Goal: Task Accomplishment & Management: Use online tool/utility

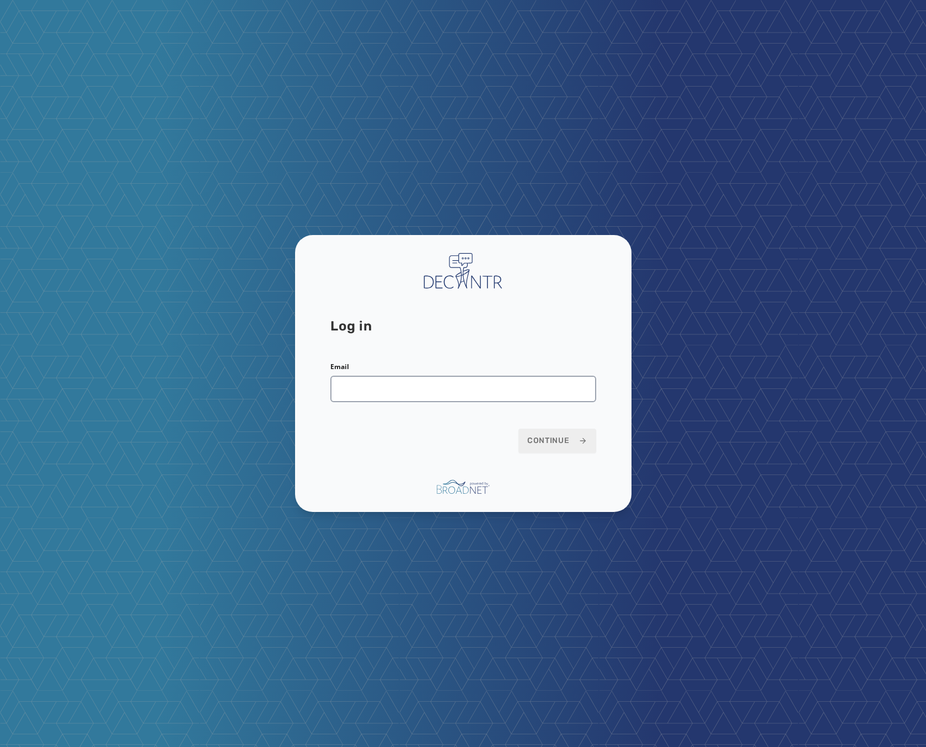
click at [463, 372] on div "Email" at bounding box center [463, 382] width 266 height 40
click at [463, 393] on input "Email" at bounding box center [463, 389] width 266 height 26
type input "**********"
click at [569, 442] on span "Continue" at bounding box center [557, 440] width 60 height 11
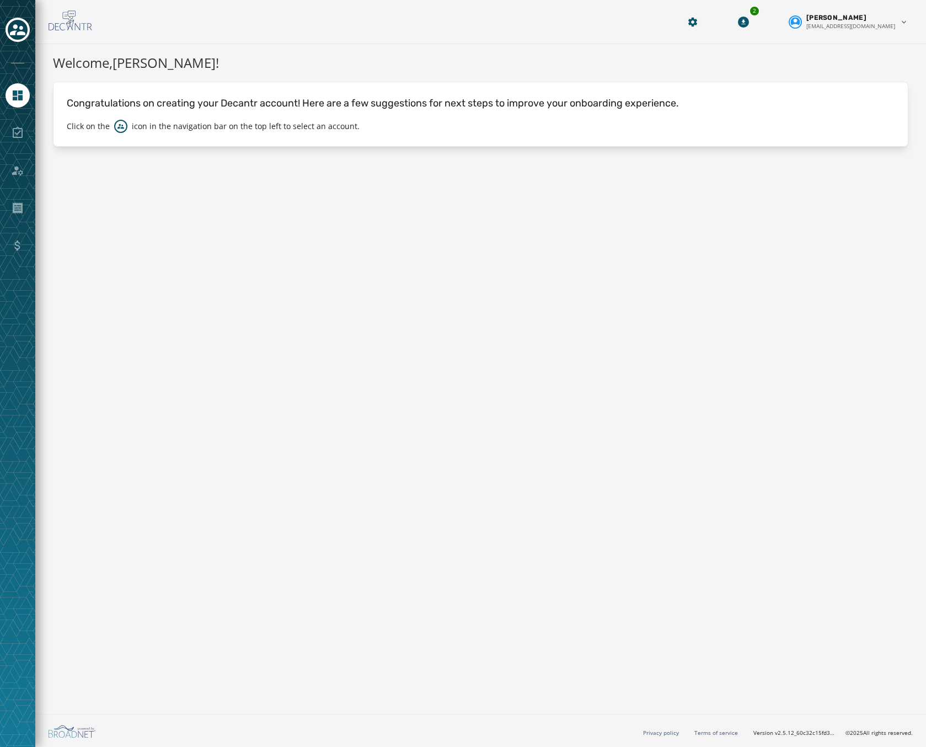
click at [428, 328] on div "Welcome, [PERSON_NAME] ! Congratulations on creating your Decantr account! Here…" at bounding box center [480, 376] width 891 height 665
click at [25, 26] on div "Toggle account select drawer" at bounding box center [18, 30] width 20 height 20
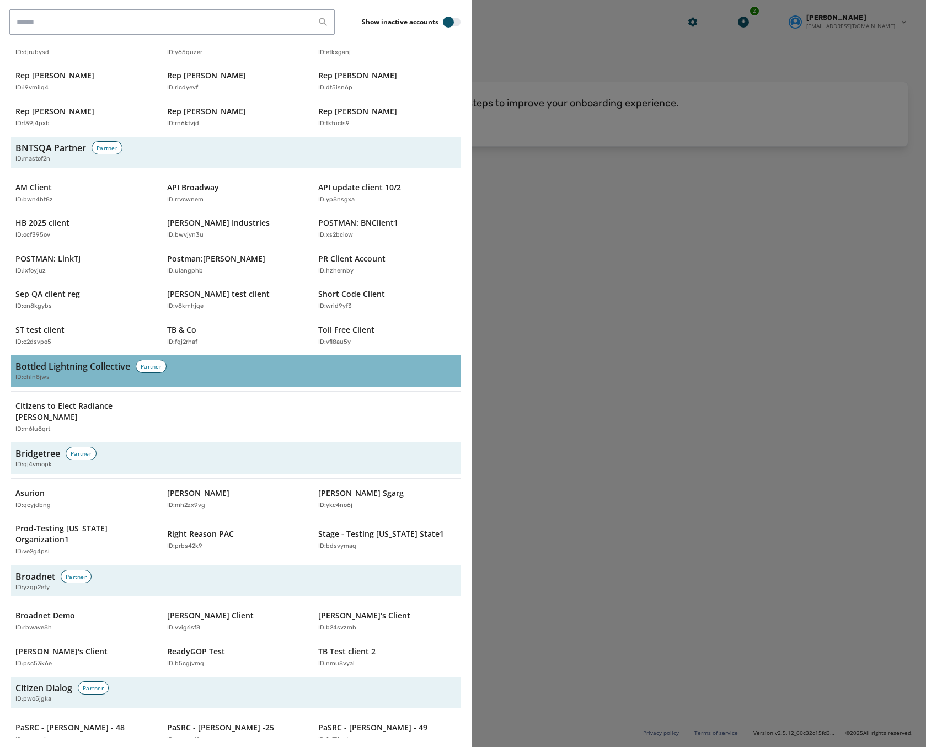
scroll to position [331, 0]
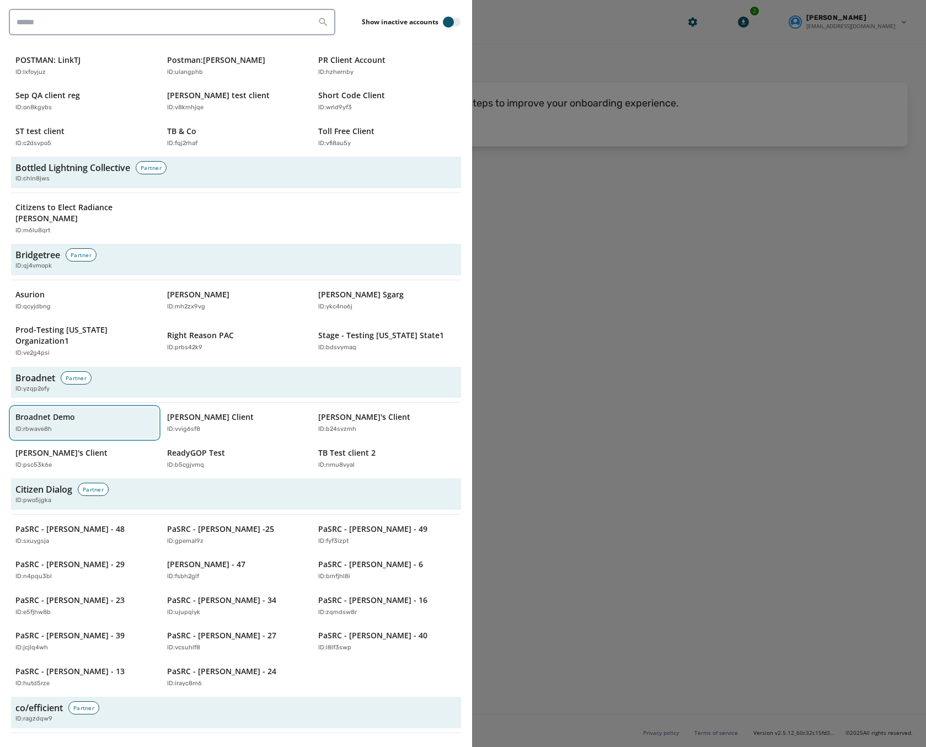
click at [109, 407] on button "Broadnet Demo ID: rbwave8h" at bounding box center [84, 422] width 147 height 31
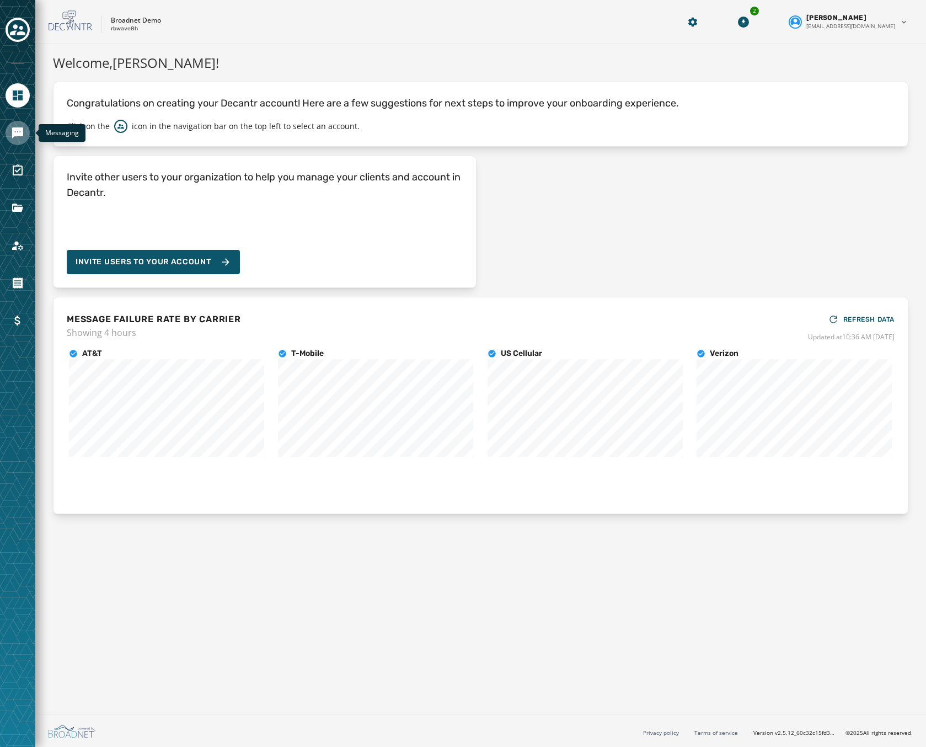
click at [13, 131] on icon "Navigate to Messaging" at bounding box center [17, 132] width 11 height 11
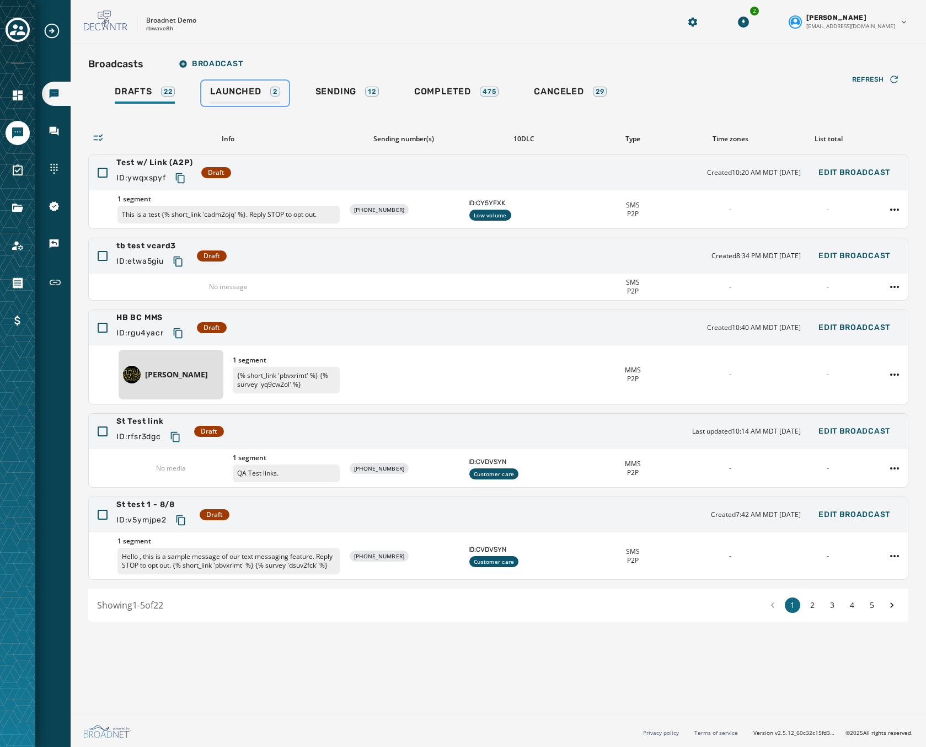
click at [222, 95] on span "Launched" at bounding box center [235, 91] width 51 height 11
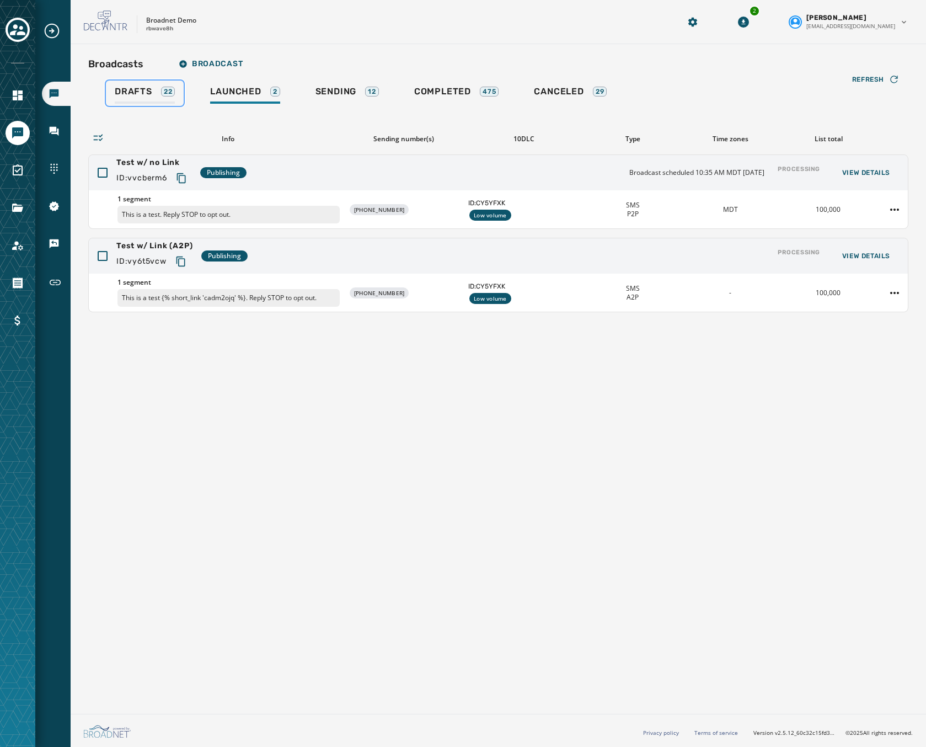
click at [158, 94] on div "Drafts 22" at bounding box center [145, 95] width 60 height 18
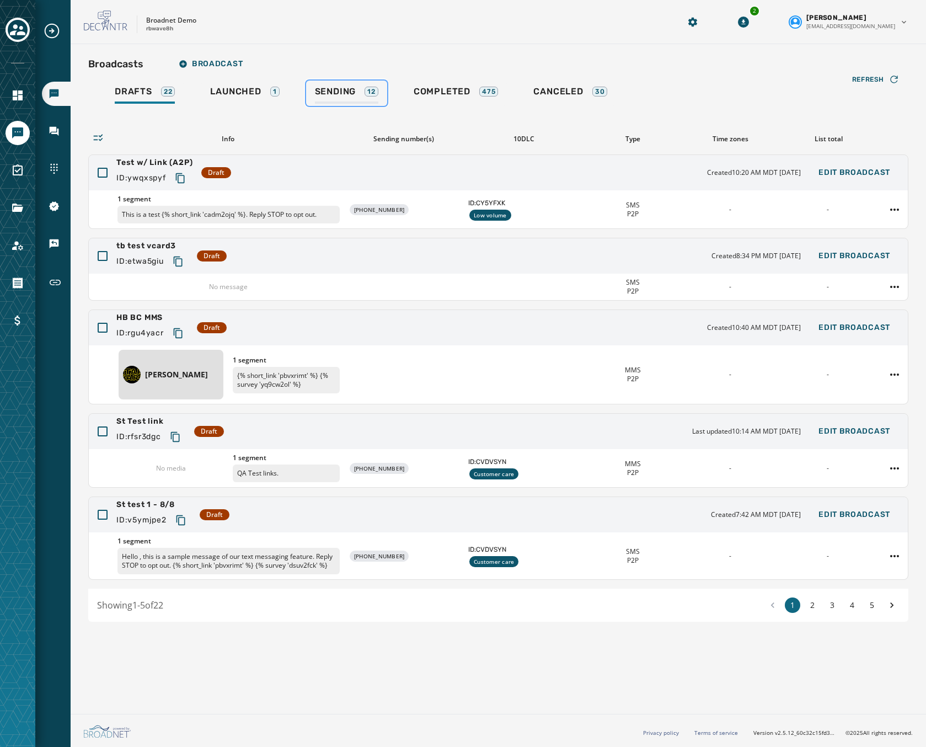
click at [344, 81] on link "Sending 12" at bounding box center [346, 93] width 81 height 25
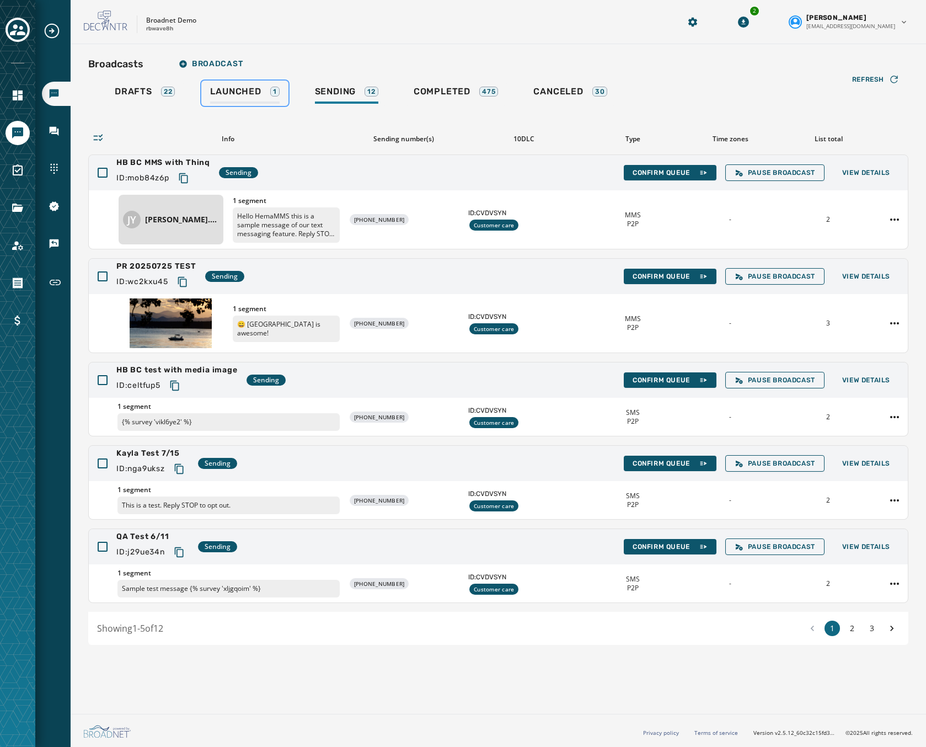
click at [241, 95] on span "Launched" at bounding box center [235, 91] width 51 height 11
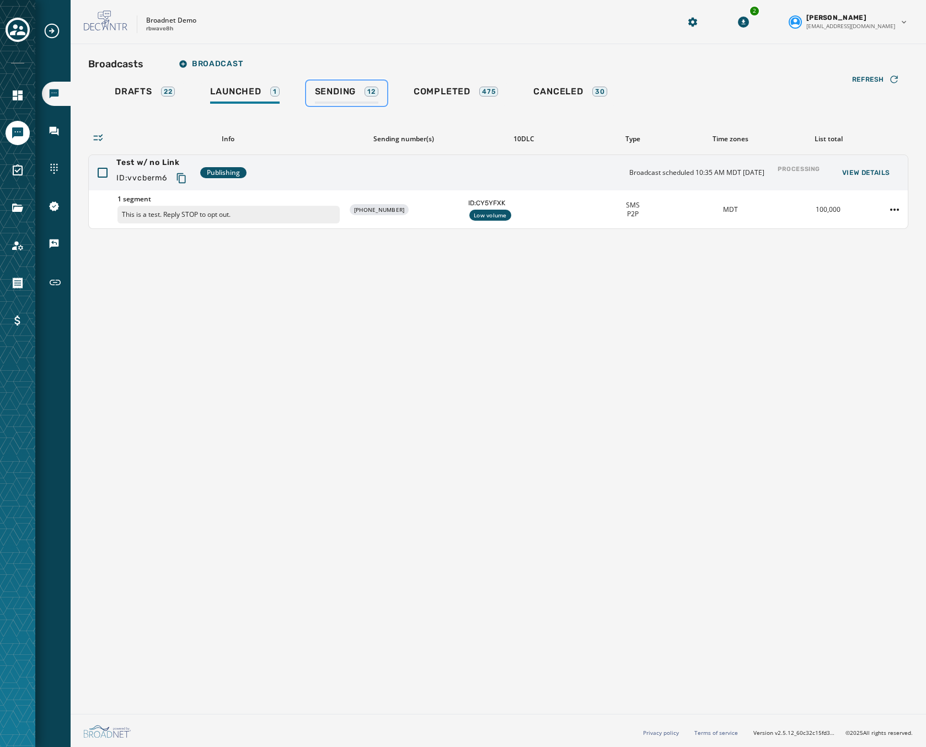
click at [329, 94] on span "Sending" at bounding box center [335, 91] width 41 height 11
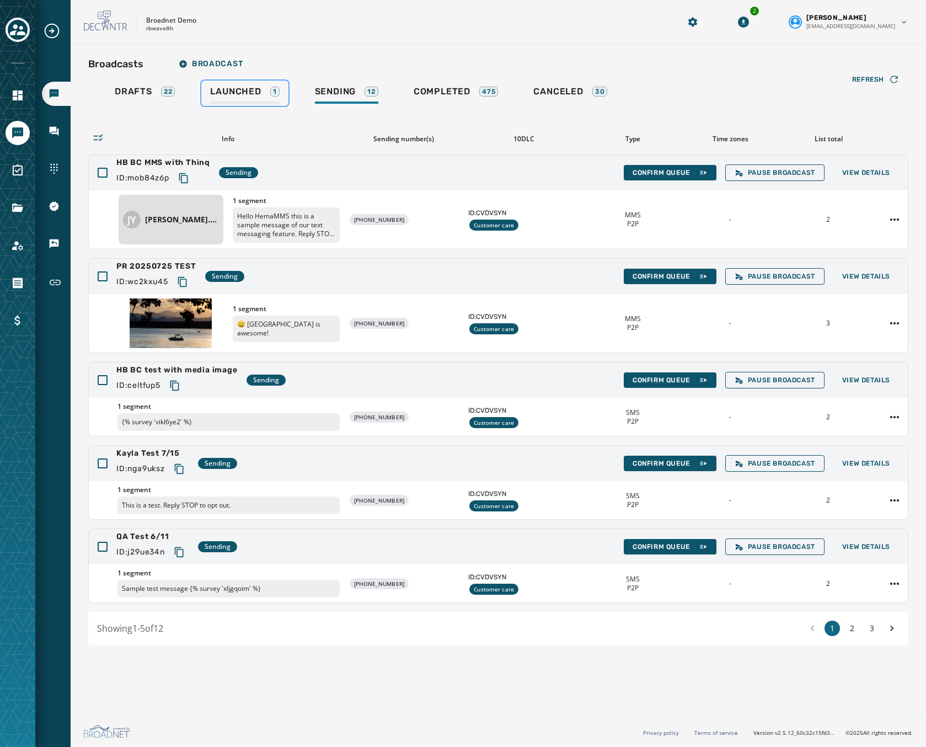
click at [233, 101] on div "Launched 1" at bounding box center [244, 95] width 69 height 18
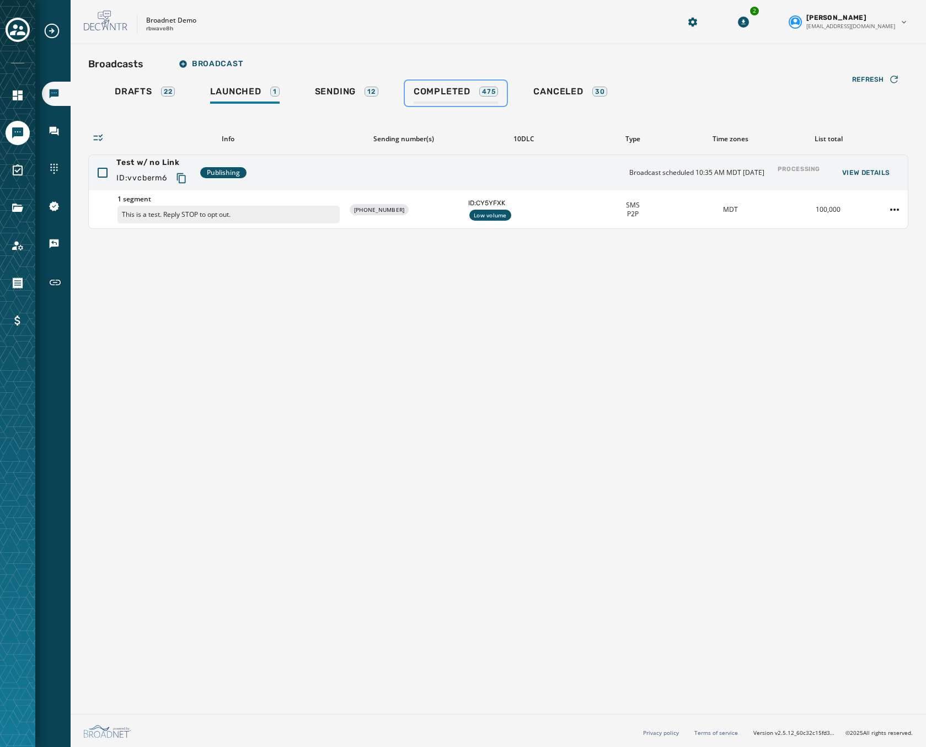
click at [484, 87] on div "475" at bounding box center [488, 92] width 19 height 10
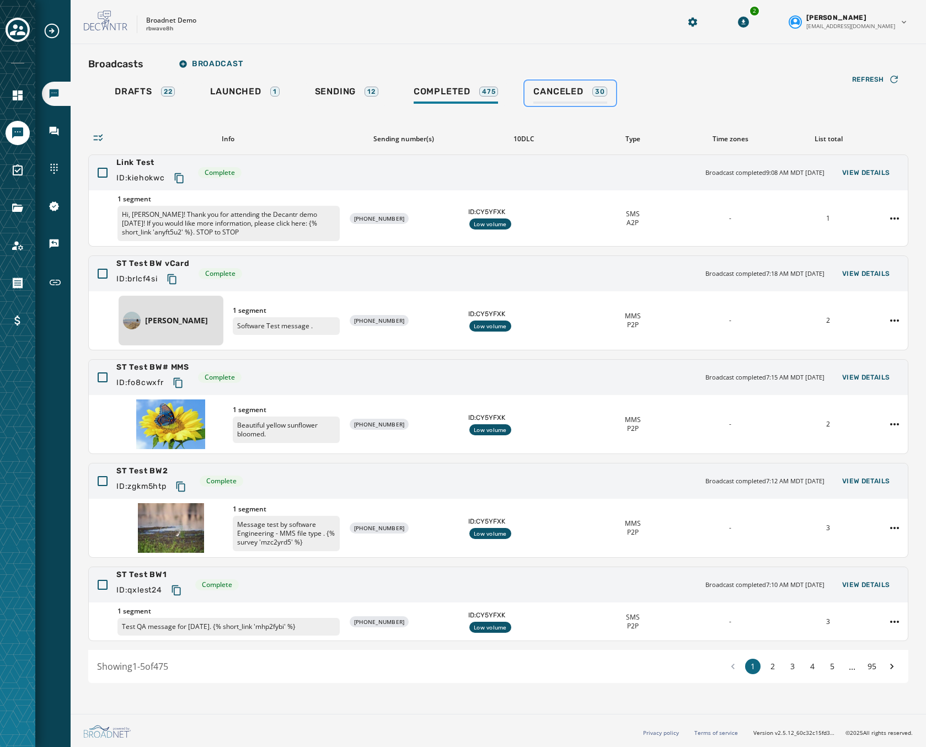
click at [575, 98] on div "Canceled 30" at bounding box center [570, 95] width 74 height 18
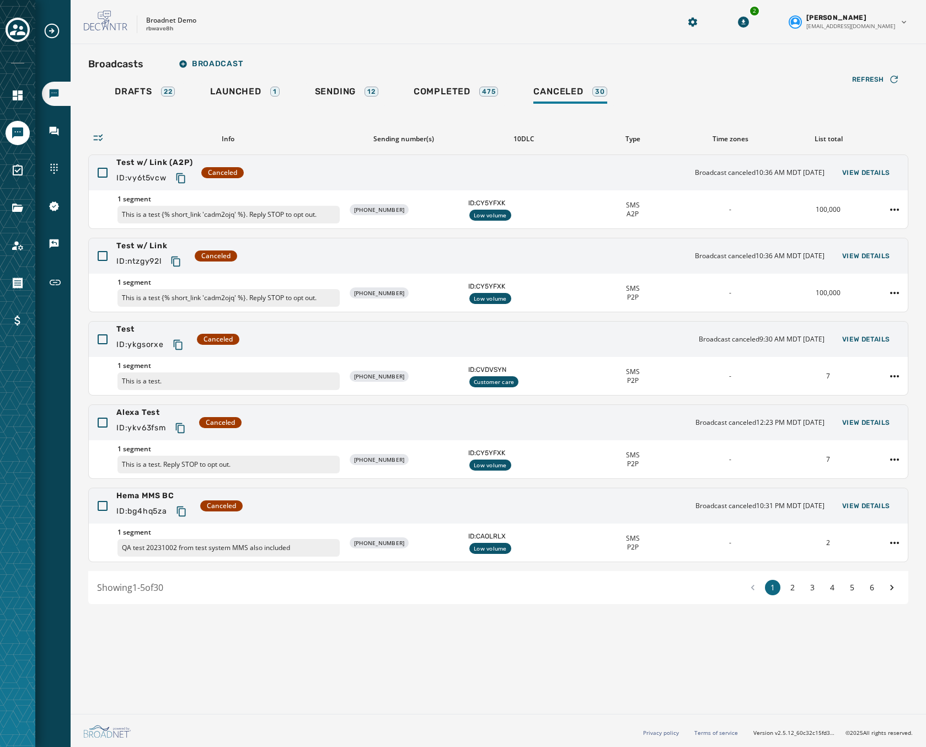
click at [229, 78] on div "Broadcasts Broadcast Drafts 22 Launched 1 Sending 12 Completed 475 Canceled 30 …" at bounding box center [498, 328] width 820 height 551
click at [245, 96] on span "Launched" at bounding box center [235, 91] width 51 height 11
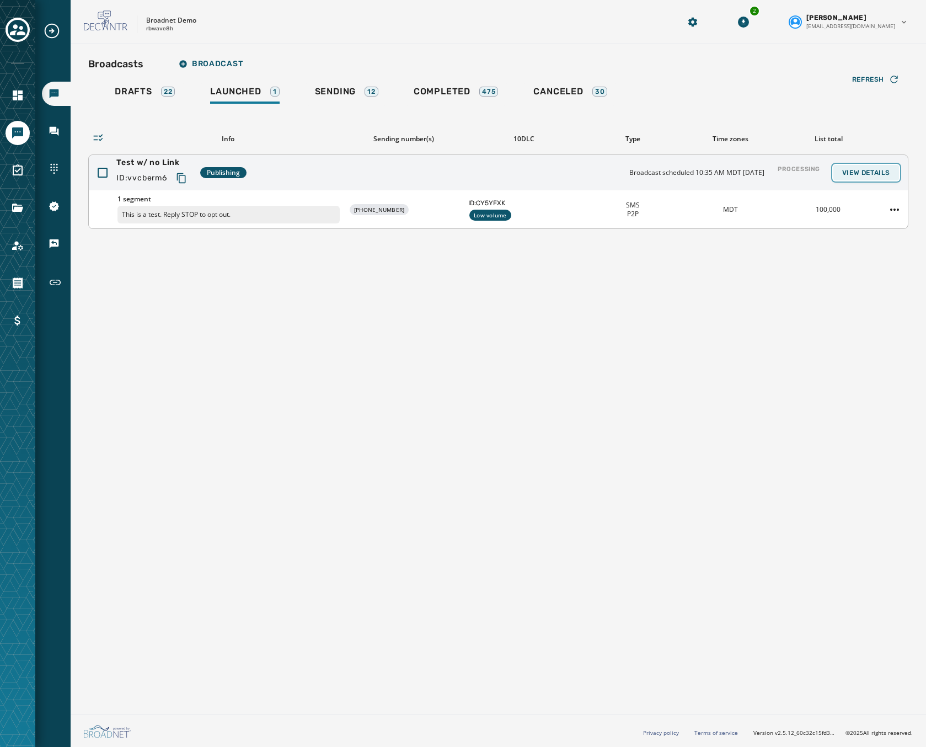
click at [874, 172] on span "View Details" at bounding box center [866, 172] width 48 height 9
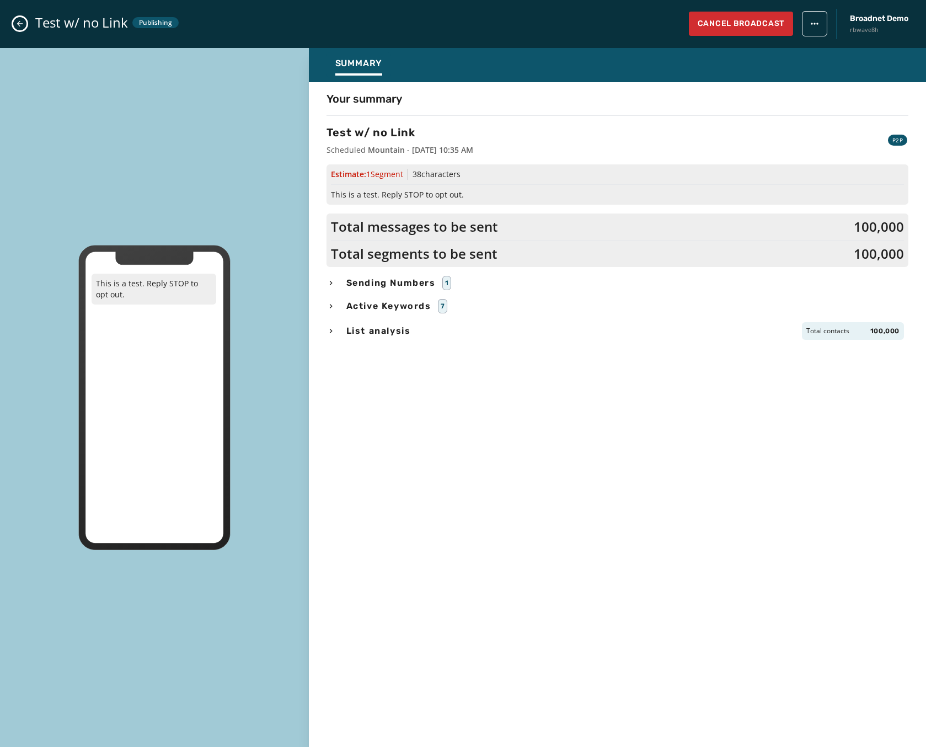
click at [24, 24] on button "Close admin drawer" at bounding box center [19, 23] width 13 height 13
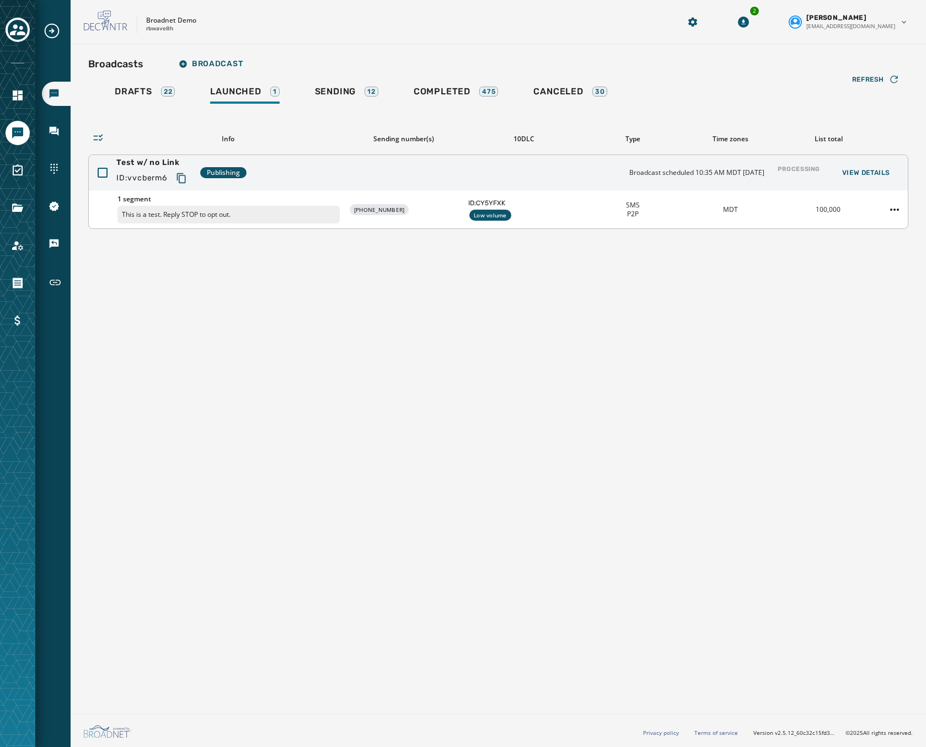
click at [304, 172] on div "Test w/ no Link ID: vvcberm6 Publishing Broadcast scheduled 10:35 AM MDT Octobe…" at bounding box center [498, 172] width 819 height 35
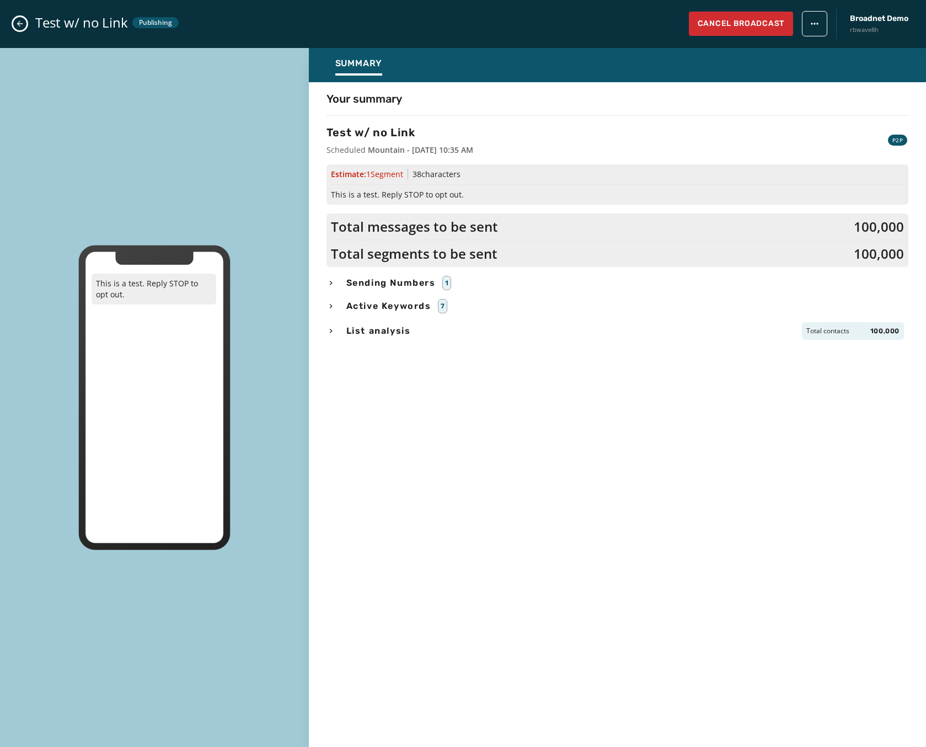
click at [22, 19] on icon "Close admin drawer" at bounding box center [19, 23] width 9 height 9
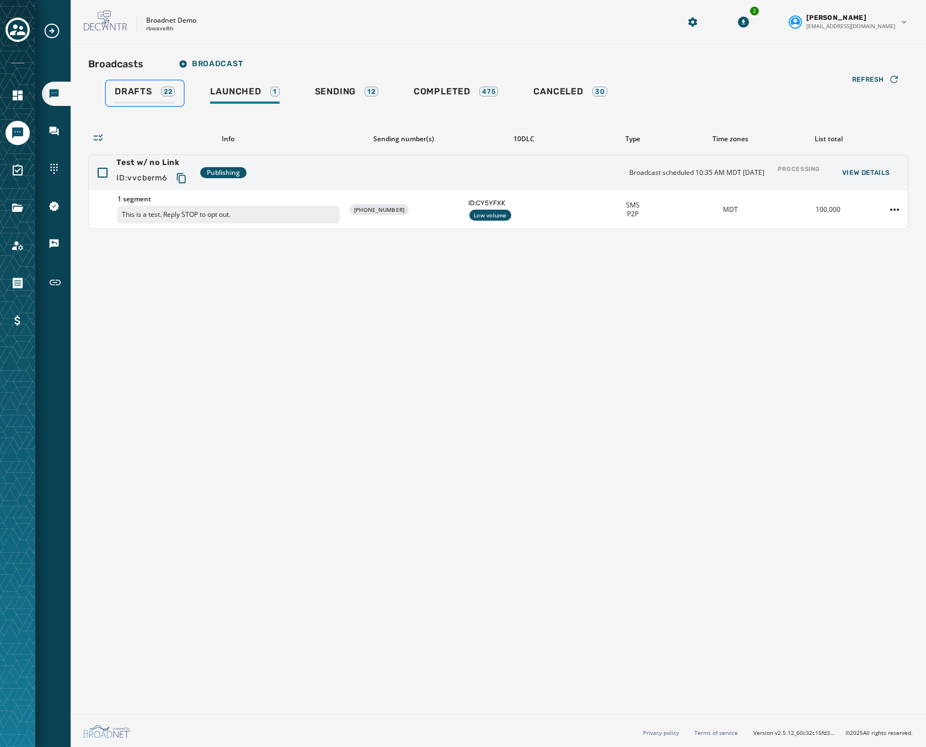
click at [157, 98] on div "Drafts 22" at bounding box center [145, 95] width 60 height 18
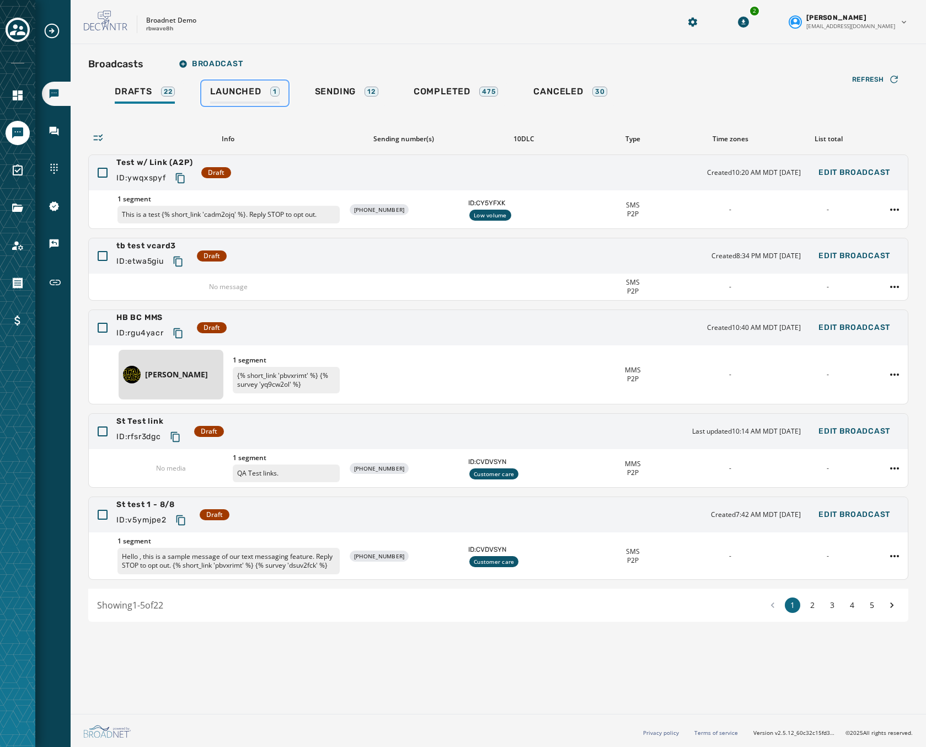
click at [263, 90] on div "Launched 1" at bounding box center [244, 95] width 69 height 18
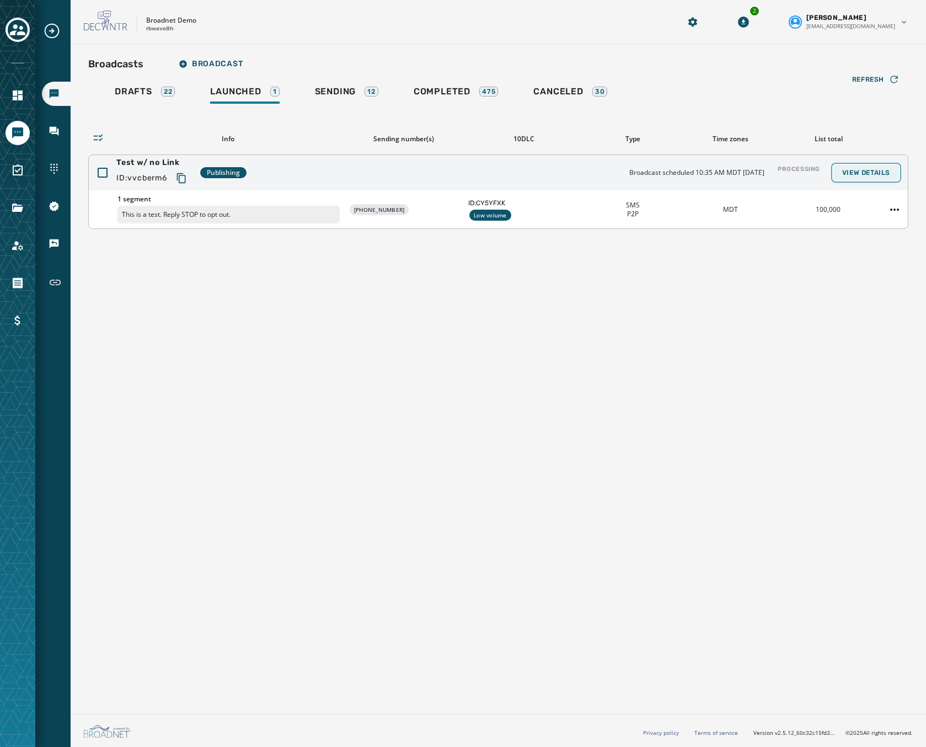
click at [860, 178] on button "View Details" at bounding box center [866, 172] width 66 height 15
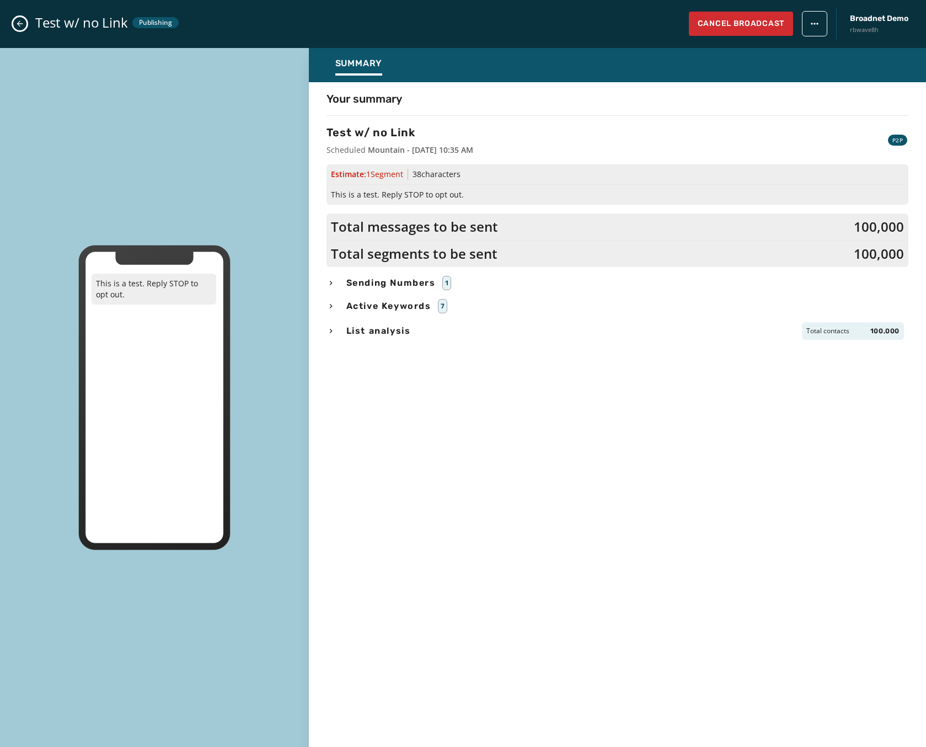
click at [19, 17] on button "Close admin drawer" at bounding box center [19, 23] width 13 height 13
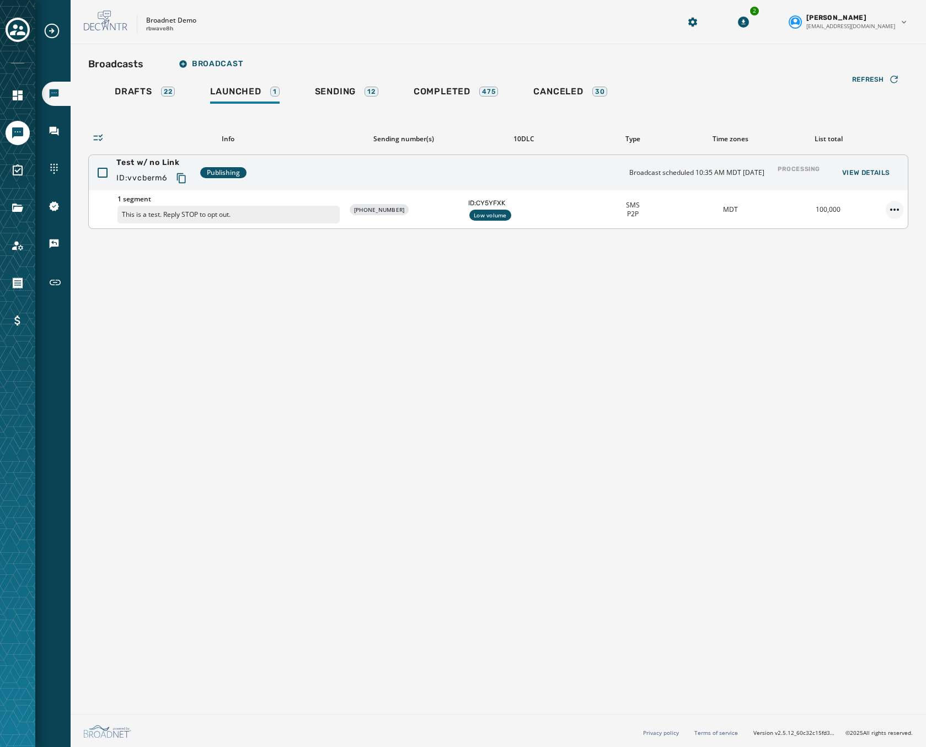
click at [901, 210] on html "Broadcasts Inbox Sending Numbers 10DLC Registration Keywords & Responders Short…" at bounding box center [463, 373] width 926 height 747
click at [857, 228] on div "Duplicate Broadcast" at bounding box center [864, 227] width 80 height 18
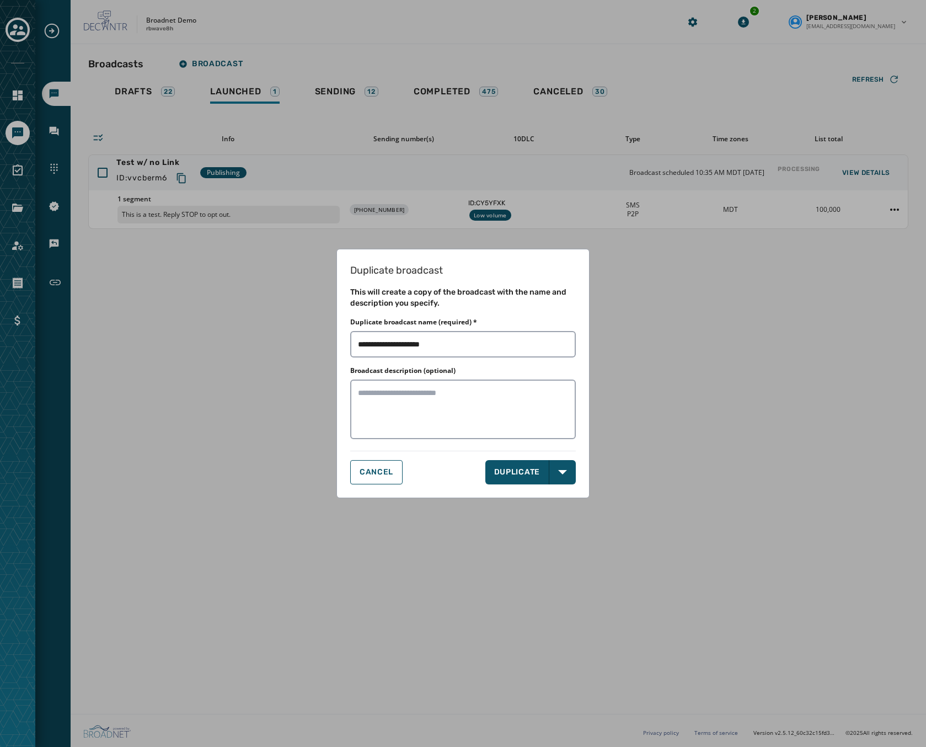
click at [581, 468] on div "Duplicate broadcast This will create a copy of the broadcast with the name and …" at bounding box center [462, 373] width 253 height 249
click at [570, 472] on button "Open options" at bounding box center [562, 472] width 26 height 24
click at [546, 499] on span "DUPLICATE & EDIT" at bounding box center [532, 496] width 74 height 11
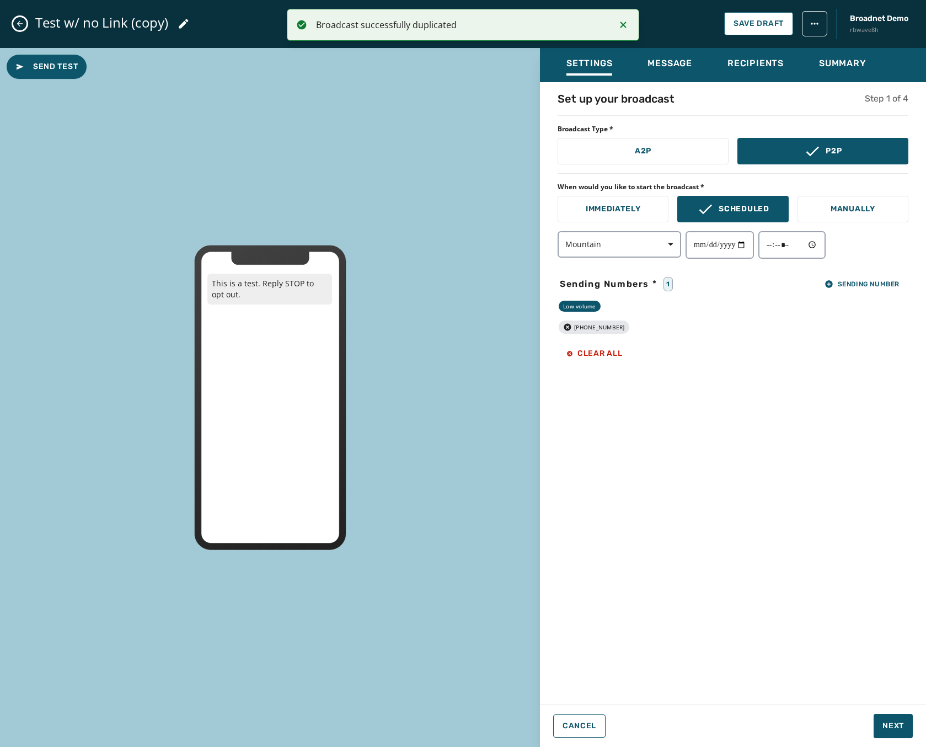
click at [21, 20] on icon "Close admin drawer" at bounding box center [19, 23] width 9 height 9
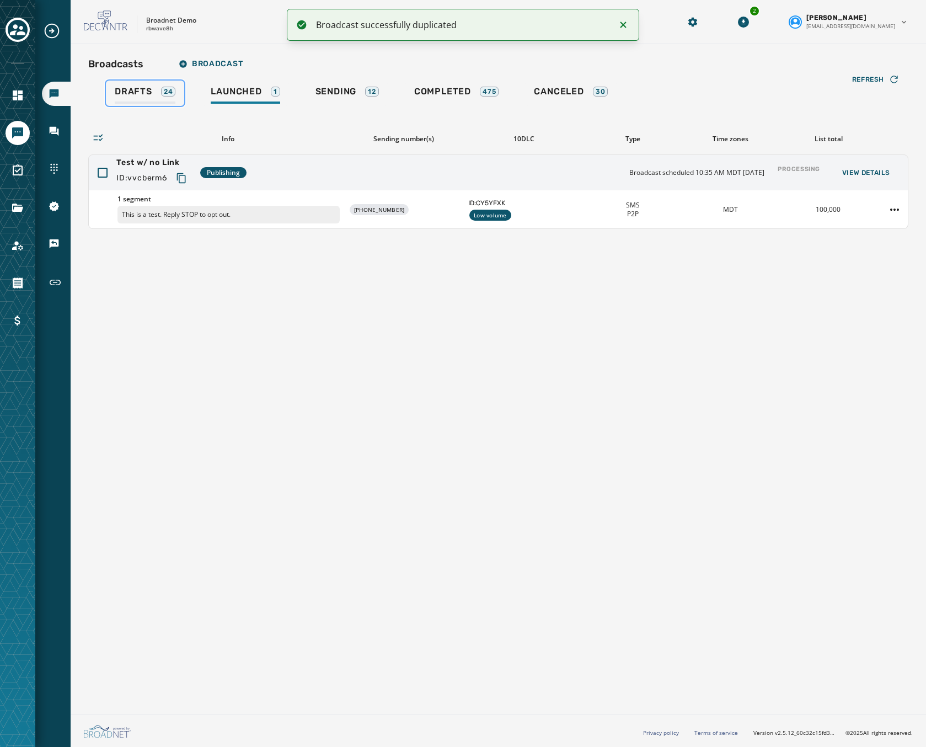
click at [127, 88] on span "Drafts" at bounding box center [134, 91] width 38 height 11
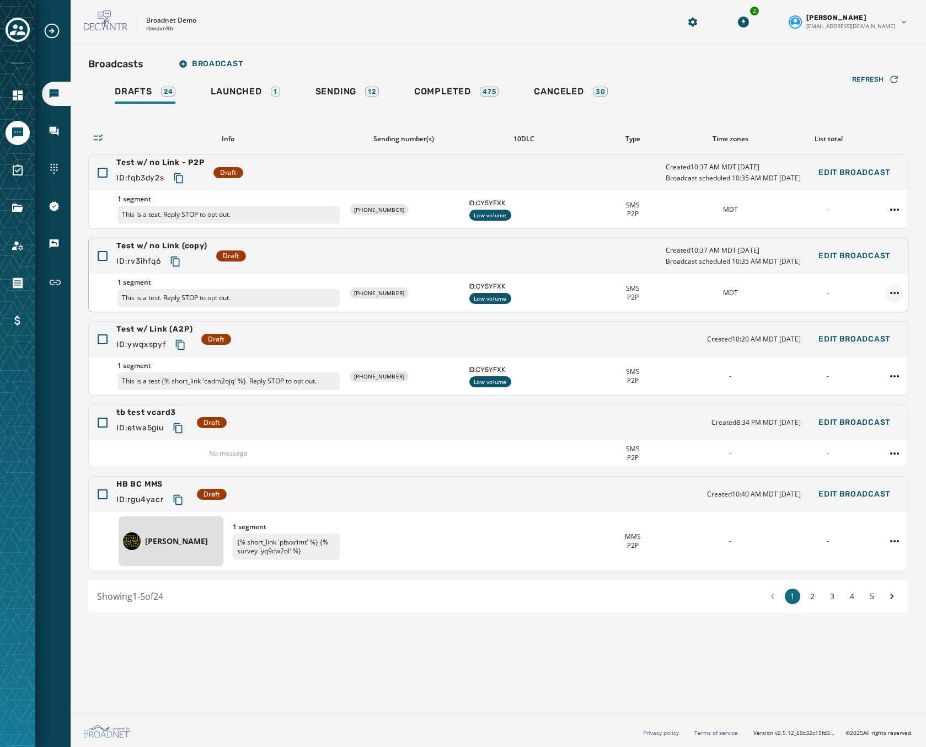
click at [897, 294] on html "Broadcasts Inbox Sending Numbers 10DLC Registration Keywords & Responders Short…" at bounding box center [463, 373] width 926 height 747
click at [881, 323] on div "Delete broadcast" at bounding box center [864, 328] width 80 height 18
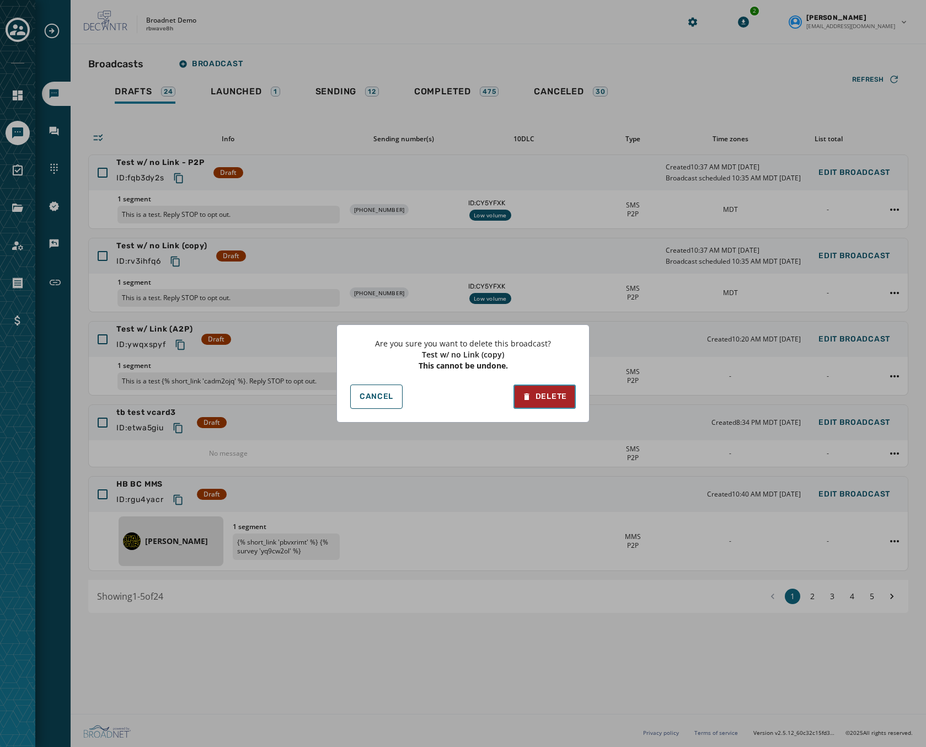
click at [548, 394] on div "Delete" at bounding box center [544, 396] width 45 height 11
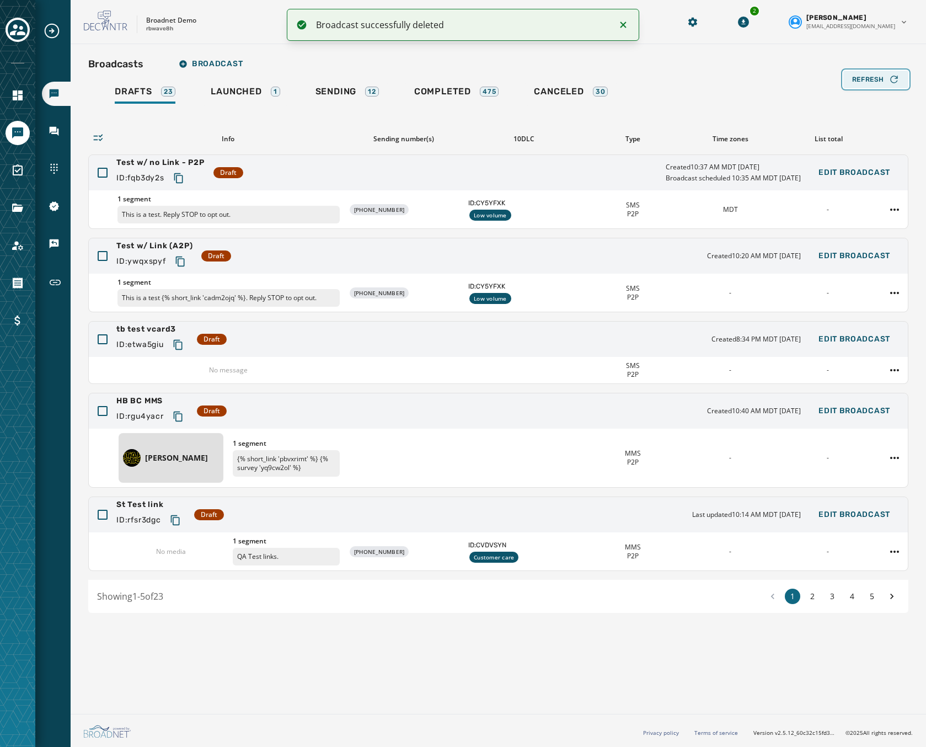
click at [866, 81] on span "Refresh" at bounding box center [868, 79] width 32 height 9
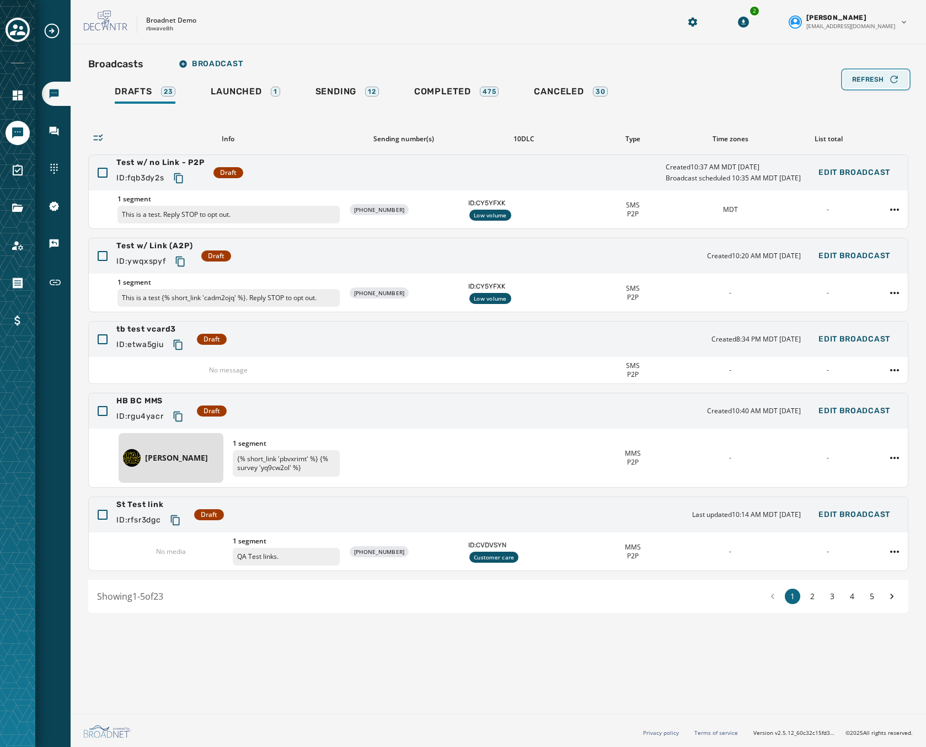
click at [866, 81] on span "Refresh" at bounding box center [868, 79] width 32 height 9
click at [370, 183] on div "Test w/ no Link - P2P ID: fqb3dy2s Draft Last updated 10:37 AM MDT September 26…" at bounding box center [498, 172] width 819 height 35
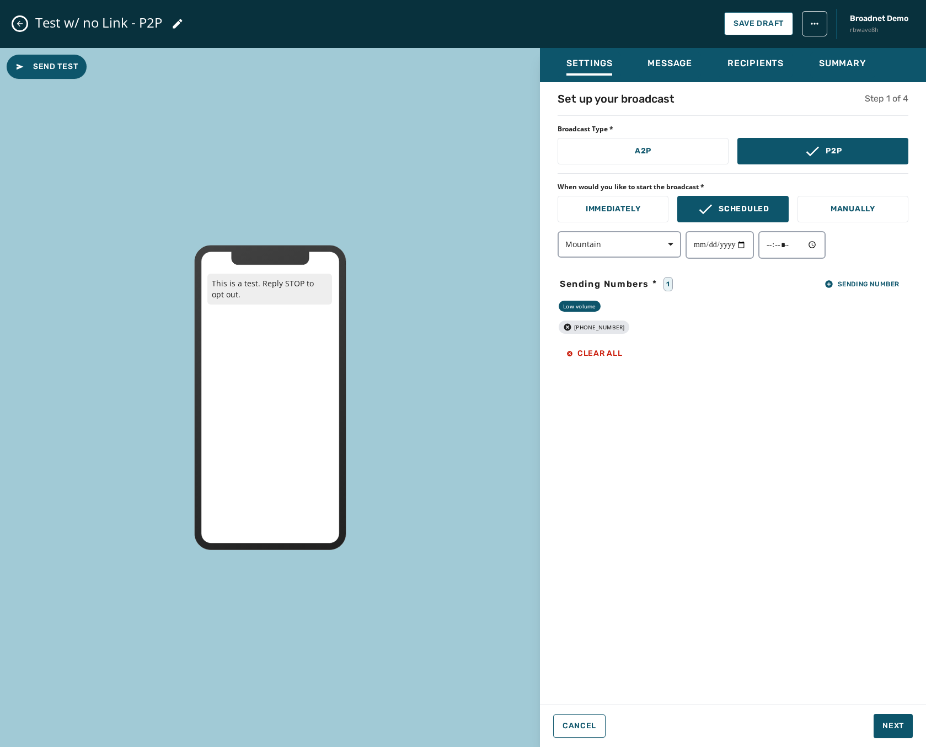
click at [22, 23] on icon "Close admin drawer" at bounding box center [19, 23] width 9 height 9
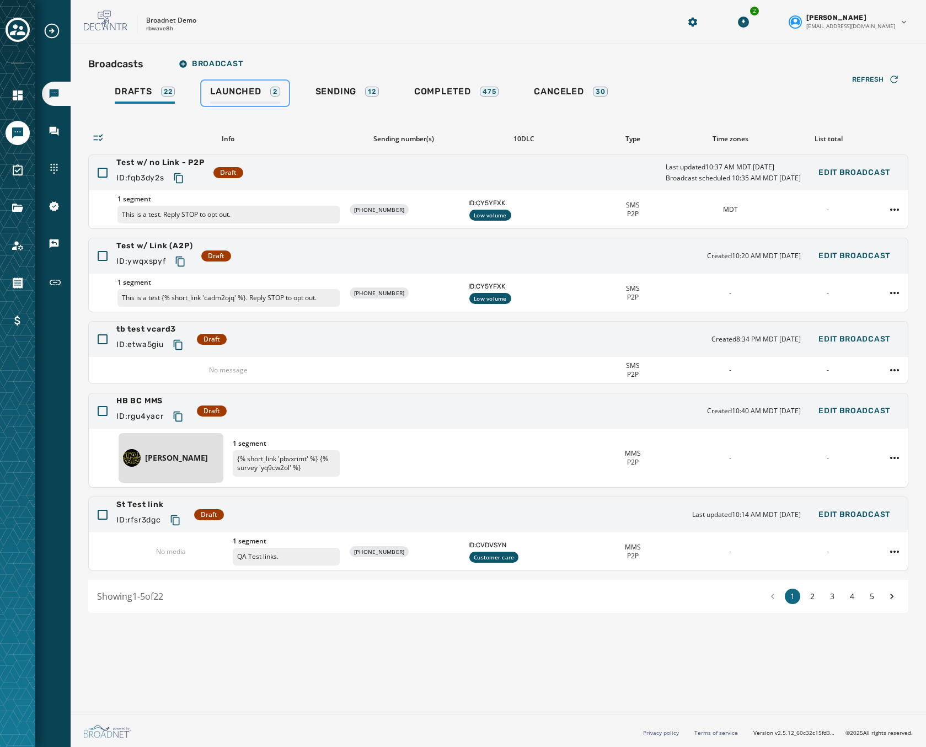
click at [275, 91] on div "2" at bounding box center [275, 92] width 10 height 10
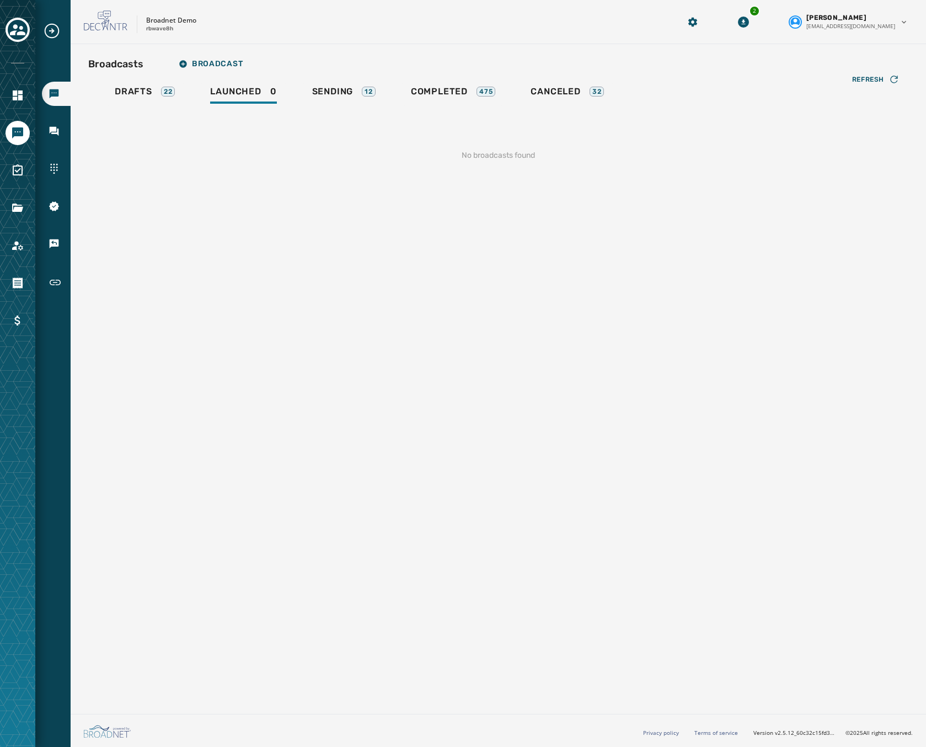
click at [272, 329] on div "Broadcasts Broadcast Drafts 22 Launched 0 Sending 12 Completed 475 Canceled 32 …" at bounding box center [499, 376] width 856 height 665
click at [324, 96] on span "Sending" at bounding box center [332, 91] width 41 height 11
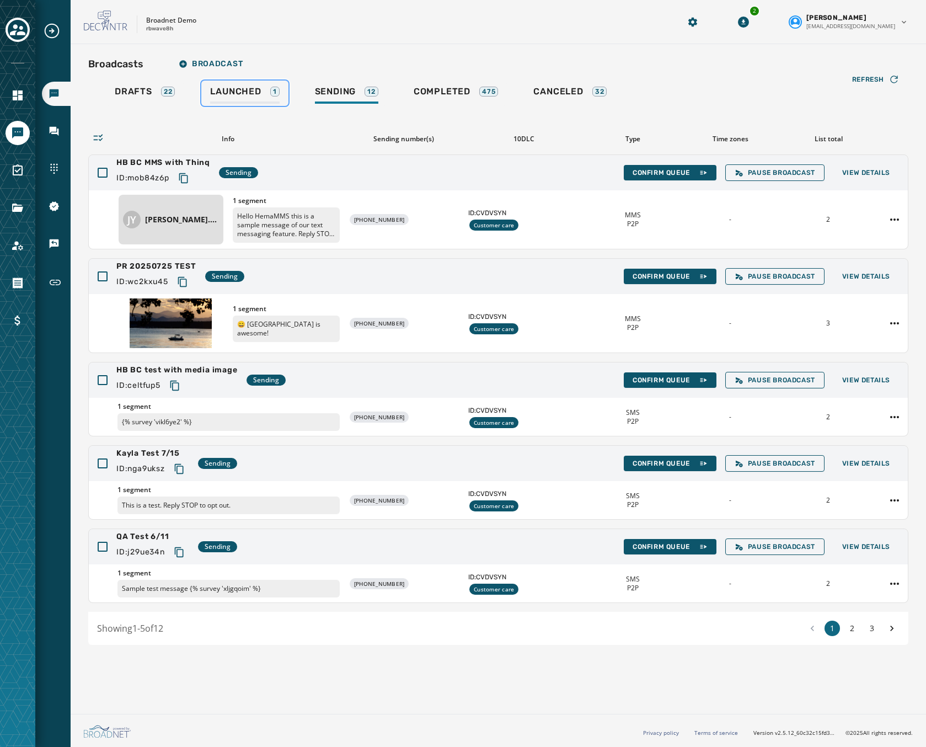
click at [228, 91] on span "Launched" at bounding box center [235, 91] width 51 height 11
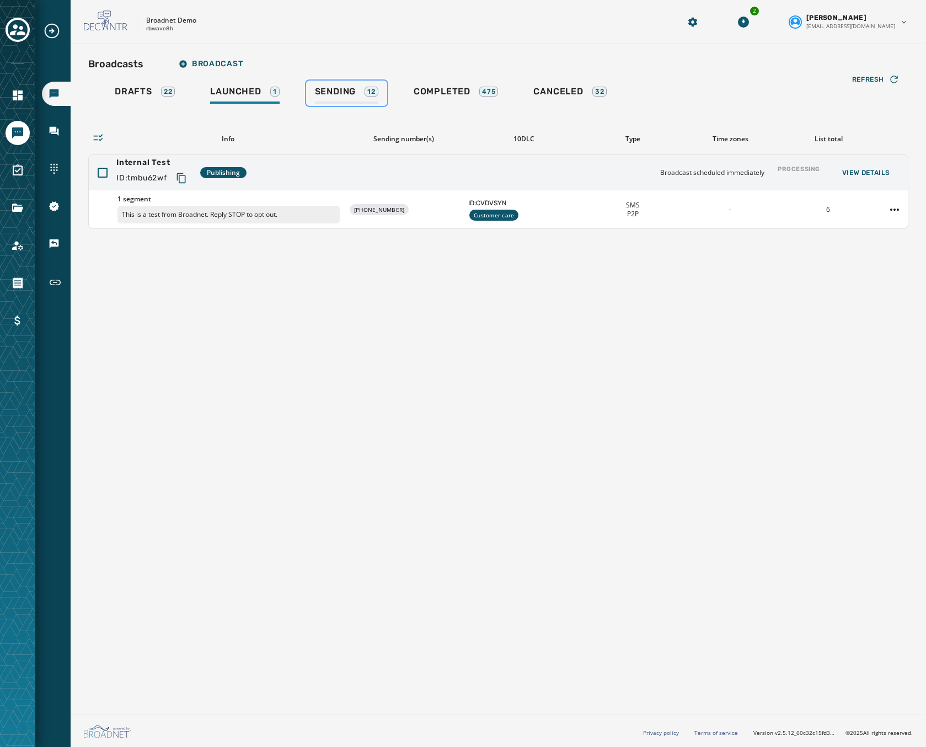
click at [336, 85] on link "Sending 12" at bounding box center [346, 93] width 81 height 25
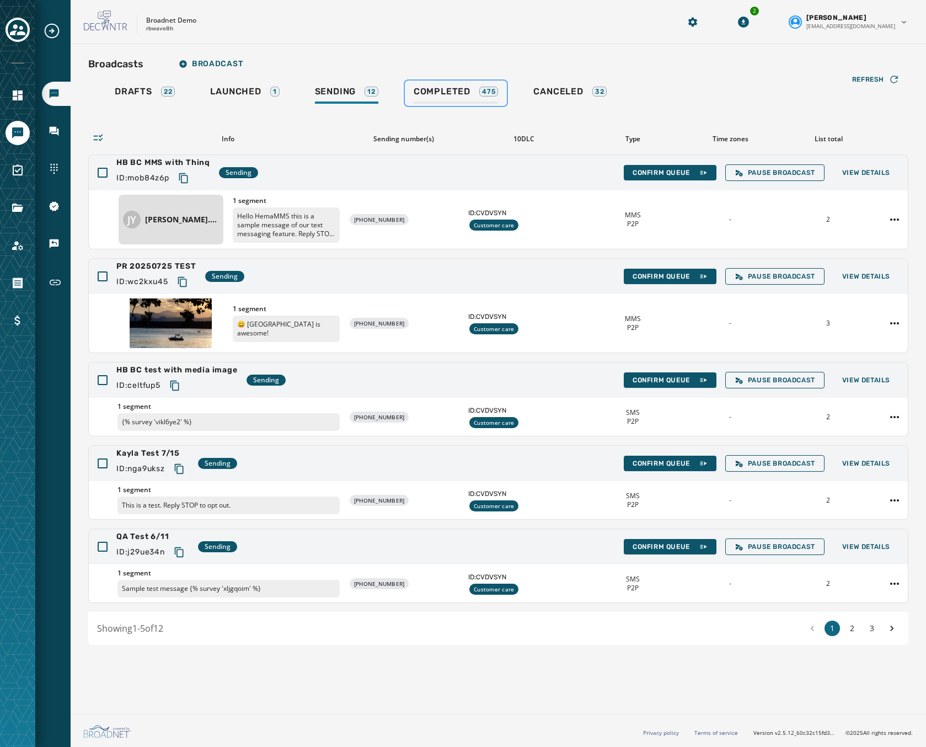
click at [439, 95] on span "Completed" at bounding box center [442, 91] width 57 height 11
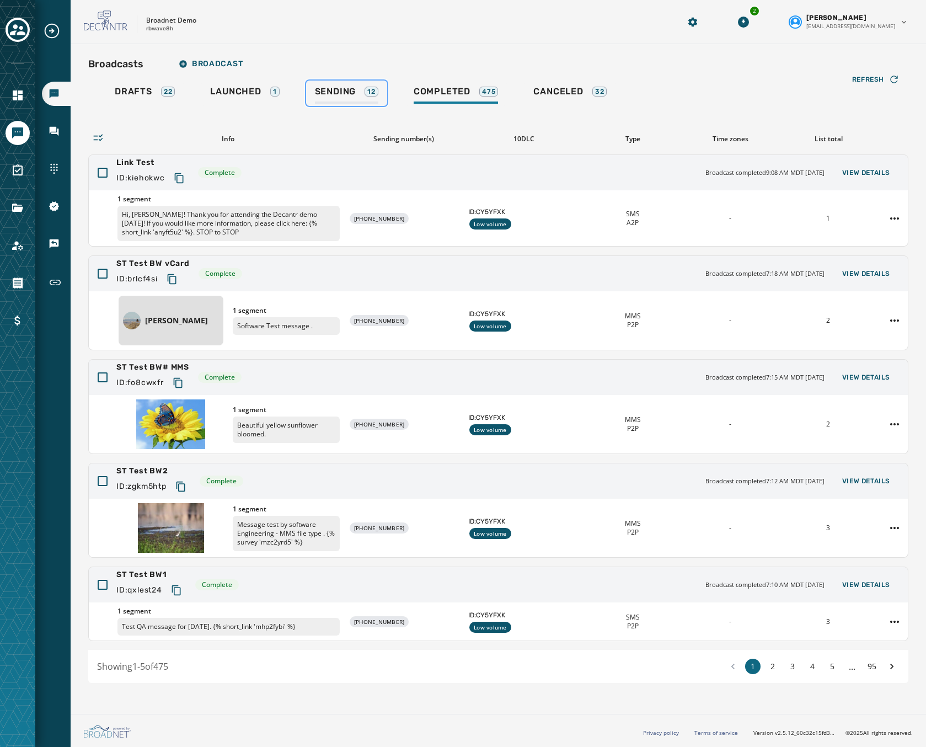
click at [338, 85] on link "Sending 12" at bounding box center [346, 93] width 81 height 25
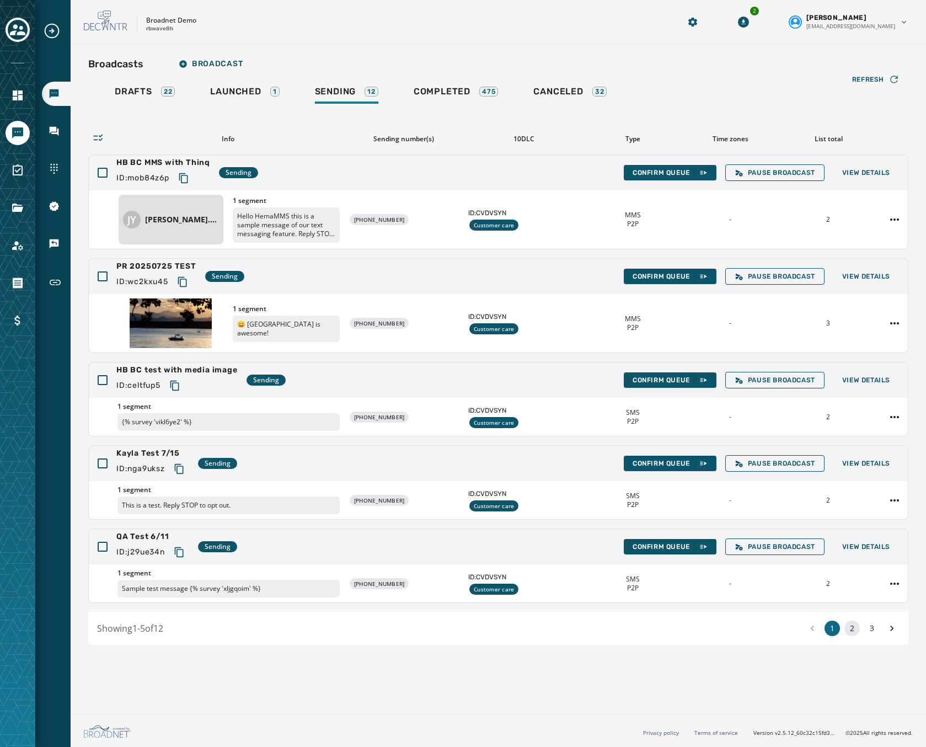
click at [858, 629] on button "2" at bounding box center [852, 628] width 15 height 15
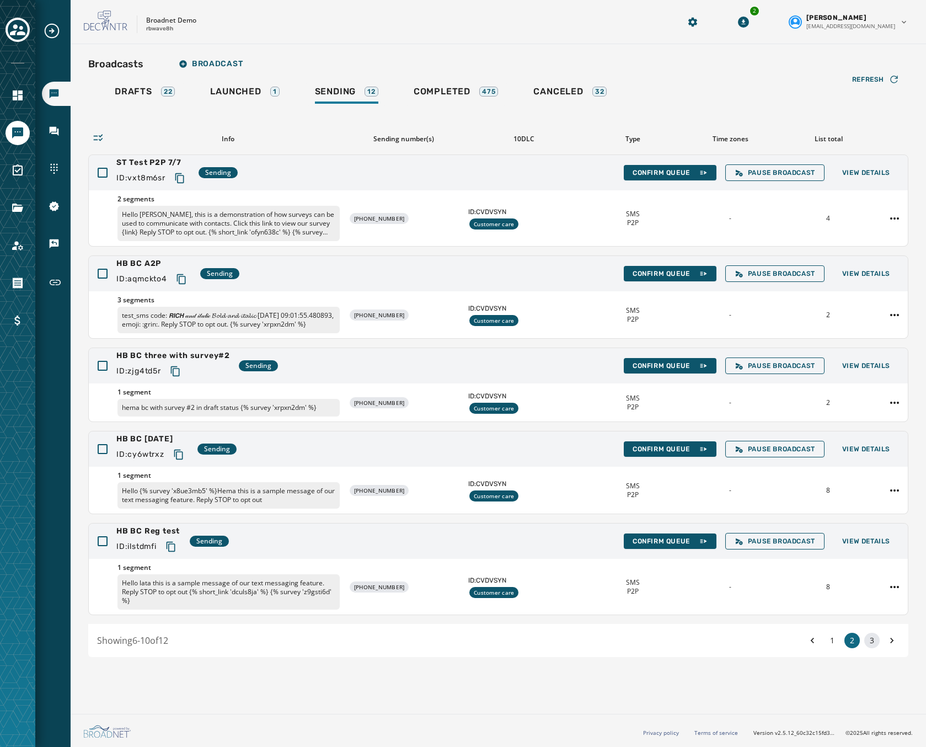
click at [875, 647] on button "3" at bounding box center [871, 640] width 15 height 15
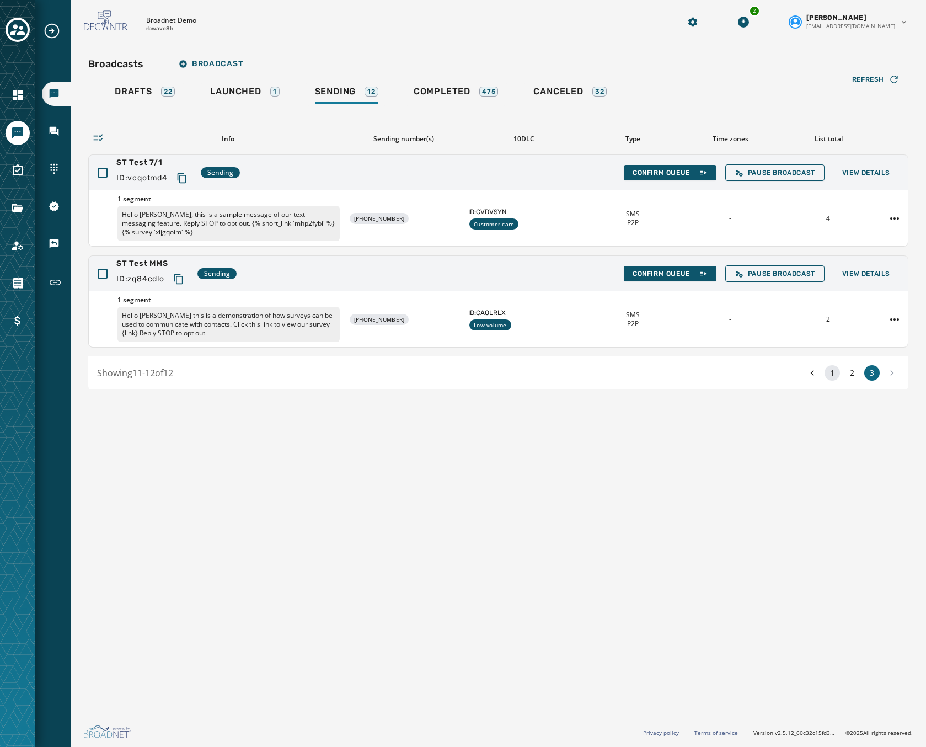
click at [832, 380] on button "1" at bounding box center [832, 372] width 15 height 15
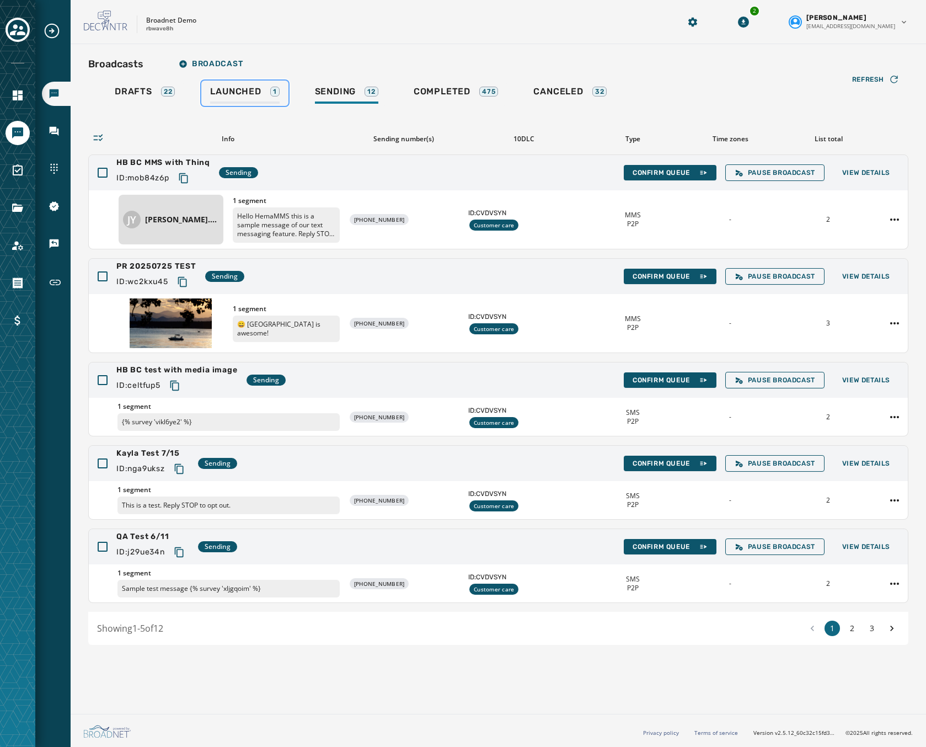
click at [236, 86] on link "Launched 1" at bounding box center [244, 93] width 87 height 25
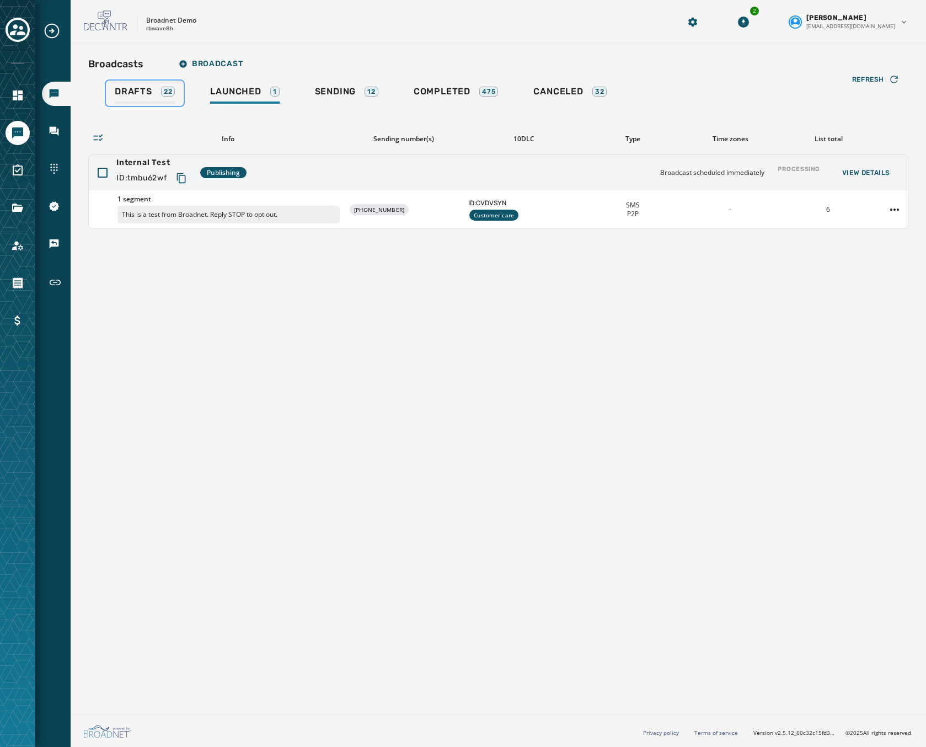
click at [147, 92] on span "Drafts" at bounding box center [134, 91] width 38 height 11
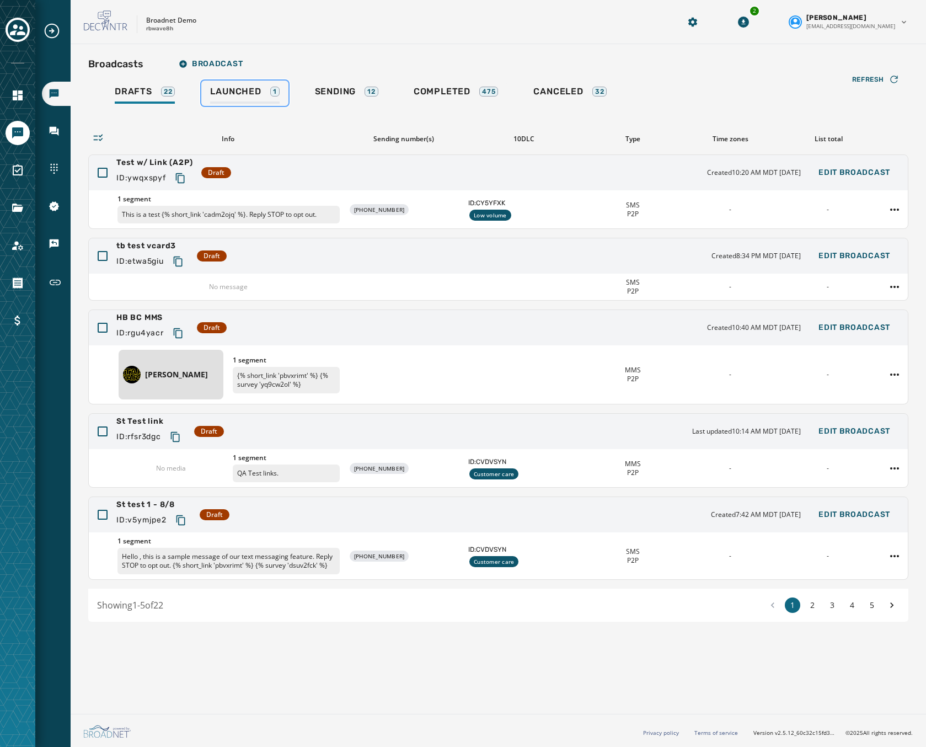
click at [242, 99] on div "Launched 1" at bounding box center [244, 95] width 69 height 18
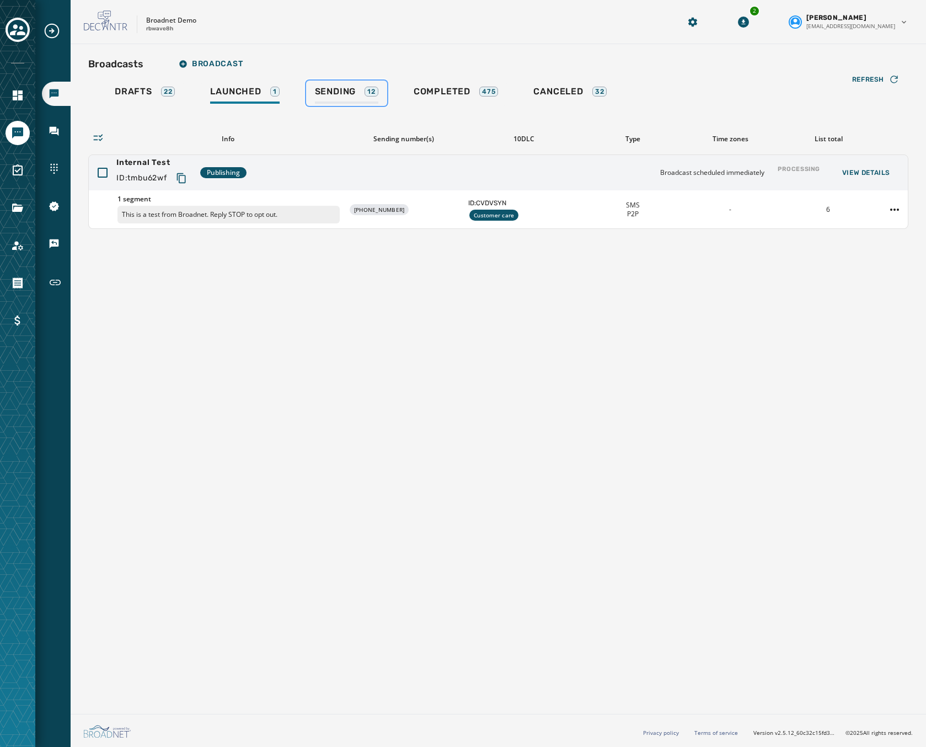
click at [351, 92] on span "Sending" at bounding box center [335, 91] width 41 height 11
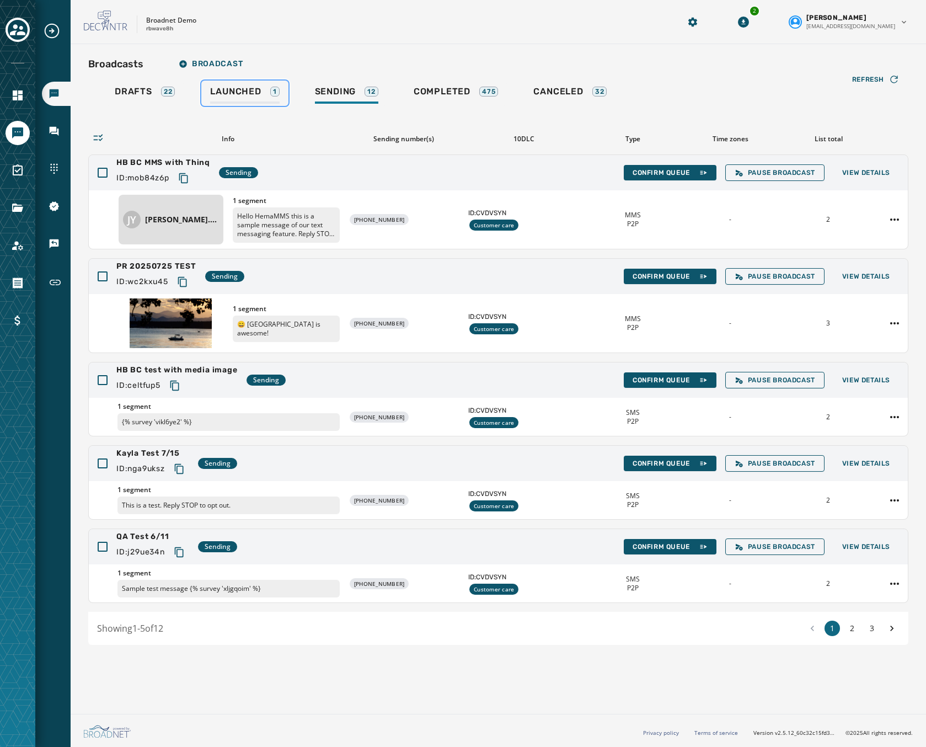
click at [242, 88] on span "Launched" at bounding box center [235, 91] width 51 height 11
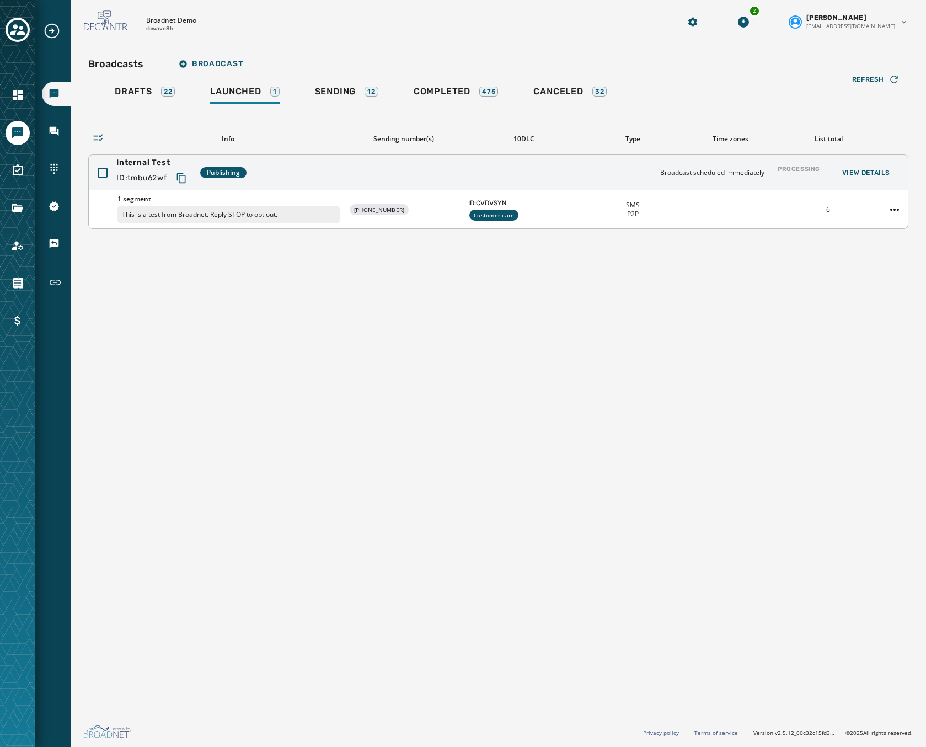
click at [318, 175] on div "Internal Test ID: tmbu62wf Publishing Broadcast scheduled immediately Processin…" at bounding box center [498, 172] width 819 height 35
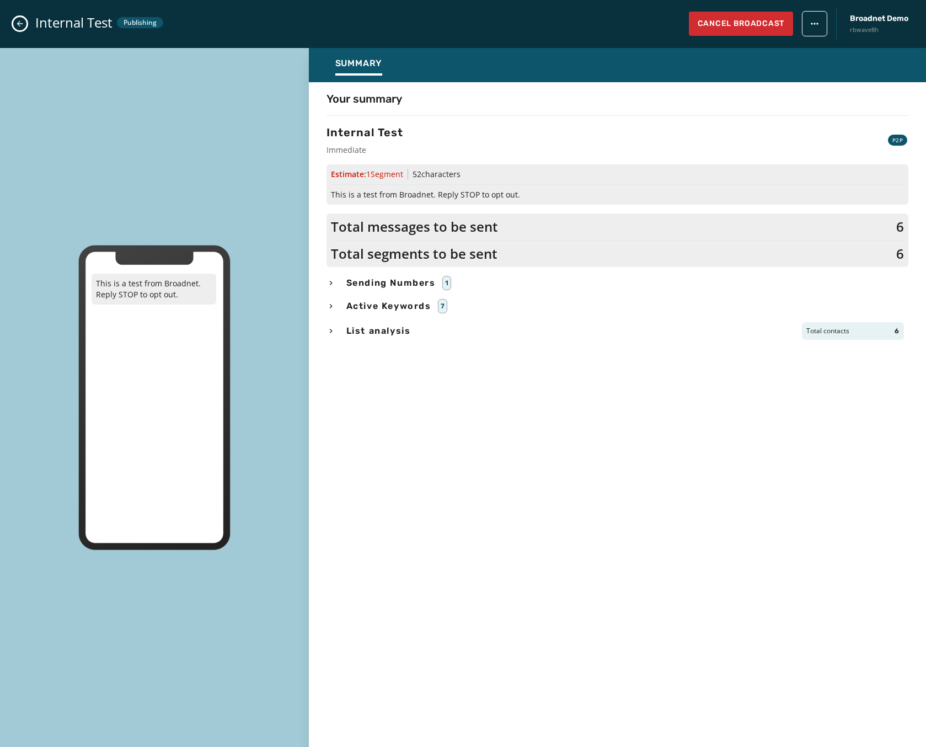
click at [19, 24] on icon "Close admin drawer" at bounding box center [19, 23] width 9 height 9
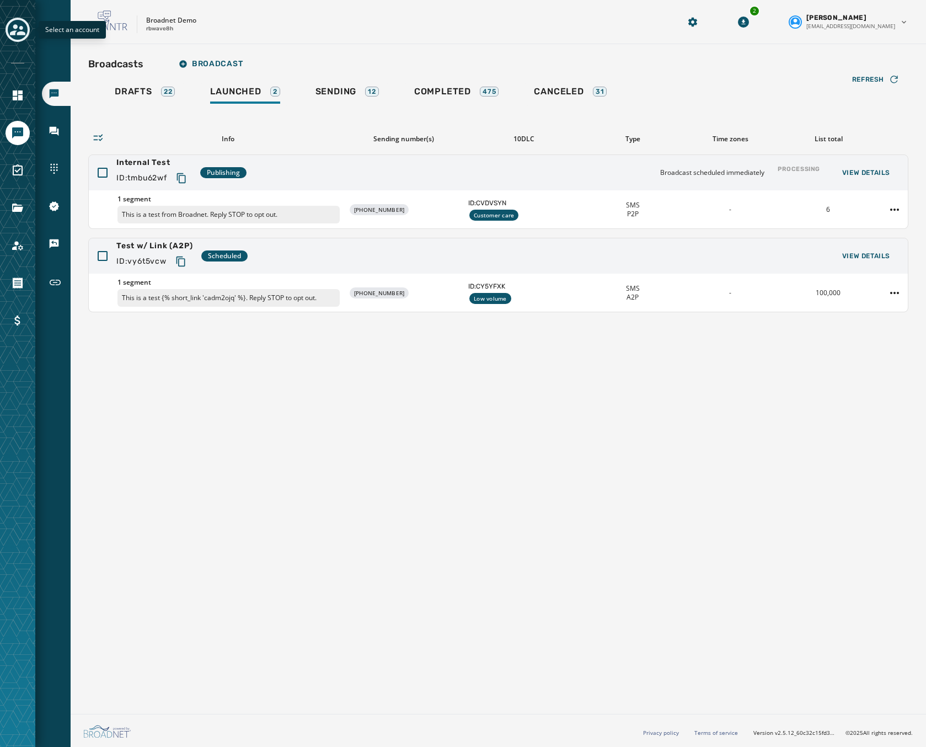
click at [20, 25] on icon "Toggle account select drawer" at bounding box center [17, 29] width 15 height 15
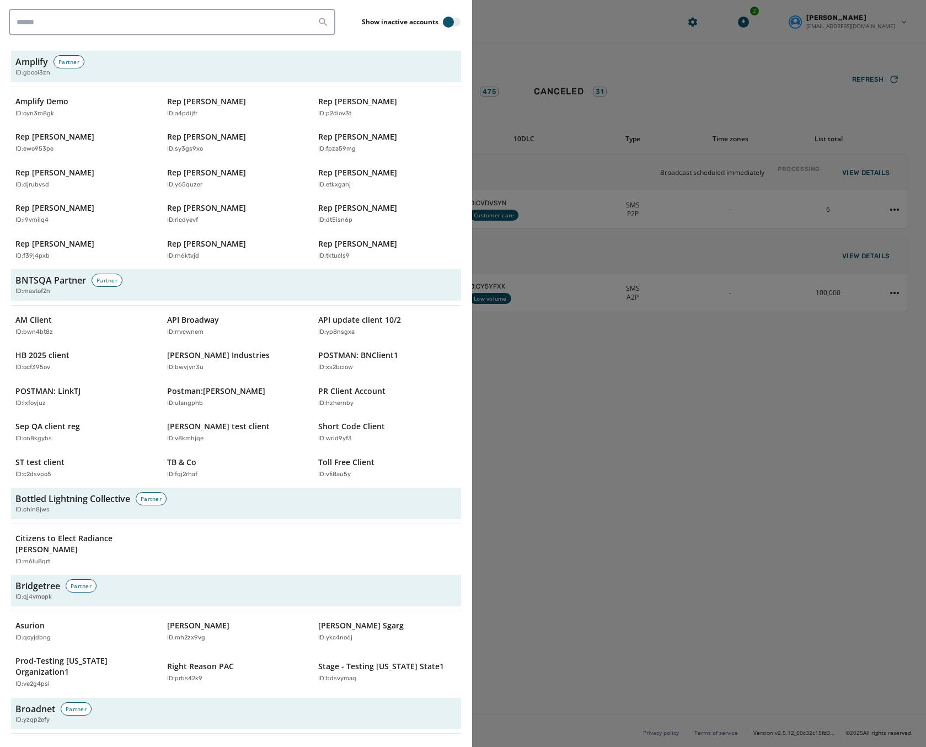
click at [581, 38] on div at bounding box center [463, 373] width 926 height 747
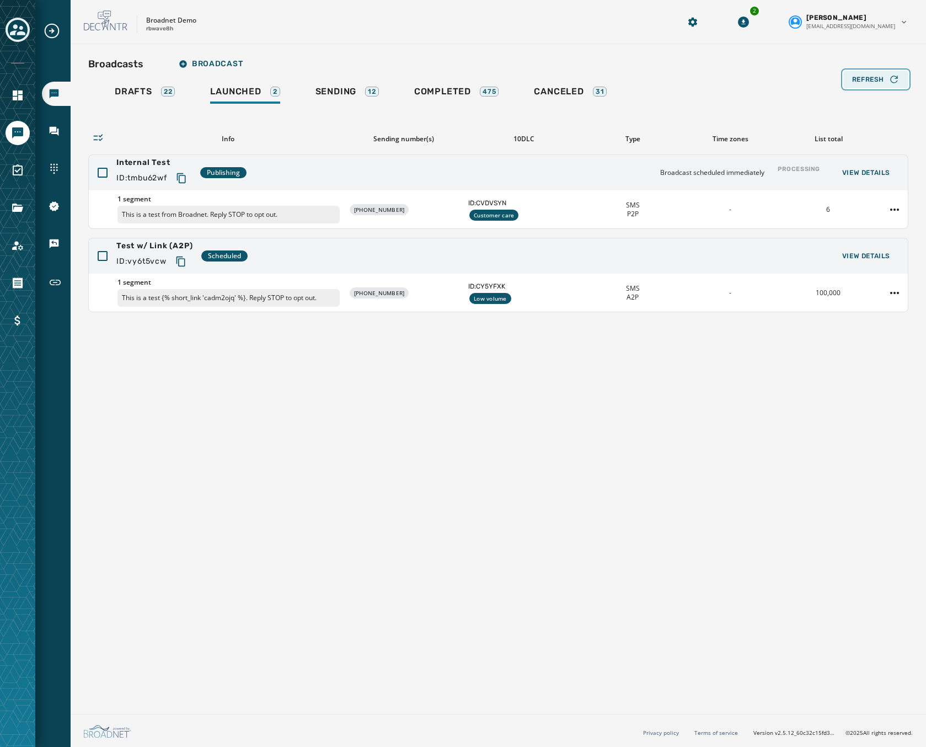
click at [872, 78] on span "Refresh" at bounding box center [868, 79] width 32 height 9
click at [135, 89] on span "Drafts" at bounding box center [134, 91] width 38 height 11
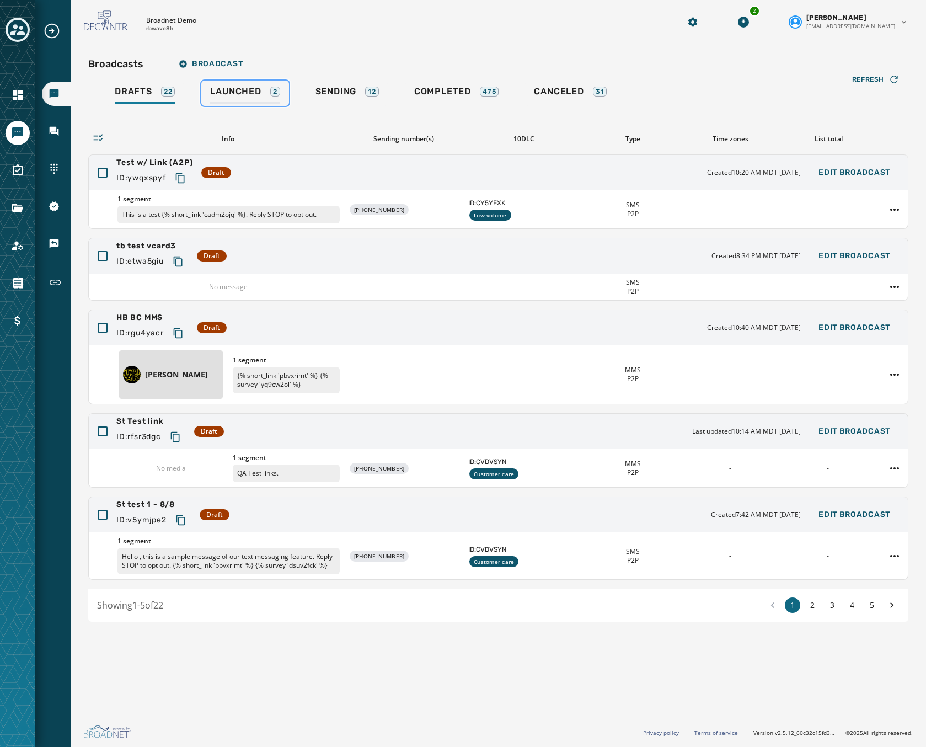
click at [225, 99] on div "Launched 2" at bounding box center [245, 95] width 70 height 18
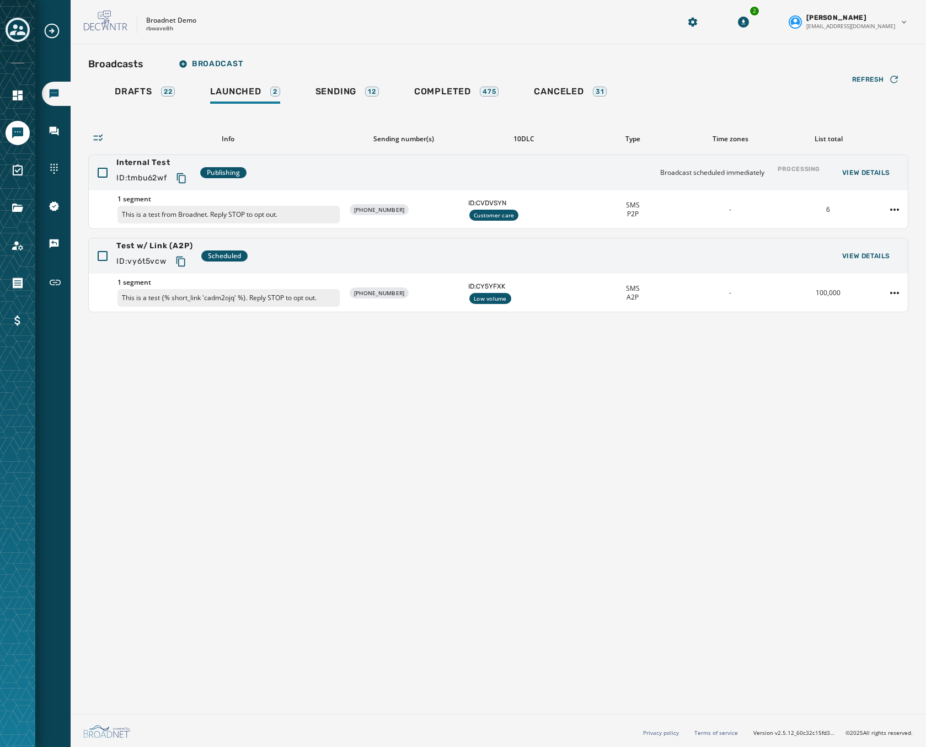
click at [140, 80] on div "Broadcasts Broadcast Drafts 22 Launched 2 Sending 12 Completed 475 Canceled 31 …" at bounding box center [498, 182] width 820 height 259
click at [149, 96] on span "Drafts" at bounding box center [134, 91] width 38 height 11
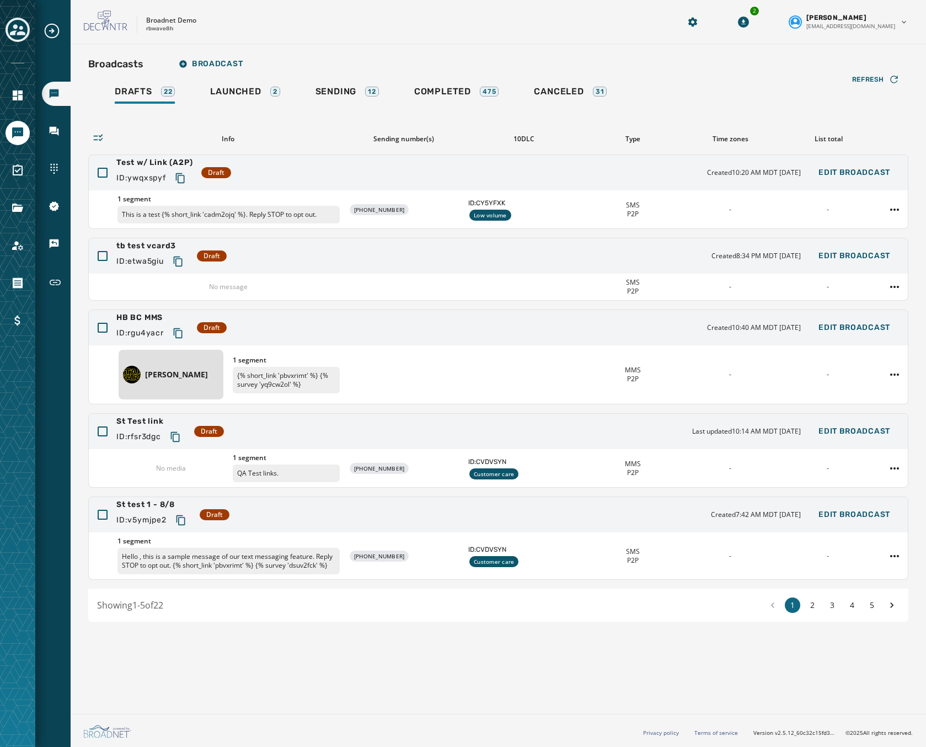
drag, startPoint x: 563, startPoint y: 680, endPoint x: 539, endPoint y: 622, distance: 63.3
click at [562, 675] on div "Broadcasts Broadcast Drafts 22 Launched 2 Sending 12 Completed 475 Canceled 31 …" at bounding box center [499, 376] width 856 height 665
click at [252, 98] on div "Launched 2" at bounding box center [245, 95] width 70 height 18
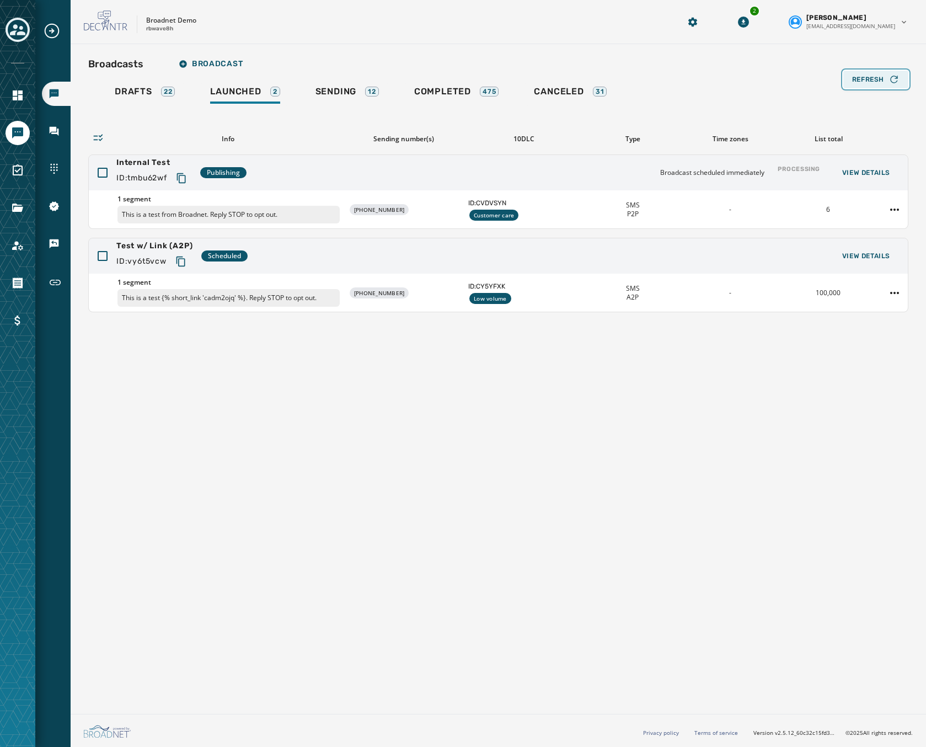
click at [874, 73] on button "Refresh" at bounding box center [875, 80] width 65 height 18
click at [355, 90] on span "Sending" at bounding box center [336, 91] width 41 height 11
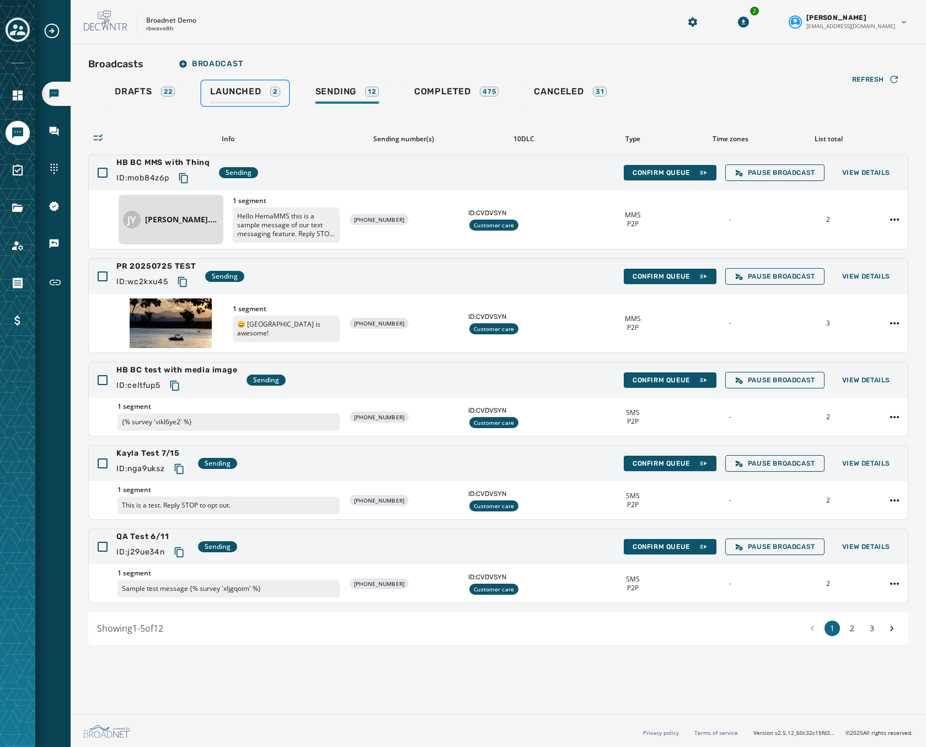
click at [260, 91] on span "Launched" at bounding box center [235, 91] width 51 height 11
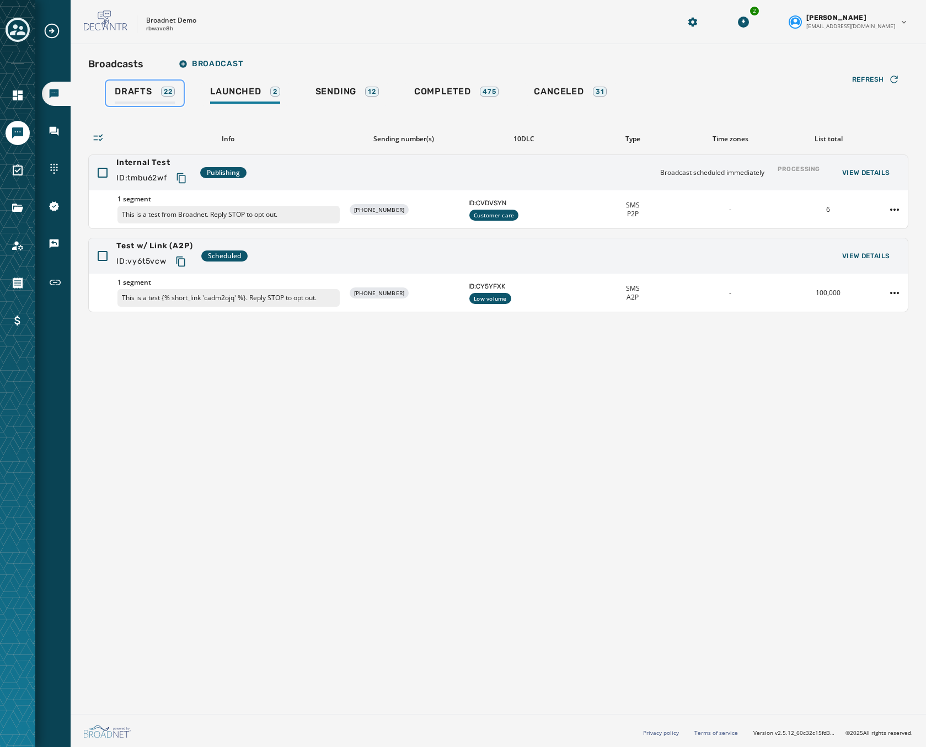
click at [131, 91] on span "Drafts" at bounding box center [134, 91] width 38 height 11
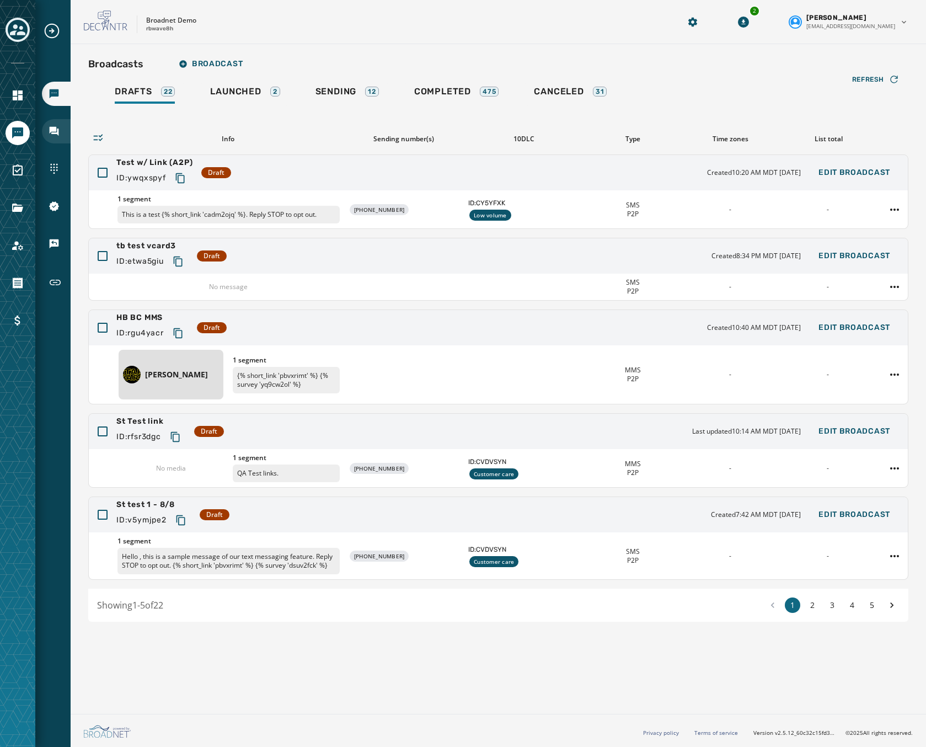
click at [55, 127] on icon "Navigate to Inbox" at bounding box center [54, 131] width 9 height 9
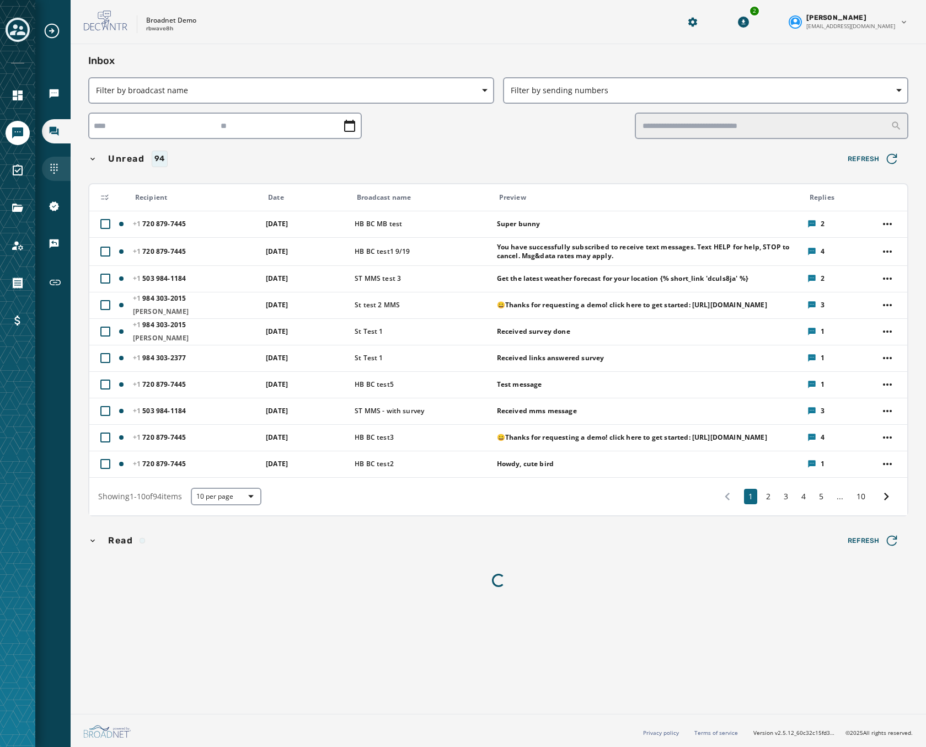
click at [61, 171] on div "Sending Numbers" at bounding box center [56, 169] width 29 height 24
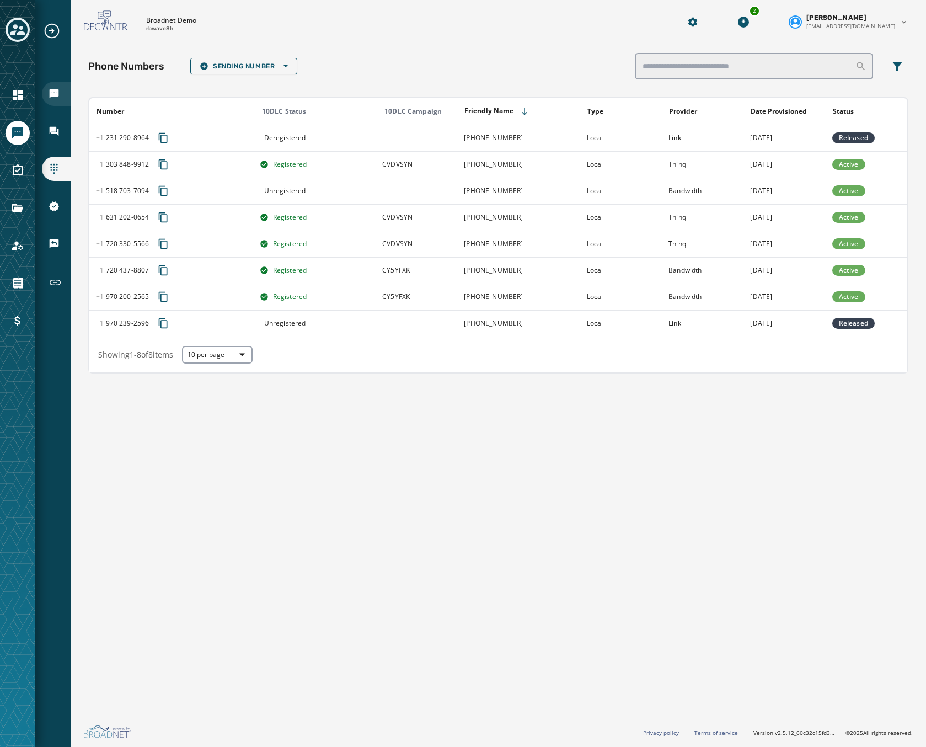
click at [55, 93] on icon "Navigate to Broadcasts" at bounding box center [54, 93] width 9 height 9
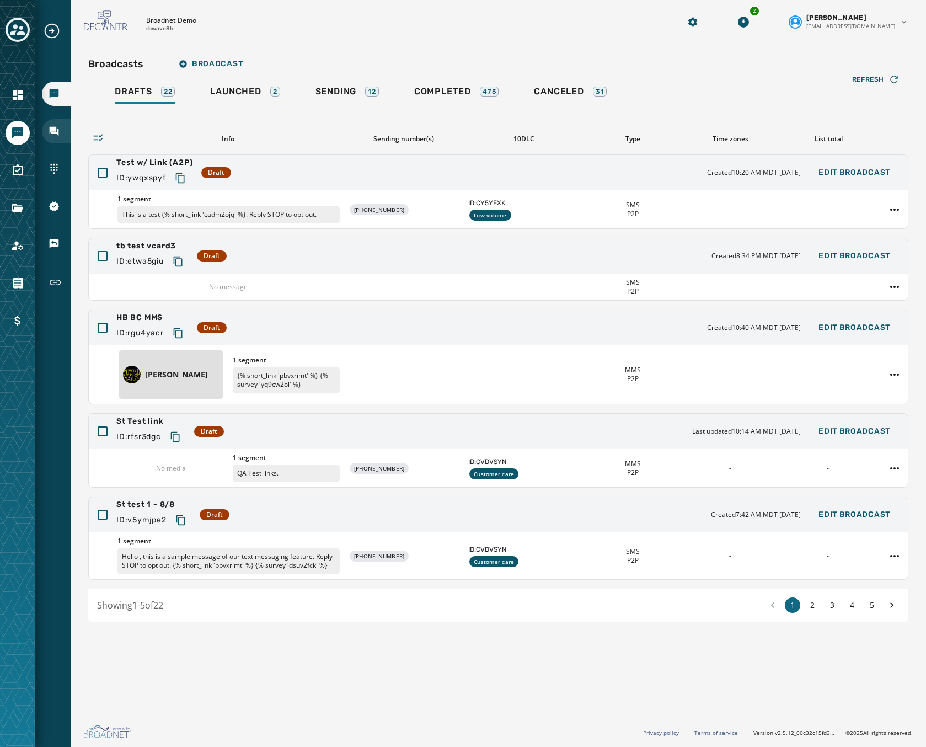
click at [55, 133] on icon "Navigate to Inbox" at bounding box center [54, 131] width 9 height 9
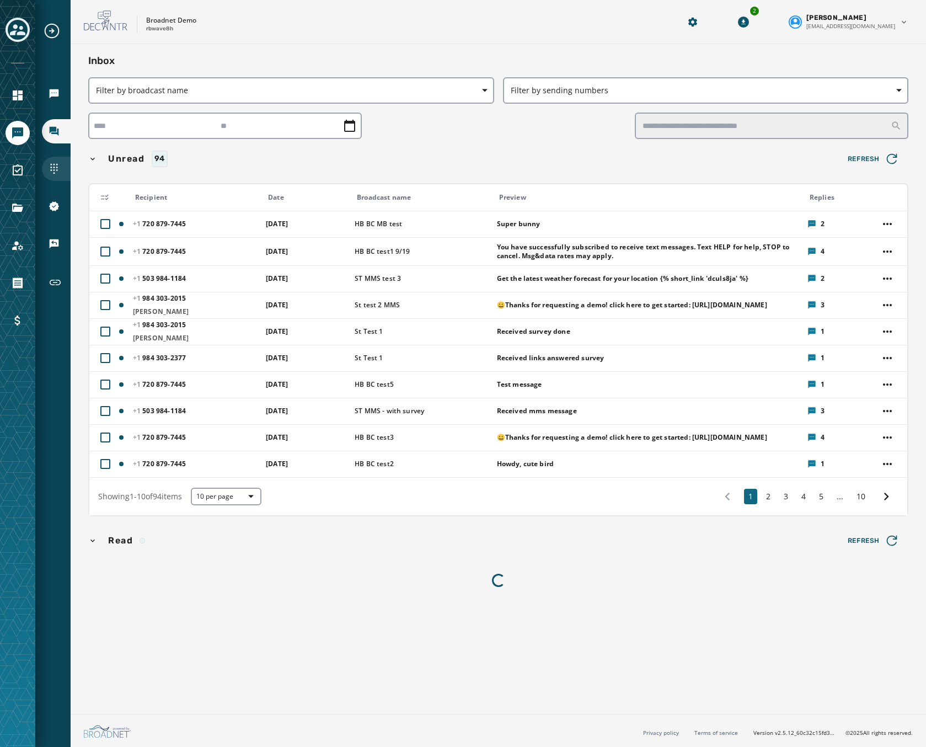
click at [62, 168] on div "Sending Numbers" at bounding box center [56, 169] width 29 height 24
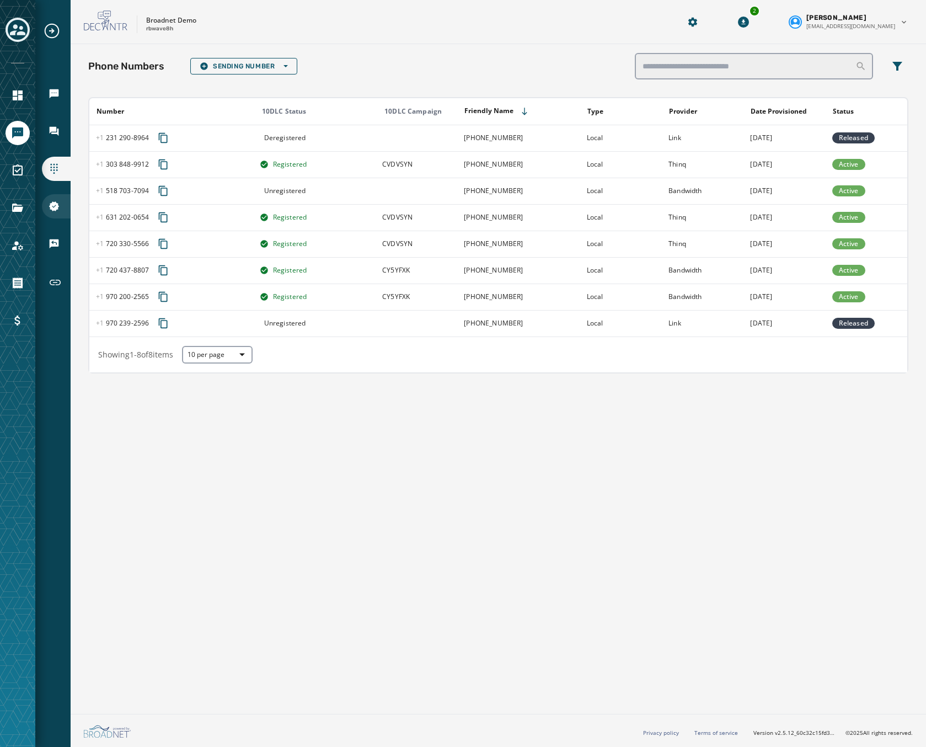
click at [52, 205] on icon "Navigate to 10DLC Registration" at bounding box center [54, 206] width 10 height 10
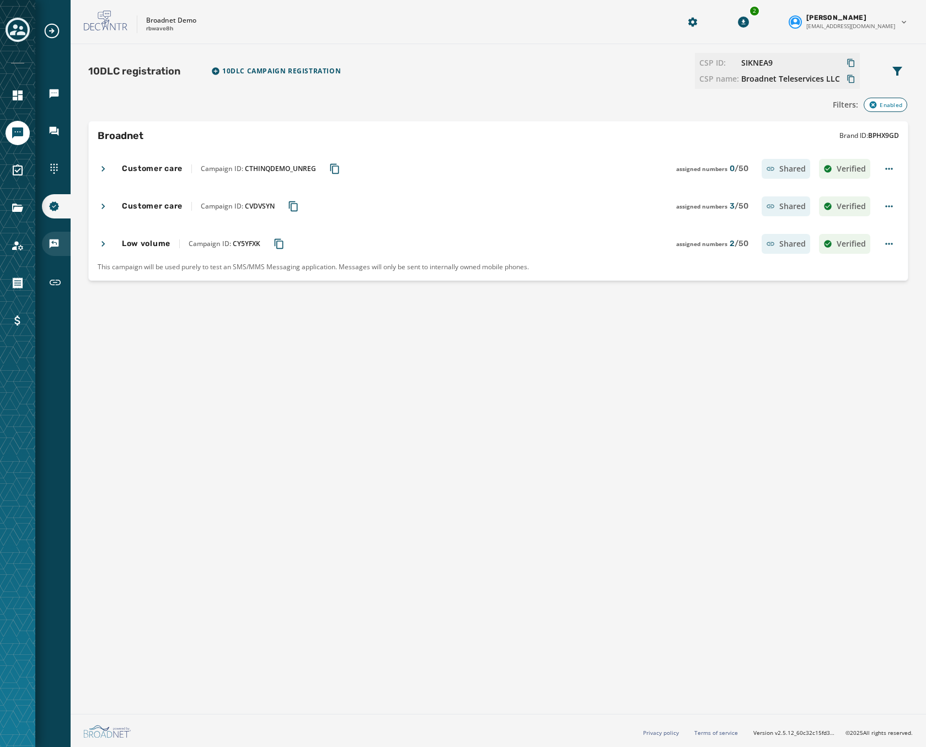
click at [51, 239] on icon "Navigate to Keywords & Responders" at bounding box center [54, 243] width 9 height 9
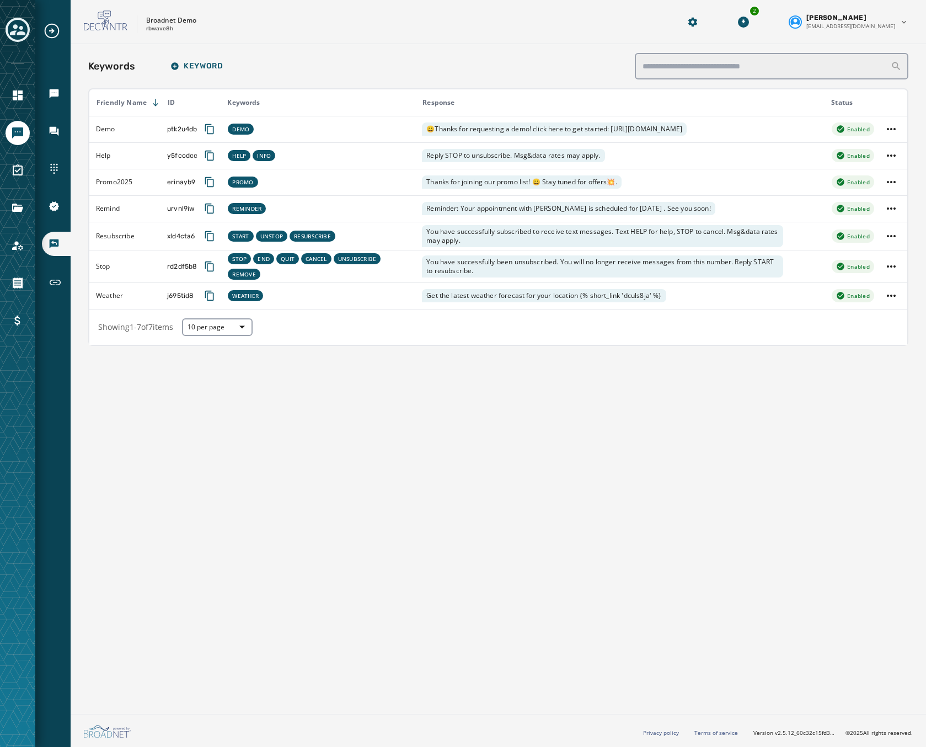
drag, startPoint x: 724, startPoint y: 368, endPoint x: 723, endPoint y: 357, distance: 10.5
click at [724, 368] on div "Keywords Keyword Friendly Name ID Keywords Response Status Demo ptk2u4db DEMO 😀…" at bounding box center [499, 376] width 856 height 665
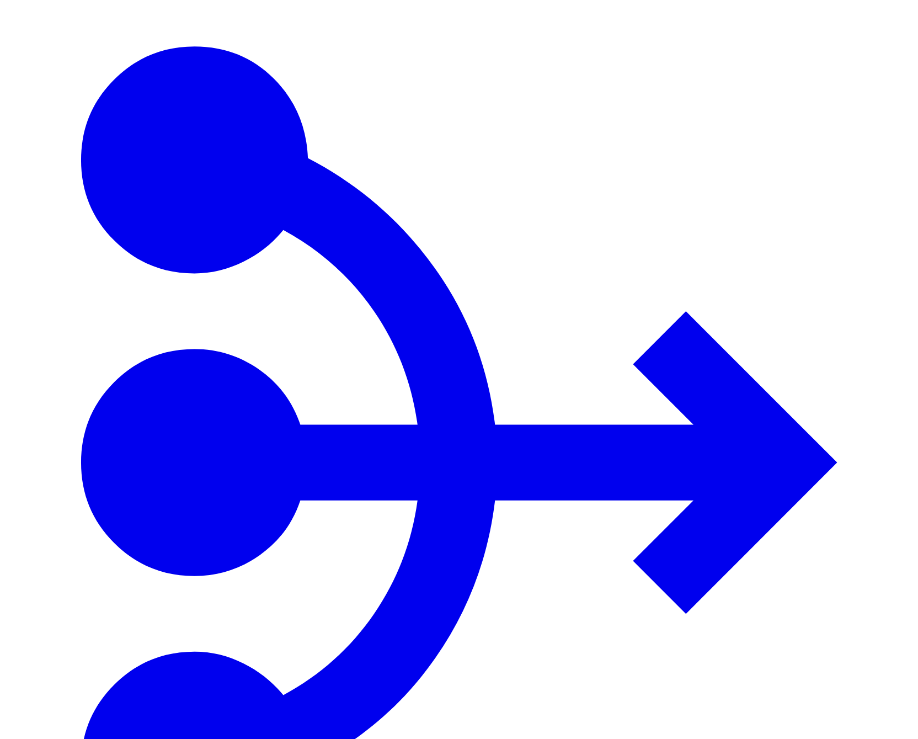
scroll to position [103, 0]
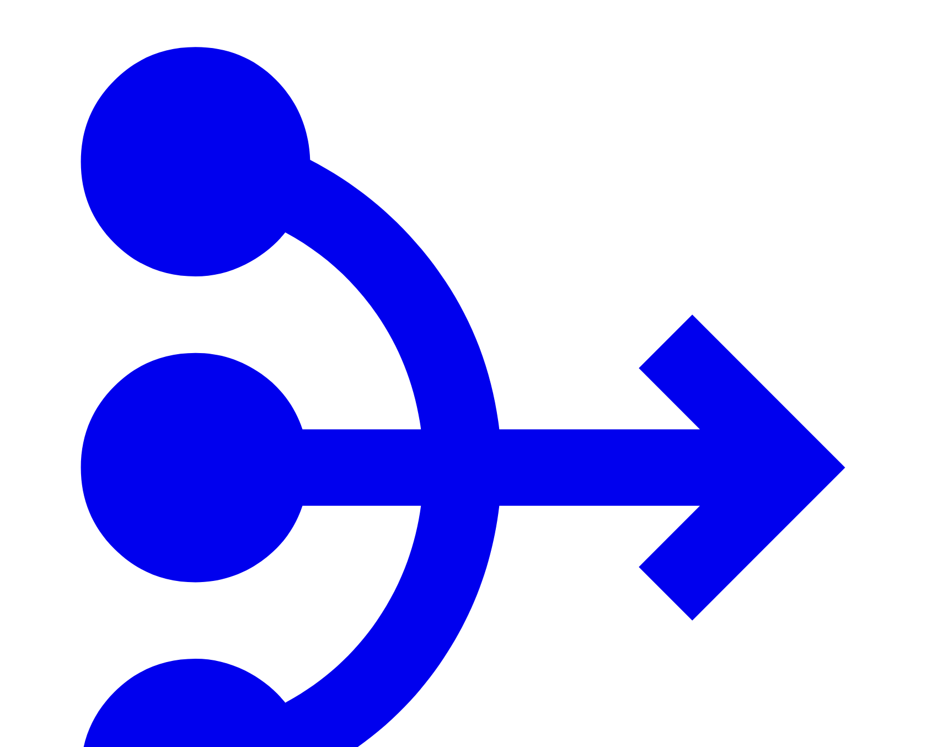
type input "****"
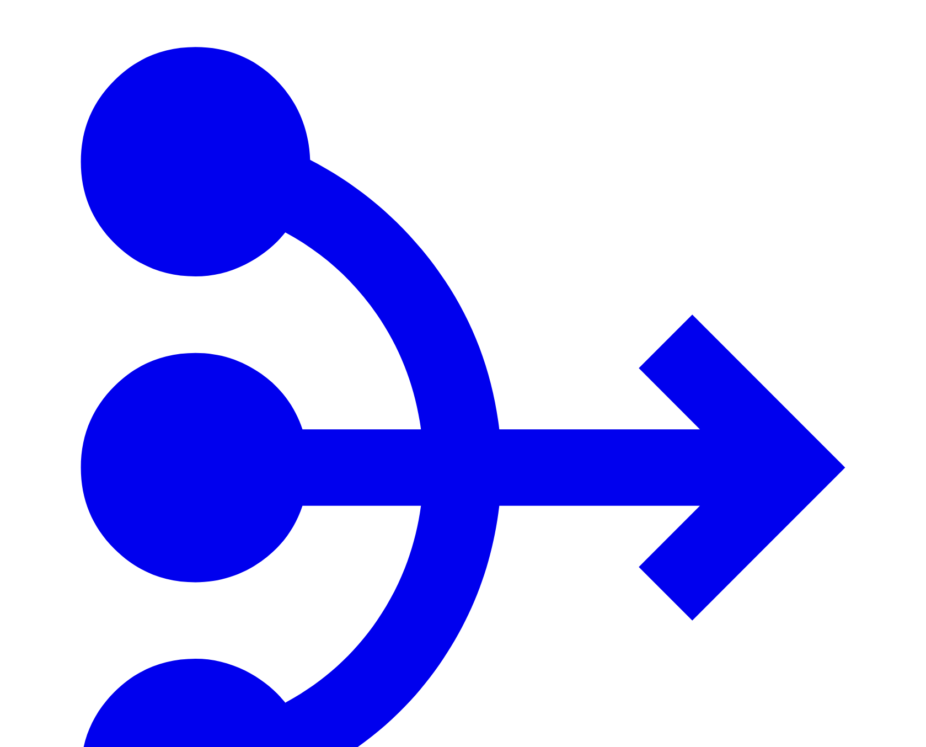
type input "****"
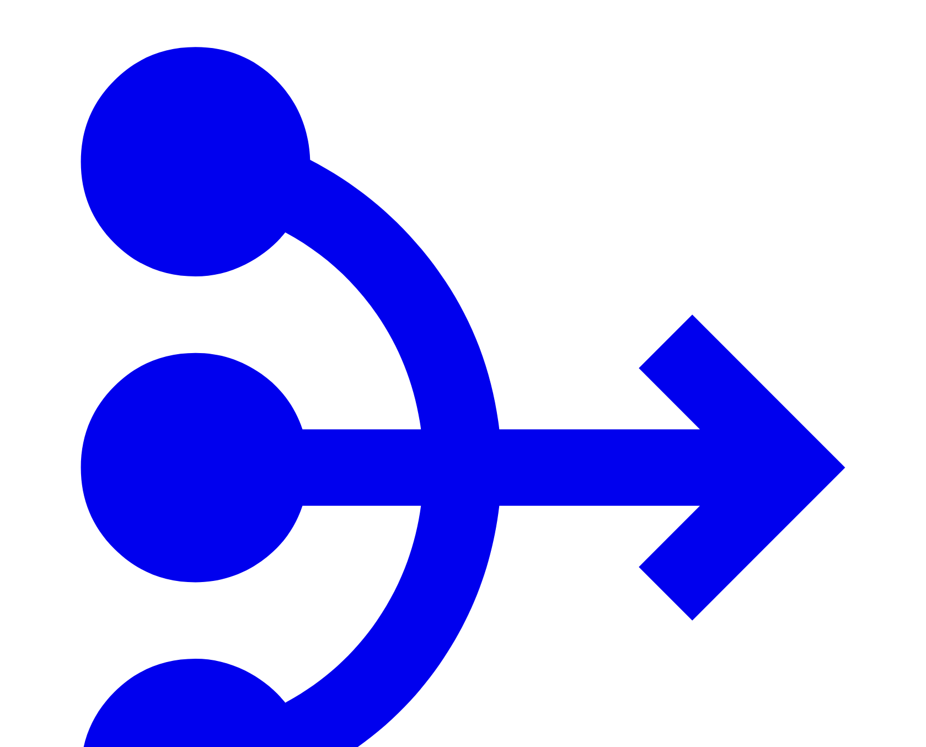
type input "****"
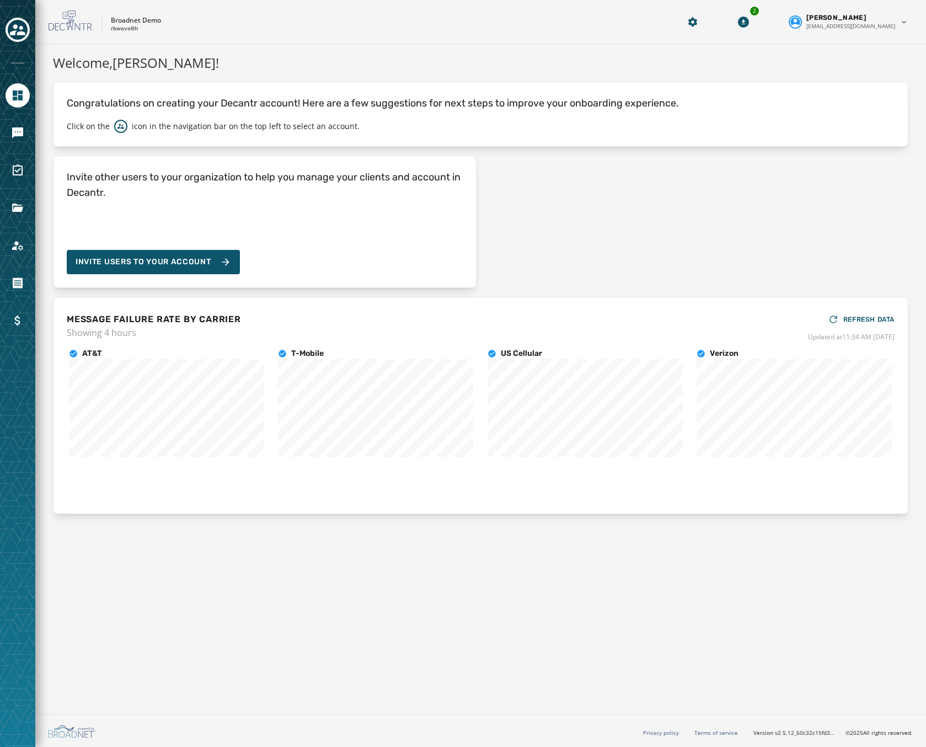
click at [826, 158] on div "Invite other users to your organization to help you manage your clients and acc…" at bounding box center [481, 222] width 856 height 132
click at [683, 234] on div "Invite other users to your organization to help you manage your clients and acc…" at bounding box center [481, 222] width 856 height 132
click at [7, 211] on link "Navigate to Files" at bounding box center [18, 208] width 24 height 24
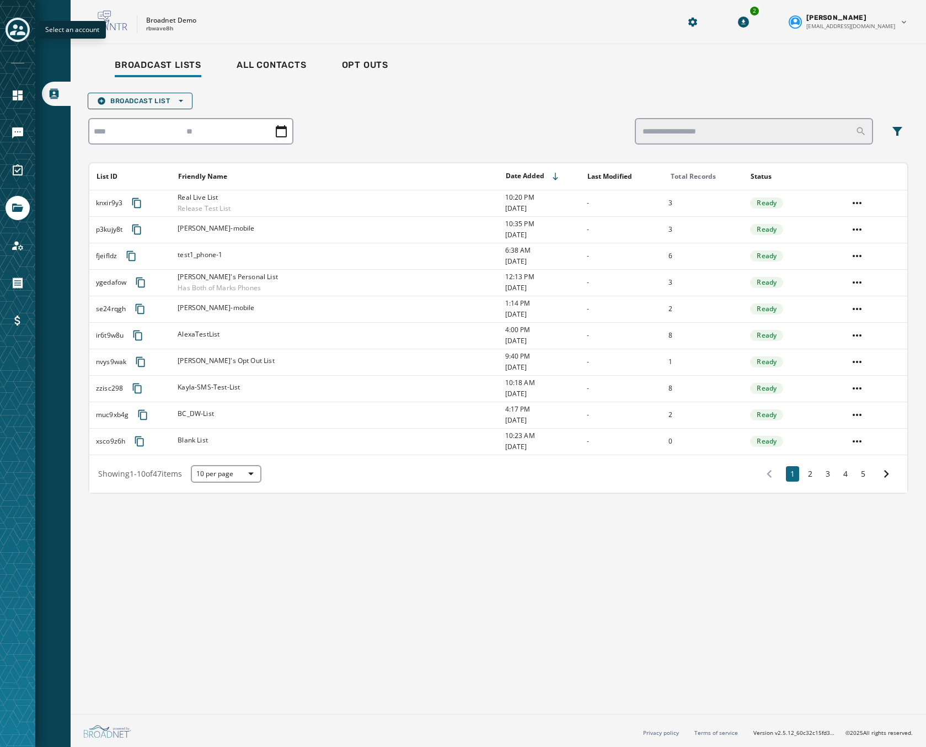
click at [21, 36] on icon "Toggle account select drawer" at bounding box center [17, 29] width 15 height 15
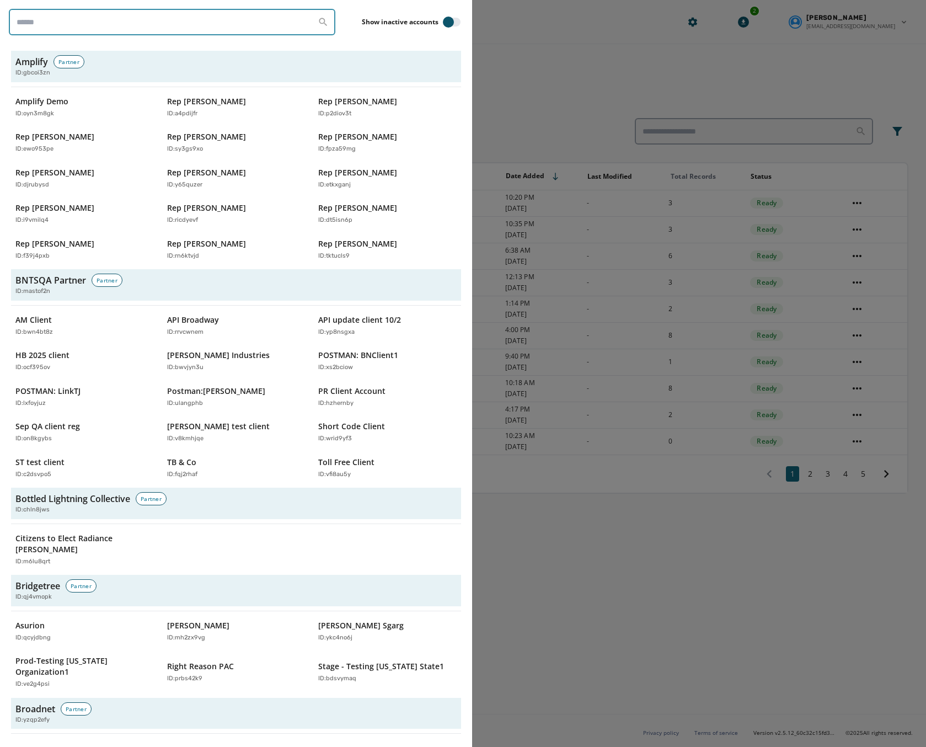
click at [82, 19] on input "search" at bounding box center [172, 22] width 327 height 26
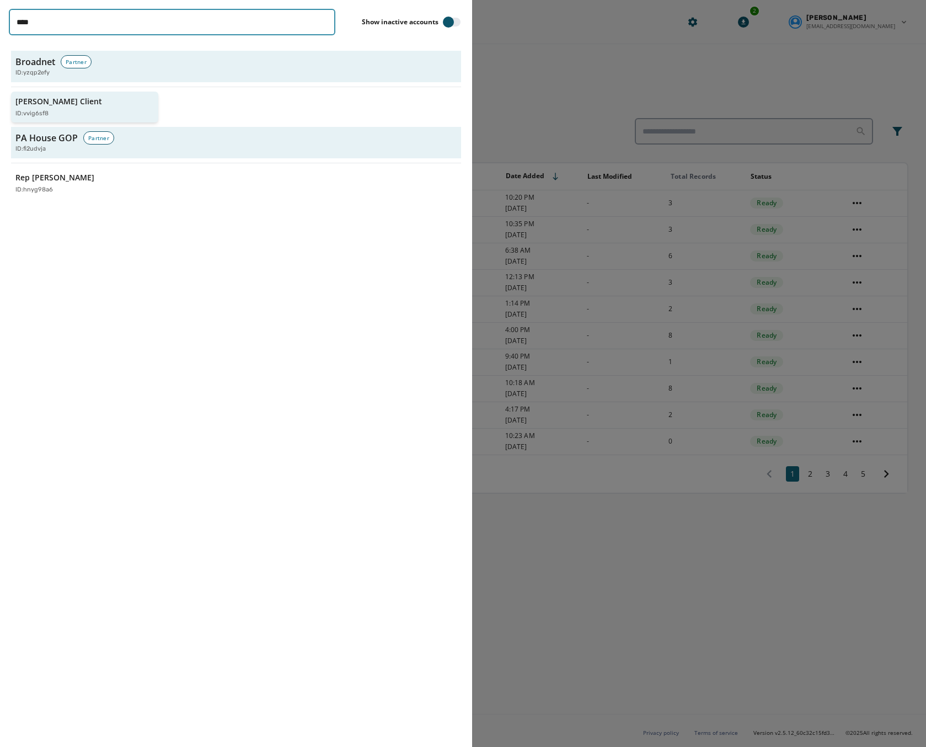
type input "****"
click at [52, 104] on p "Jeffs Client" at bounding box center [58, 101] width 87 height 11
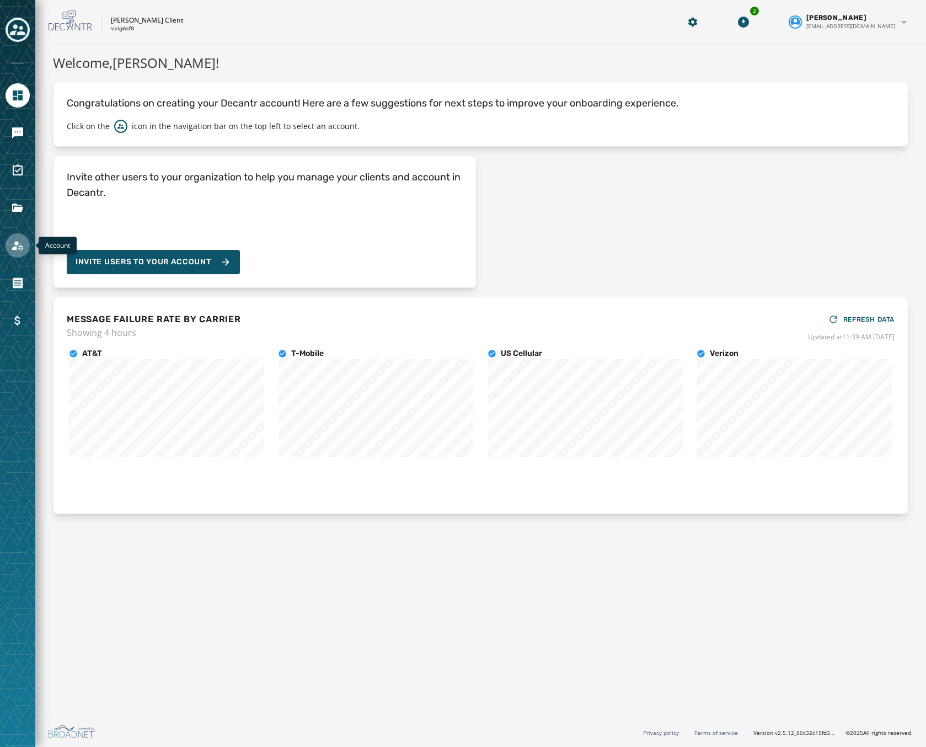
click at [9, 247] on link "Navigate to Account" at bounding box center [18, 245] width 24 height 24
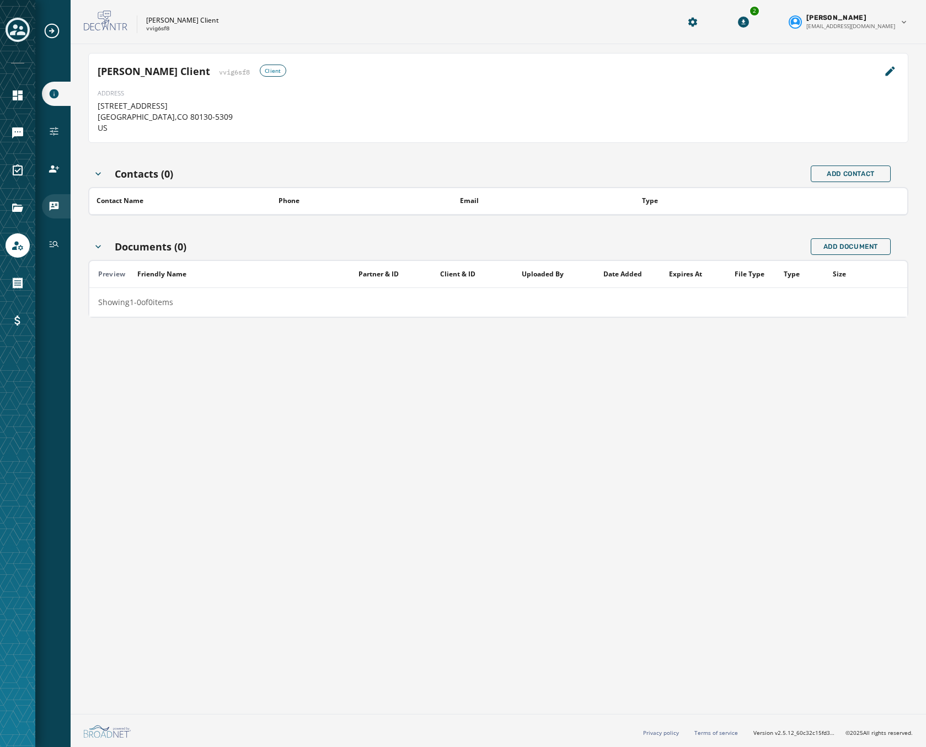
click at [50, 204] on icon "Navigate to vCards" at bounding box center [54, 206] width 9 height 9
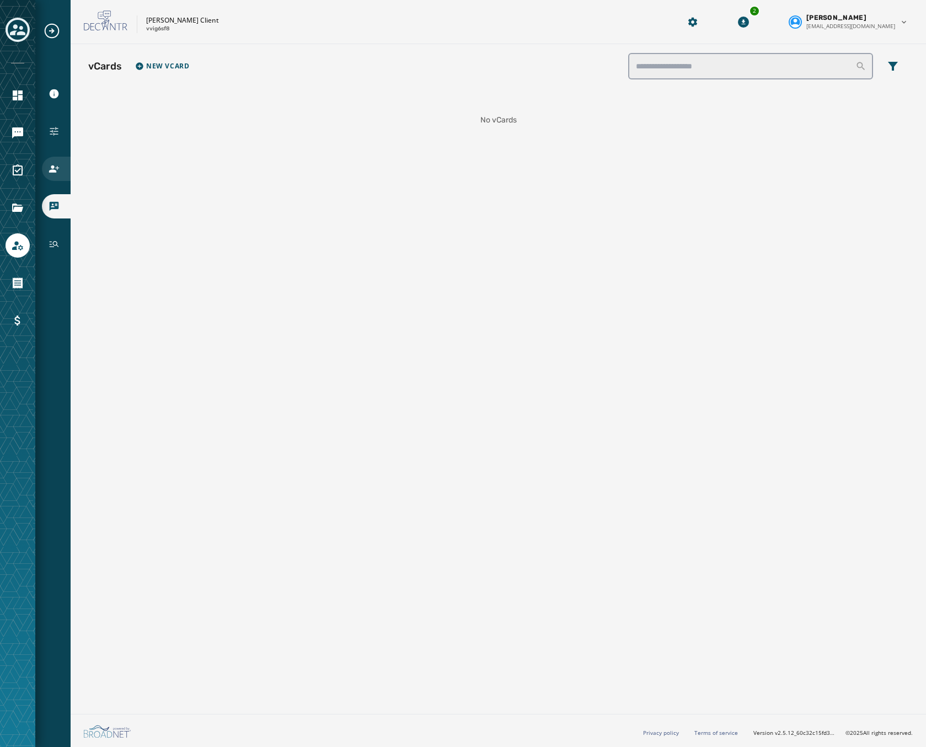
click at [55, 162] on div "Users" at bounding box center [56, 169] width 29 height 24
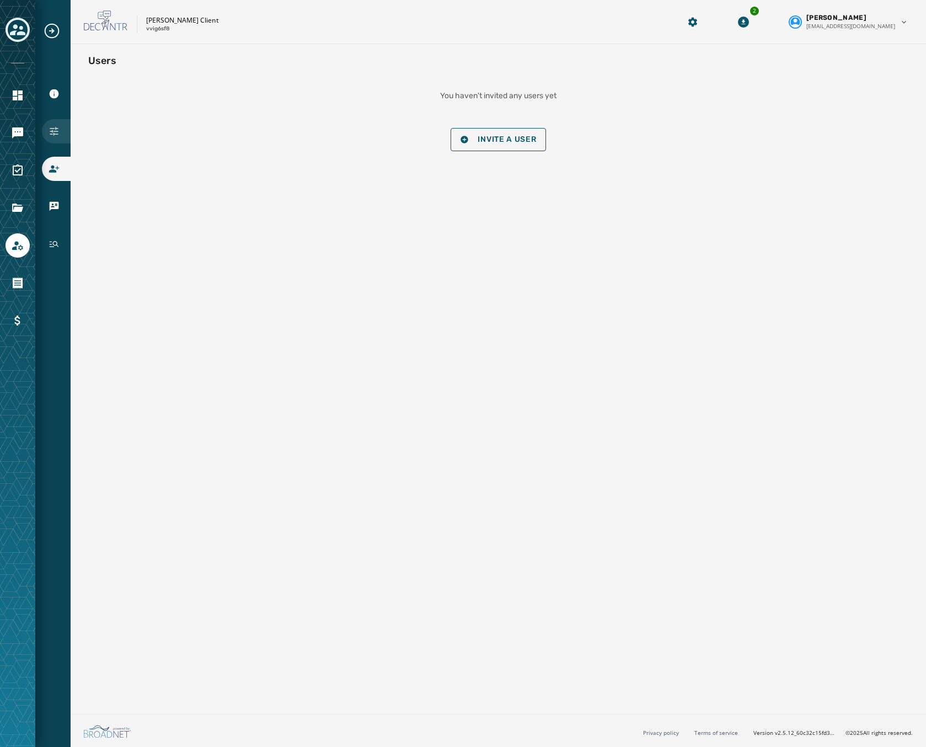
click at [55, 131] on icon "Navigate to Configuration" at bounding box center [54, 131] width 11 height 11
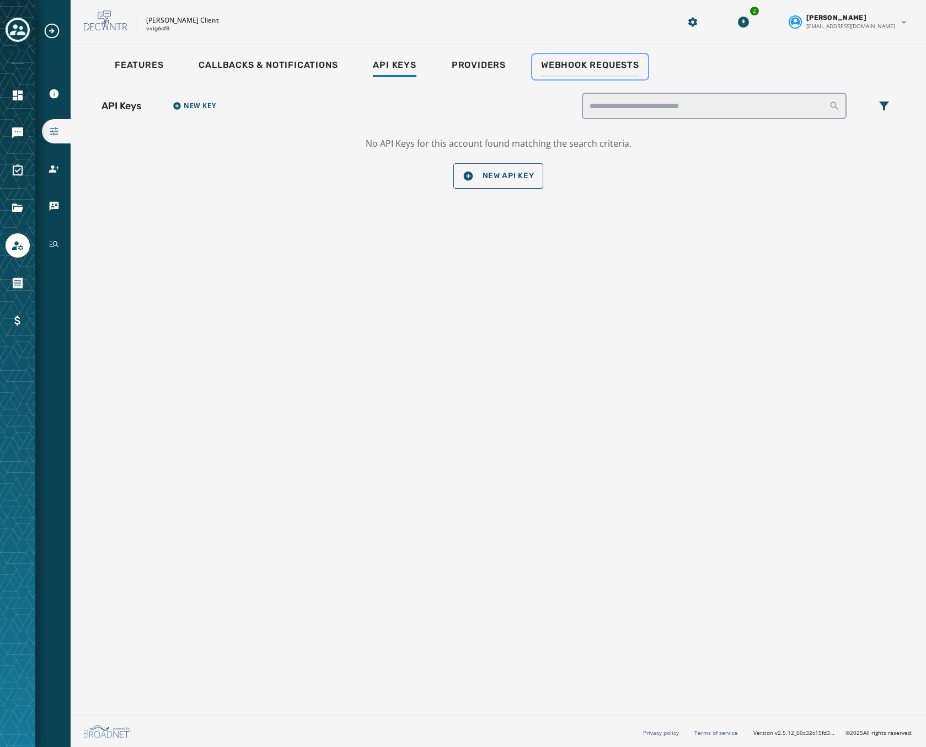
click at [584, 67] on span "Webhook Requests" at bounding box center [590, 65] width 98 height 11
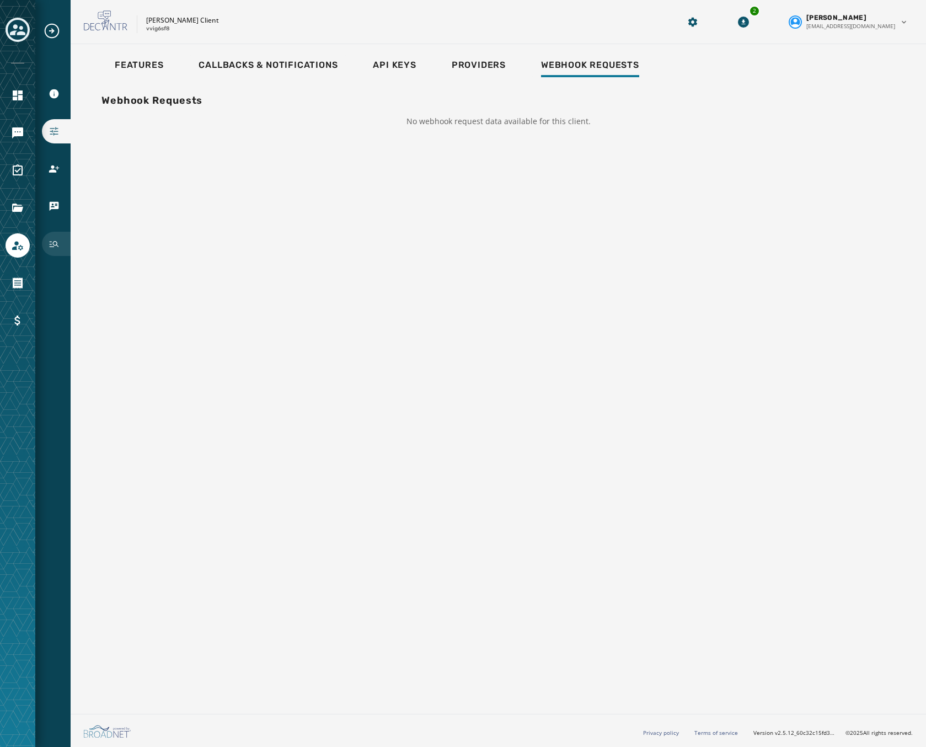
click at [55, 249] on div "History" at bounding box center [56, 244] width 29 height 24
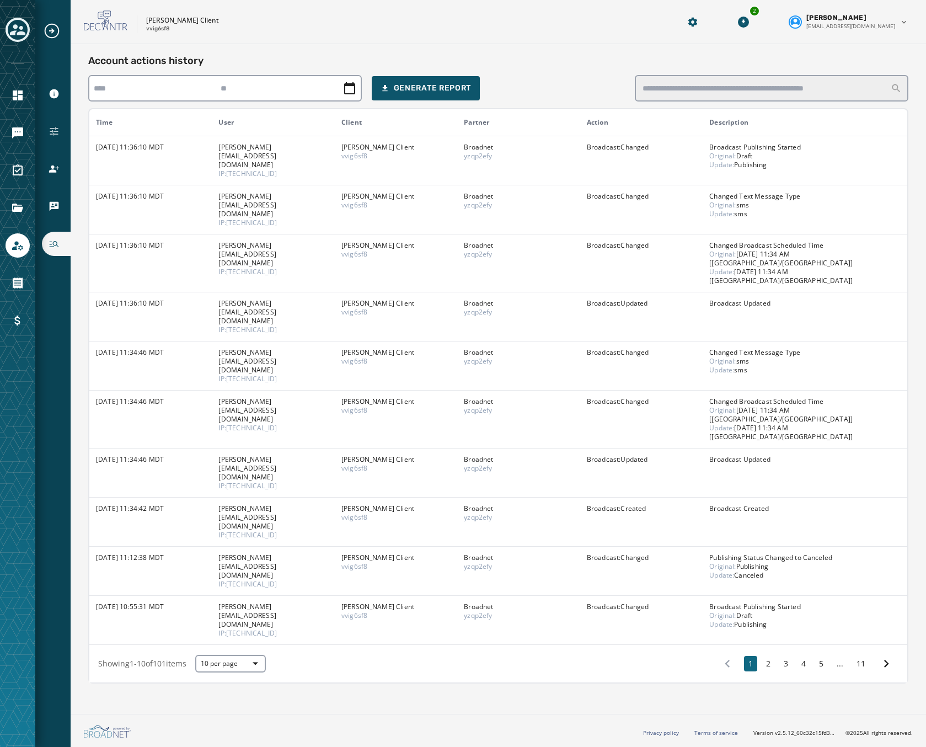
click at [778, 654] on div "1 2 3 4 5 ... 11" at bounding box center [806, 664] width 183 height 20
click at [766, 656] on button "2" at bounding box center [768, 663] width 13 height 15
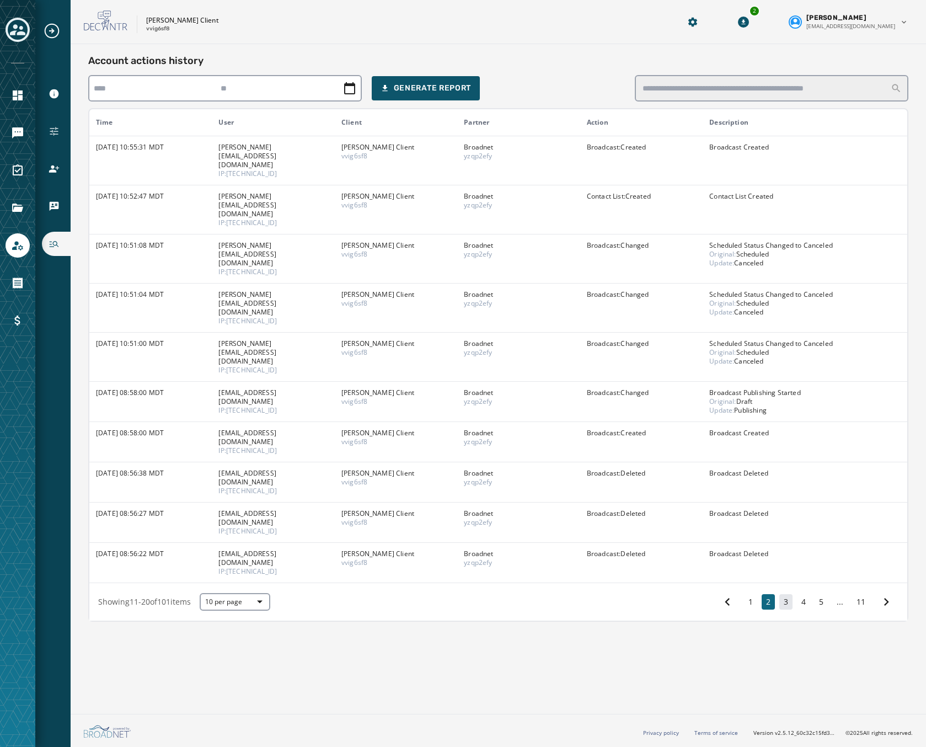
click at [788, 594] on button "3" at bounding box center [785, 601] width 13 height 15
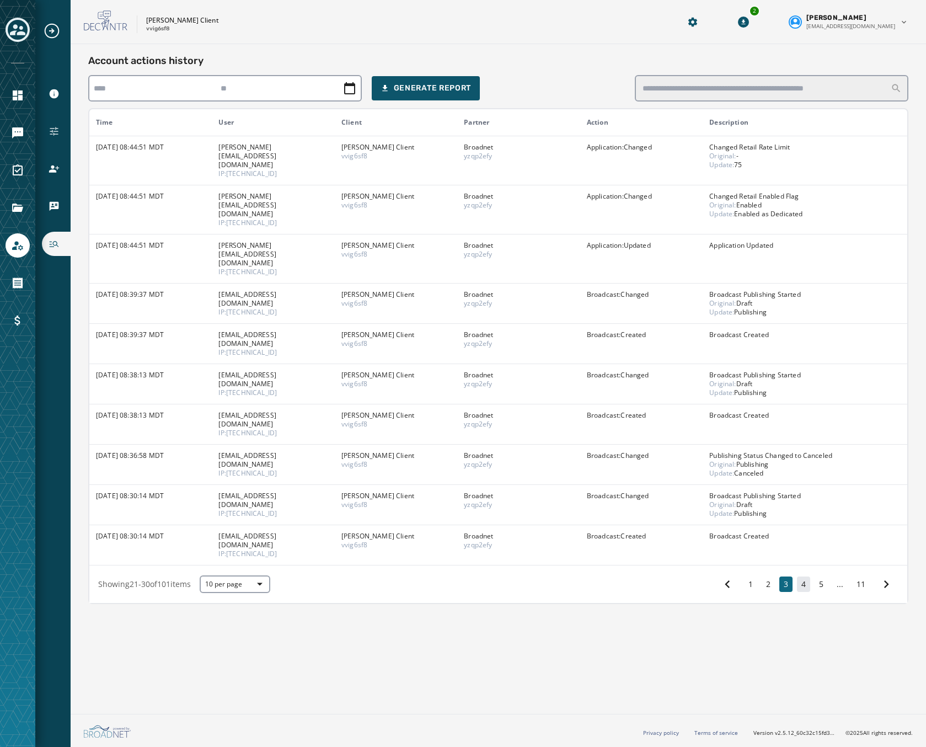
click at [801, 576] on button "4" at bounding box center [803, 583] width 13 height 15
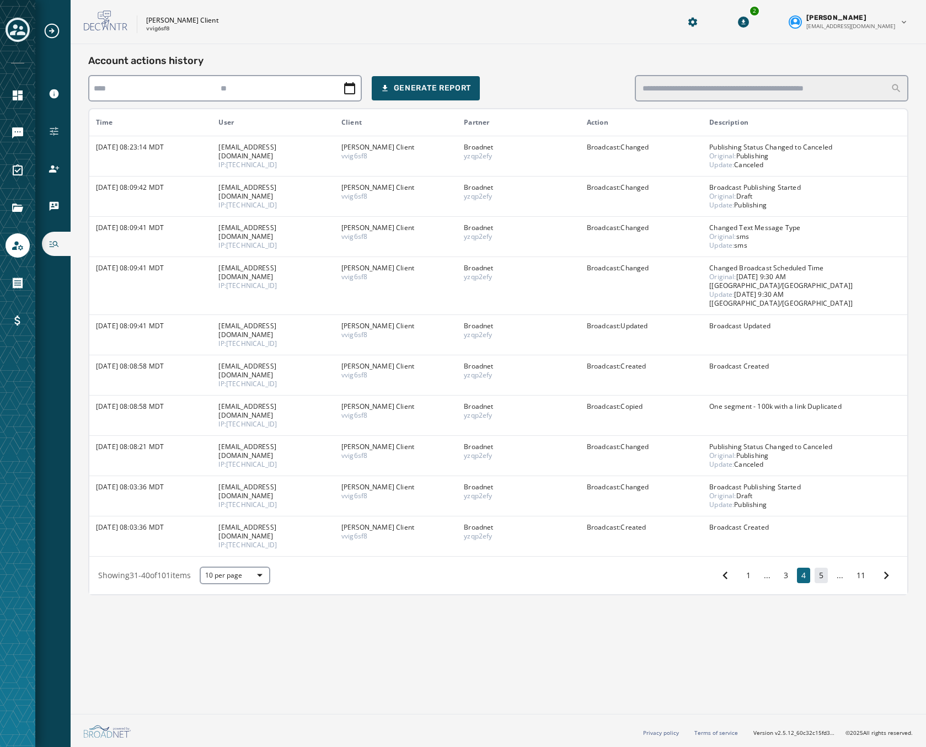
click at [819, 568] on button "5" at bounding box center [821, 575] width 13 height 15
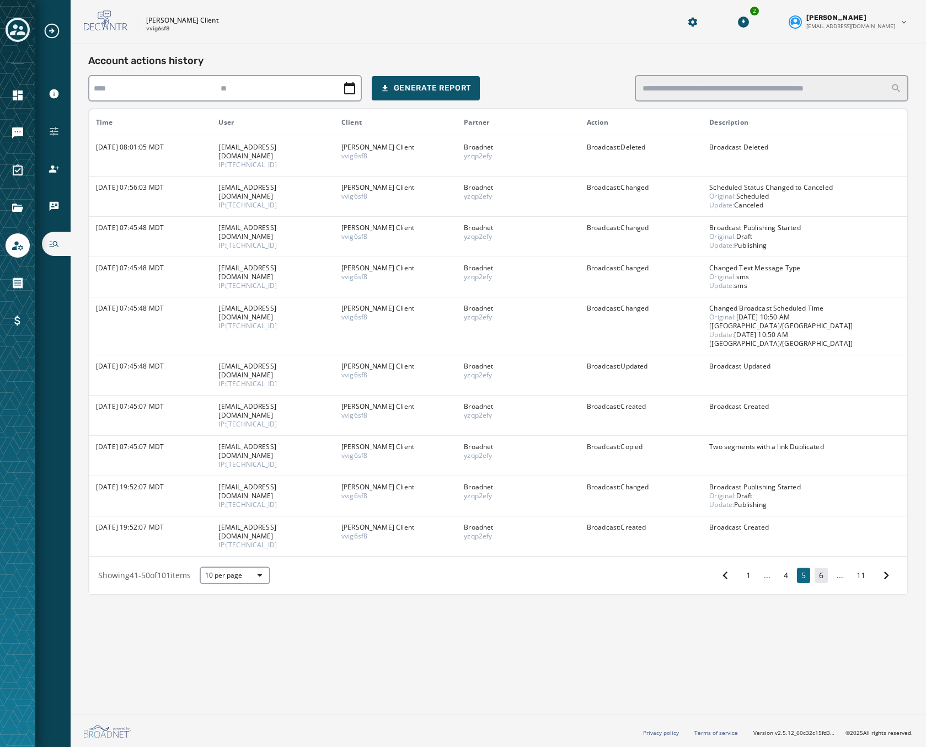
click at [824, 568] on button "6" at bounding box center [821, 575] width 13 height 15
drag, startPoint x: 824, startPoint y: 516, endPoint x: 823, endPoint y: 521, distance: 5.6
click at [823, 568] on button "7" at bounding box center [821, 575] width 13 height 15
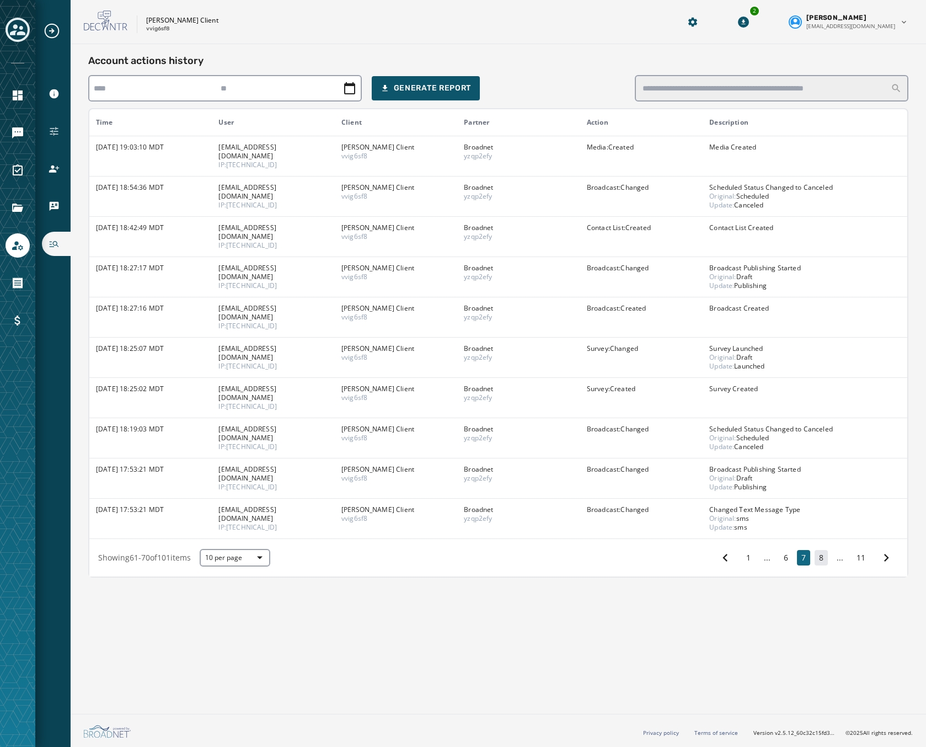
click at [826, 550] on button "8" at bounding box center [821, 557] width 13 height 15
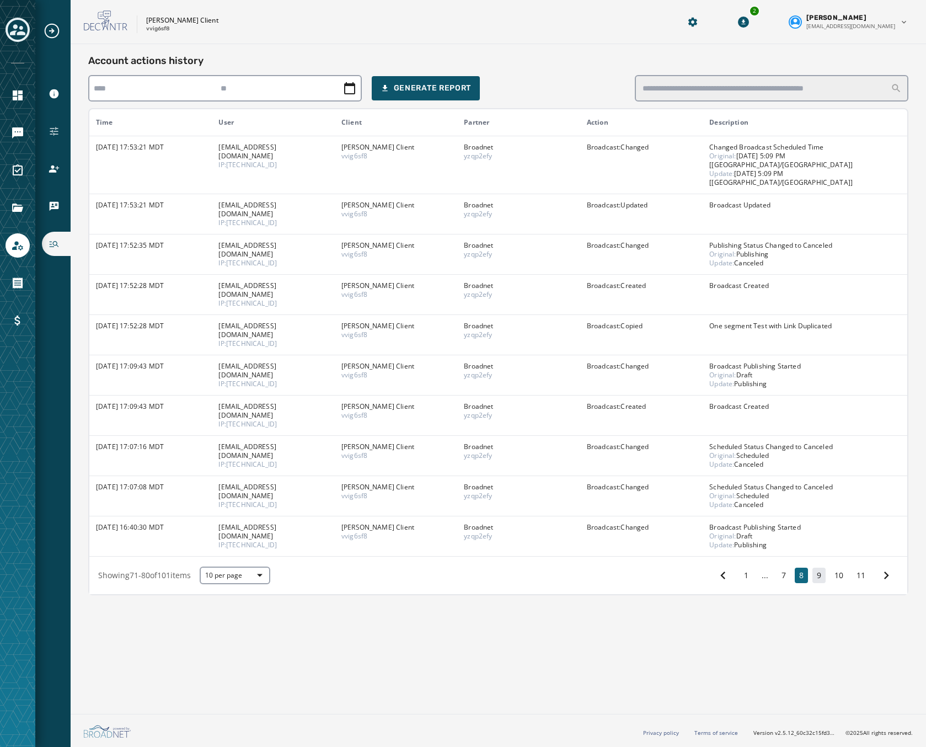
click at [824, 568] on button "9" at bounding box center [819, 575] width 13 height 15
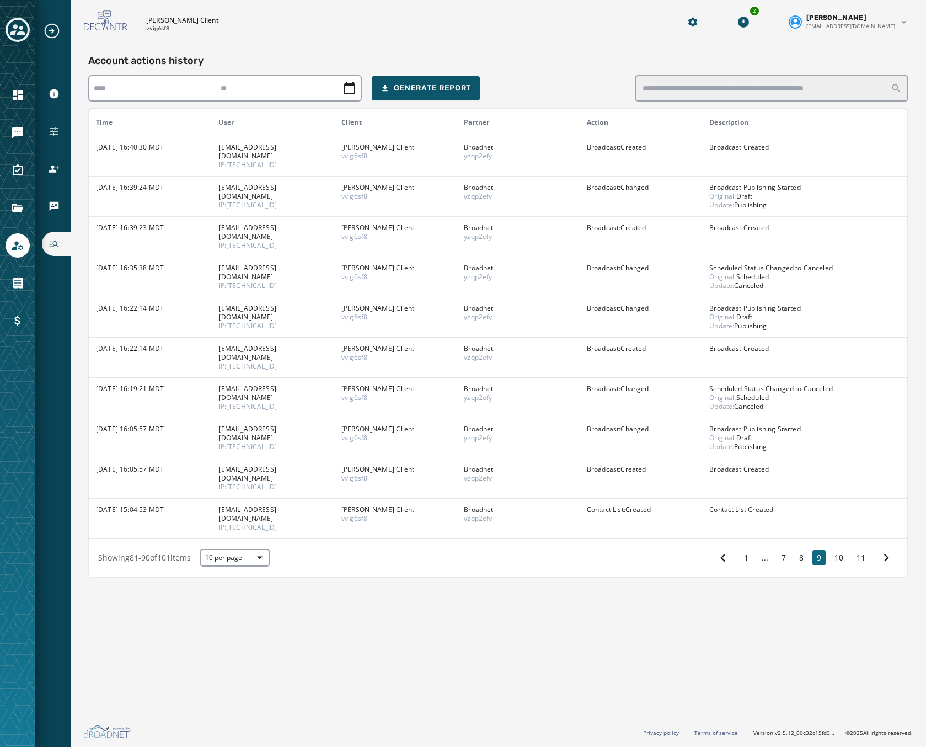
click at [835, 539] on div "Showing 81 - 90 of 101 items 10 per page 1 ... 7 8 9 10 11" at bounding box center [498, 558] width 818 height 38
click at [836, 550] on button "10" at bounding box center [839, 557] width 18 height 15
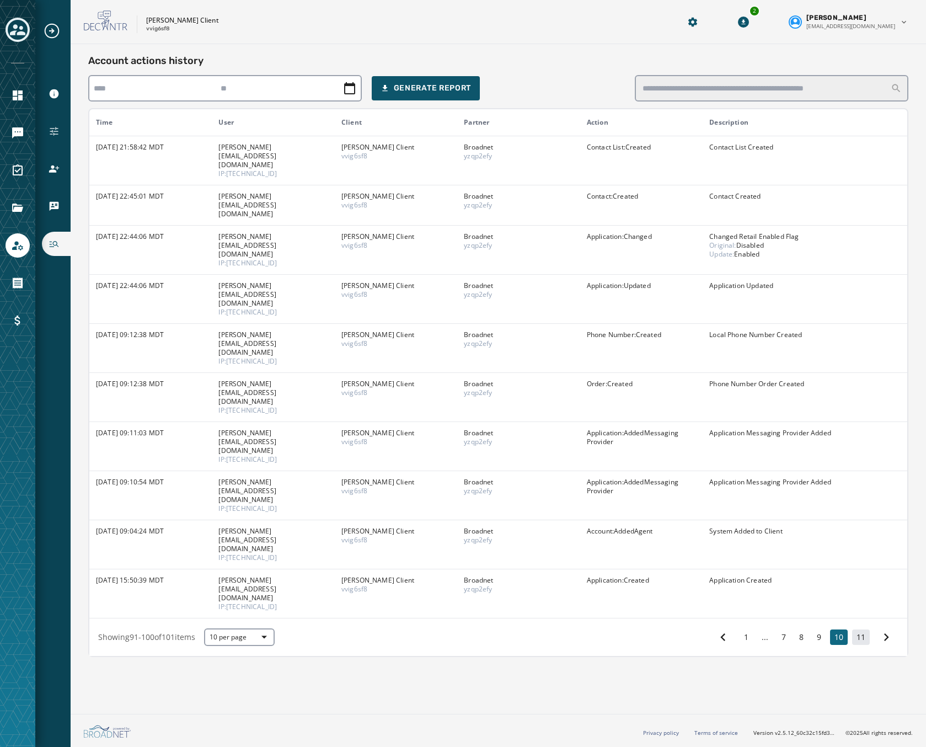
click at [857, 629] on button "11" at bounding box center [861, 636] width 18 height 15
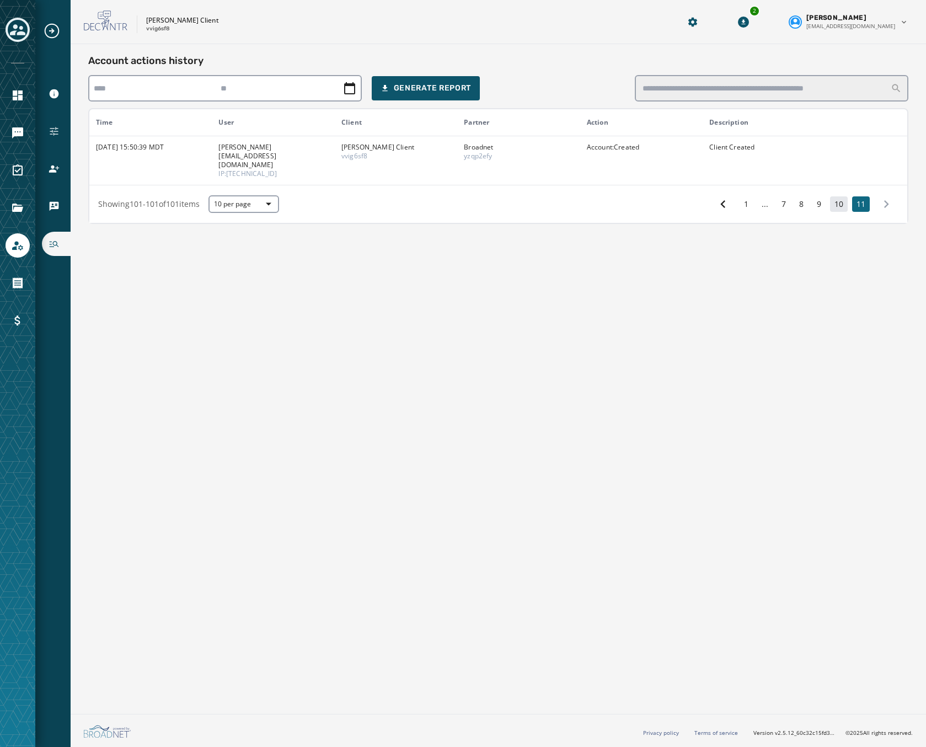
click at [845, 197] on button "10" at bounding box center [839, 203] width 18 height 15
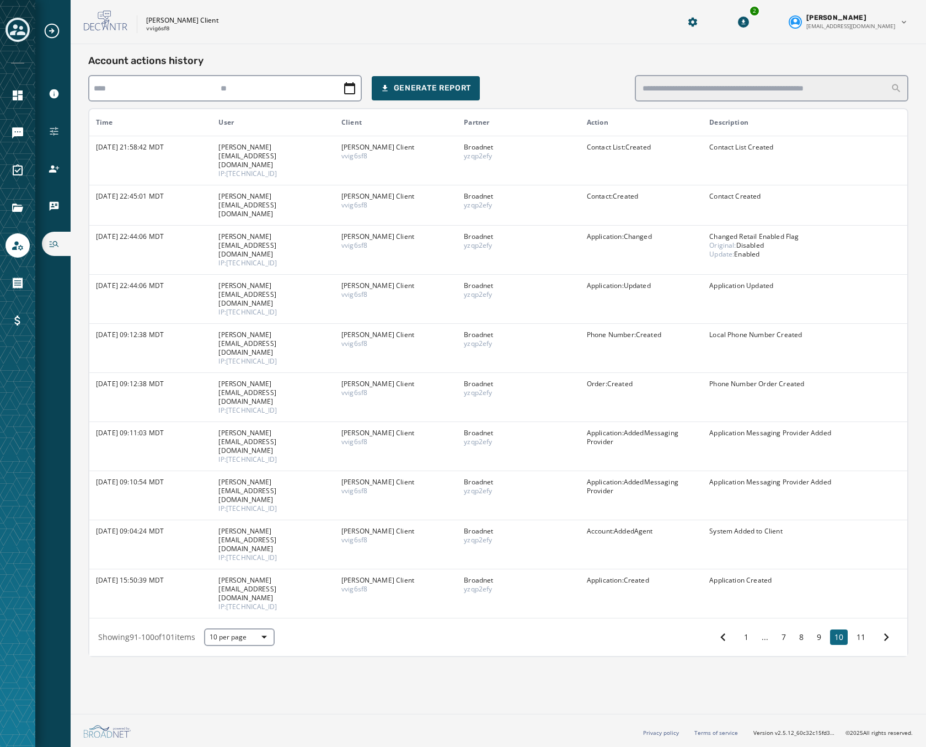
click at [597, 642] on div "Account actions history Generate Report Time User Client Partner Action Descrip…" at bounding box center [499, 376] width 856 height 665
drag, startPoint x: 97, startPoint y: 217, endPoint x: 197, endPoint y: 223, distance: 100.0
click at [197, 225] on td "3/12/2025 - 22:44:06 MDT" at bounding box center [150, 249] width 122 height 49
copy p "3/12/2025 - 22:44:06 MDT"
click at [821, 629] on button "9" at bounding box center [819, 636] width 13 height 15
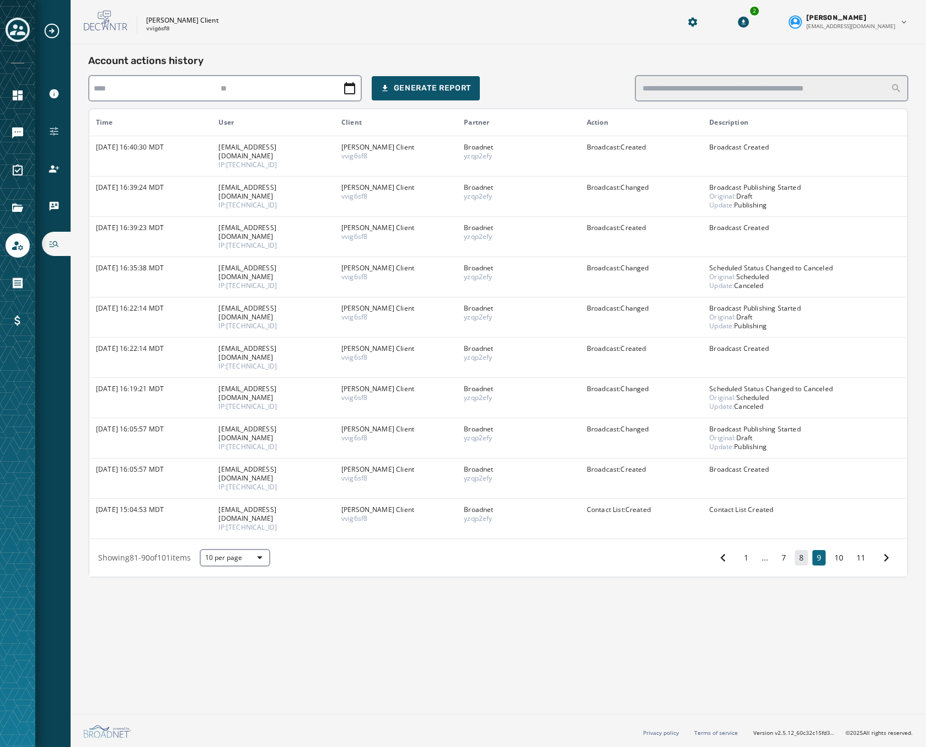
click at [803, 550] on button "8" at bounding box center [801, 557] width 13 height 15
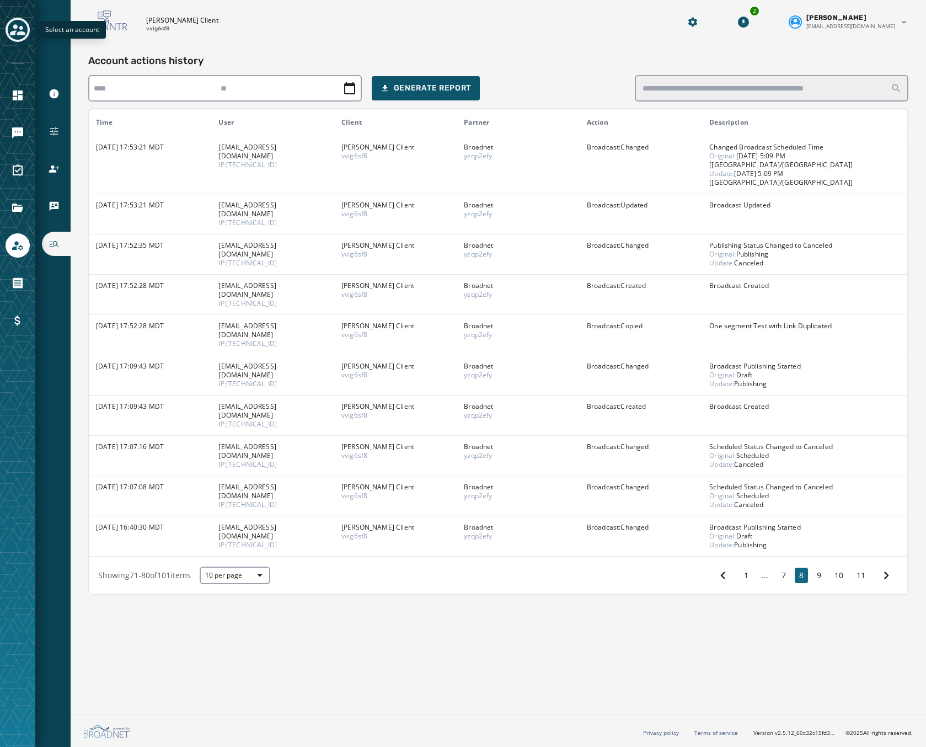
click at [29, 33] on button "Toggle account select drawer" at bounding box center [18, 30] width 24 height 24
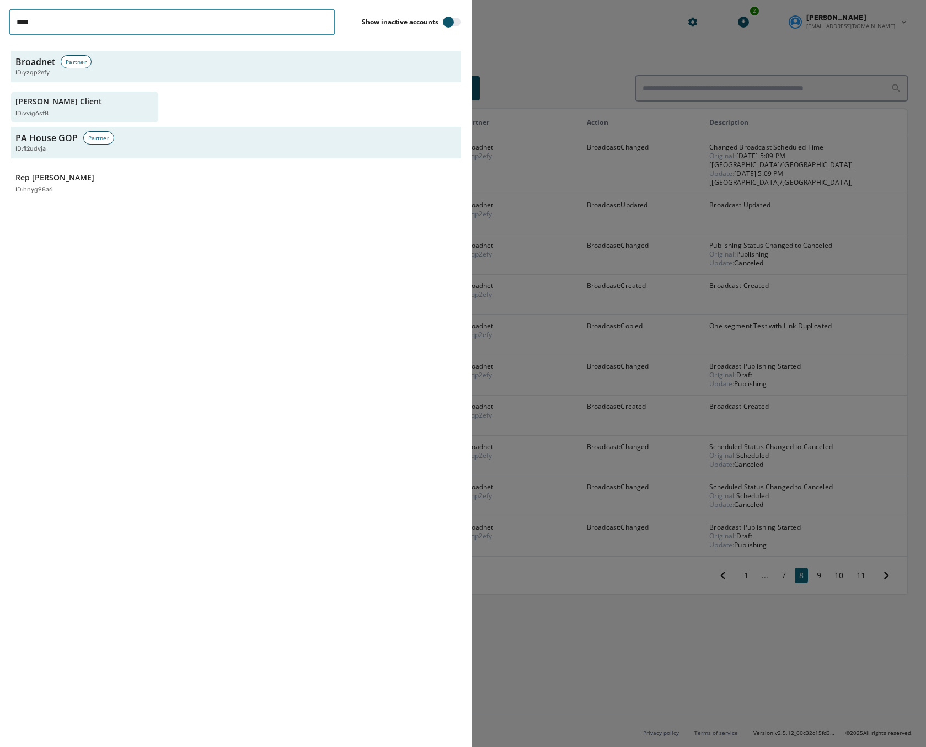
click at [233, 34] on input "****" at bounding box center [172, 22] width 327 height 26
click at [327, 22] on input "****" at bounding box center [172, 22] width 327 height 26
click at [324, 22] on input "****" at bounding box center [172, 22] width 327 height 26
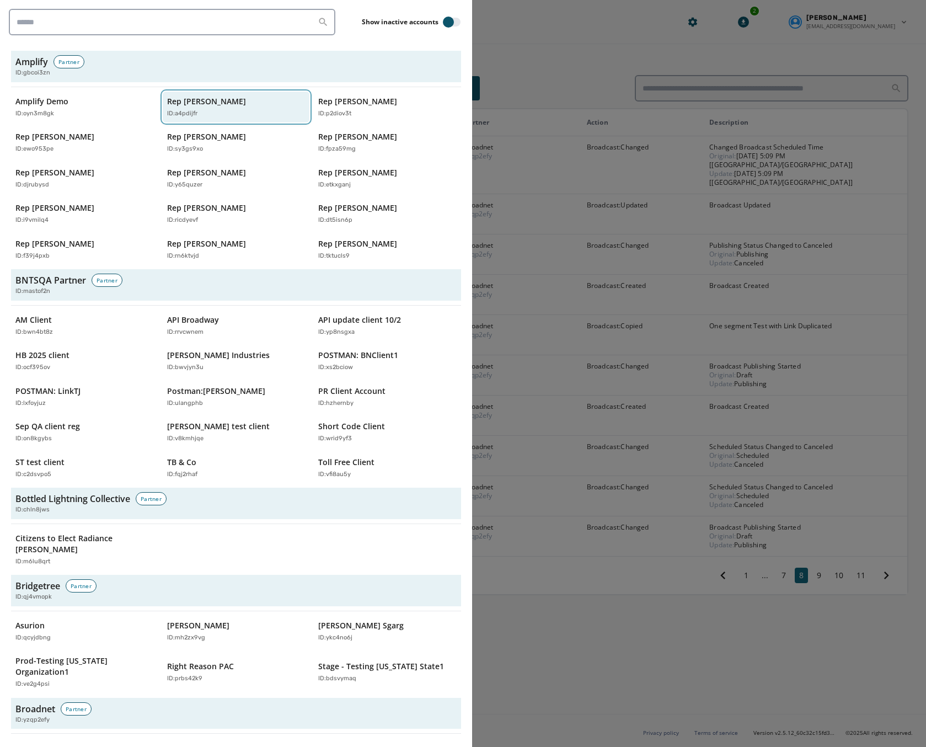
click at [217, 111] on div "ID: a4pdijfr" at bounding box center [230, 113] width 127 height 9
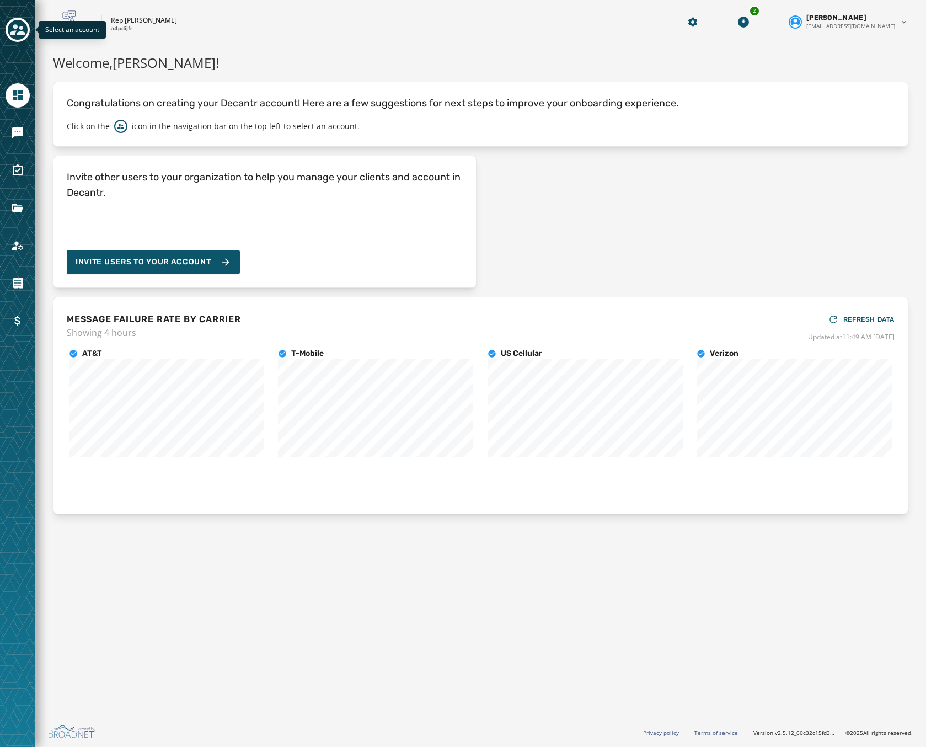
click at [10, 29] on icon "Toggle account select drawer" at bounding box center [17, 29] width 15 height 15
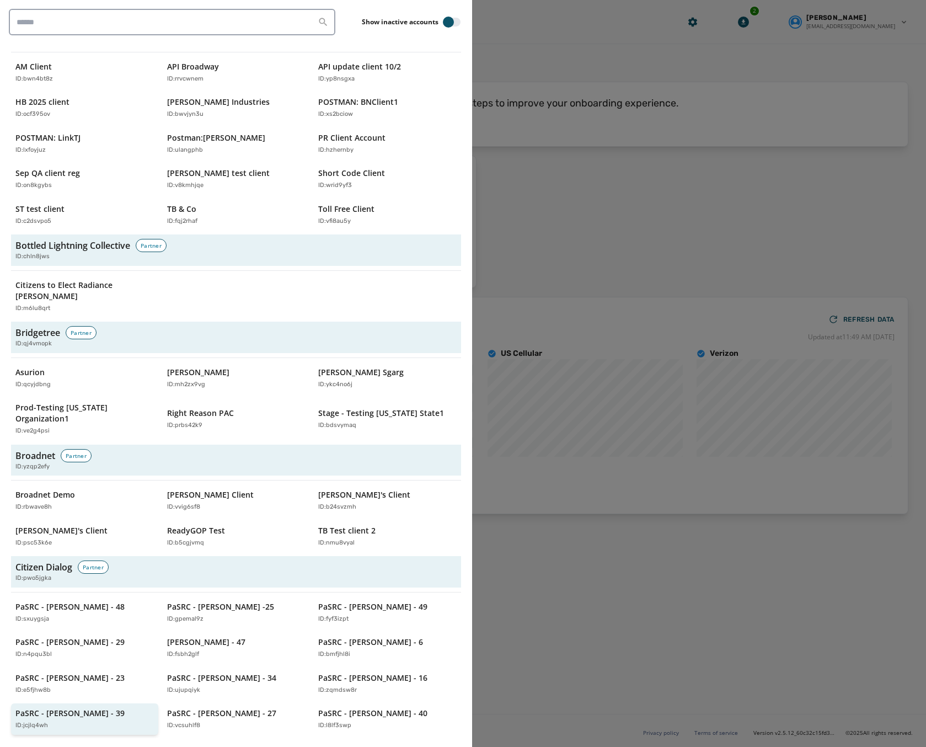
scroll to position [331, 0]
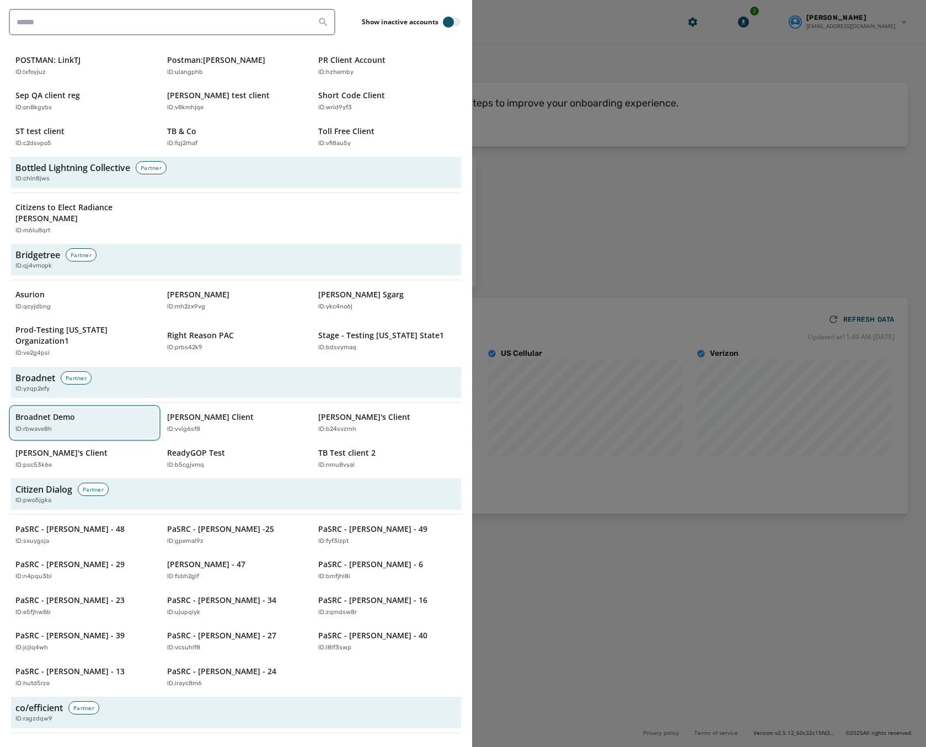
click at [63, 412] on p "Broadnet Demo" at bounding box center [45, 417] width 60 height 11
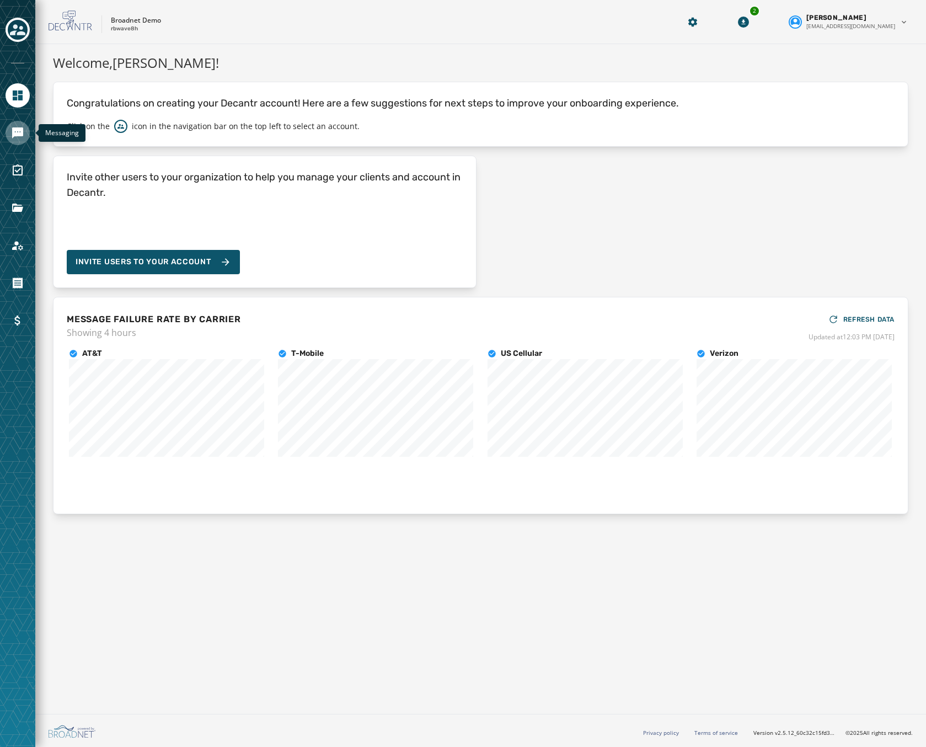
click at [17, 128] on icon "Navigate to Messaging" at bounding box center [17, 132] width 11 height 11
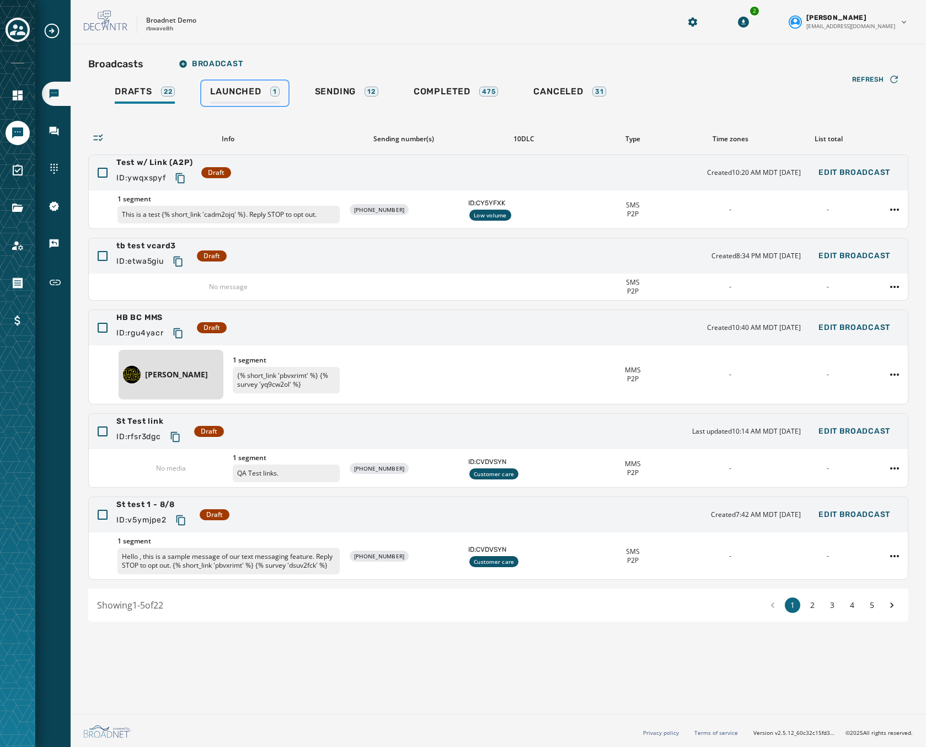
click at [235, 85] on link "Launched 1" at bounding box center [244, 93] width 87 height 25
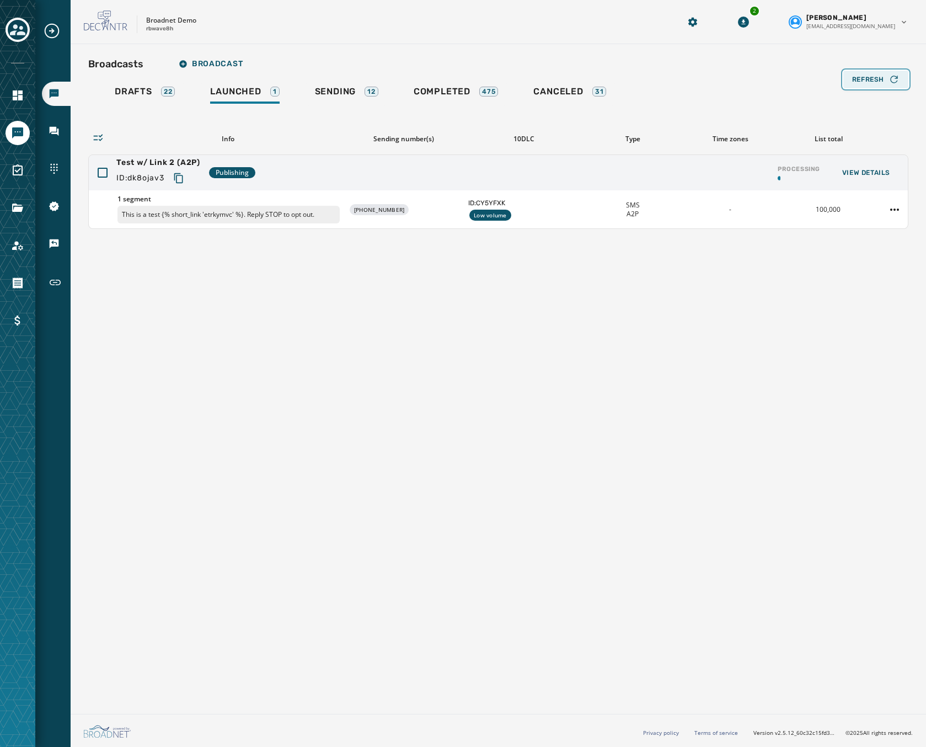
click at [884, 74] on div "Refresh" at bounding box center [875, 79] width 47 height 11
click at [878, 81] on span "Refresh" at bounding box center [868, 79] width 32 height 9
click at [426, 186] on div "Test w/ Link 2 (A2P) ID: dk8ojav3 Publishing Processing View Details" at bounding box center [498, 172] width 819 height 35
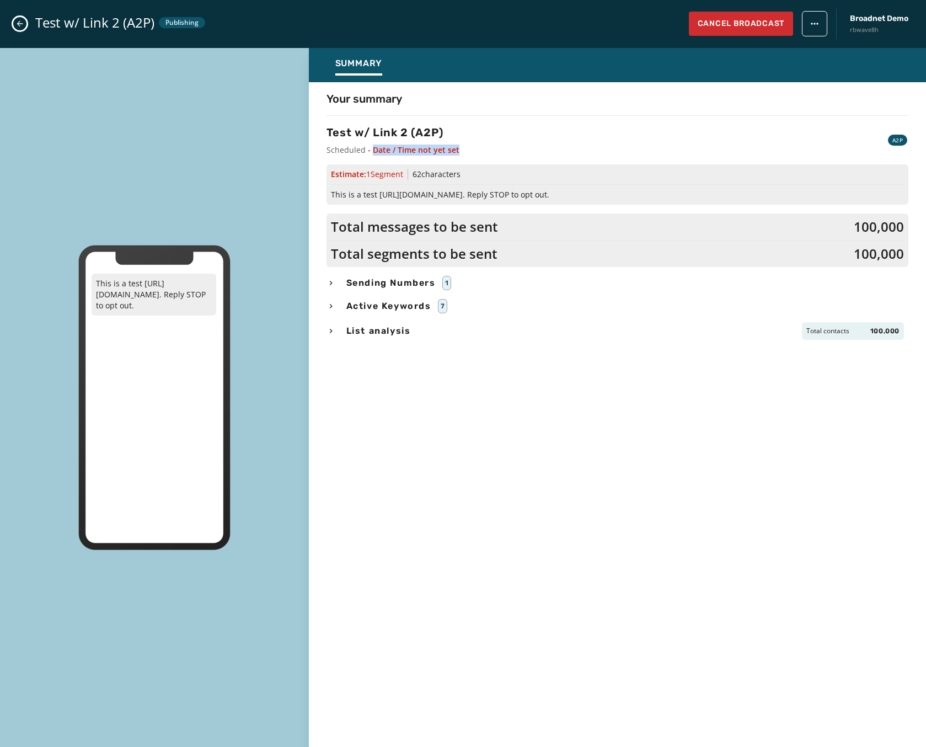
drag, startPoint x: 370, startPoint y: 149, endPoint x: 506, endPoint y: 153, distance: 135.8
click at [506, 153] on div "Test w/ Link 2 (A2P) Scheduled - Date / Time not yet set A2P" at bounding box center [618, 140] width 582 height 31
click at [19, 21] on icon "Close admin drawer" at bounding box center [19, 23] width 9 height 9
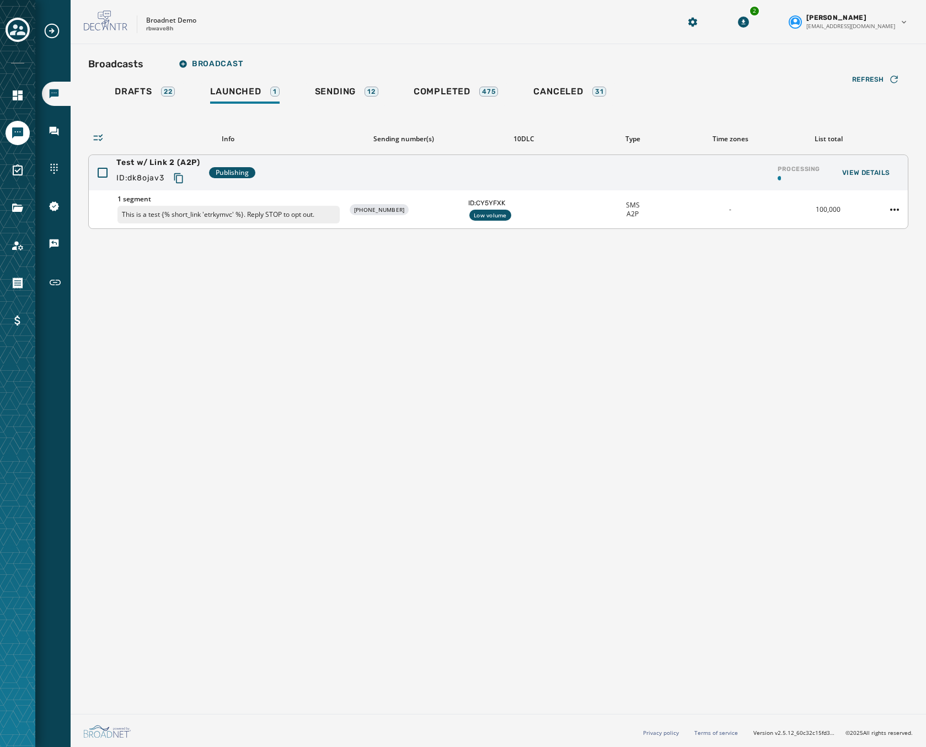
click at [336, 169] on div "Test w/ Link 2 (A2P) ID: dk8ojav3 Publishing Processing View Details" at bounding box center [498, 172] width 819 height 35
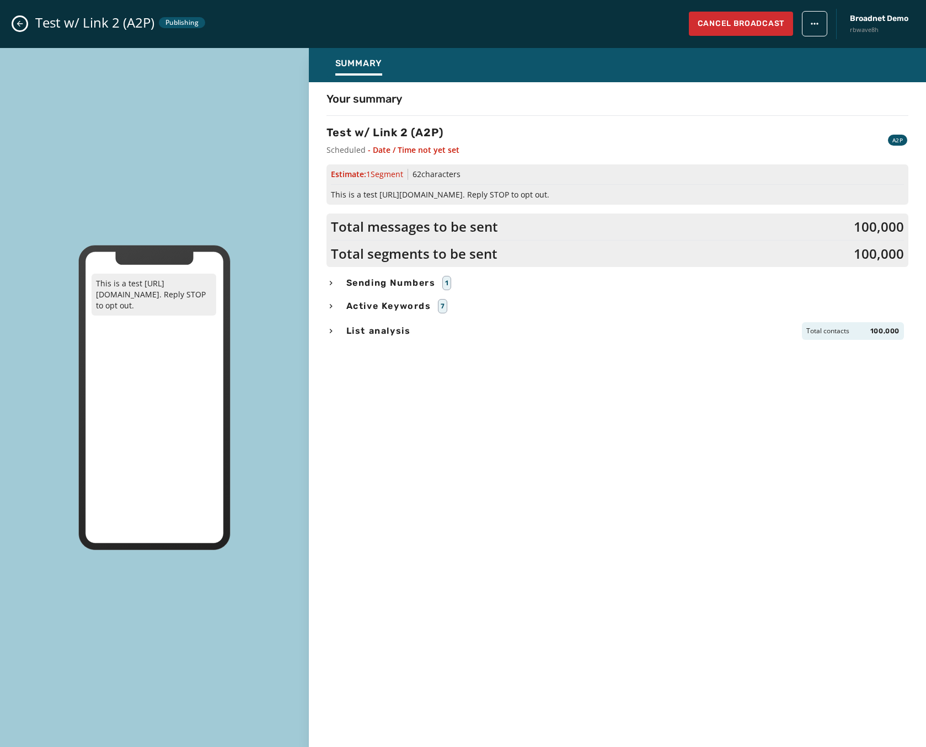
click at [29, 26] on div "Test w/ Link 2 (A2P) Publishing Cancel Broadcast Broadnet Demo rbwave8h" at bounding box center [463, 24] width 926 height 48
click at [22, 27] on icon "Close admin drawer" at bounding box center [19, 23] width 9 height 9
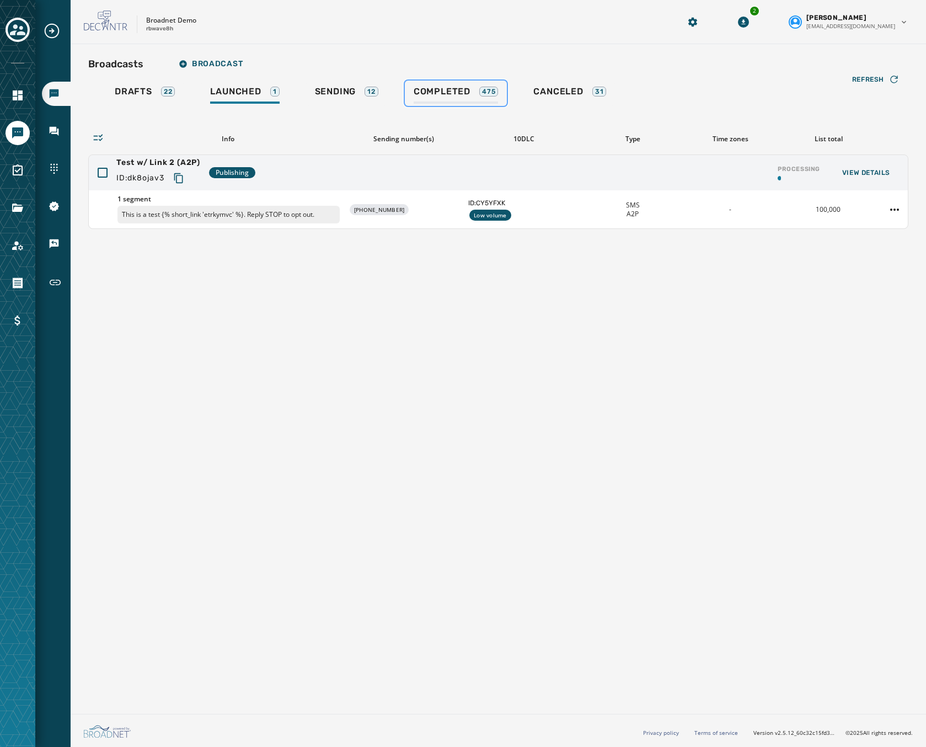
click at [461, 93] on span "Completed" at bounding box center [442, 91] width 57 height 11
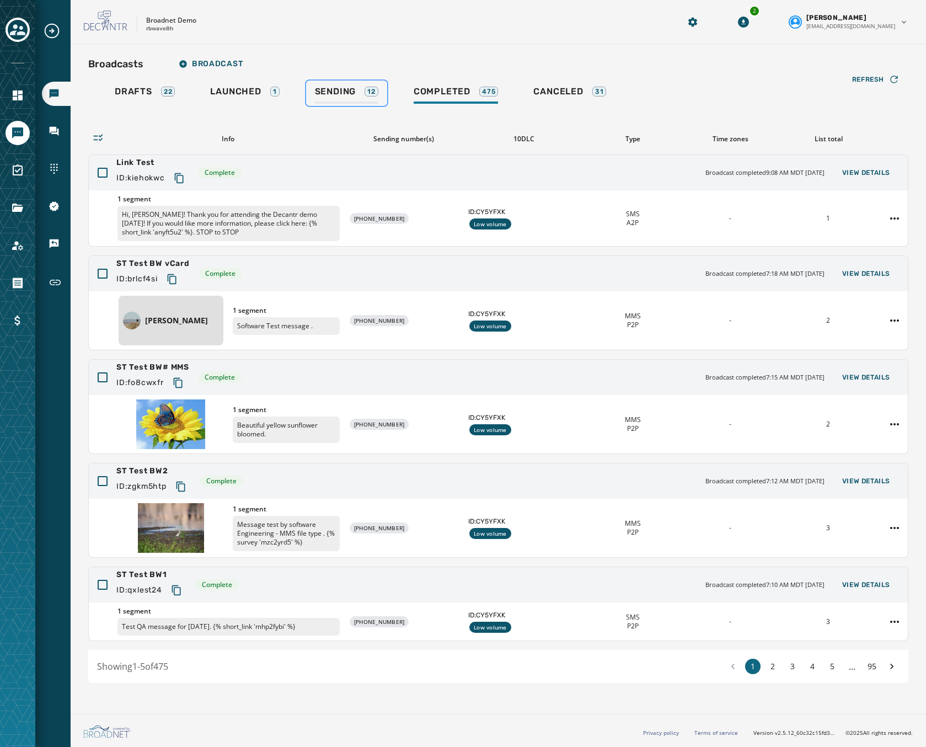
click at [336, 82] on link "Sending 12" at bounding box center [346, 93] width 81 height 25
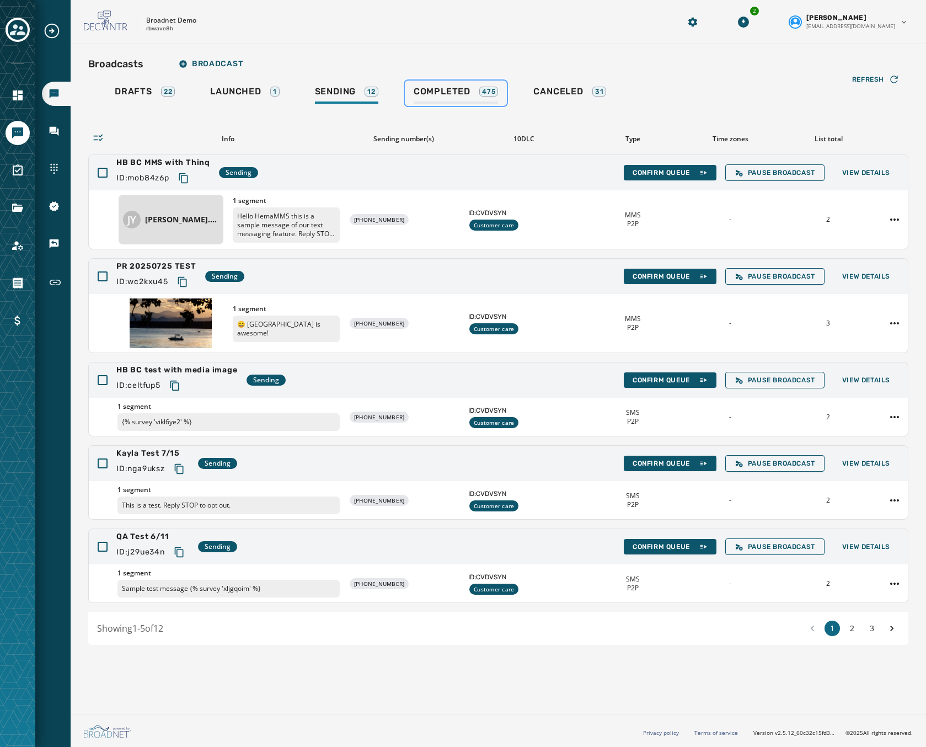
click at [439, 99] on div "Completed 475" at bounding box center [456, 95] width 85 height 18
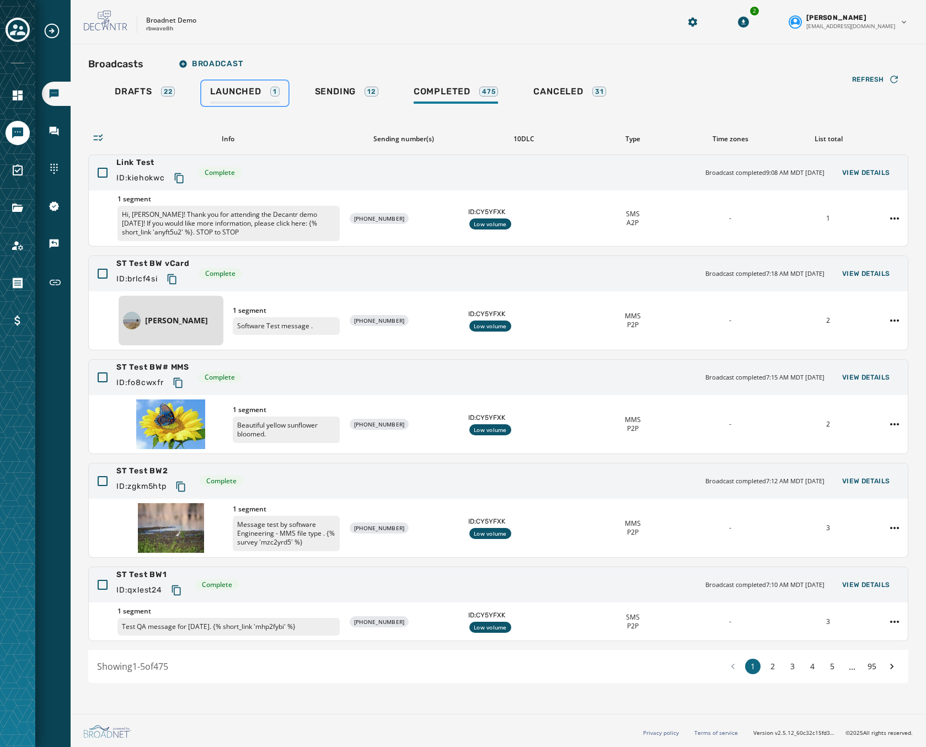
click at [269, 92] on div "Launched 1" at bounding box center [244, 95] width 69 height 18
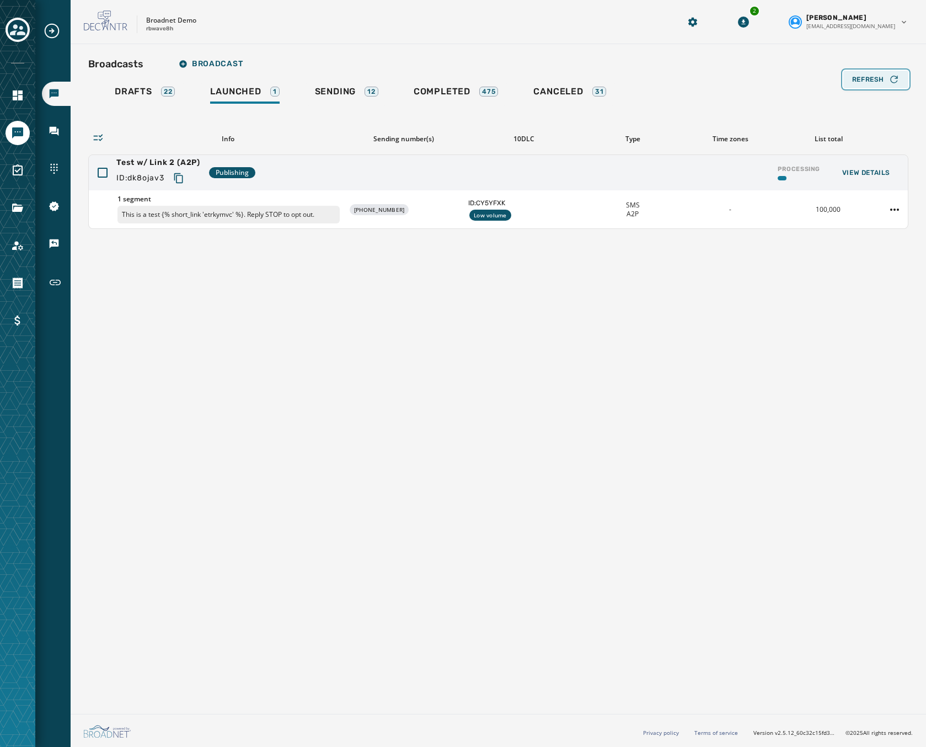
click at [857, 83] on span "Refresh" at bounding box center [868, 79] width 32 height 9
click at [180, 174] on icon "Copy text to clipboard" at bounding box center [178, 178] width 11 height 11
click at [880, 82] on span "Refresh" at bounding box center [868, 79] width 32 height 9
click at [180, 178] on icon "Copy text to clipboard" at bounding box center [178, 178] width 11 height 11
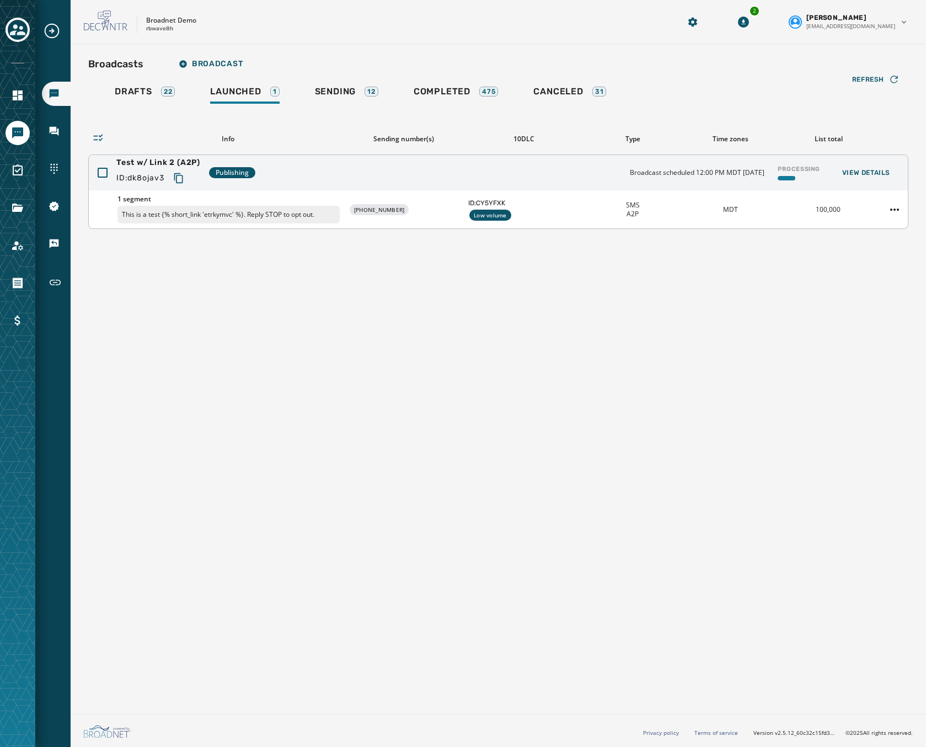
click at [350, 173] on div "Test w/ Link 2 (A2P) ID: dk8ojav3 Publishing Broadcast scheduled 12:00 PM MDT O…" at bounding box center [498, 172] width 819 height 35
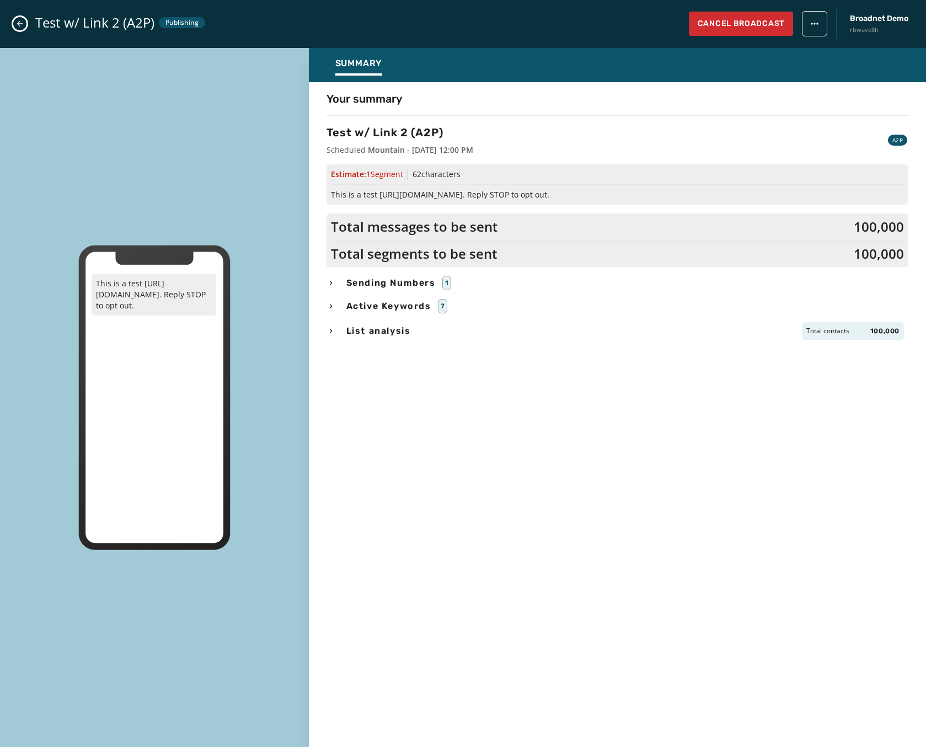
click at [19, 28] on button "Close admin drawer" at bounding box center [19, 23] width 13 height 13
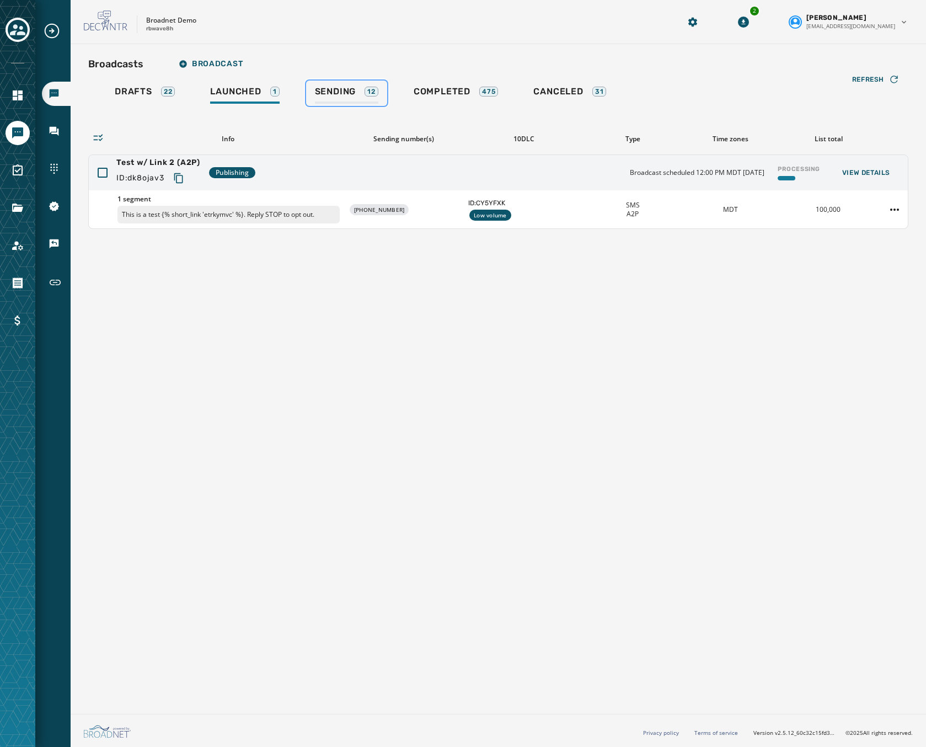
click at [350, 87] on span "Sending" at bounding box center [335, 91] width 41 height 11
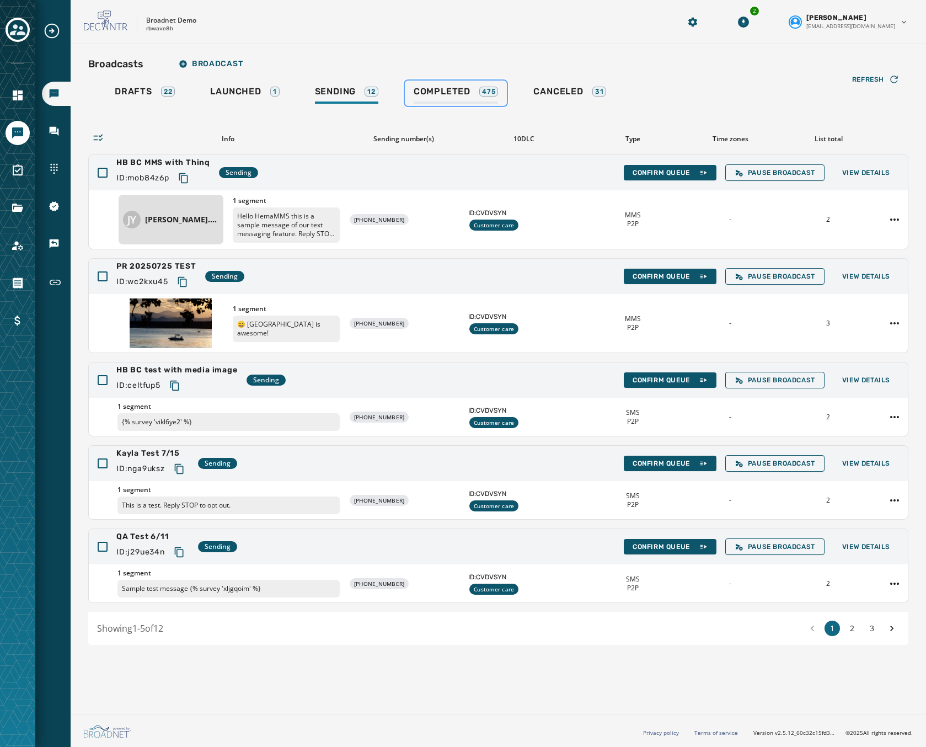
click at [454, 94] on span "Completed" at bounding box center [442, 91] width 57 height 11
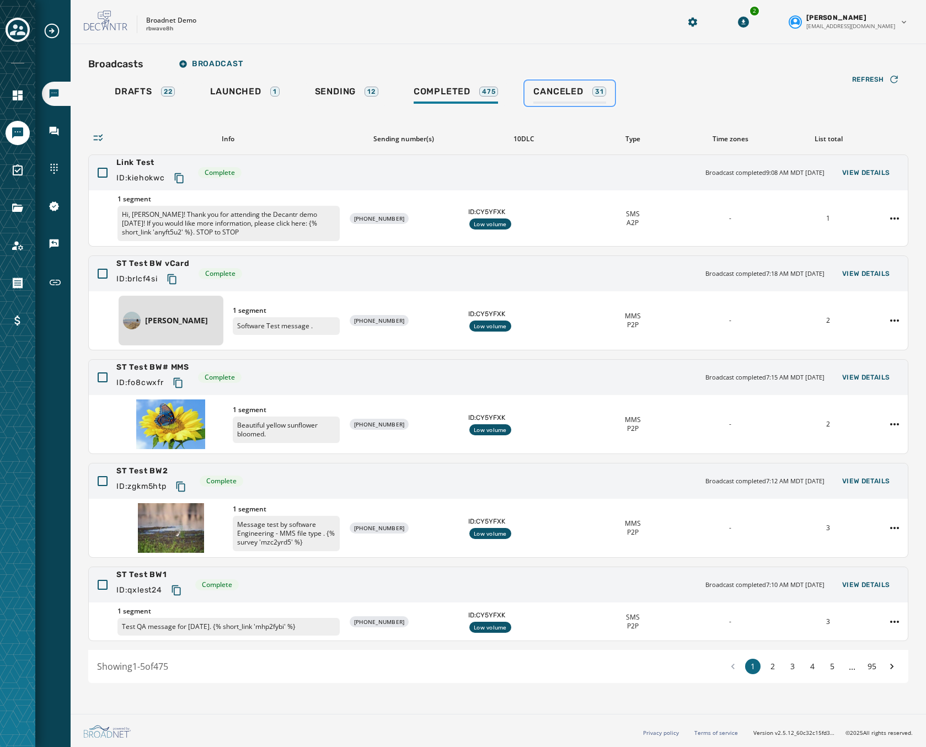
click at [542, 88] on span "Canceled" at bounding box center [558, 91] width 50 height 11
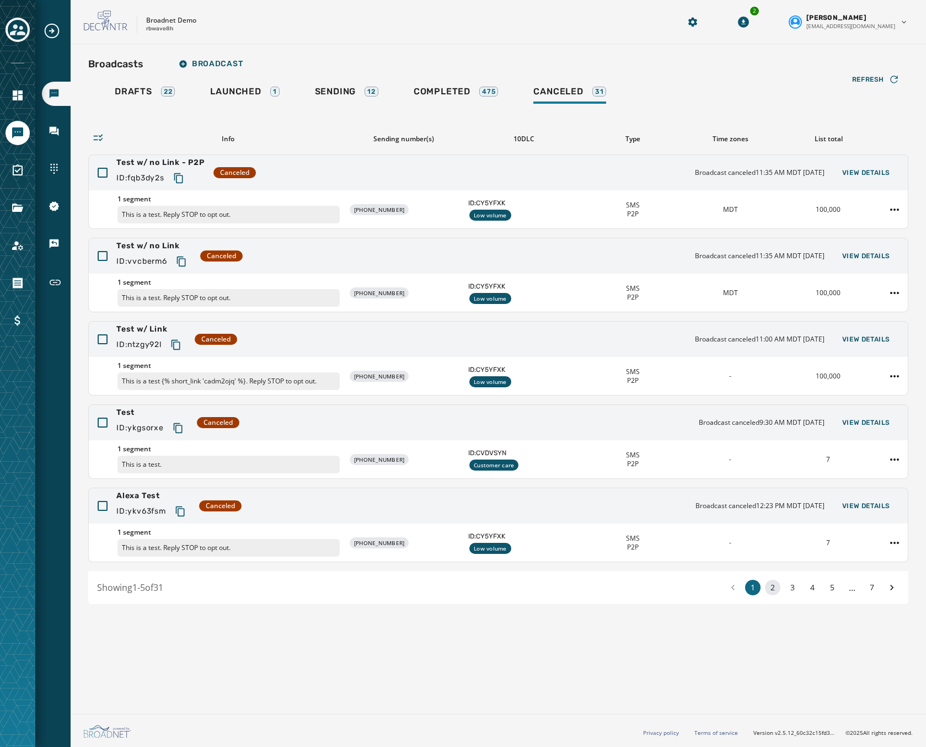
click at [773, 589] on button "2" at bounding box center [772, 587] width 15 height 15
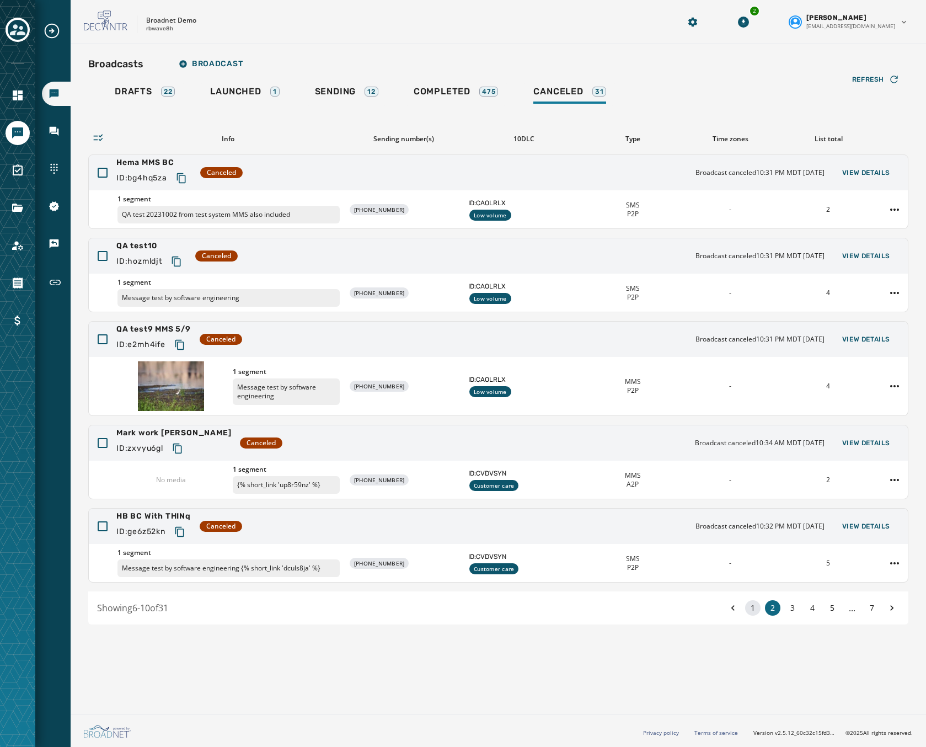
click at [758, 605] on button "1" at bounding box center [752, 607] width 15 height 15
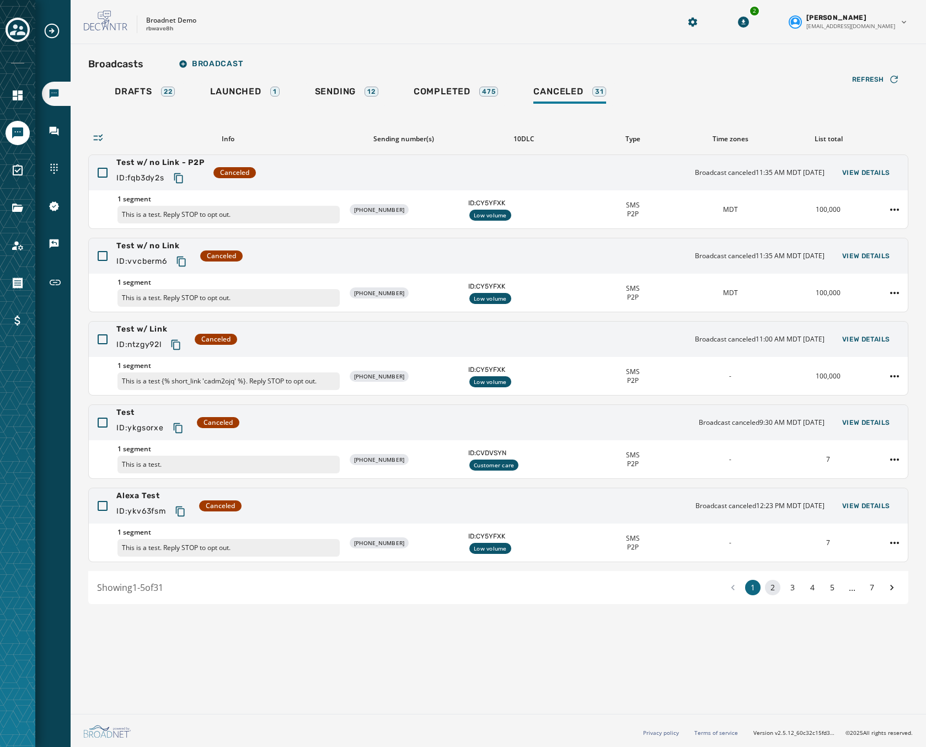
click at [769, 587] on button "2" at bounding box center [772, 587] width 15 height 15
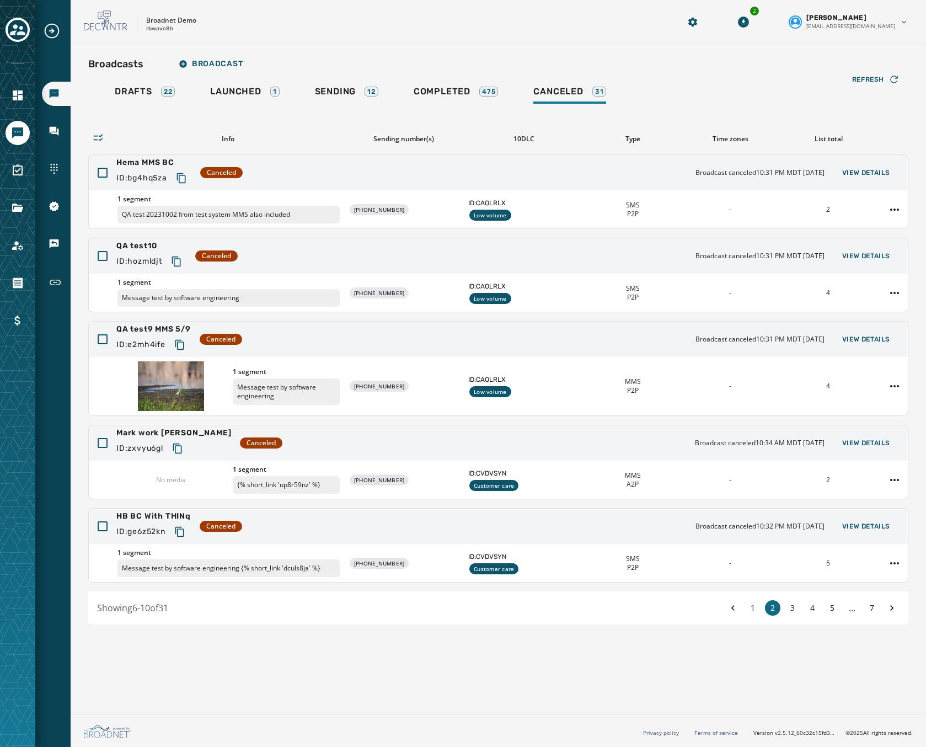
click at [782, 605] on div "1 2 3 4 5 ... 7" at bounding box center [812, 607] width 174 height 15
click at [794, 608] on button "3" at bounding box center [792, 607] width 15 height 15
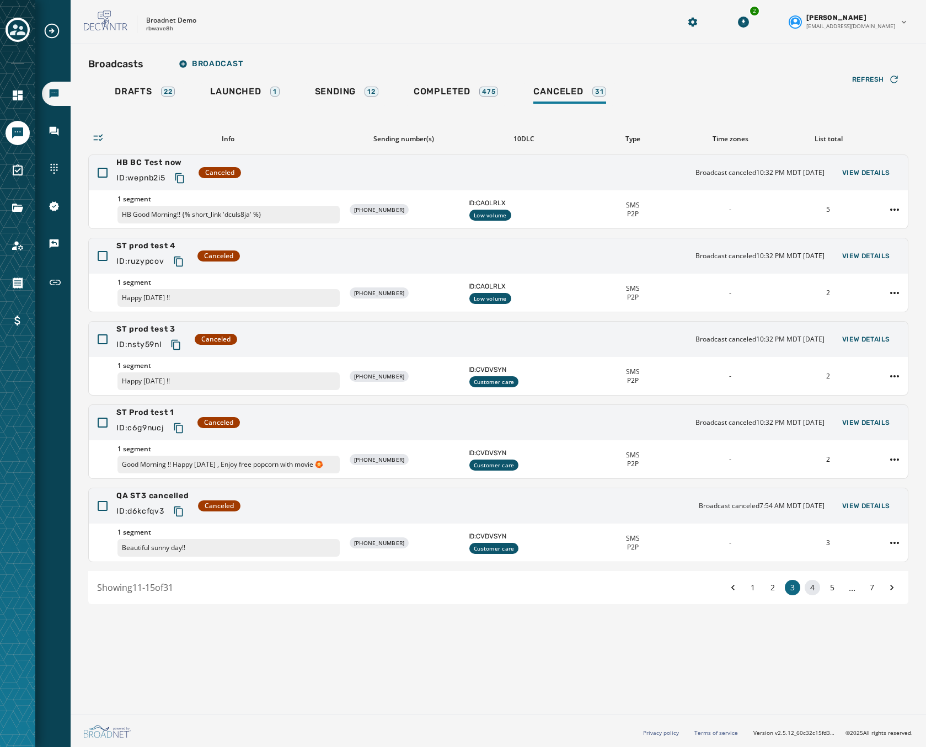
click at [818, 586] on button "4" at bounding box center [812, 587] width 15 height 15
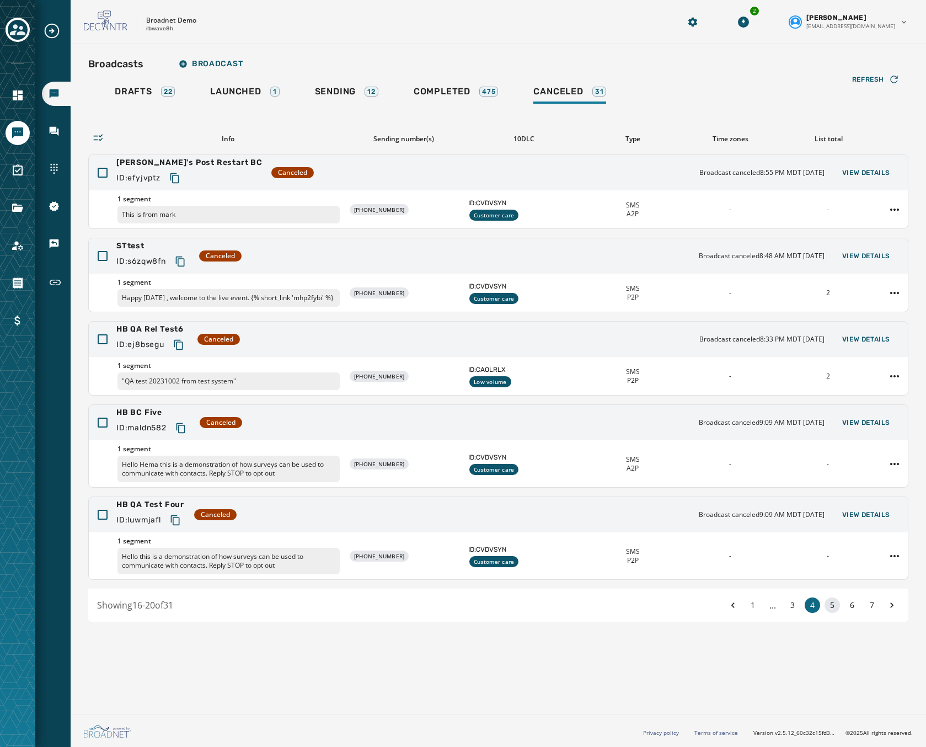
click at [834, 602] on button "5" at bounding box center [832, 604] width 15 height 15
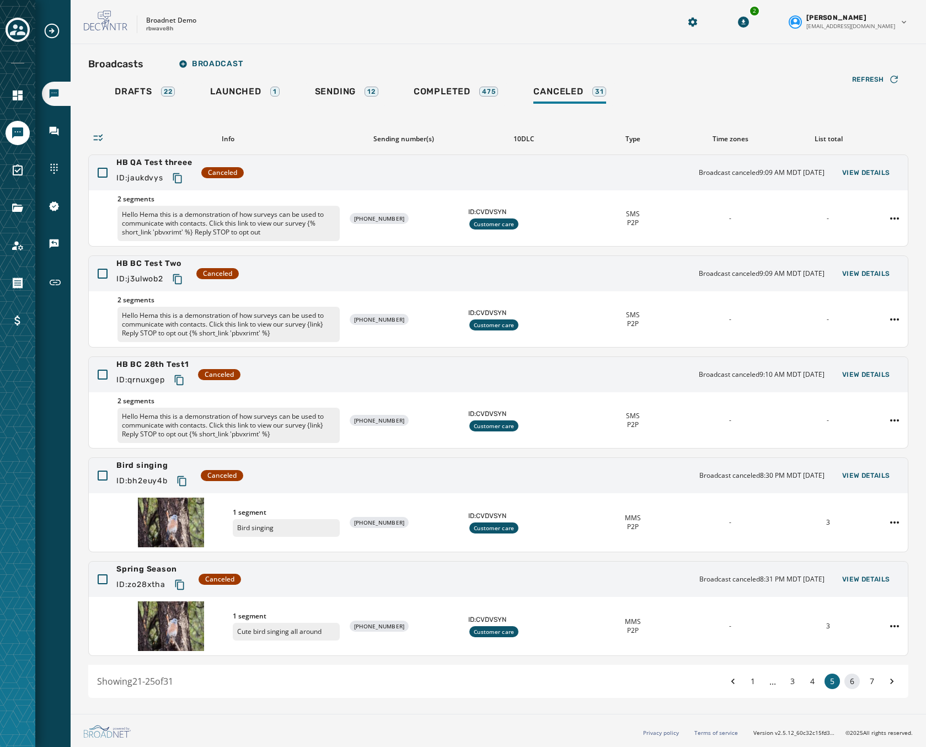
click at [856, 677] on button "6" at bounding box center [852, 681] width 15 height 15
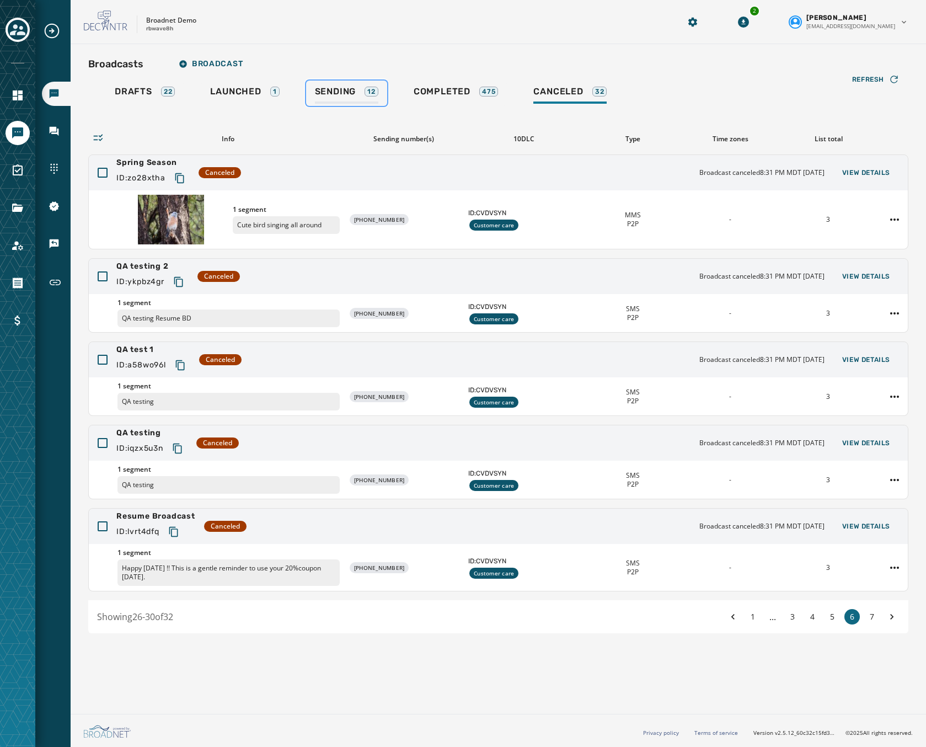
click at [354, 89] on span "Sending" at bounding box center [335, 91] width 41 height 11
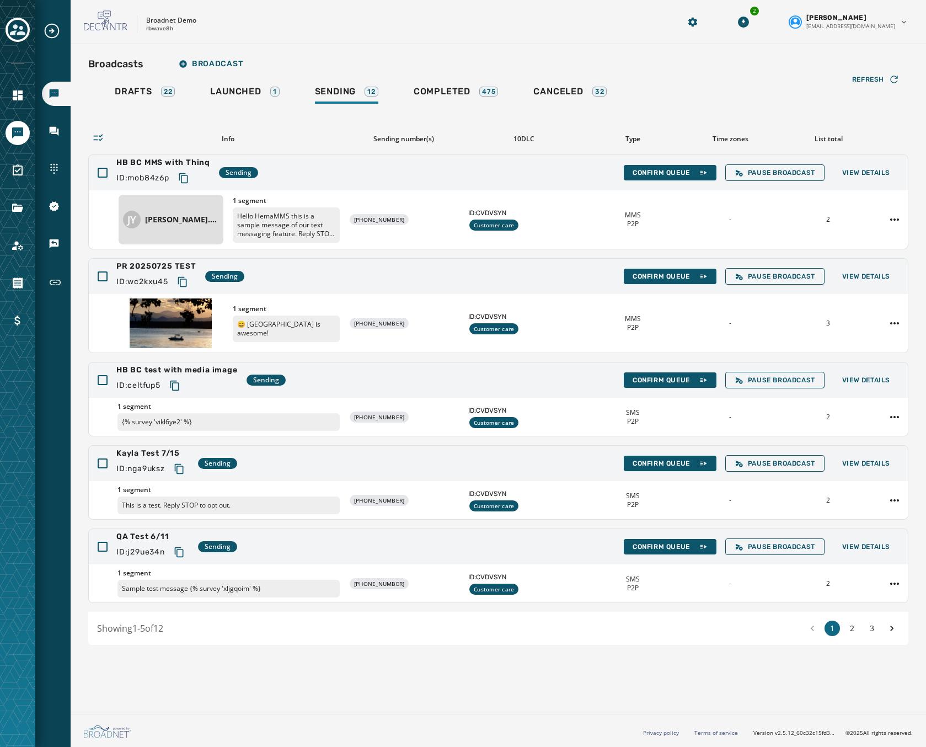
click at [864, 89] on div "Drafts 22 Launched 1 Sending 12 Completed 475 Canceled 32" at bounding box center [498, 93] width 820 height 25
click at [862, 79] on span "Refresh" at bounding box center [868, 79] width 32 height 9
click at [236, 99] on div "Launched 1" at bounding box center [244, 95] width 69 height 18
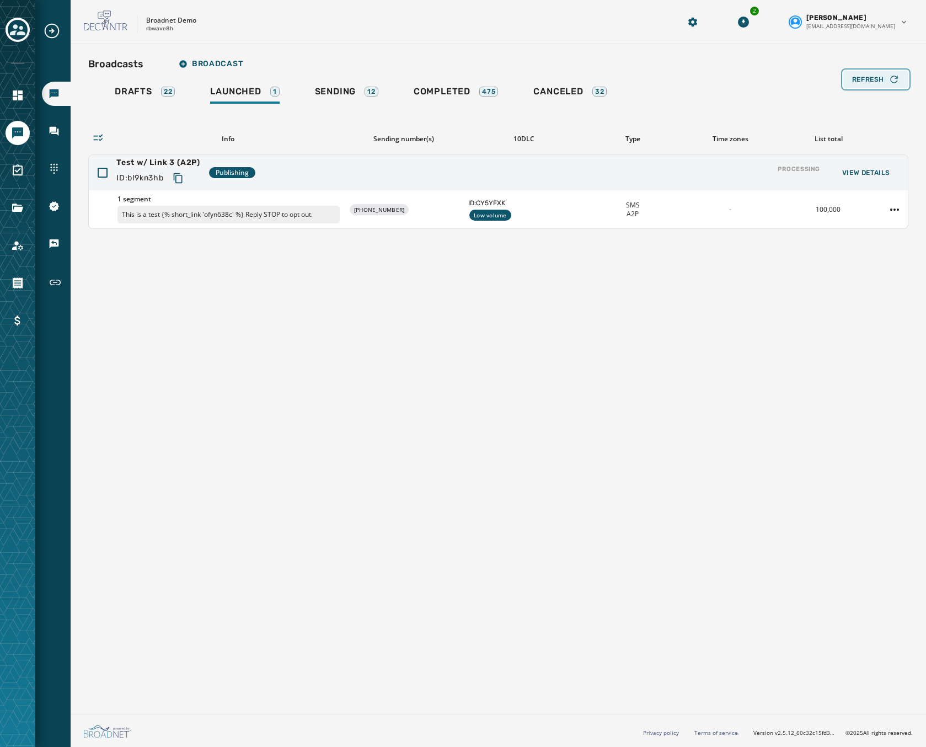
click at [884, 79] on span "Refresh" at bounding box center [868, 79] width 32 height 9
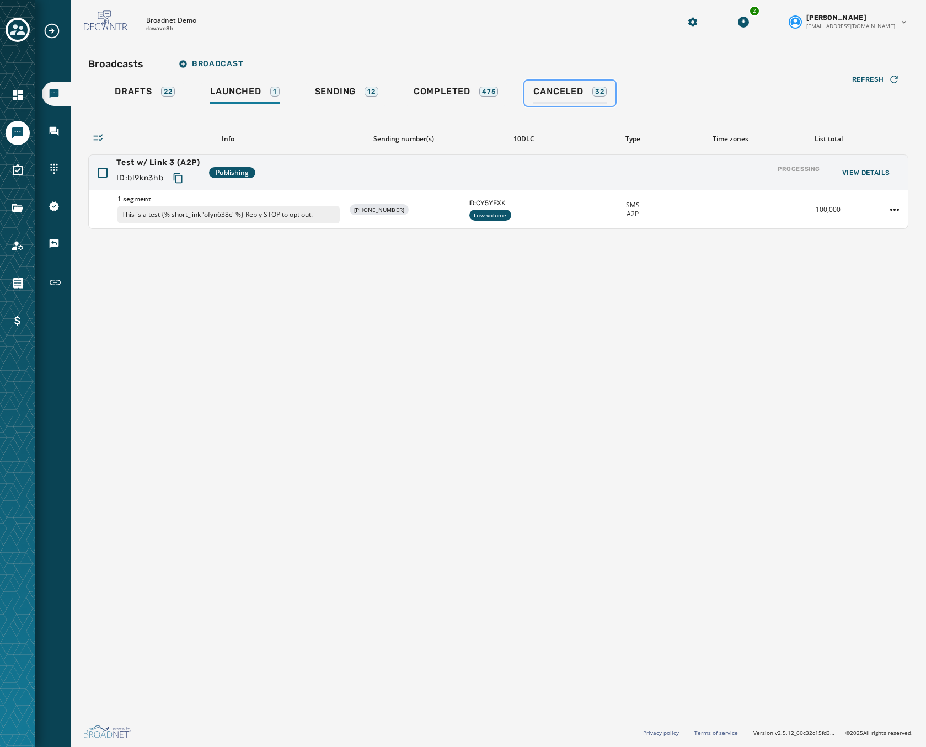
click at [560, 99] on div "Canceled 32" at bounding box center [569, 95] width 73 height 18
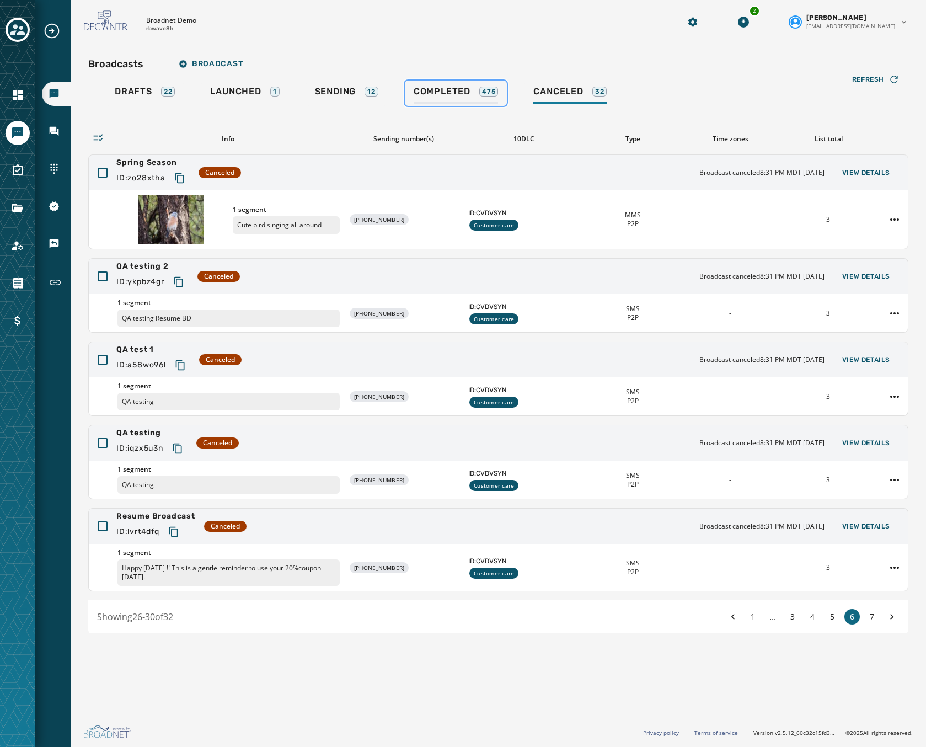
click at [448, 104] on link "Completed 475" at bounding box center [456, 93] width 103 height 25
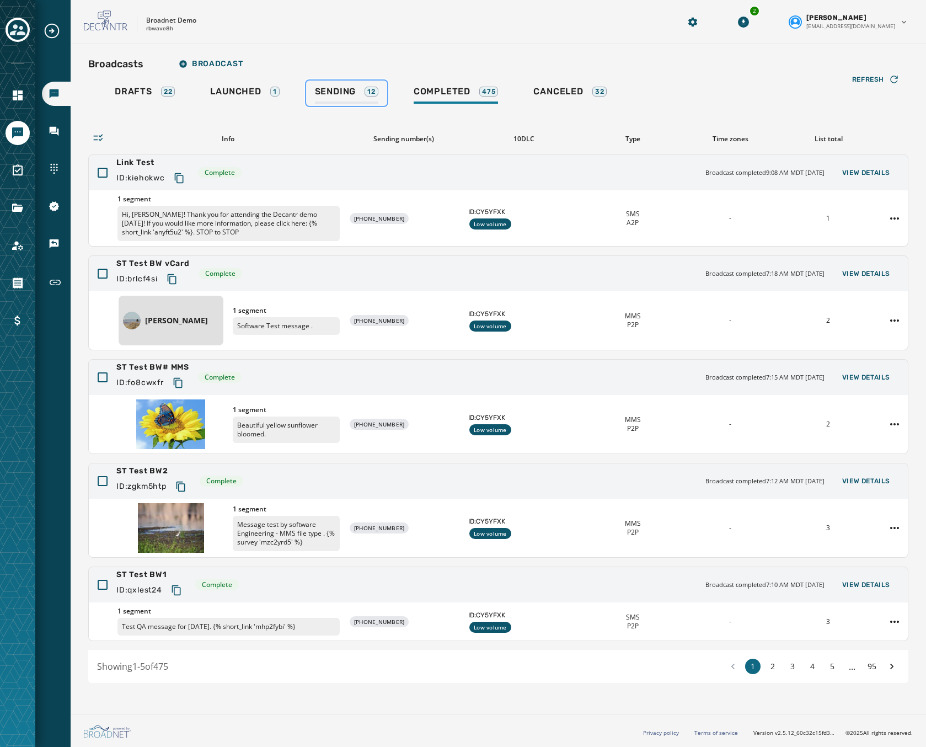
click at [359, 98] on div "Sending 12" at bounding box center [346, 95] width 63 height 18
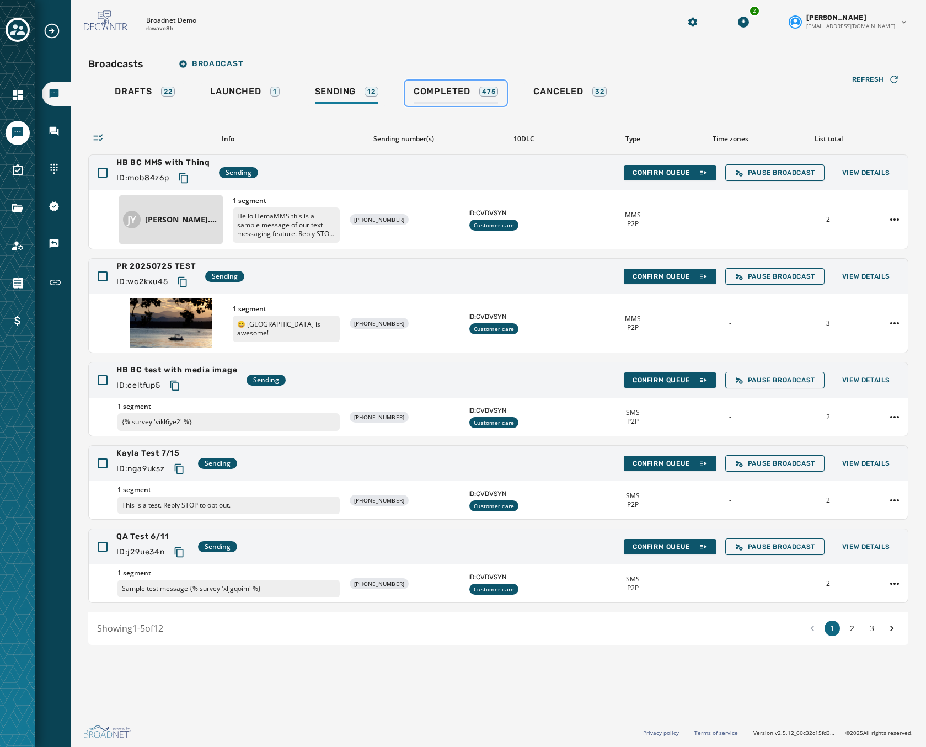
click at [429, 99] on div "Completed 475" at bounding box center [456, 95] width 85 height 18
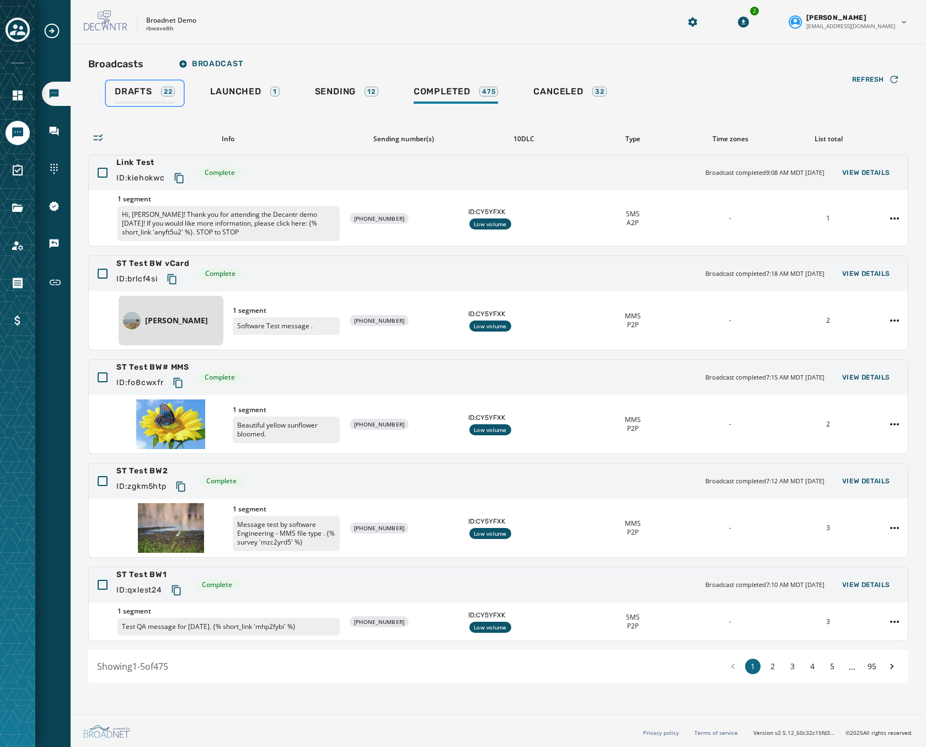
click at [140, 100] on div "Drafts 22" at bounding box center [145, 95] width 60 height 18
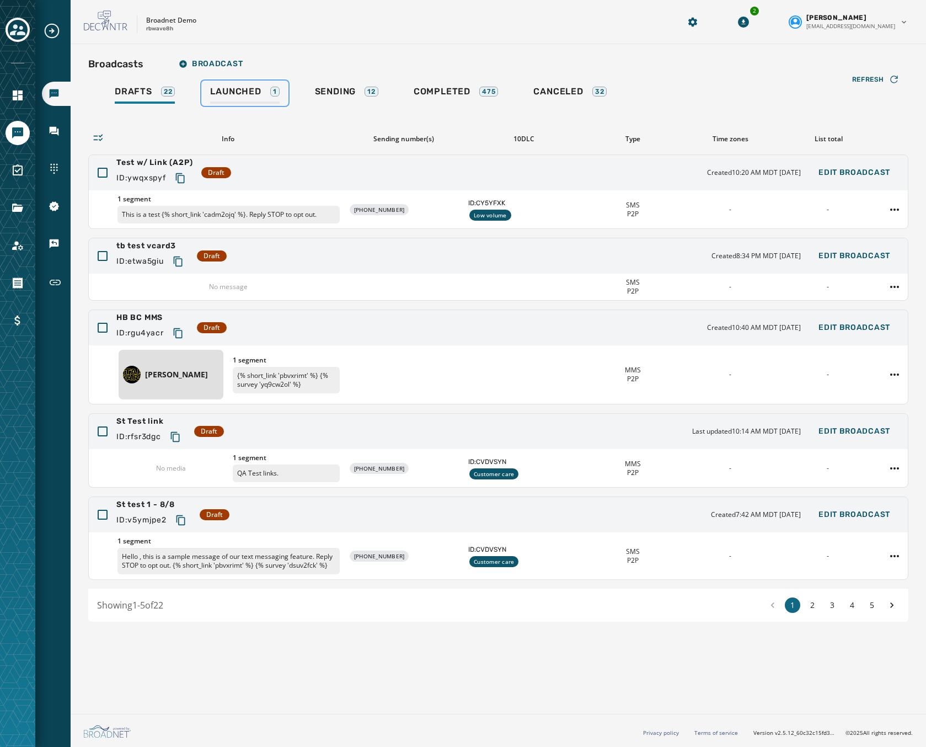
click at [271, 90] on div "1" at bounding box center [274, 92] width 9 height 10
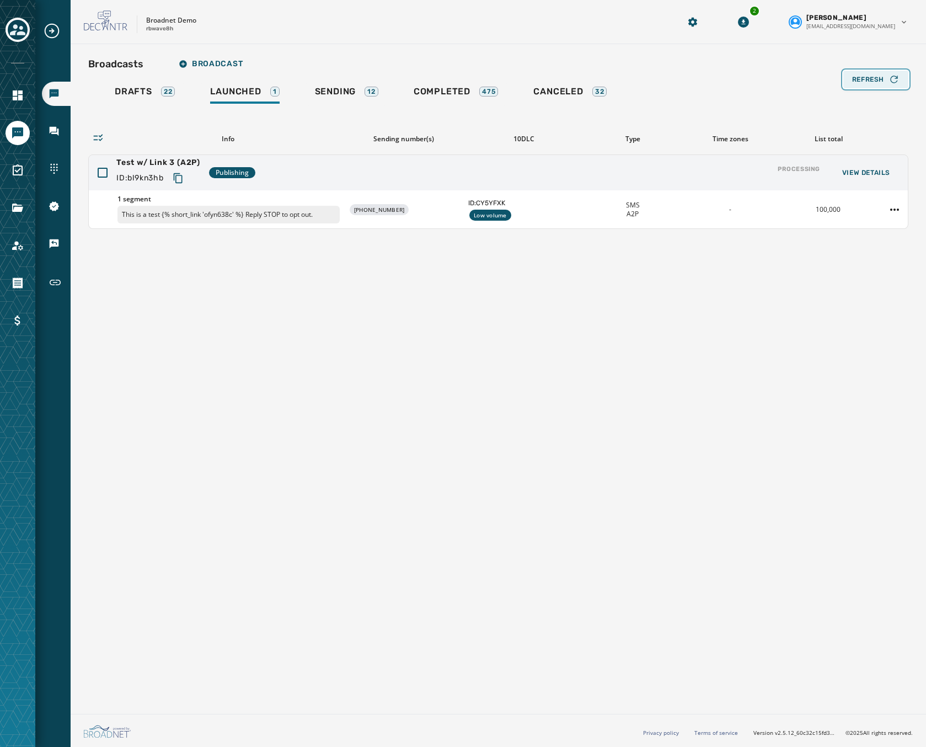
click at [885, 76] on div "Refresh" at bounding box center [875, 79] width 47 height 11
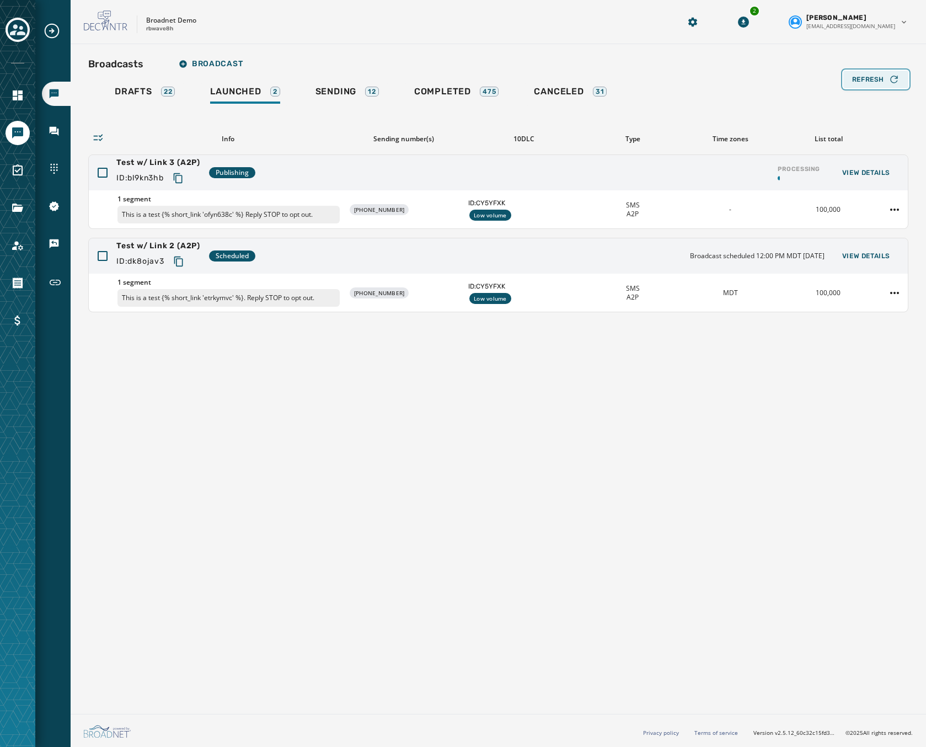
click at [877, 76] on span "Refresh" at bounding box center [868, 79] width 32 height 9
click at [156, 281] on span "1 segment" at bounding box center [228, 282] width 222 height 9
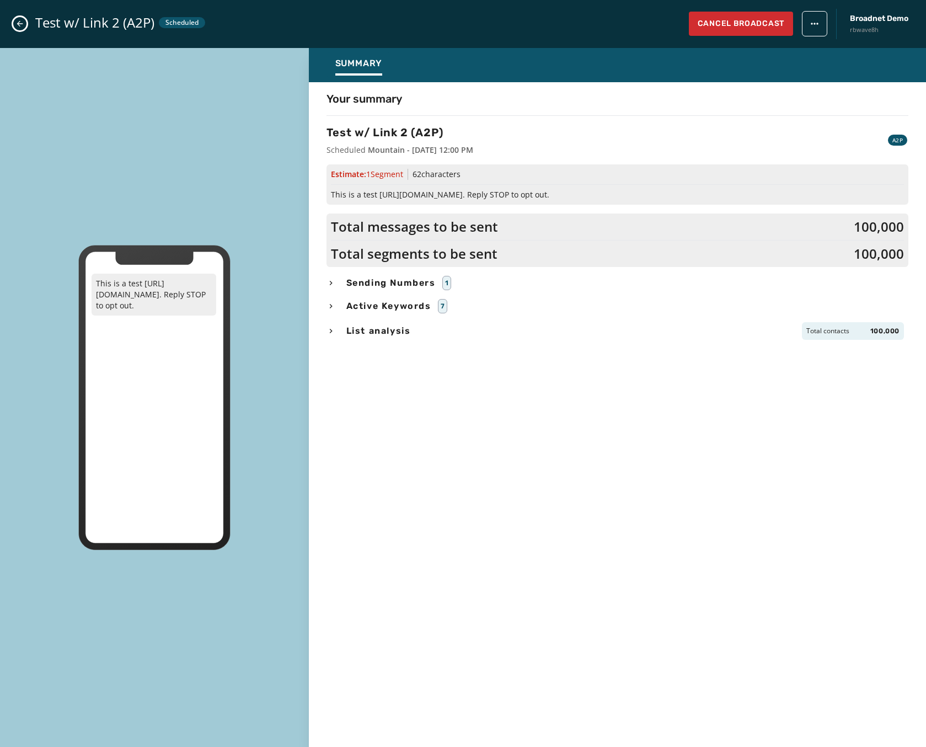
drag, startPoint x: 4, startPoint y: 9, endPoint x: 8, endPoint y: 14, distance: 6.0
click at [5, 11] on div "Test w/ Link 2 (A2P) Scheduled Cancel Broadcast Broadnet Demo rbwave8h" at bounding box center [463, 24] width 926 height 48
click at [16, 23] on icon "Close admin drawer" at bounding box center [19, 23] width 9 height 9
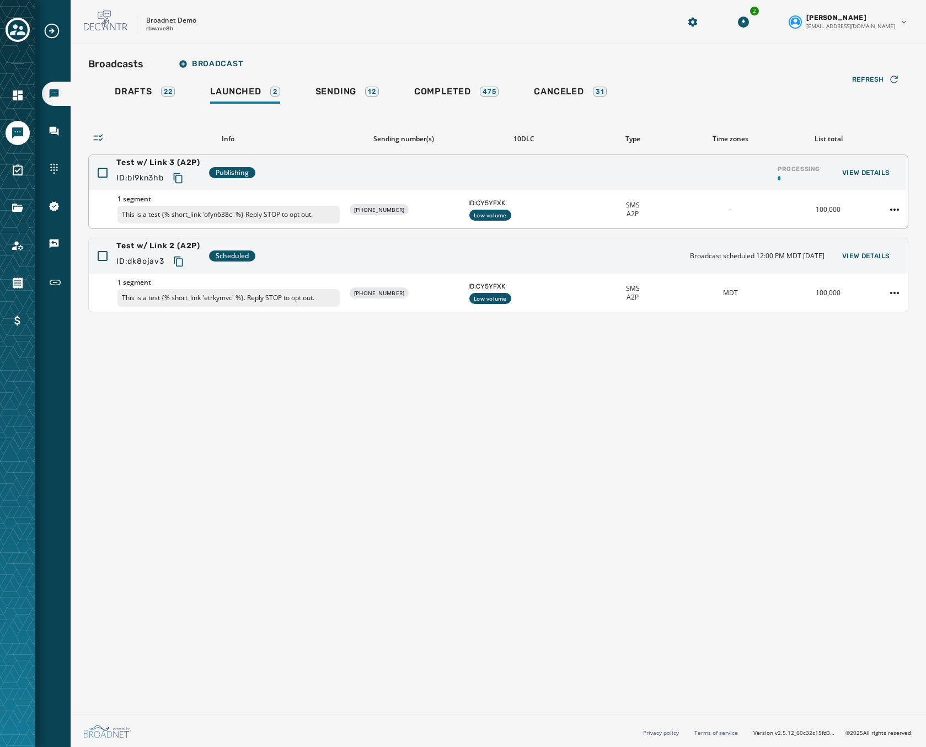
click at [167, 191] on div "1 segment This is a test {% short_link 'ofyn638c' %} Reply STOP to opt out. +1 …" at bounding box center [498, 209] width 819 height 38
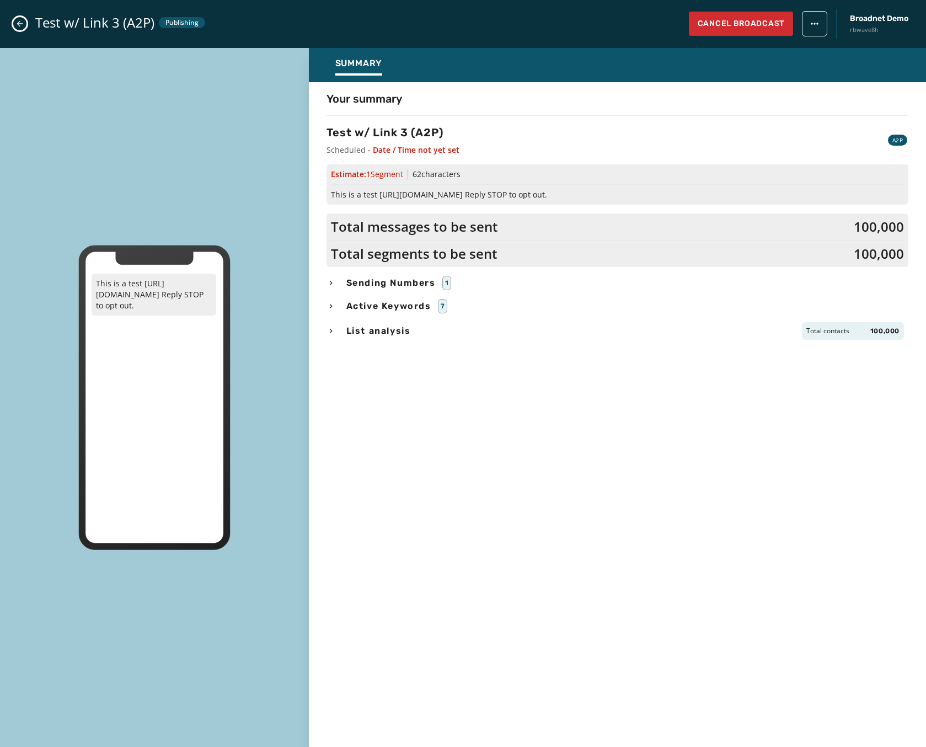
click at [22, 26] on icon "Close admin drawer" at bounding box center [19, 23] width 9 height 9
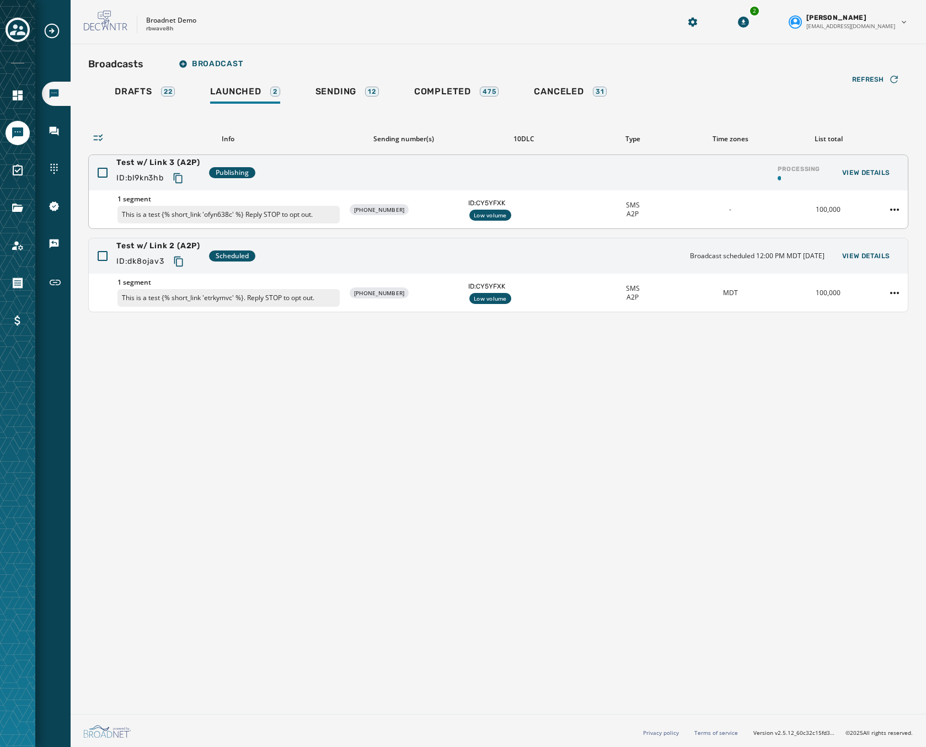
click at [343, 197] on div "1 segment This is a test {% short_link 'ofyn638c' %} Reply STOP to opt out. +1 …" at bounding box center [498, 209] width 819 height 38
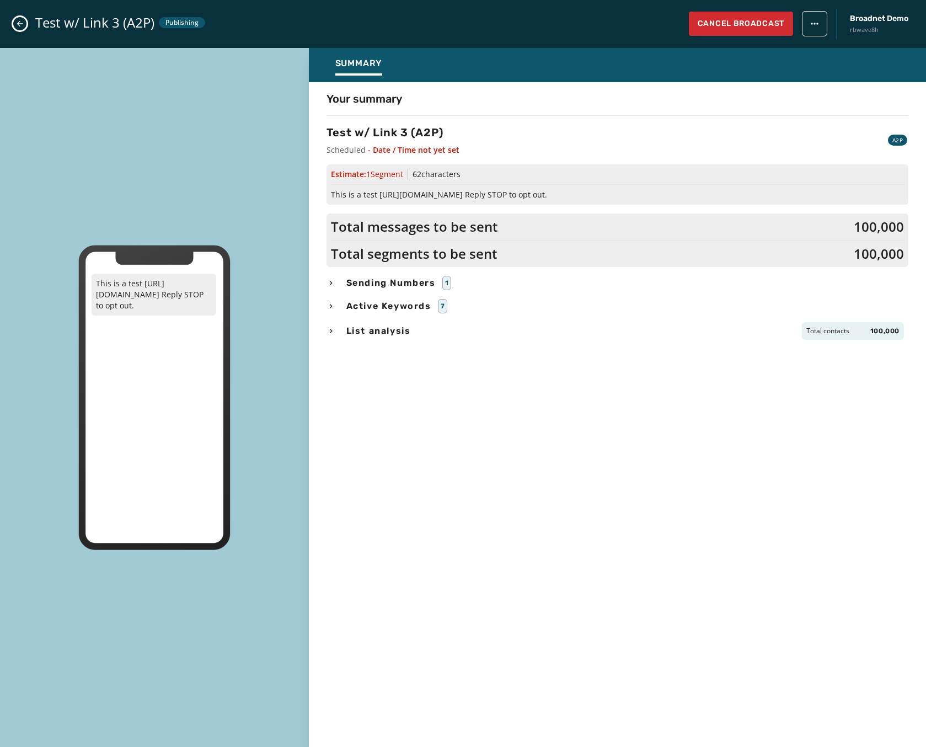
click at [23, 27] on icon "Close admin drawer" at bounding box center [19, 23] width 9 height 9
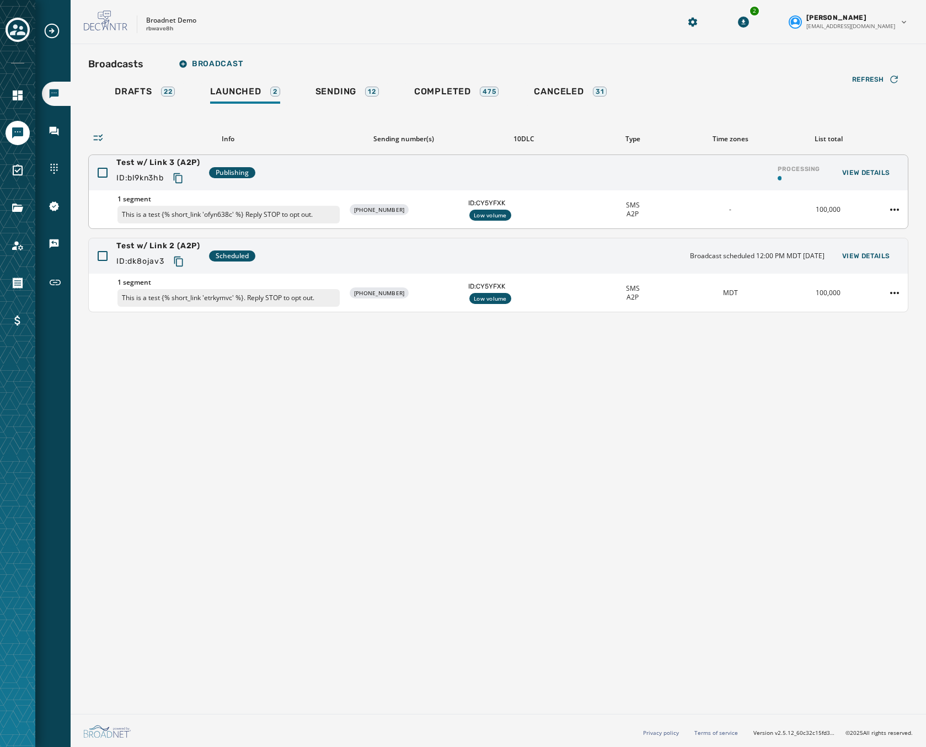
click at [180, 183] on icon "Copy text to clipboard" at bounding box center [177, 178] width 9 height 10
click at [877, 83] on span "Refresh" at bounding box center [868, 79] width 32 height 9
click at [179, 178] on icon "Copy text to clipboard" at bounding box center [178, 178] width 11 height 11
click at [861, 86] on button "Refresh" at bounding box center [875, 80] width 65 height 18
click at [868, 77] on span "Refresh" at bounding box center [868, 79] width 32 height 9
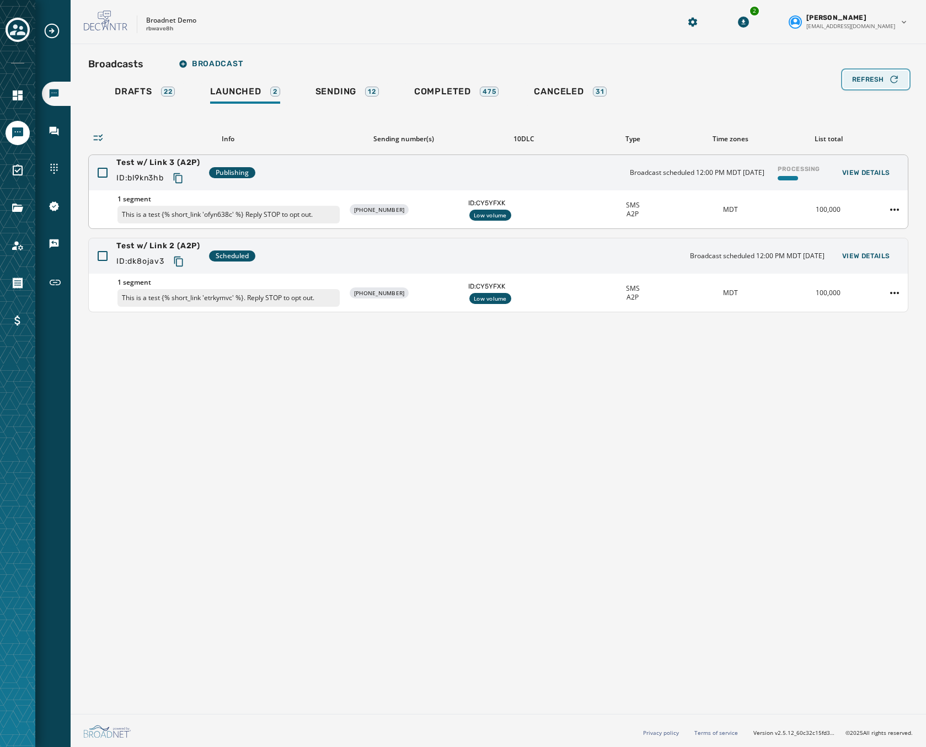
click at [868, 77] on span "Refresh" at bounding box center [868, 79] width 32 height 9
click at [882, 89] on div "Drafts 22 Launched 2 Sending 12 Completed 475 Canceled 31" at bounding box center [498, 93] width 820 height 25
click at [881, 81] on span "Refresh" at bounding box center [868, 79] width 32 height 9
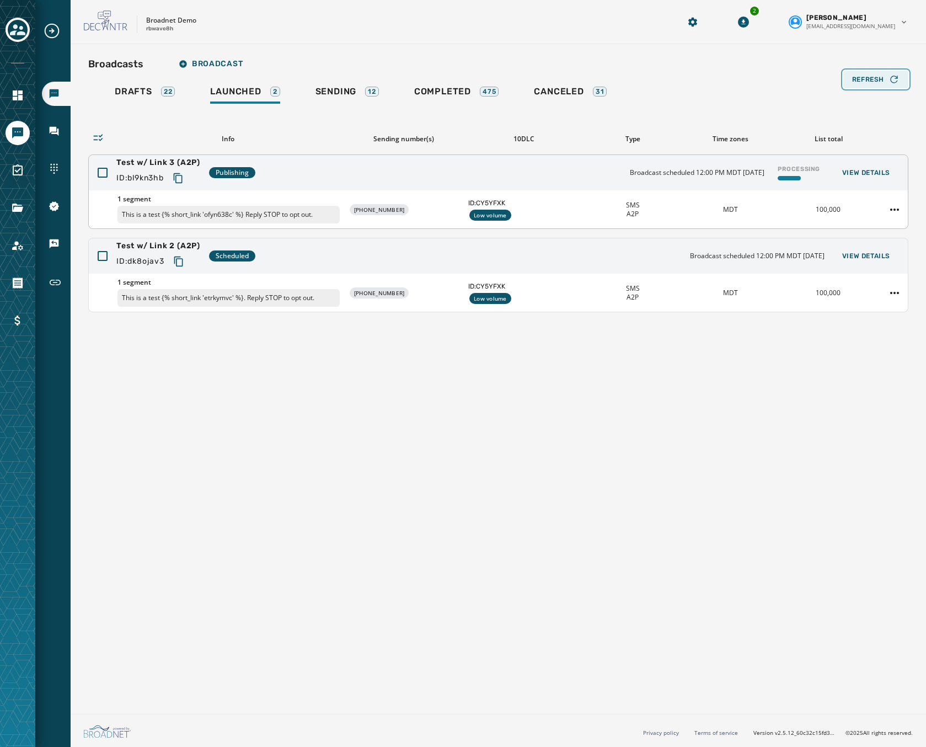
click at [881, 81] on span "Refresh" at bounding box center [868, 79] width 32 height 9
click at [881, 81] on div "Broadcasts Broadcast Drafts 22 Launched 2 Sending 12 Completed 475 Canceled 31 …" at bounding box center [498, 182] width 820 height 259
click at [849, 78] on button "Refresh" at bounding box center [875, 80] width 65 height 18
click at [877, 74] on div "Refresh" at bounding box center [875, 79] width 47 height 11
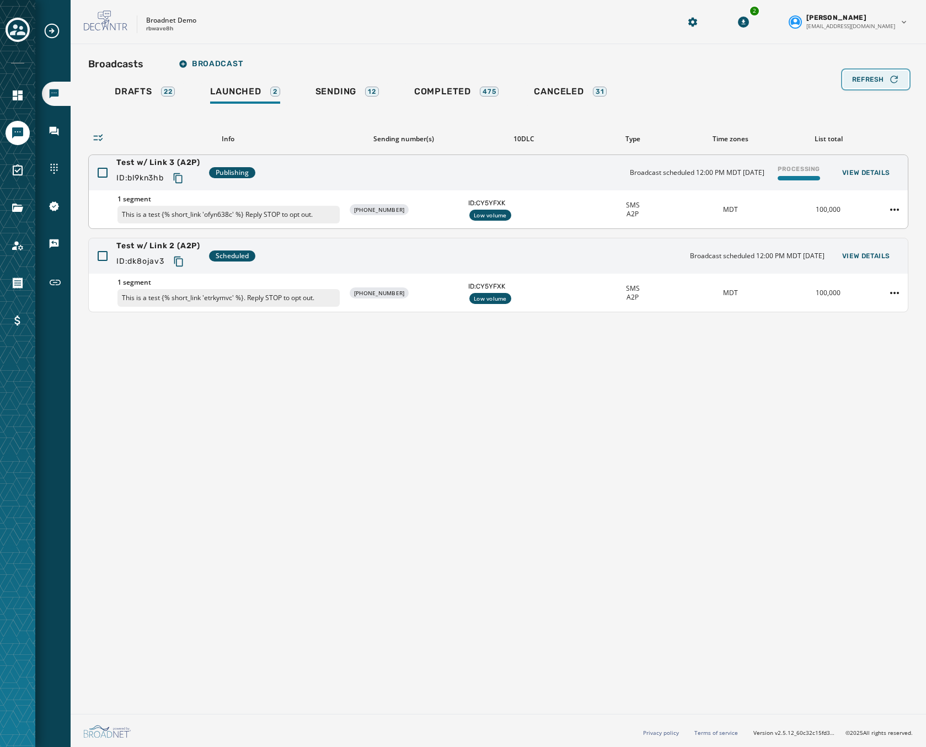
click at [870, 82] on span "Refresh" at bounding box center [868, 79] width 32 height 9
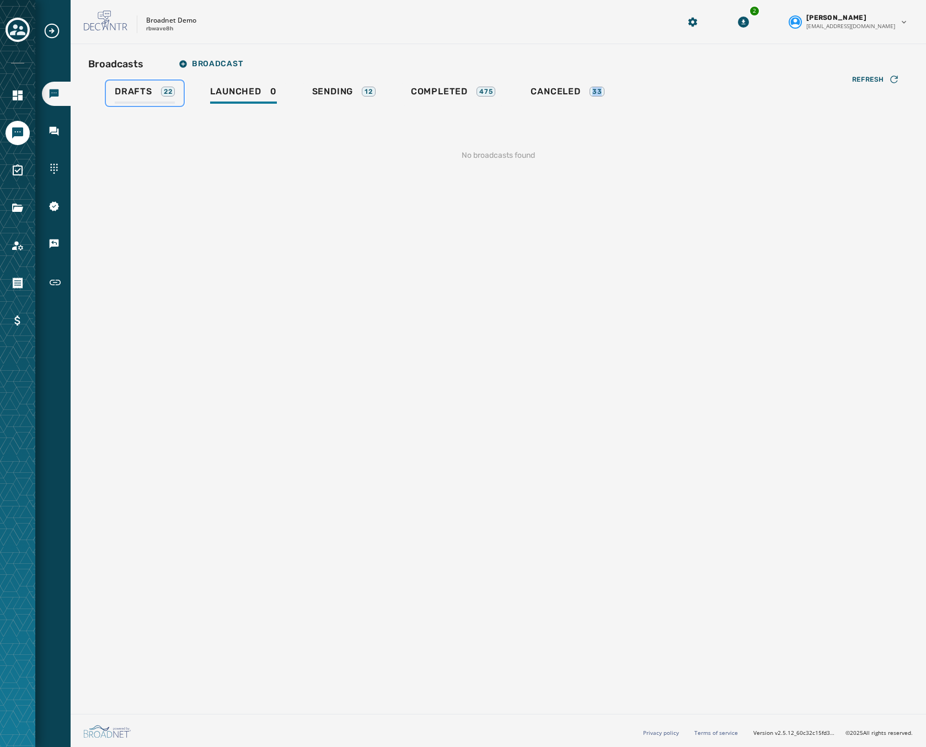
click at [147, 87] on span "Drafts" at bounding box center [134, 91] width 38 height 11
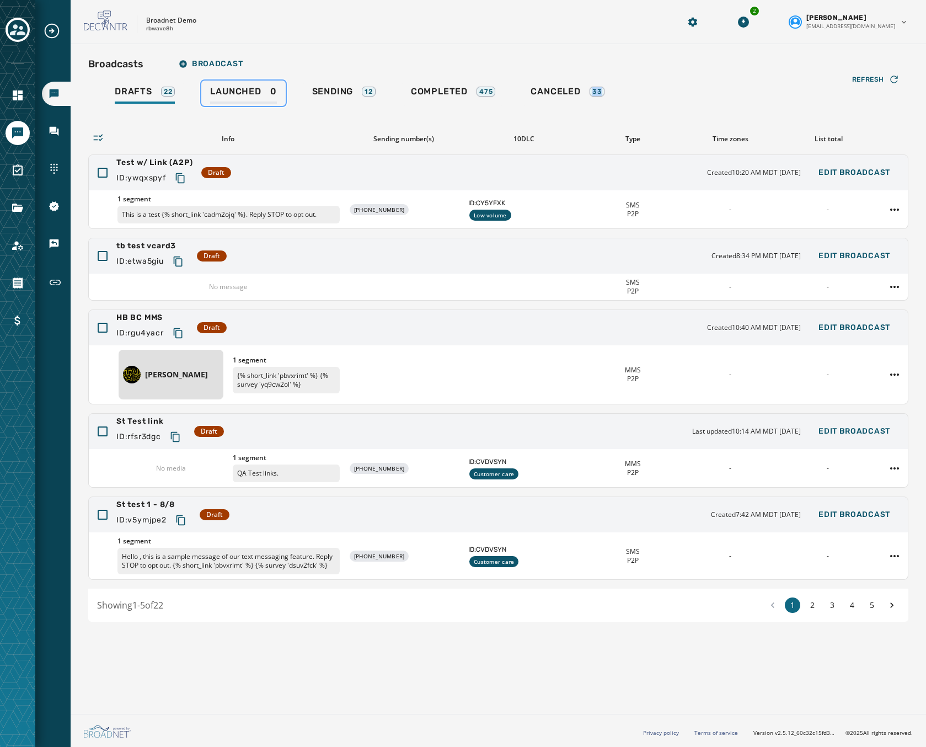
click at [243, 97] on span "Launched" at bounding box center [235, 91] width 51 height 11
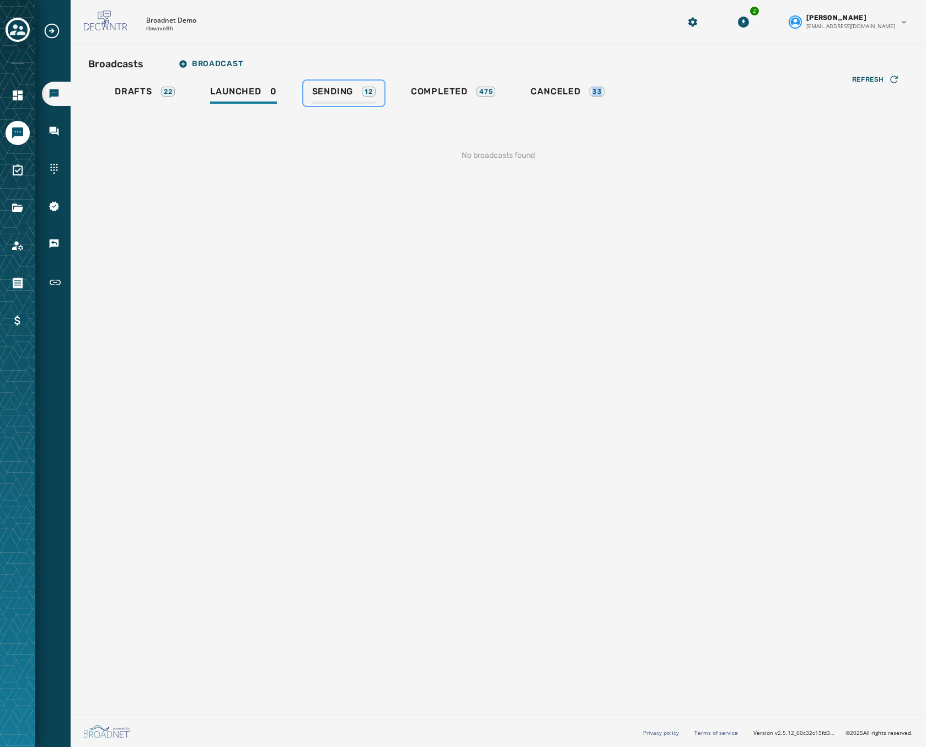
click at [340, 95] on span "Sending" at bounding box center [332, 91] width 41 height 11
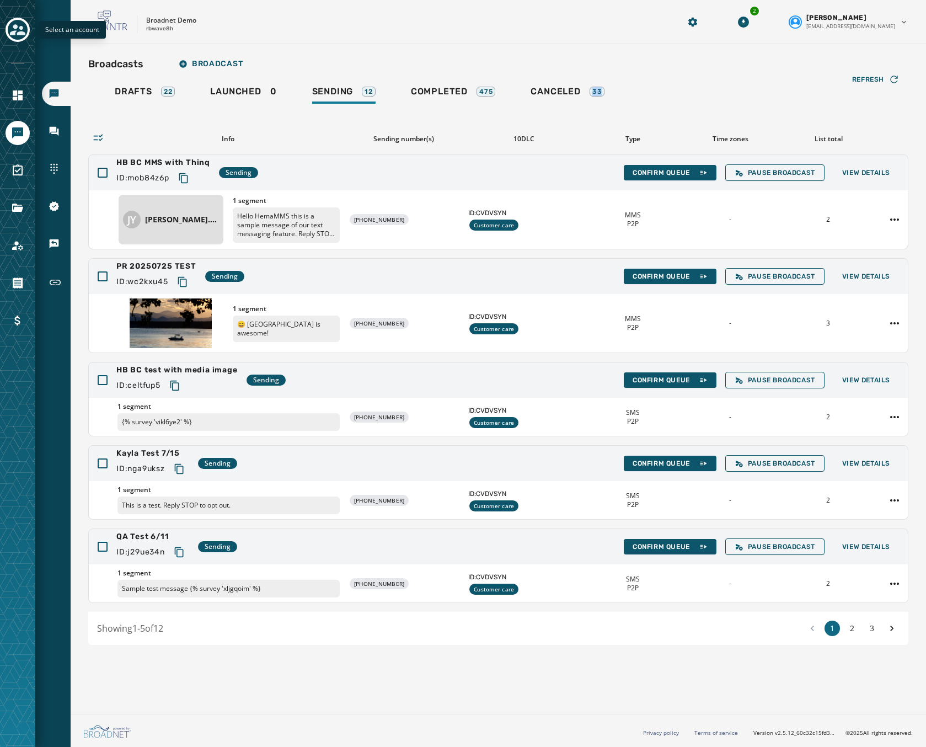
click at [19, 23] on icon "Toggle account select drawer" at bounding box center [17, 29] width 15 height 15
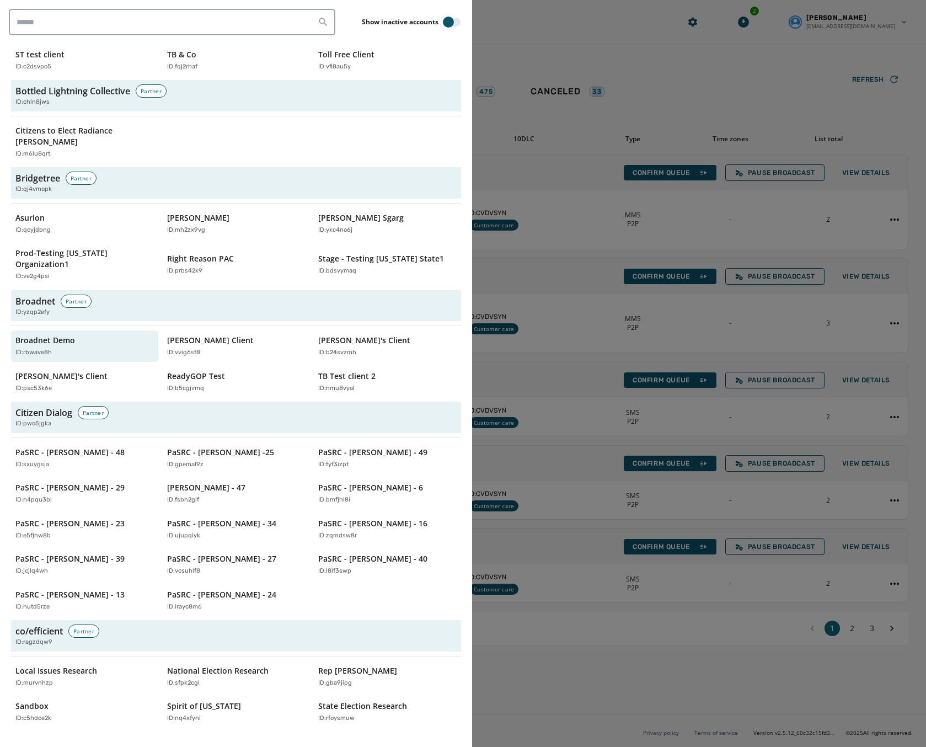
scroll to position [165, 0]
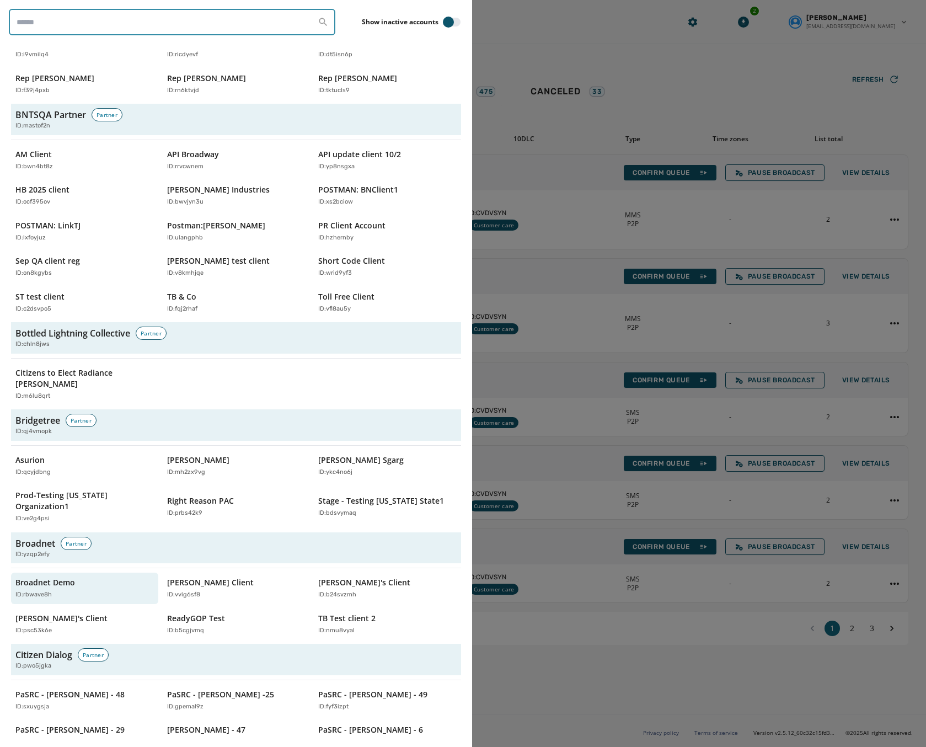
click at [103, 22] on input "search" at bounding box center [172, 22] width 327 height 26
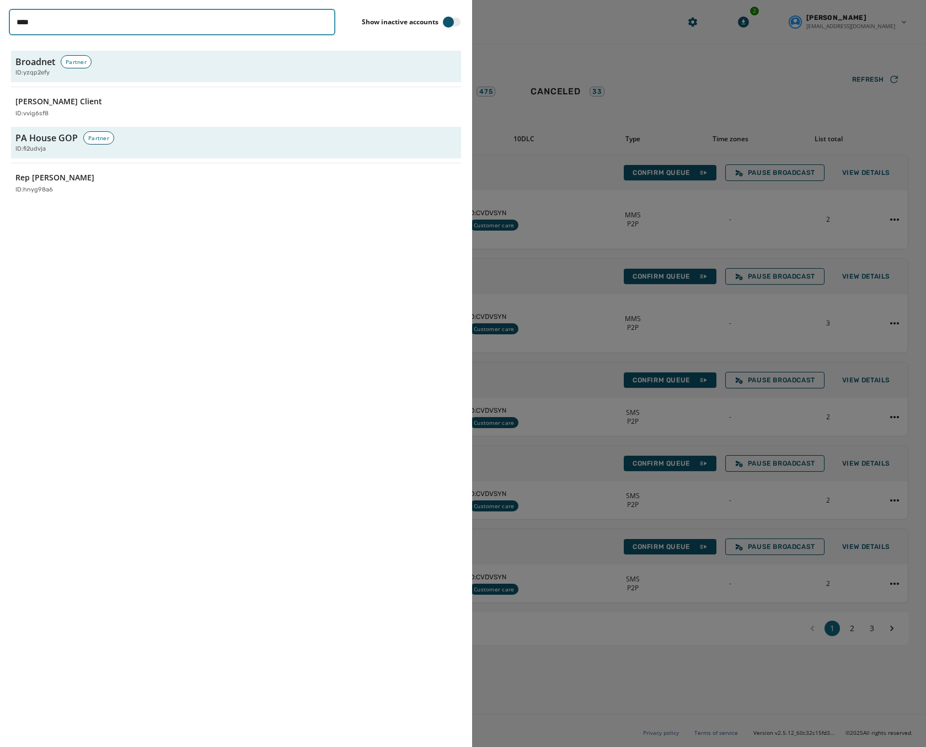
scroll to position [0, 0]
type input "****"
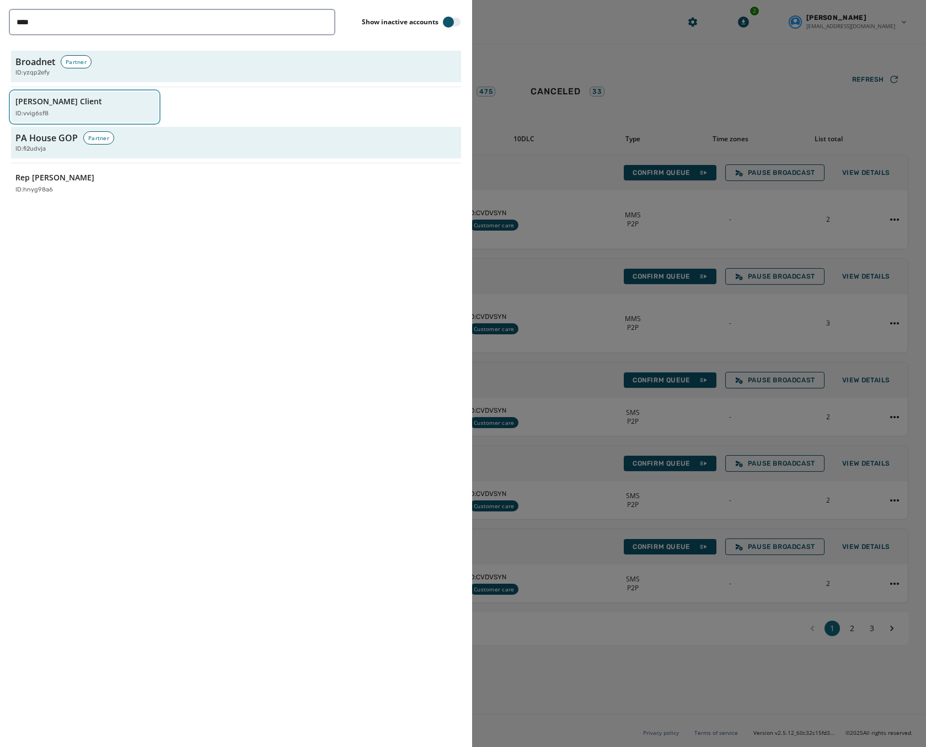
click at [63, 100] on div "Jeffs Client ID: vvig6sf8" at bounding box center [78, 107] width 127 height 23
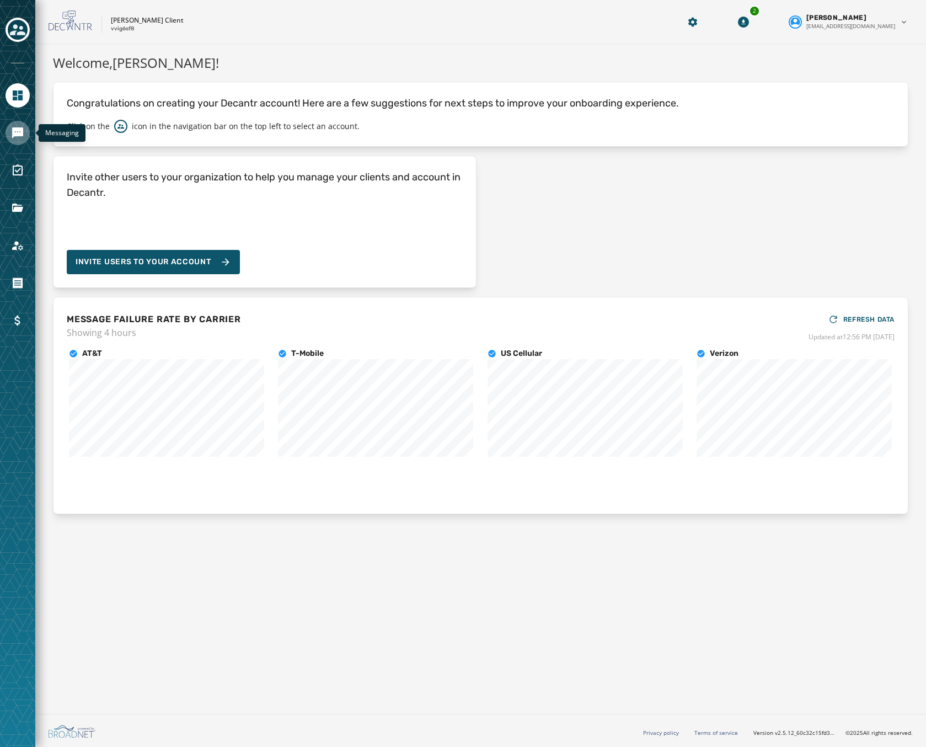
click at [16, 130] on icon "Navigate to Messaging" at bounding box center [17, 132] width 11 height 11
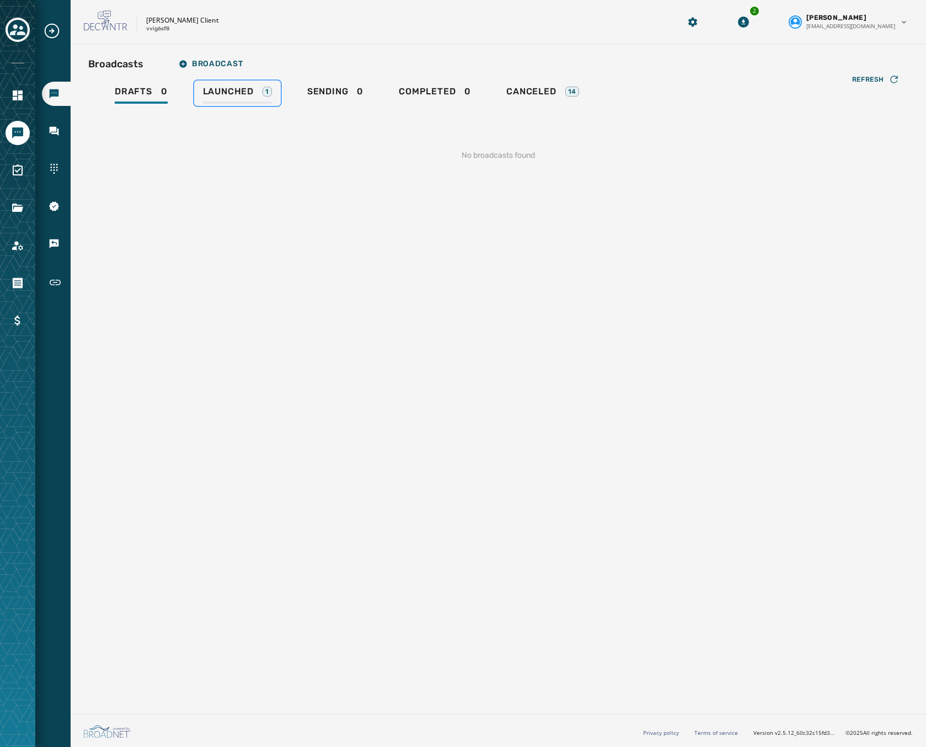
click at [243, 90] on span "Launched" at bounding box center [228, 91] width 51 height 11
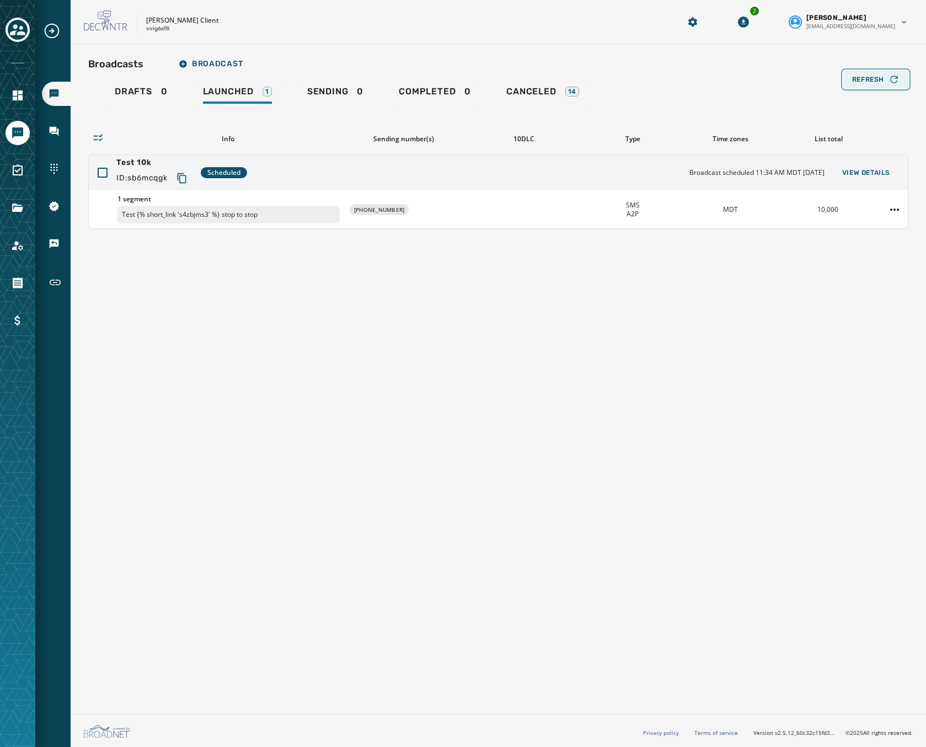
click at [861, 85] on button "Refresh" at bounding box center [875, 80] width 65 height 18
click at [891, 207] on html "Broadcasts Inbox Sending Numbers 10DLC Registration Keywords & Responders Short…" at bounding box center [463, 373] width 926 height 747
click at [849, 227] on div "Duplicate Broadcast" at bounding box center [864, 227] width 80 height 18
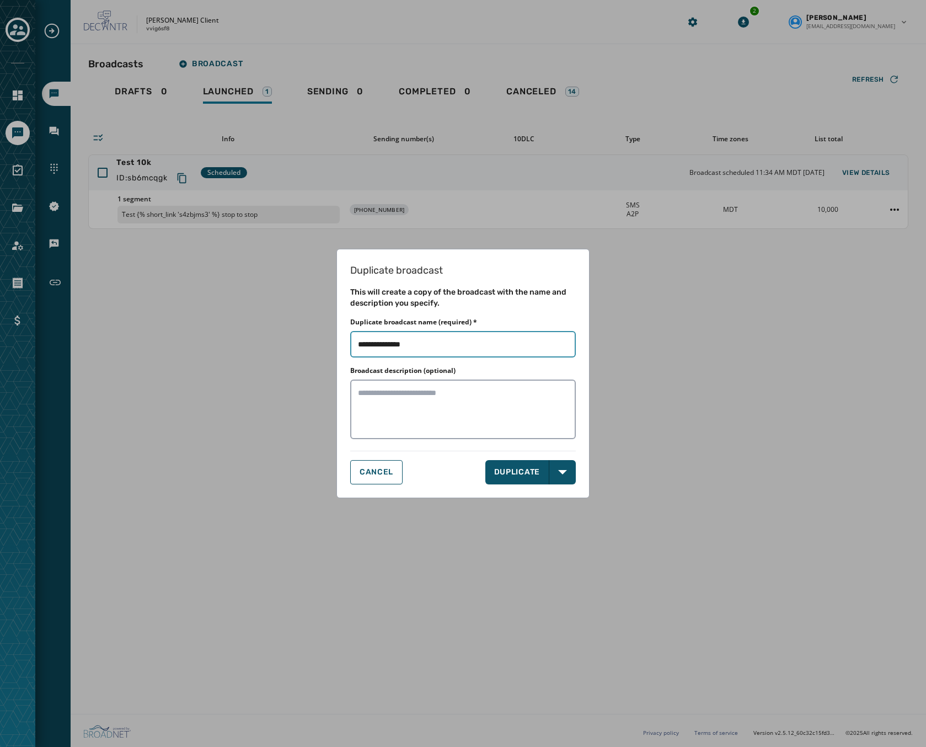
click at [447, 345] on input "Duplicate broadcast name (required) *" at bounding box center [463, 344] width 226 height 26
click at [515, 469] on button "DUPLICATE" at bounding box center [517, 472] width 65 height 24
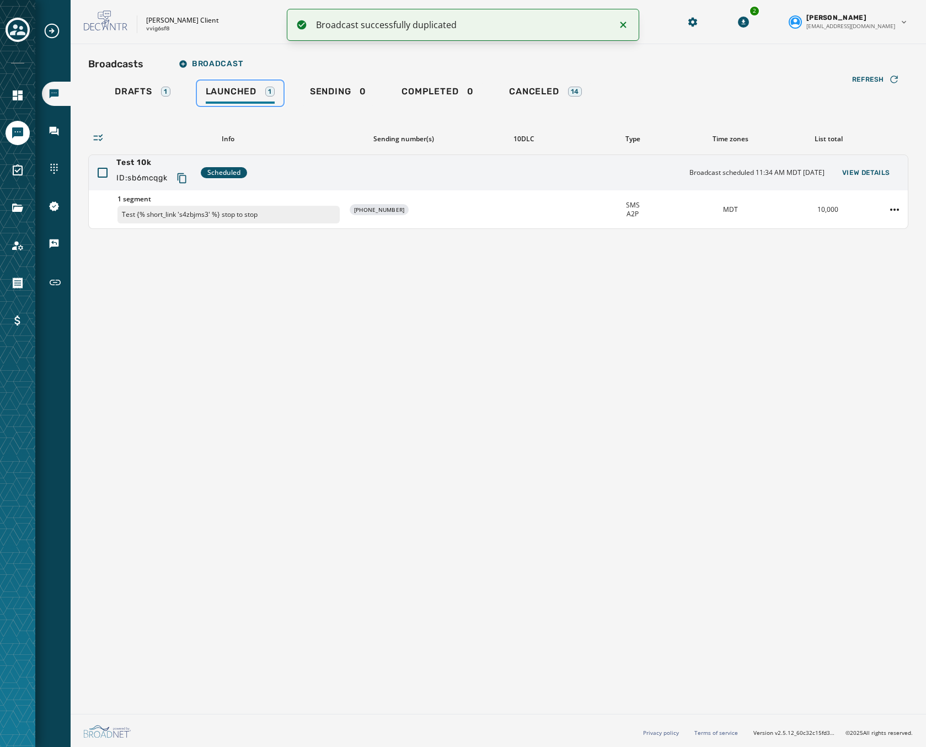
click at [237, 90] on span "Launched" at bounding box center [231, 91] width 51 height 11
click at [897, 209] on html "Broadcast successfully duplicated Broadcasts Inbox Sending Numbers 10DLC Regist…" at bounding box center [463, 373] width 926 height 747
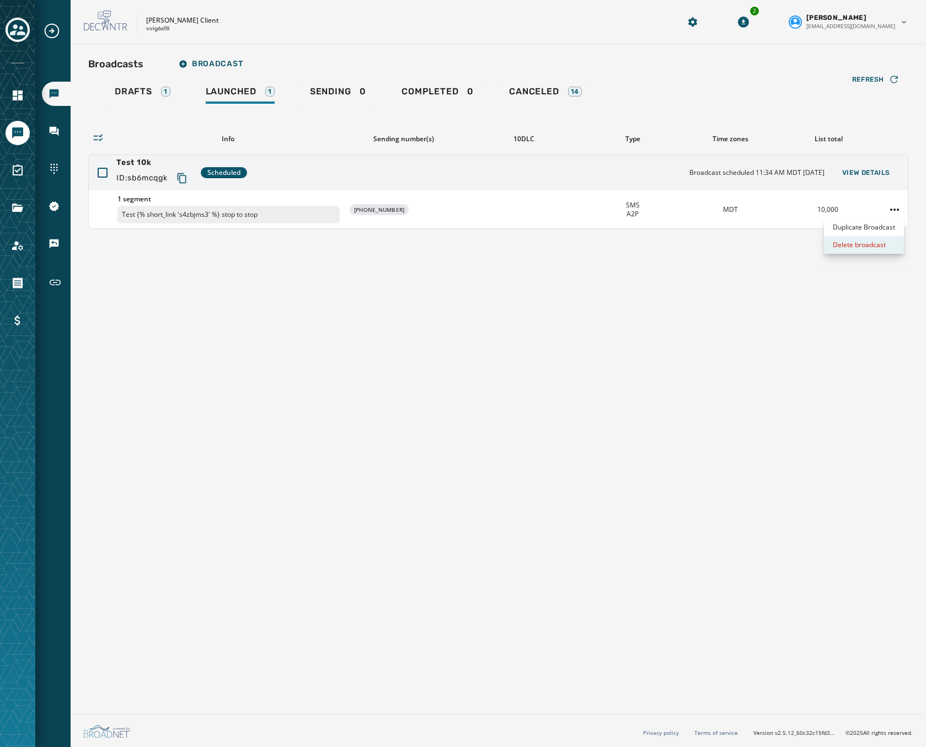
click at [853, 244] on div "Delete broadcast" at bounding box center [864, 245] width 80 height 18
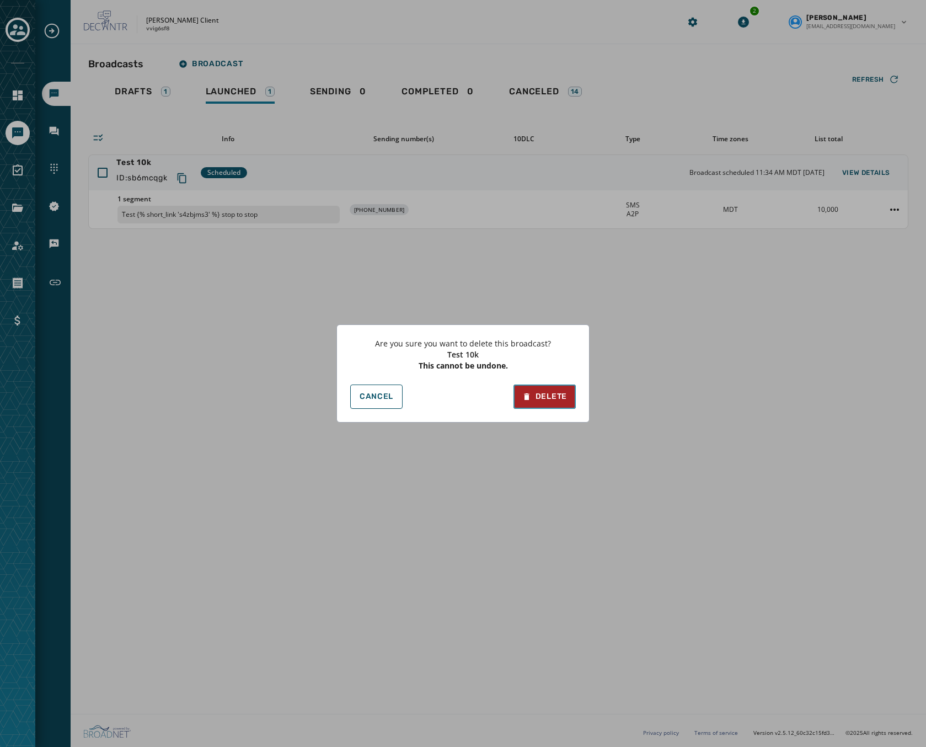
click at [536, 395] on div "Delete" at bounding box center [544, 396] width 45 height 11
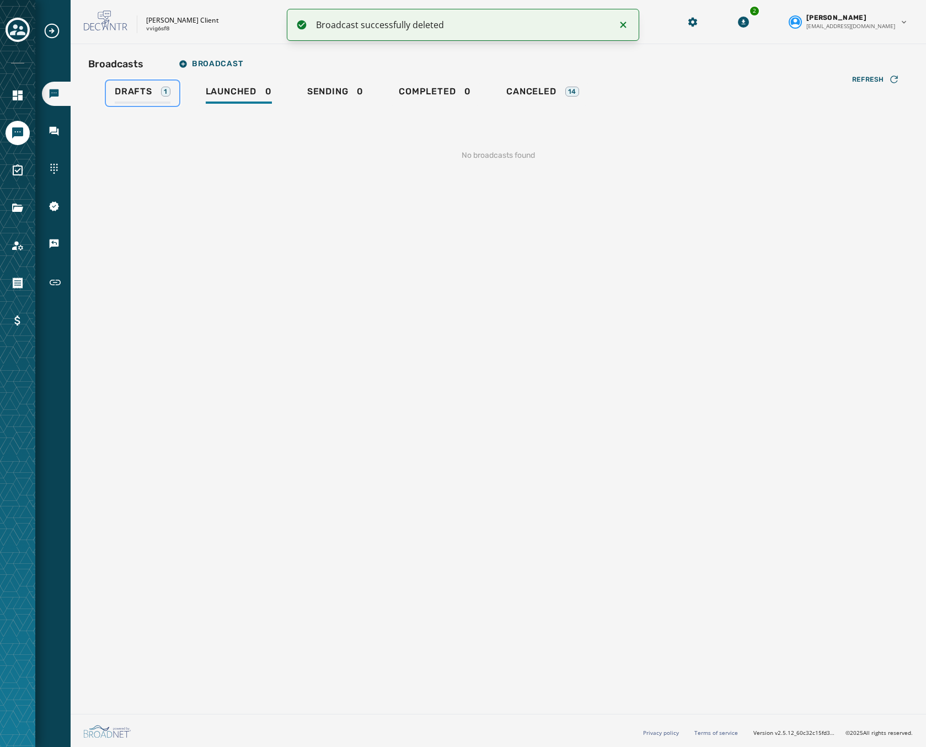
click at [120, 97] on div "Drafts 1" at bounding box center [143, 95] width 56 height 18
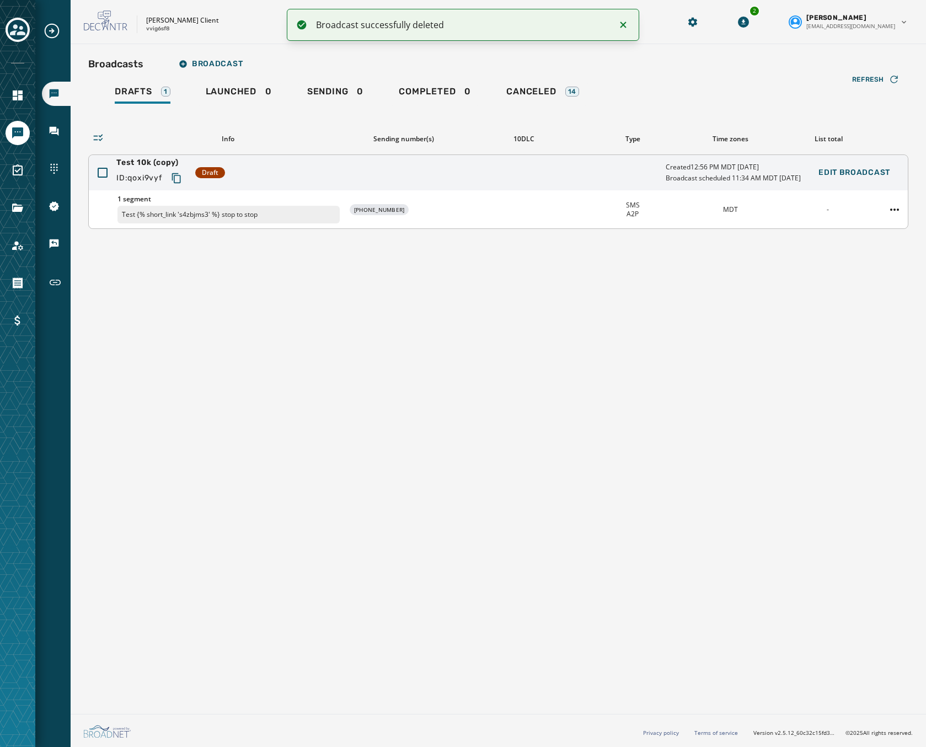
click at [352, 174] on div "Test 10k (copy) ID: qoxi9vyf Draft Created 12:56 PM MDT September 26, 2025 Broa…" at bounding box center [498, 172] width 819 height 35
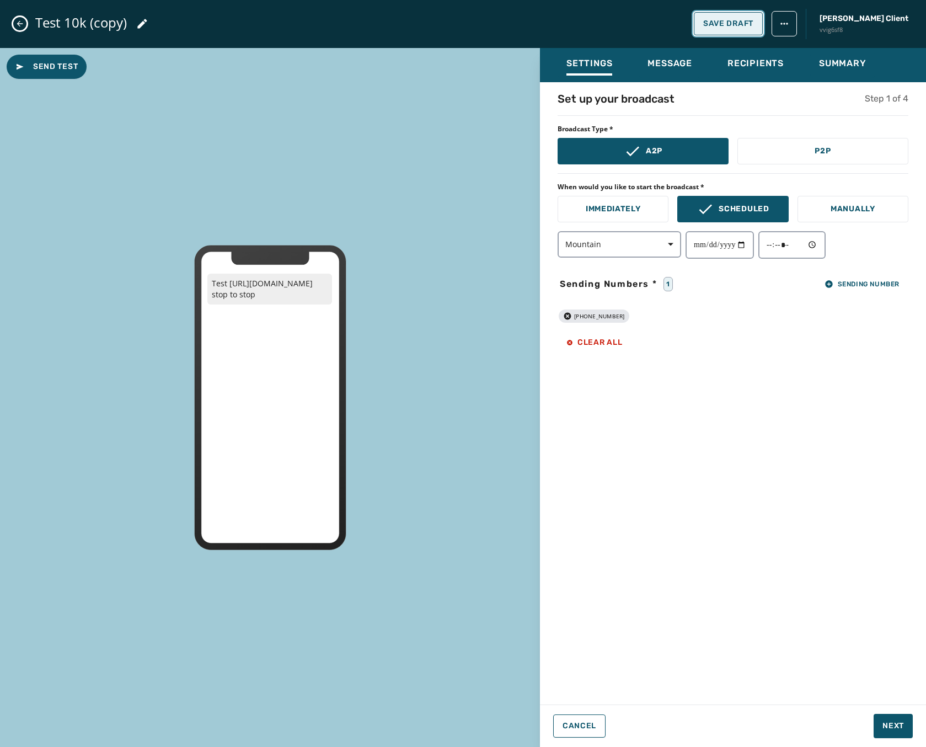
click at [763, 18] on button "Save Draft" at bounding box center [728, 23] width 69 height 23
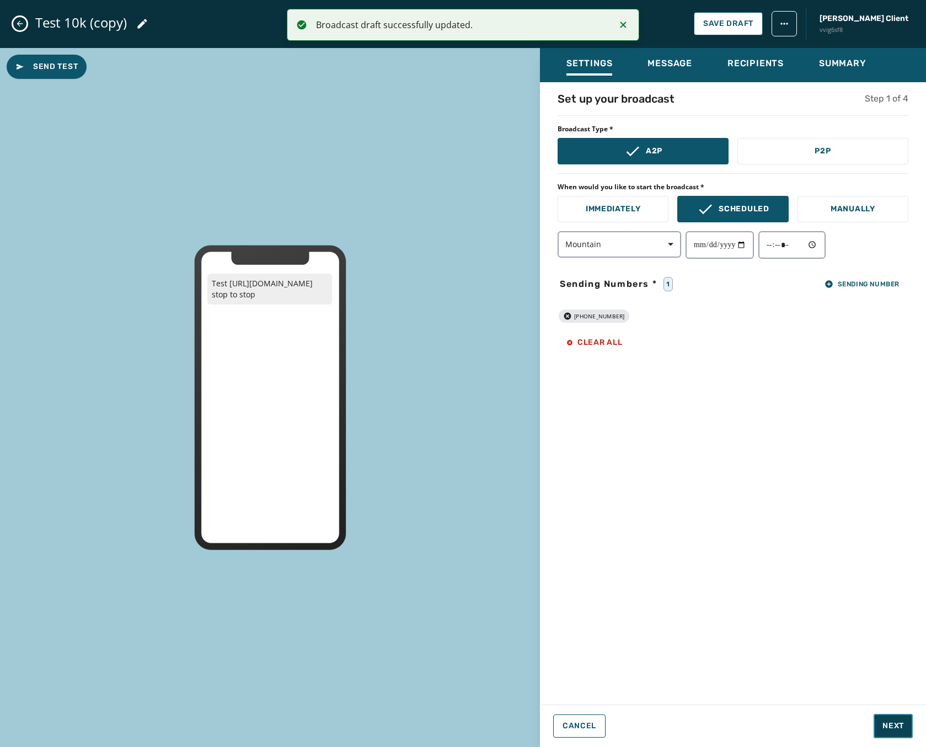
click at [893, 731] on button "Next" at bounding box center [893, 726] width 39 height 24
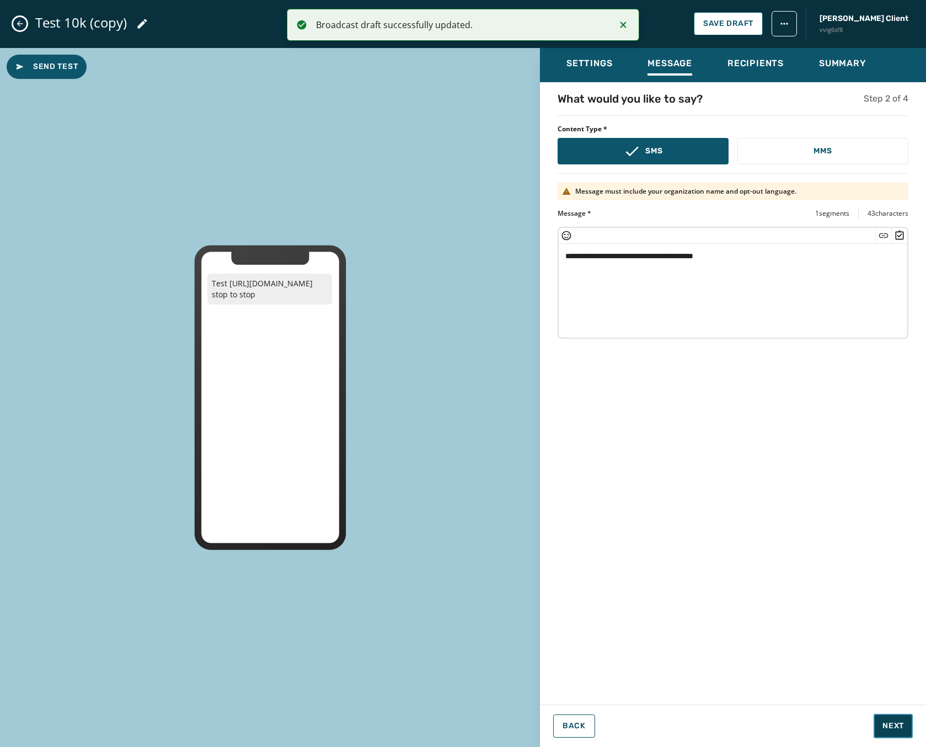
click at [893, 731] on button "Next" at bounding box center [893, 726] width 39 height 24
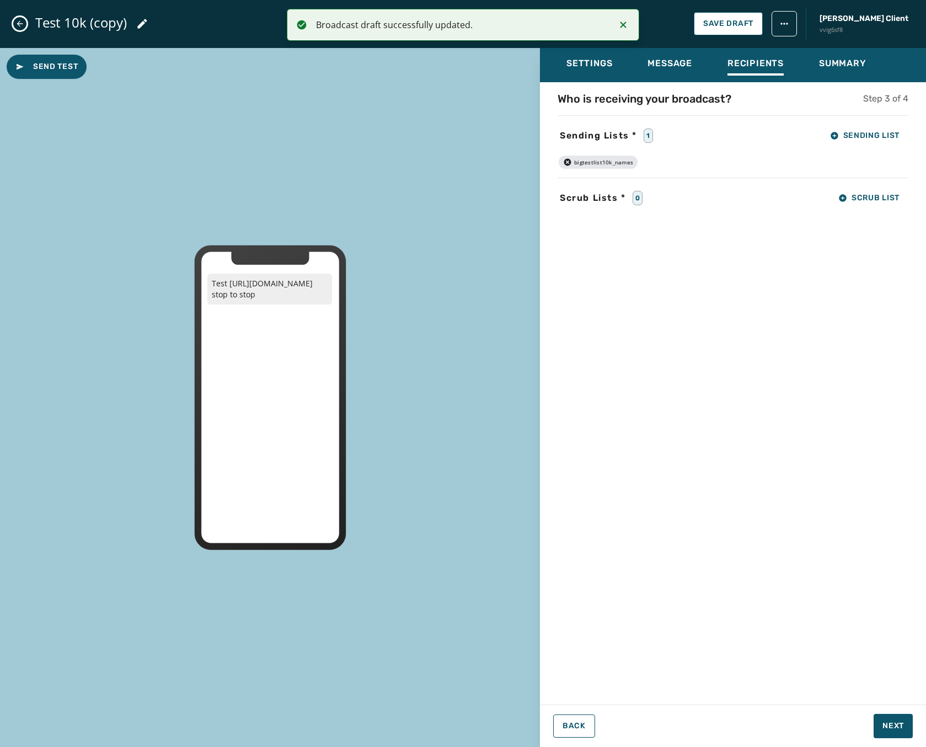
click at [18, 23] on icon "Close admin drawer" at bounding box center [20, 24] width 6 height 6
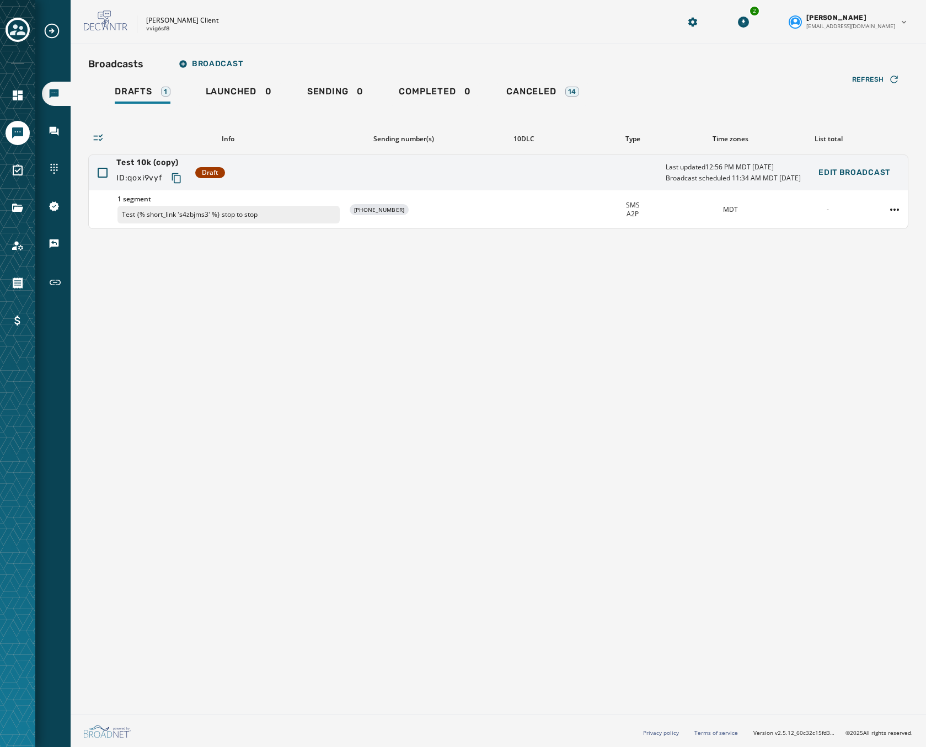
click at [341, 508] on div "Broadcasts Broadcast Drafts 1 Launched 0 Sending 0 Completed 0 Canceled 14 Refr…" at bounding box center [499, 376] width 856 height 665
click at [389, 183] on div "Test 10k (copy) ID: qoxi9vyf Draft Last updated 12:56 PM MDT September 26, 2025…" at bounding box center [498, 172] width 819 height 35
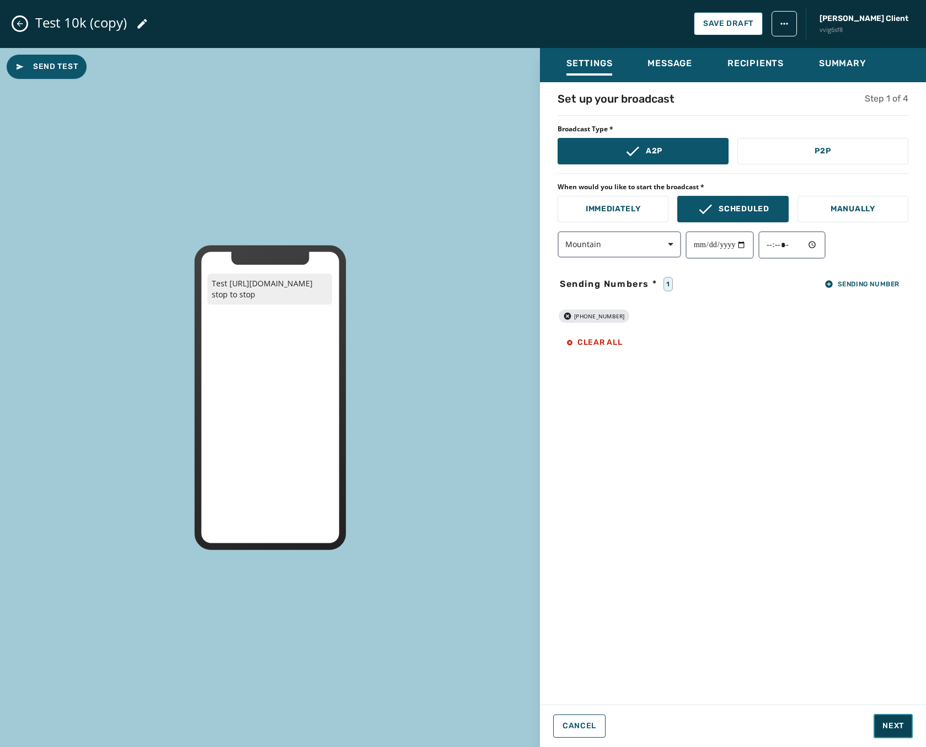
click at [907, 722] on button "Next" at bounding box center [893, 726] width 39 height 24
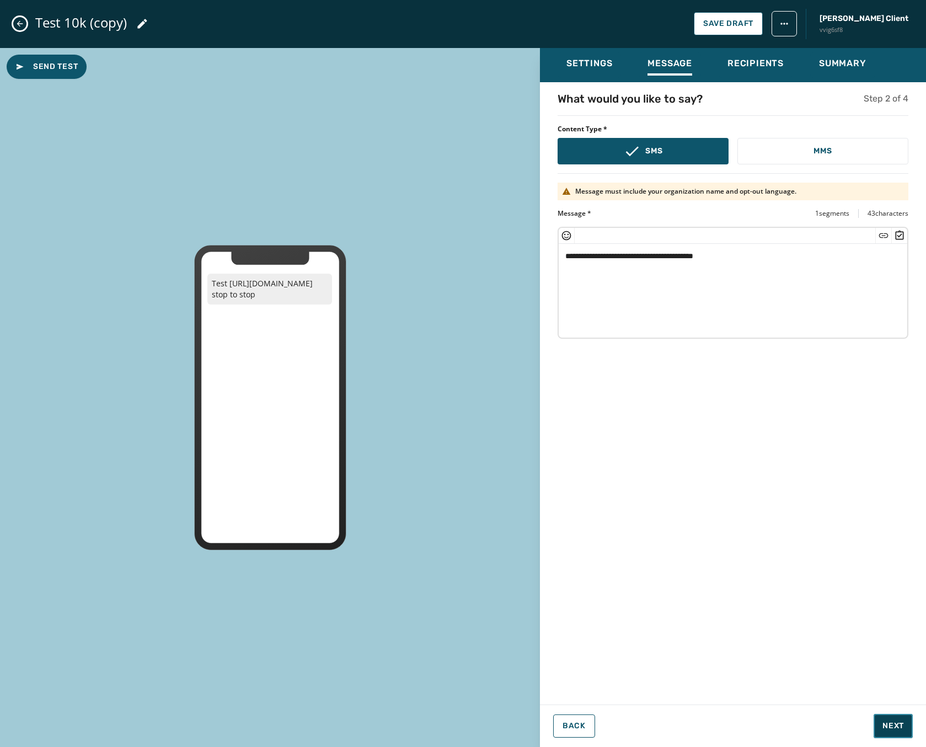
click at [904, 725] on button "Next" at bounding box center [893, 726] width 39 height 24
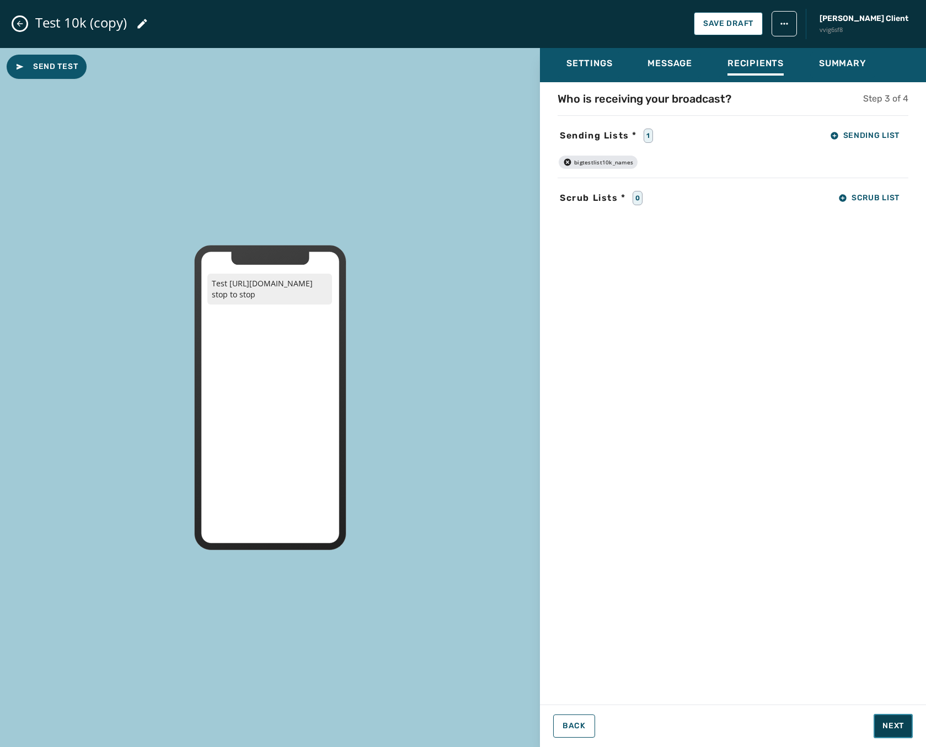
click at [904, 725] on button "Next" at bounding box center [893, 726] width 39 height 24
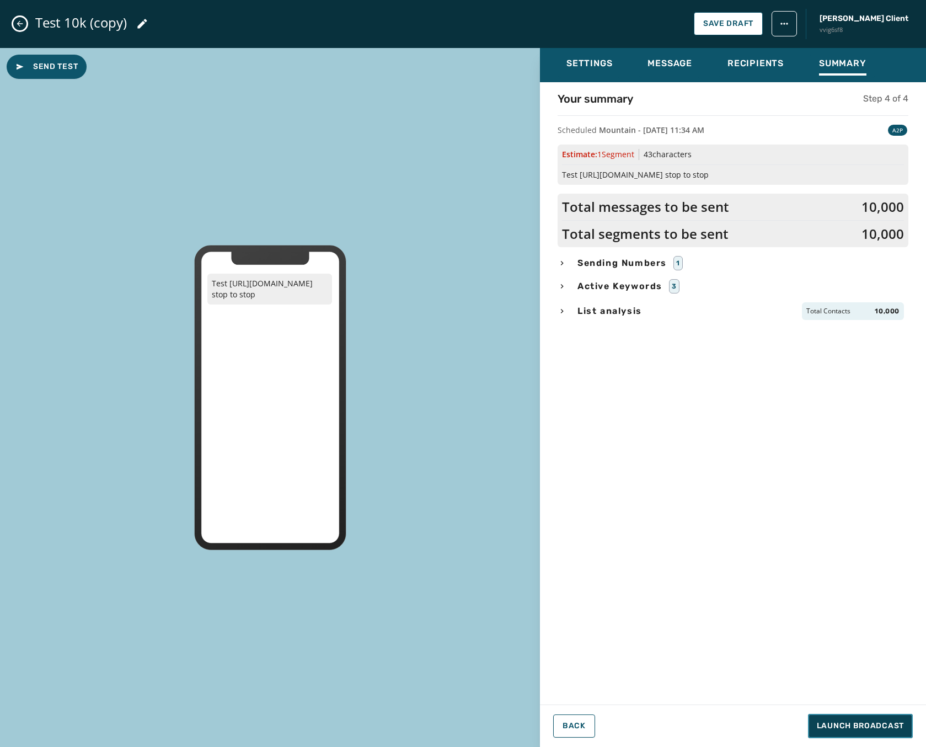
click at [862, 730] on span "Launch Broadcast" at bounding box center [860, 725] width 87 height 11
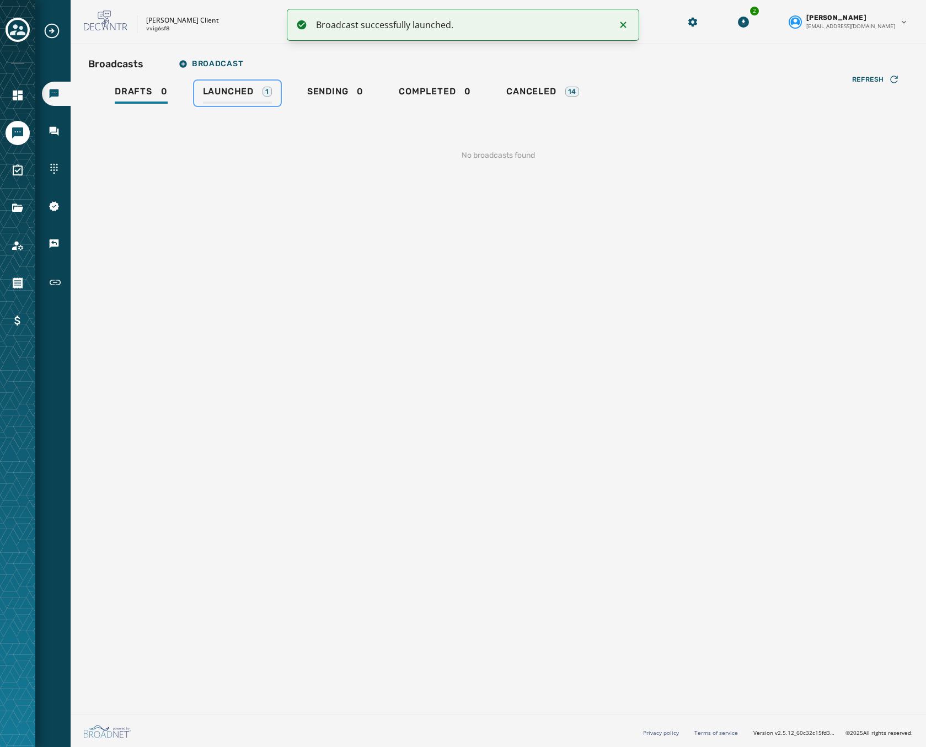
click at [231, 97] on div "Launched 1" at bounding box center [237, 95] width 69 height 18
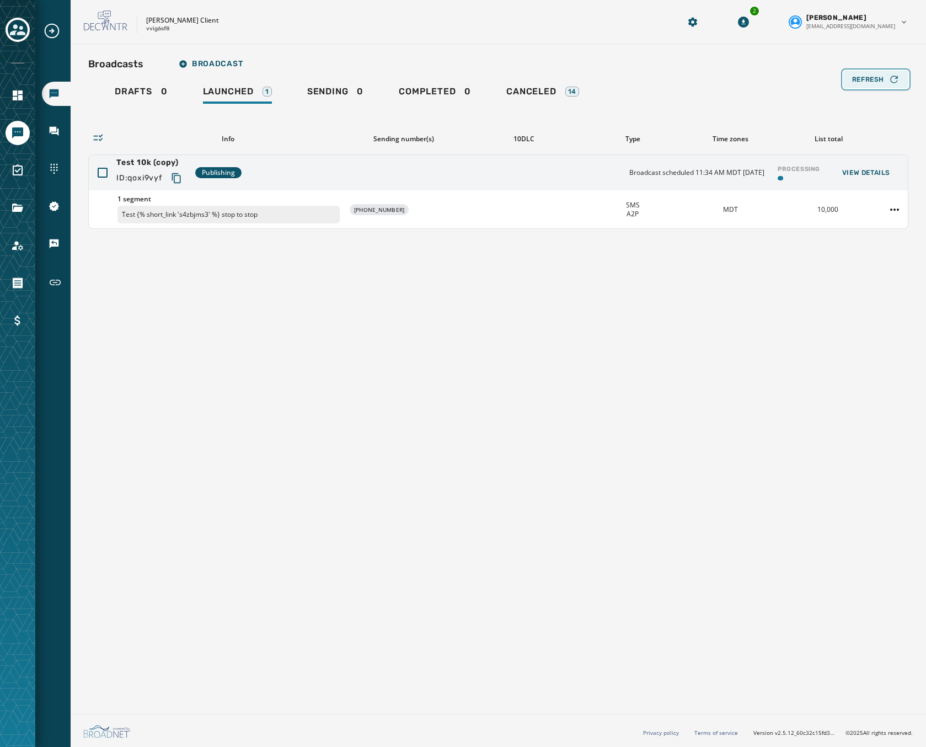
click at [894, 81] on icon "button" at bounding box center [894, 79] width 11 height 11
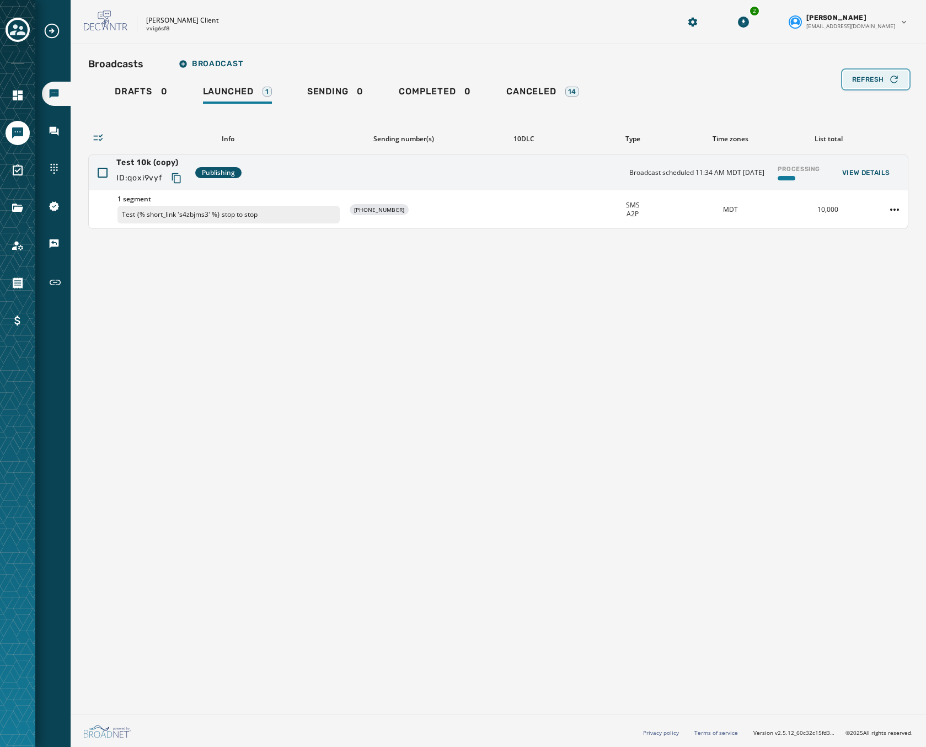
click at [894, 81] on icon "button" at bounding box center [894, 79] width 11 height 11
click at [875, 72] on button "Refresh" at bounding box center [875, 80] width 65 height 18
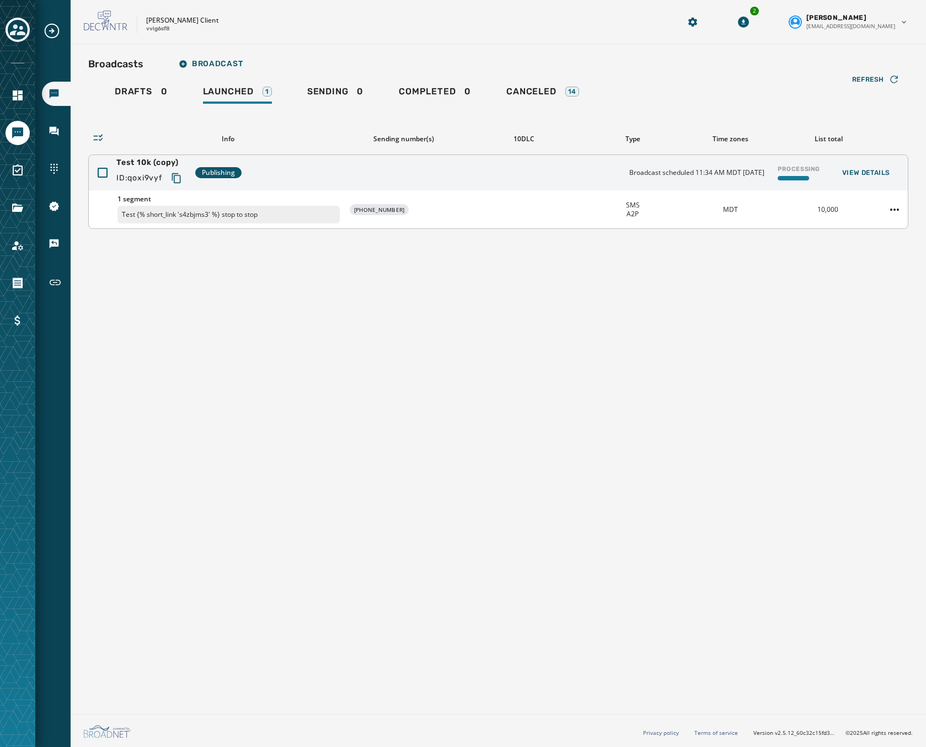
click at [178, 183] on icon "Copy text to clipboard" at bounding box center [176, 178] width 9 height 10
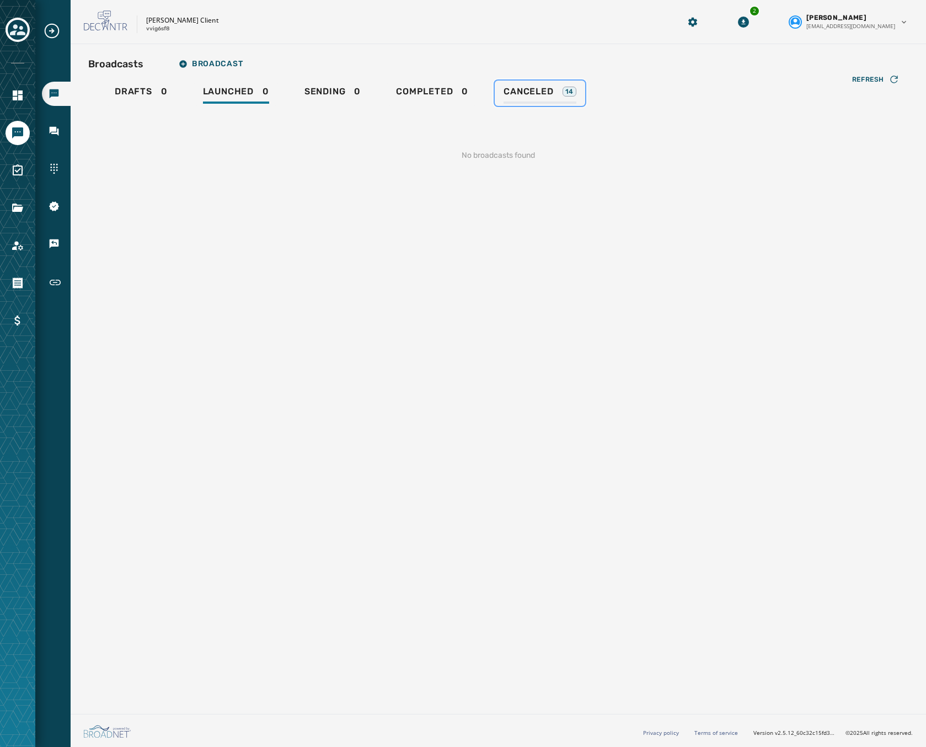
click at [525, 92] on span "Canceled" at bounding box center [529, 91] width 50 height 11
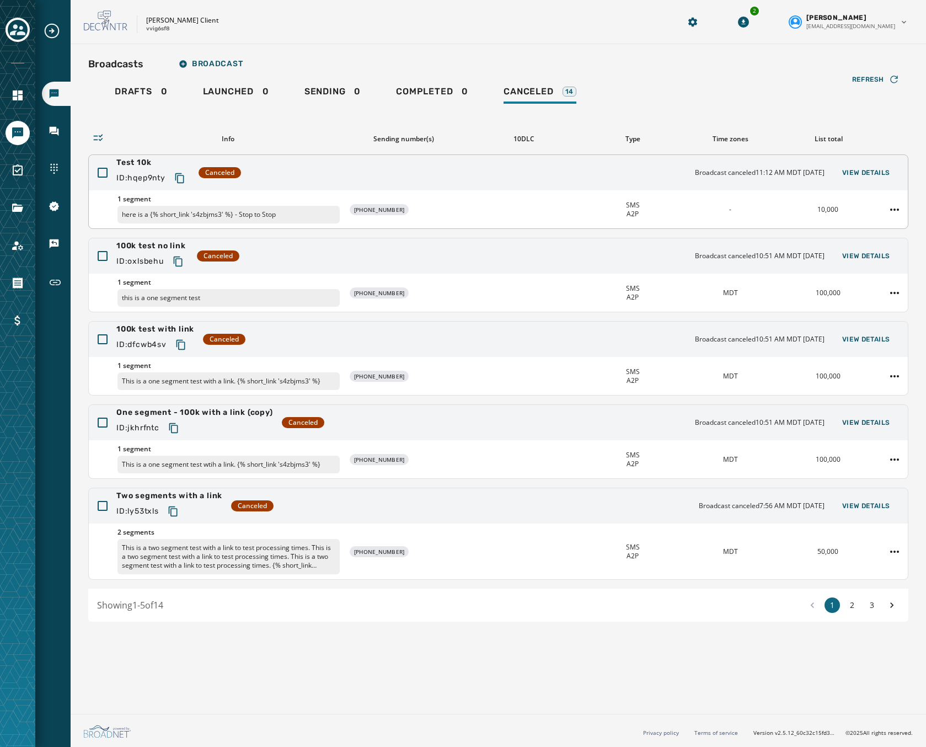
click at [890, 201] on div at bounding box center [894, 210] width 26 height 18
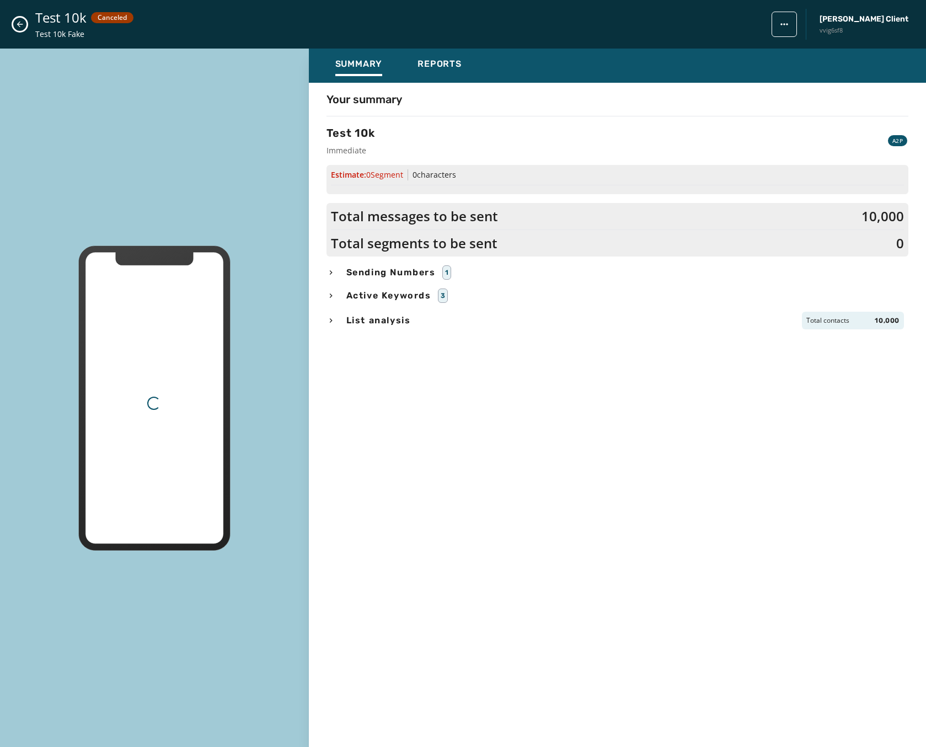
click at [894, 207] on div "Your summary Test 10k Immediate A2P Estimate: 0 Segment 0 characters Total mess…" at bounding box center [617, 412] width 617 height 641
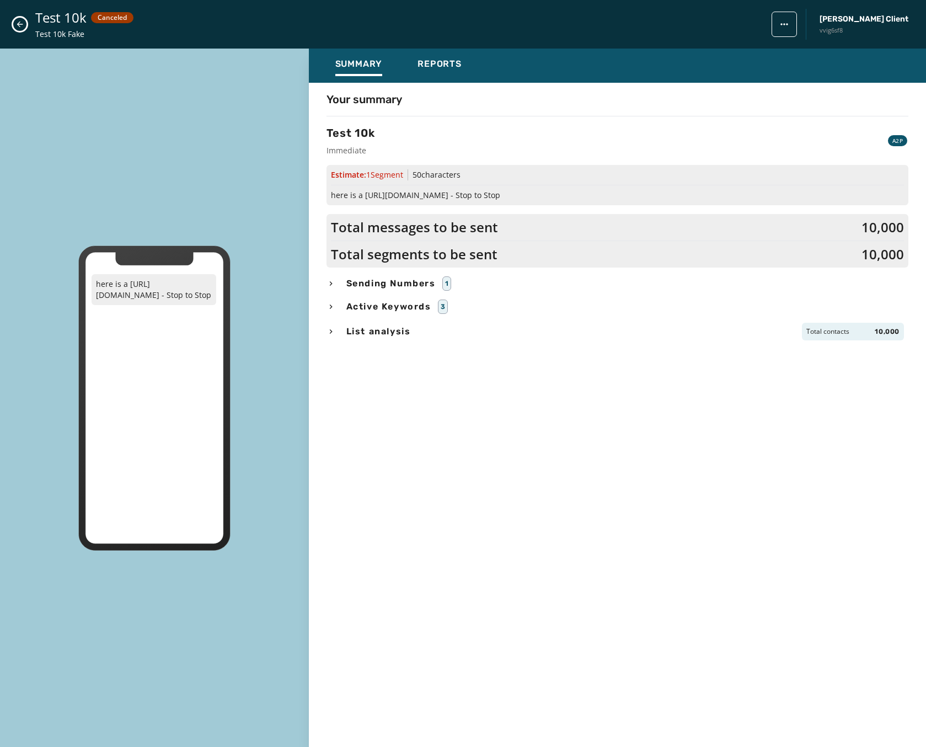
click at [33, 29] on div "Test 10k Canceled Test 10k Fake Jeffs Client vvig6sf8" at bounding box center [463, 24] width 926 height 49
click at [25, 28] on button "Close admin drawer" at bounding box center [19, 24] width 13 height 13
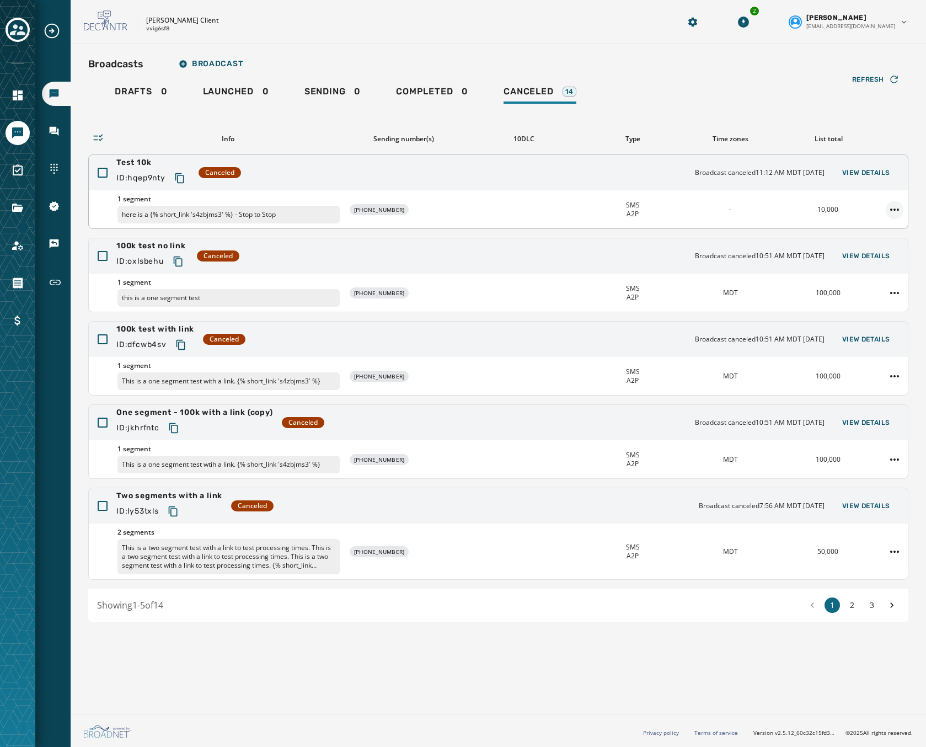
click at [903, 206] on html "Broadcasts Inbox Sending Numbers 10DLC Registration Keywords & Responders Short…" at bounding box center [463, 373] width 926 height 747
click at [874, 226] on div "Duplicate Broadcast" at bounding box center [864, 227] width 80 height 18
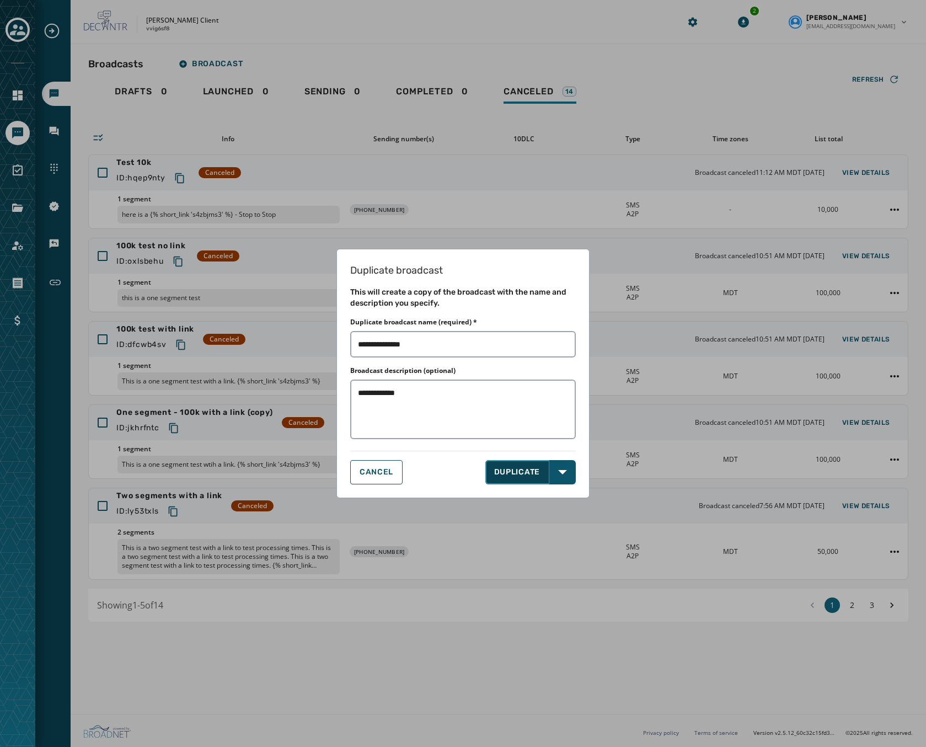
click at [511, 473] on button "DUPLICATE" at bounding box center [517, 472] width 65 height 24
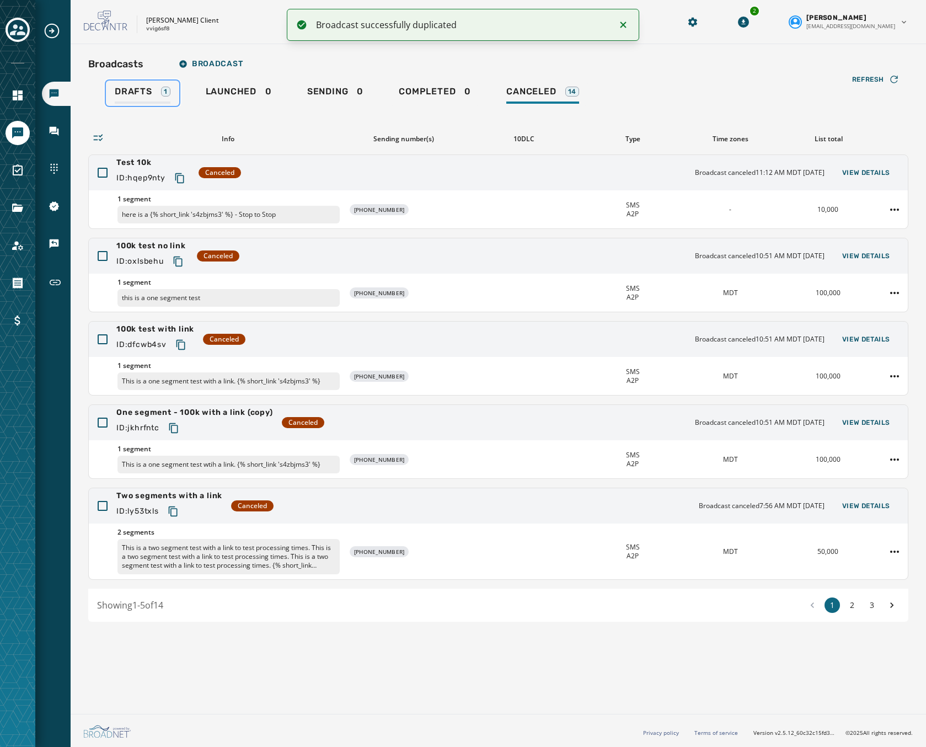
click at [140, 96] on span "Drafts" at bounding box center [134, 91] width 38 height 11
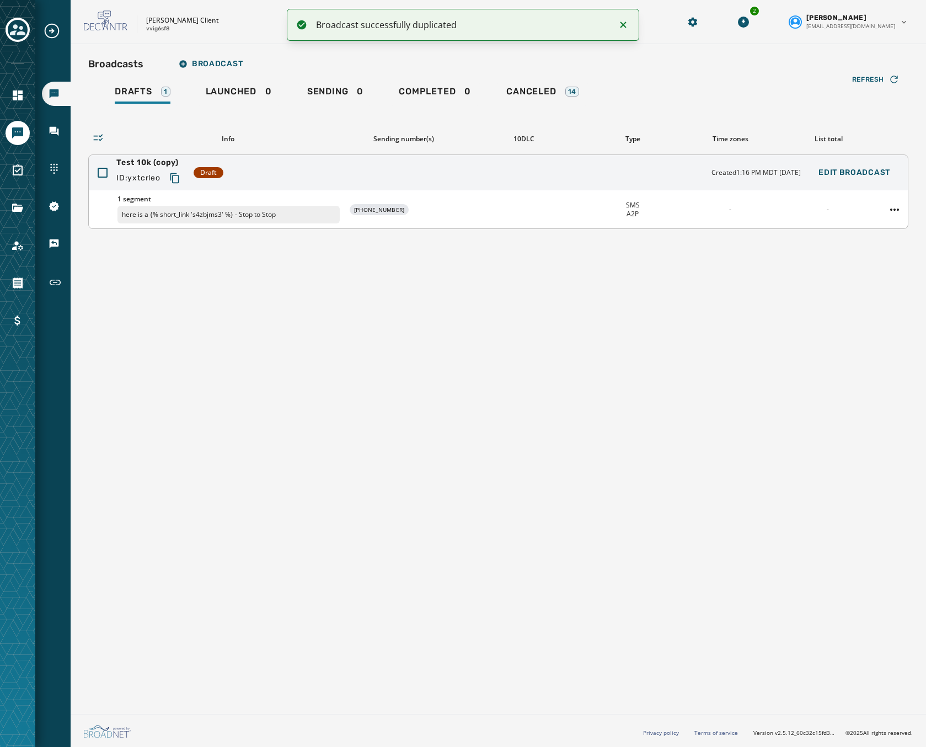
click at [439, 169] on div "Test 10k (copy) ID: yxtcrleo Draft Created 1:16 PM MDT September 26, 2025 Edit …" at bounding box center [498, 172] width 819 height 35
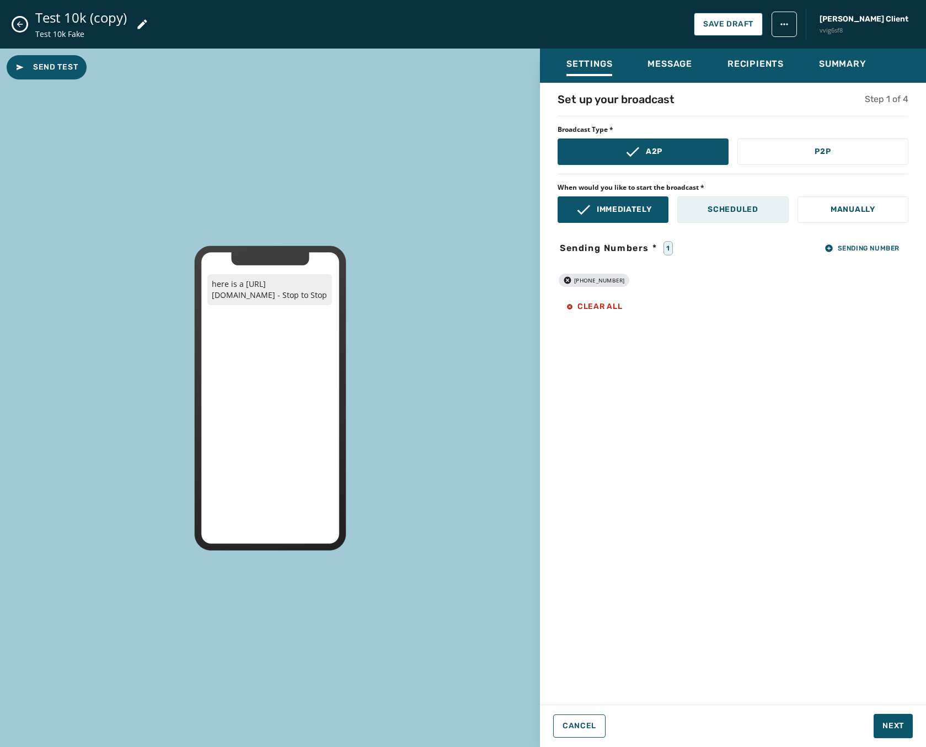
click at [693, 204] on button "Scheduled" at bounding box center [732, 209] width 111 height 26
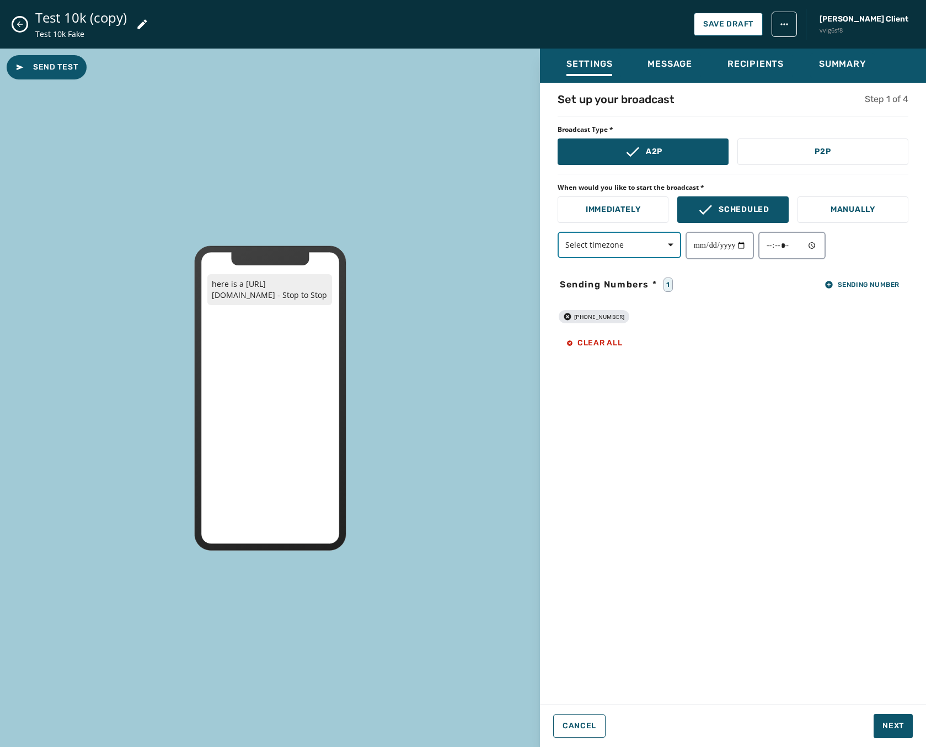
click at [663, 248] on span "button" at bounding box center [667, 245] width 26 height 22
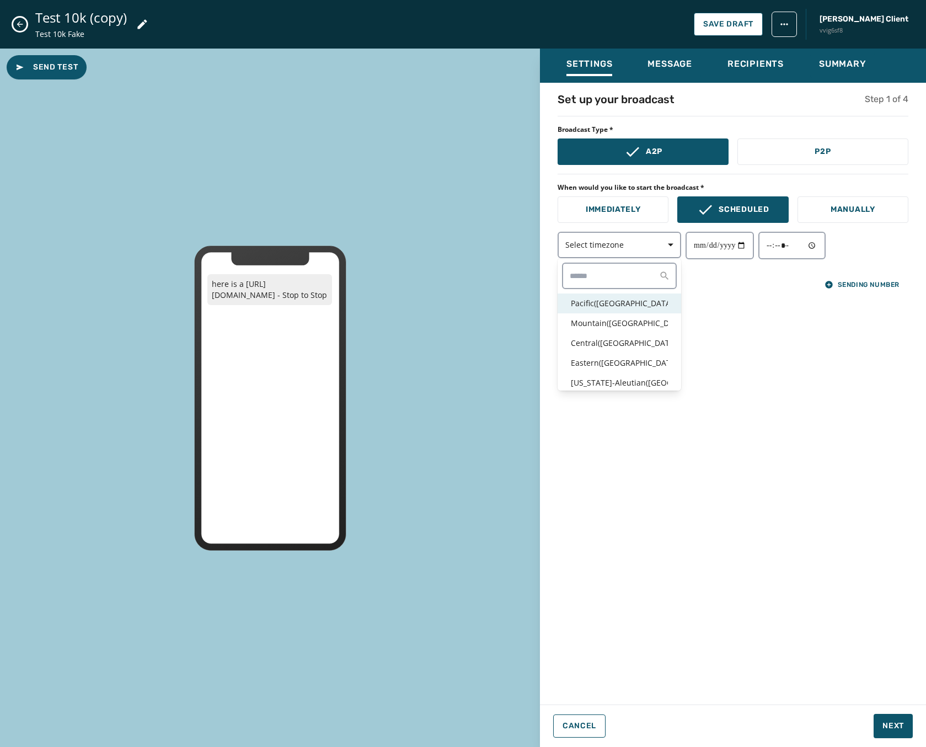
click at [608, 308] on p "Pacific ( USA / Canada )" at bounding box center [619, 303] width 97 height 11
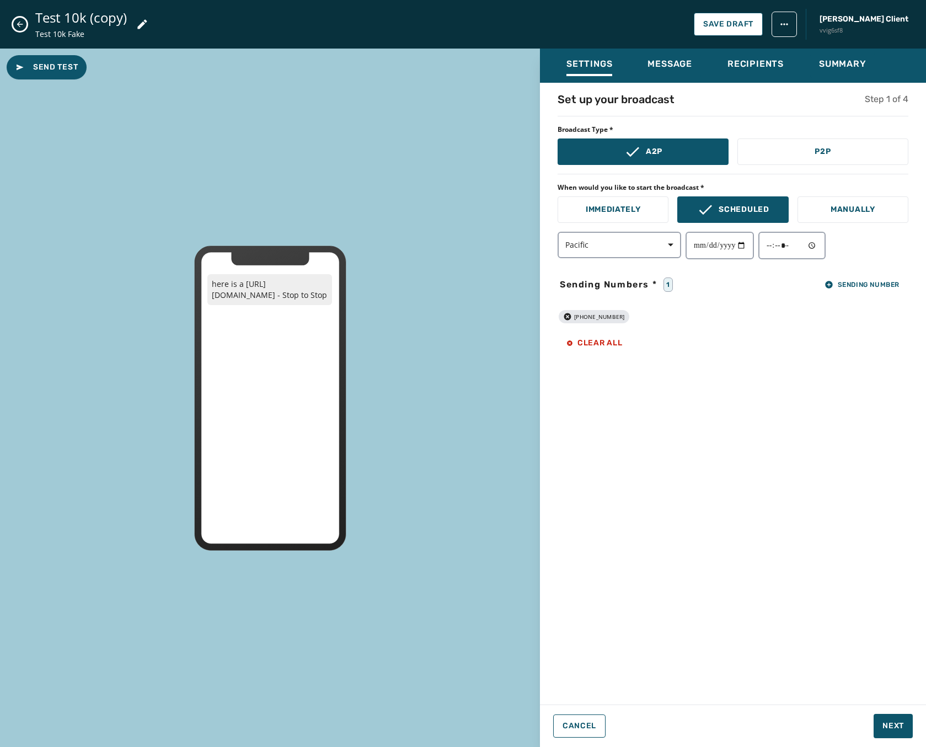
click at [22, 23] on icon "Close admin drawer" at bounding box center [19, 24] width 9 height 9
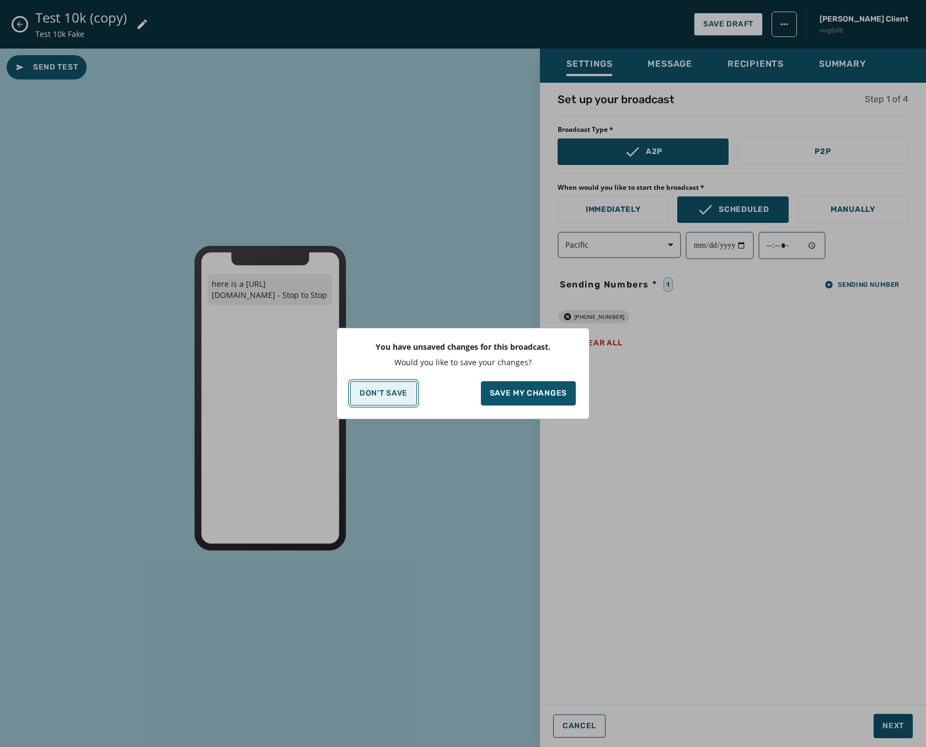
click at [388, 390] on p "Don't Save" at bounding box center [384, 393] width 48 height 9
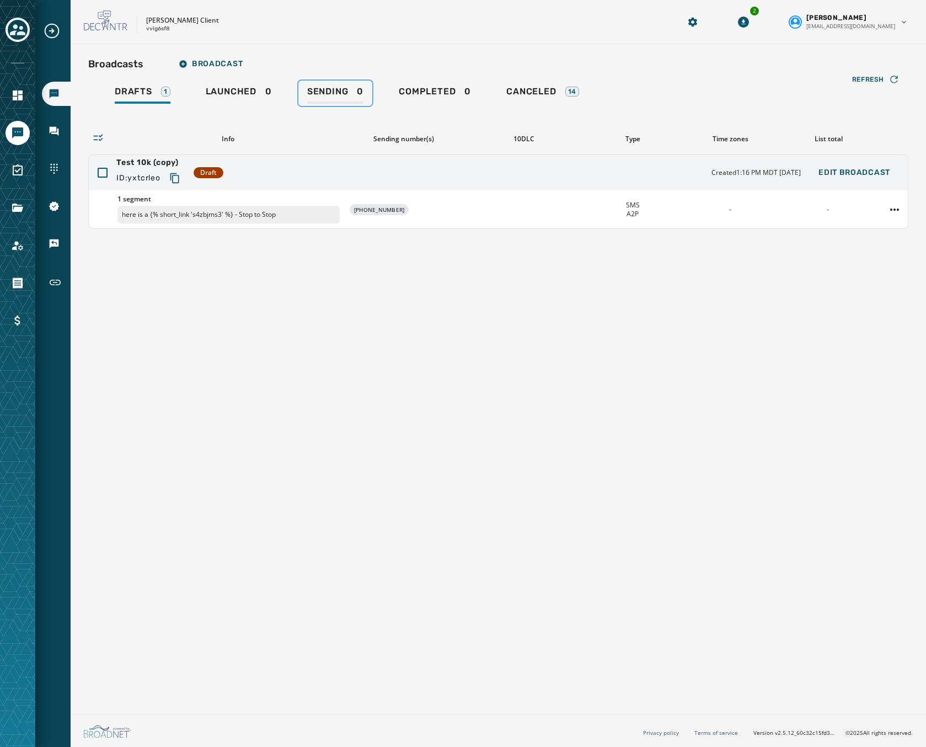
click at [316, 95] on span "Sending" at bounding box center [327, 91] width 41 height 11
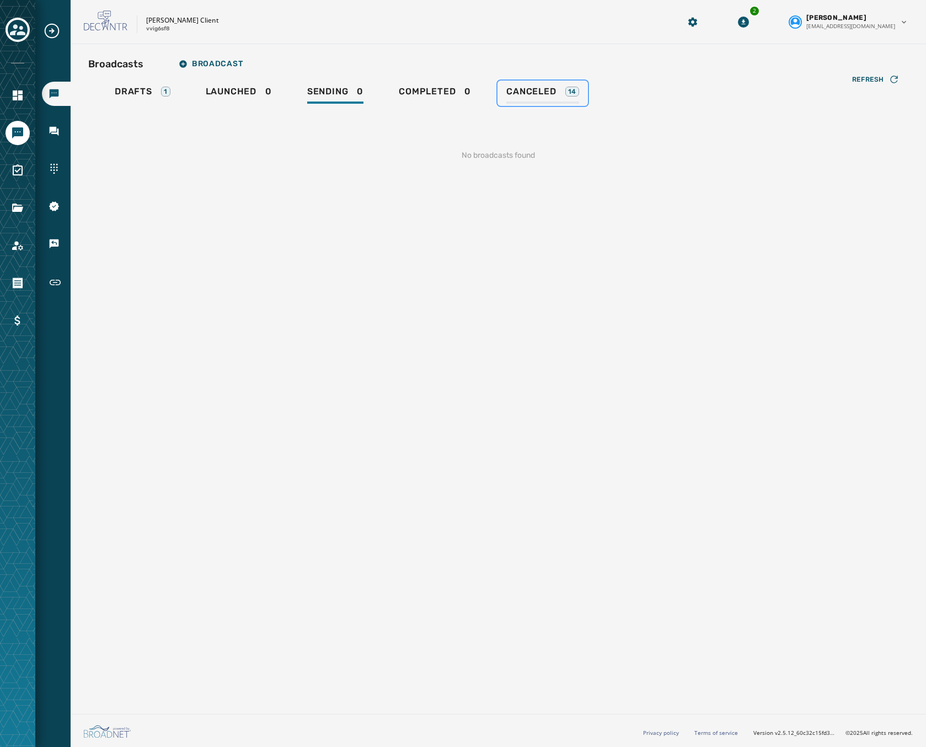
click at [525, 94] on span "Canceled" at bounding box center [531, 91] width 50 height 11
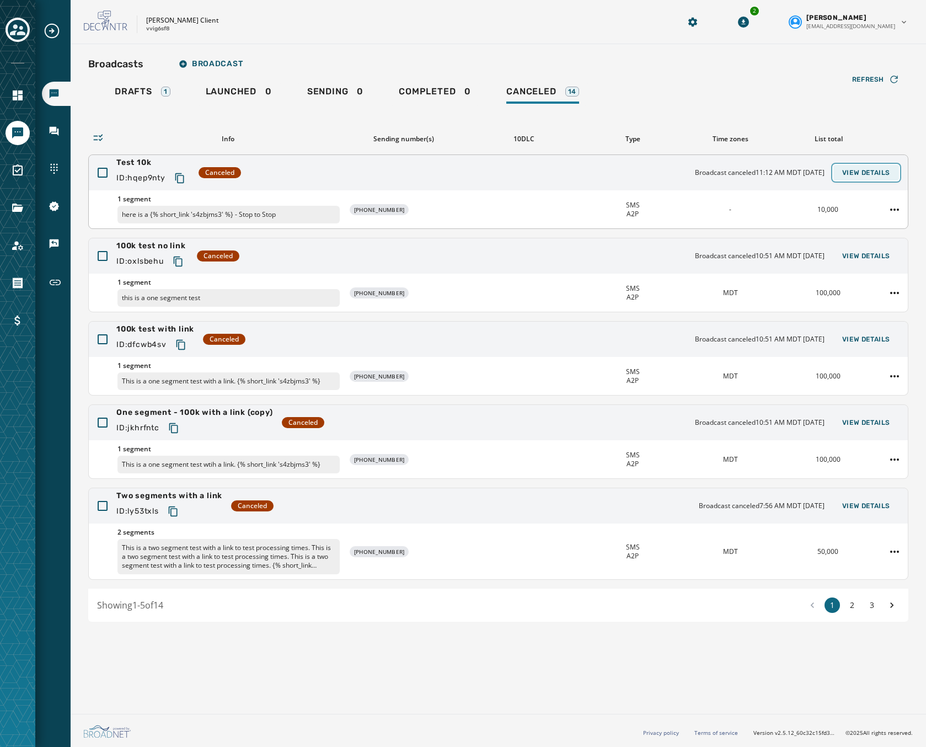
click at [868, 170] on span "View Details" at bounding box center [866, 172] width 48 height 9
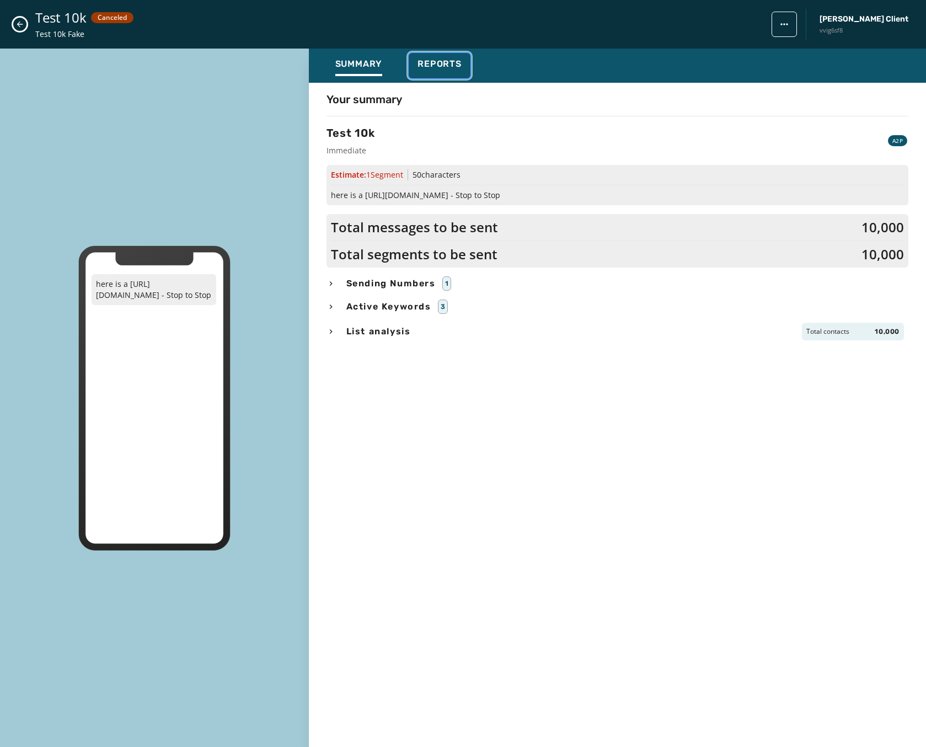
click at [440, 65] on span "Reports" at bounding box center [440, 63] width 44 height 11
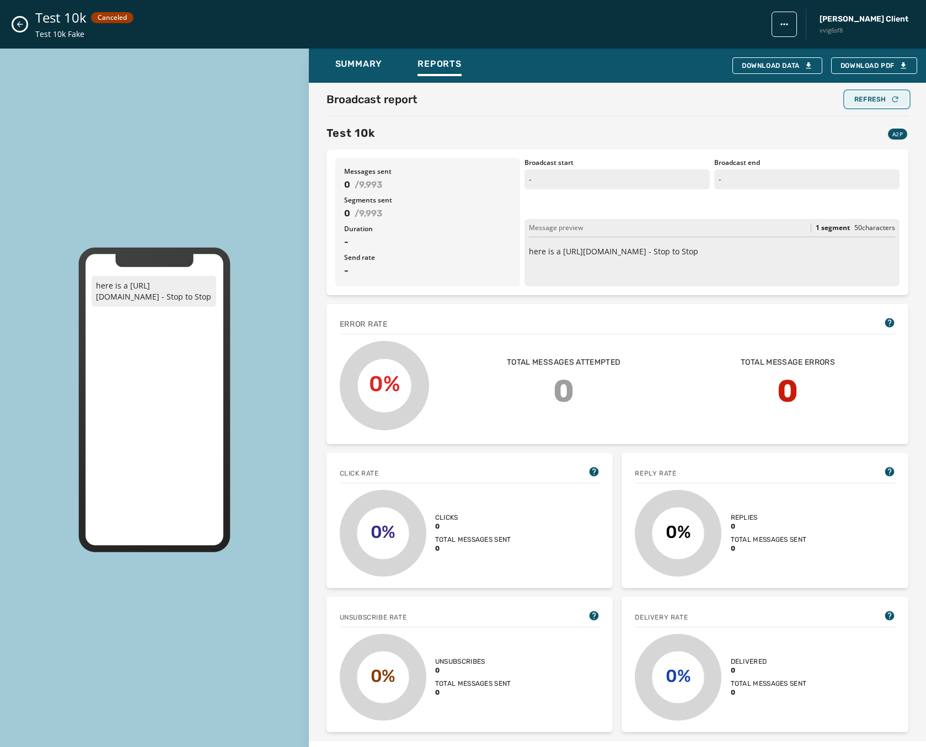
click at [861, 103] on div "Refresh" at bounding box center [876, 99] width 45 height 9
click at [355, 65] on span "Summary" at bounding box center [358, 63] width 47 height 11
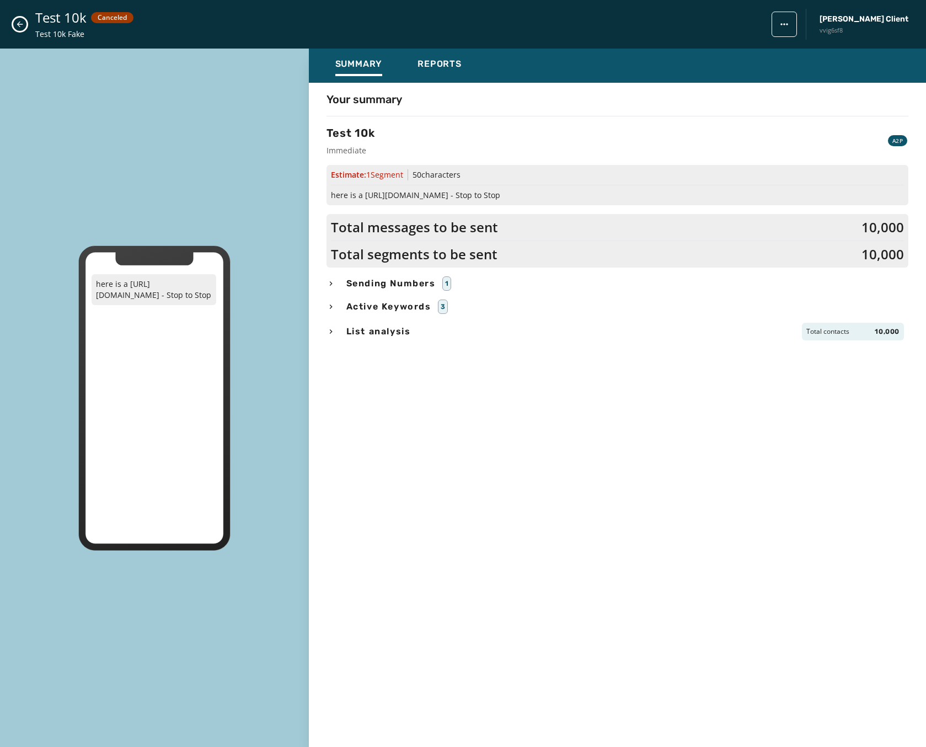
click at [17, 26] on icon "Close admin drawer" at bounding box center [19, 24] width 9 height 9
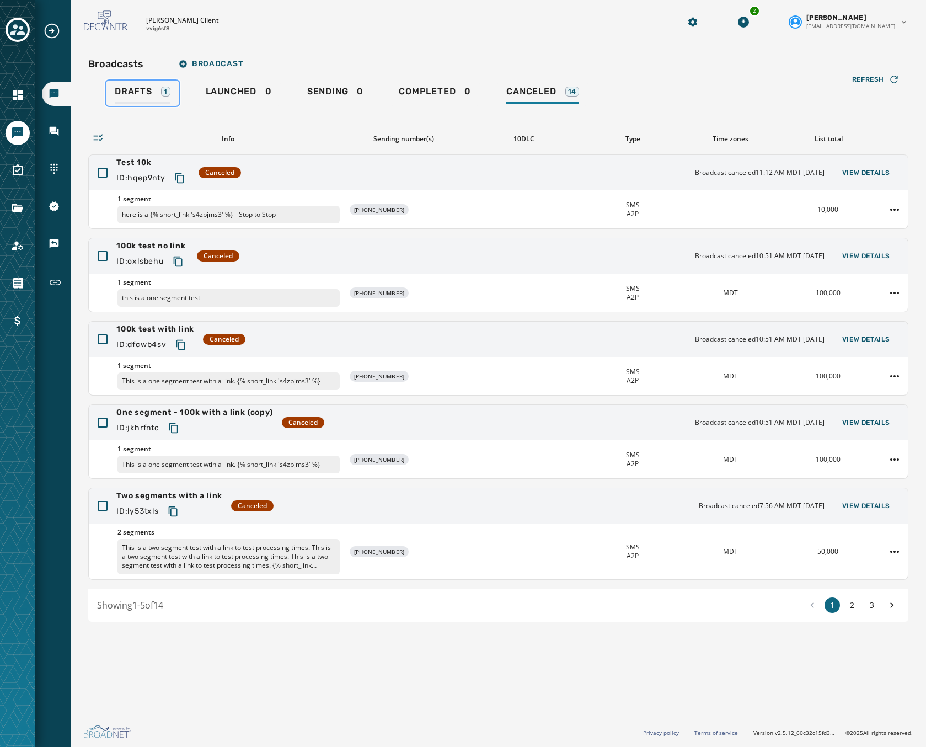
click at [139, 99] on div "Drafts 1" at bounding box center [143, 95] width 56 height 18
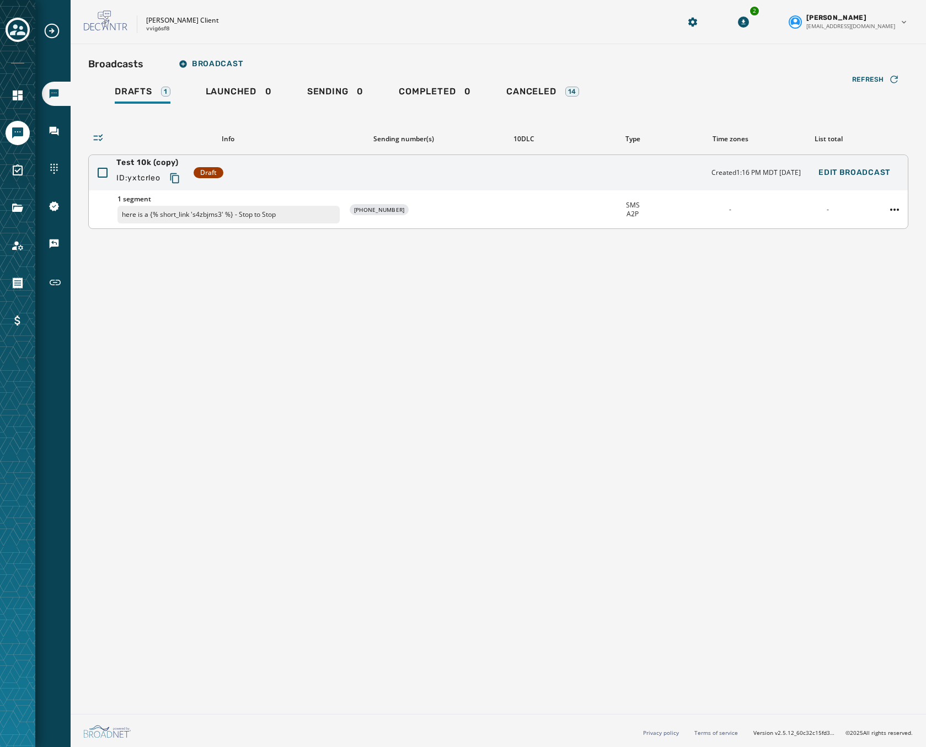
click at [546, 177] on div "Test 10k (copy) ID: yxtcrleo Draft Created 1:16 PM MDT September 26, 2025 Edit …" at bounding box center [498, 172] width 819 height 35
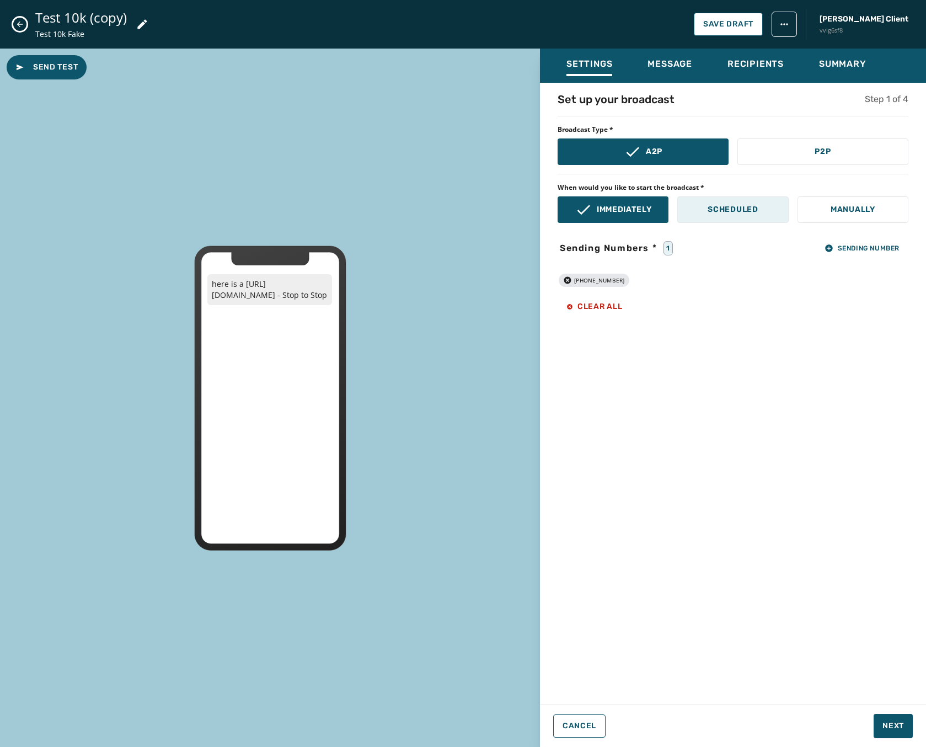
click at [715, 211] on p "Scheduled" at bounding box center [733, 209] width 50 height 11
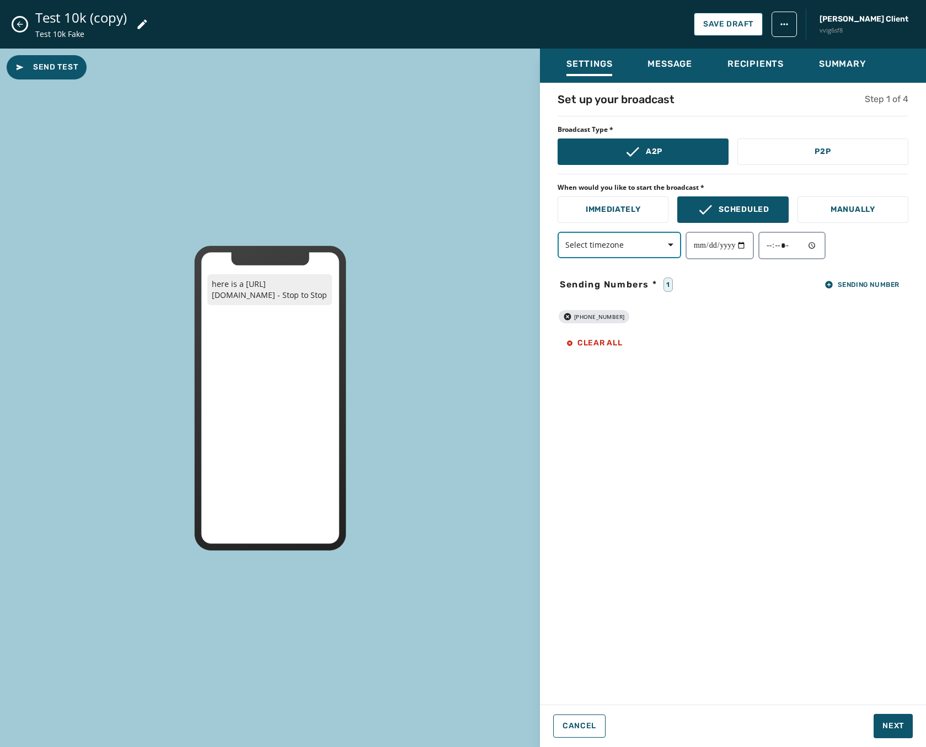
click at [643, 238] on button "Select timezone" at bounding box center [620, 245] width 124 height 26
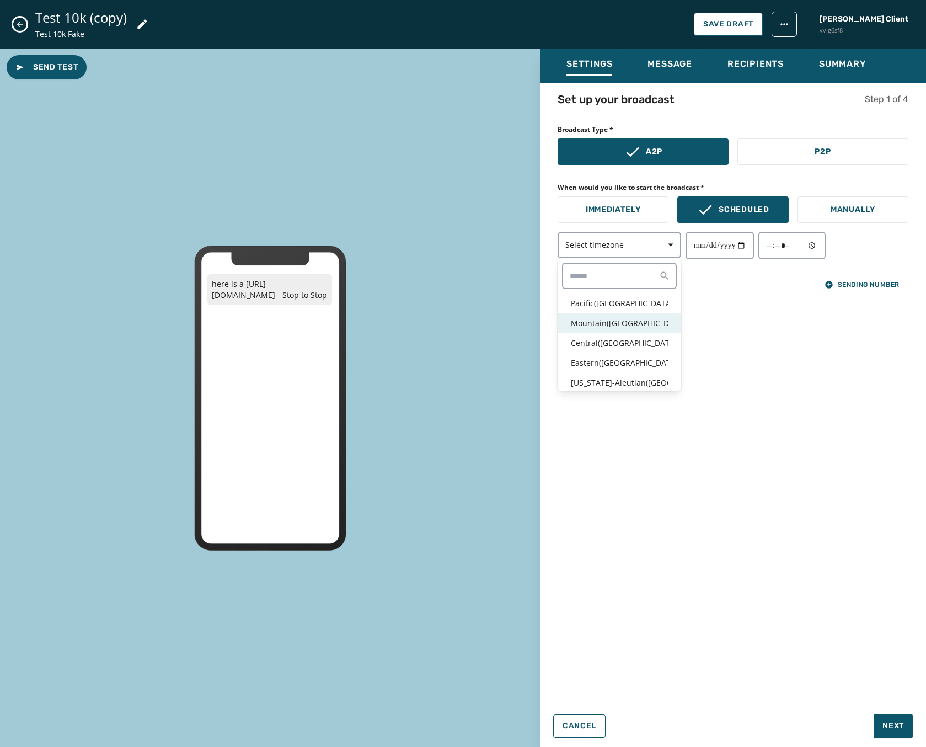
click at [597, 324] on p "Mountain ( USA / Canada )" at bounding box center [619, 323] width 97 height 11
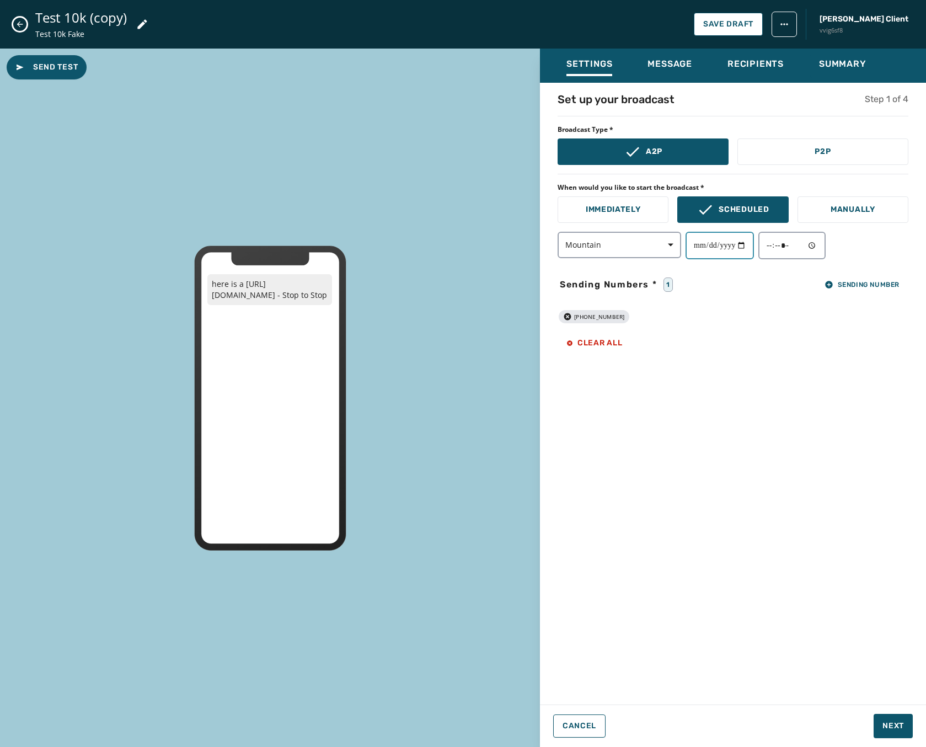
click at [754, 249] on input "date" at bounding box center [720, 246] width 68 height 28
click at [748, 247] on input "date" at bounding box center [720, 246] width 68 height 28
type input "**********"
click at [805, 244] on input "time" at bounding box center [791, 246] width 67 height 28
click at [820, 248] on input "time" at bounding box center [791, 246] width 67 height 28
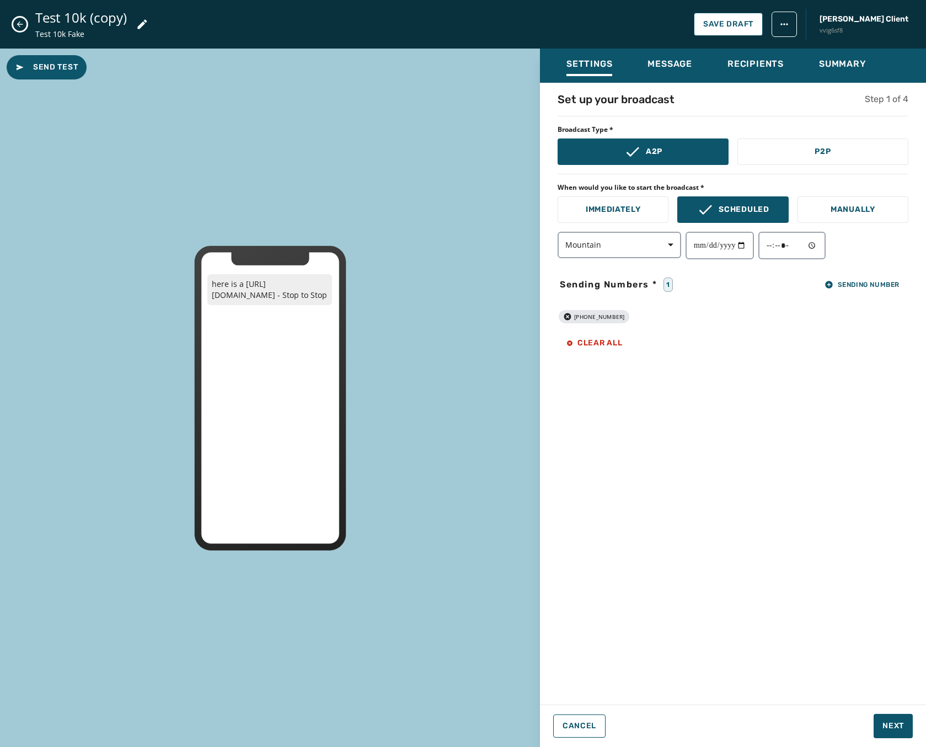
type input "*****"
click at [688, 322] on div "+1 231 290-8929" at bounding box center [733, 316] width 351 height 13
click at [884, 728] on span "Next" at bounding box center [894, 725] width 22 height 11
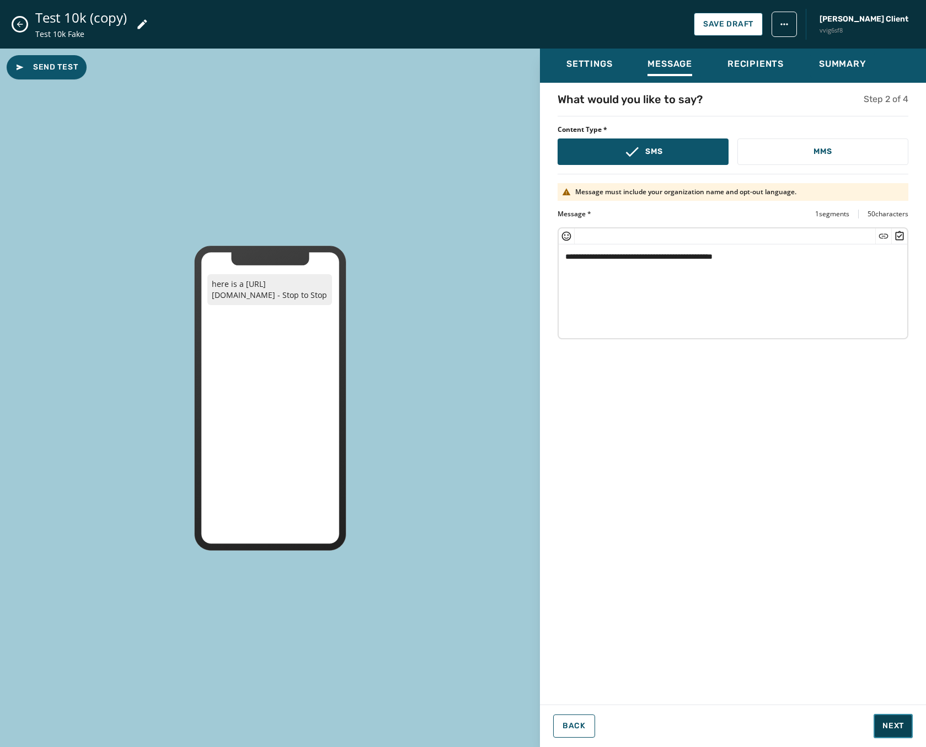
click at [884, 728] on span "Next" at bounding box center [894, 725] width 22 height 11
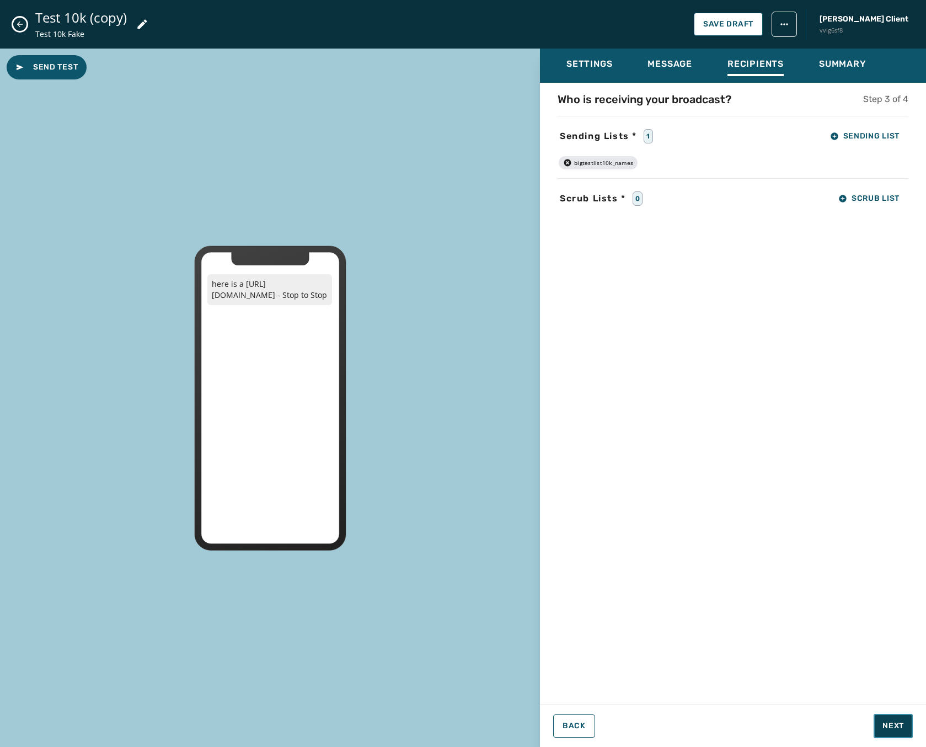
click at [884, 728] on span "Next" at bounding box center [894, 725] width 22 height 11
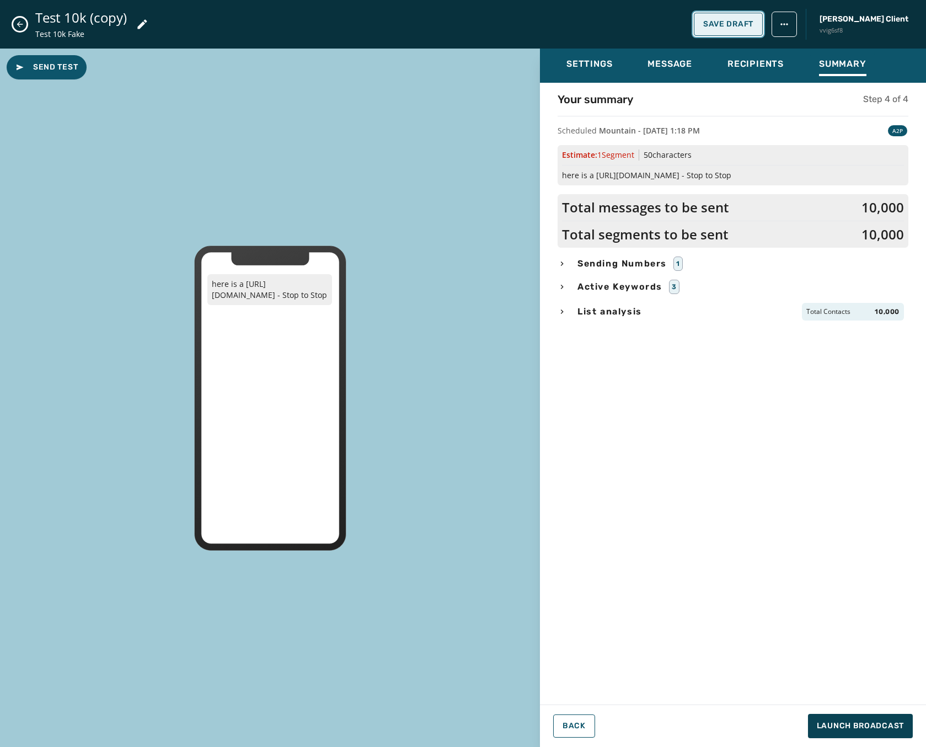
click at [754, 20] on span "Save Draft" at bounding box center [728, 24] width 50 height 9
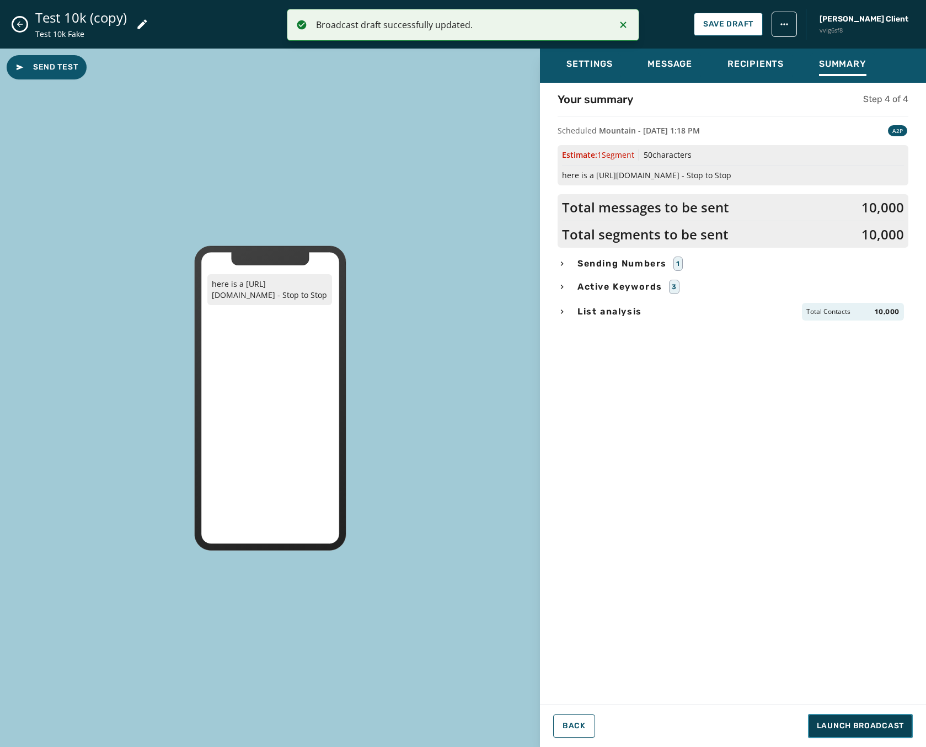
click at [884, 725] on span "Launch Broadcast" at bounding box center [860, 725] width 87 height 11
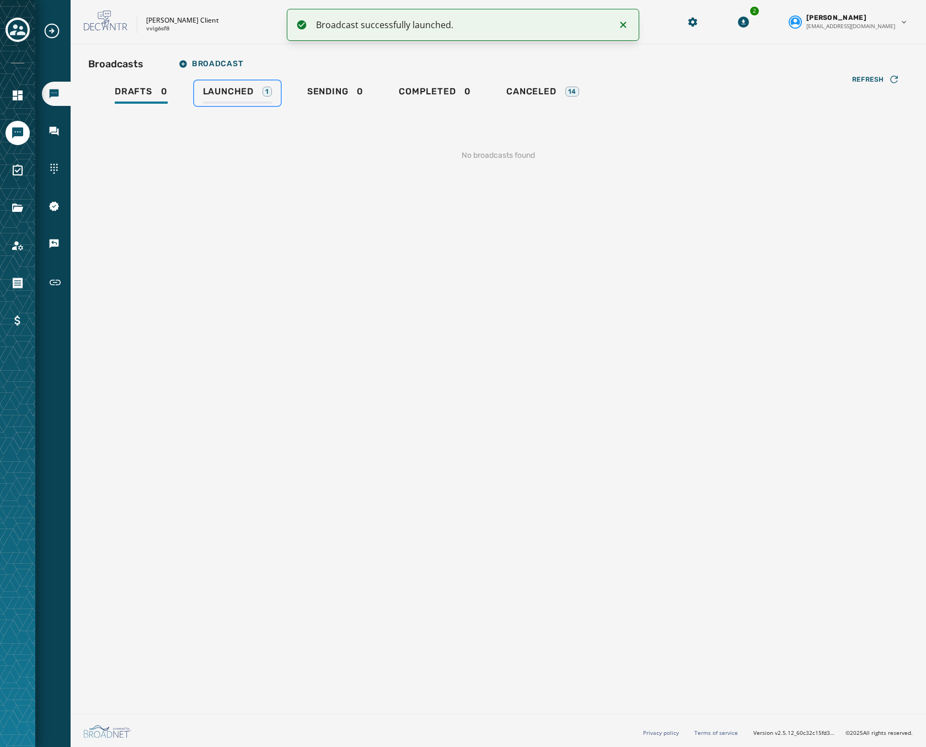
click at [242, 97] on div "Launched 1" at bounding box center [237, 95] width 69 height 18
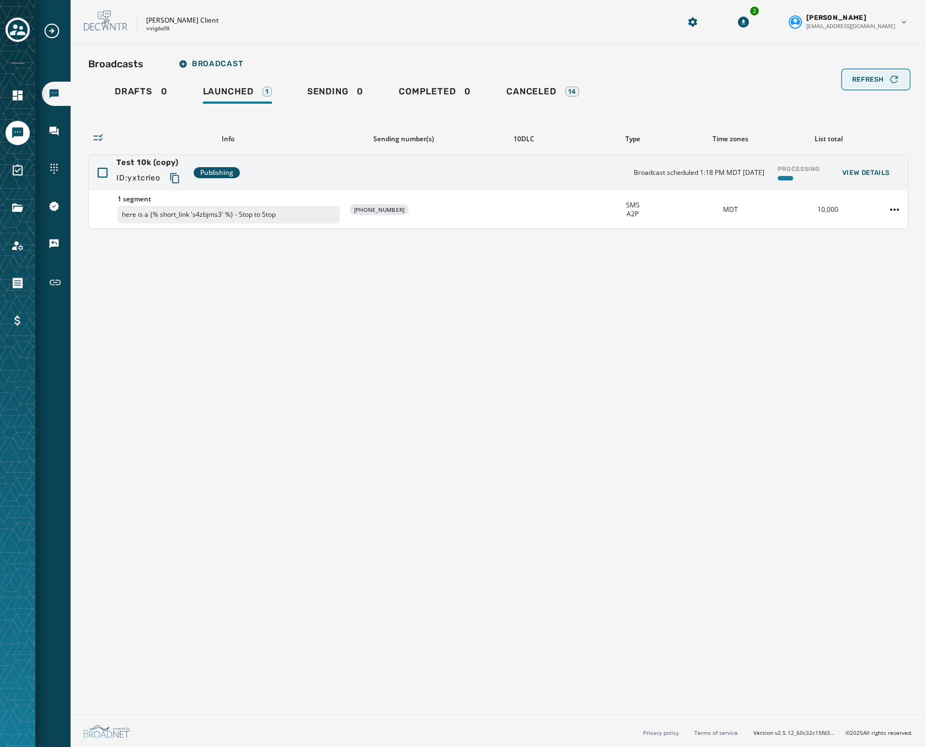
click at [873, 81] on span "Refresh" at bounding box center [868, 79] width 32 height 9
drag, startPoint x: 878, startPoint y: 94, endPoint x: 878, endPoint y: 86, distance: 8.8
click at [878, 92] on div "Drafts 0 Launched 1 Sending 0 Completed 0 Canceled 14" at bounding box center [498, 93] width 820 height 25
click at [878, 86] on button "Refresh" at bounding box center [875, 80] width 65 height 18
click at [869, 82] on span "Refresh" at bounding box center [868, 79] width 32 height 9
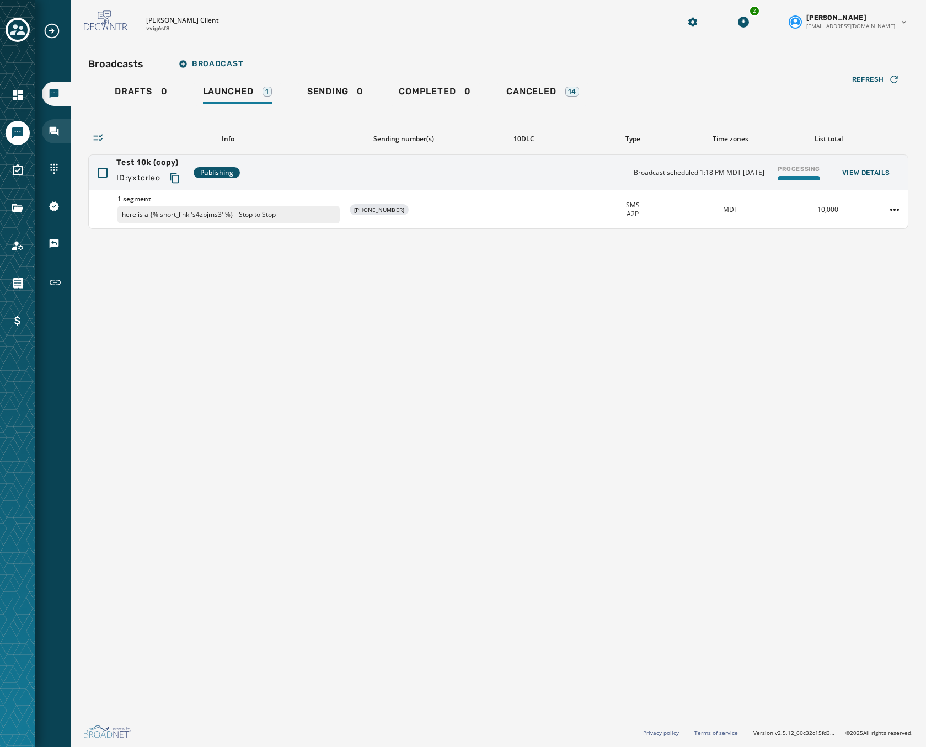
click at [53, 124] on div "Inbox" at bounding box center [56, 131] width 29 height 24
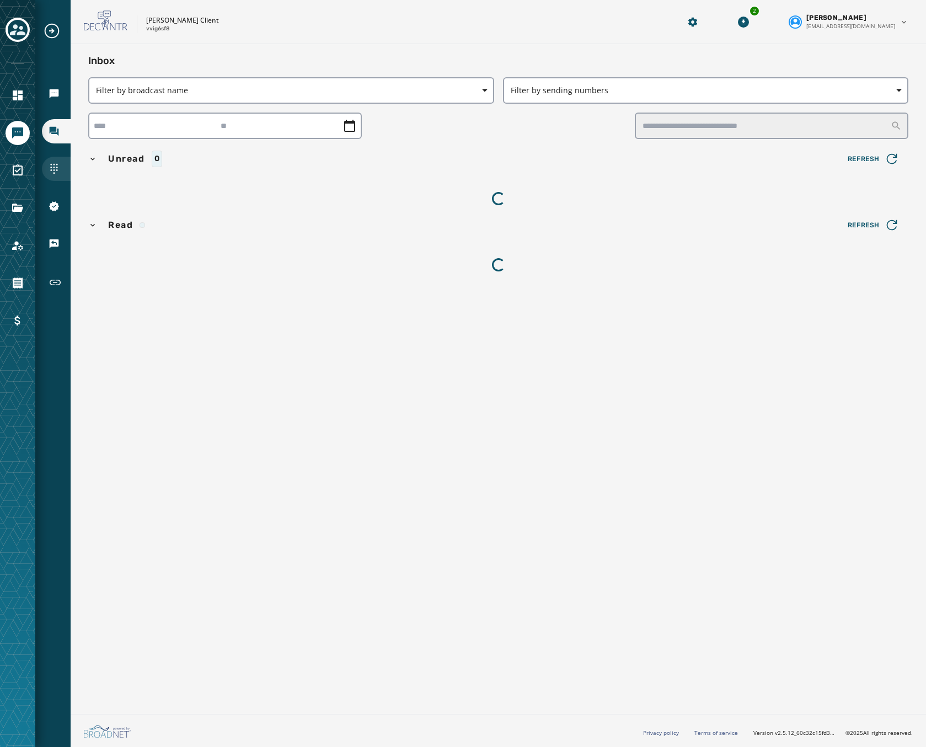
click at [58, 165] on icon "Navigate to Sending Numbers" at bounding box center [54, 168] width 11 height 11
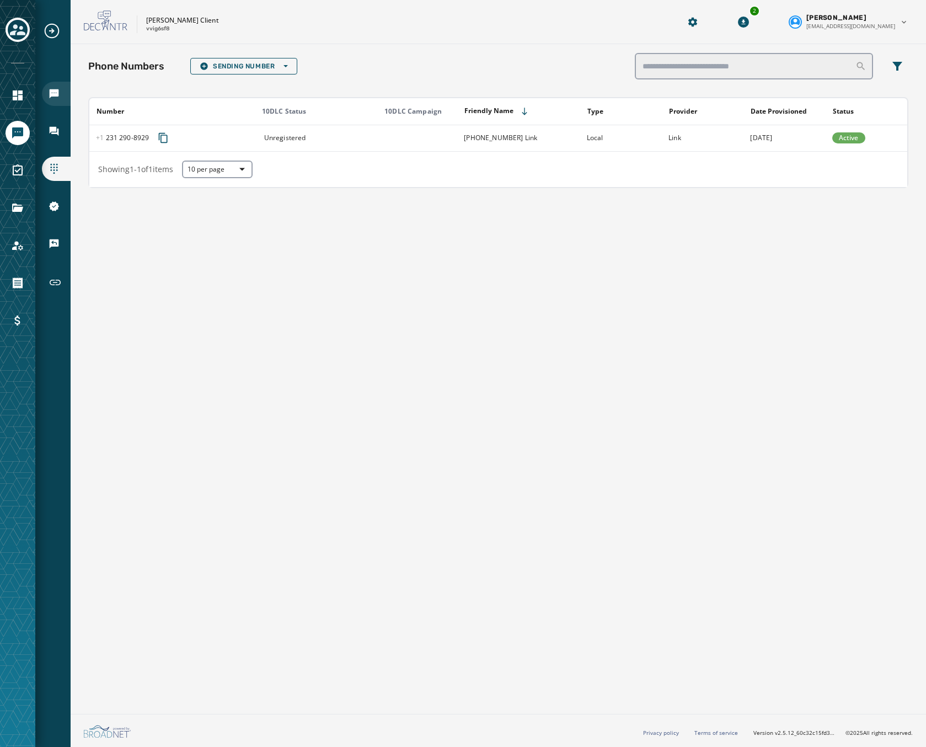
click at [46, 92] on div "Broadcasts" at bounding box center [56, 94] width 29 height 24
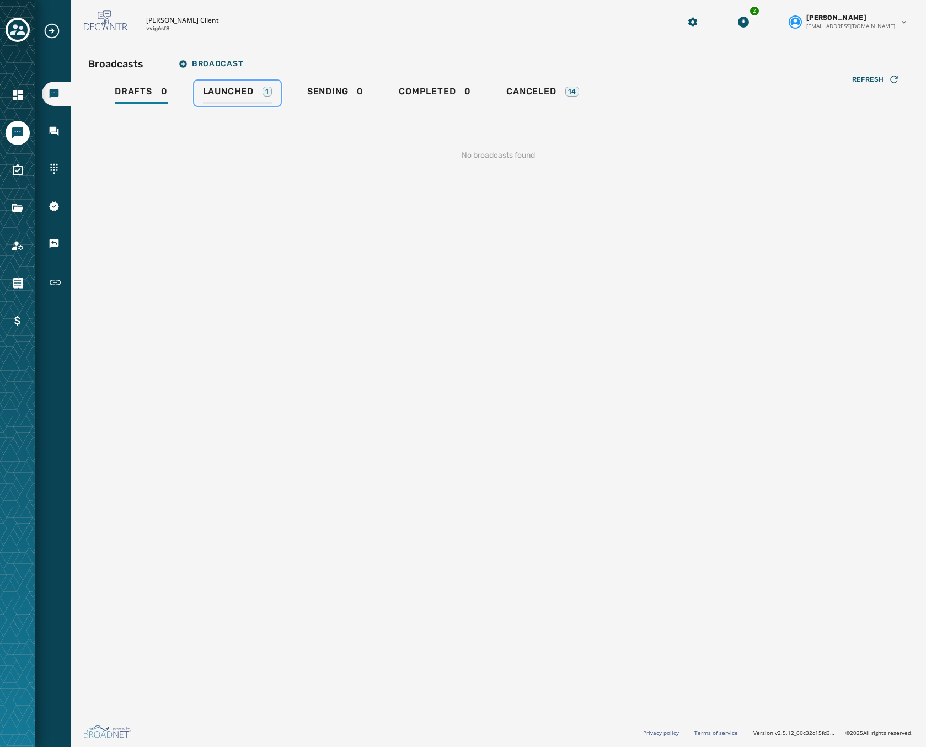
click at [217, 88] on span "Launched" at bounding box center [228, 91] width 51 height 11
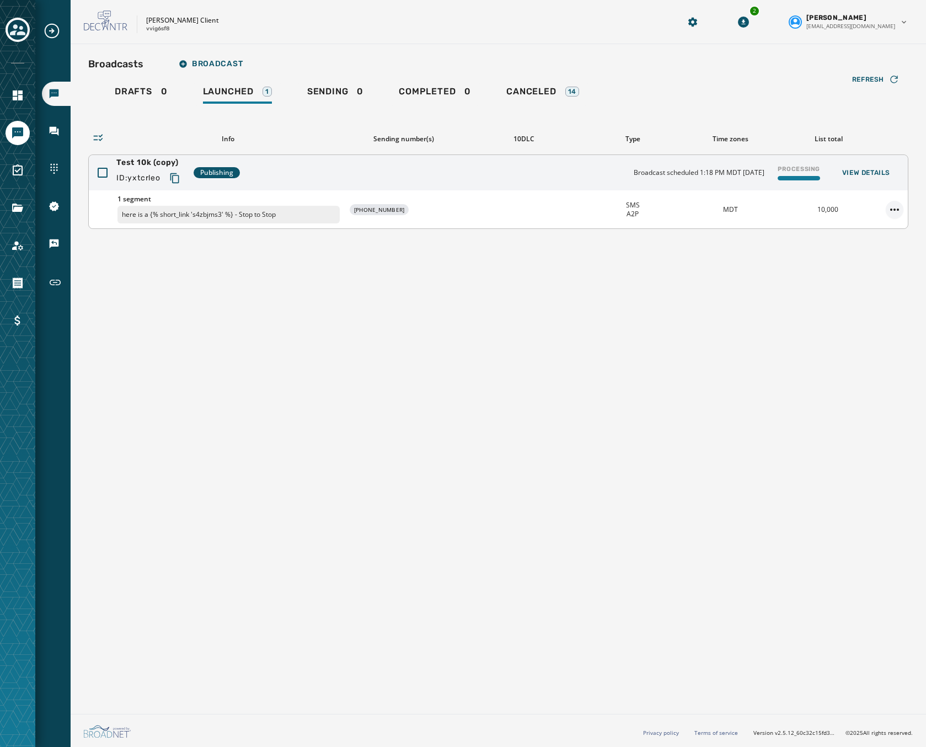
click at [894, 209] on html "Broadcasts Inbox Sending Numbers 10DLC Registration Keywords & Responders Short…" at bounding box center [463, 373] width 926 height 747
click at [862, 228] on div "Duplicate Broadcast" at bounding box center [864, 227] width 80 height 18
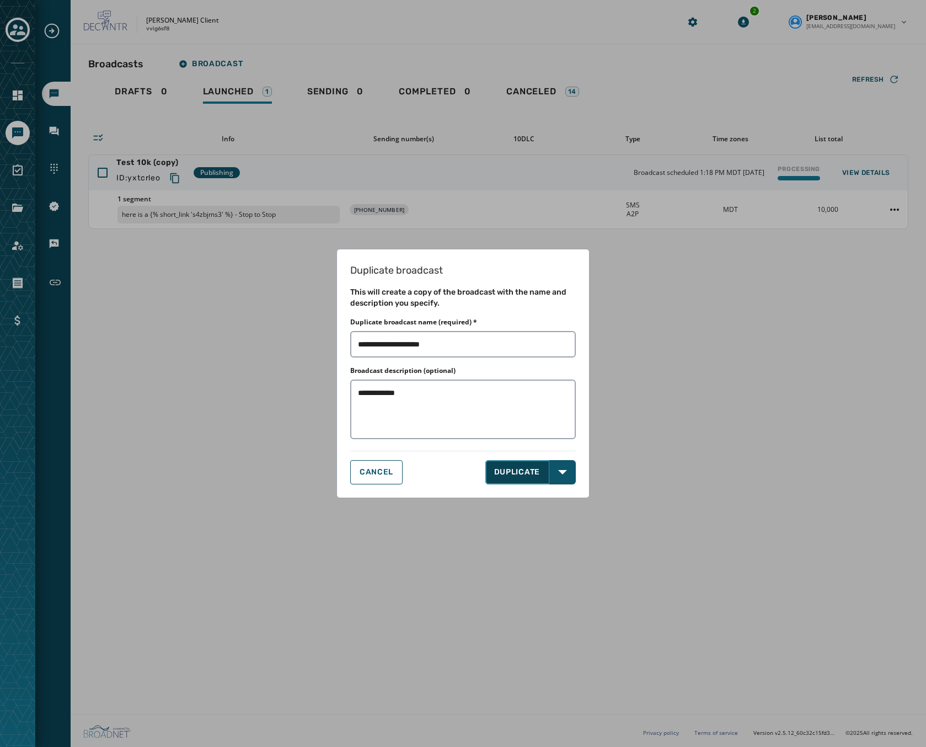
click at [533, 475] on button "DUPLICATE" at bounding box center [517, 472] width 65 height 24
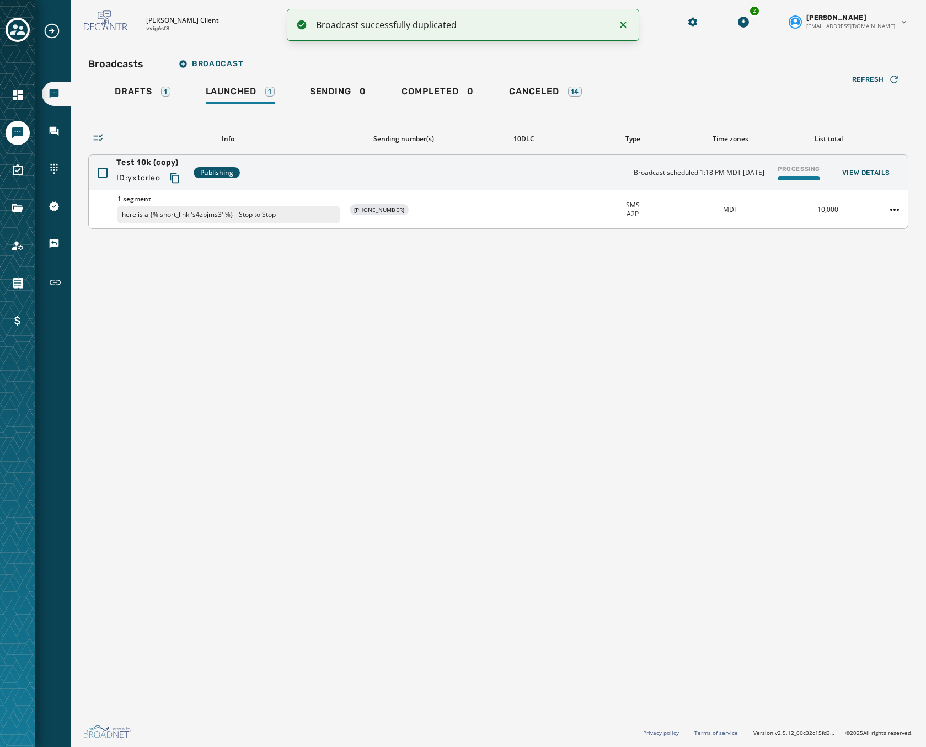
click at [883, 201] on div at bounding box center [894, 210] width 26 height 18
click at [895, 204] on html "Broadcast successfully duplicated Broadcasts Inbox Sending Numbers 10DLC Regist…" at bounding box center [463, 373] width 926 height 747
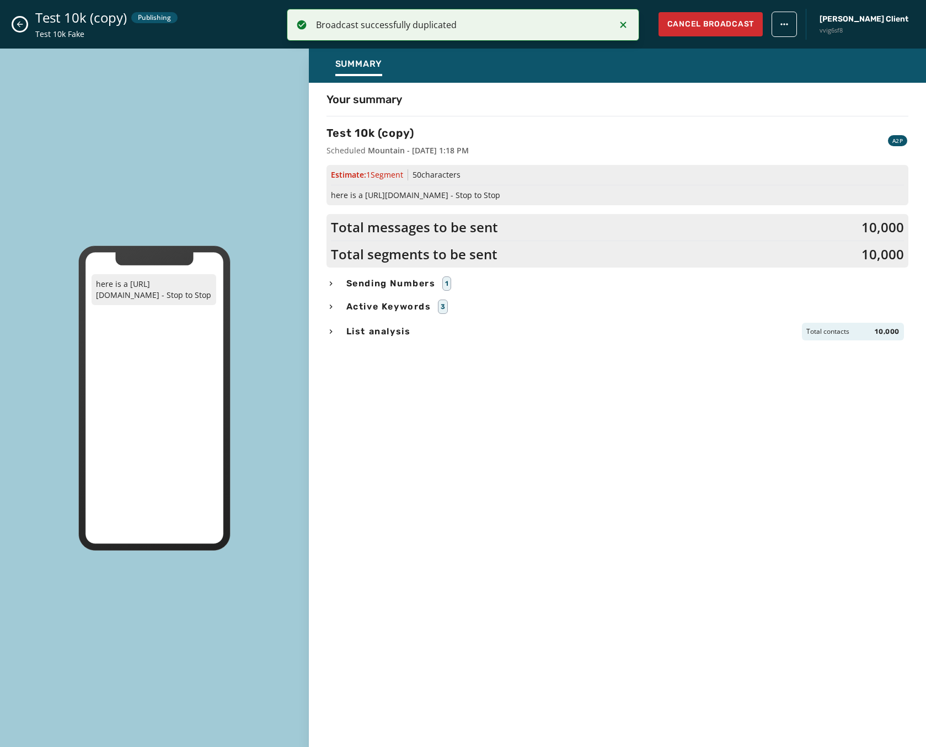
click at [19, 23] on html "Broadcast successfully duplicated Broadcasts Inbox Sending Numbers 10DLC Regist…" at bounding box center [463, 373] width 926 height 747
click at [19, 23] on icon "Close admin drawer" at bounding box center [20, 25] width 6 height 6
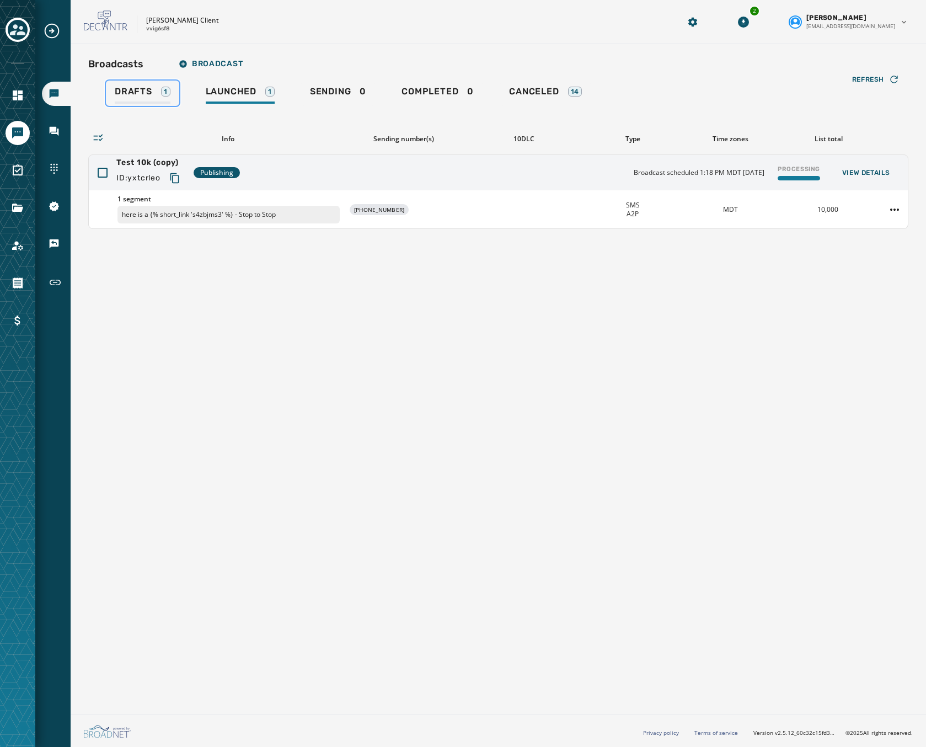
click at [124, 92] on span "Drafts" at bounding box center [134, 91] width 38 height 11
click at [502, 181] on div "Test 10k (copy) (copy) ID: vdqjsa38 Draft Created 1:36 PM MDT September 26, 202…" at bounding box center [498, 172] width 819 height 35
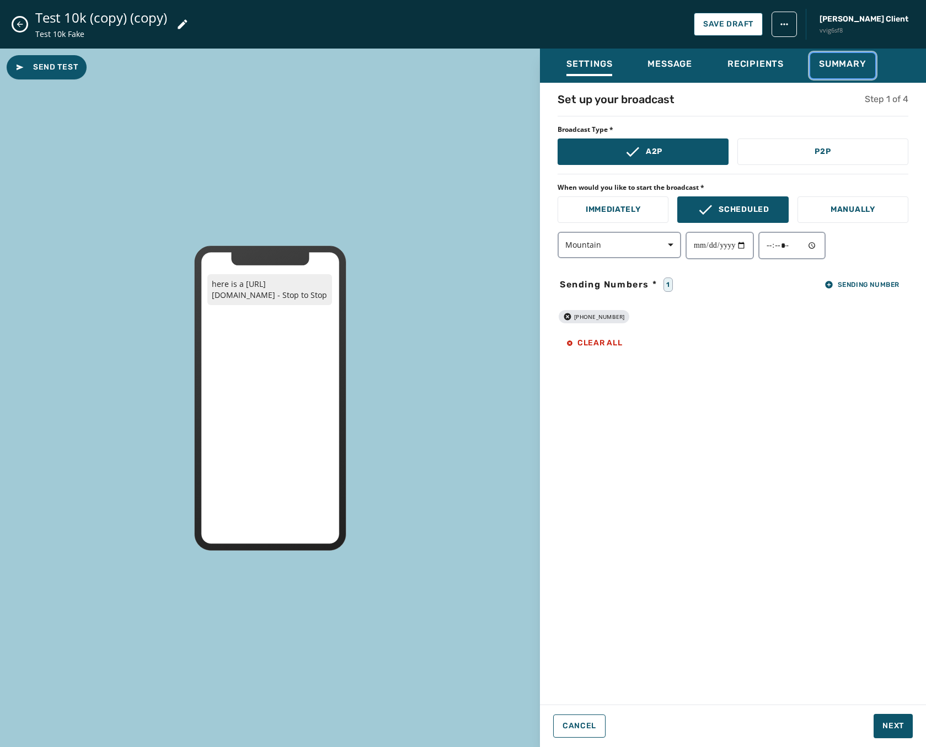
click at [840, 66] on span "Summary" at bounding box center [842, 63] width 47 height 11
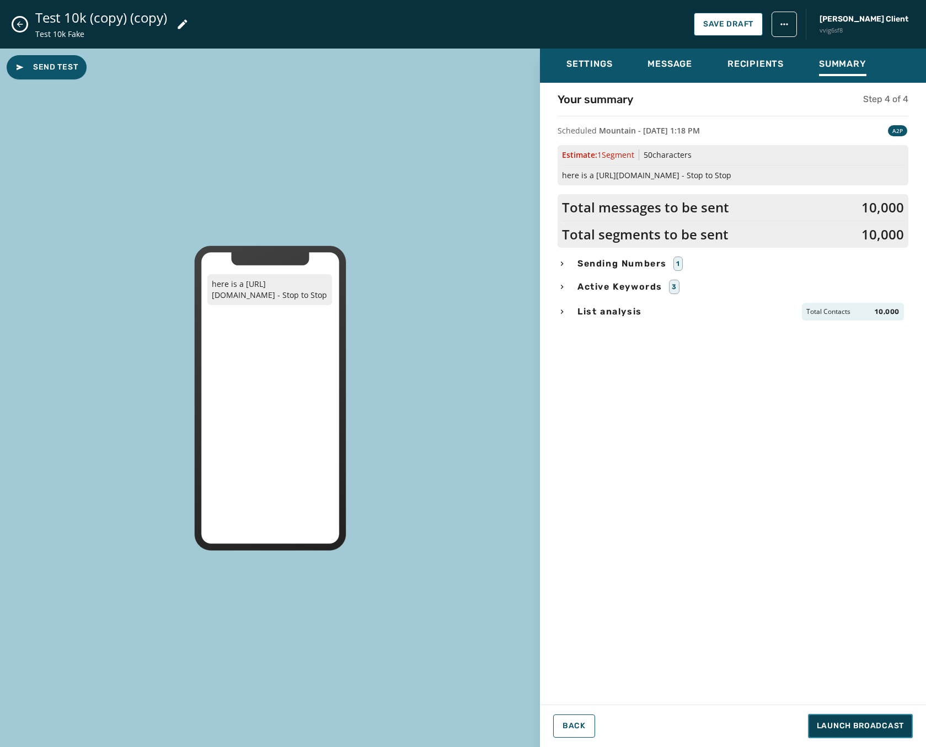
click at [845, 728] on span "Launch Broadcast" at bounding box center [860, 725] width 87 height 11
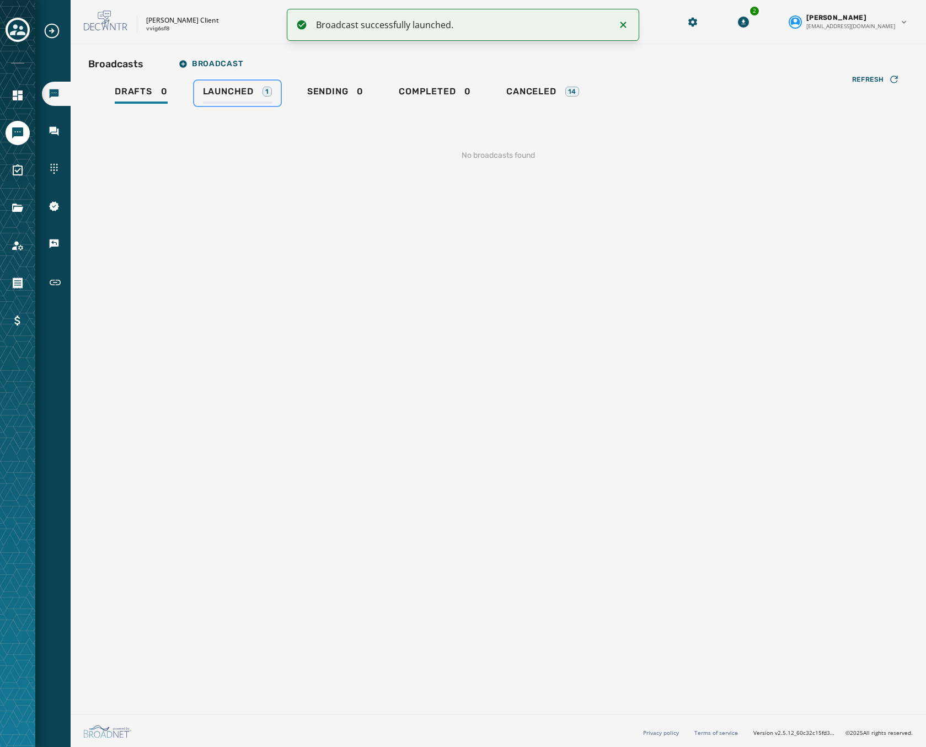
click at [242, 89] on span "Launched" at bounding box center [228, 91] width 51 height 11
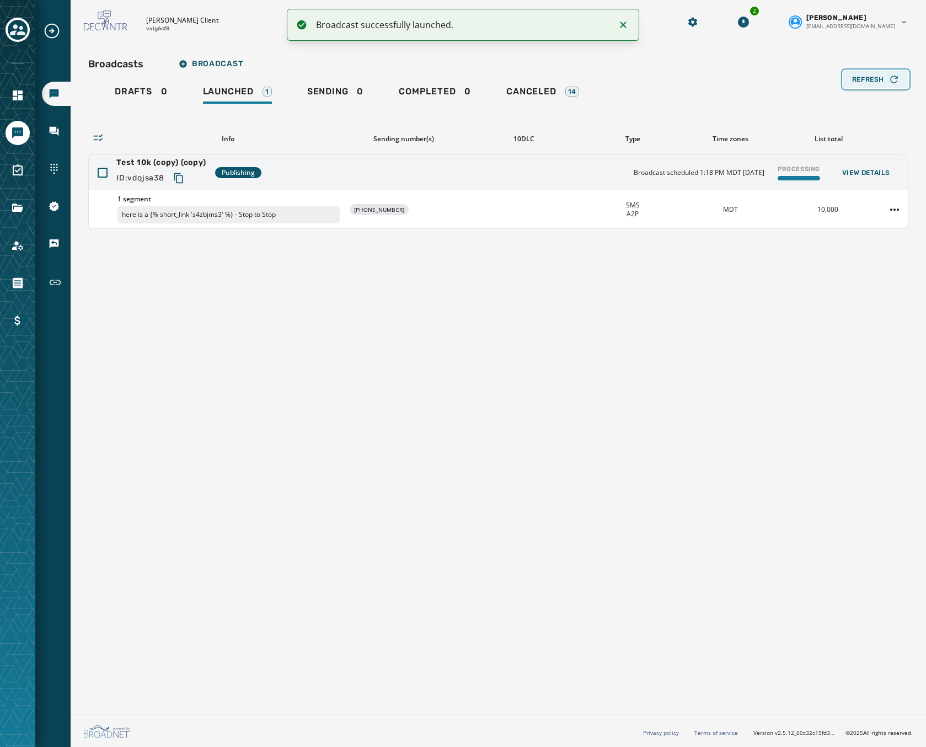
click at [872, 75] on span "Refresh" at bounding box center [868, 79] width 32 height 9
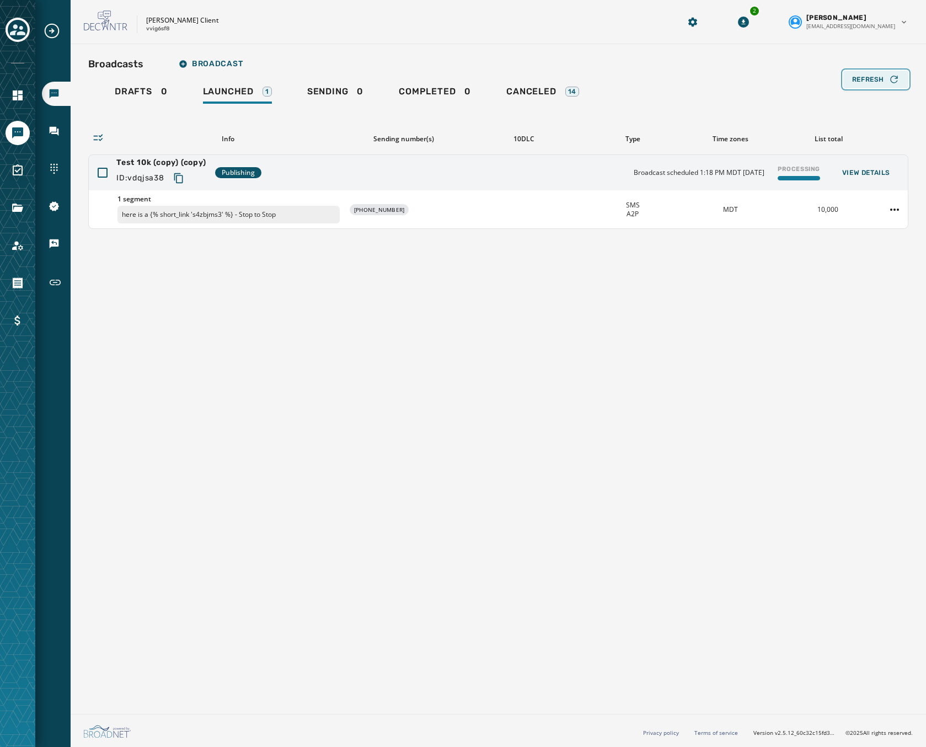
click at [872, 75] on span "Refresh" at bounding box center [868, 79] width 32 height 9
click at [882, 69] on div "Broadcasts Broadcast" at bounding box center [498, 64] width 820 height 22
click at [880, 74] on div "Refresh" at bounding box center [875, 79] width 47 height 11
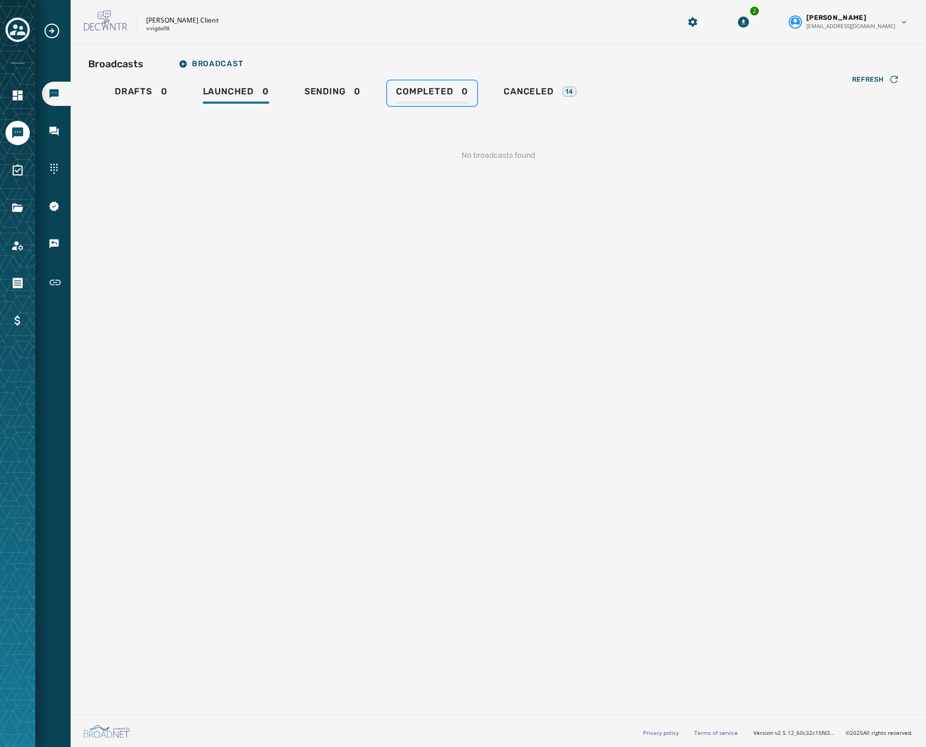
click at [449, 86] on span "Completed" at bounding box center [424, 91] width 57 height 11
click at [535, 88] on span "Canceled" at bounding box center [529, 91] width 50 height 11
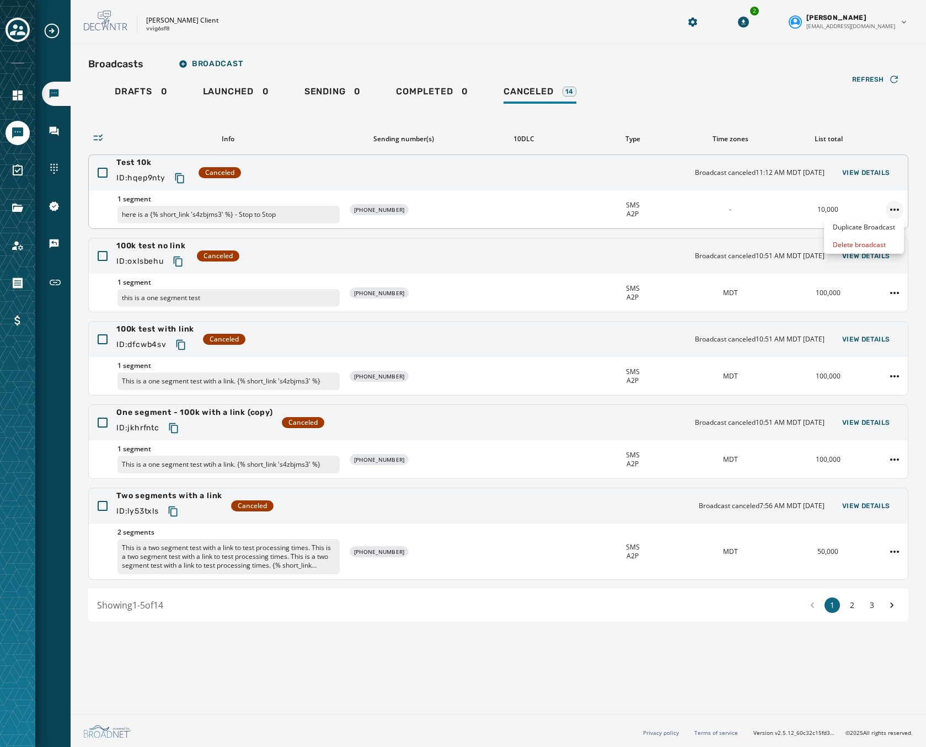
click at [895, 206] on html "Broadcasts Inbox Sending Numbers 10DLC Registration Keywords & Responders Short…" at bounding box center [463, 373] width 926 height 747
click at [848, 230] on div "Duplicate Broadcast" at bounding box center [864, 227] width 80 height 18
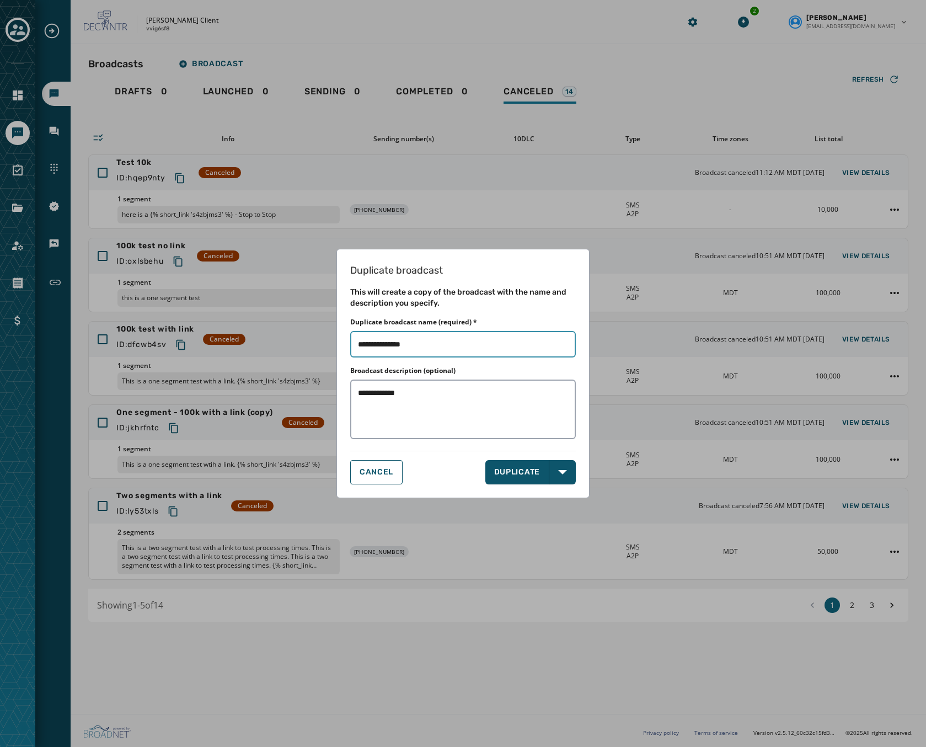
click at [419, 346] on input "Duplicate broadcast name (required) *" at bounding box center [463, 344] width 226 height 26
click at [526, 474] on button "DUPLICATE" at bounding box center [517, 472] width 65 height 24
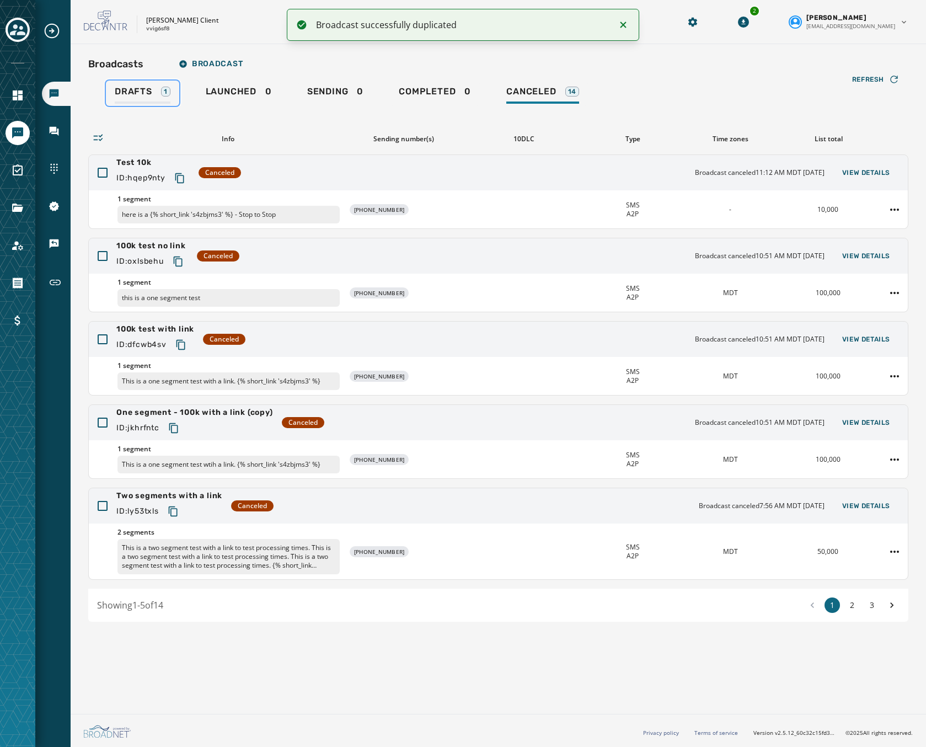
click at [139, 93] on span "Drafts" at bounding box center [134, 91] width 38 height 11
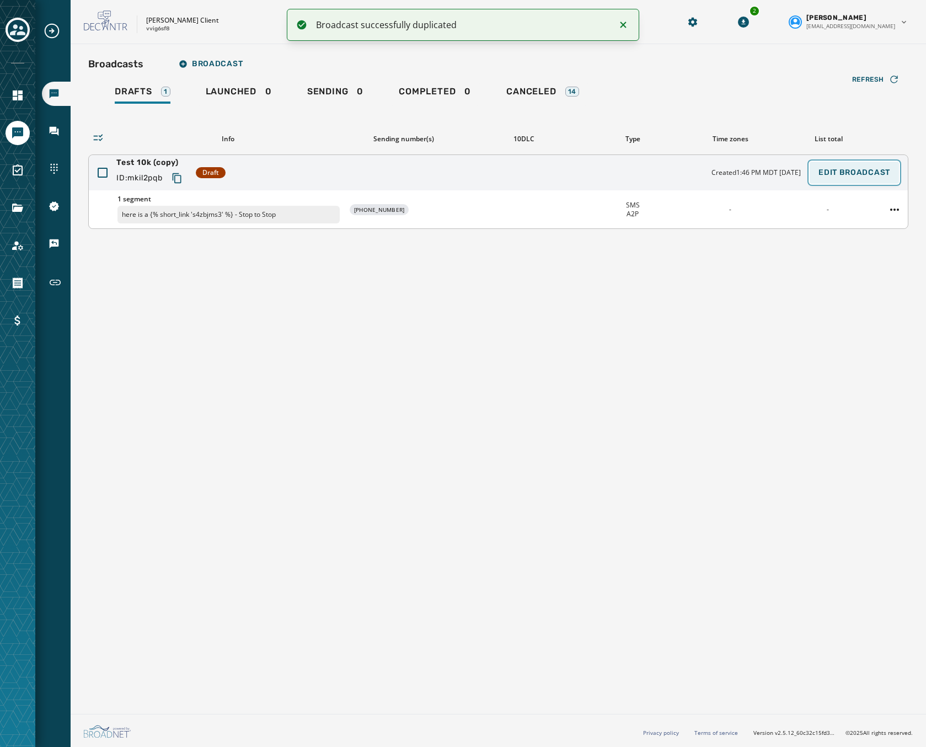
click at [873, 176] on span "Edit Broadcast" at bounding box center [855, 172] width 72 height 9
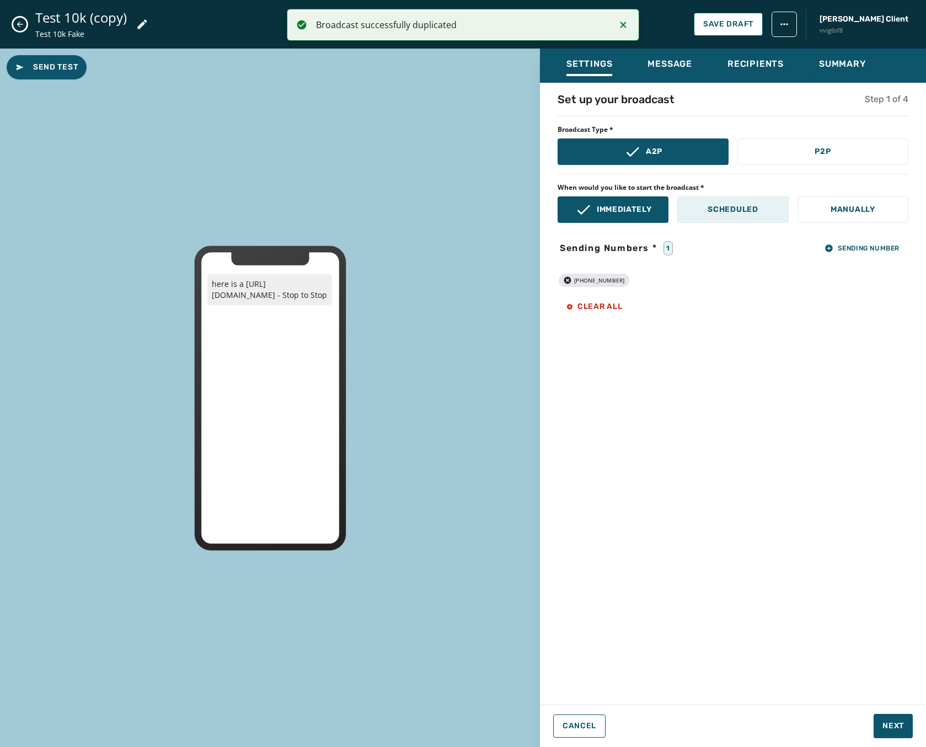
click at [743, 213] on p "Scheduled" at bounding box center [733, 209] width 50 height 11
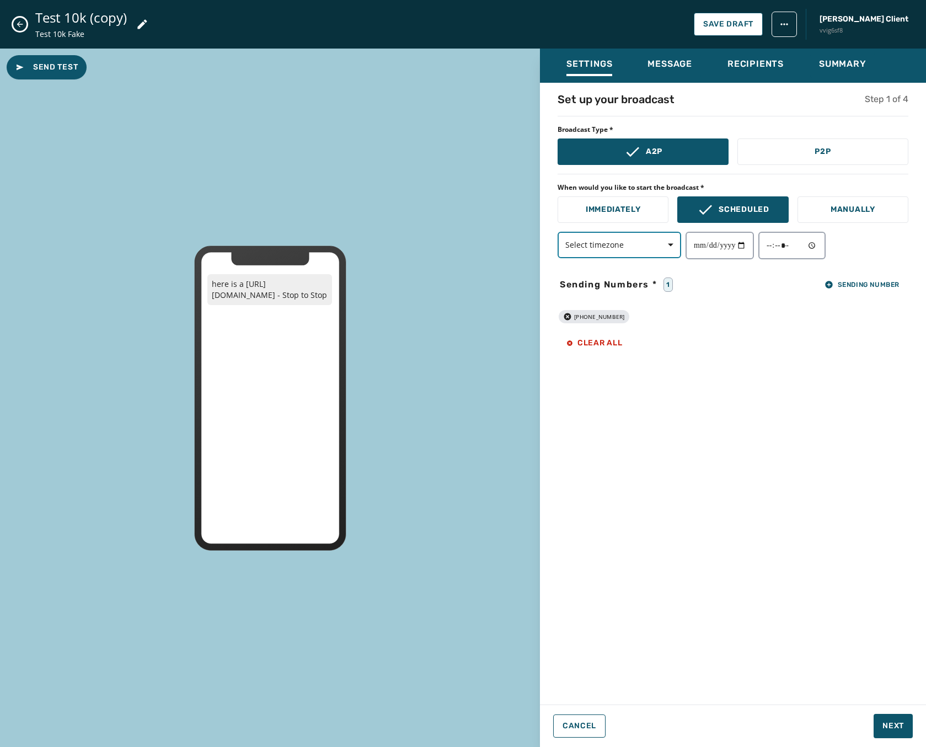
click at [627, 252] on button "Select timezone" at bounding box center [620, 245] width 124 height 26
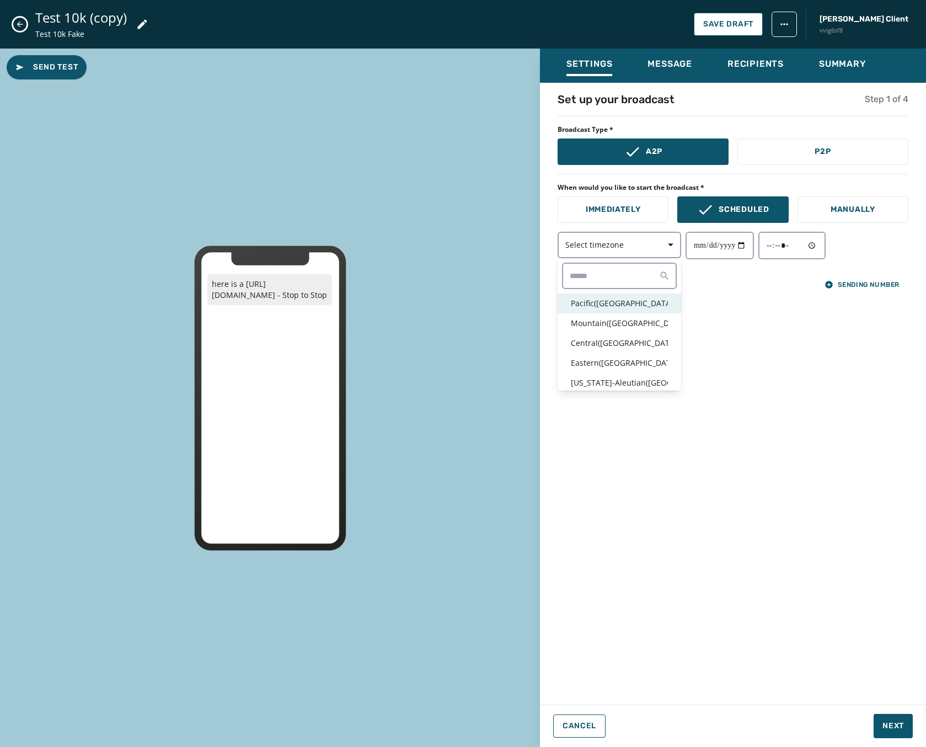
click at [616, 307] on p "Pacific ( USA / Canada )" at bounding box center [619, 303] width 97 height 11
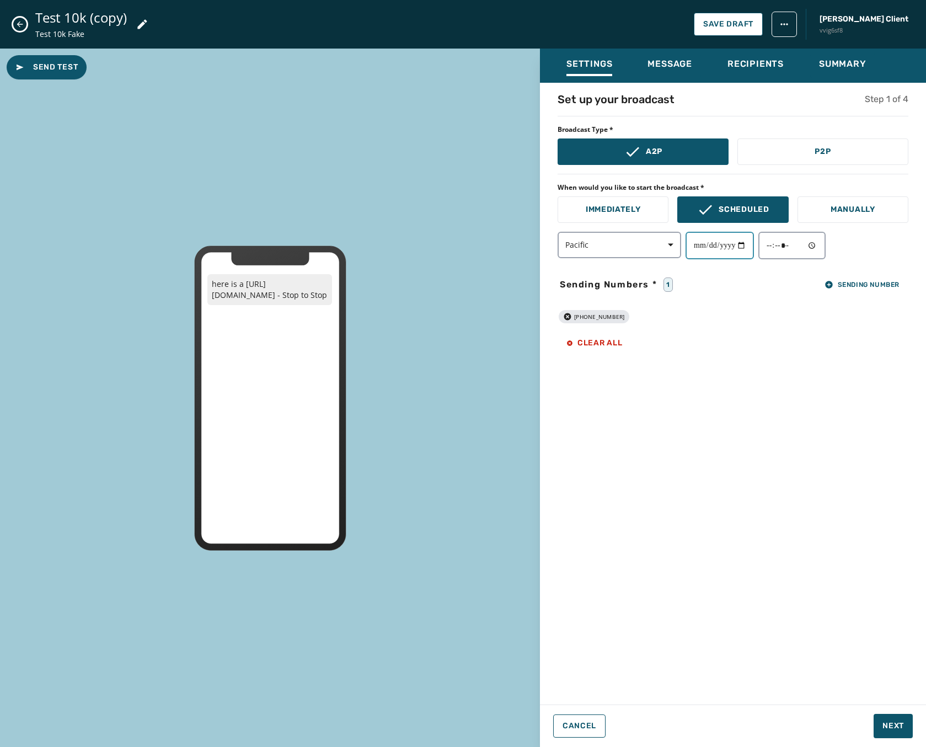
click at [736, 249] on input "date" at bounding box center [720, 246] width 68 height 28
click at [749, 245] on input "date" at bounding box center [720, 246] width 68 height 28
type input "**********"
click at [804, 245] on input "time" at bounding box center [791, 246] width 67 height 28
click at [823, 247] on input "time" at bounding box center [791, 246] width 67 height 28
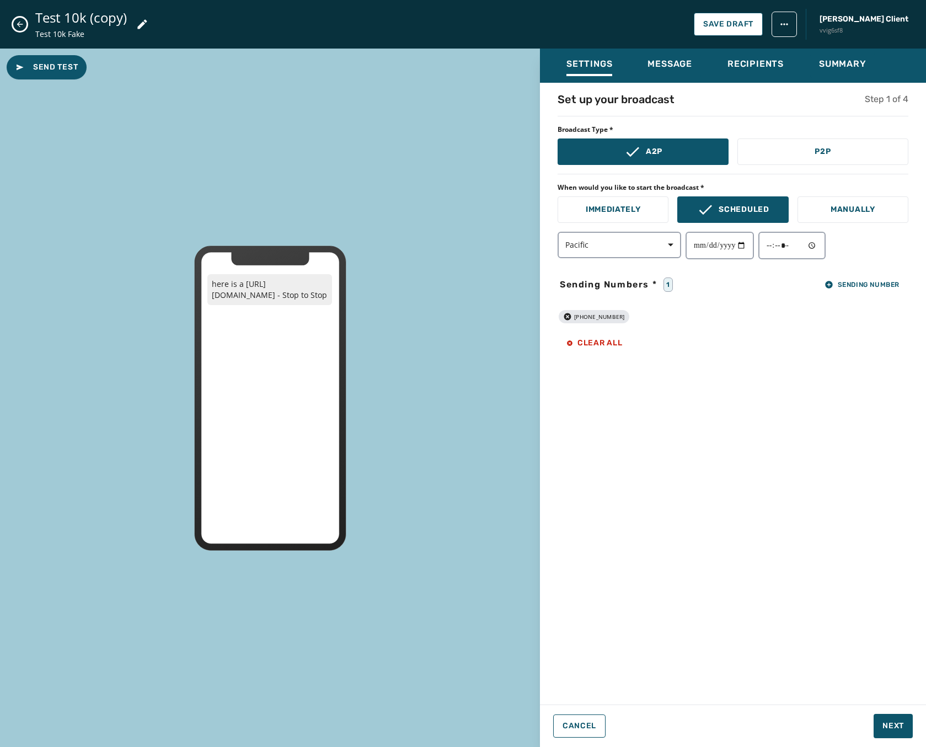
type input "*****"
click at [872, 243] on div "**********" at bounding box center [733, 246] width 351 height 28
click at [649, 65] on span "Message" at bounding box center [670, 63] width 45 height 11
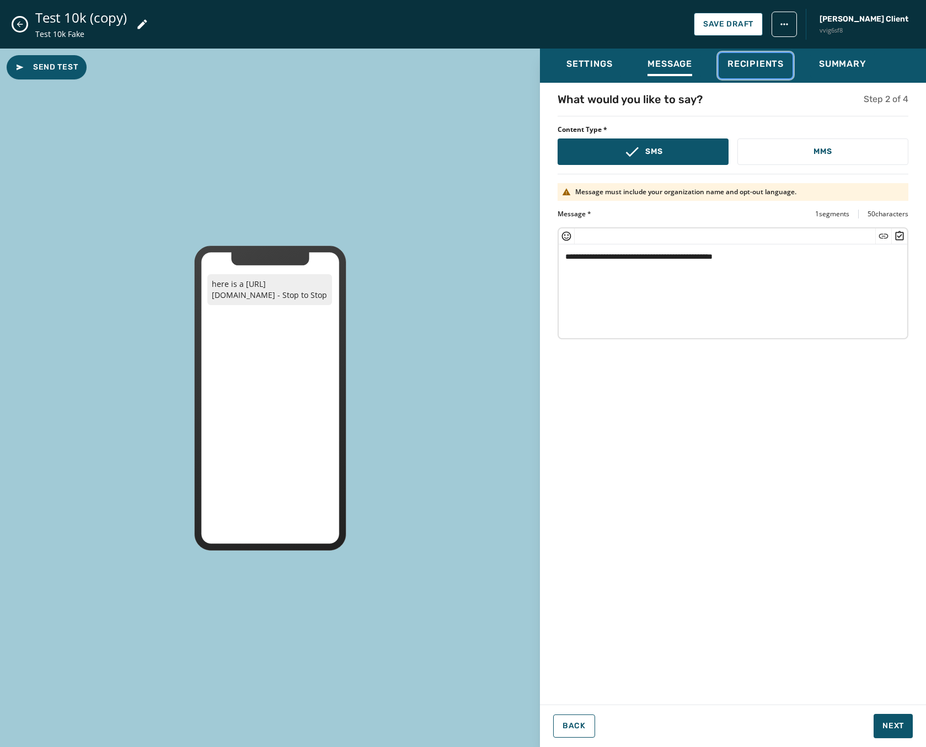
click at [726, 67] on button "Recipients" at bounding box center [756, 65] width 74 height 25
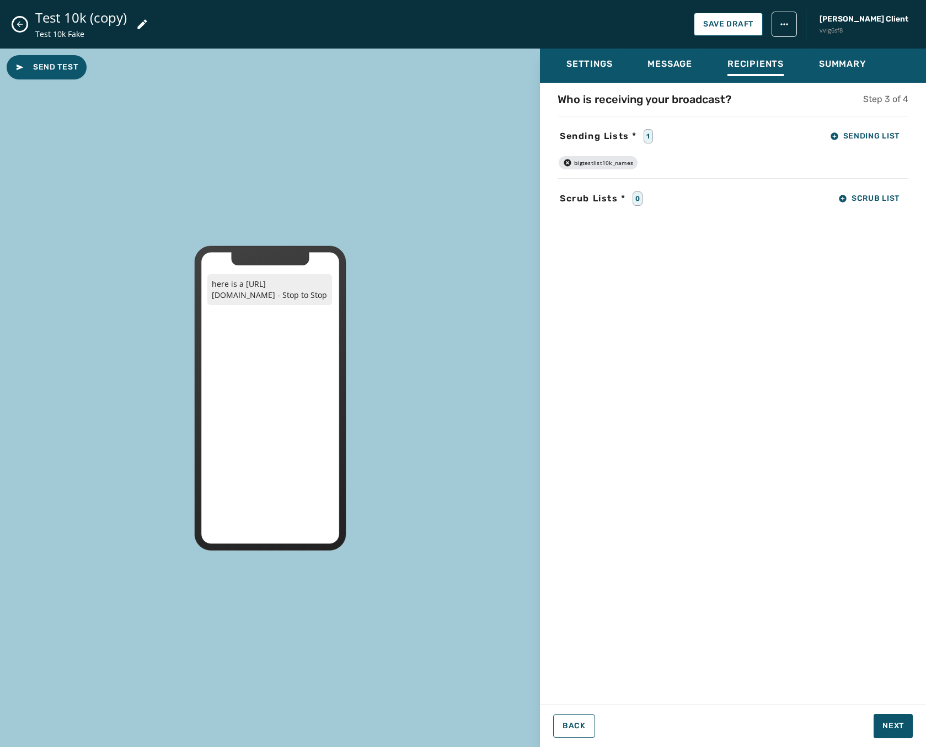
drag, startPoint x: 805, startPoint y: 70, endPoint x: 824, endPoint y: 64, distance: 20.2
click at [807, 67] on div "Settings Message Recipients Summary" at bounding box center [733, 66] width 386 height 34
click at [830, 63] on span "Summary" at bounding box center [842, 63] width 47 height 11
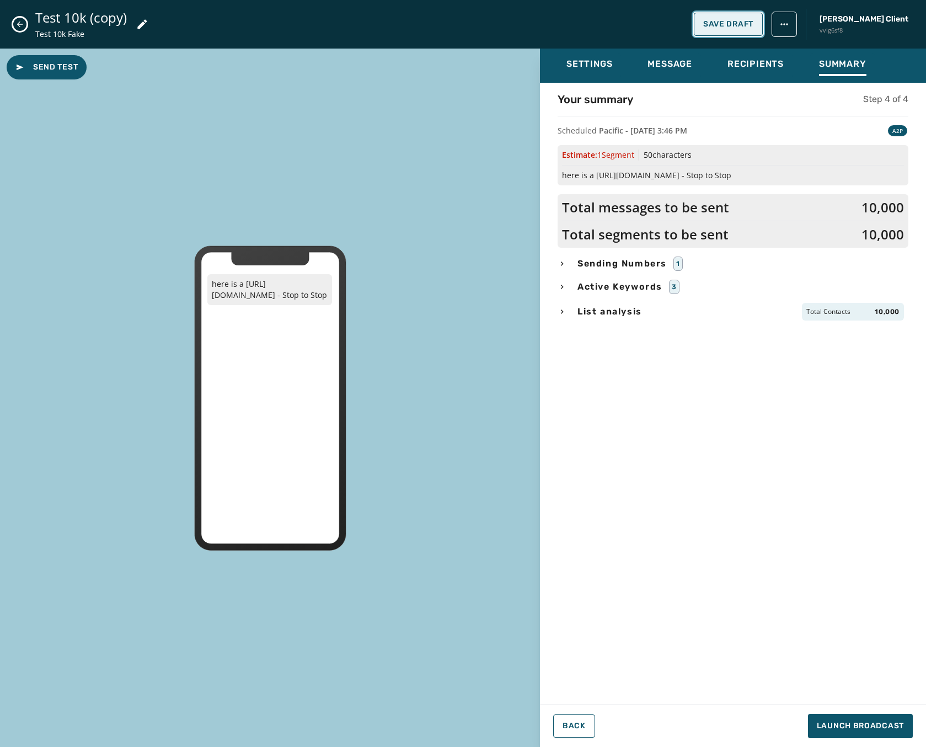
click at [754, 20] on span "Save Draft" at bounding box center [728, 24] width 50 height 9
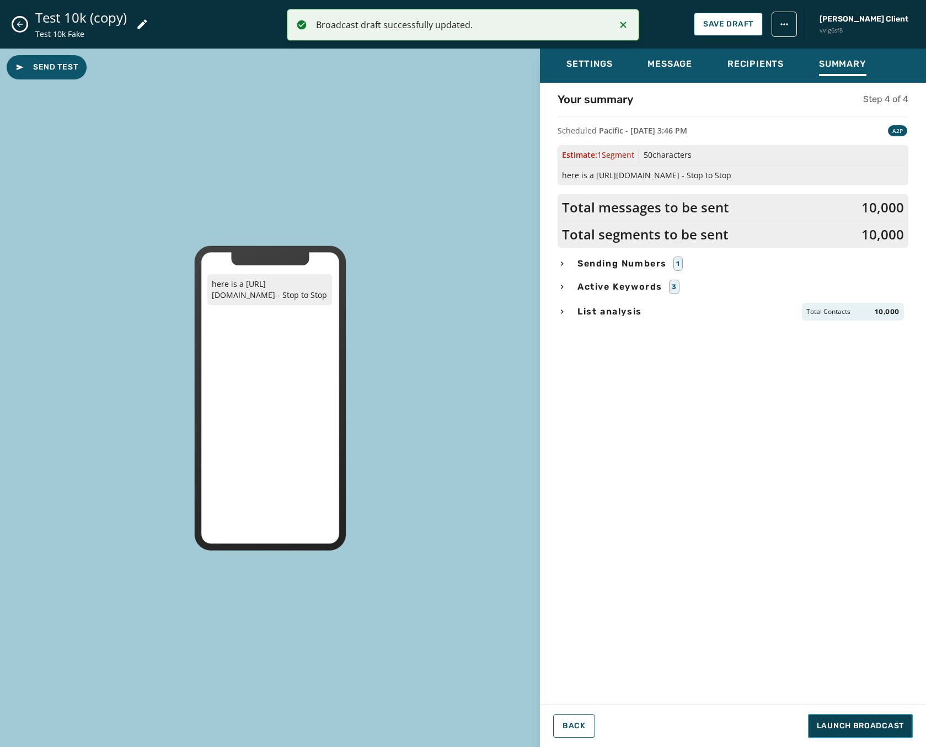
click at [869, 726] on span "Launch Broadcast" at bounding box center [860, 725] width 87 height 11
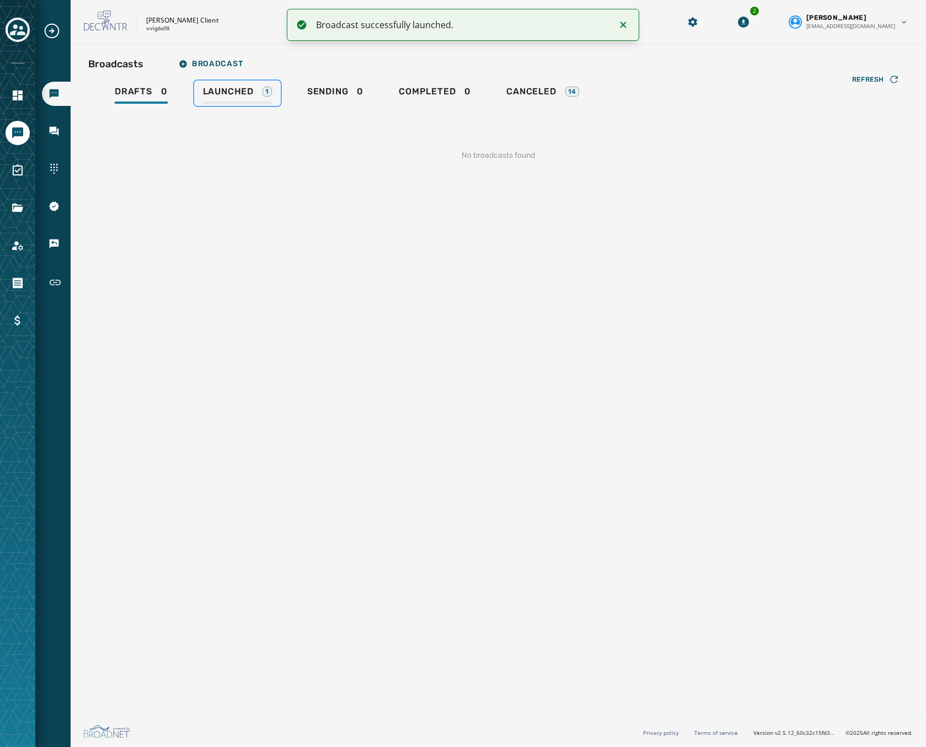
click at [238, 101] on div "Launched 1" at bounding box center [237, 95] width 69 height 18
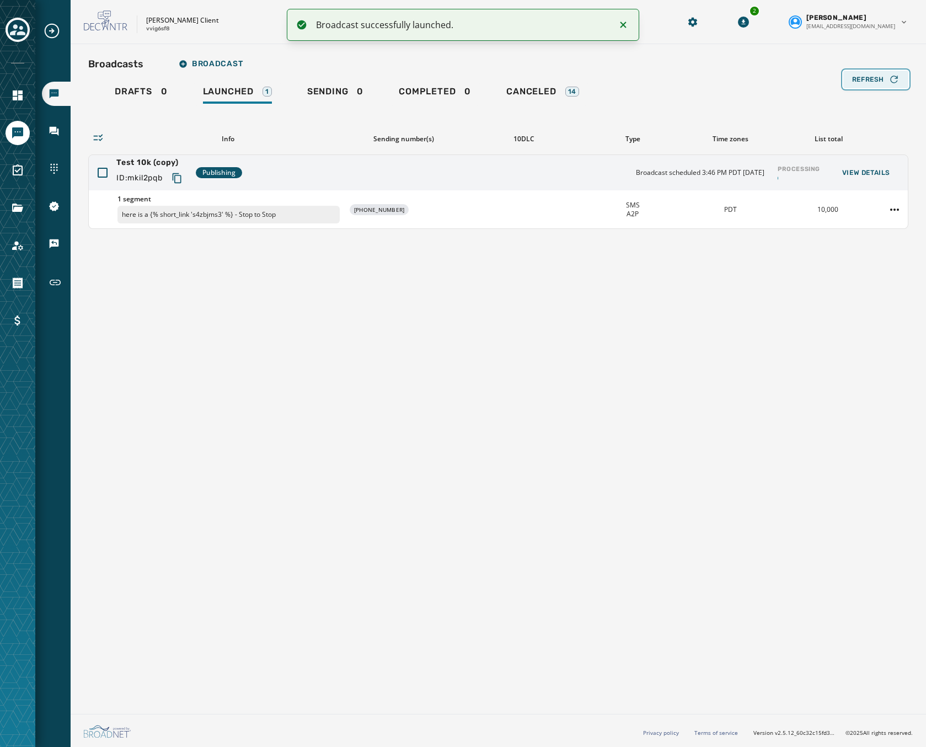
click at [872, 88] on button "Refresh" at bounding box center [875, 80] width 65 height 18
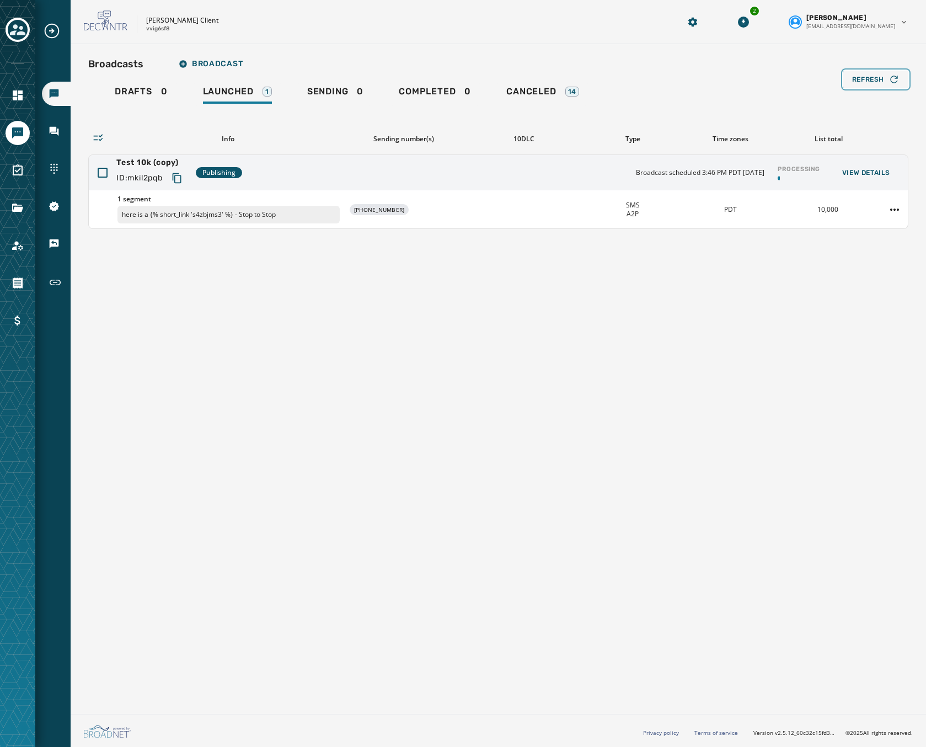
click at [872, 81] on span "Refresh" at bounding box center [868, 79] width 32 height 9
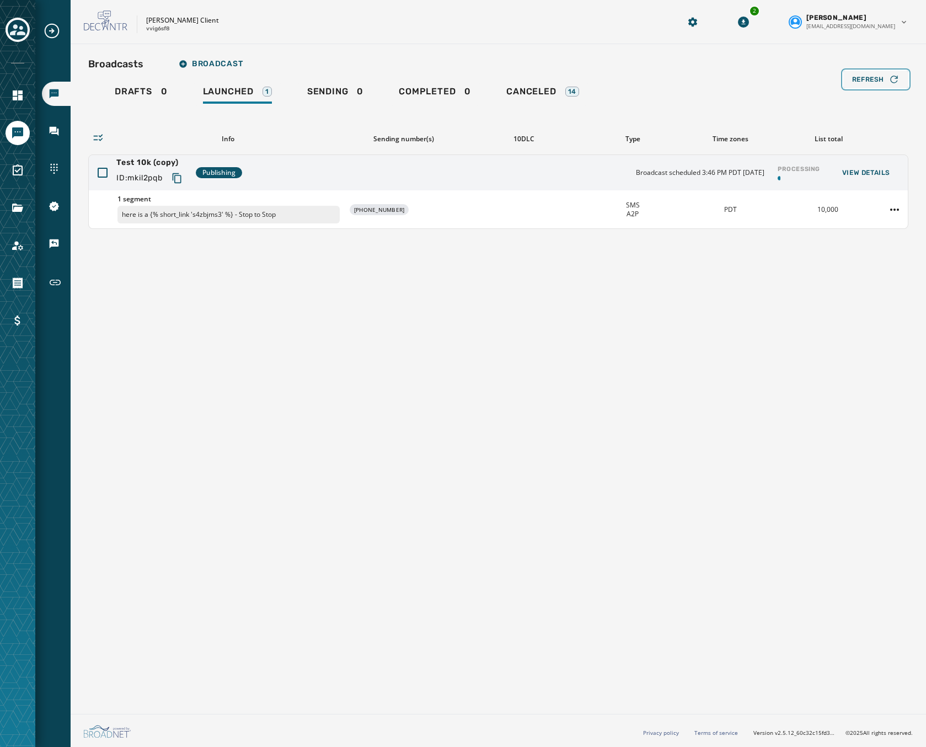
click at [872, 81] on span "Refresh" at bounding box center [868, 79] width 32 height 9
click at [873, 80] on span "Refresh" at bounding box center [868, 79] width 32 height 9
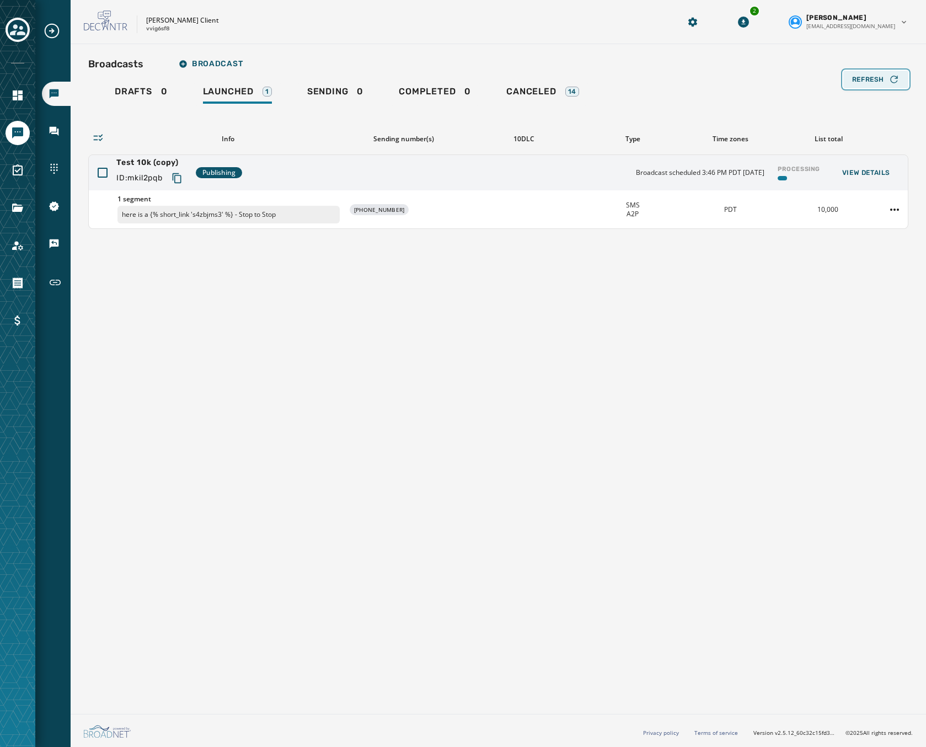
click at [873, 80] on span "Refresh" at bounding box center [868, 79] width 32 height 9
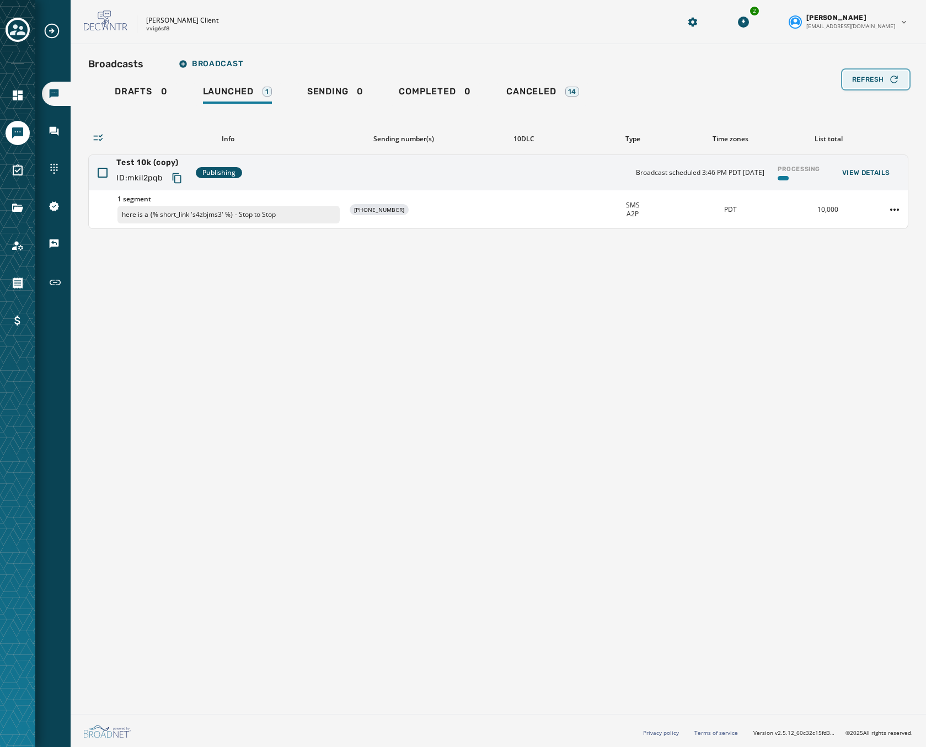
click at [873, 80] on span "Refresh" at bounding box center [868, 79] width 32 height 9
click at [337, 666] on div "Broadcasts Broadcast Drafts 0 Launched 1 Sending 0 Completed 0 Canceled 14 Refr…" at bounding box center [499, 376] width 856 height 665
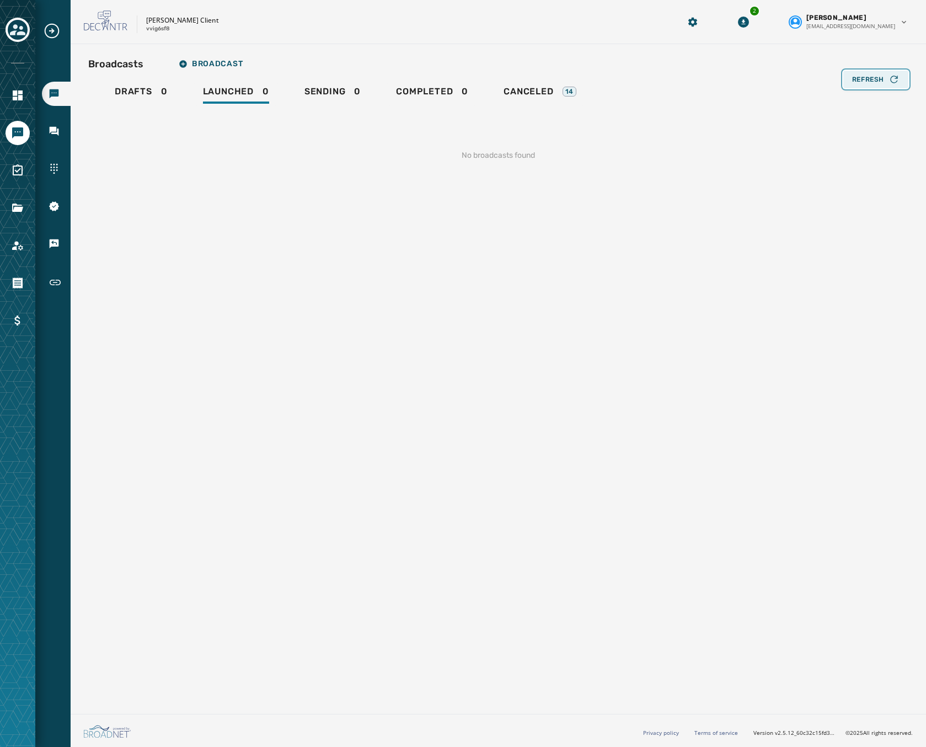
click at [868, 83] on span "Refresh" at bounding box center [868, 79] width 32 height 9
click at [551, 95] on span "Canceled" at bounding box center [529, 91] width 50 height 11
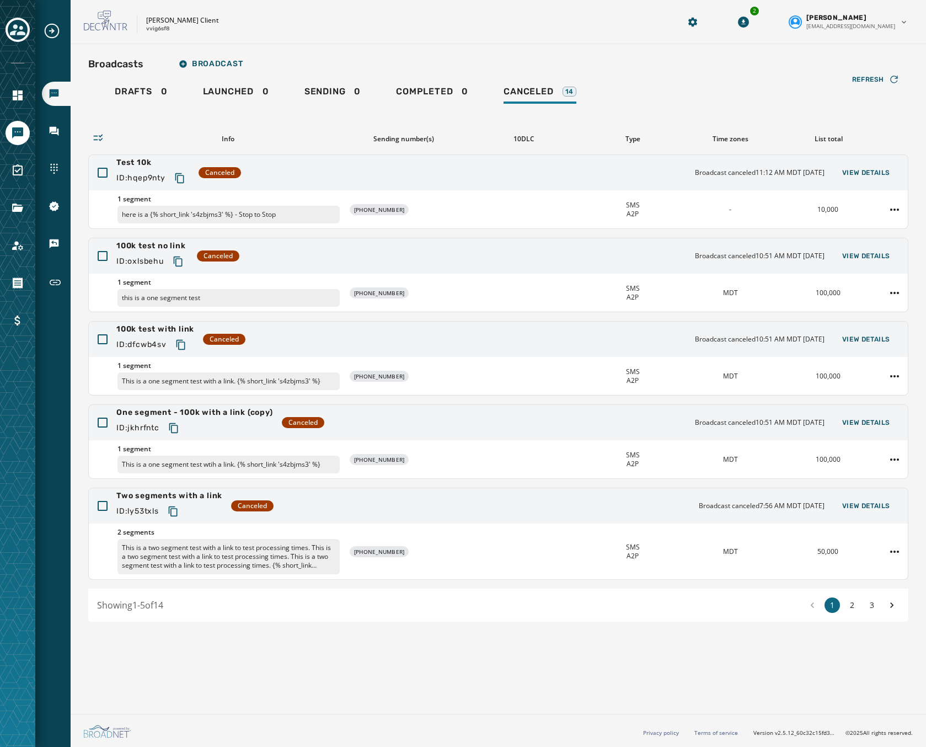
click at [111, 79] on div "Broadcasts Broadcast Drafts 0 Launched 0 Sending 0 Completed 0 Canceled 14 Refr…" at bounding box center [498, 337] width 820 height 569
click at [126, 89] on span "Drafts" at bounding box center [134, 91] width 38 height 11
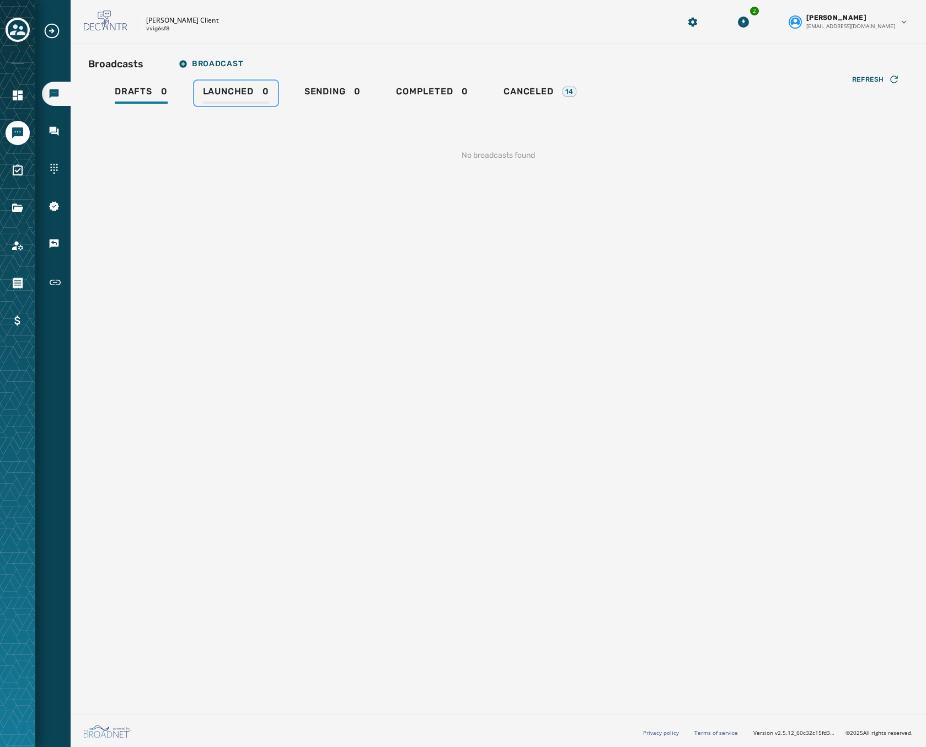
click at [249, 94] on span "Launched" at bounding box center [228, 91] width 51 height 11
click at [135, 84] on link "Drafts 0" at bounding box center [141, 93] width 71 height 25
click at [535, 90] on span "Canceled" at bounding box center [529, 91] width 50 height 11
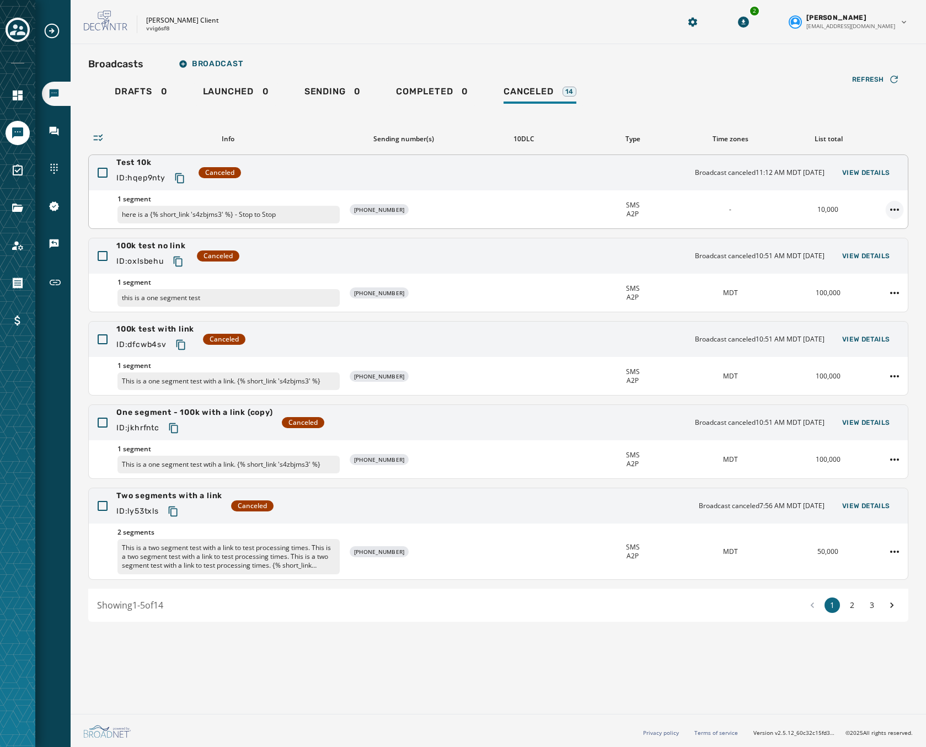
click at [891, 211] on html "Broadcasts Inbox Sending Numbers 10DLC Registration Keywords & Responders Short…" at bounding box center [463, 373] width 926 height 747
click at [847, 227] on div "Duplicate Broadcast" at bounding box center [864, 227] width 80 height 18
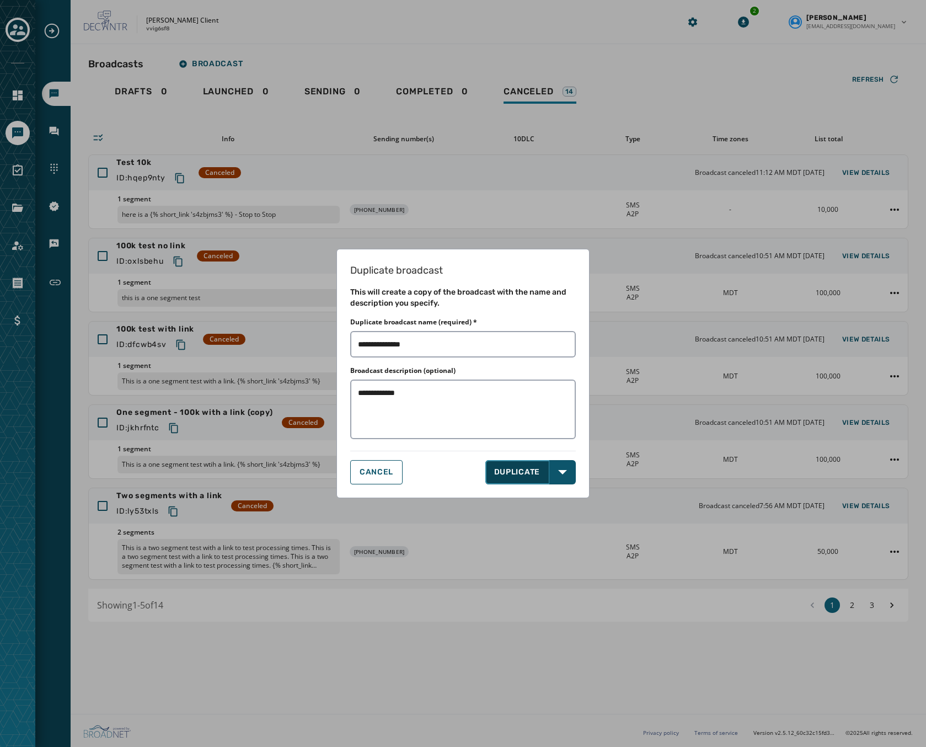
click at [509, 471] on button "DUPLICATE" at bounding box center [517, 472] width 65 height 24
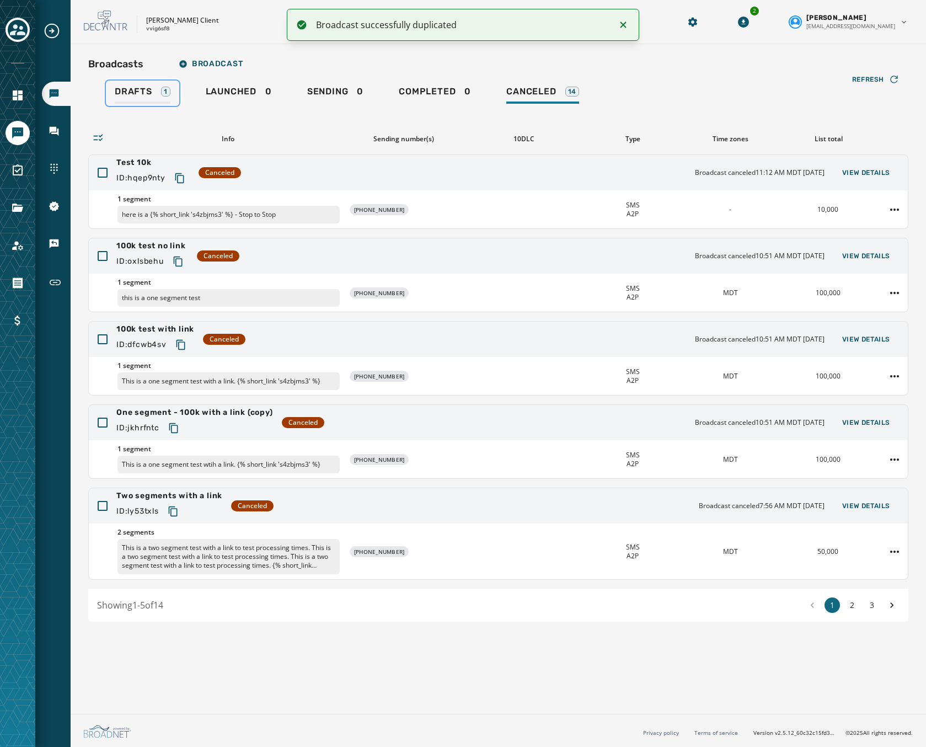
click at [143, 95] on span "Drafts" at bounding box center [134, 91] width 38 height 11
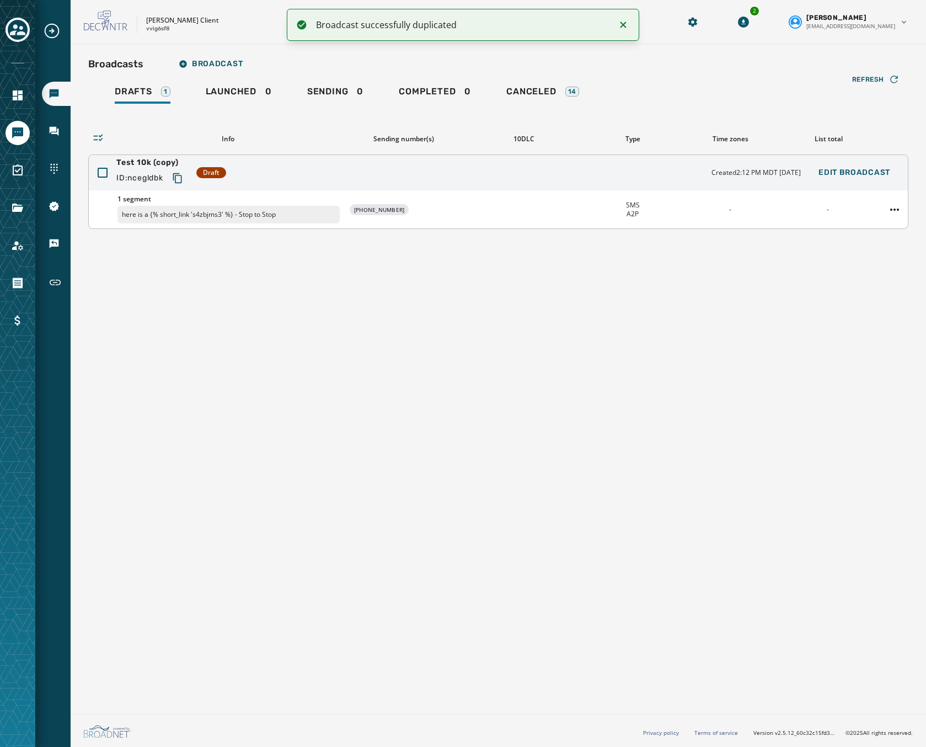
click at [475, 199] on div "1 segment here is a {% short_link 's4zbjms3' %} - Stop to Stop +1 231 290-8929 …" at bounding box center [498, 209] width 819 height 38
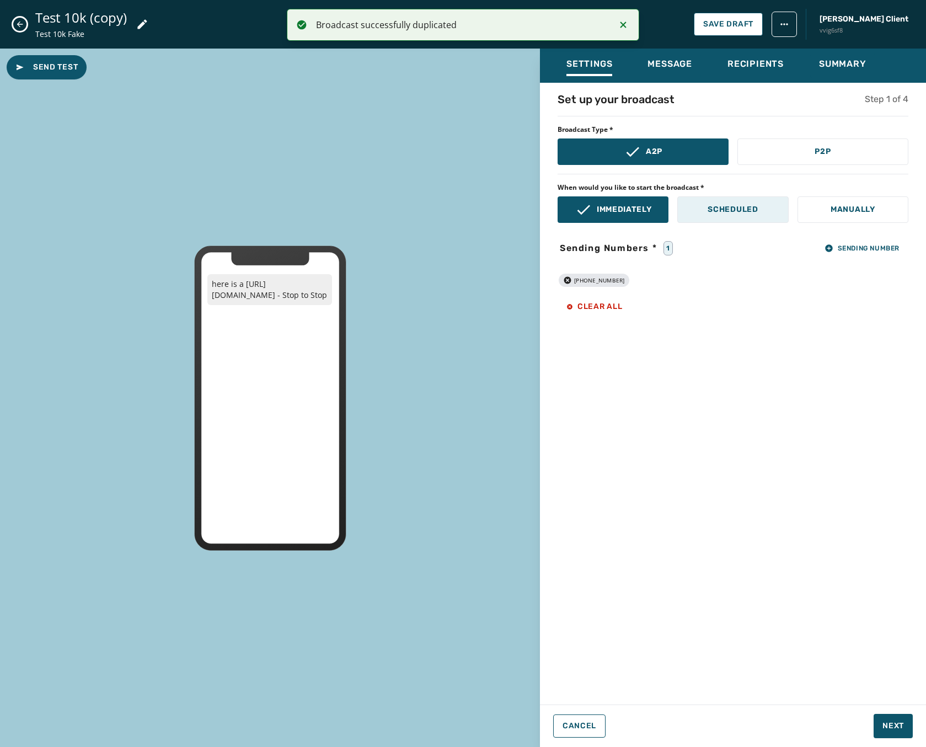
click at [697, 211] on button "Scheduled" at bounding box center [732, 209] width 111 height 26
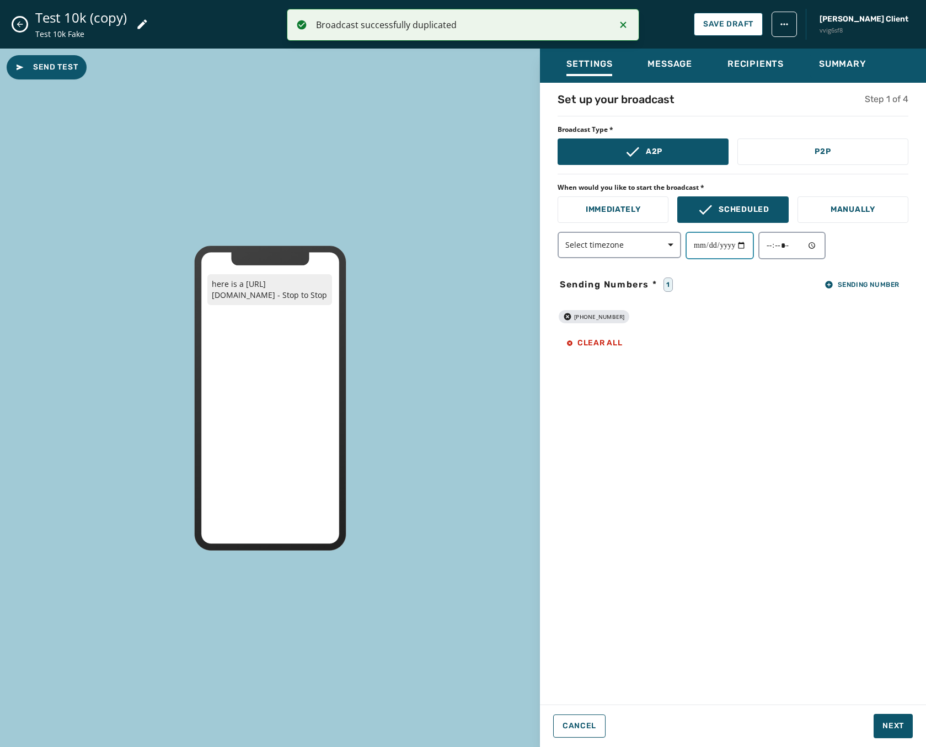
click at [739, 250] on input "date" at bounding box center [720, 246] width 68 height 28
click at [745, 244] on input "date" at bounding box center [720, 246] width 68 height 28
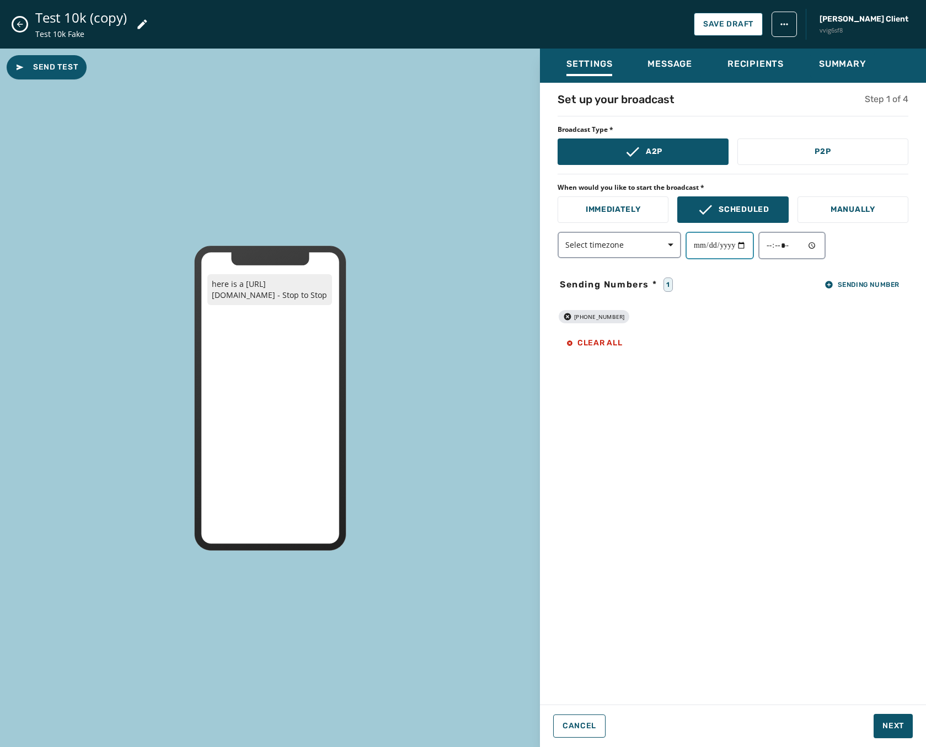
type input "**********"
click at [791, 241] on input "time" at bounding box center [791, 246] width 67 height 28
click at [817, 241] on input "time" at bounding box center [791, 246] width 67 height 28
type input "*****"
click at [704, 299] on div "**********" at bounding box center [733, 391] width 386 height 598
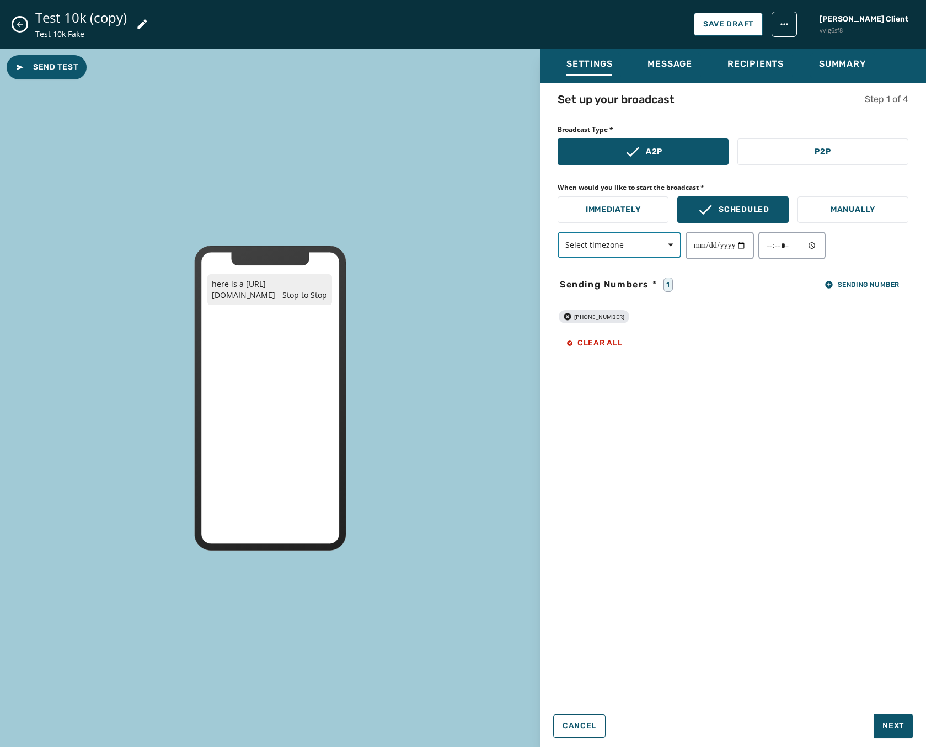
click at [602, 237] on button "Select timezone" at bounding box center [620, 245] width 124 height 26
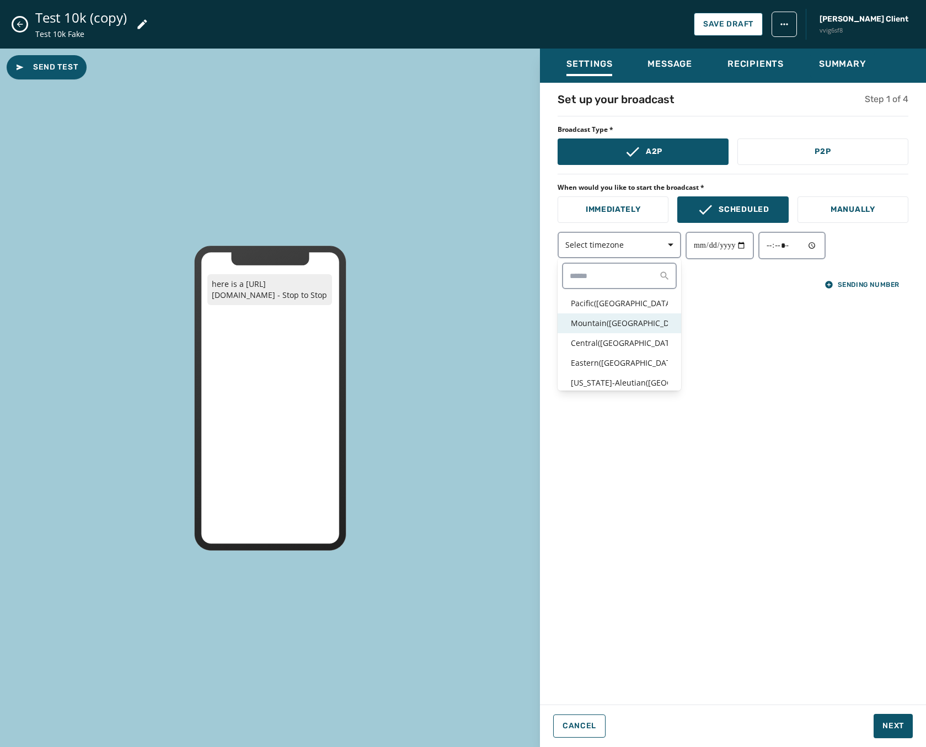
click at [579, 318] on p "Mountain ( USA / Canada )" at bounding box center [619, 323] width 97 height 11
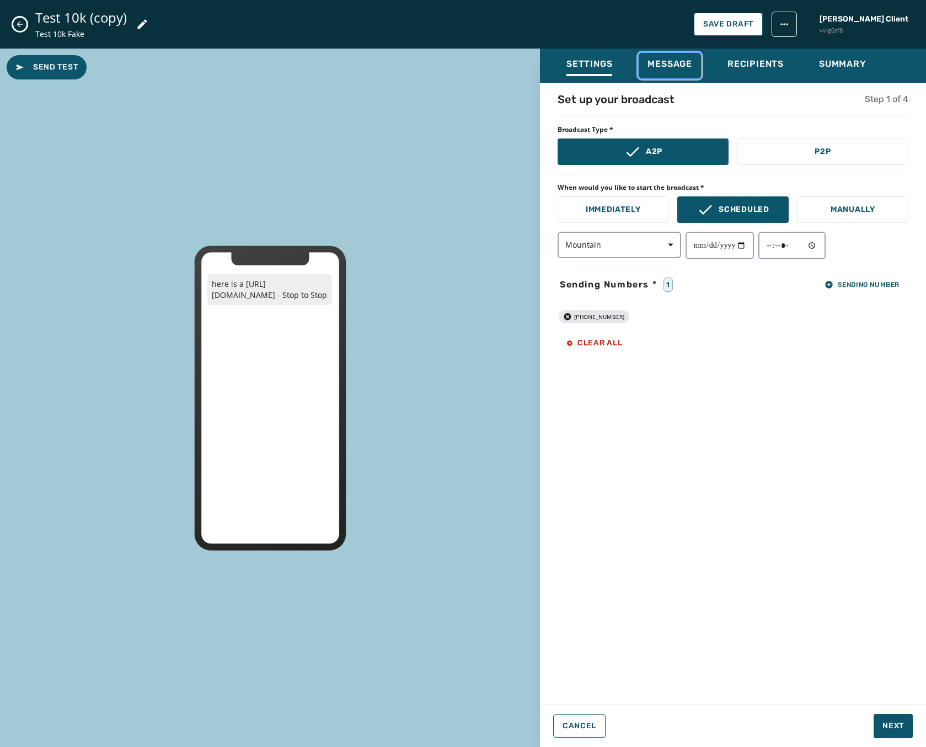
click at [692, 67] on span "Message" at bounding box center [670, 63] width 45 height 11
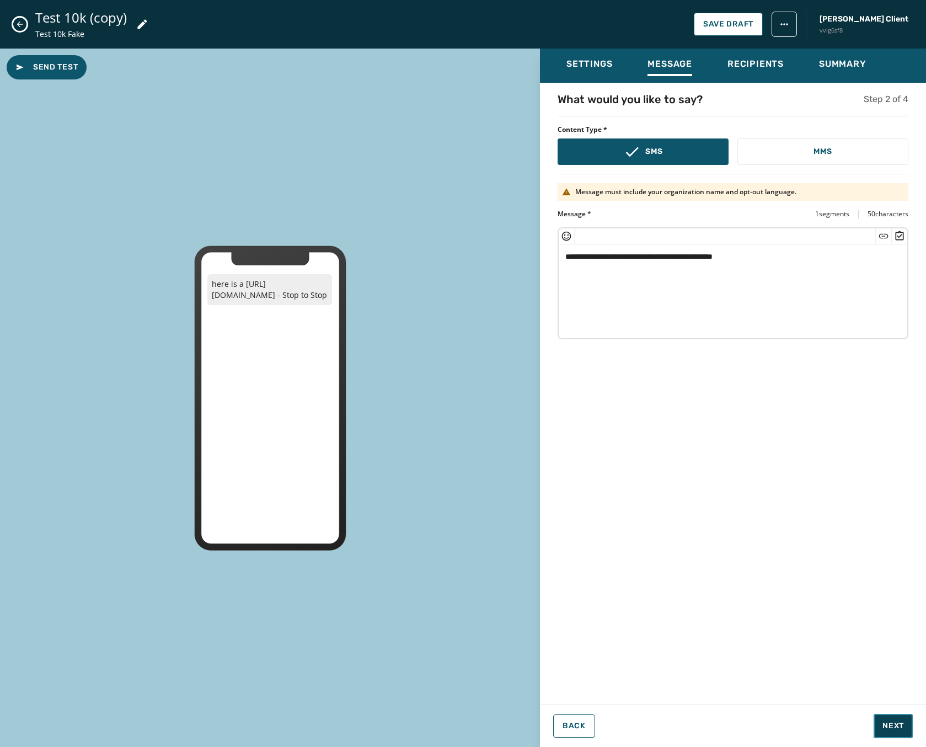
click at [898, 721] on span "Next" at bounding box center [894, 725] width 22 height 11
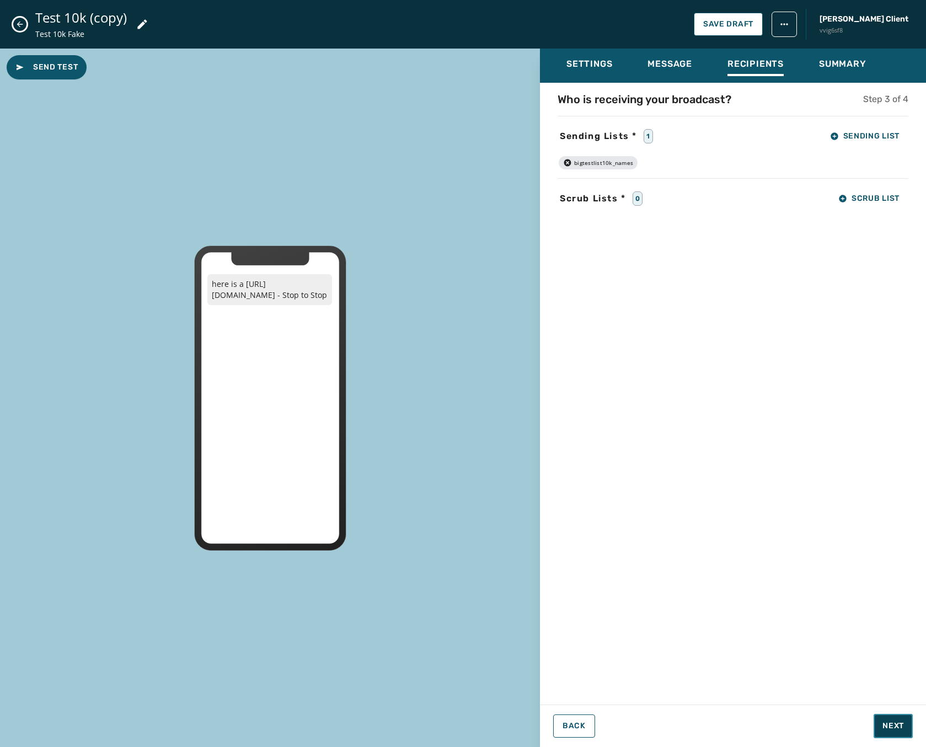
click at [897, 721] on span "Next" at bounding box center [894, 725] width 22 height 11
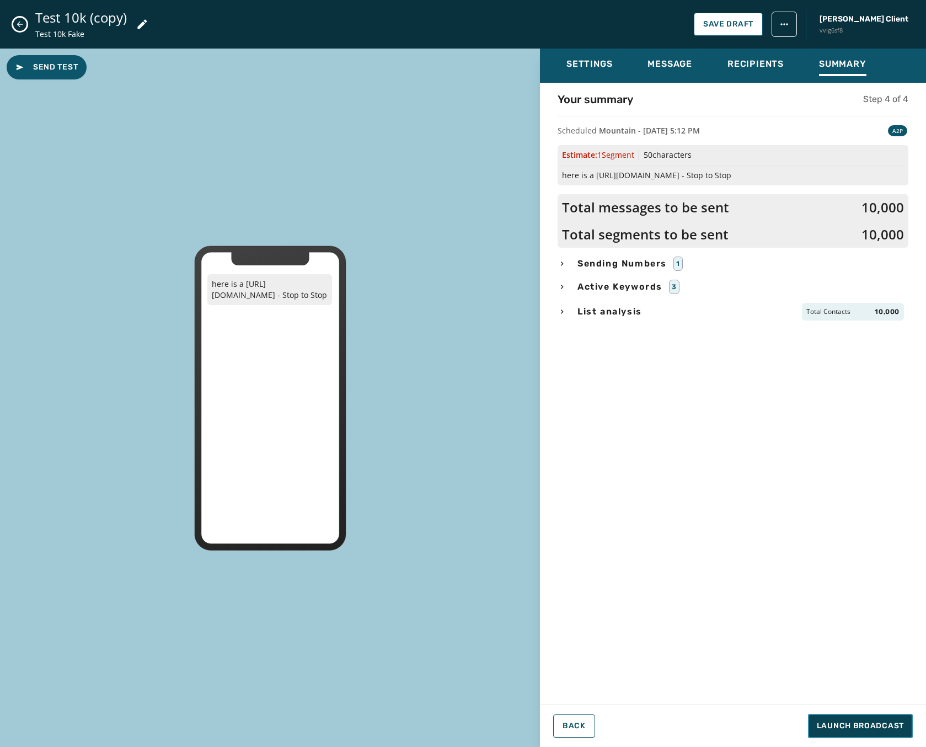
click at [897, 721] on span "Launch Broadcast" at bounding box center [860, 725] width 87 height 11
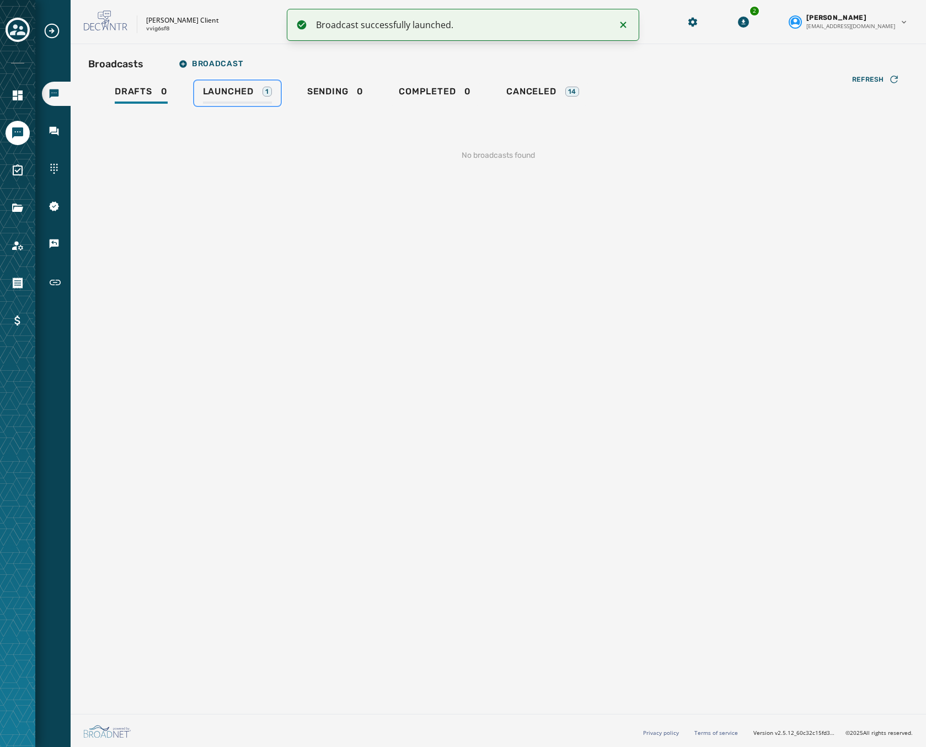
click at [229, 88] on span "Launched" at bounding box center [228, 91] width 51 height 11
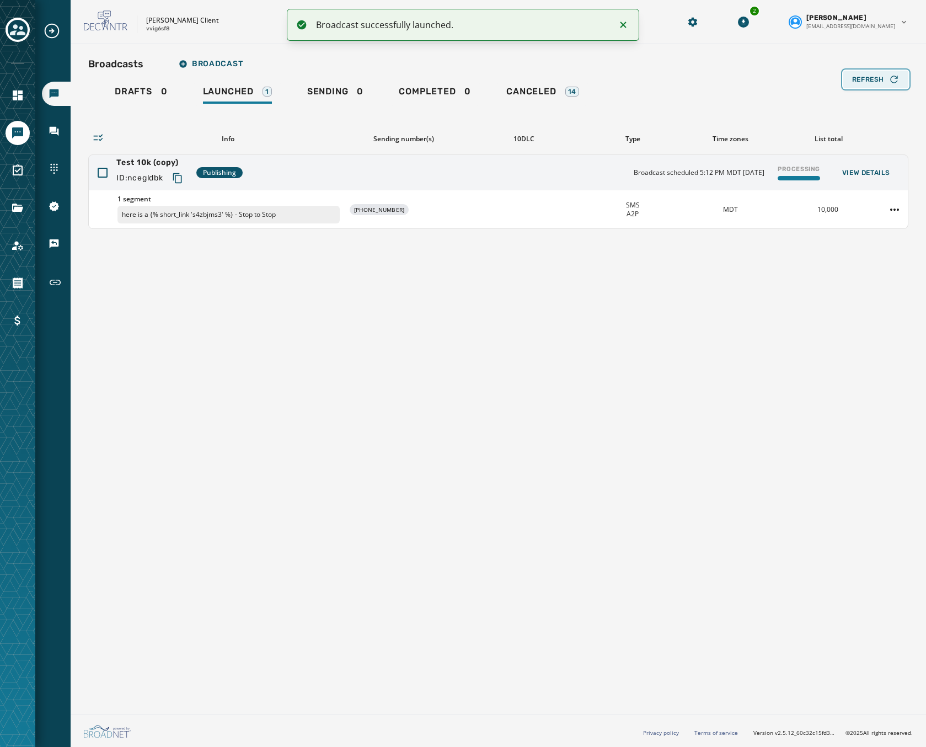
click at [872, 81] on span "Refresh" at bounding box center [868, 79] width 32 height 9
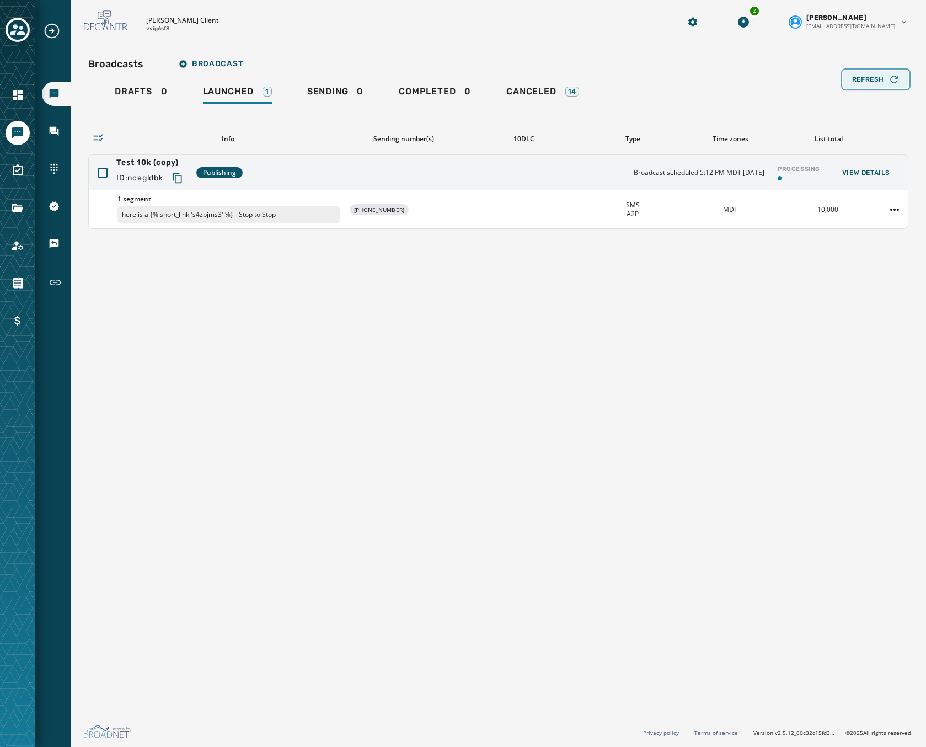
click at [859, 79] on span "Refresh" at bounding box center [868, 79] width 32 height 9
click at [856, 79] on span "Refresh" at bounding box center [868, 79] width 32 height 9
click at [871, 73] on button "Refresh" at bounding box center [875, 80] width 65 height 18
click at [874, 84] on div "Refresh" at bounding box center [875, 79] width 47 height 11
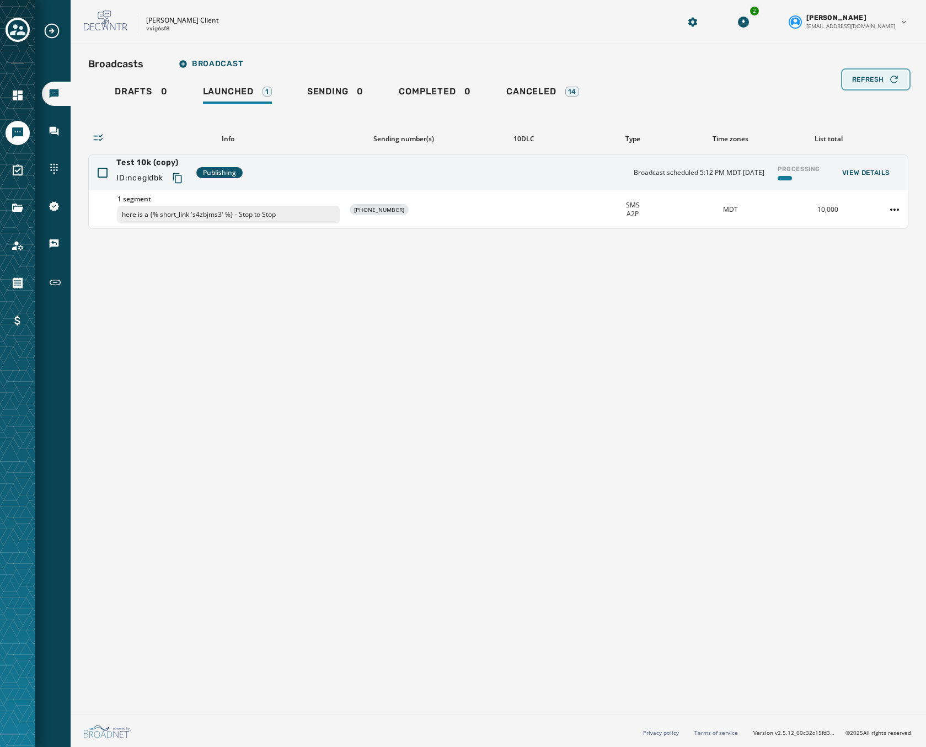
click at [874, 84] on div "Refresh" at bounding box center [875, 79] width 47 height 11
click at [869, 81] on span "Refresh" at bounding box center [868, 79] width 32 height 9
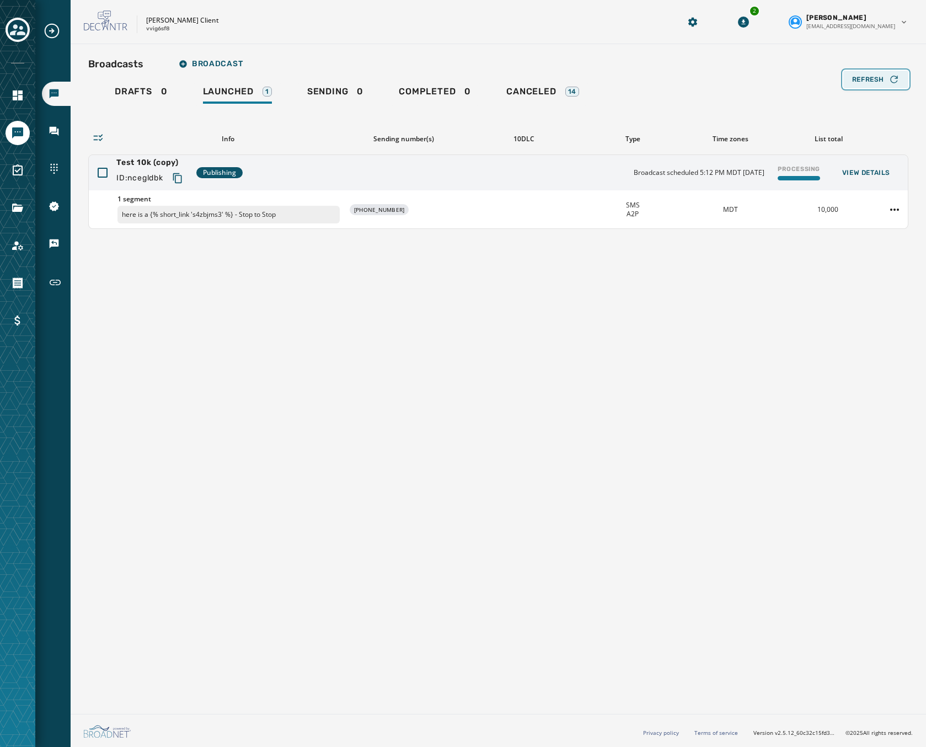
click at [878, 73] on button "Refresh" at bounding box center [875, 80] width 65 height 18
click at [895, 209] on html "Broadcasts Inbox Sending Numbers 10DLC Registration Keywords & Responders Short…" at bounding box center [463, 373] width 926 height 747
click at [866, 228] on div "Duplicate Broadcast" at bounding box center [864, 227] width 80 height 18
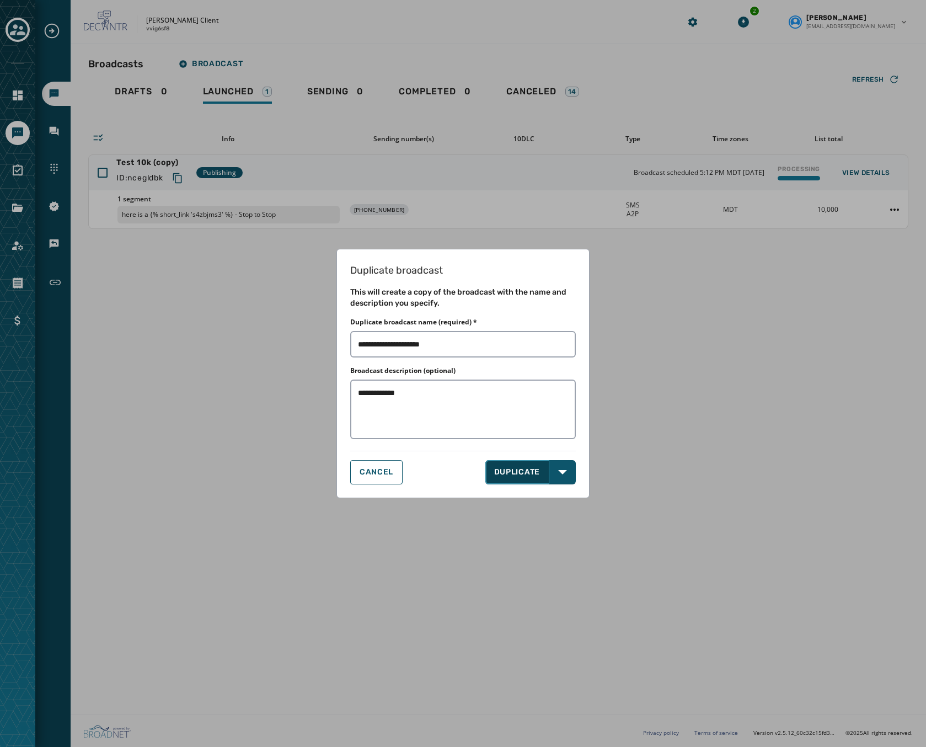
click at [531, 472] on button "DUPLICATE" at bounding box center [517, 472] width 65 height 24
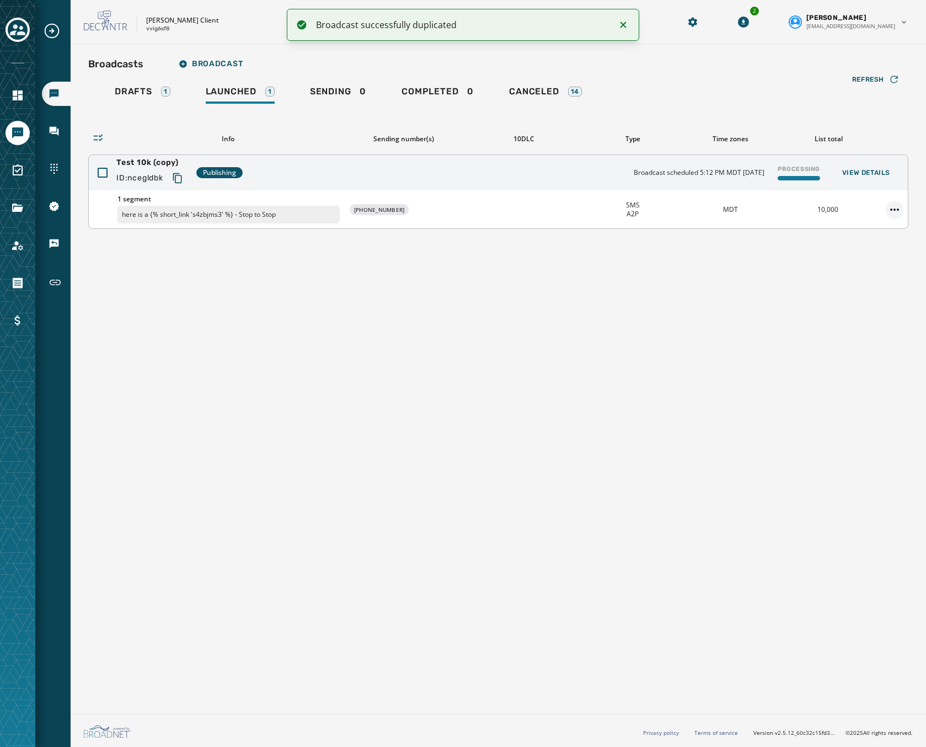
click at [889, 207] on html "Broadcast successfully duplicated Broadcasts Inbox Sending Numbers 10DLC Regist…" at bounding box center [463, 373] width 926 height 747
click at [864, 242] on div "Delete broadcast" at bounding box center [864, 245] width 80 height 18
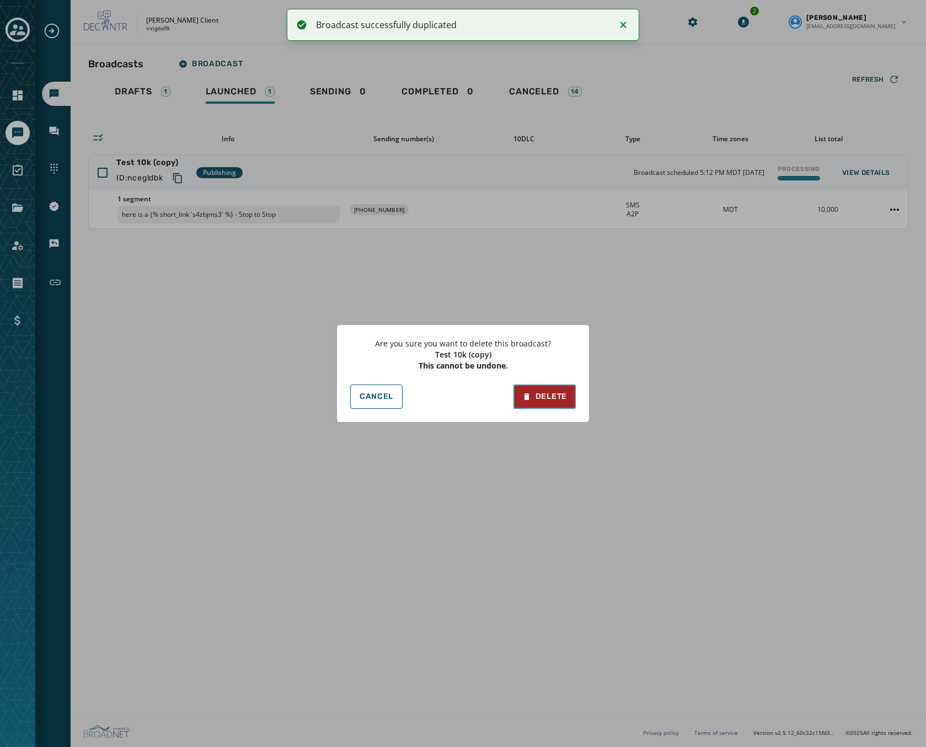
click at [544, 398] on div "Delete" at bounding box center [544, 396] width 45 height 11
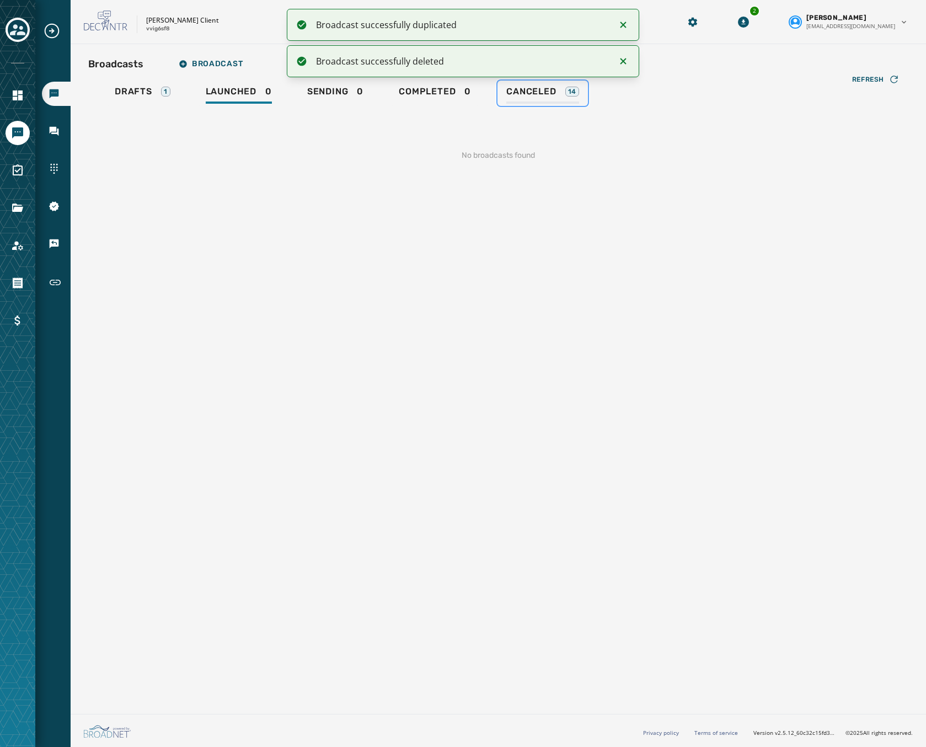
click at [542, 92] on span "Canceled" at bounding box center [531, 91] width 50 height 11
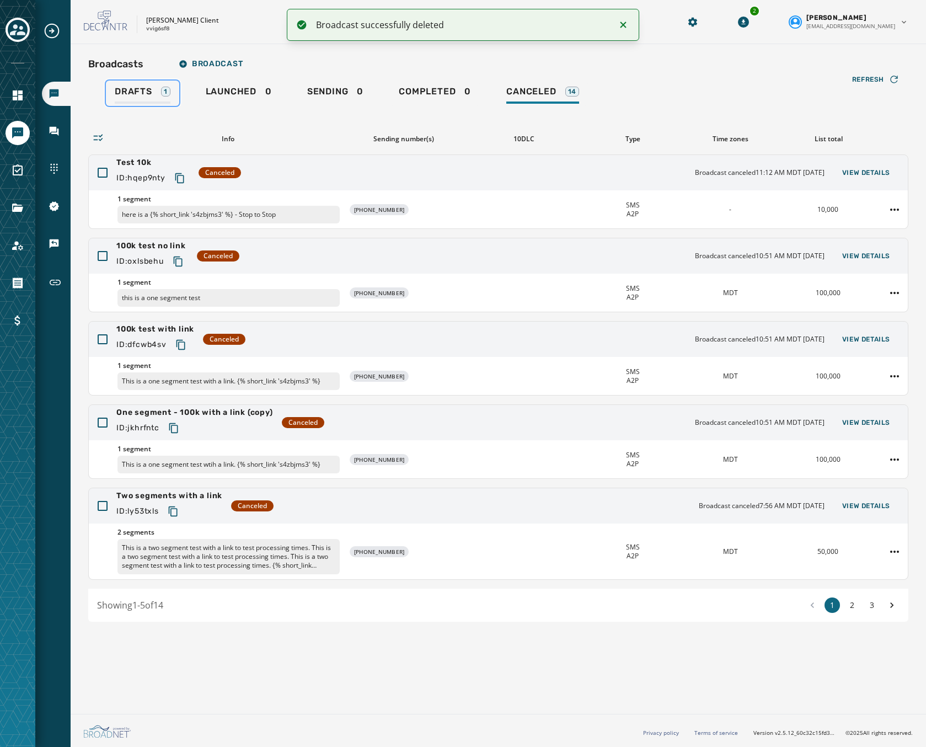
click at [135, 84] on link "Drafts 1" at bounding box center [142, 93] width 73 height 25
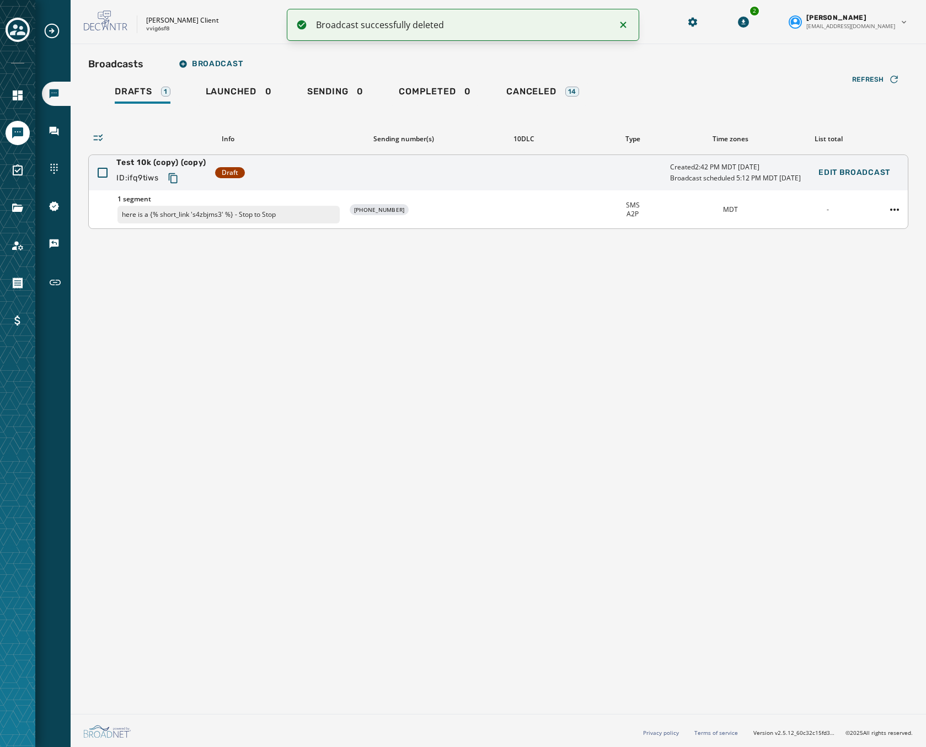
click at [450, 175] on div "Test 10k (copy) (copy) ID: ifq9tiws Draft Created 2:42 PM MDT September 26, 202…" at bounding box center [498, 172] width 819 height 35
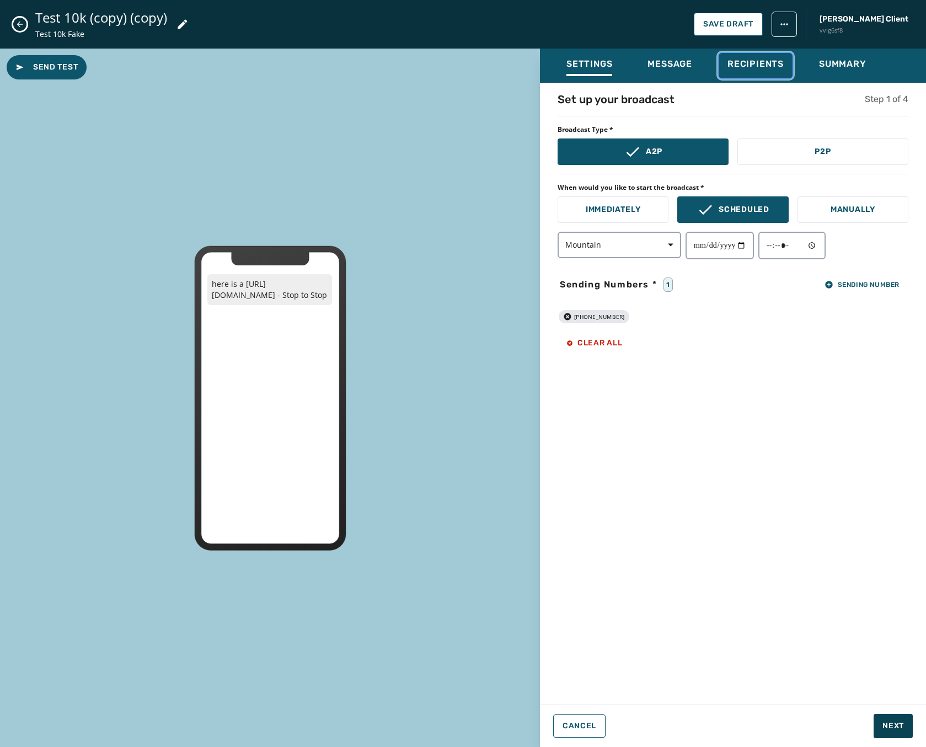
click at [779, 70] on div "Recipients" at bounding box center [756, 67] width 56 height 18
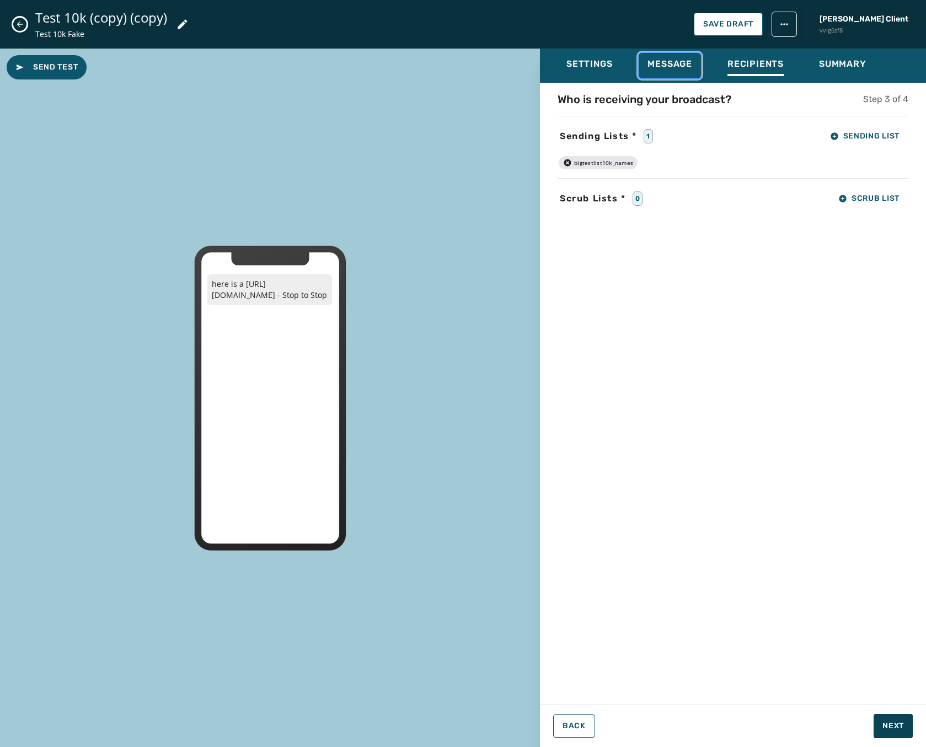
click at [680, 66] on span "Message" at bounding box center [670, 63] width 45 height 11
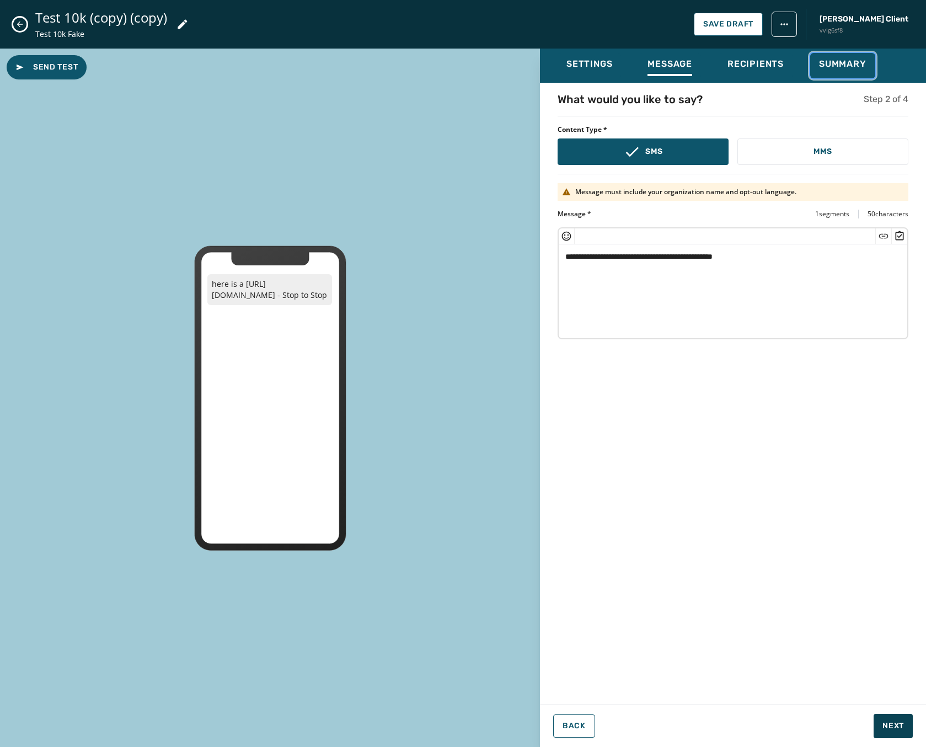
click at [833, 65] on span "Summary" at bounding box center [842, 63] width 47 height 11
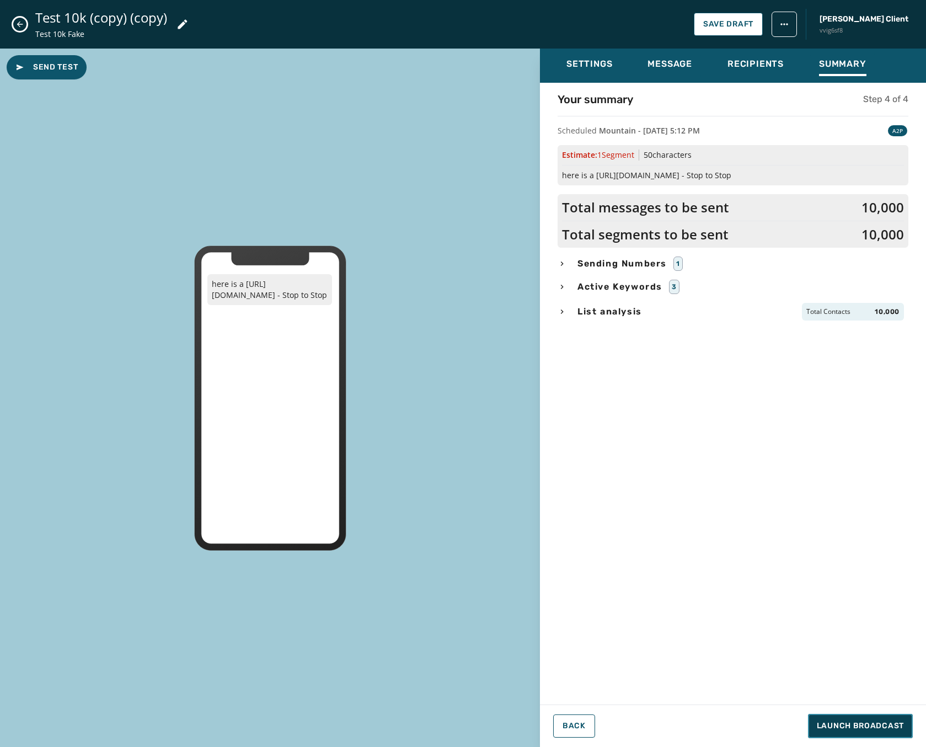
click at [838, 716] on button "Launch Broadcast" at bounding box center [860, 726] width 105 height 24
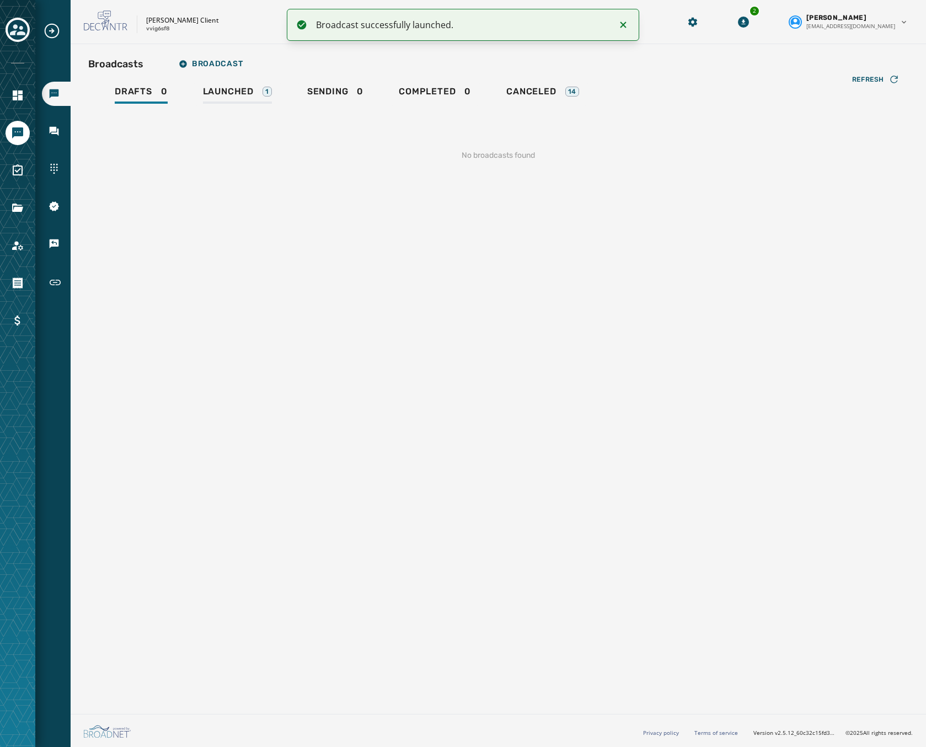
drag, startPoint x: 264, startPoint y: 111, endPoint x: 258, endPoint y: 100, distance: 12.6
click at [264, 111] on div "Refresh No broadcasts found" at bounding box center [498, 142] width 820 height 73
click at [250, 92] on span "Launched" at bounding box center [228, 91] width 51 height 11
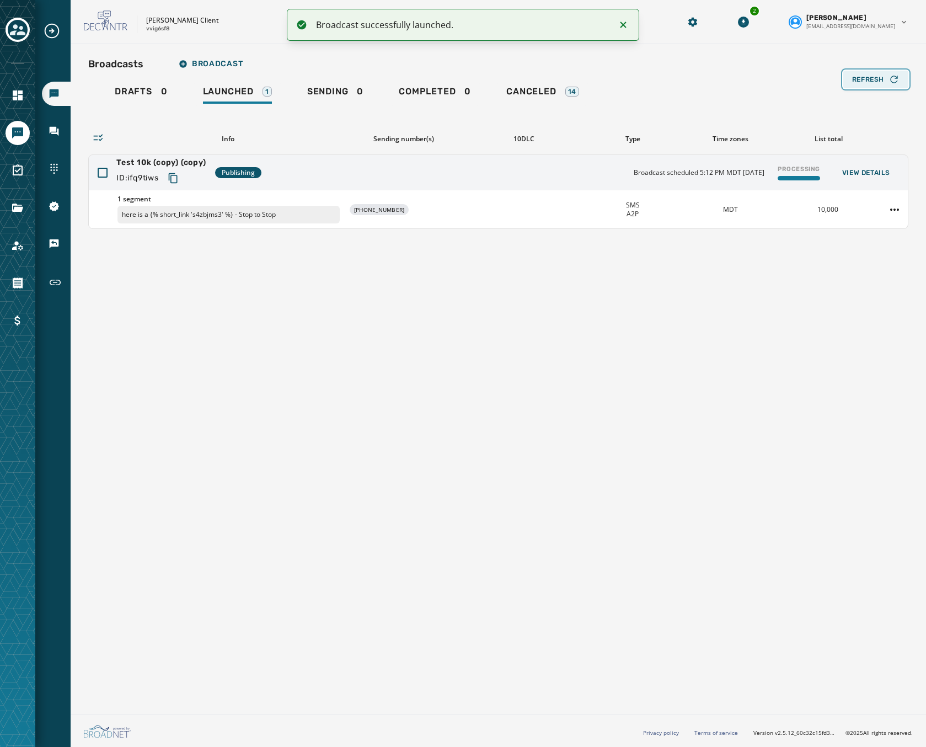
click at [875, 79] on span "Refresh" at bounding box center [868, 79] width 32 height 9
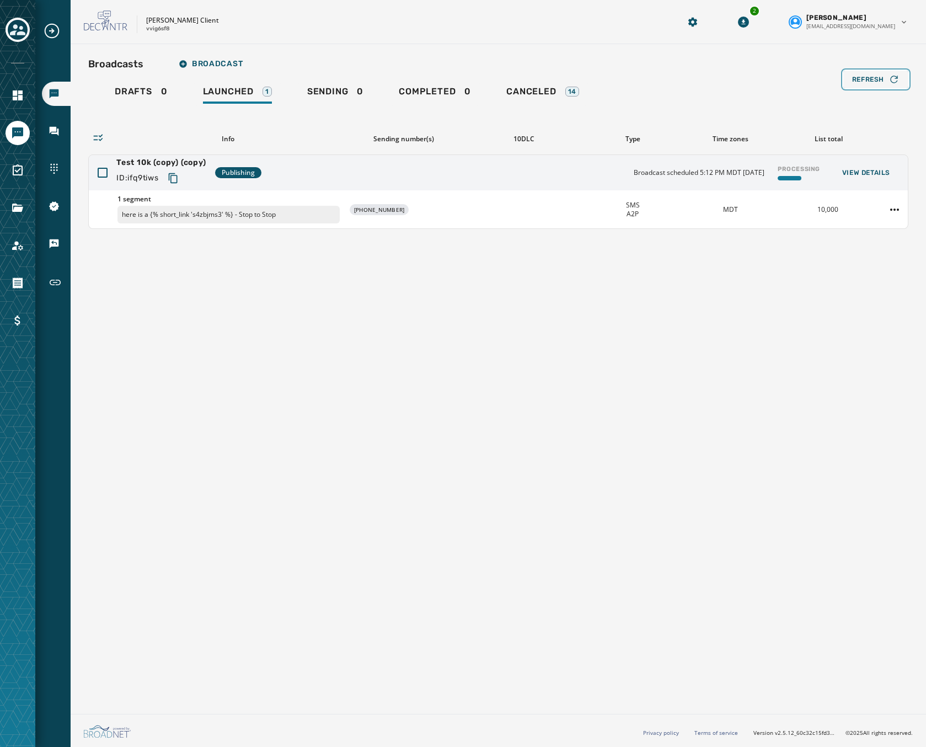
click at [906, 71] on button "Refresh" at bounding box center [875, 80] width 65 height 18
click at [870, 72] on button "Refresh" at bounding box center [875, 80] width 65 height 18
drag, startPoint x: 840, startPoint y: 71, endPoint x: 848, endPoint y: 73, distance: 8.7
click at [840, 71] on div "Broadcasts Broadcast" at bounding box center [498, 64] width 820 height 22
click at [853, 74] on div "Refresh" at bounding box center [875, 79] width 47 height 11
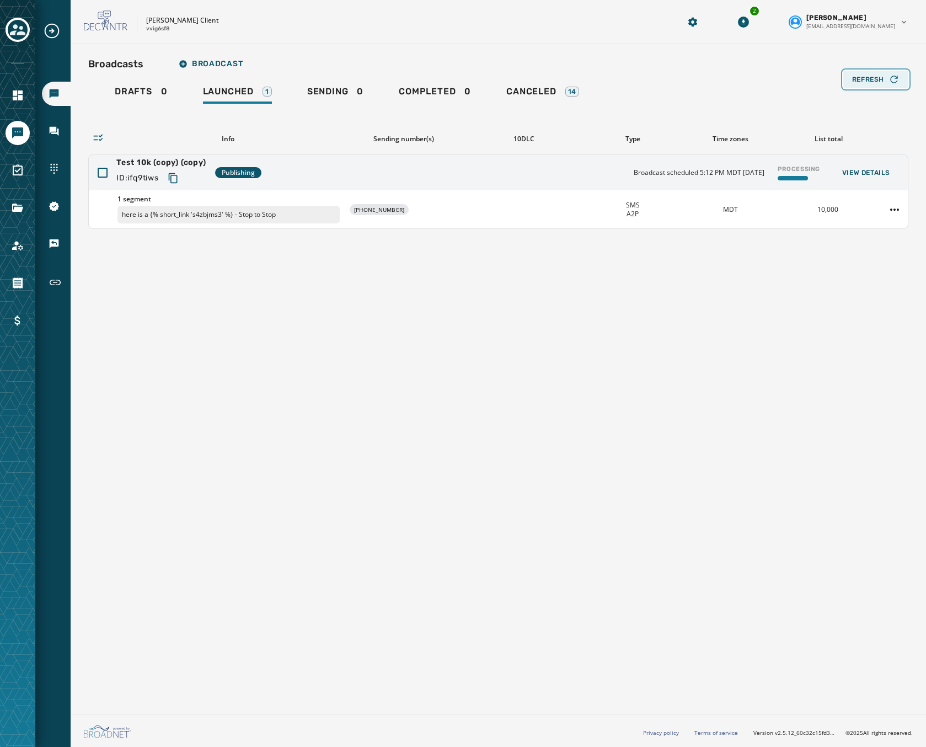
click at [853, 74] on div "Refresh" at bounding box center [875, 79] width 47 height 11
click at [885, 87] on button "Refresh" at bounding box center [875, 80] width 65 height 18
click at [885, 86] on button "Refresh" at bounding box center [875, 80] width 65 height 18
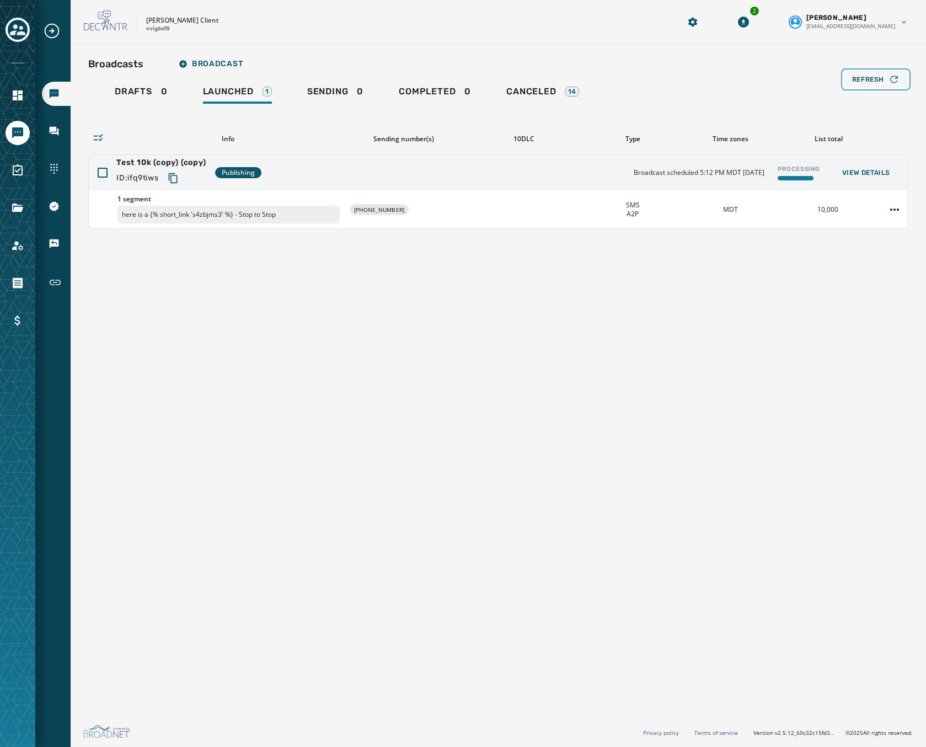
click at [885, 86] on button "Refresh" at bounding box center [875, 80] width 65 height 18
click at [883, 79] on span "Refresh" at bounding box center [868, 79] width 32 height 9
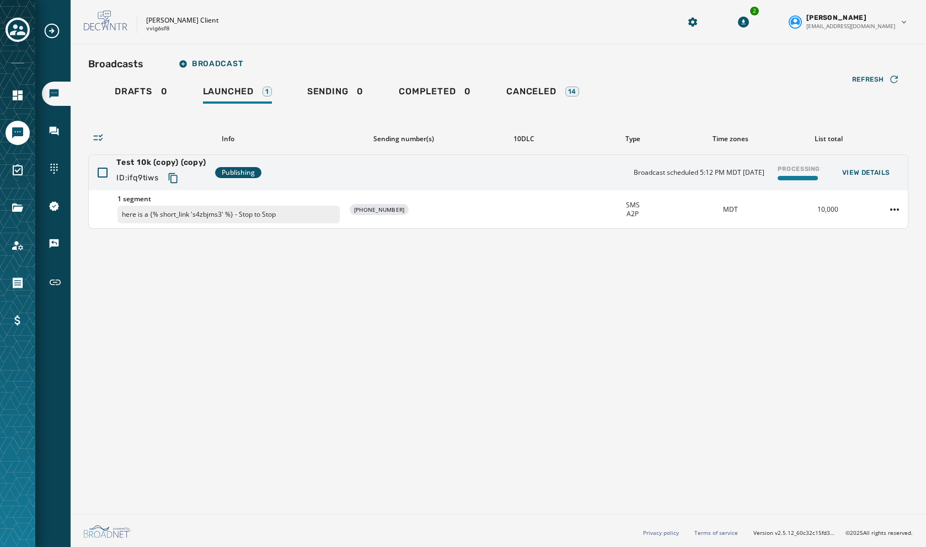
click at [675, 49] on div "Broadcasts Broadcast Drafts 0 Launched 1 Sending 0 Completed 0 Canceled 14 Refr…" at bounding box center [499, 277] width 856 height 466
click at [885, 84] on div "Refresh" at bounding box center [875, 79] width 47 height 11
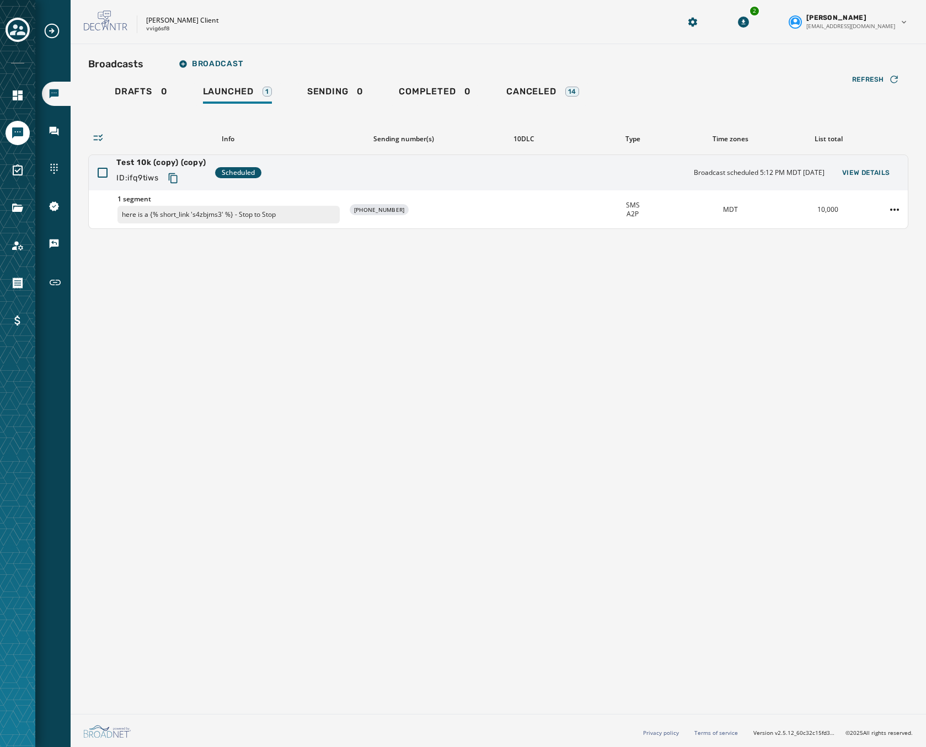
click at [883, 316] on div "Broadcasts Broadcast Drafts 0 Launched 1 Sending 0 Completed 0 Canceled 14 Refr…" at bounding box center [499, 376] width 856 height 665
click at [894, 209] on html "Broadcasts Inbox Sending Numbers 10DLC Registration Keywords & Responders Short…" at bounding box center [463, 373] width 926 height 747
click at [847, 226] on div "Duplicate Broadcast" at bounding box center [864, 227] width 80 height 18
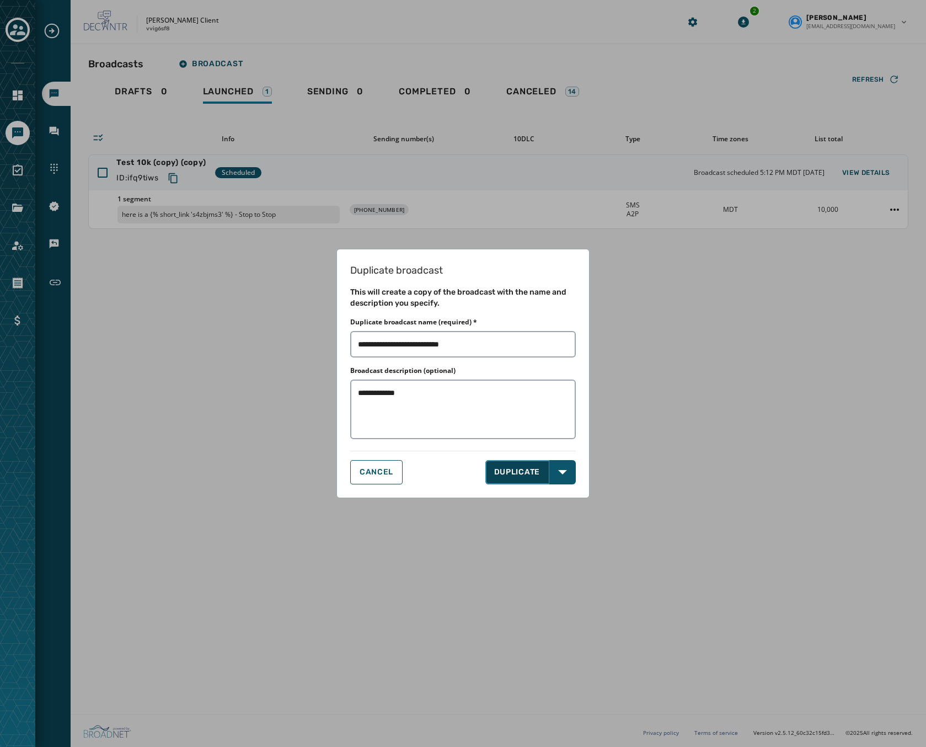
click at [525, 471] on button "DUPLICATE" at bounding box center [517, 472] width 65 height 24
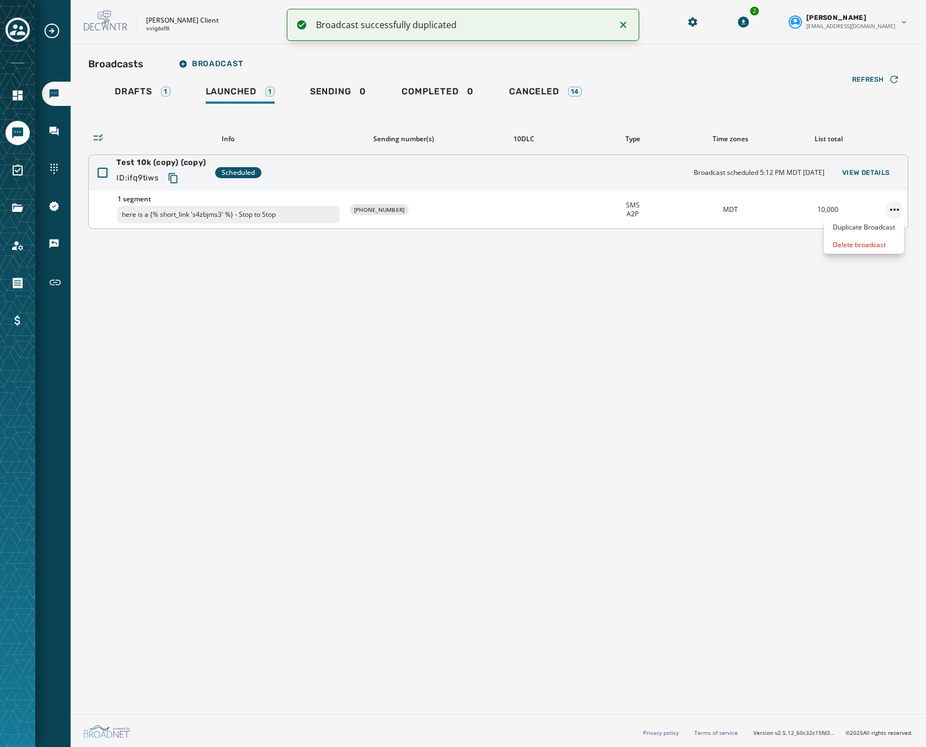
click at [899, 212] on html "Broadcast successfully duplicated Broadcasts Inbox Sending Numbers 10DLC Regist…" at bounding box center [463, 373] width 926 height 747
click at [856, 243] on div "Delete broadcast" at bounding box center [864, 245] width 80 height 18
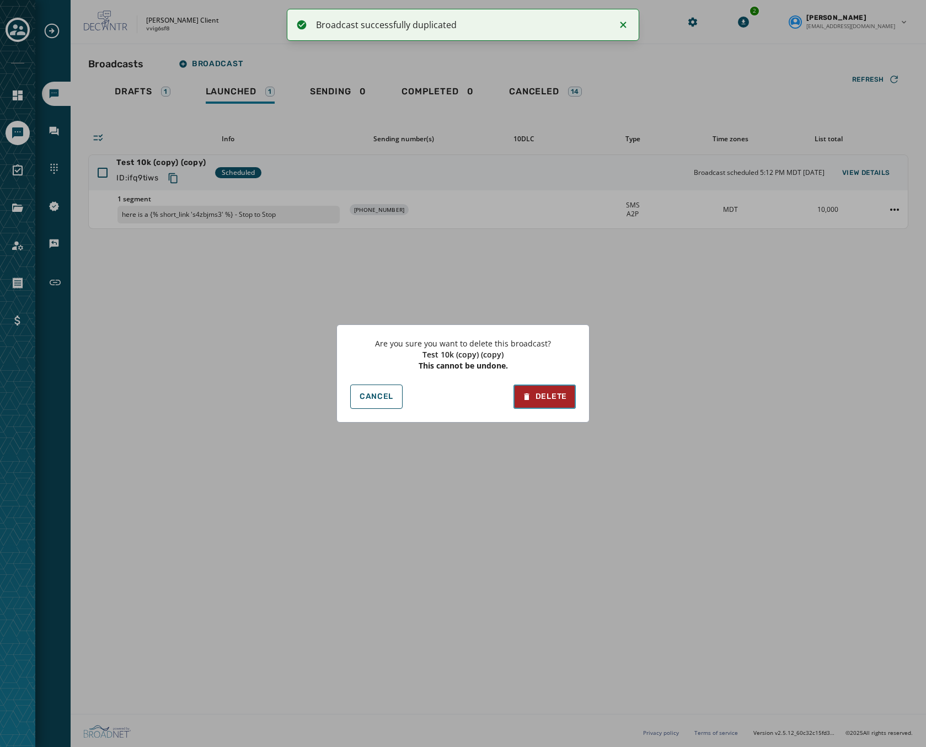
click at [555, 396] on div "Delete" at bounding box center [544, 396] width 45 height 11
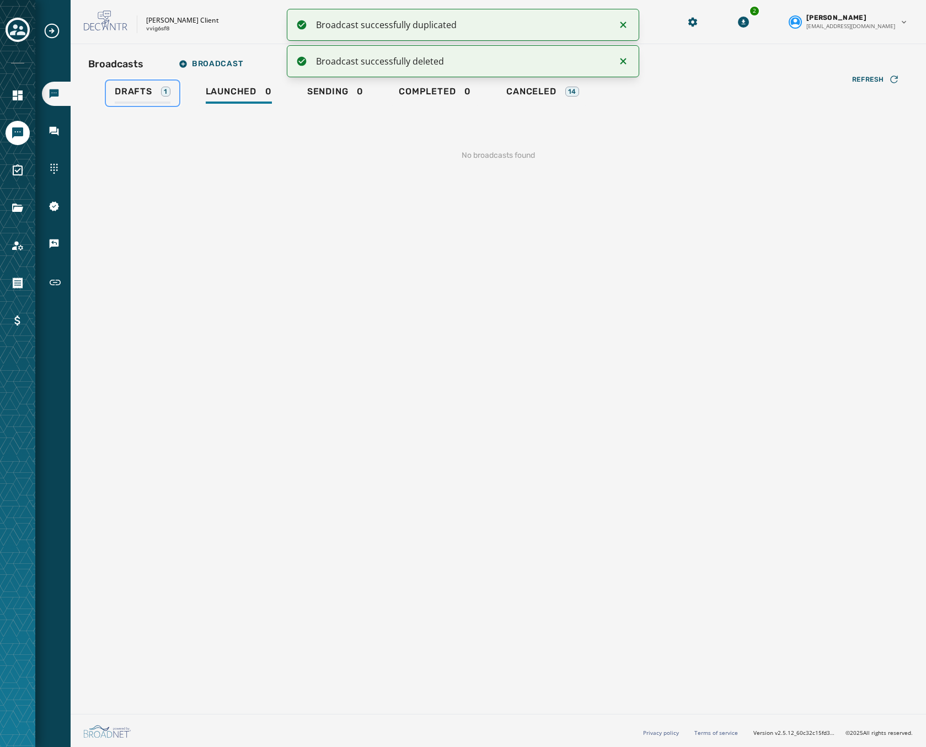
click at [148, 93] on span "Drafts" at bounding box center [134, 91] width 38 height 11
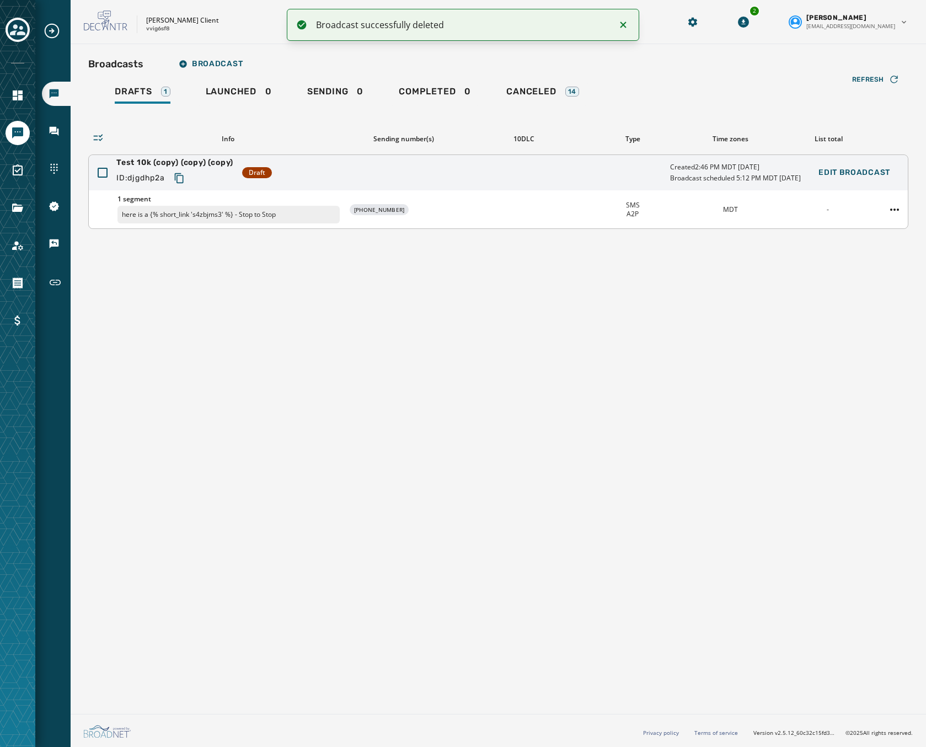
click at [834, 218] on div "1 segment here is a {% short_link 's4zbjms3' %} - Stop to Stop +1 231 290-8929 …" at bounding box center [498, 209] width 819 height 38
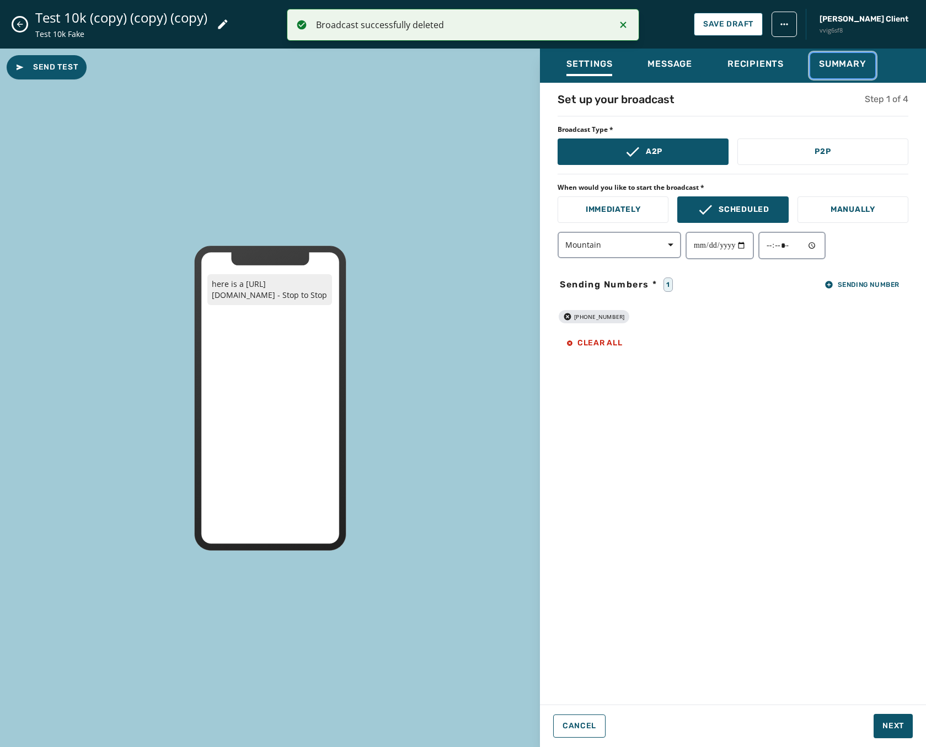
click at [839, 69] on span "Summary" at bounding box center [842, 63] width 47 height 11
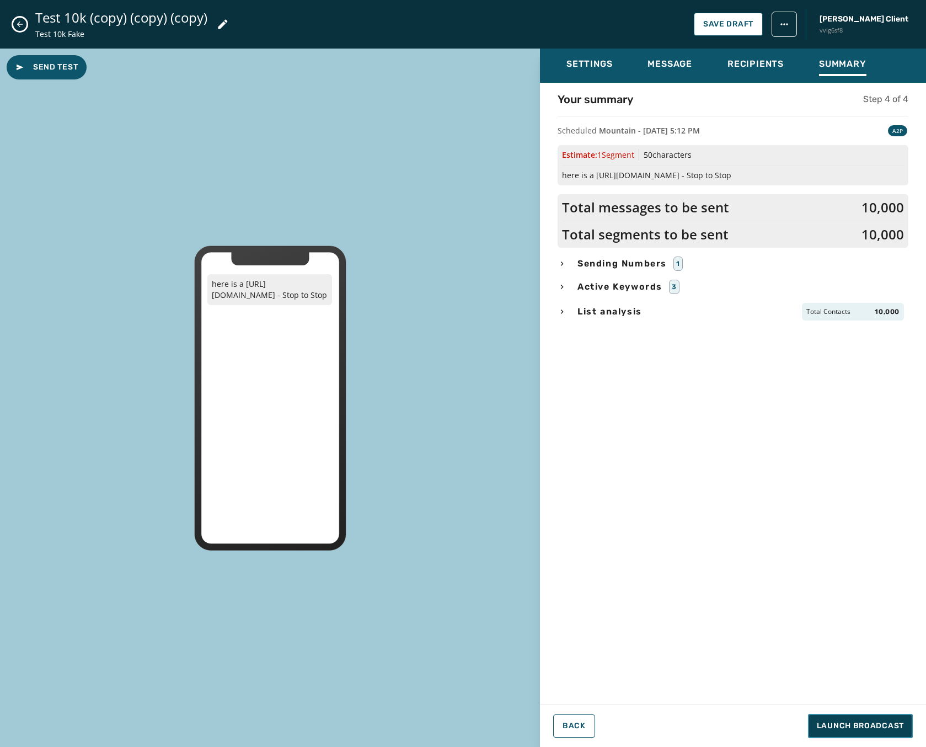
click at [852, 725] on span "Launch Broadcast" at bounding box center [860, 725] width 87 height 11
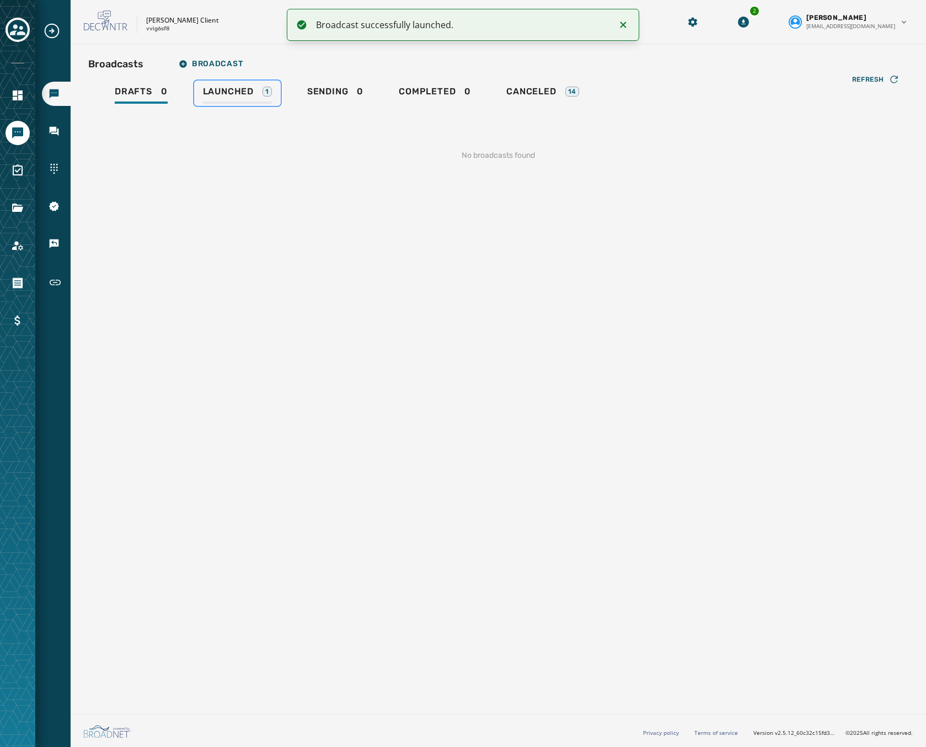
click at [246, 103] on div "Launched 1" at bounding box center [237, 95] width 69 height 18
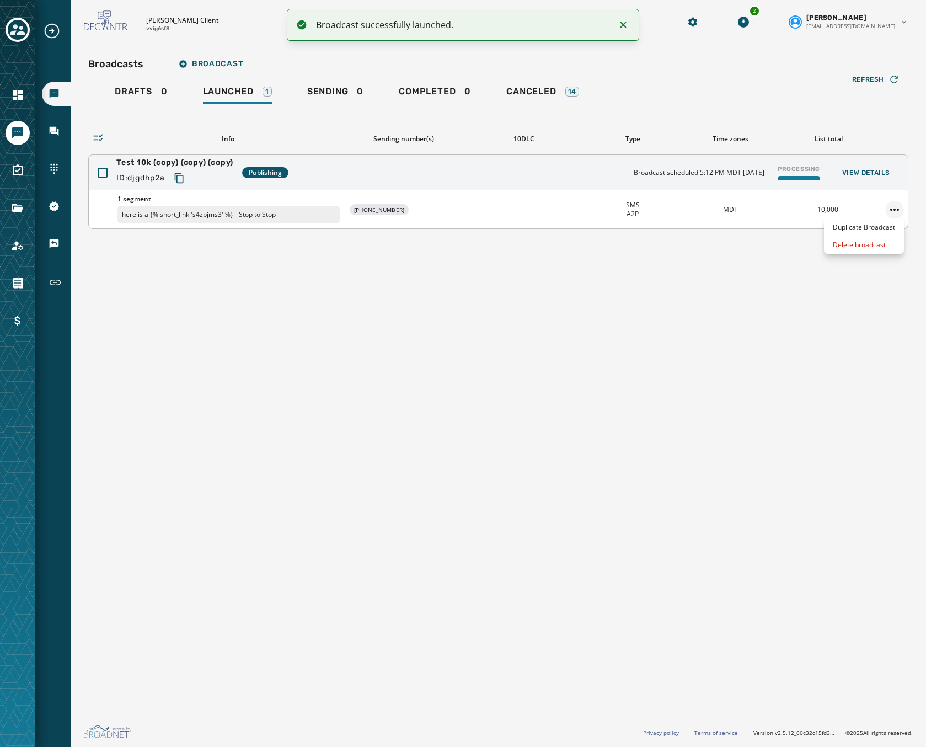
click at [888, 207] on html "Broadcast successfully launched. Broadcasts Inbox Sending Numbers 10DLC Registr…" at bounding box center [463, 373] width 926 height 747
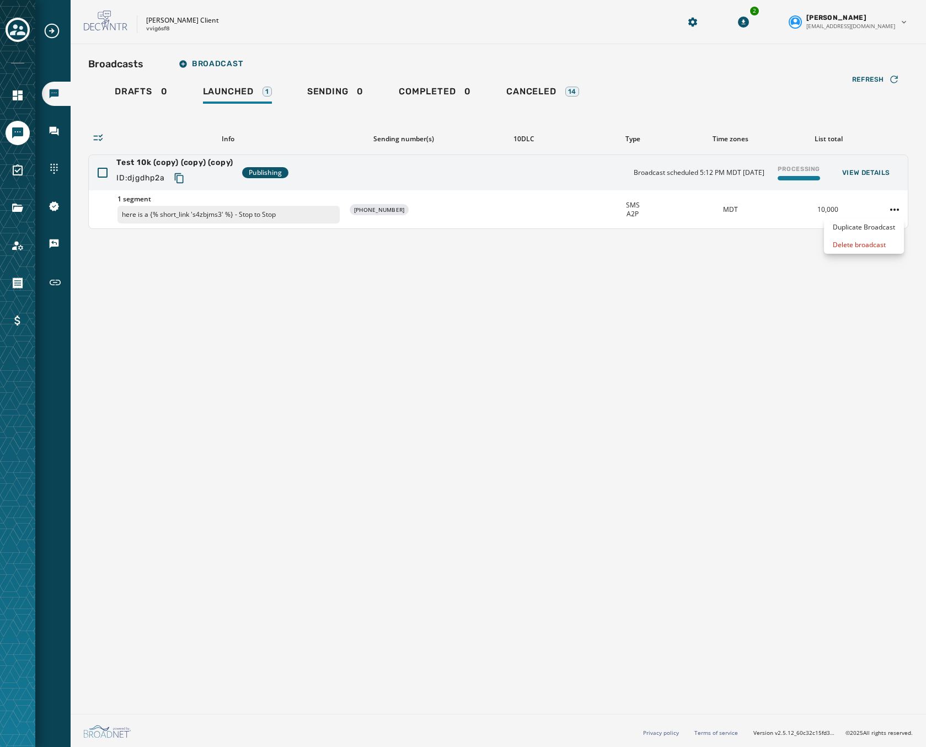
click at [446, 161] on html "Broadcasts Inbox Sending Numbers 10DLC Registration Keywords & Responders Short…" at bounding box center [463, 373] width 926 height 747
drag, startPoint x: 907, startPoint y: 212, endPoint x: 899, endPoint y: 212, distance: 8.3
click at [900, 212] on div at bounding box center [894, 210] width 26 height 18
click at [899, 212] on html "Broadcasts Inbox Sending Numbers 10DLC Registration Keywords & Responders Short…" at bounding box center [463, 373] width 926 height 747
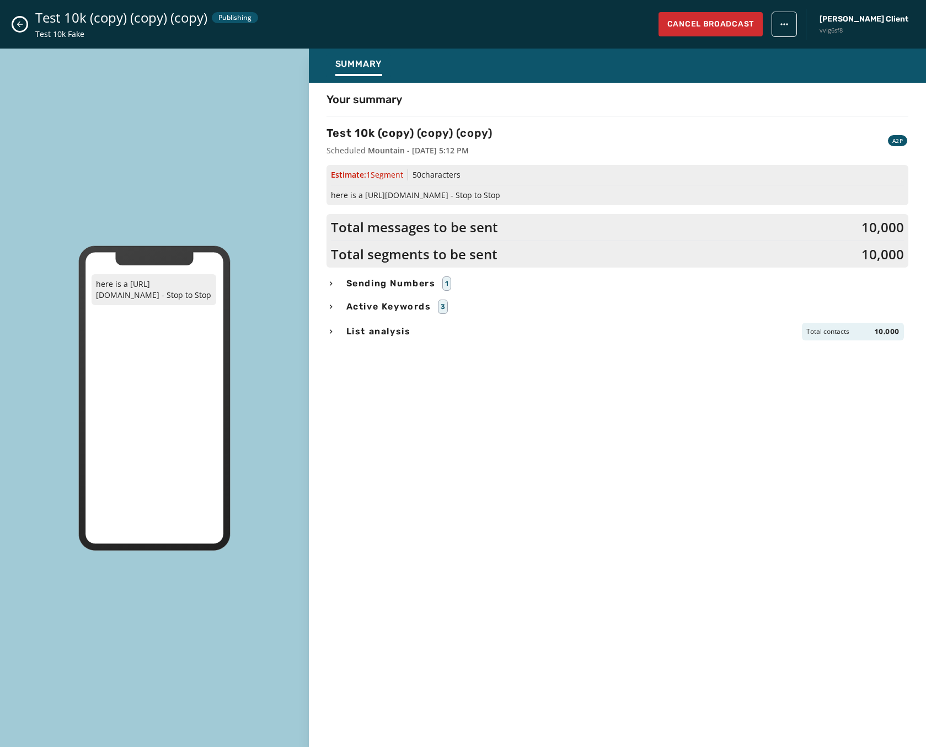
click at [17, 25] on html "Broadcasts Inbox Sending Numbers 10DLC Registration Keywords & Responders Short…" at bounding box center [463, 373] width 926 height 747
click at [9, 18] on div "Test 10k (copy) (copy) (copy) Publishing Test 10k Fake Cancel Broadcast Jeffs C…" at bounding box center [463, 24] width 926 height 49
click at [20, 23] on icon "Close admin drawer" at bounding box center [19, 24] width 9 height 9
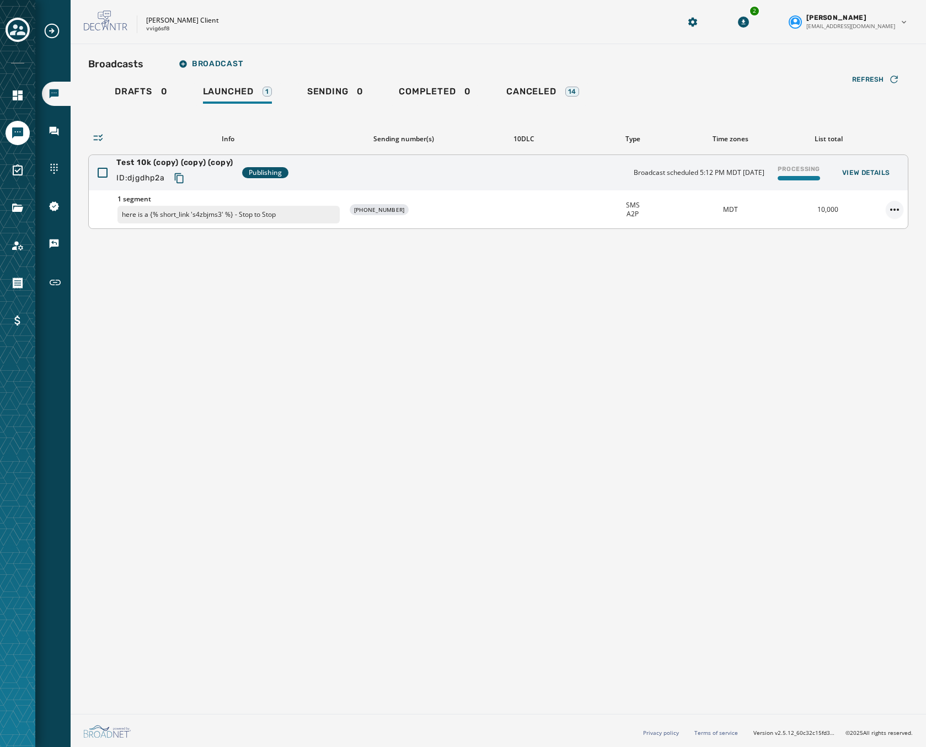
click at [888, 207] on html "Broadcasts Inbox Sending Numbers 10DLC Registration Keywords & Responders Short…" at bounding box center [463, 373] width 926 height 747
click at [875, 90] on html "Broadcasts Inbox Sending Numbers 10DLC Registration Keywords & Responders Short…" at bounding box center [463, 373] width 926 height 747
click at [876, 79] on span "Refresh" at bounding box center [868, 79] width 32 height 9
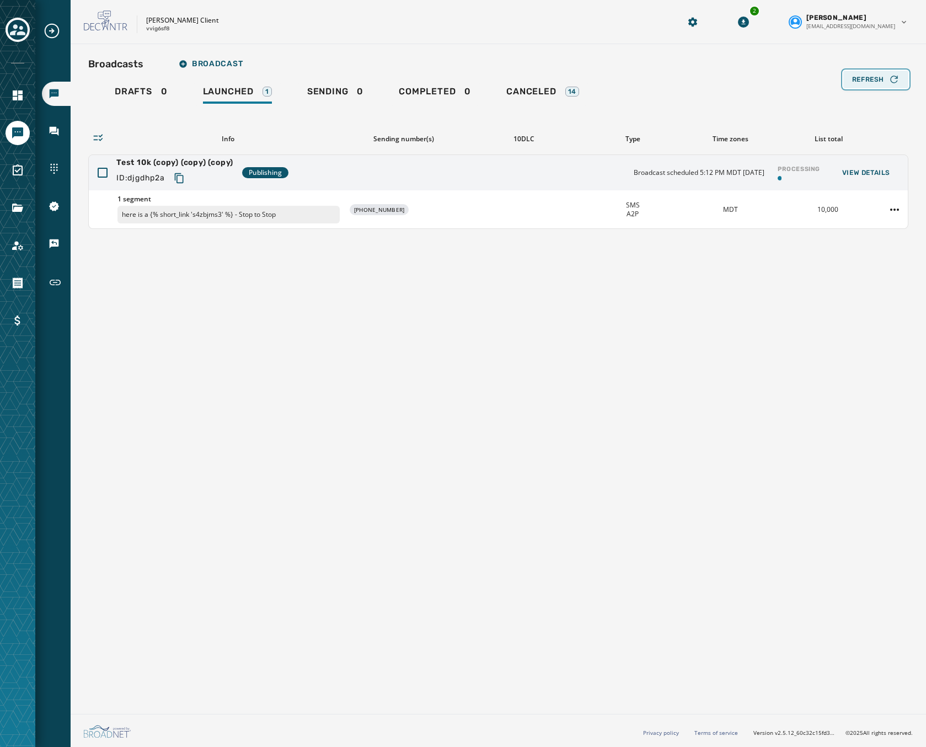
click at [876, 79] on span "Refresh" at bounding box center [868, 79] width 32 height 9
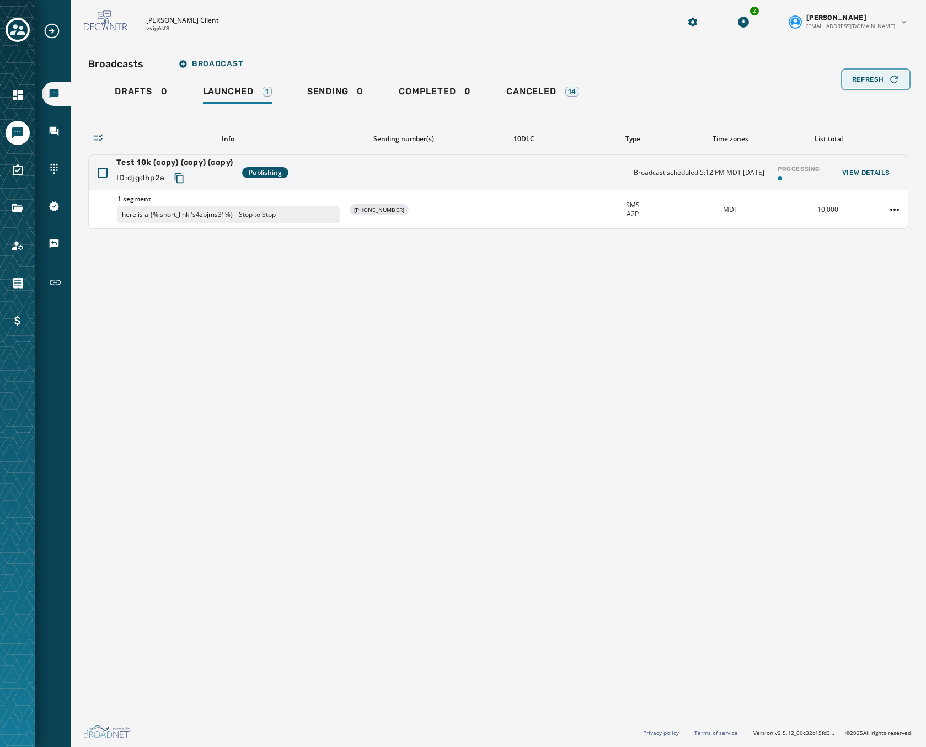
click at [876, 79] on span "Refresh" at bounding box center [868, 79] width 32 height 9
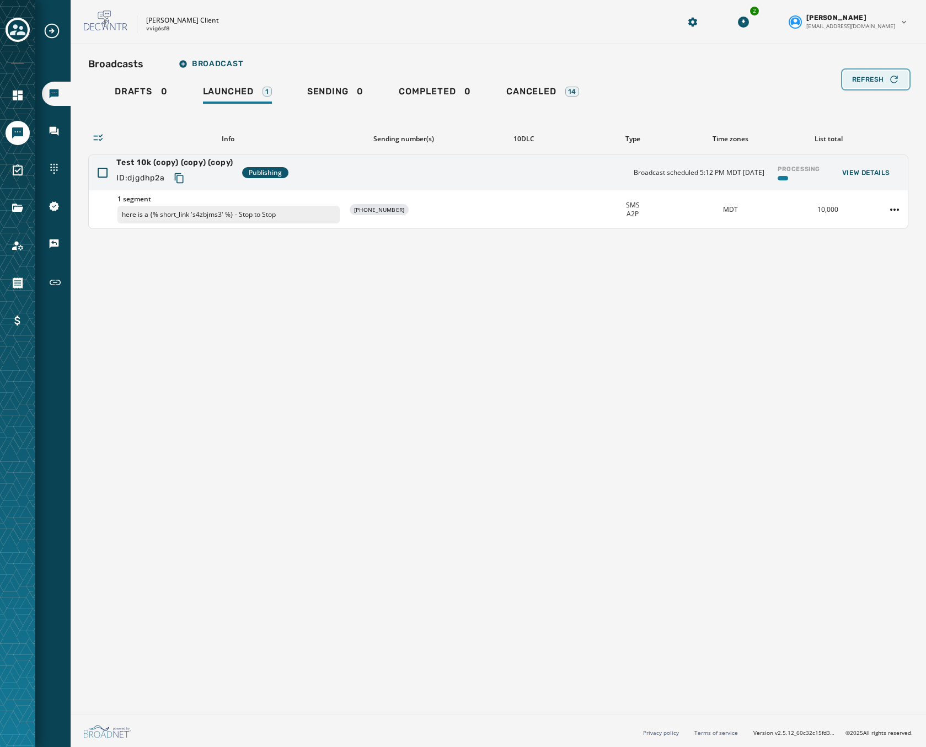
click at [860, 79] on span "Refresh" at bounding box center [868, 79] width 32 height 9
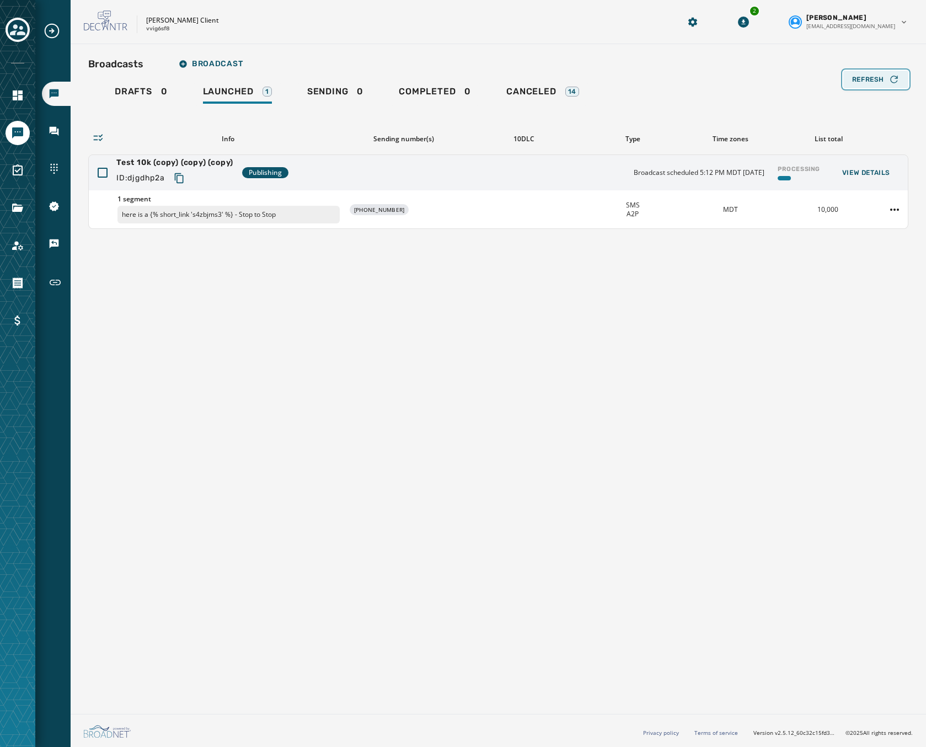
click at [860, 79] on span "Refresh" at bounding box center [868, 79] width 32 height 9
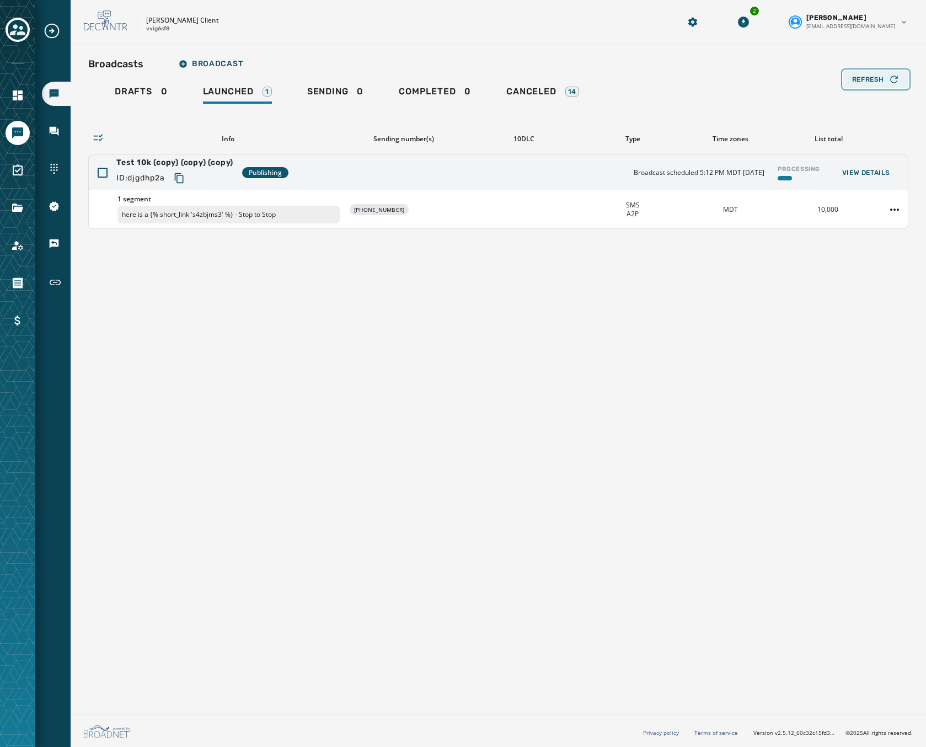
click at [860, 79] on span "Refresh" at bounding box center [868, 79] width 32 height 9
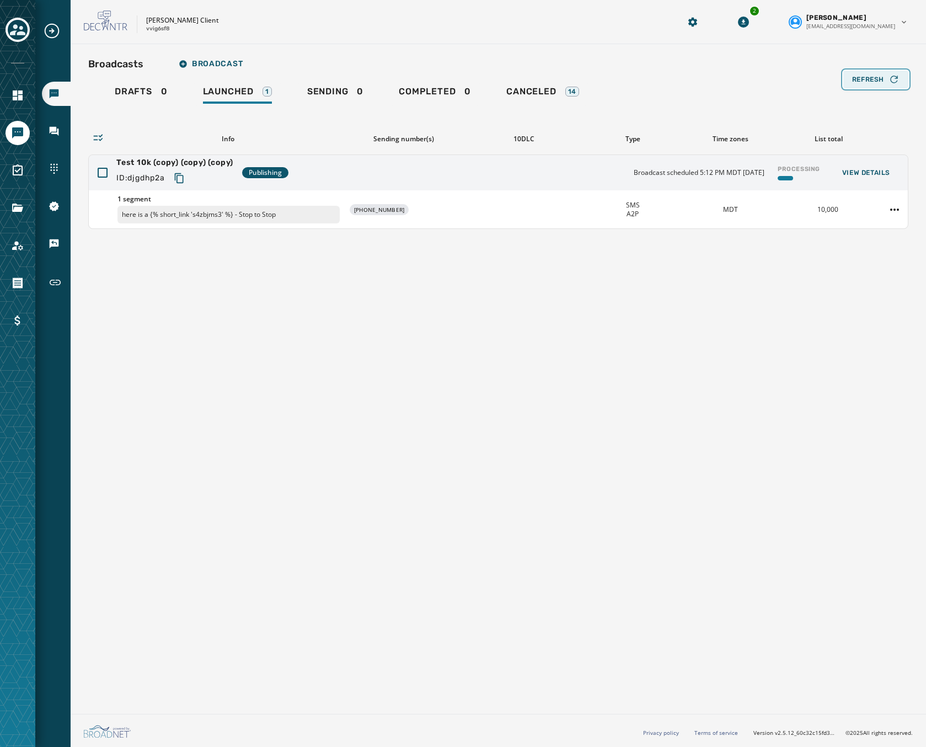
click at [860, 79] on span "Refresh" at bounding box center [868, 79] width 32 height 9
click at [862, 79] on span "Refresh" at bounding box center [868, 79] width 32 height 9
click at [867, 77] on span "Refresh" at bounding box center [868, 79] width 32 height 9
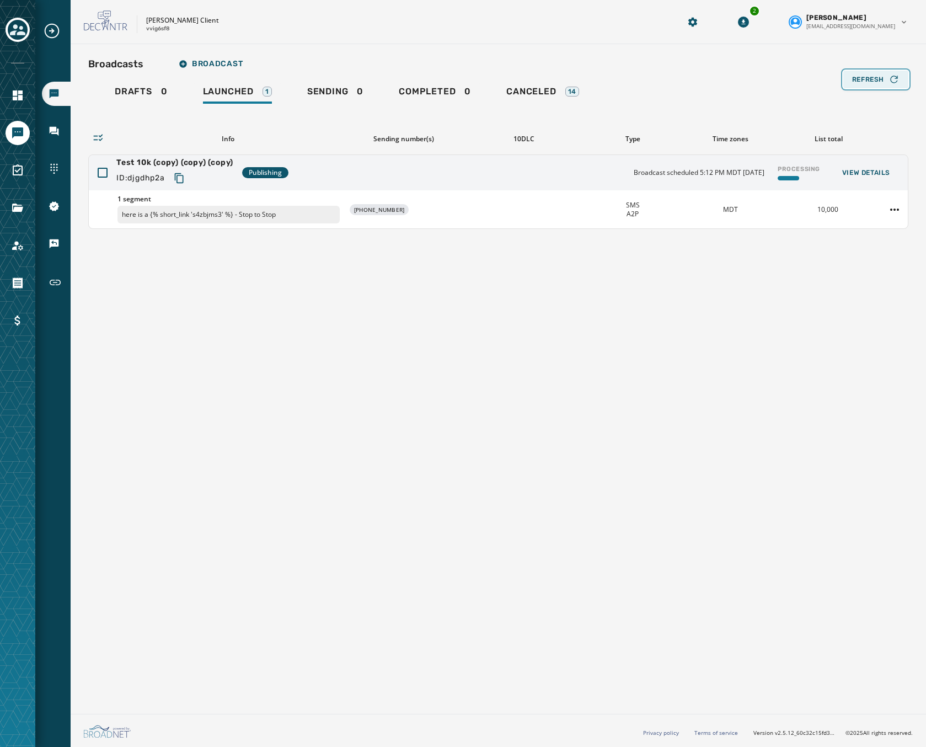
click at [867, 77] on span "Refresh" at bounding box center [868, 79] width 32 height 9
click at [866, 74] on div "Refresh" at bounding box center [875, 79] width 47 height 11
click at [880, 79] on span "Refresh" at bounding box center [868, 79] width 32 height 9
click at [890, 83] on icon "button" at bounding box center [894, 79] width 11 height 11
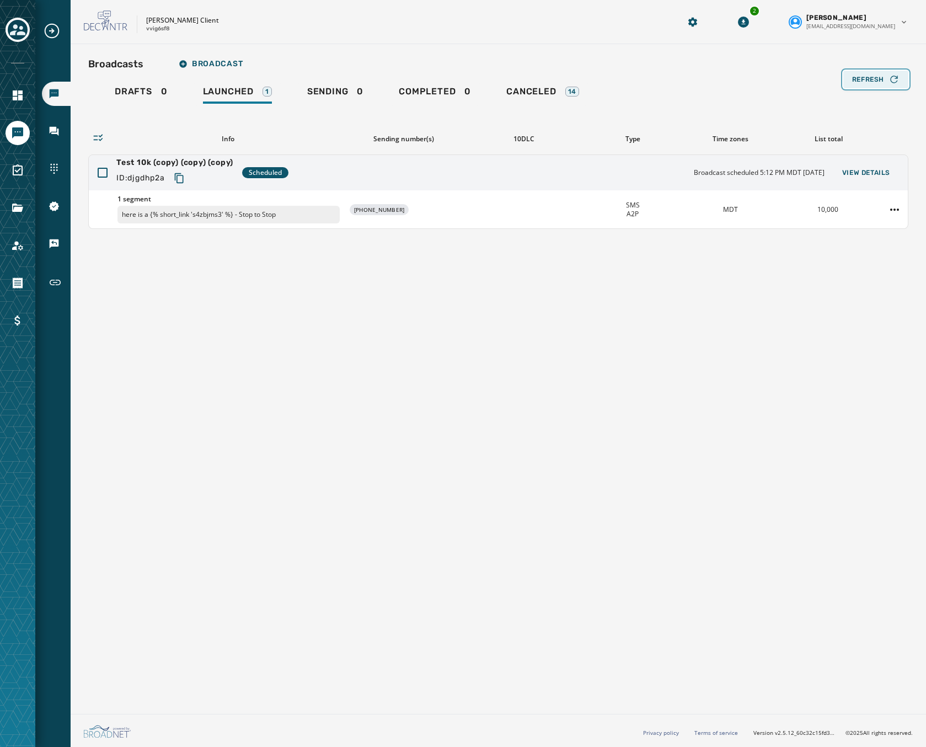
click at [890, 83] on icon "button" at bounding box center [894, 79] width 11 height 11
click at [898, 208] on html "Broadcasts Inbox Sending Numbers 10DLC Registration Keywords & Responders Short…" at bounding box center [463, 373] width 926 height 747
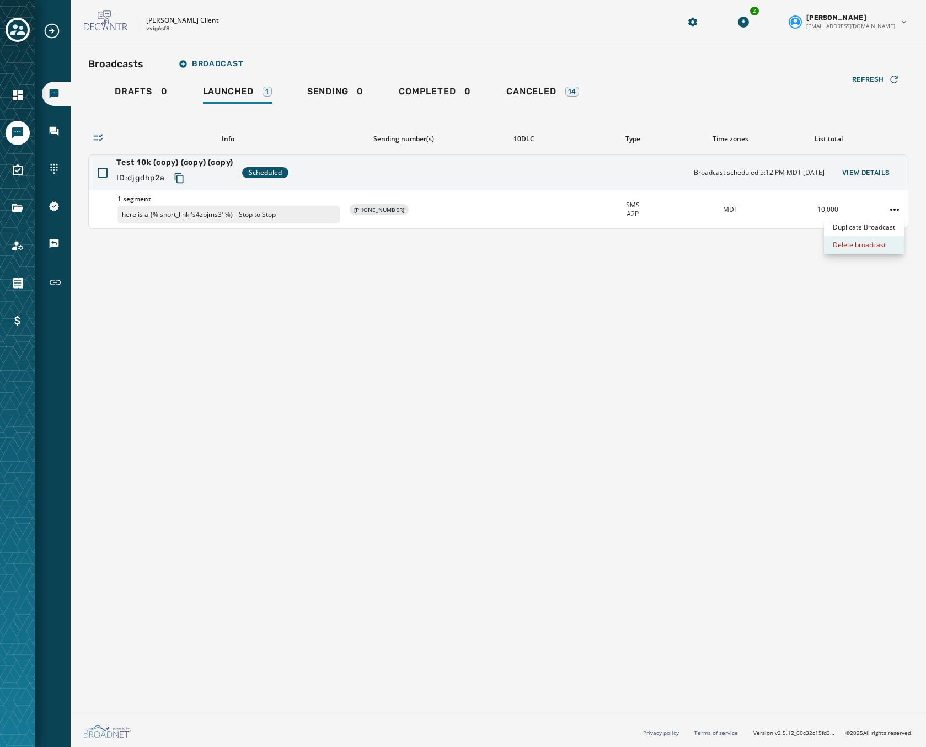
click at [861, 250] on div "Delete broadcast" at bounding box center [864, 245] width 80 height 18
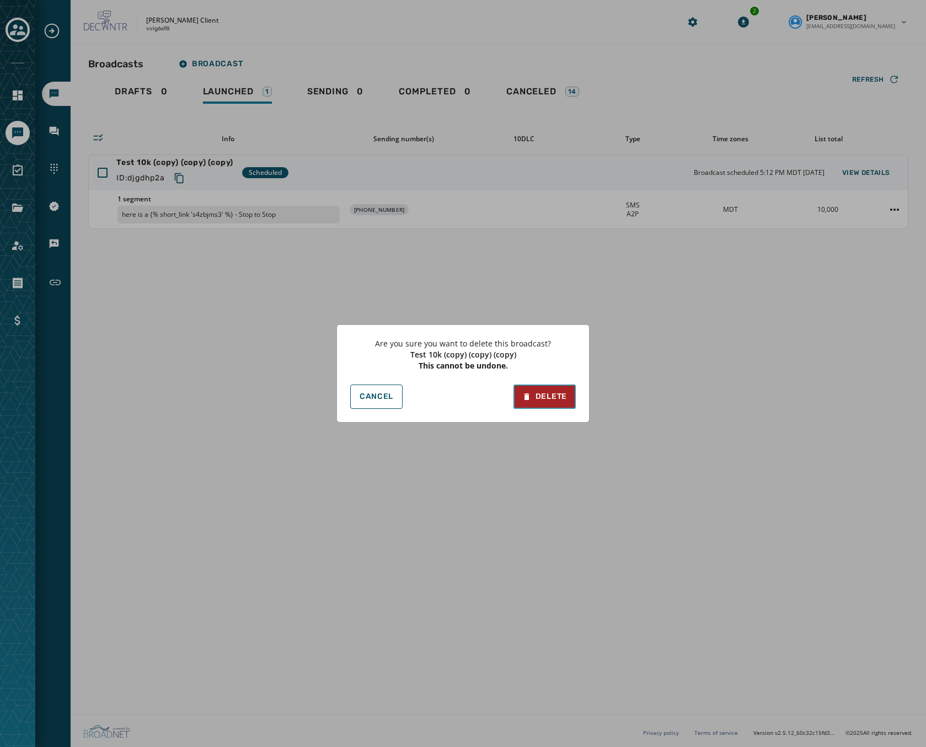
click at [558, 397] on div "Delete" at bounding box center [544, 396] width 45 height 11
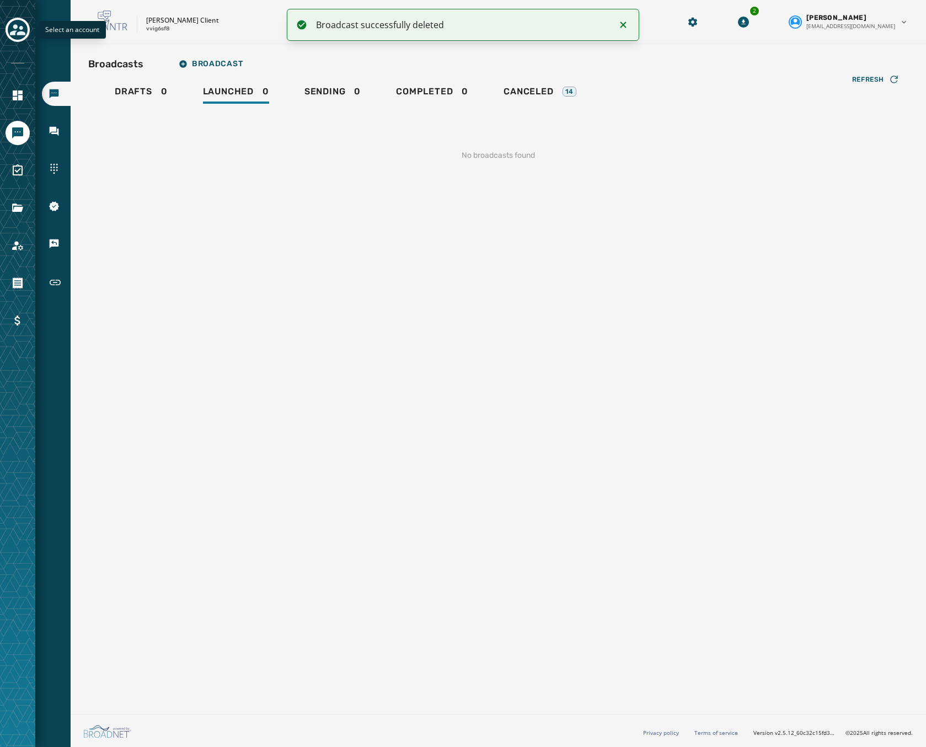
click at [15, 30] on icon "Toggle account select drawer" at bounding box center [17, 29] width 15 height 15
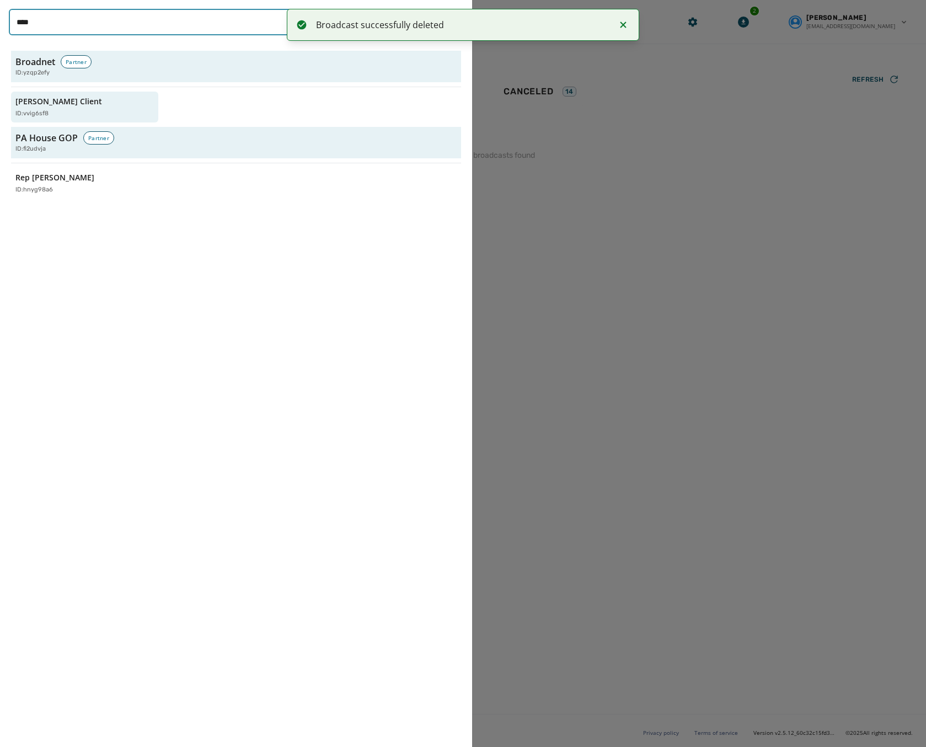
click at [102, 27] on input "****" at bounding box center [172, 22] width 327 height 26
click at [622, 22] on icon "Notifications (F8)" at bounding box center [623, 24] width 13 height 13
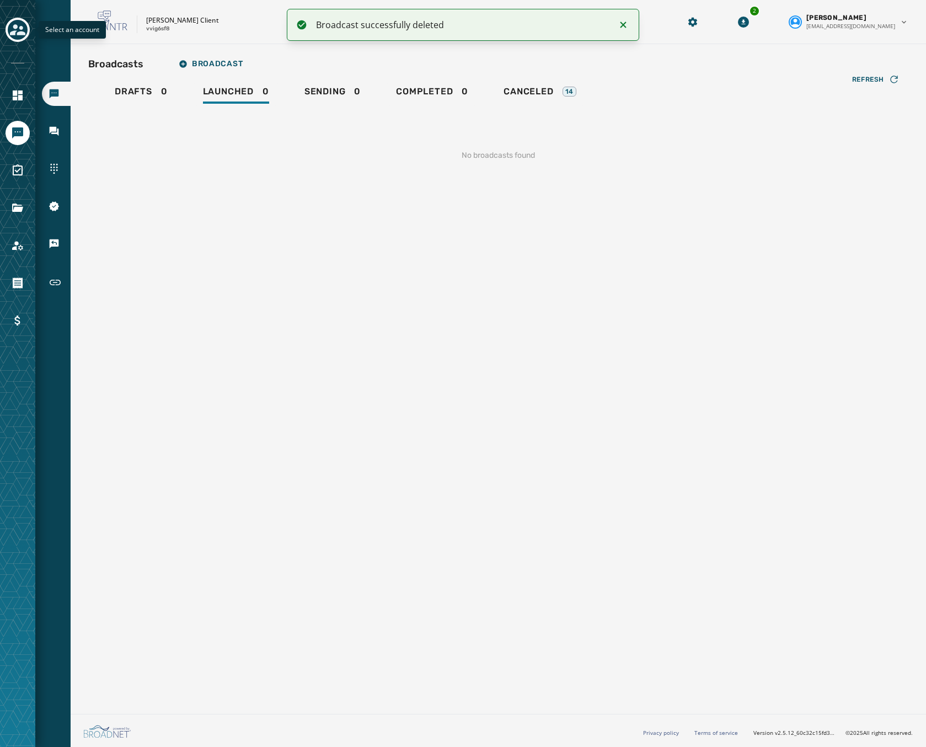
click at [18, 27] on icon "Toggle account select drawer" at bounding box center [17, 29] width 15 height 15
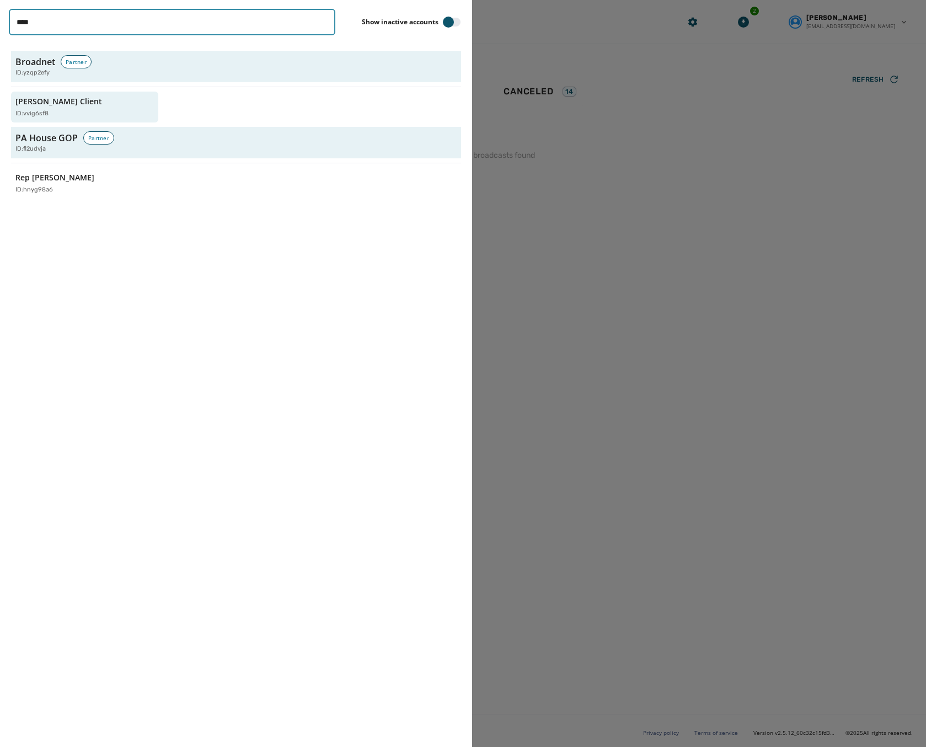
drag, startPoint x: 109, startPoint y: 25, endPoint x: -74, endPoint y: 1, distance: 185.4
click at [0, 1] on html "Broadcasts Inbox Sending Numbers 10DLC Registration Keywords & Responders Short…" at bounding box center [463, 373] width 926 height 747
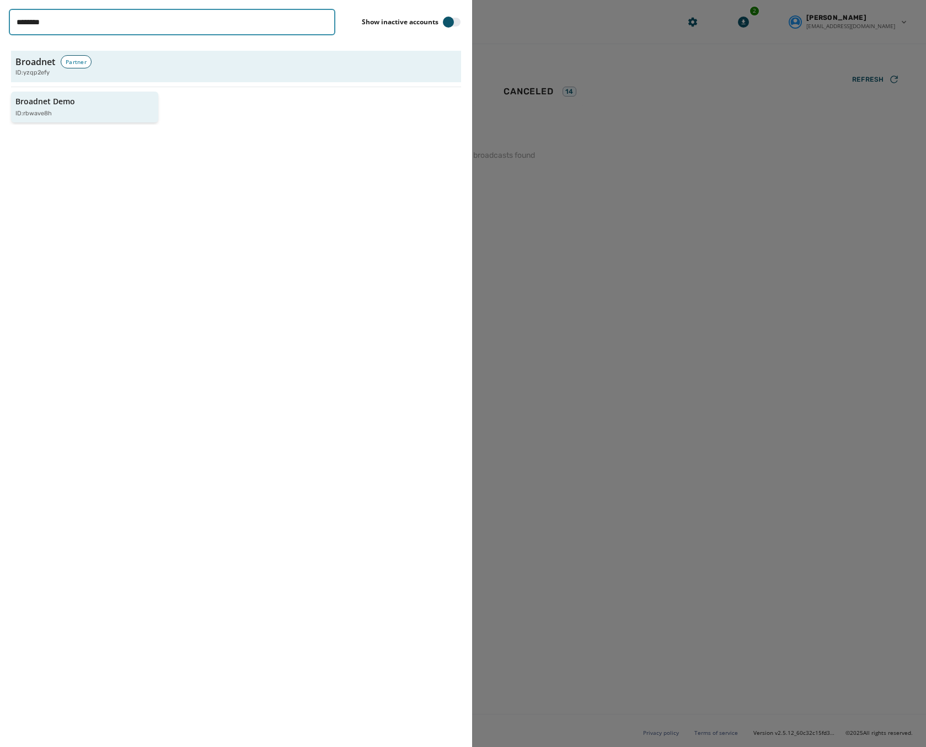
type input "********"
click at [46, 100] on p "Broadnet Demo" at bounding box center [45, 101] width 60 height 11
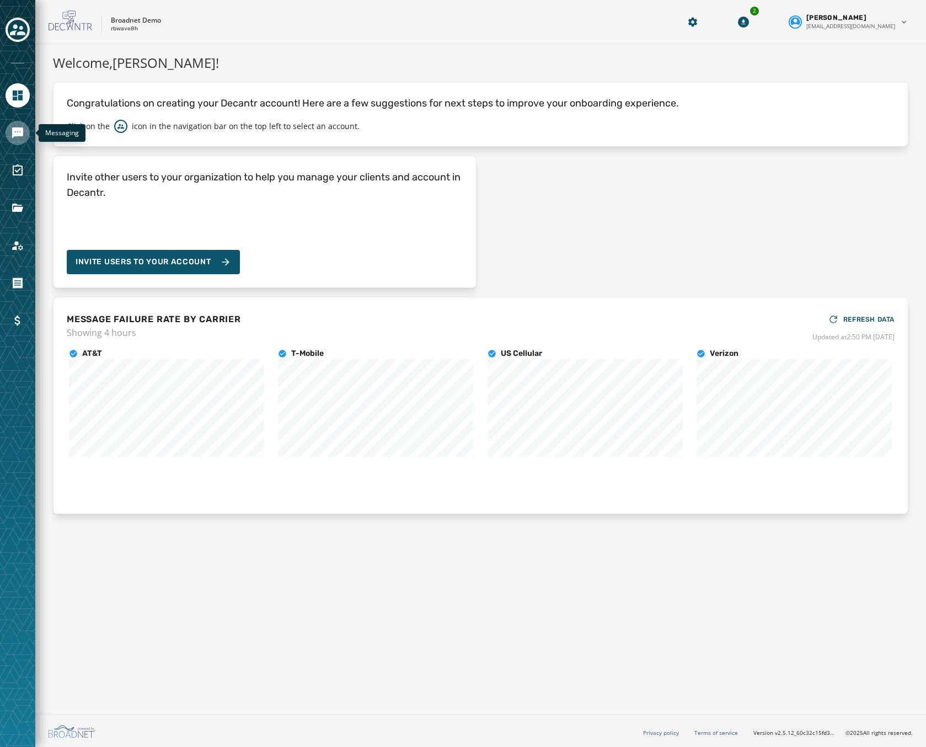
click at [9, 126] on link "Navigate to Messaging" at bounding box center [18, 133] width 24 height 24
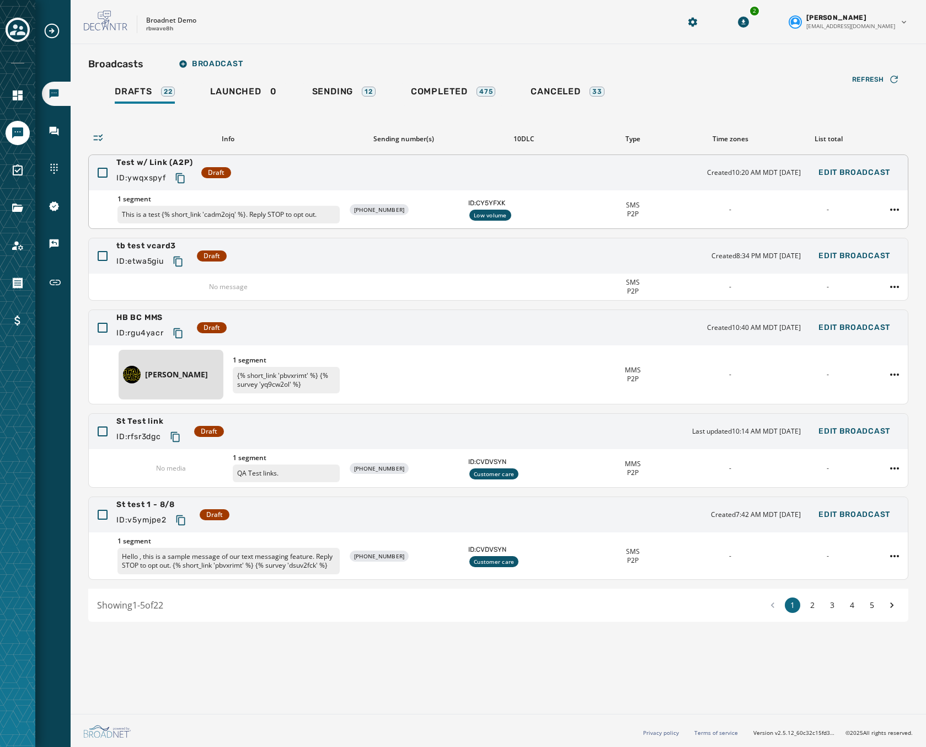
click at [286, 172] on div "Test w/ Link (A2P) ID: ywqxspyf Draft Created 10:20 AM MDT September 26, 2025 E…" at bounding box center [498, 172] width 819 height 35
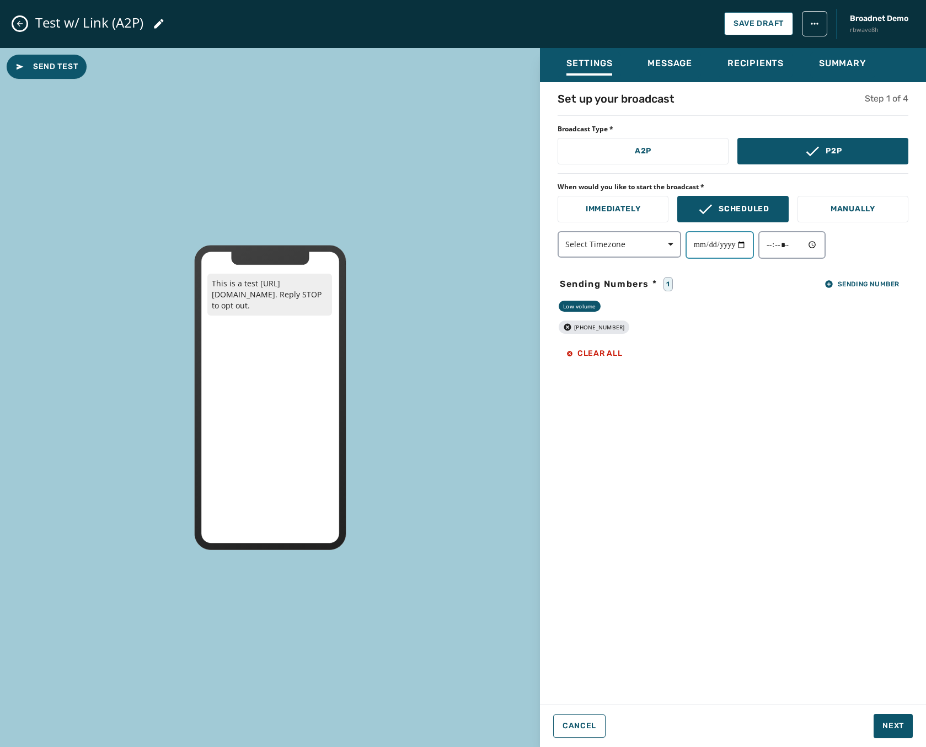
click at [752, 245] on input "date" at bounding box center [720, 245] width 68 height 28
type input "**********"
click at [816, 242] on input "time" at bounding box center [791, 245] width 67 height 28
type input "*****"
click at [717, 314] on div "Low volume +1 720 437-8807 Clear all" at bounding box center [733, 333] width 351 height 64
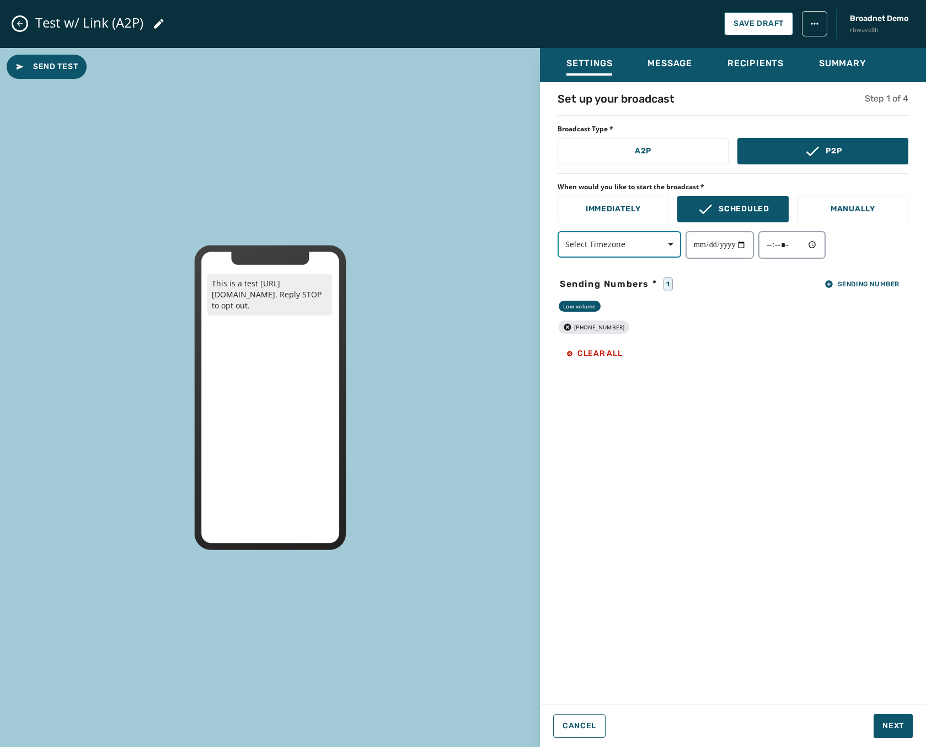
click at [635, 240] on span "Select Timezone" at bounding box center [619, 244] width 108 height 11
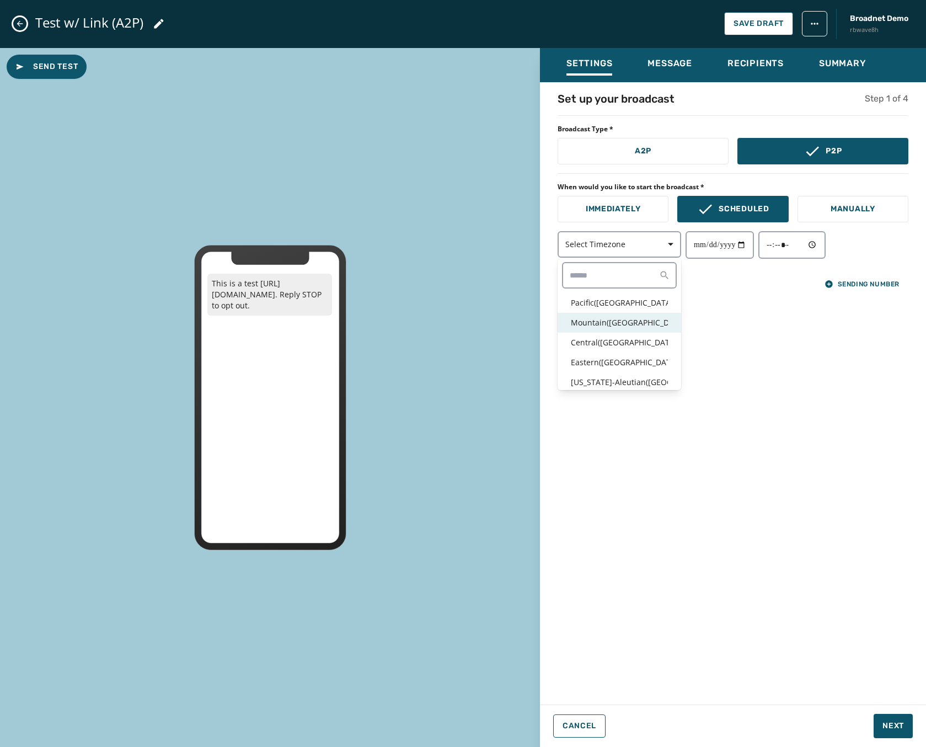
click at [608, 320] on p "Mountain ( USA / Canada )" at bounding box center [619, 322] width 97 height 11
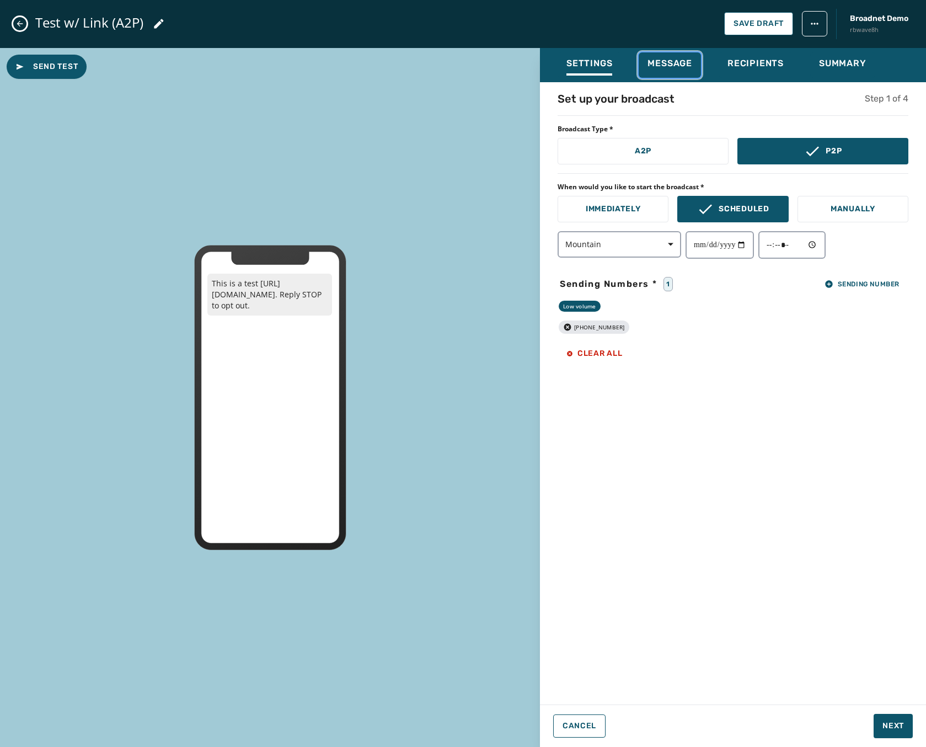
click at [646, 52] on button "Message" at bounding box center [670, 64] width 62 height 25
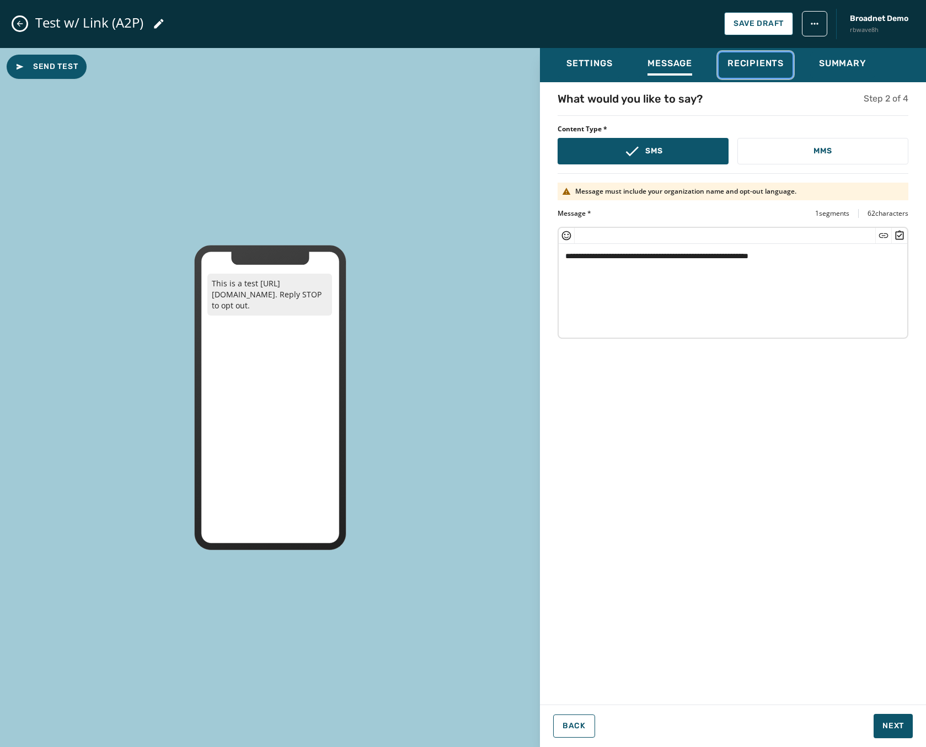
click at [752, 59] on span "Recipients" at bounding box center [756, 63] width 56 height 11
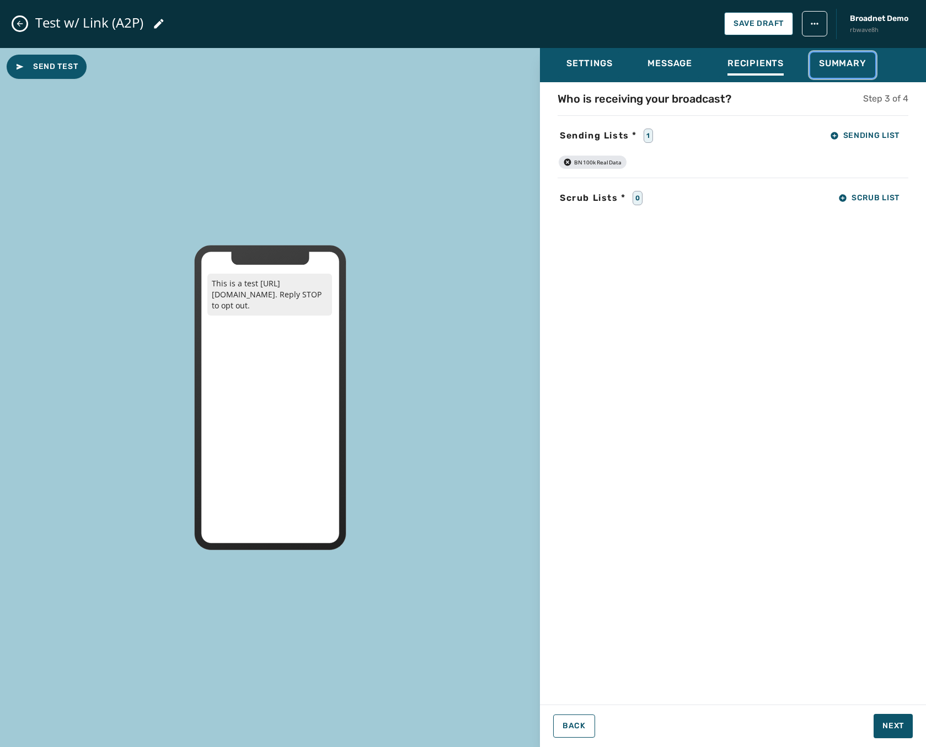
click at [847, 62] on span "Summary" at bounding box center [842, 63] width 47 height 11
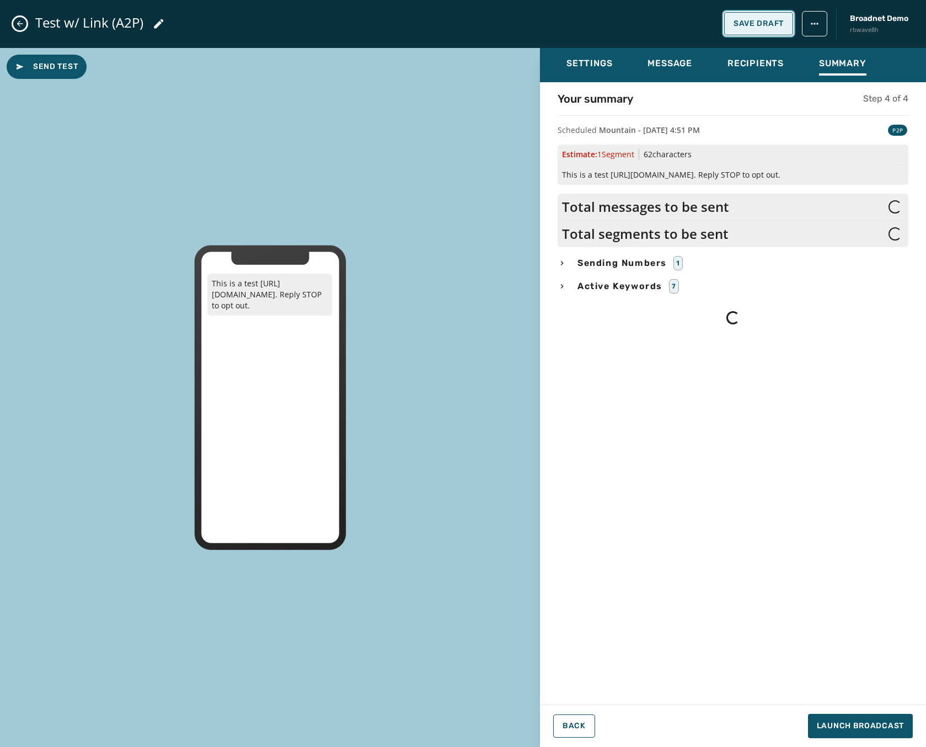
click at [751, 21] on span "Save Draft" at bounding box center [759, 23] width 50 height 9
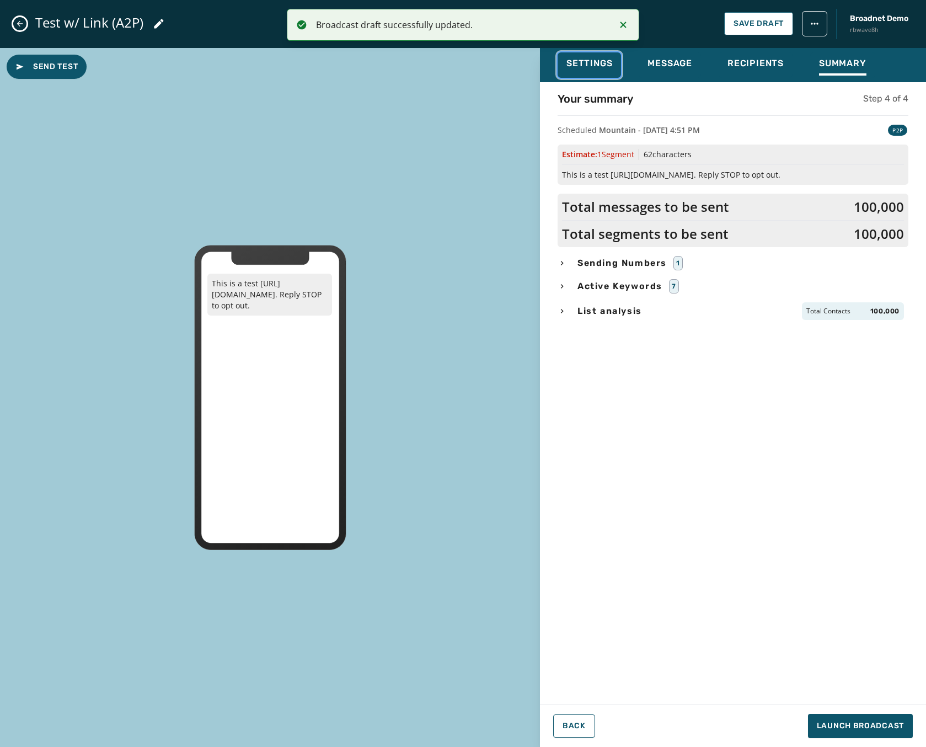
click at [589, 70] on div "Settings" at bounding box center [590, 67] width 46 height 18
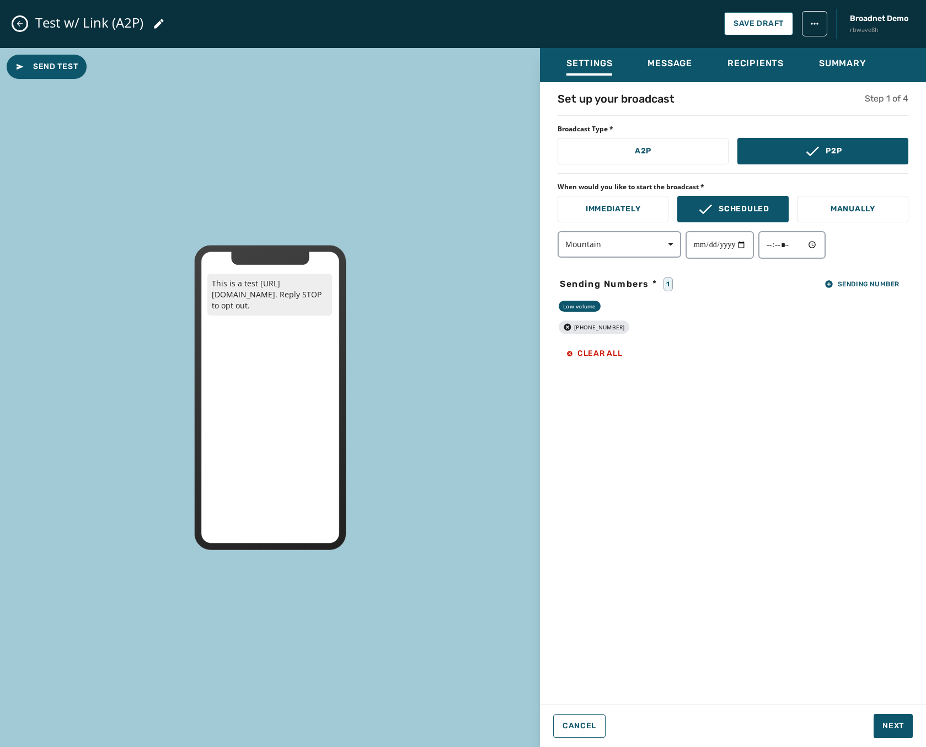
click at [158, 22] on icon at bounding box center [158, 23] width 13 height 13
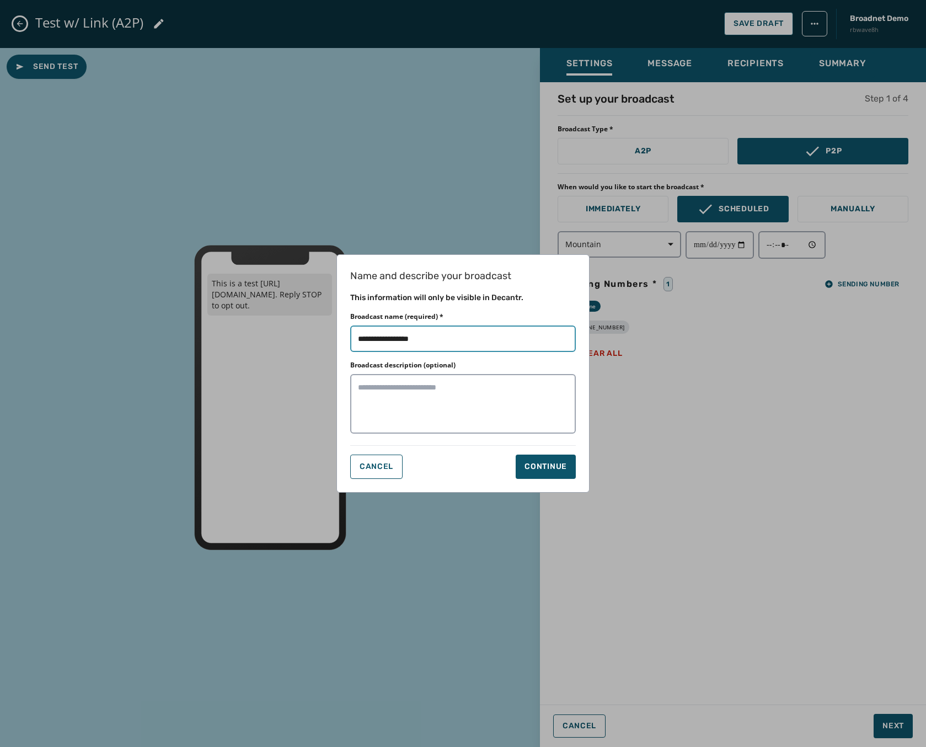
drag, startPoint x: 430, startPoint y: 340, endPoint x: 265, endPoint y: 323, distance: 165.8
click at [276, 328] on div "Name and describe your broadcast This information will only be visible in Decan…" at bounding box center [463, 373] width 926 height 747
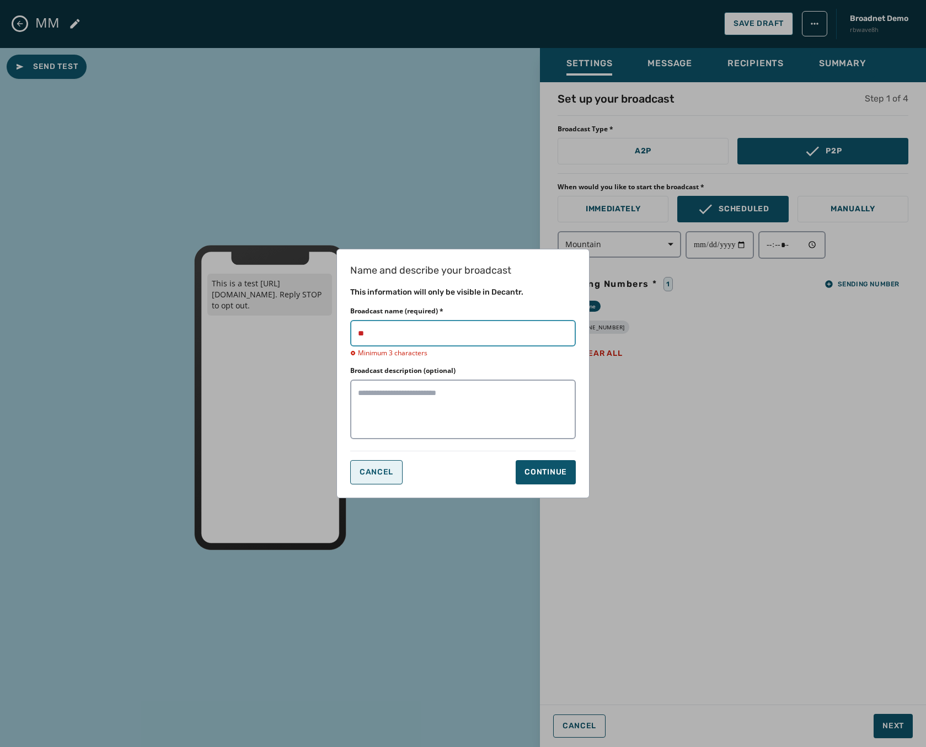
type input "**"
click at [383, 468] on span "Cancel" at bounding box center [377, 472] width 34 height 9
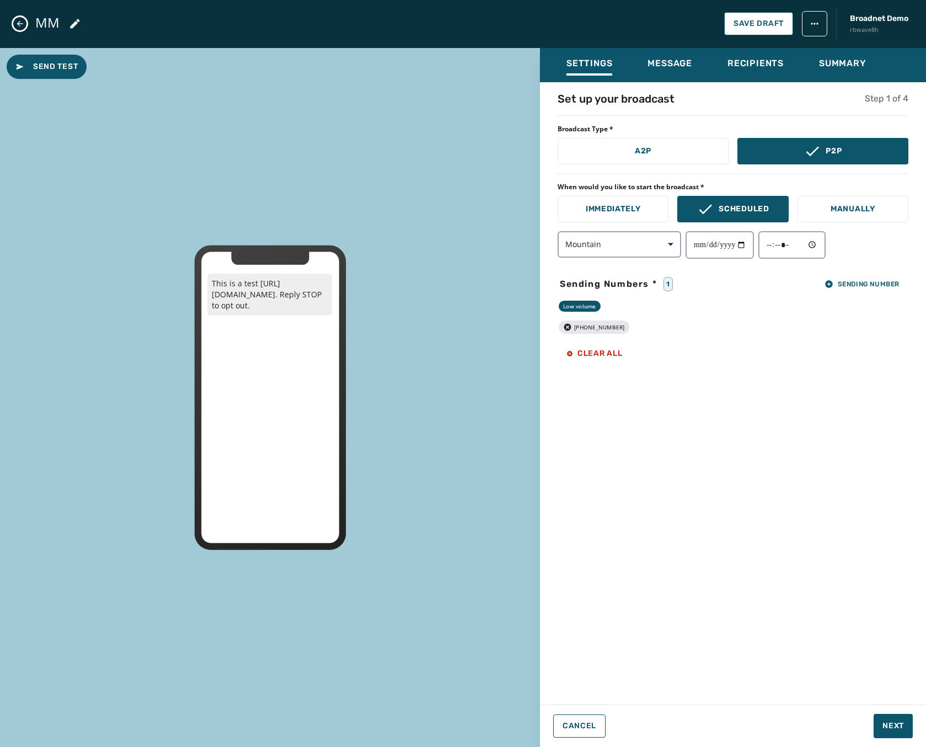
click at [18, 19] on icon "Close admin drawer" at bounding box center [19, 23] width 9 height 9
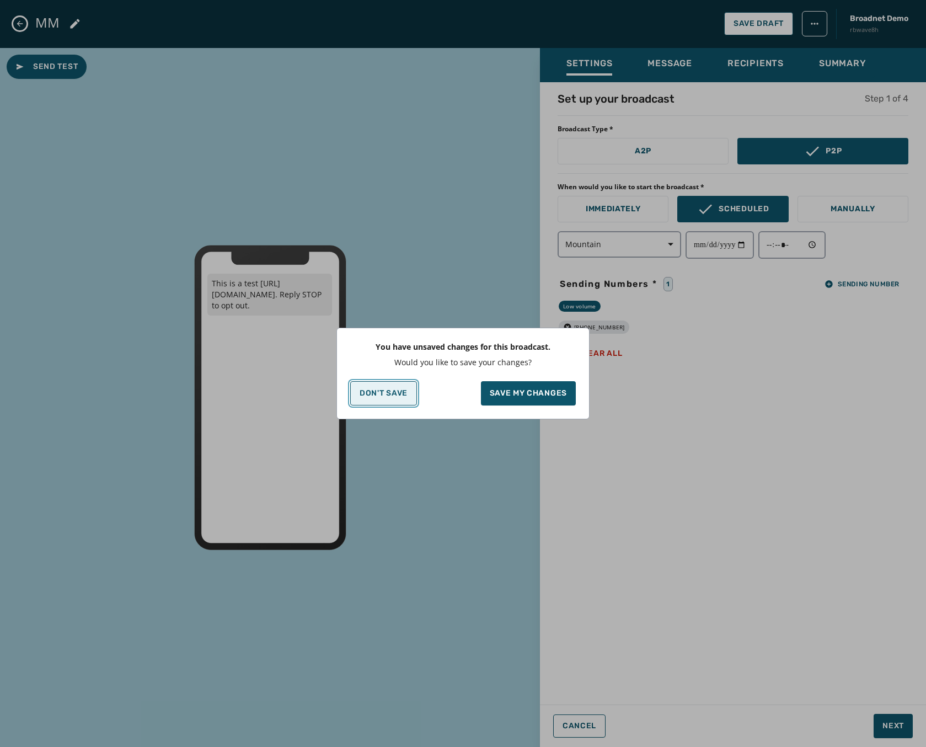
click at [388, 398] on button "Don't Save" at bounding box center [383, 393] width 67 height 24
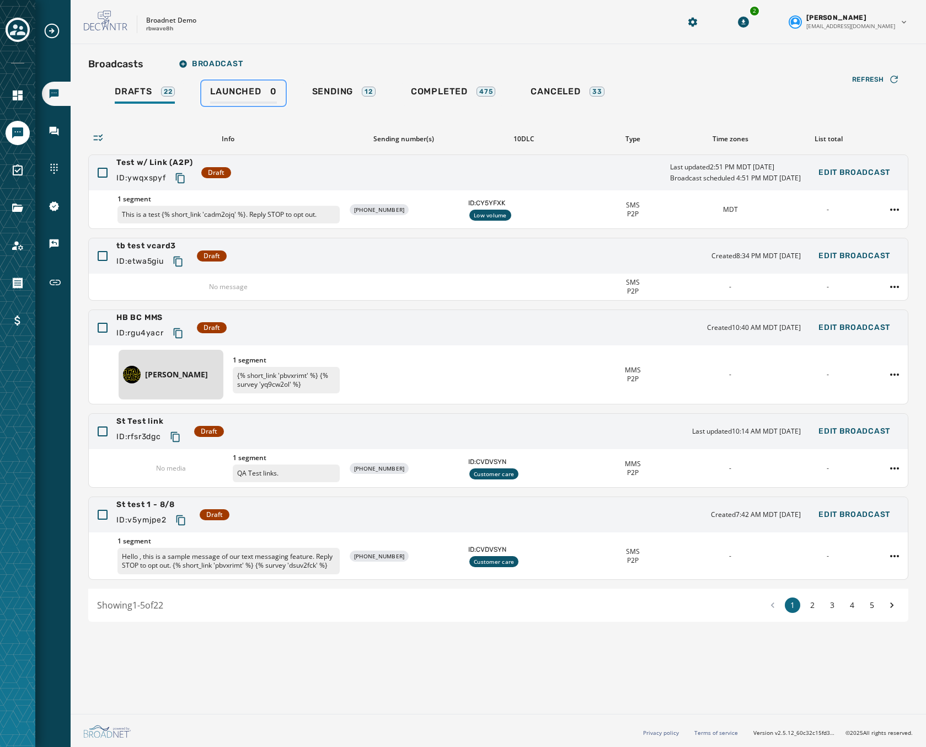
click at [223, 97] on span "Launched" at bounding box center [235, 91] width 51 height 11
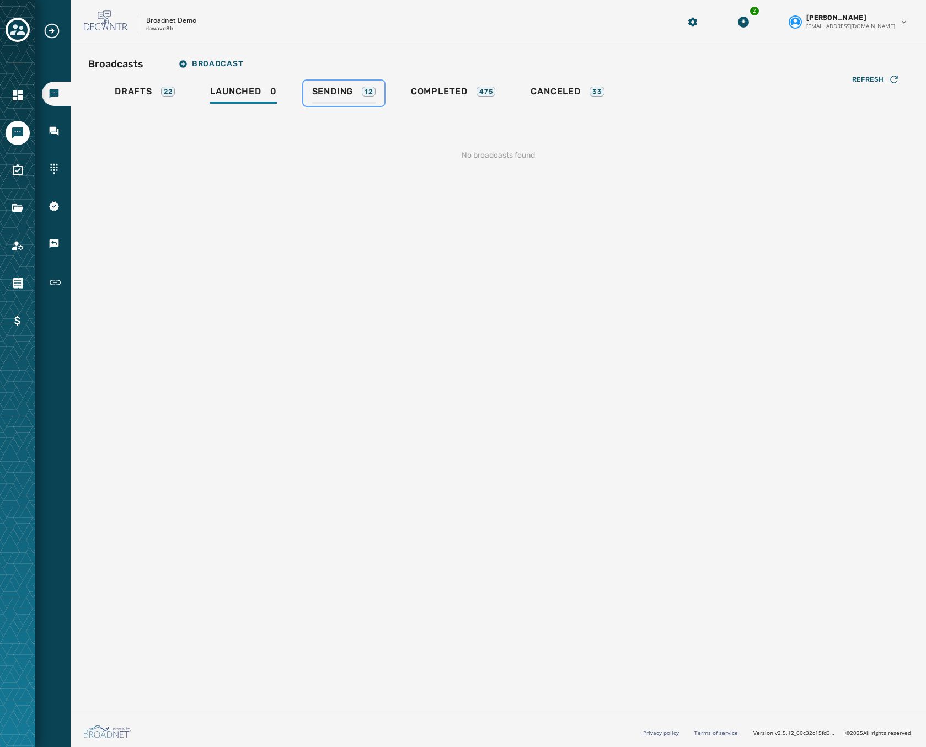
click at [339, 92] on span "Sending" at bounding box center [332, 91] width 41 height 11
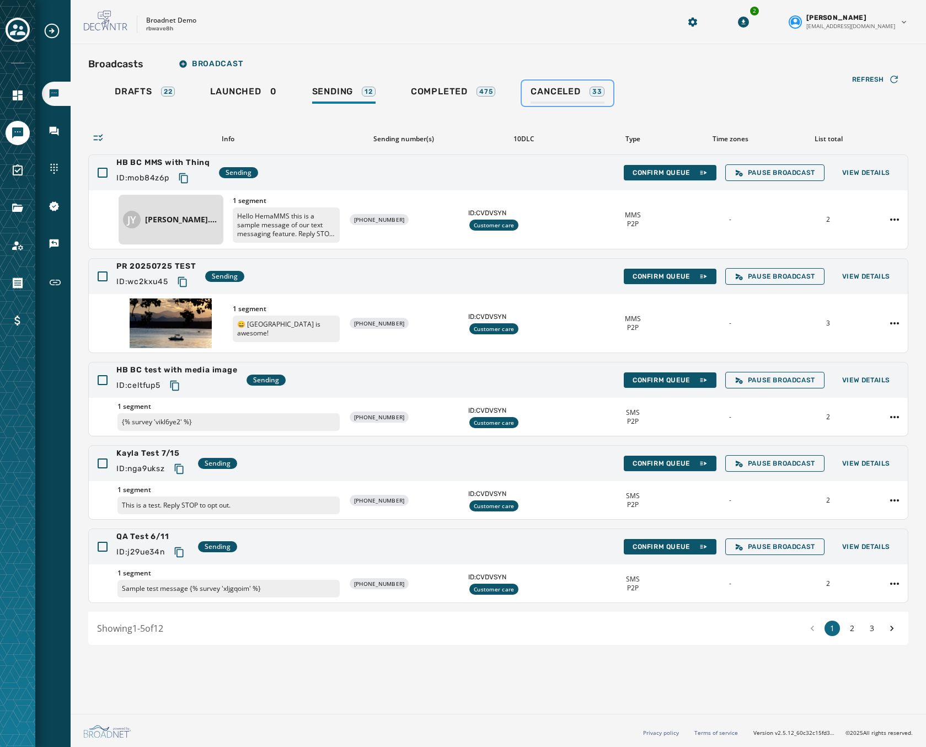
click at [605, 89] on div "33" at bounding box center [597, 92] width 15 height 10
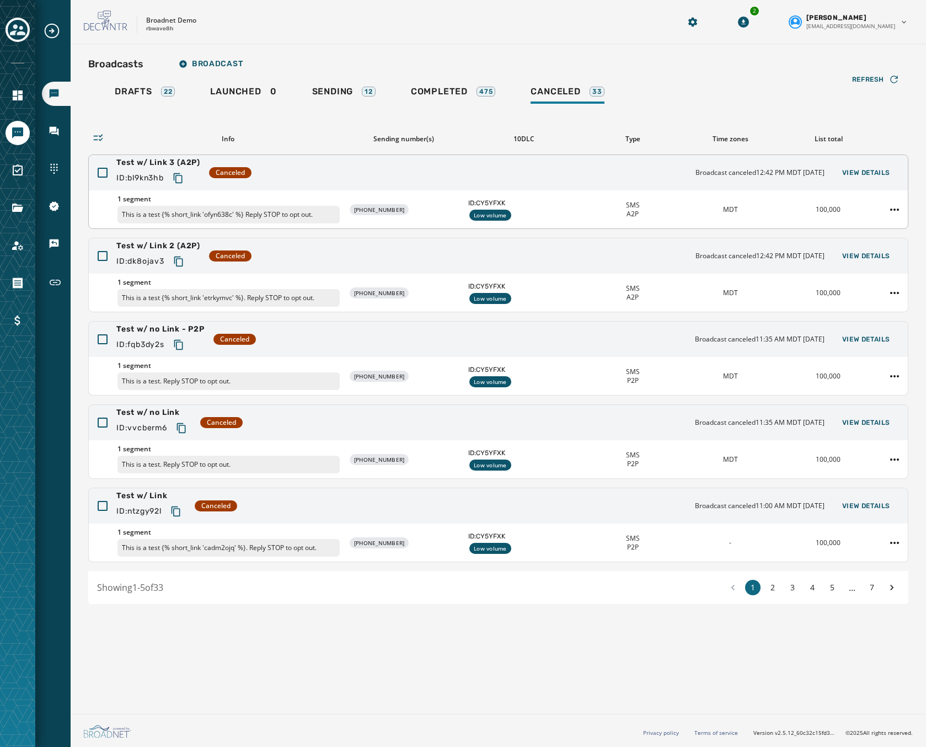
click at [281, 181] on div "Test w/ Link 3 (A2P) ID: bl9kn3hb Canceled Broadcast canceled 12:42 PM MDT Sept…" at bounding box center [498, 172] width 819 height 35
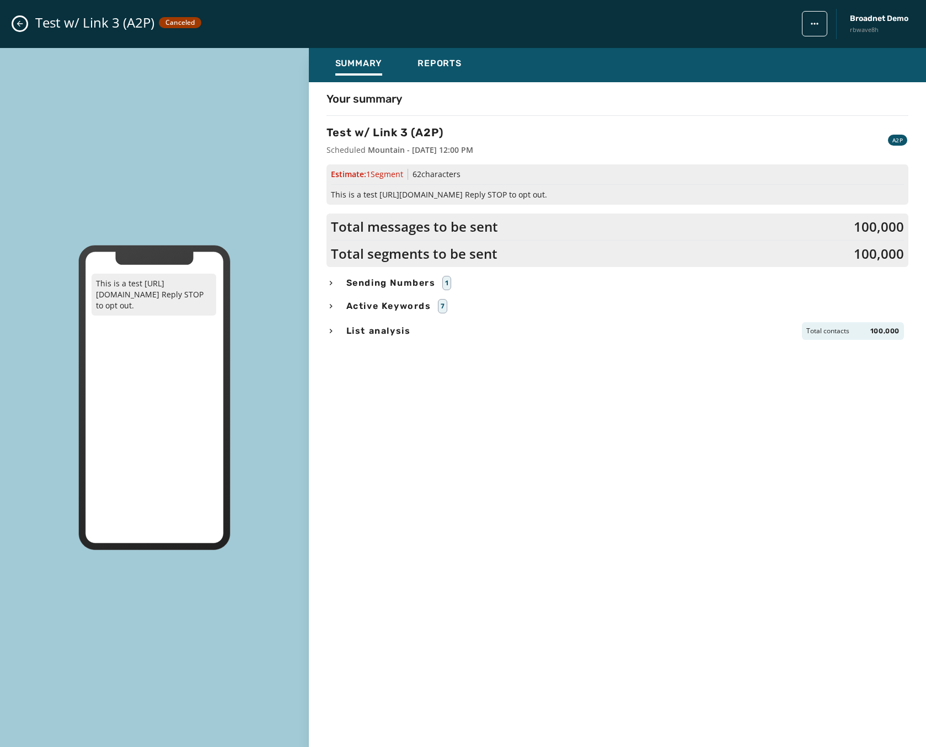
click at [19, 21] on icon "Close admin drawer" at bounding box center [19, 23] width 9 height 9
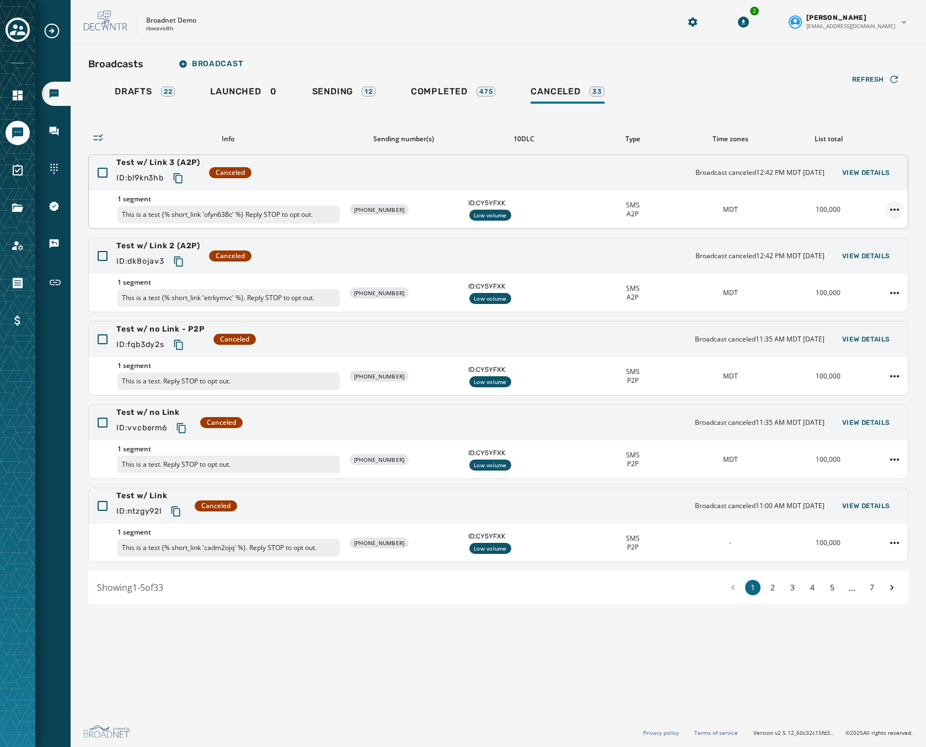
click at [894, 205] on html "Broadcasts Inbox Sending Numbers 10DLC Registration Keywords & Responders Short…" at bounding box center [463, 373] width 926 height 747
click at [874, 228] on div "Duplicate Broadcast" at bounding box center [864, 227] width 80 height 18
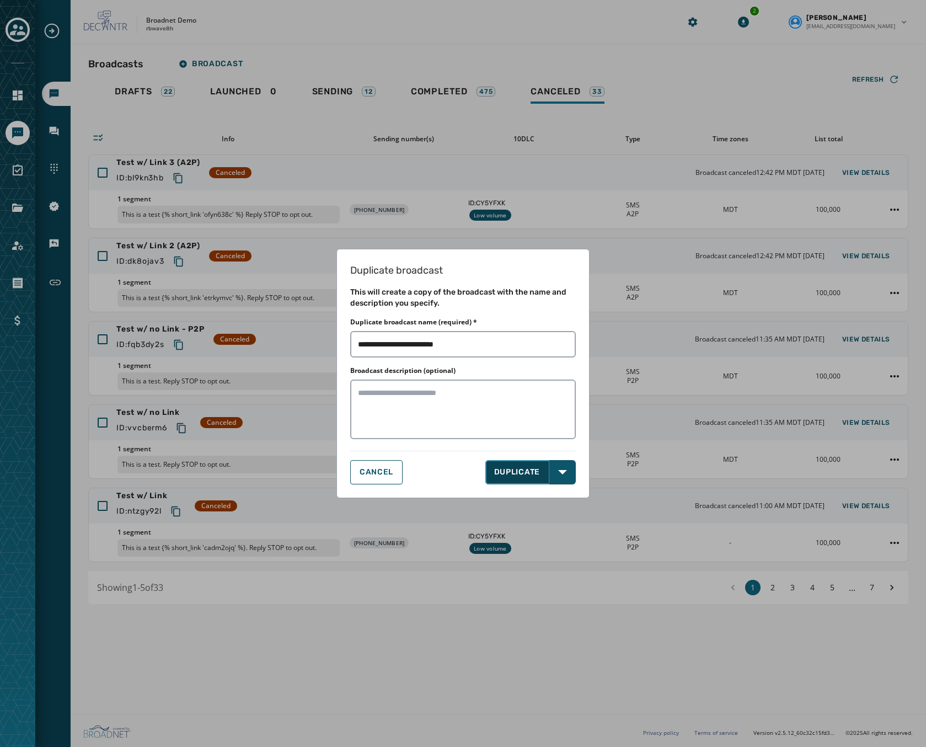
click at [511, 469] on button "DUPLICATE" at bounding box center [517, 472] width 65 height 24
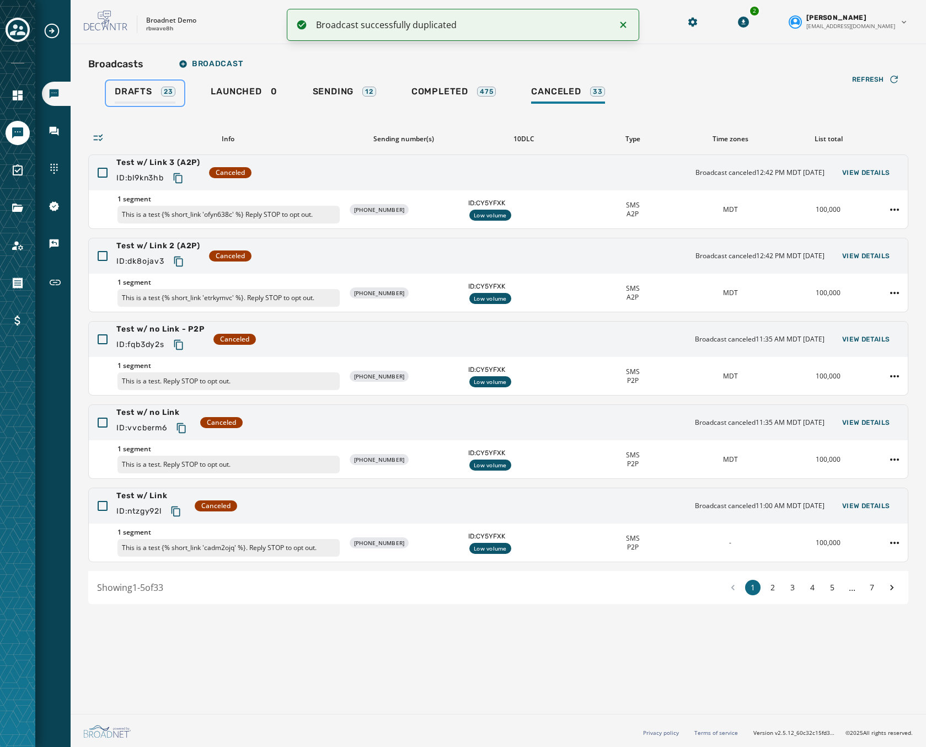
click at [151, 99] on div "Drafts 23" at bounding box center [145, 95] width 61 height 18
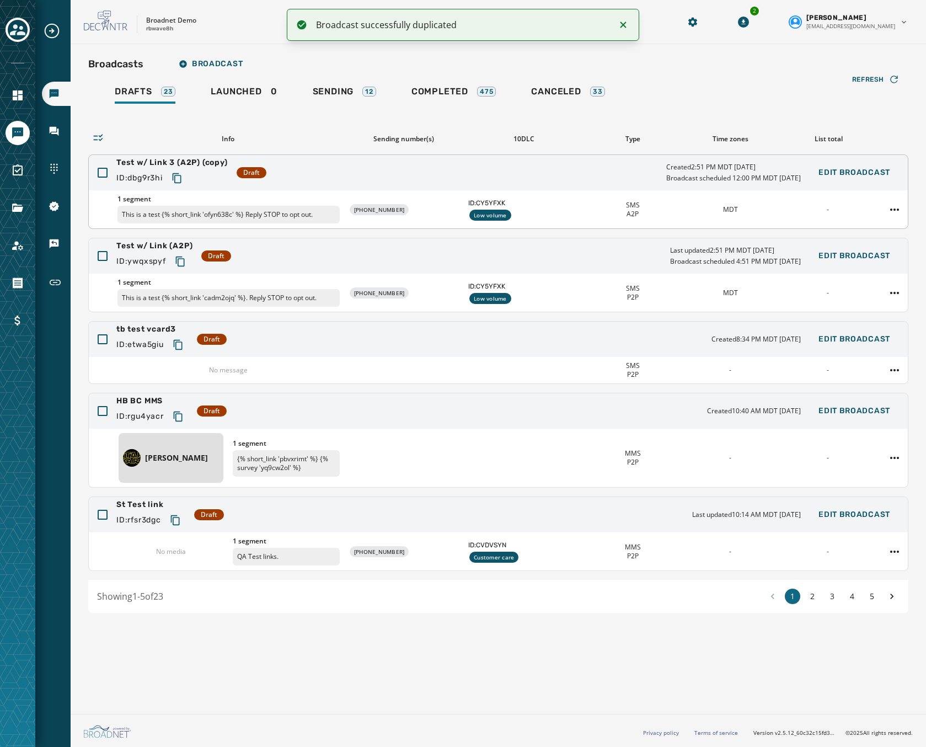
click at [351, 175] on div "Test w/ Link 3 (A2P) (copy) ID: dbg9r3hi Draft Created 2:51 PM MDT September 26…" at bounding box center [498, 172] width 819 height 35
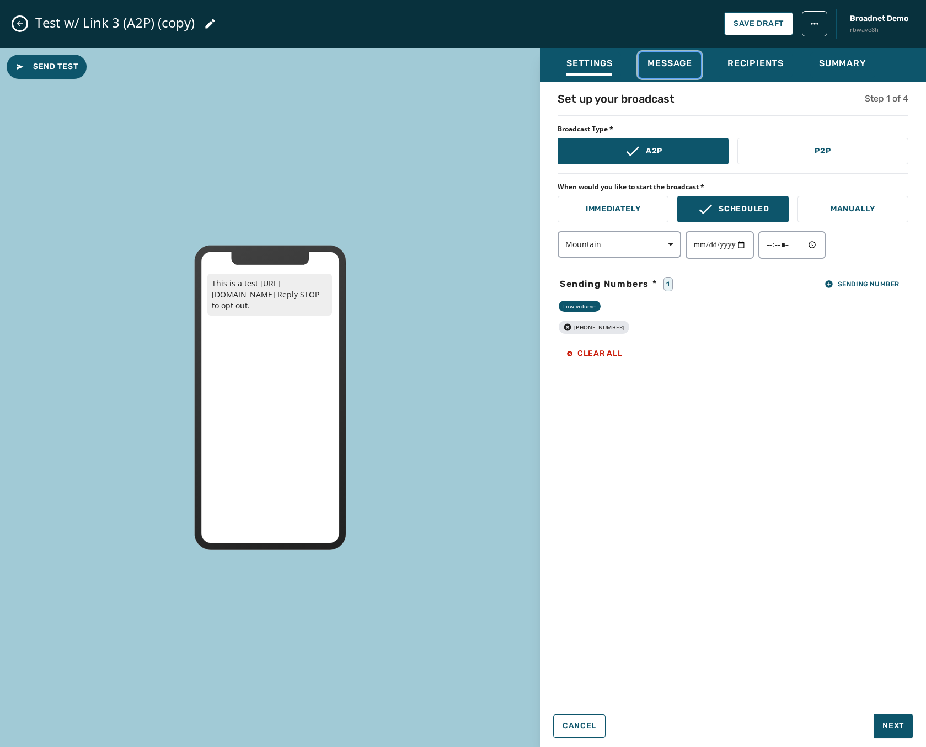
click at [660, 58] on span "Message" at bounding box center [670, 63] width 45 height 11
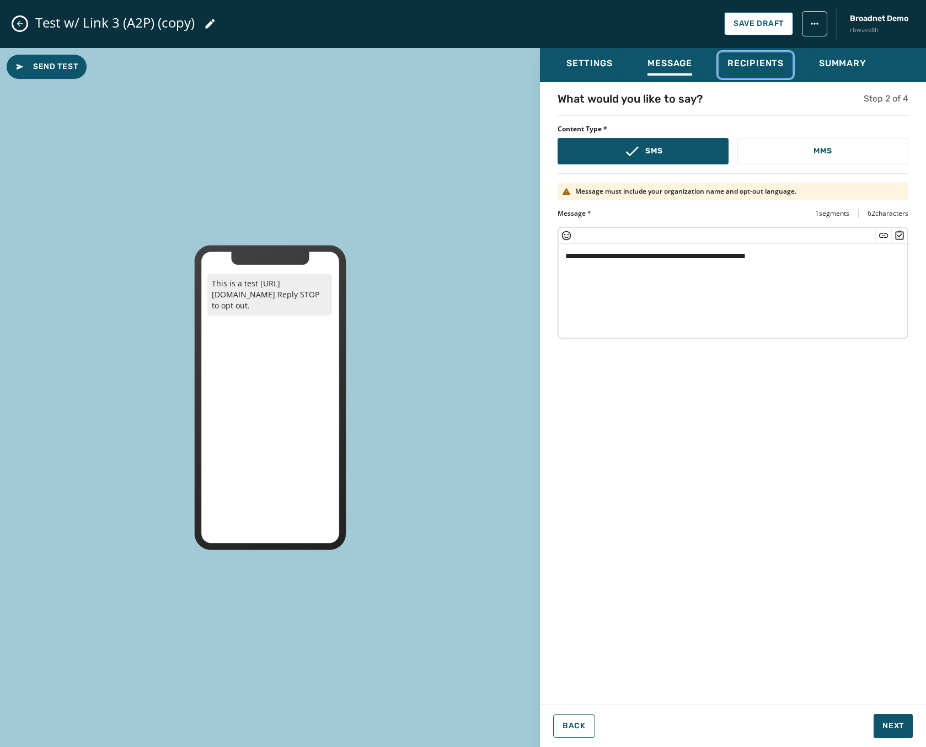
click at [739, 63] on span "Recipients" at bounding box center [756, 63] width 56 height 11
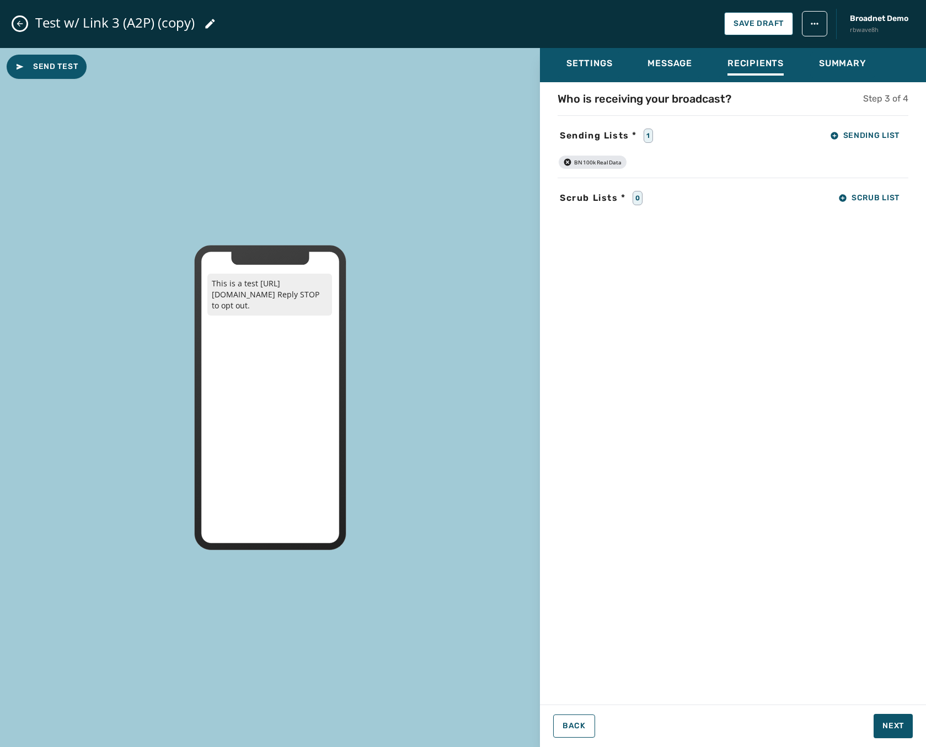
click at [808, 51] on div "Settings Message Recipients Summary" at bounding box center [733, 65] width 386 height 34
click at [820, 54] on button "Summary" at bounding box center [842, 64] width 65 height 25
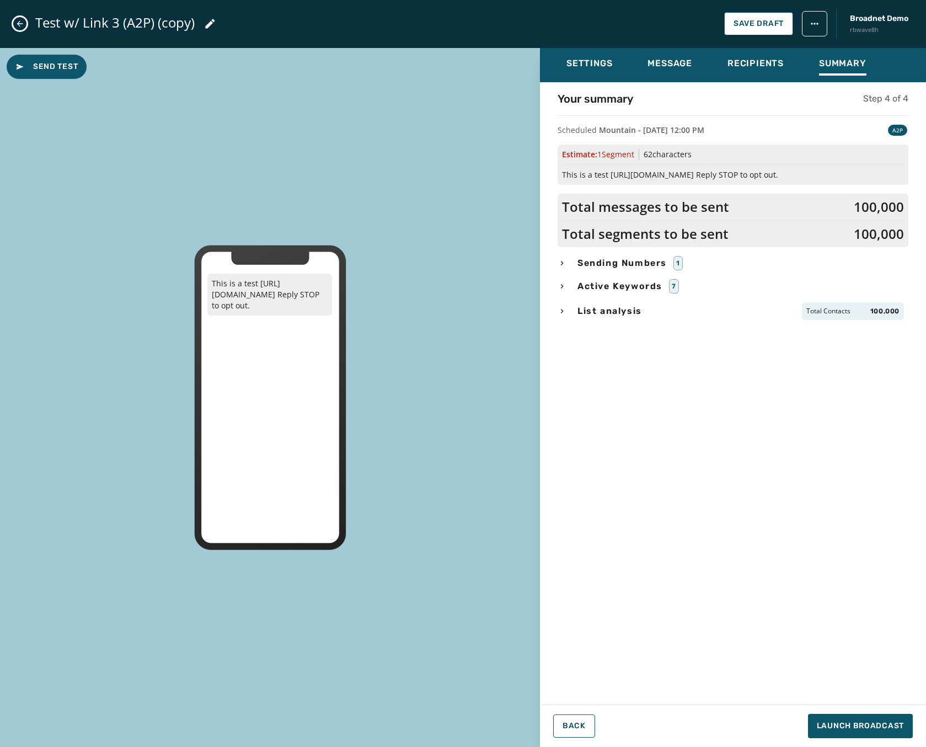
click at [211, 28] on icon at bounding box center [210, 23] width 13 height 13
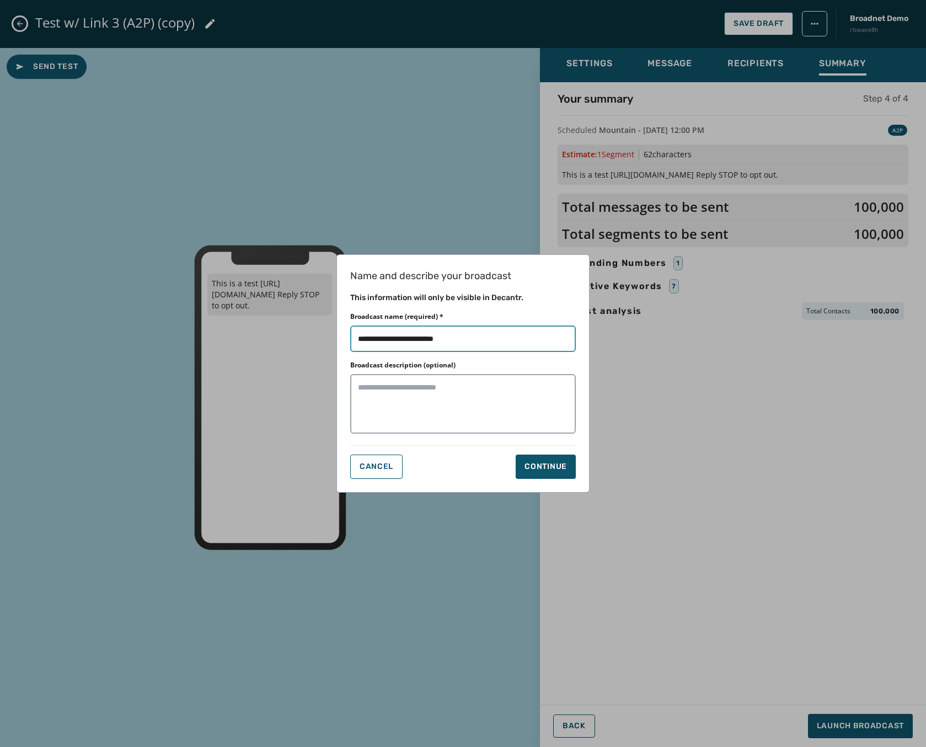
drag, startPoint x: 464, startPoint y: 339, endPoint x: 247, endPoint y: 324, distance: 218.4
click at [247, 324] on div "Name and describe your broadcast This information will only be visible in Decan…" at bounding box center [463, 373] width 926 height 747
type input "**********"
click at [562, 462] on div "Continue" at bounding box center [546, 466] width 42 height 11
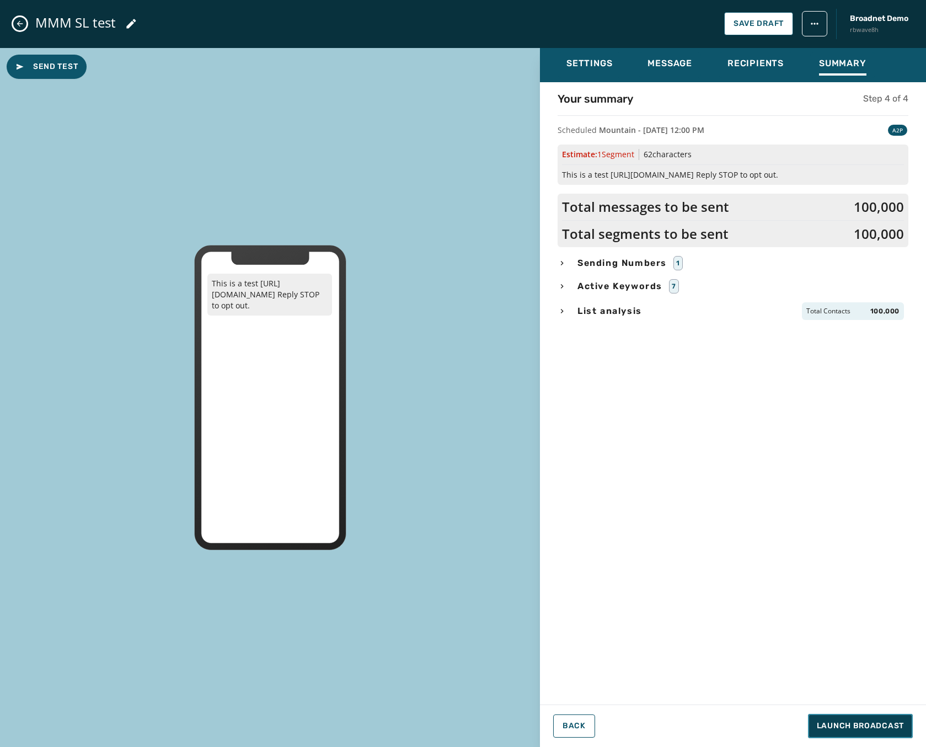
click at [834, 726] on span "Launch Broadcast" at bounding box center [860, 725] width 87 height 11
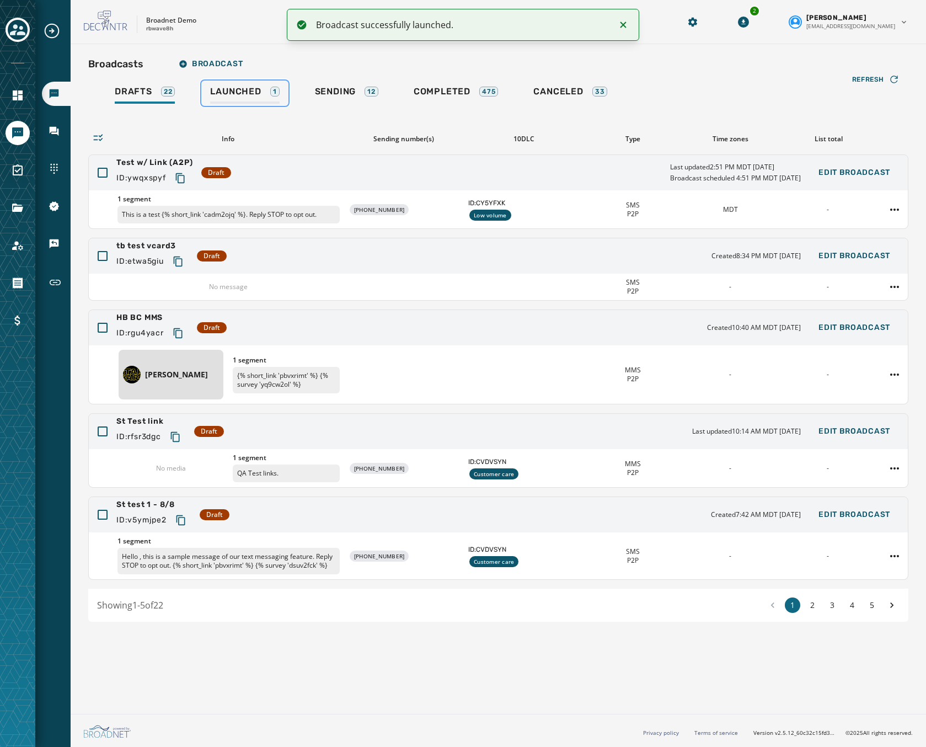
click at [269, 86] on div "Launched 1" at bounding box center [244, 95] width 69 height 18
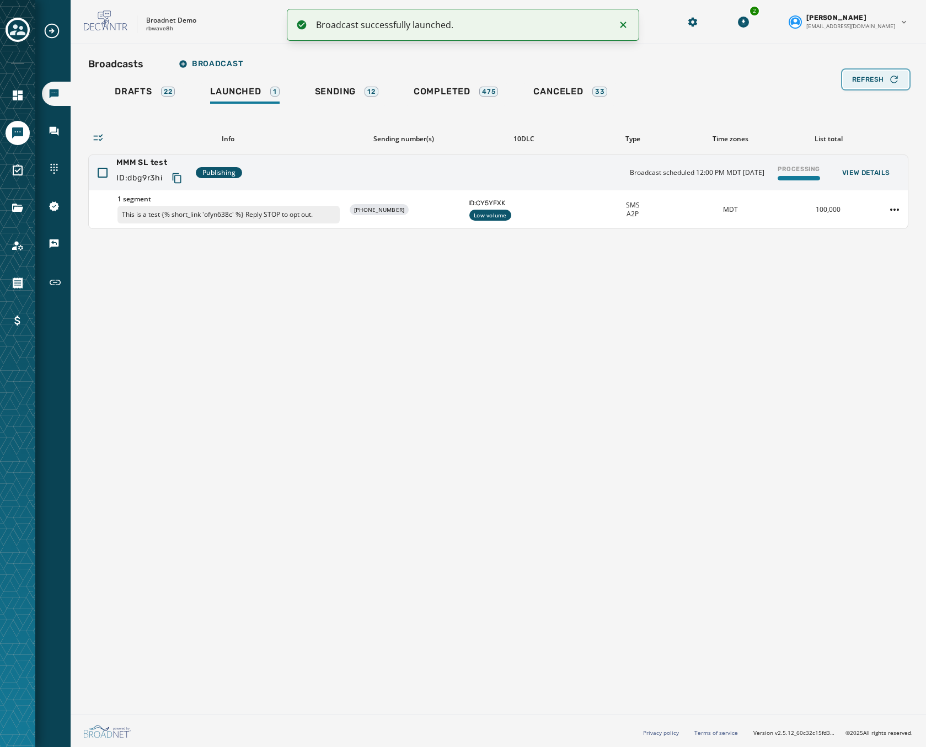
click at [862, 78] on span "Refresh" at bounding box center [868, 79] width 32 height 9
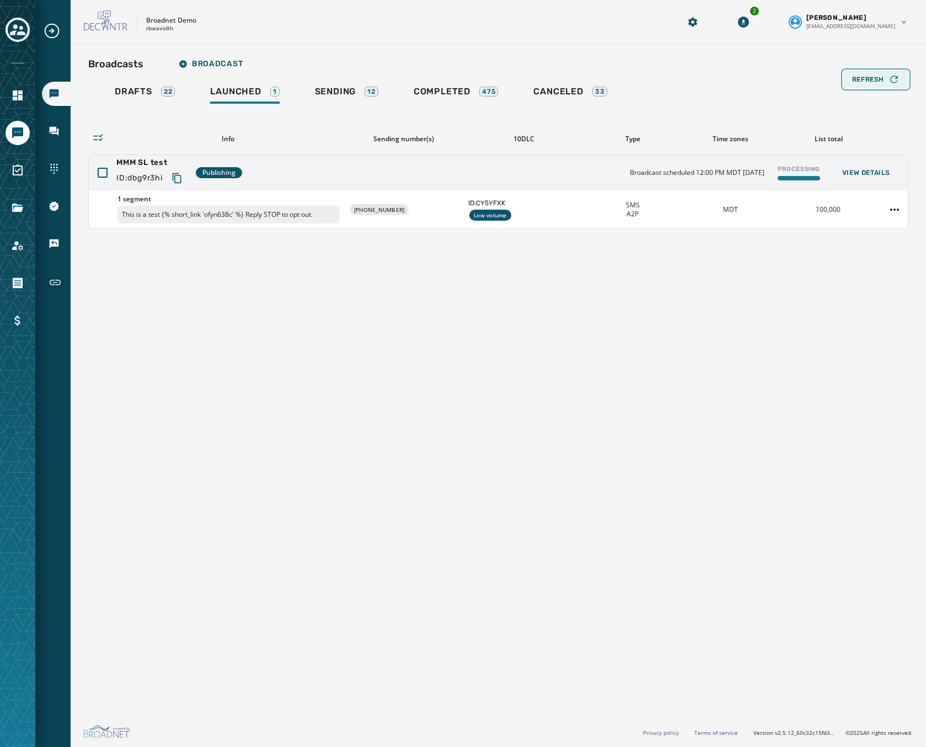
click at [857, 80] on span "Refresh" at bounding box center [868, 79] width 32 height 9
click at [864, 81] on span "Refresh" at bounding box center [868, 79] width 32 height 9
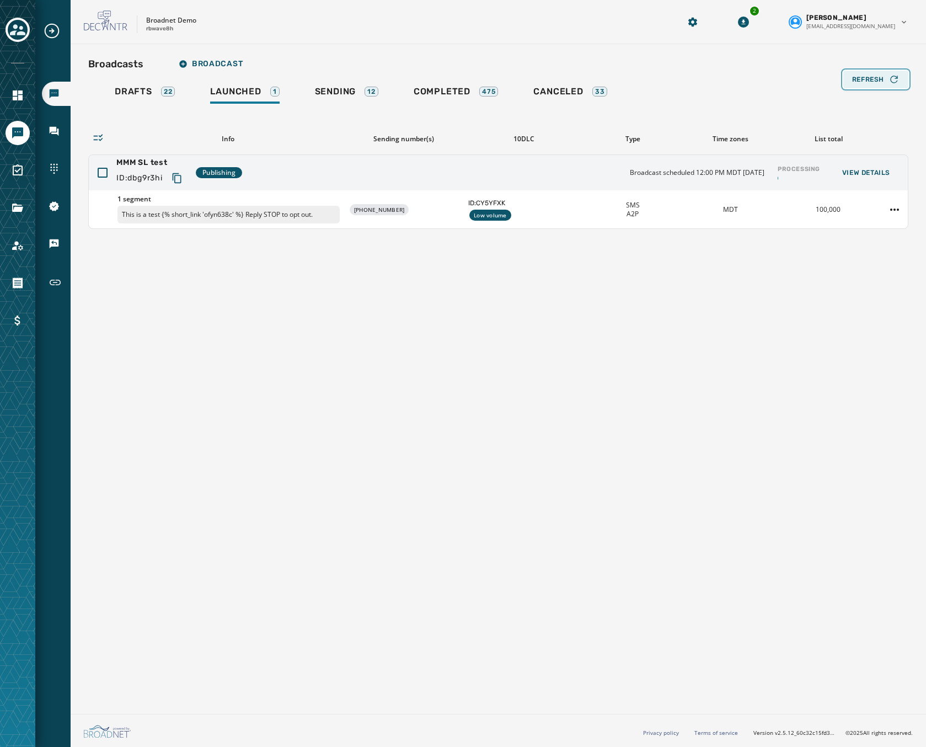
click at [864, 81] on span "Refresh" at bounding box center [868, 79] width 32 height 9
click at [873, 76] on span "Refresh" at bounding box center [868, 79] width 32 height 9
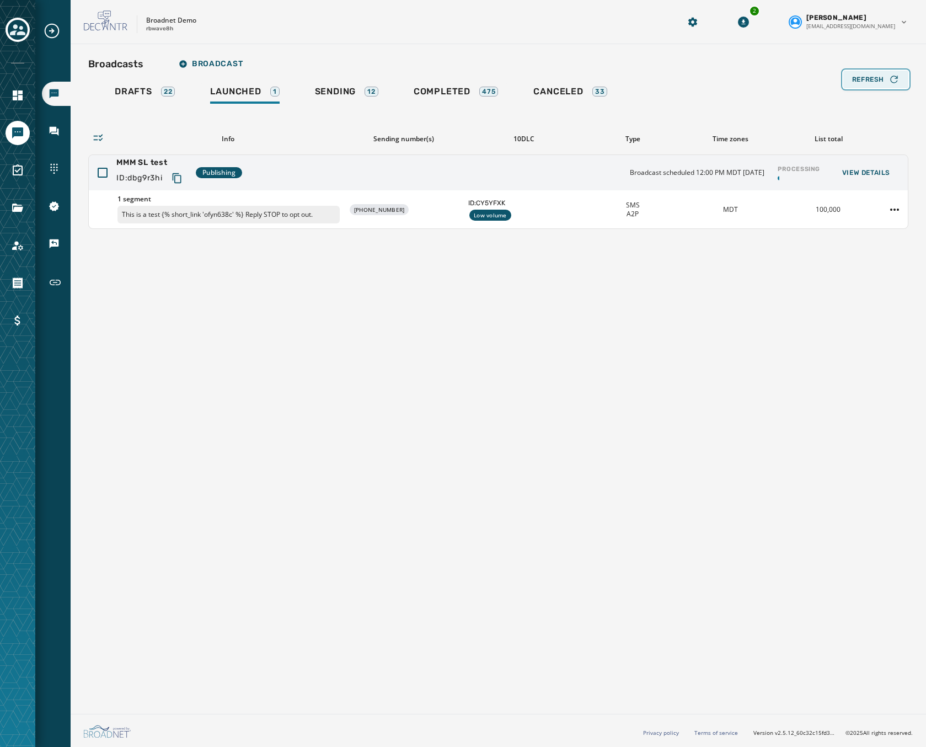
click at [873, 76] on span "Refresh" at bounding box center [868, 79] width 32 height 9
click at [891, 84] on icon "button" at bounding box center [894, 79] width 11 height 11
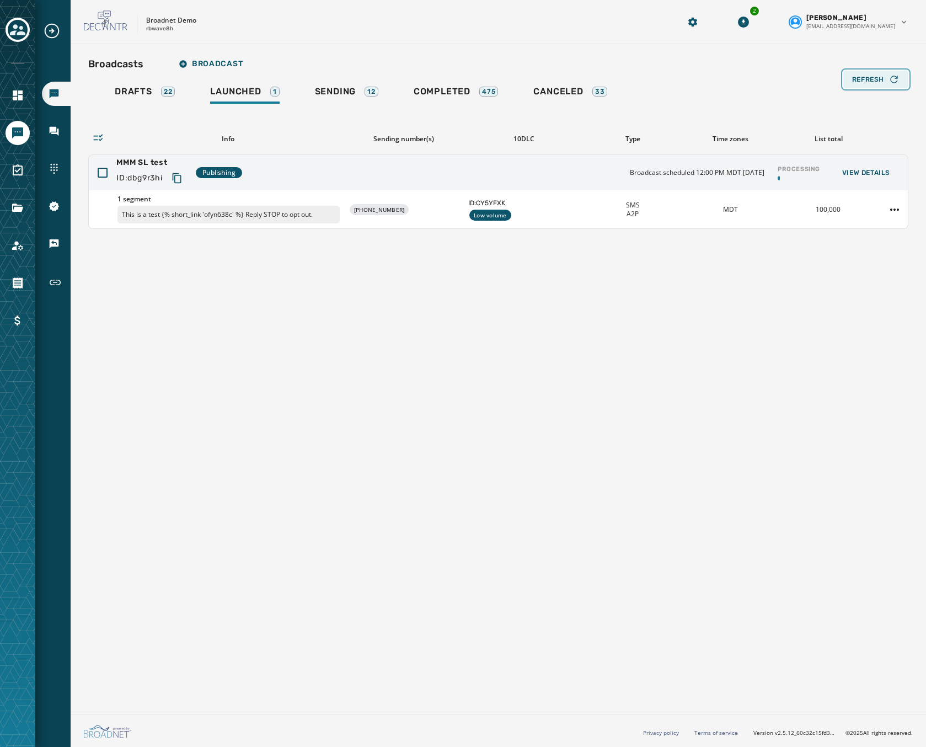
click at [891, 84] on icon "button" at bounding box center [894, 79] width 11 height 11
click at [878, 82] on span "Refresh" at bounding box center [868, 79] width 32 height 9
click at [872, 80] on span "Refresh" at bounding box center [868, 79] width 32 height 9
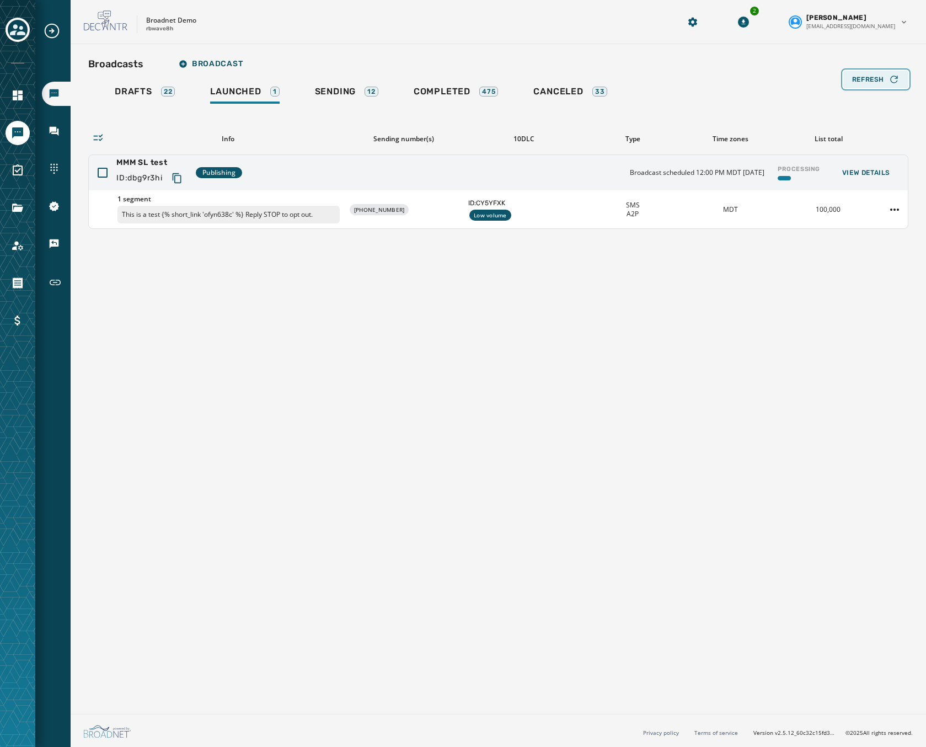
click at [872, 80] on span "Refresh" at bounding box center [868, 79] width 32 height 9
click at [784, 324] on div "Broadcasts Broadcast Drafts 22 Launched 1 Sending 12 Completed 475 Canceled 33 …" at bounding box center [499, 376] width 856 height 665
click at [288, 361] on div "Broadcasts Broadcast Drafts 22 Launched 1 Sending 12 Completed 475 Canceled 33 …" at bounding box center [499, 376] width 856 height 665
click at [873, 79] on span "Refresh" at bounding box center [868, 79] width 32 height 9
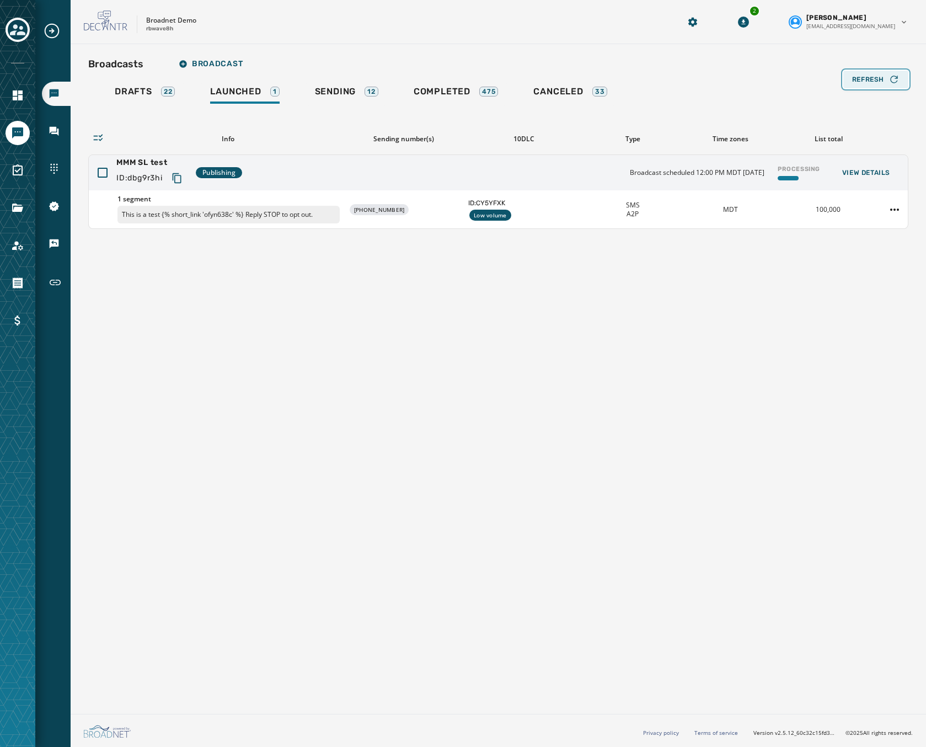
click at [873, 79] on span "Refresh" at bounding box center [868, 79] width 32 height 9
click at [879, 84] on div "Refresh" at bounding box center [875, 79] width 47 height 11
click at [274, 175] on div "MMM SL test ID: dbg9r3hi Publishing Broadcast scheduled 12:00 PM MDT October 31…" at bounding box center [498, 172] width 819 height 35
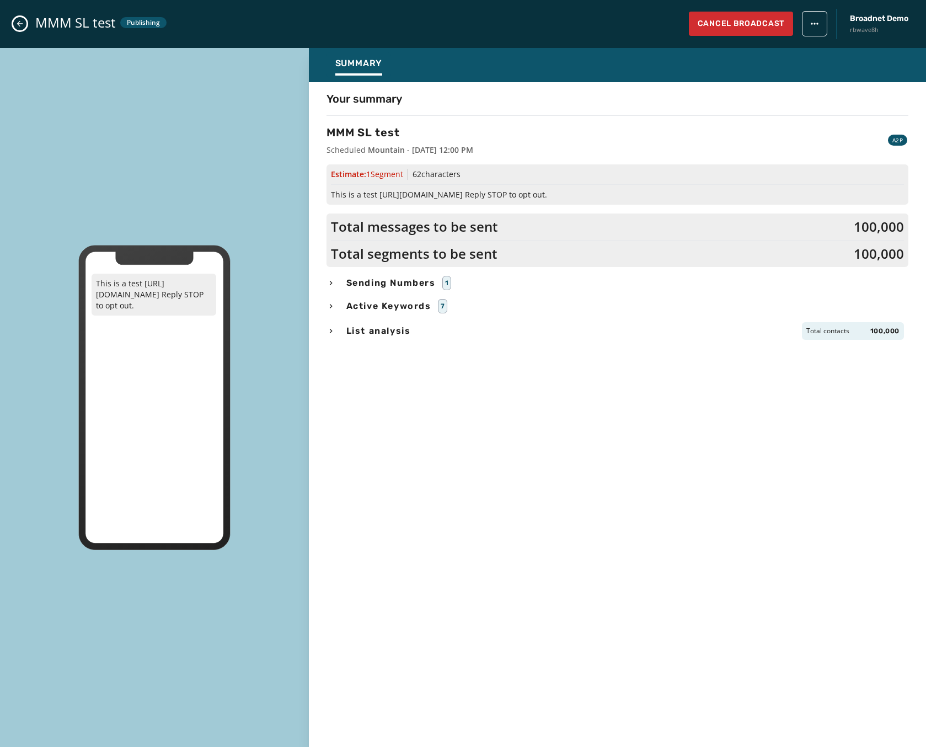
click at [13, 25] on div "MMM SL test Publishing Cancel Broadcast Broadnet Demo rbwave8h" at bounding box center [463, 24] width 926 height 48
click at [18, 25] on icon "Close admin drawer" at bounding box center [19, 23] width 9 height 9
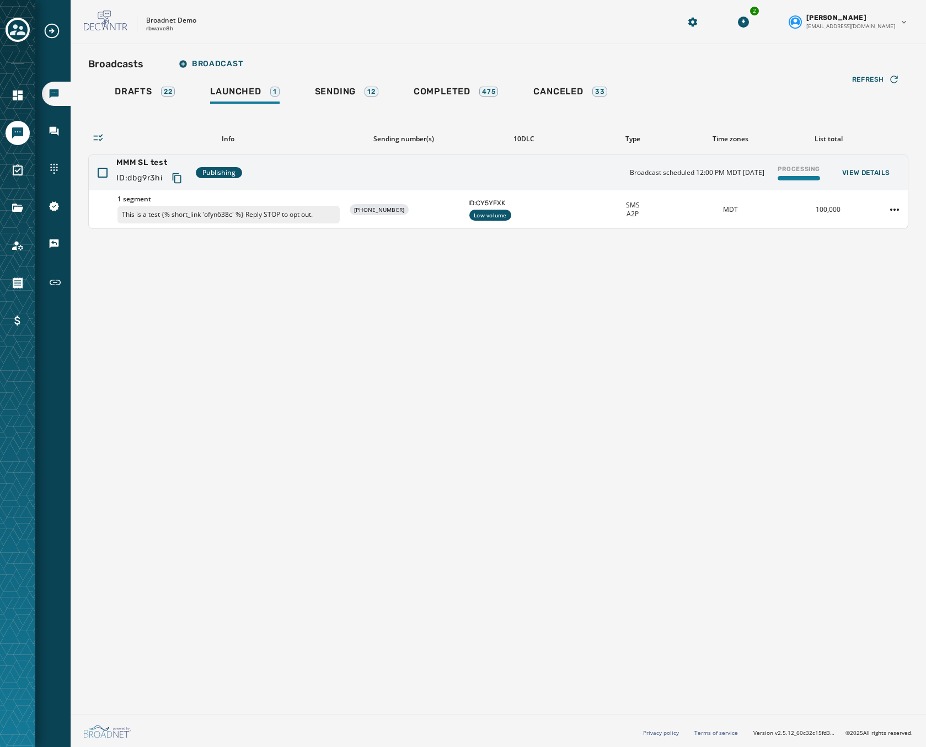
click at [350, 279] on div "Broadcasts Broadcast Drafts 22 Launched 1 Sending 12 Completed 475 Canceled 33 …" at bounding box center [499, 376] width 856 height 665
click at [897, 208] on html "Broadcasts Inbox Sending Numbers 10DLC Registration Keywords & Responders Short…" at bounding box center [463, 373] width 926 height 747
click at [849, 247] on div "Delete broadcast" at bounding box center [864, 245] width 80 height 18
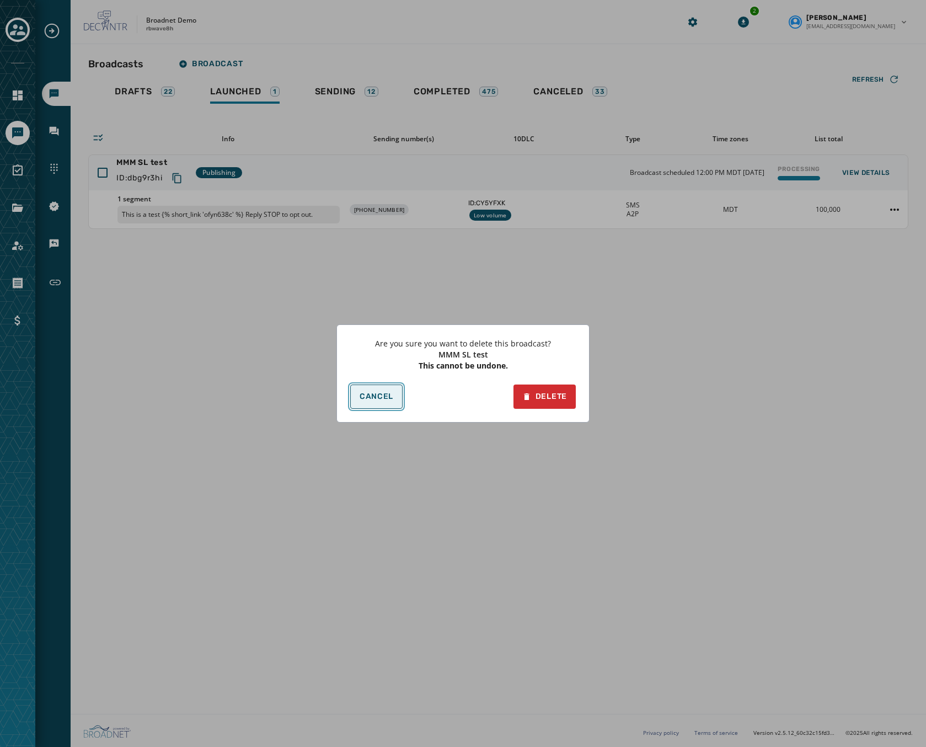
click at [372, 393] on span "Cancel" at bounding box center [377, 396] width 34 height 9
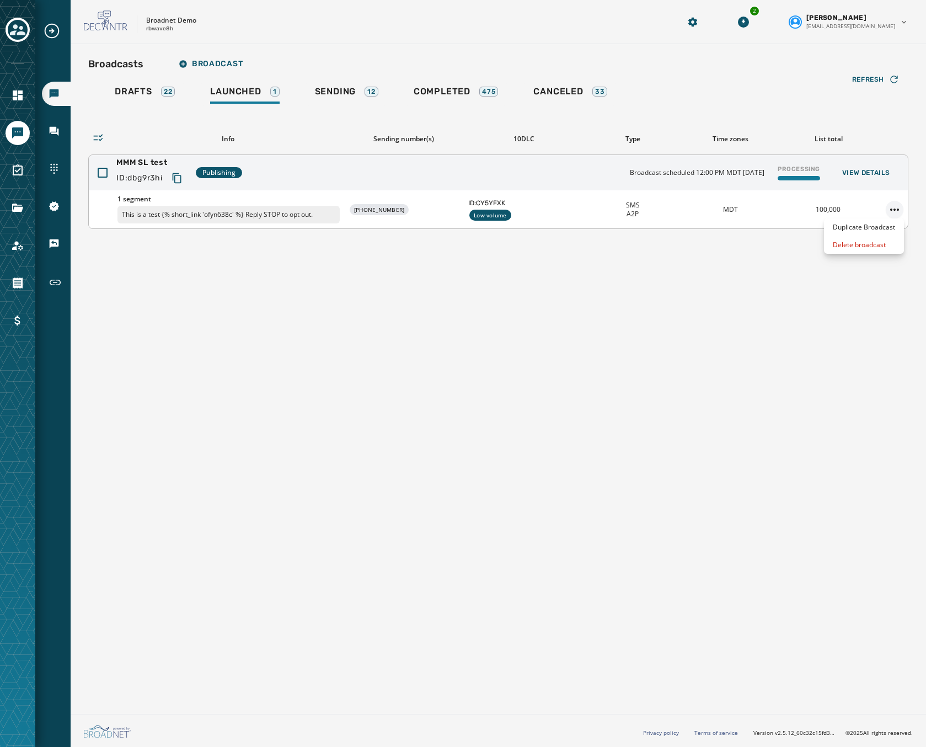
click at [890, 210] on html "Broadcasts Inbox Sending Numbers 10DLC Registration Keywords & Responders Short…" at bounding box center [463, 373] width 926 height 747
click at [877, 228] on div "Duplicate Broadcast" at bounding box center [864, 227] width 80 height 18
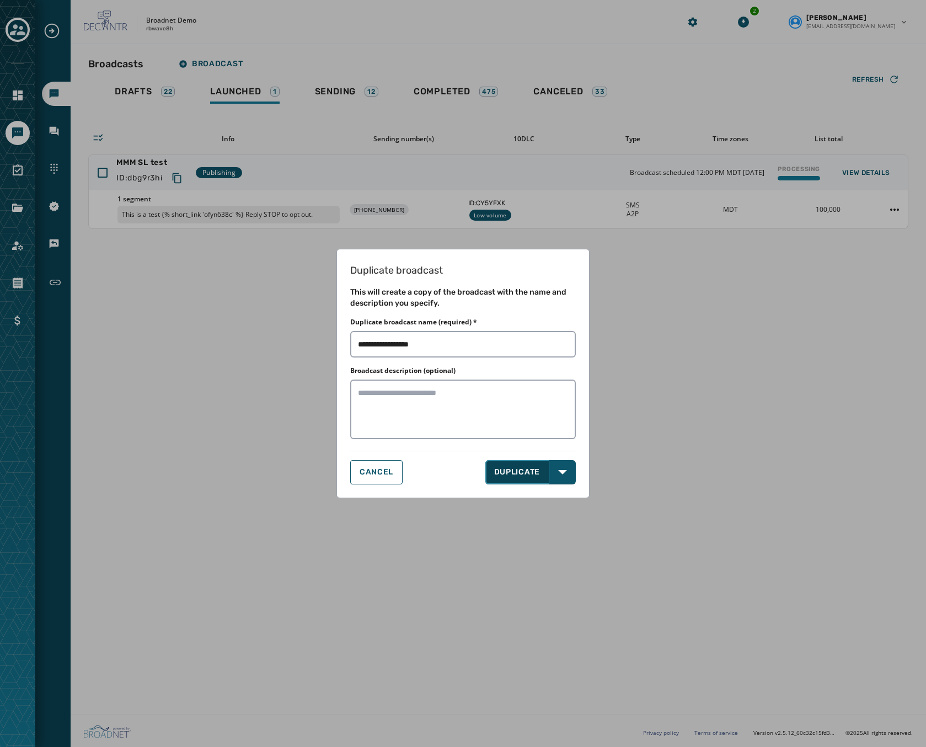
click at [527, 473] on button "DUPLICATE" at bounding box center [517, 472] width 65 height 24
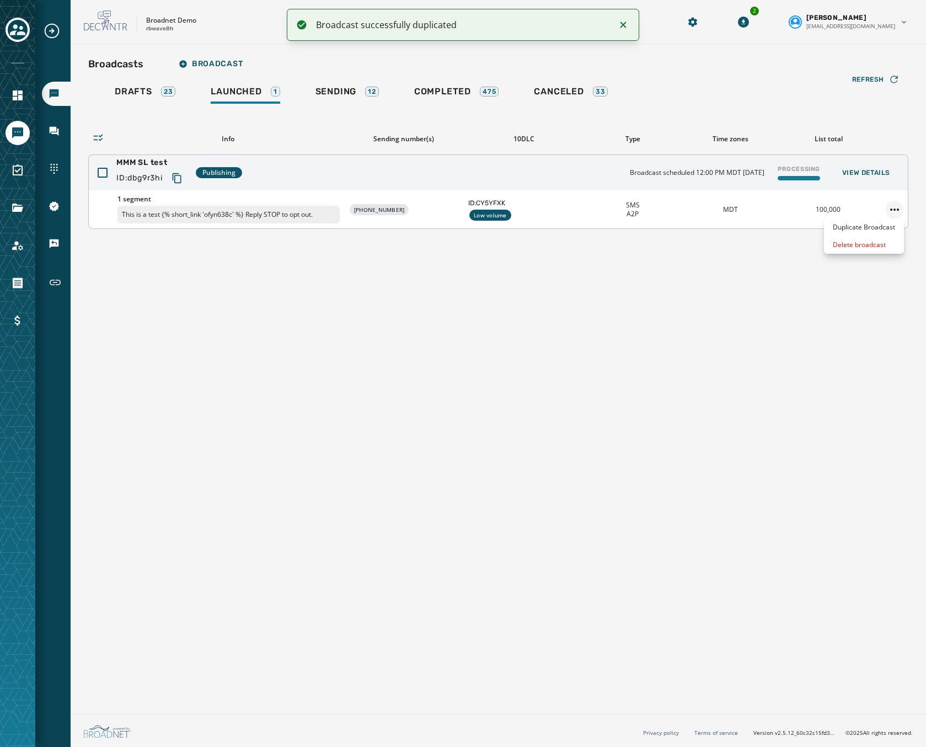
click at [891, 209] on html "Broadcast successfully duplicated Broadcasts Inbox Sending Numbers 10DLC Regist…" at bounding box center [463, 373] width 926 height 747
click at [860, 255] on html "Broadcast successfully duplicated Broadcasts Inbox Sending Numbers 10DLC Regist…" at bounding box center [463, 373] width 926 height 747
click at [898, 211] on html "Broadcast successfully duplicated Broadcasts Inbox Sending Numbers 10DLC Regist…" at bounding box center [463, 373] width 926 height 747
click at [868, 244] on div "Delete broadcast" at bounding box center [864, 245] width 80 height 18
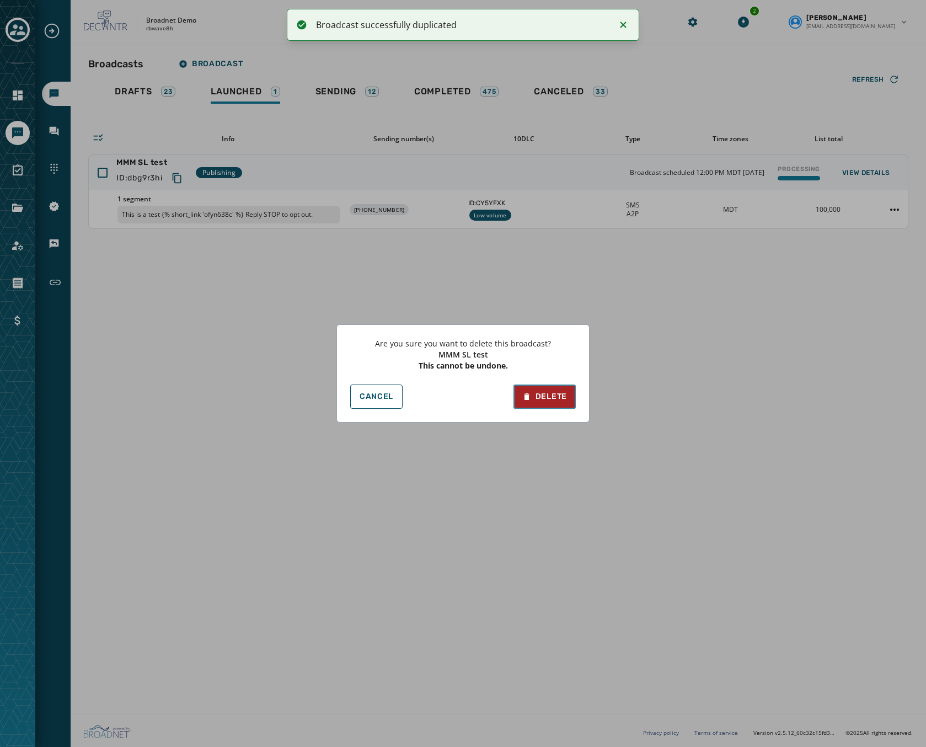
click at [546, 400] on div "Delete" at bounding box center [544, 396] width 45 height 11
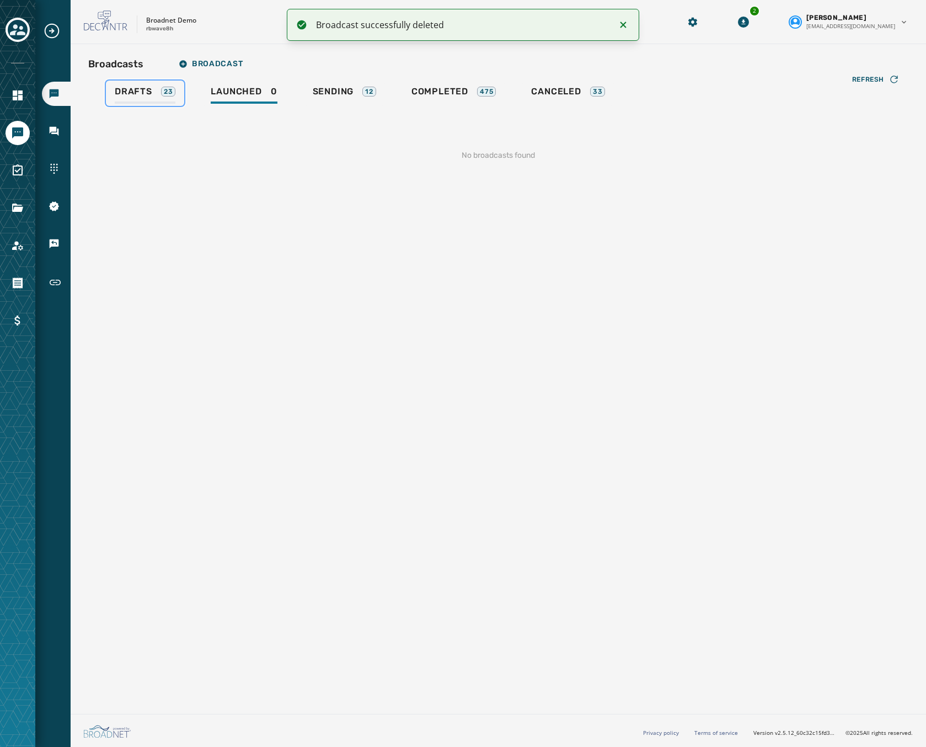
click at [148, 94] on span "Drafts" at bounding box center [134, 91] width 38 height 11
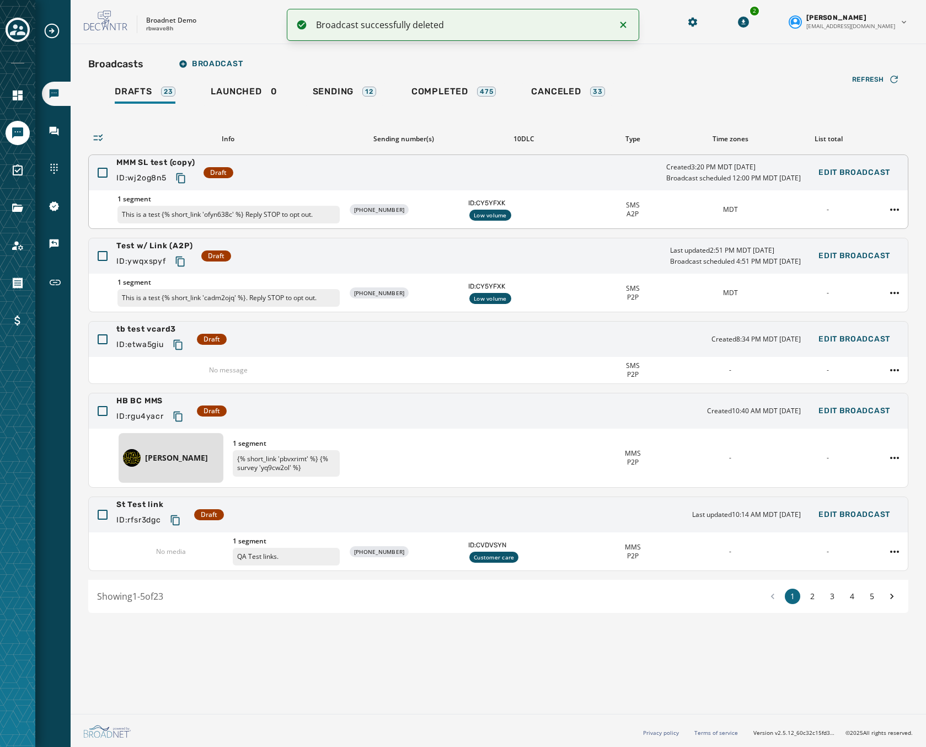
click at [137, 161] on span "MMM SL test (copy)" at bounding box center [155, 162] width 78 height 11
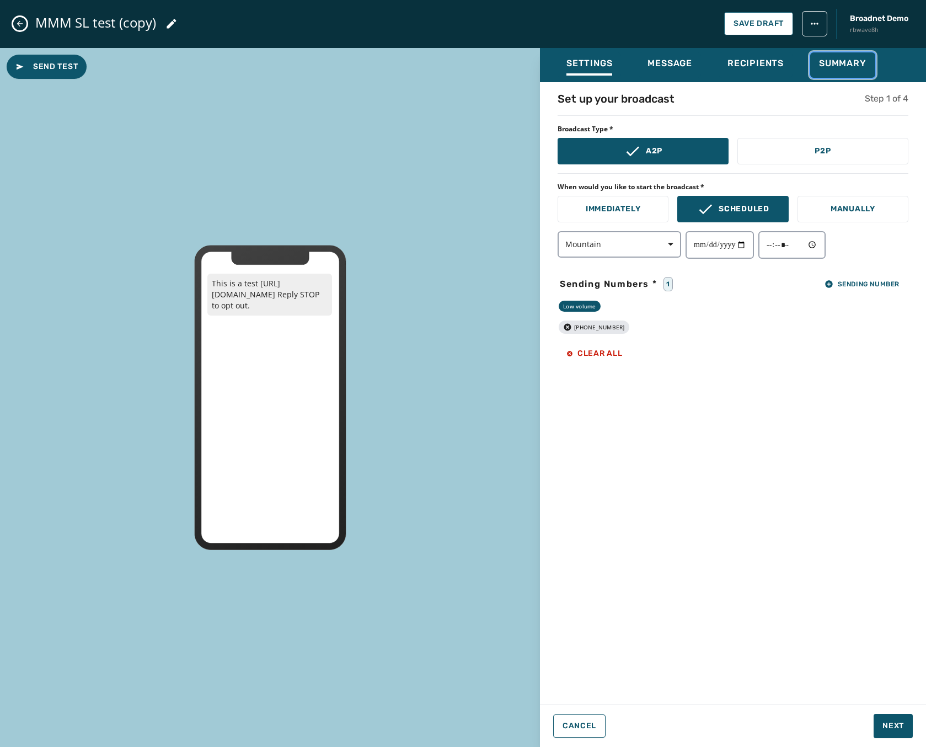
click at [850, 66] on span "Summary" at bounding box center [842, 63] width 47 height 11
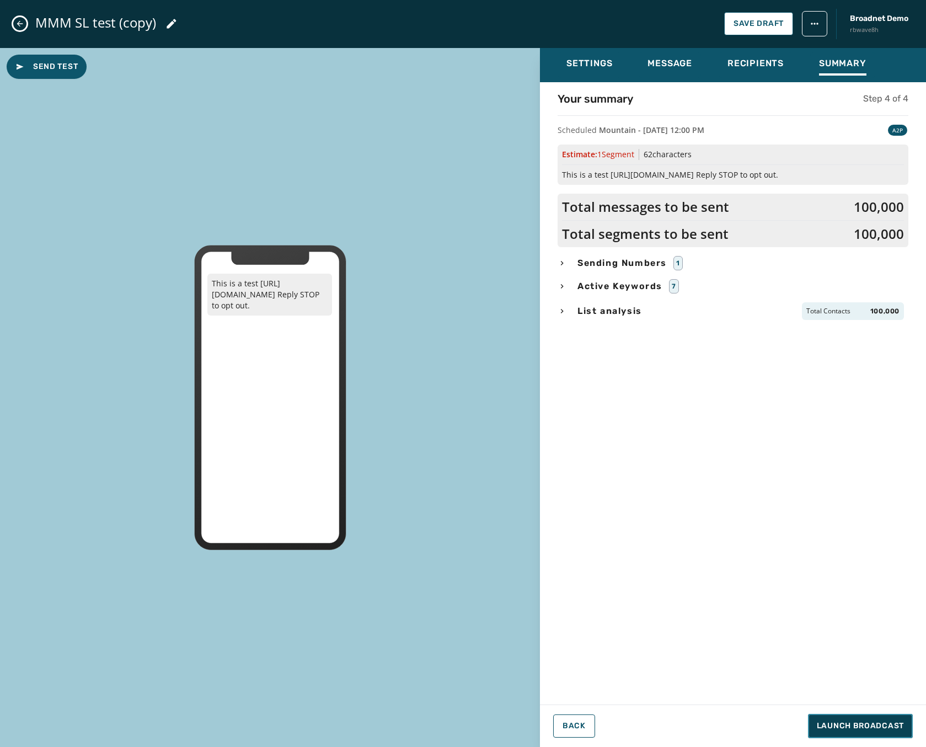
click at [845, 725] on span "Launch Broadcast" at bounding box center [860, 725] width 87 height 11
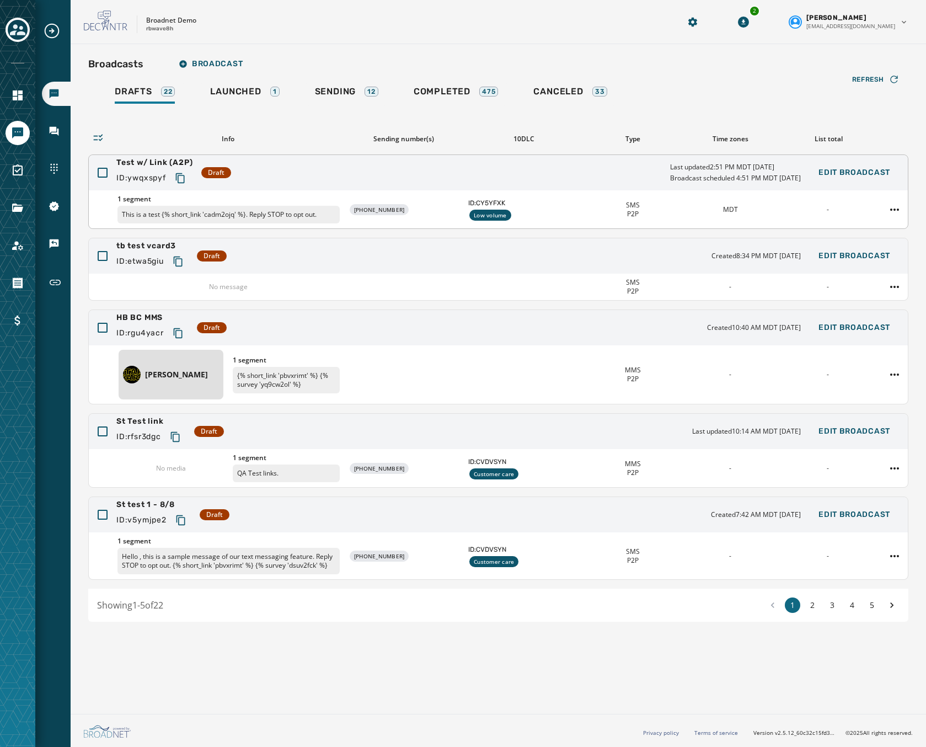
click at [330, 177] on div "Test w/ Link (A2P) ID: ywqxspyf Draft Last updated 2:51 PM MDT September 26, 20…" at bounding box center [498, 172] width 819 height 35
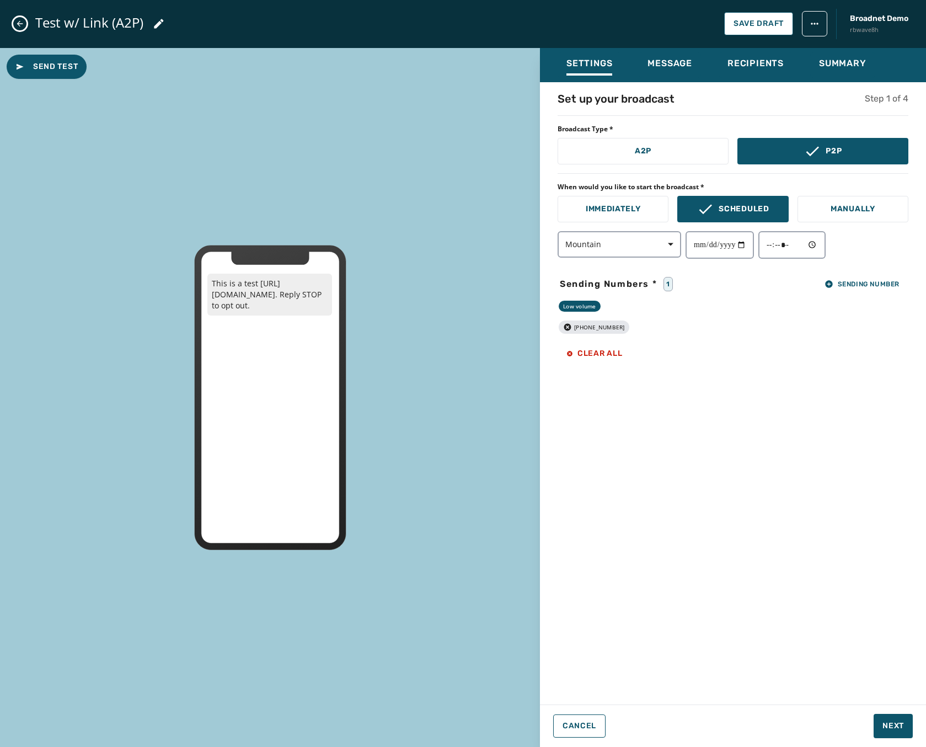
click at [23, 26] on icon "Close admin drawer" at bounding box center [19, 23] width 9 height 9
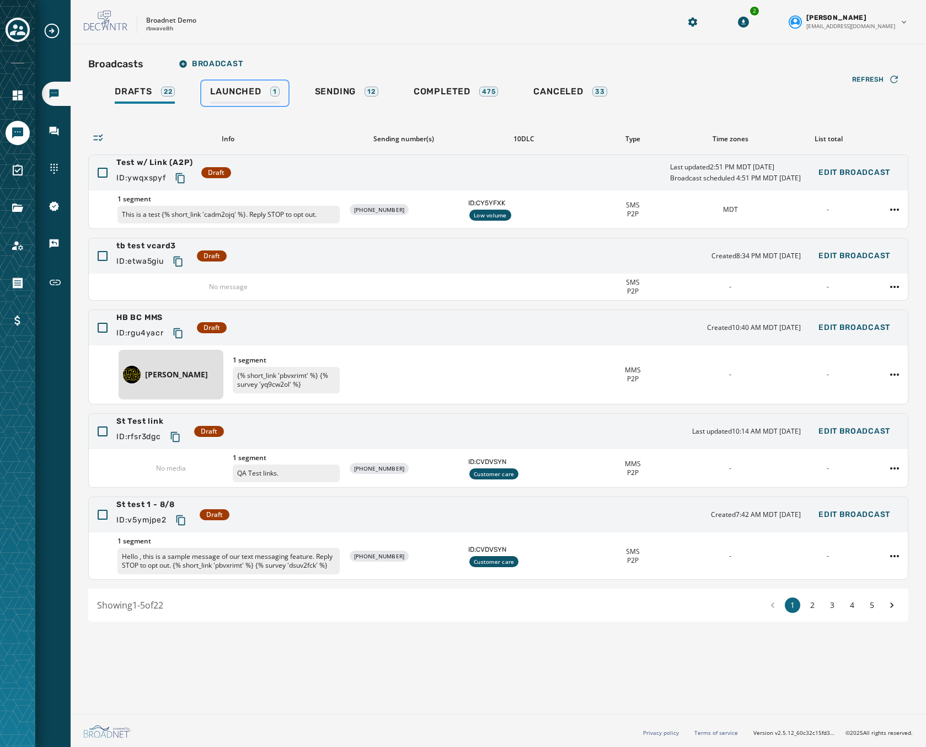
click at [238, 93] on span "Launched" at bounding box center [235, 91] width 51 height 11
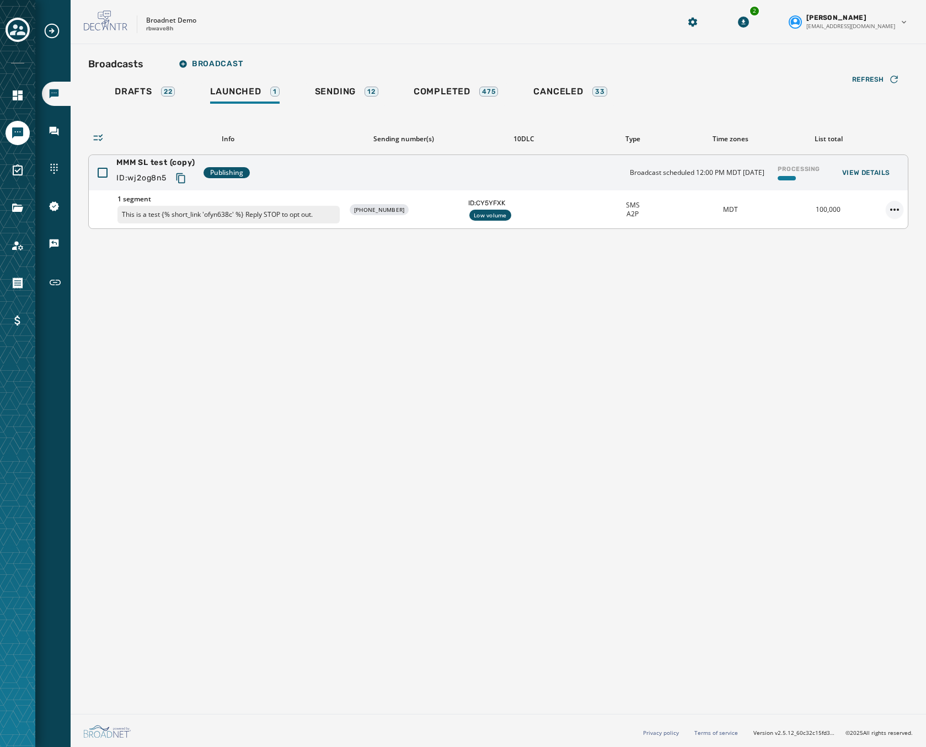
click at [886, 212] on html "Broadcasts Inbox Sending Numbers 10DLC Registration Keywords & Responders Short…" at bounding box center [463, 373] width 926 height 747
click at [845, 251] on div "Delete broadcast" at bounding box center [864, 245] width 80 height 18
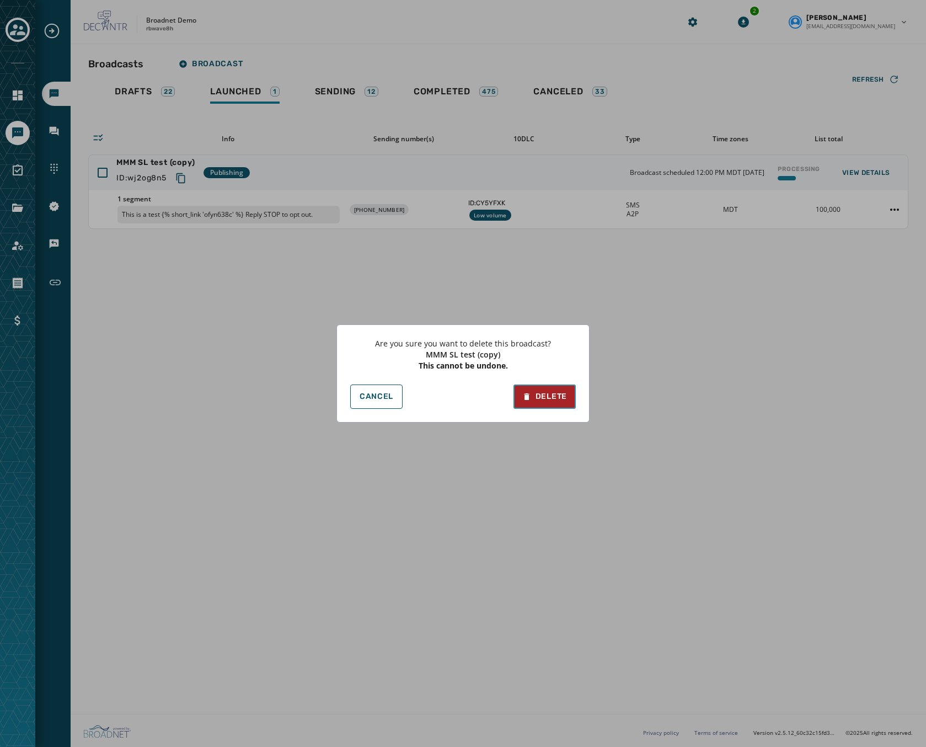
click at [543, 400] on div "Delete" at bounding box center [544, 396] width 45 height 11
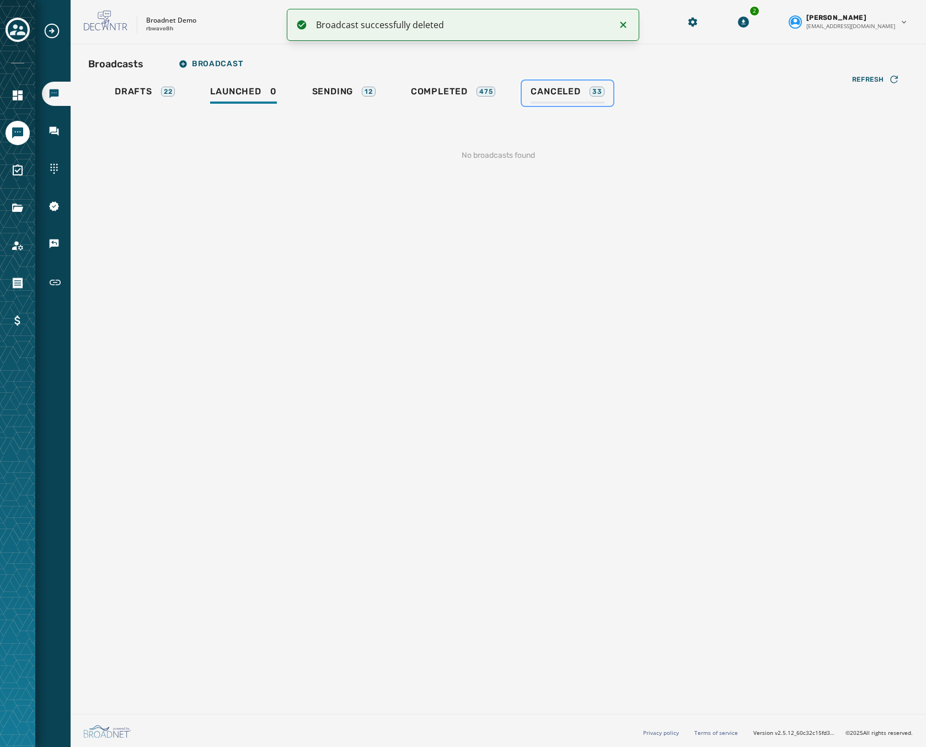
click at [571, 89] on span "Canceled" at bounding box center [556, 91] width 50 height 11
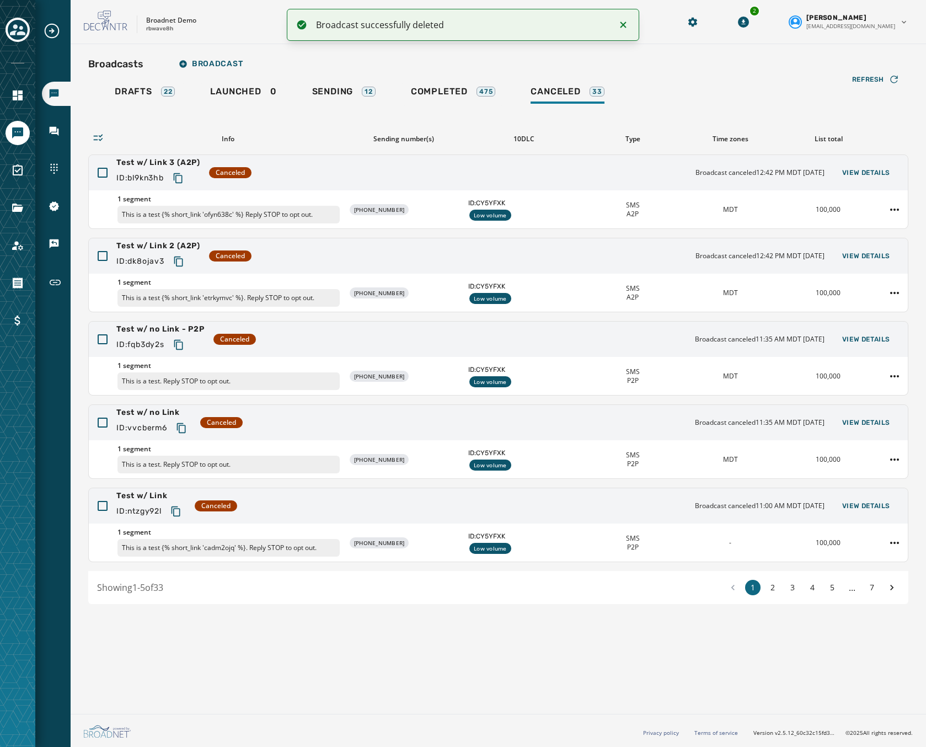
click at [113, 677] on div "Broadcasts Broadcast Drafts 22 Launched 0 Sending 12 Completed 475 Canceled 33 …" at bounding box center [499, 376] width 856 height 665
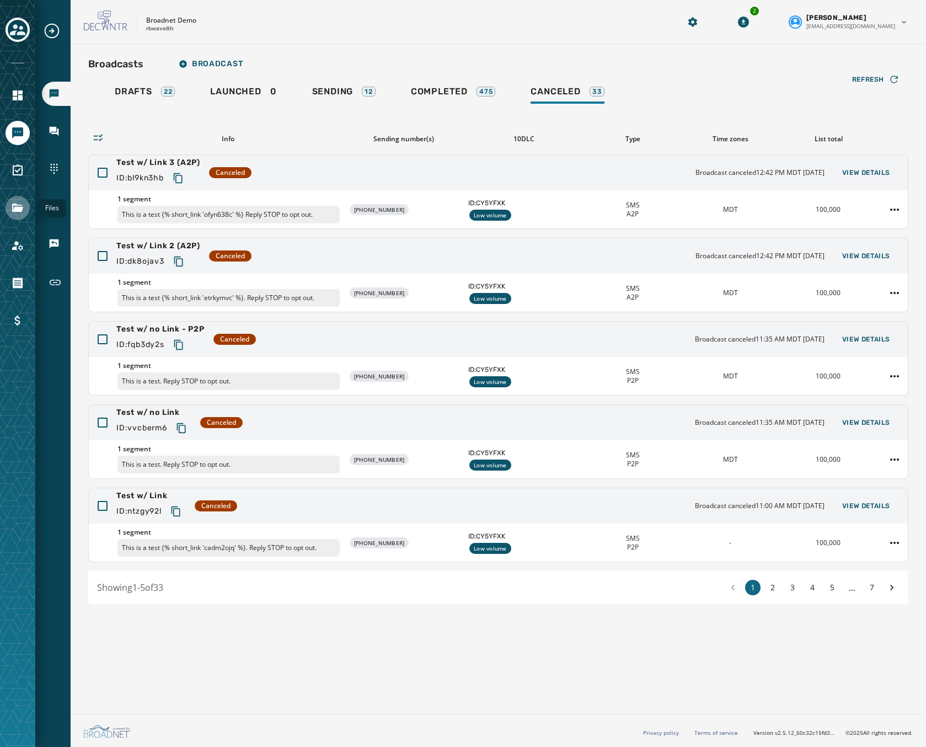
click at [19, 202] on icon "Navigate to Files" at bounding box center [17, 207] width 13 height 13
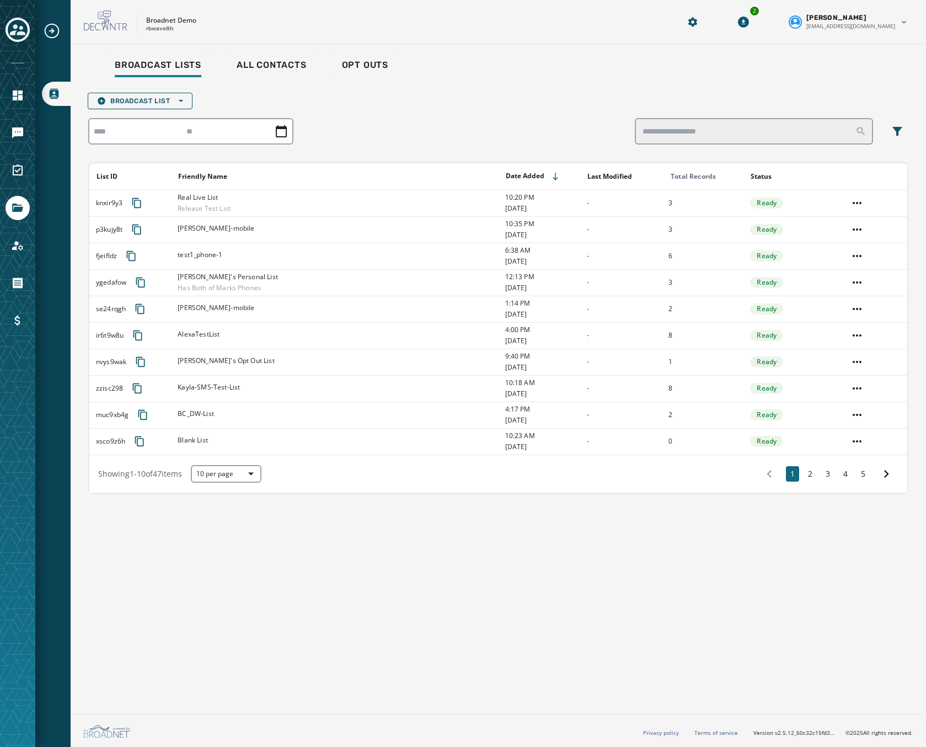
click at [15, 20] on div "Toggle account select drawer" at bounding box center [18, 30] width 20 height 20
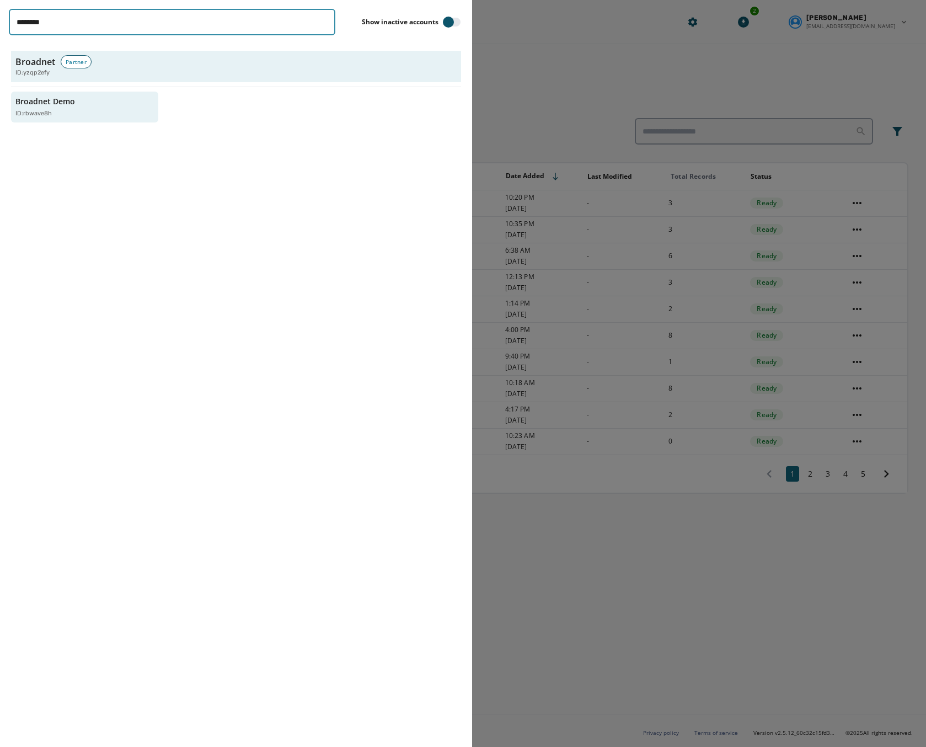
click at [87, 21] on input "********" at bounding box center [172, 22] width 327 height 26
click at [323, 18] on input "********" at bounding box center [172, 22] width 327 height 26
click at [312, 24] on input "********" at bounding box center [172, 22] width 327 height 26
click at [324, 25] on input "********" at bounding box center [172, 22] width 327 height 26
click at [324, 22] on input "********" at bounding box center [172, 22] width 327 height 26
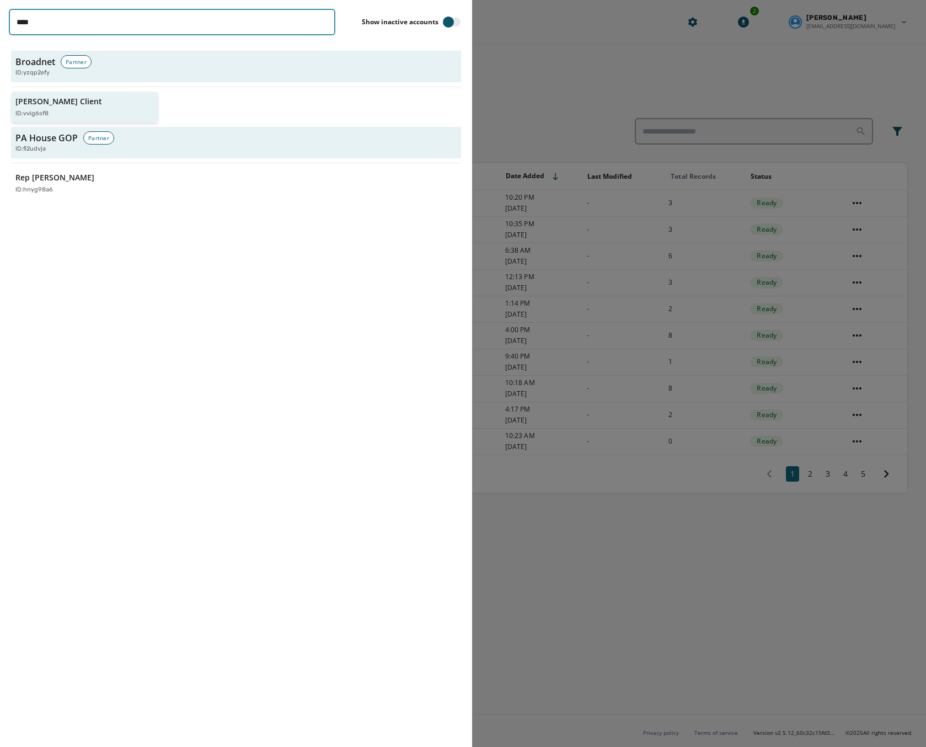
type input "****"
click at [54, 107] on div "Jeffs Client ID: vvig6sf8" at bounding box center [78, 107] width 127 height 23
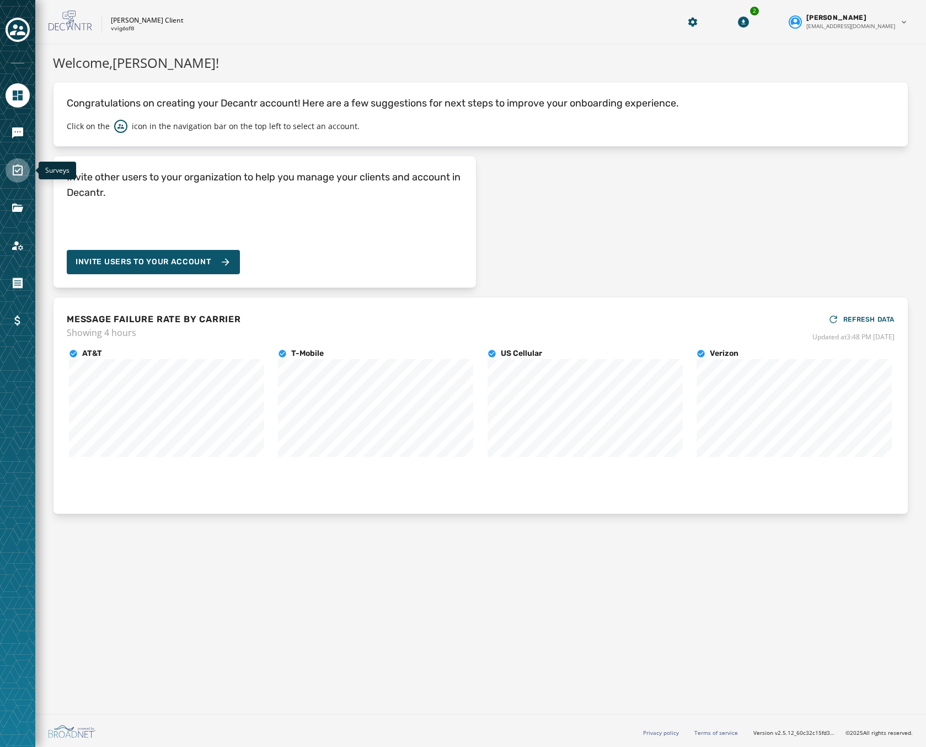
click at [15, 164] on icon "Navigate to Surveys" at bounding box center [17, 170] width 13 height 13
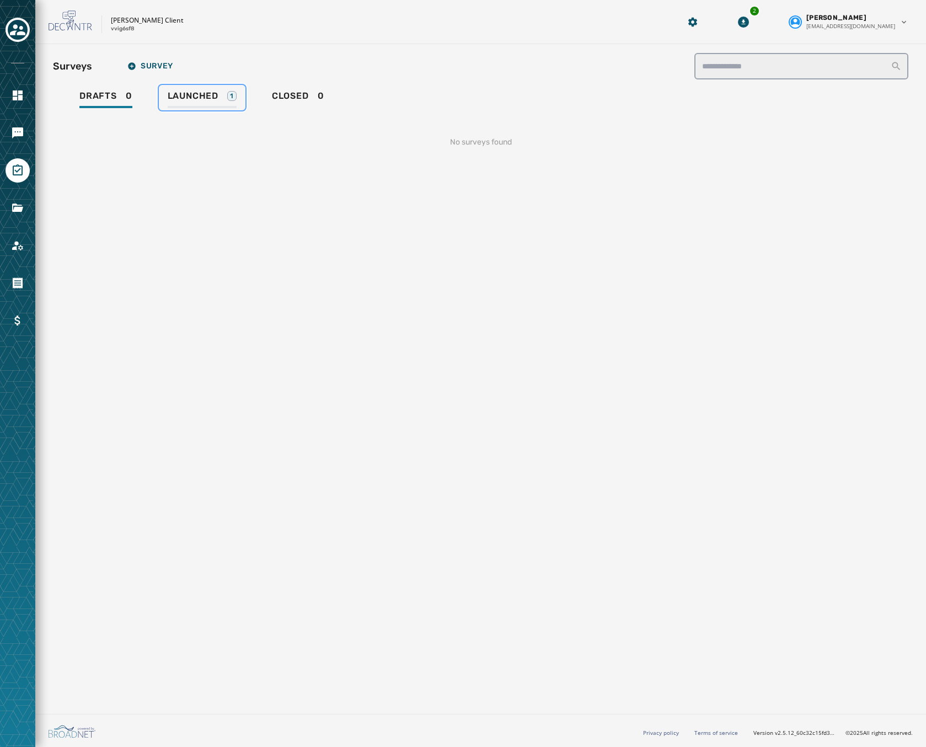
click at [218, 87] on link "Launched 1" at bounding box center [202, 97] width 87 height 25
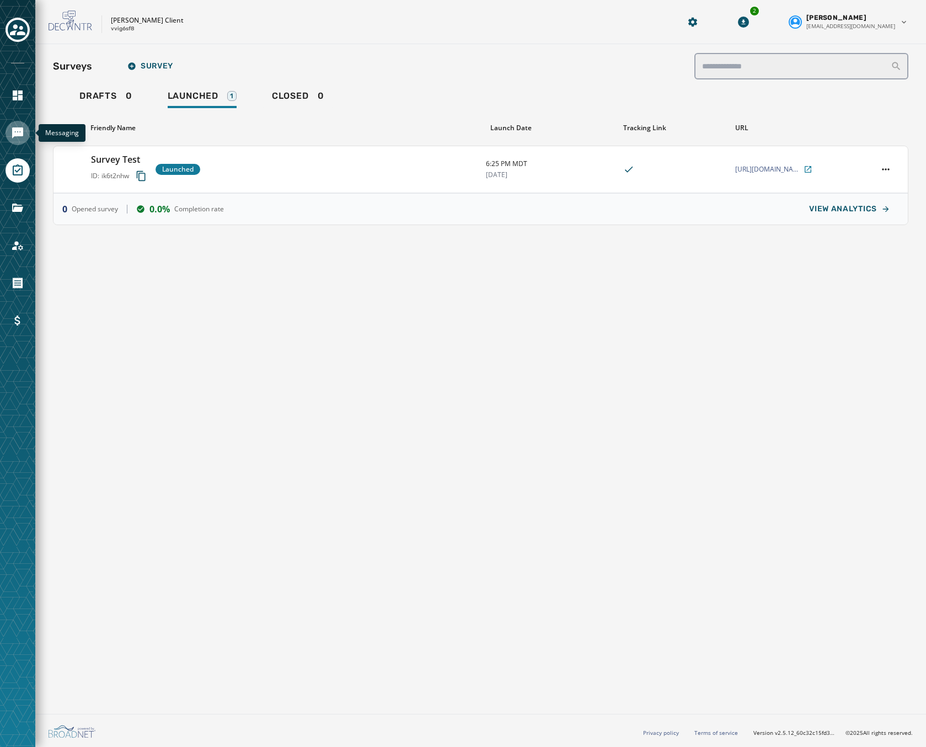
click at [11, 134] on icon "Navigate to Messaging" at bounding box center [17, 132] width 13 height 13
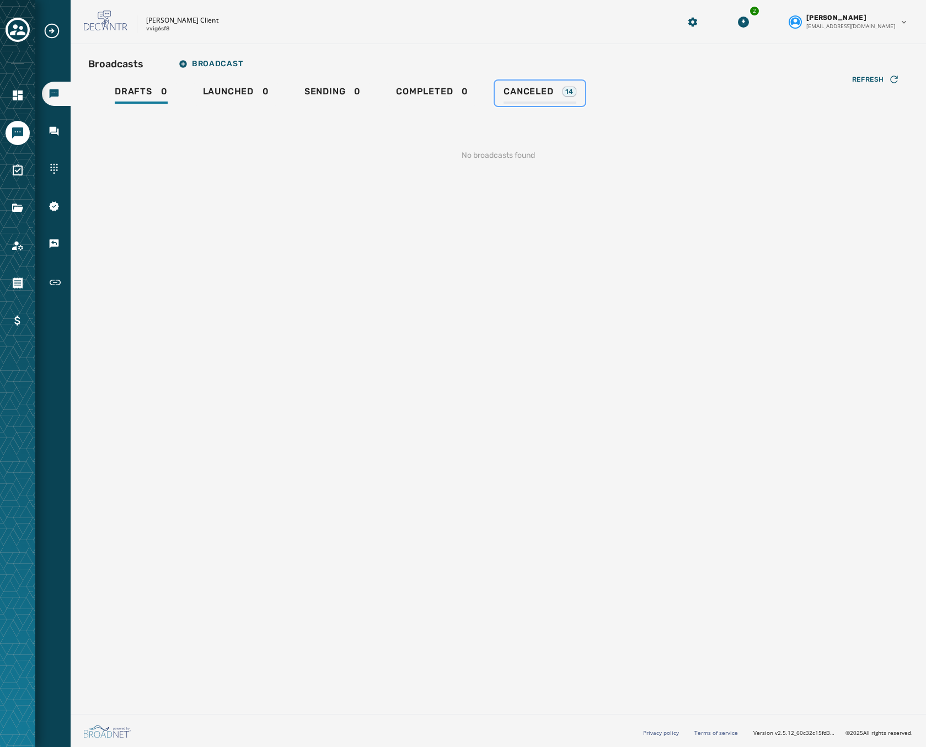
click at [547, 92] on span "Canceled" at bounding box center [529, 91] width 50 height 11
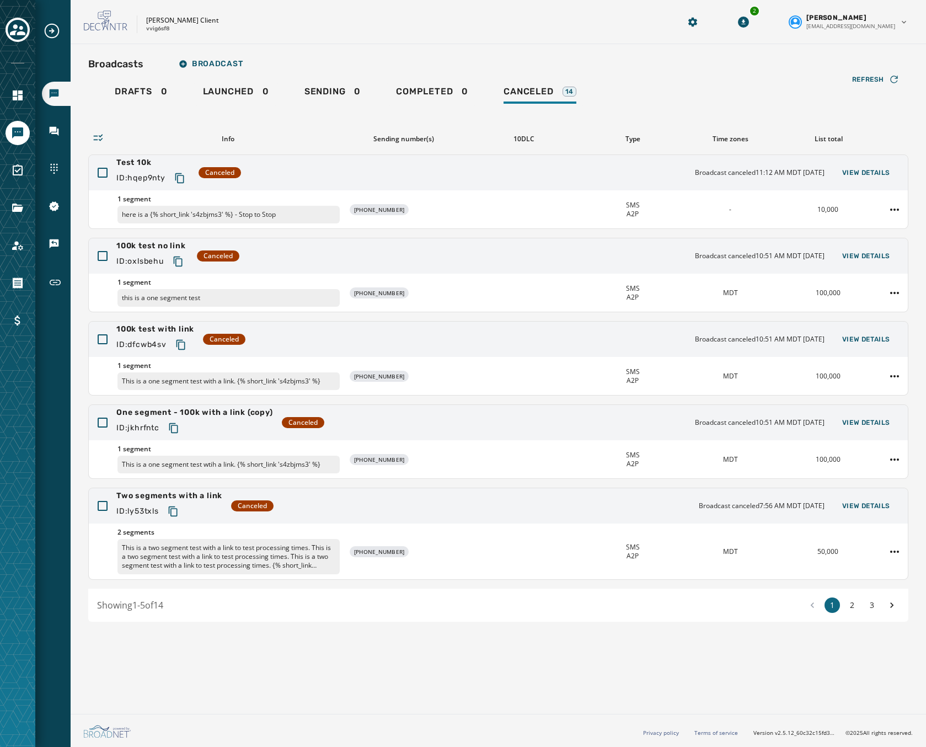
click at [890, 210] on html "Broadcasts Inbox Sending Numbers 10DLC Registration Keywords & Responders Short…" at bounding box center [463, 373] width 926 height 747
click at [876, 229] on div "Duplicate Broadcast" at bounding box center [864, 227] width 80 height 18
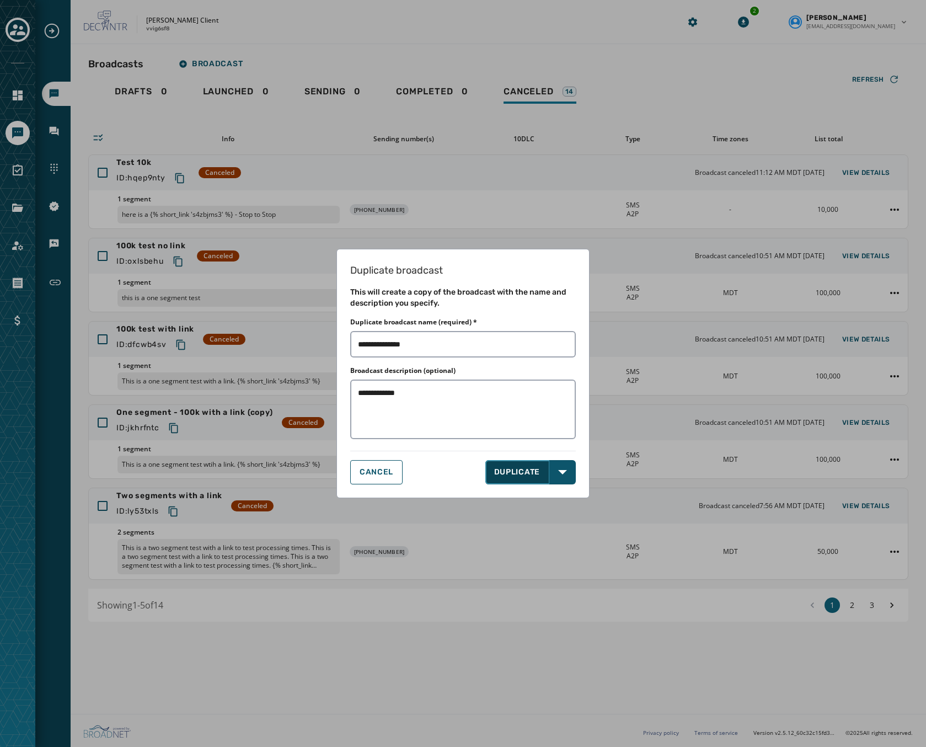
click at [533, 477] on button "DUPLICATE" at bounding box center [517, 472] width 65 height 24
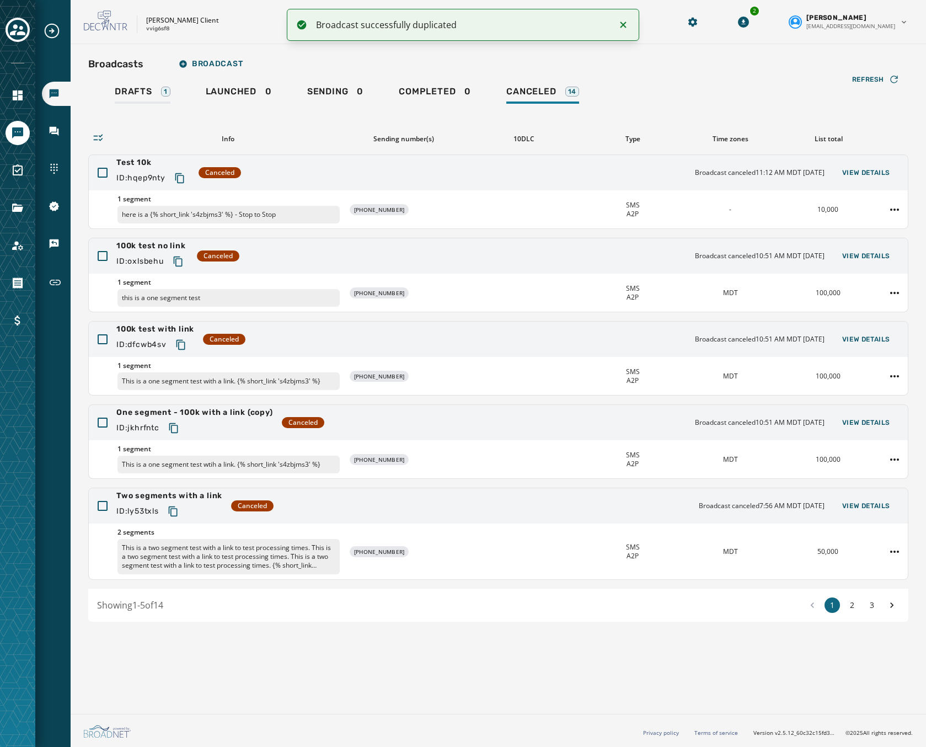
click at [132, 80] on div "Broadcasts Broadcast Drafts 1 Launched 0 Sending 0 Completed 0 Canceled 14 Refr…" at bounding box center [498, 337] width 820 height 569
click at [132, 84] on link "Drafts 1" at bounding box center [142, 93] width 73 height 25
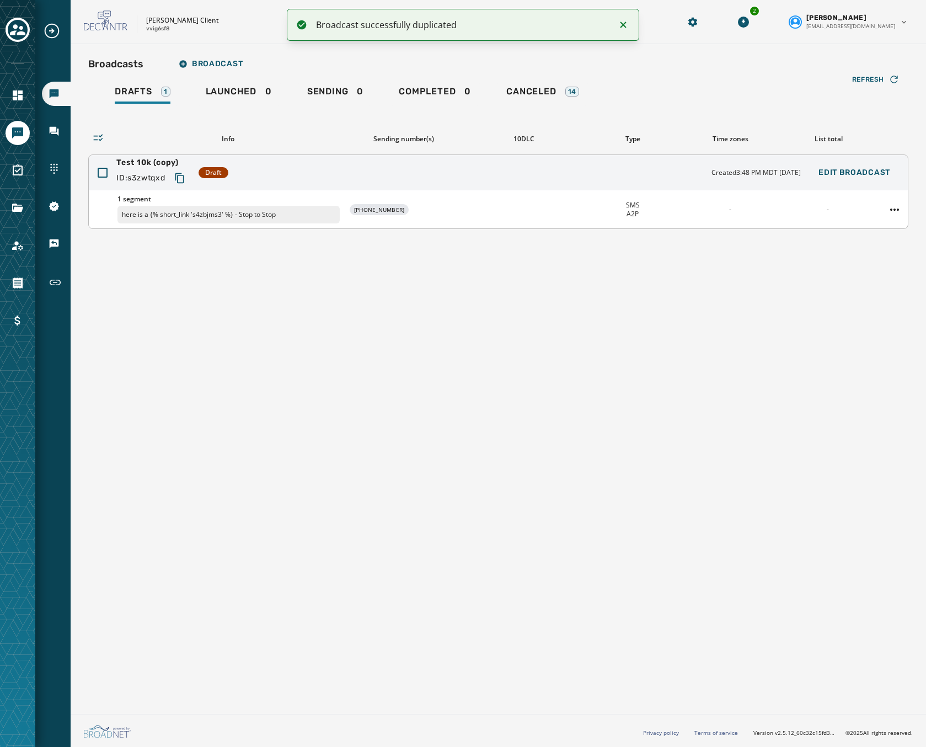
click at [452, 172] on div "Test 10k (copy) ID: s3zwtqxd Draft Created 3:48 PM MDT September 26, 2025 Edit …" at bounding box center [498, 172] width 819 height 35
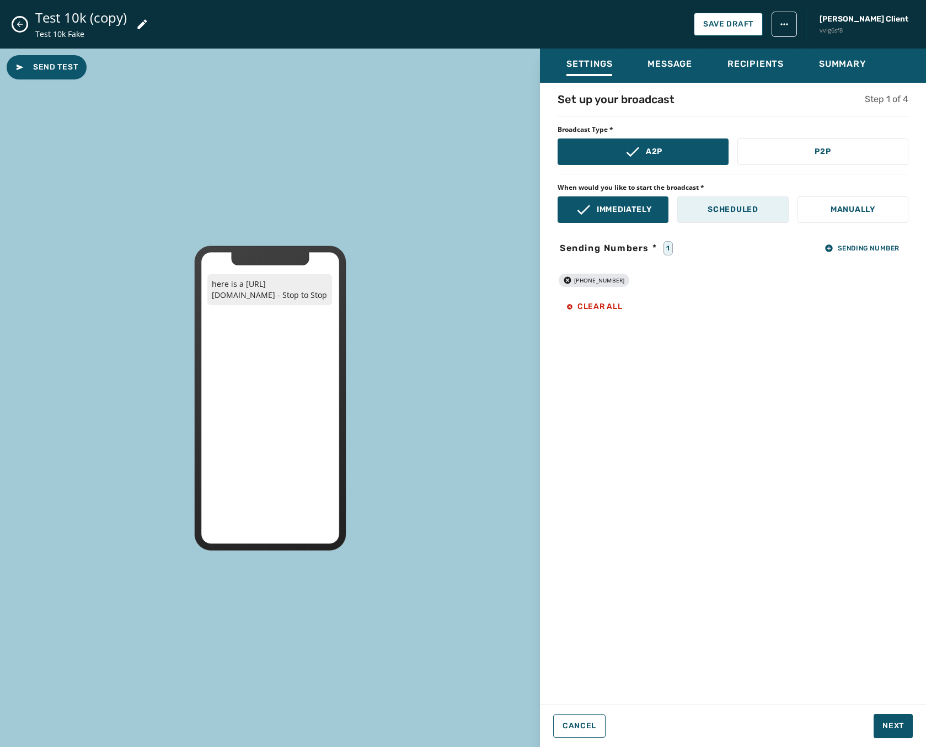
click at [708, 213] on p "Scheduled" at bounding box center [733, 209] width 50 height 11
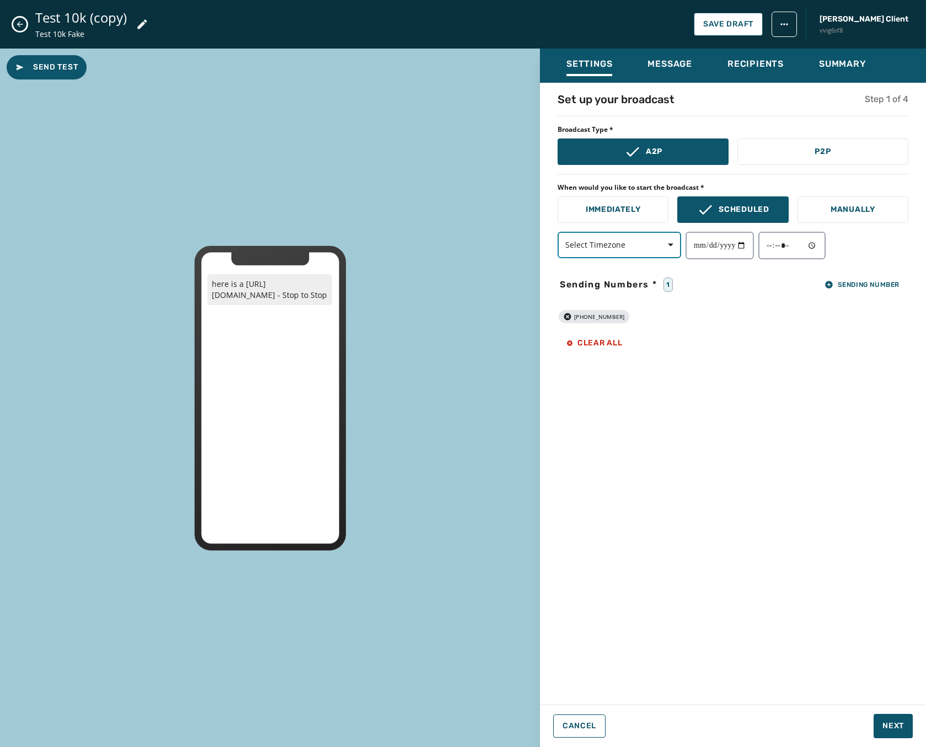
click at [649, 248] on span "Select Timezone" at bounding box center [619, 244] width 108 height 11
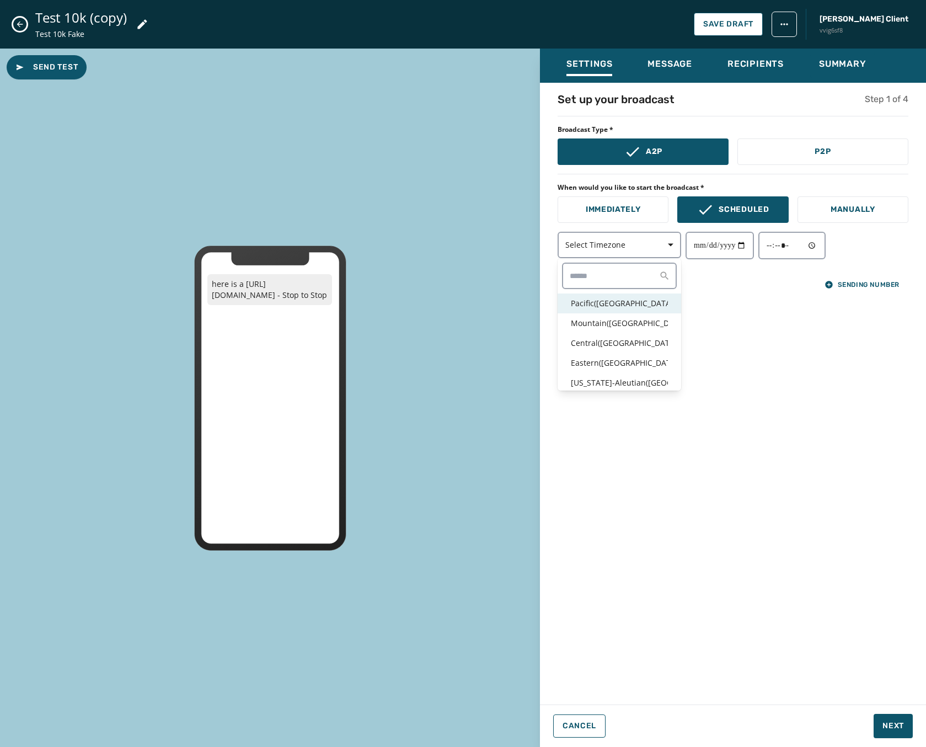
click at [615, 306] on p "Pacific ( USA / Canada )" at bounding box center [619, 303] width 97 height 11
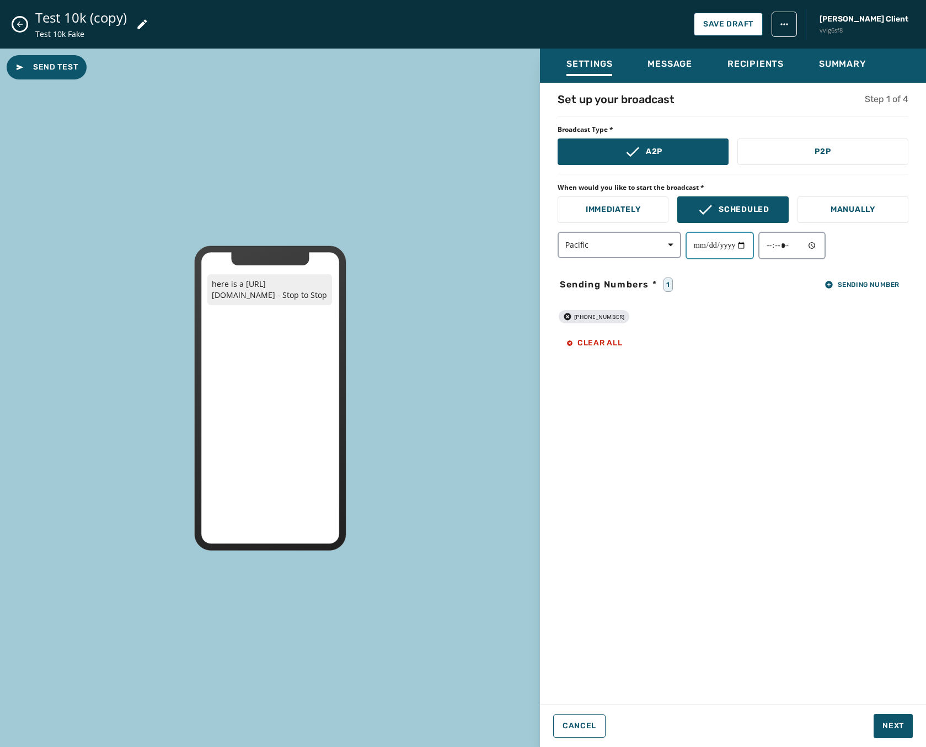
click at [720, 247] on input "date" at bounding box center [720, 246] width 68 height 28
click at [753, 245] on input "date" at bounding box center [720, 246] width 68 height 28
click at [752, 245] on input "date" at bounding box center [720, 246] width 68 height 28
type input "**********"
click at [820, 249] on input "time" at bounding box center [791, 246] width 67 height 28
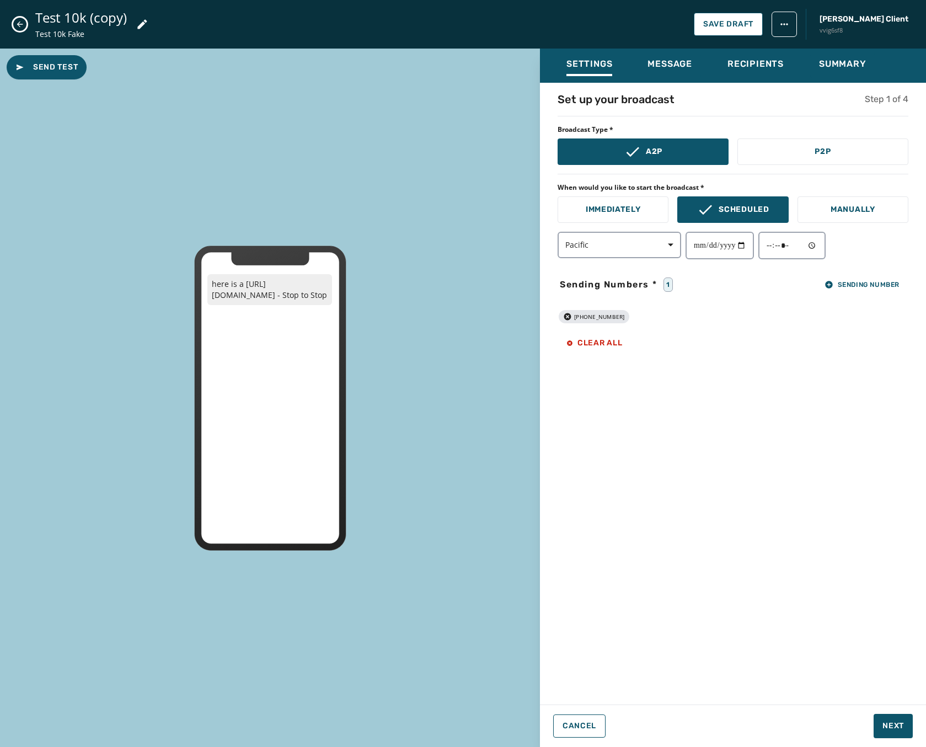
type input "*****"
click at [709, 349] on div "+1 231 290-8929 Clear all" at bounding box center [733, 327] width 351 height 53
click at [754, 23] on span "Save Draft" at bounding box center [728, 24] width 50 height 9
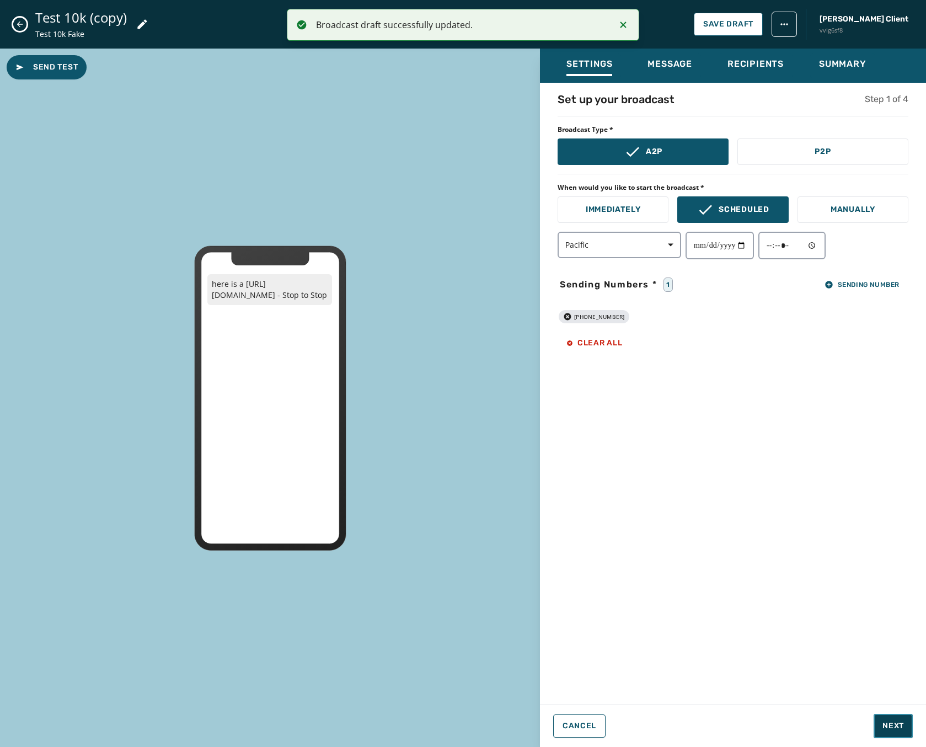
click at [904, 733] on button "Next" at bounding box center [893, 726] width 39 height 24
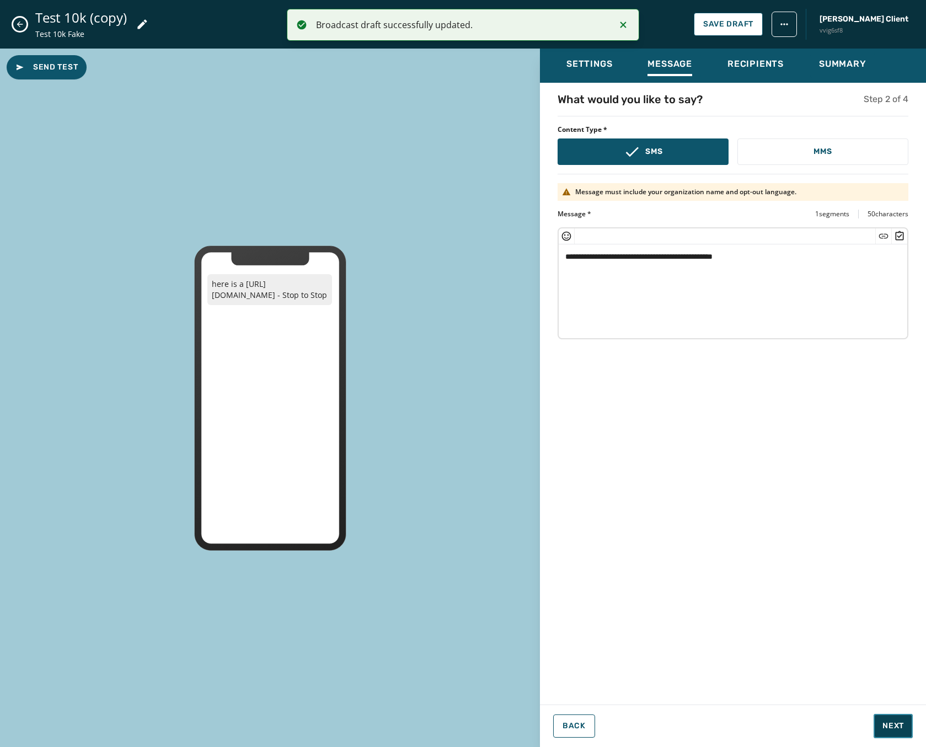
click at [898, 725] on span "Next" at bounding box center [894, 725] width 22 height 11
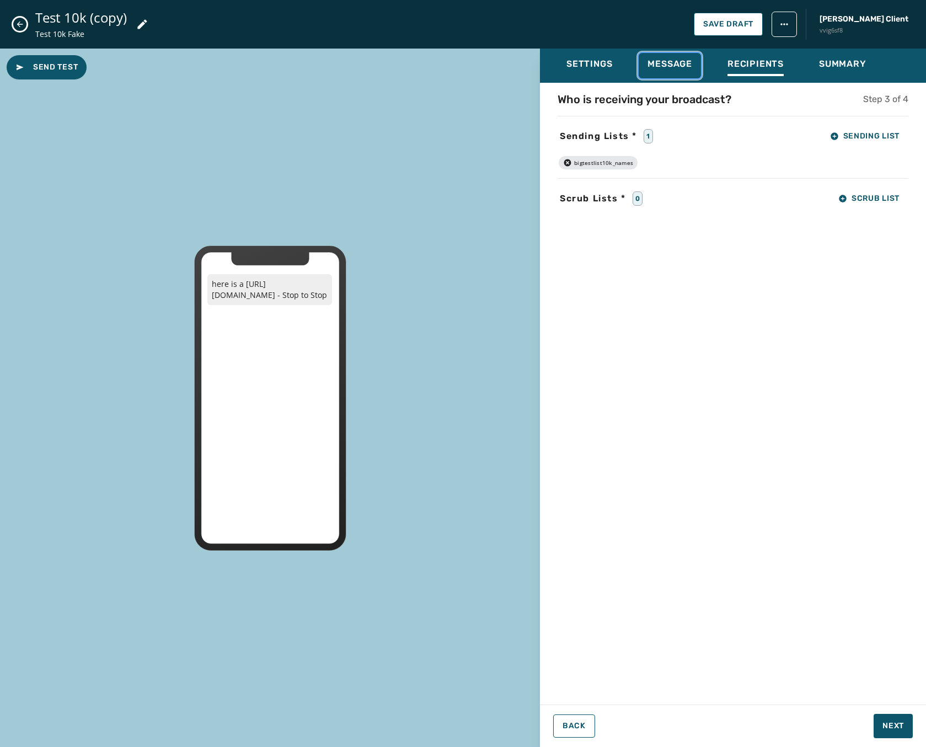
click at [670, 58] on button "Message" at bounding box center [670, 65] width 62 height 25
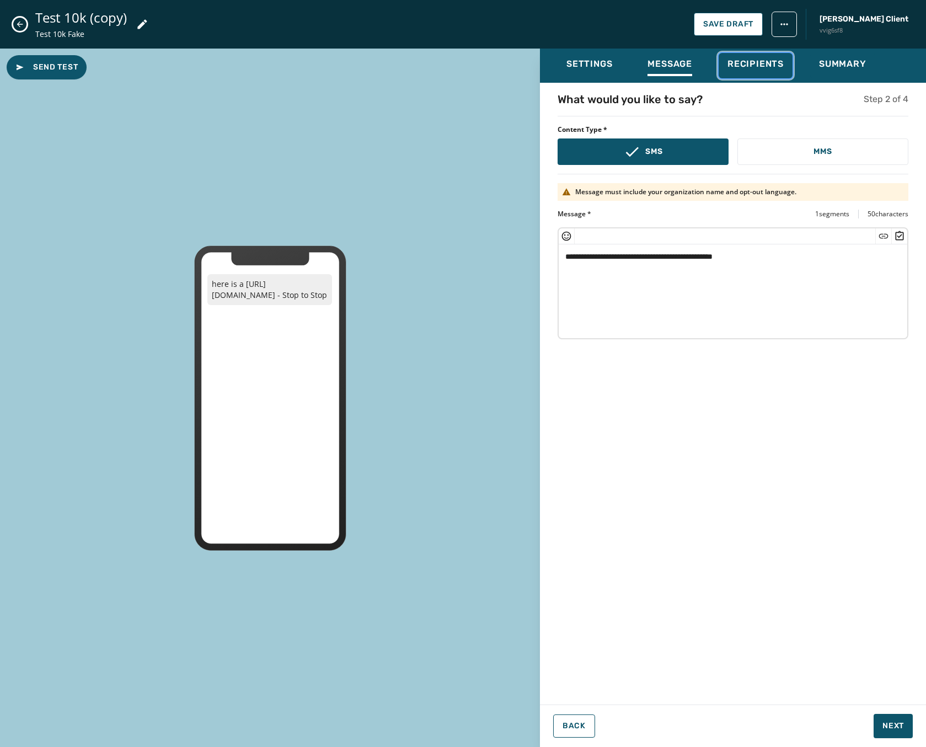
click at [757, 70] on div "Recipients" at bounding box center [756, 67] width 56 height 18
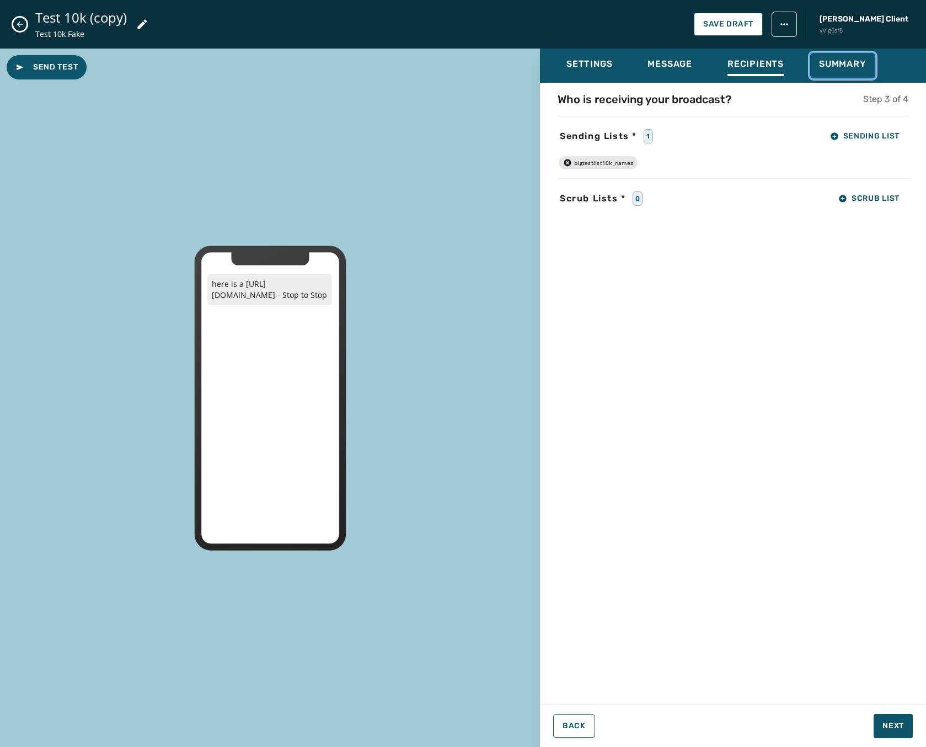
click at [835, 62] on span "Summary" at bounding box center [842, 63] width 47 height 11
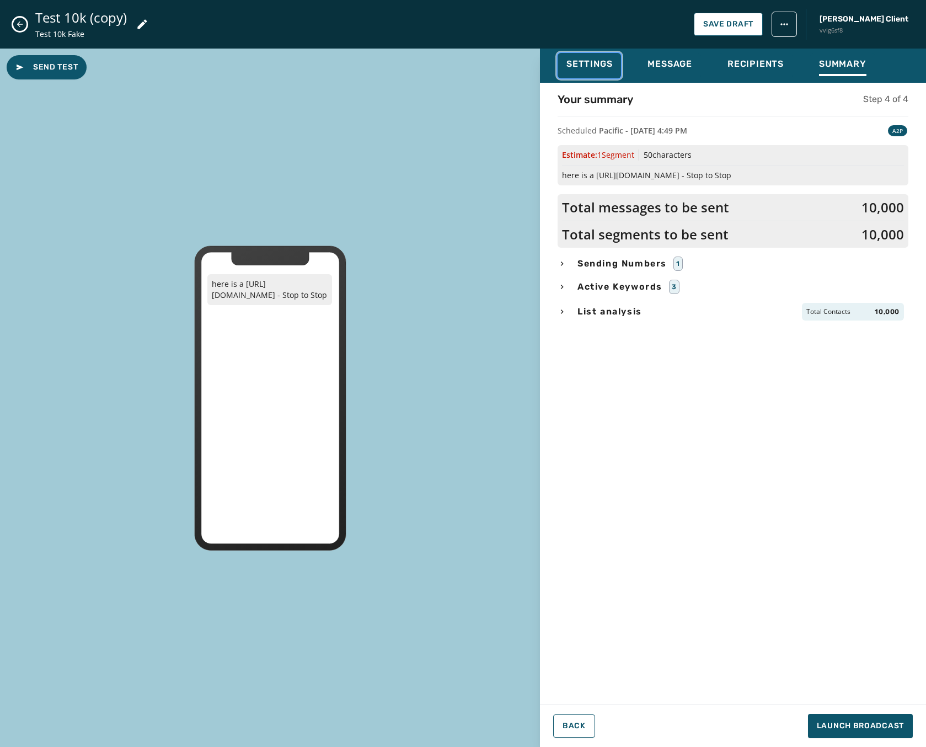
click at [592, 65] on span "Settings" at bounding box center [590, 63] width 46 height 11
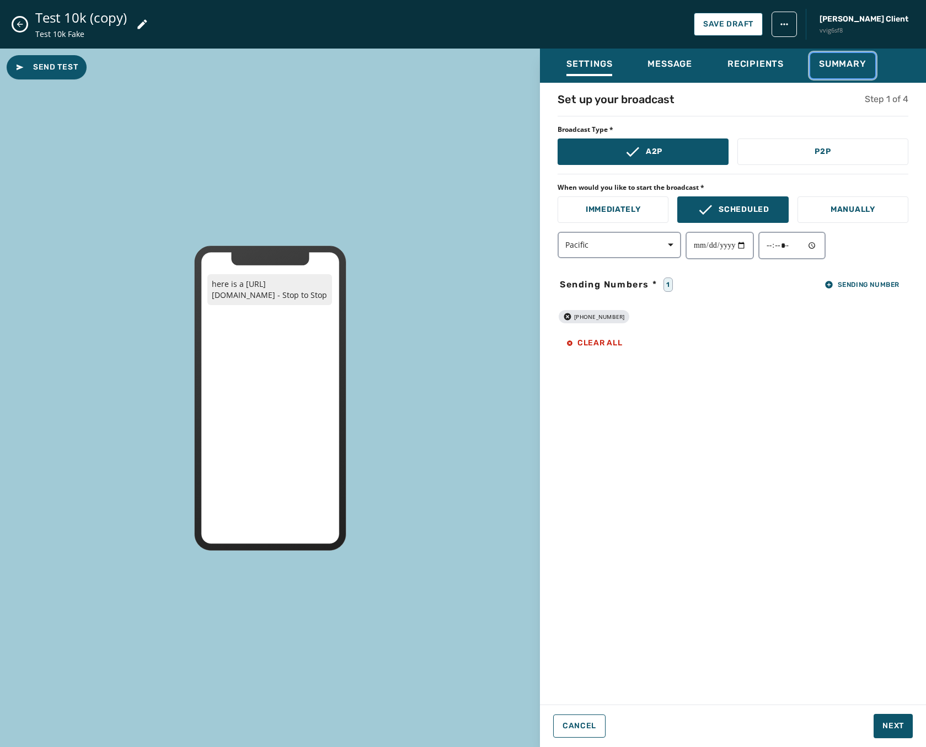
click at [846, 62] on span "Summary" at bounding box center [842, 63] width 47 height 11
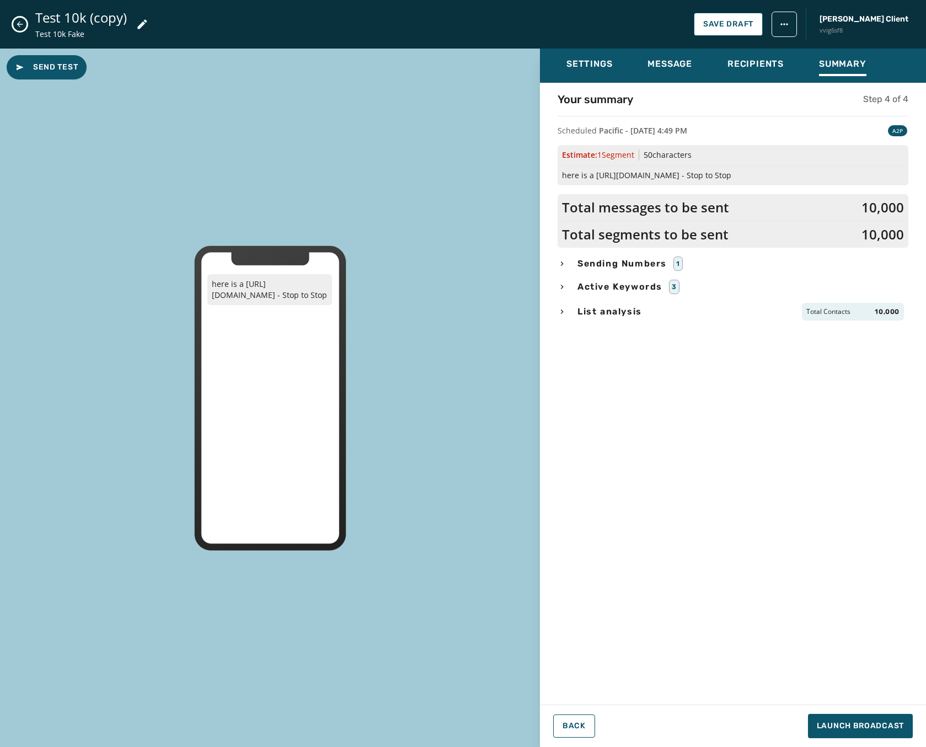
click at [774, 693] on div "Settings Message Recipients Summary Your summary Step 4 of 4 Scheduled Pacific …" at bounding box center [733, 394] width 386 height 690
click at [749, 701] on div "Settings Message Recipients Summary Your summary Step 4 of 4 Scheduled Pacific …" at bounding box center [733, 394] width 386 height 690
click at [835, 721] on span "Launch Broadcast" at bounding box center [860, 725] width 87 height 11
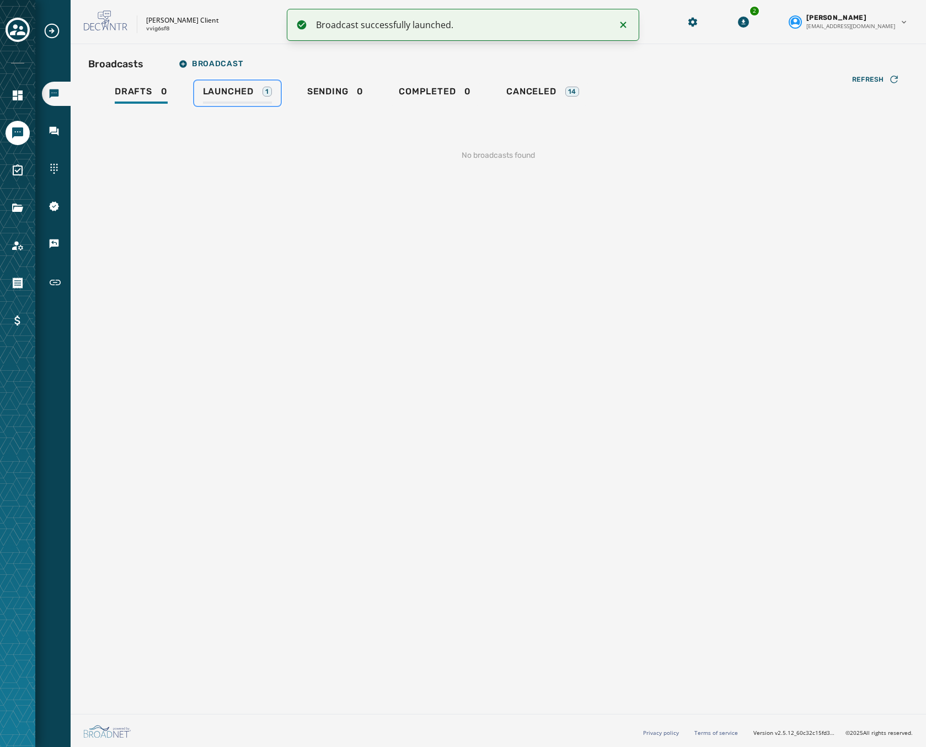
drag, startPoint x: 265, startPoint y: 105, endPoint x: 261, endPoint y: 98, distance: 8.4
click at [265, 105] on link "Launched 1" at bounding box center [237, 93] width 87 height 25
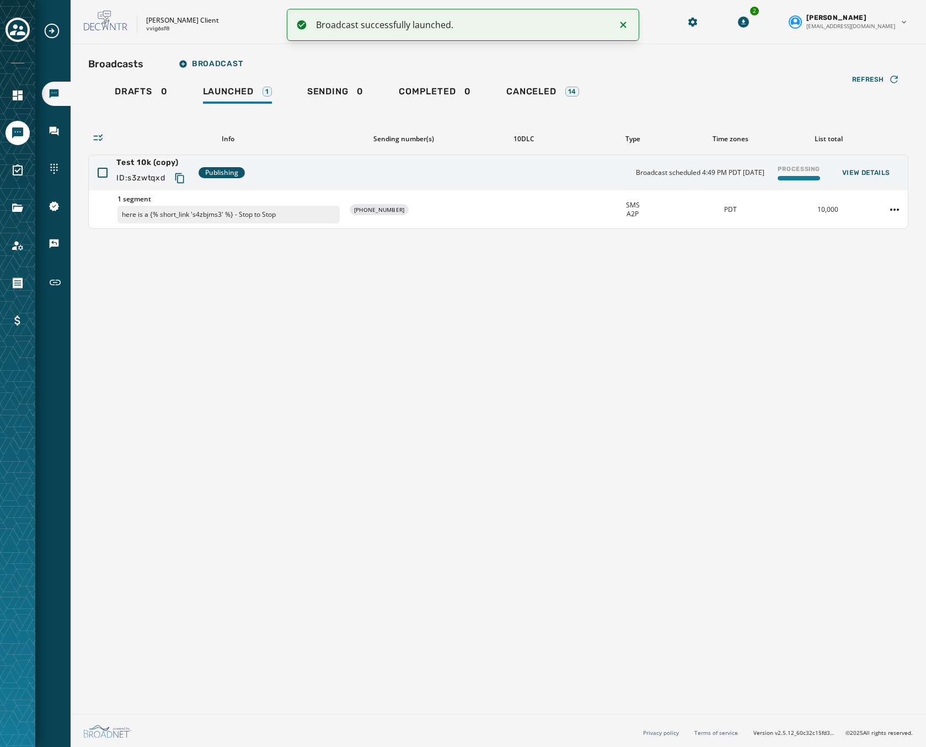
click at [872, 90] on div "Drafts 0 Launched 1 Sending 0 Completed 0 Canceled 14" at bounding box center [498, 93] width 820 height 25
click at [870, 83] on span "Refresh" at bounding box center [868, 79] width 32 height 9
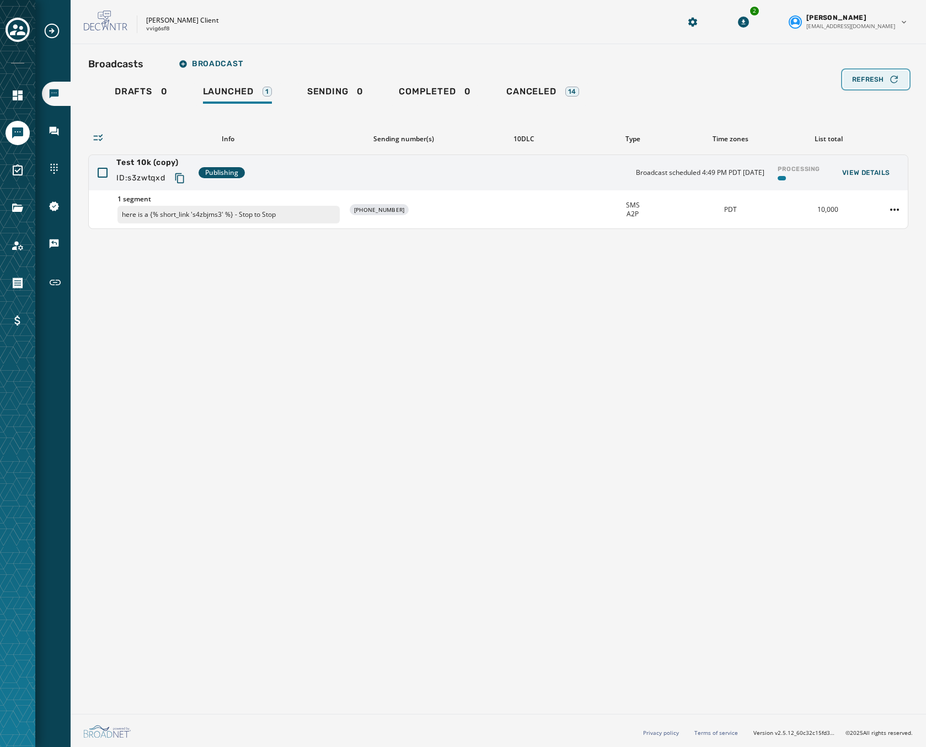
click at [846, 78] on button "Refresh" at bounding box center [875, 80] width 65 height 18
click at [863, 82] on span "Refresh" at bounding box center [868, 79] width 32 height 9
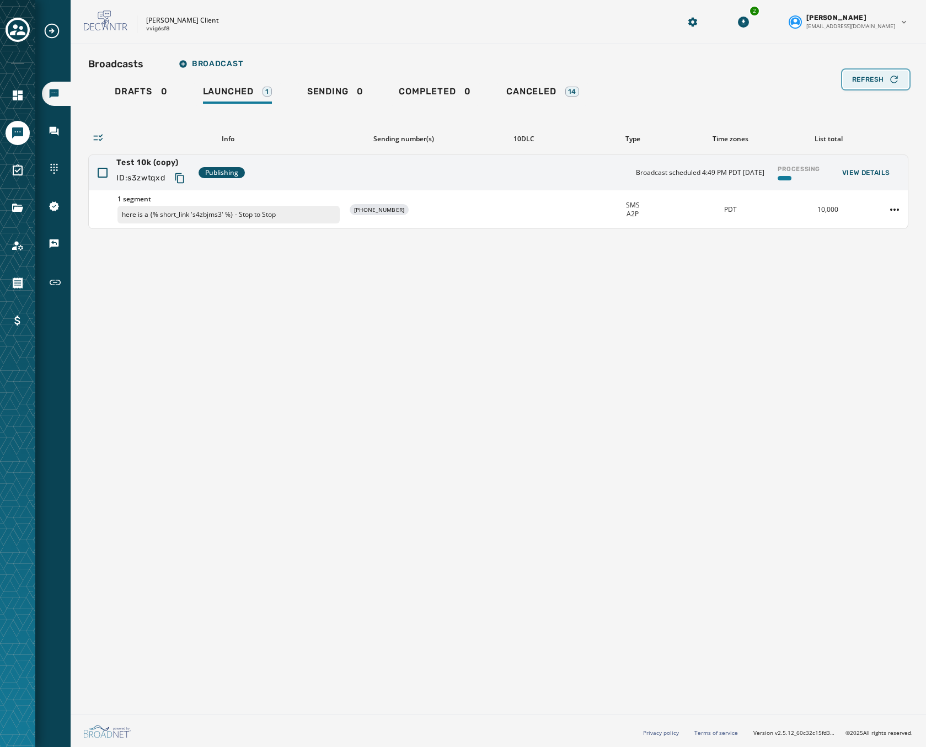
click at [863, 82] on span "Refresh" at bounding box center [868, 79] width 32 height 9
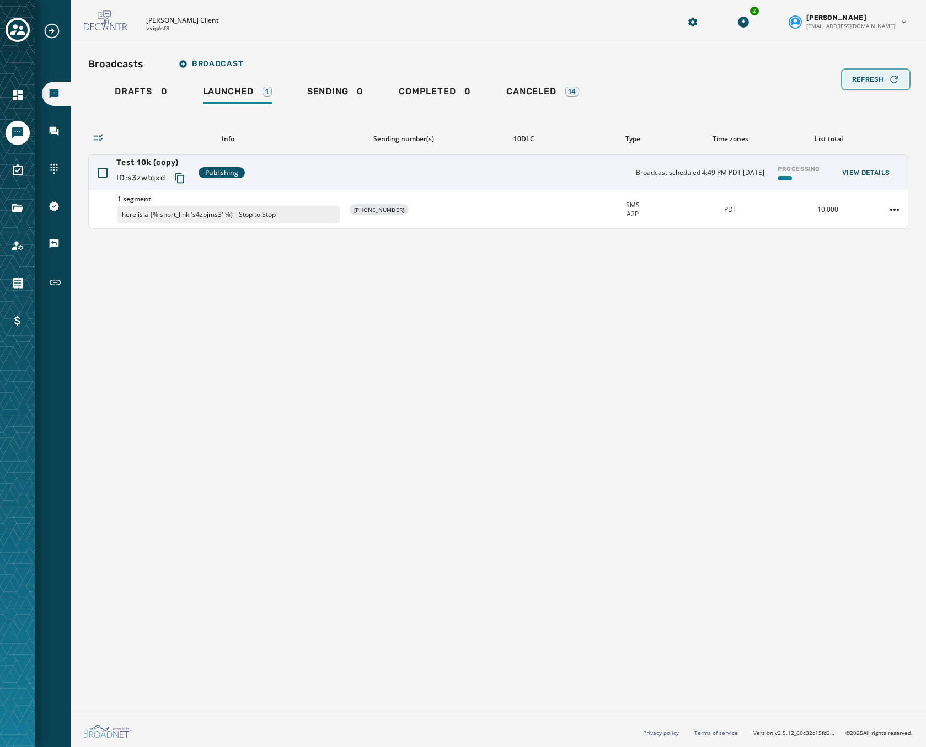
click at [863, 82] on span "Refresh" at bounding box center [868, 79] width 32 height 9
click at [869, 88] on div "Broadcasts Broadcast Drafts 0 Launched 1 Sending 0 Completed 0 Canceled 14 Refr…" at bounding box center [498, 141] width 820 height 176
drag, startPoint x: 869, startPoint y: 87, endPoint x: 870, endPoint y: 81, distance: 6.7
click at [870, 81] on span "Refresh" at bounding box center [868, 79] width 32 height 9
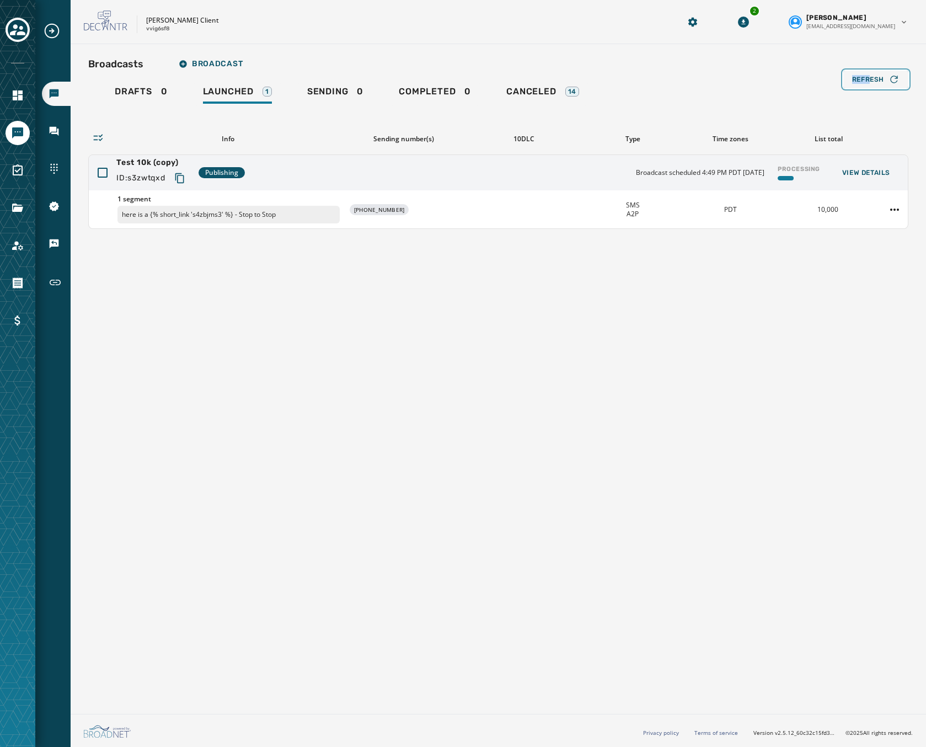
click at [870, 81] on span "Refresh" at bounding box center [868, 79] width 32 height 9
click at [871, 74] on div "Refresh" at bounding box center [875, 79] width 47 height 11
click at [885, 77] on div "Refresh" at bounding box center [875, 79] width 47 height 11
click at [309, 702] on div "Broadcasts Broadcast Drafts 0 Launched 1 Sending 0 Completed 0 Canceled 14 Refr…" at bounding box center [499, 376] width 856 height 665
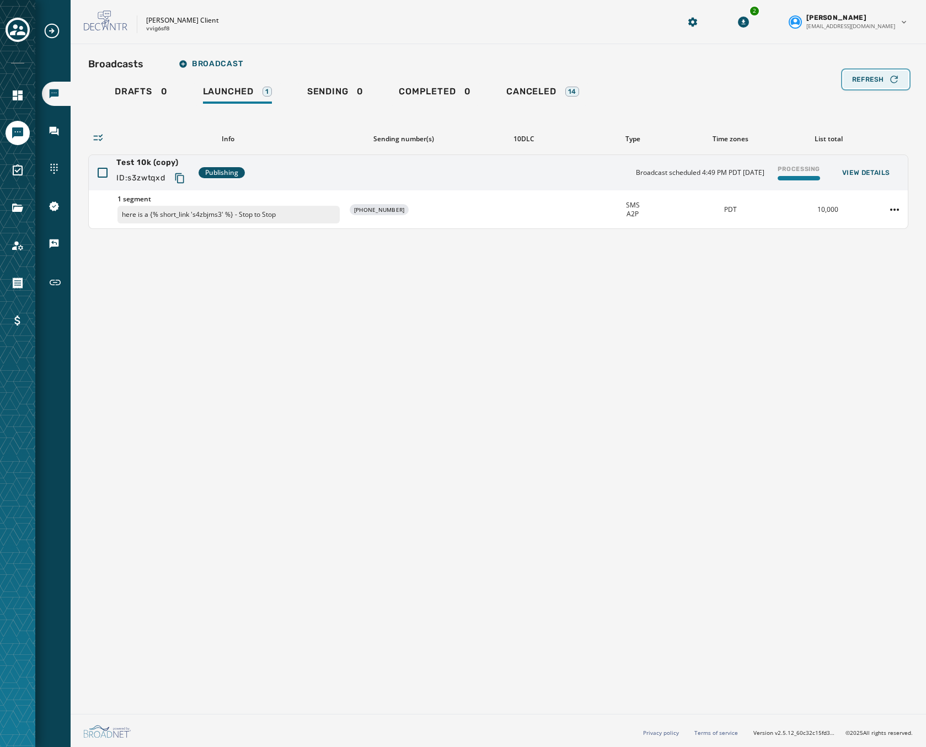
click at [877, 72] on button "Refresh" at bounding box center [875, 80] width 65 height 18
click at [901, 207] on html "Broadcasts Inbox Sending Numbers 10DLC Registration Keywords & Responders Short…" at bounding box center [463, 373] width 926 height 747
click at [860, 232] on div "Duplicate Broadcast" at bounding box center [864, 227] width 80 height 18
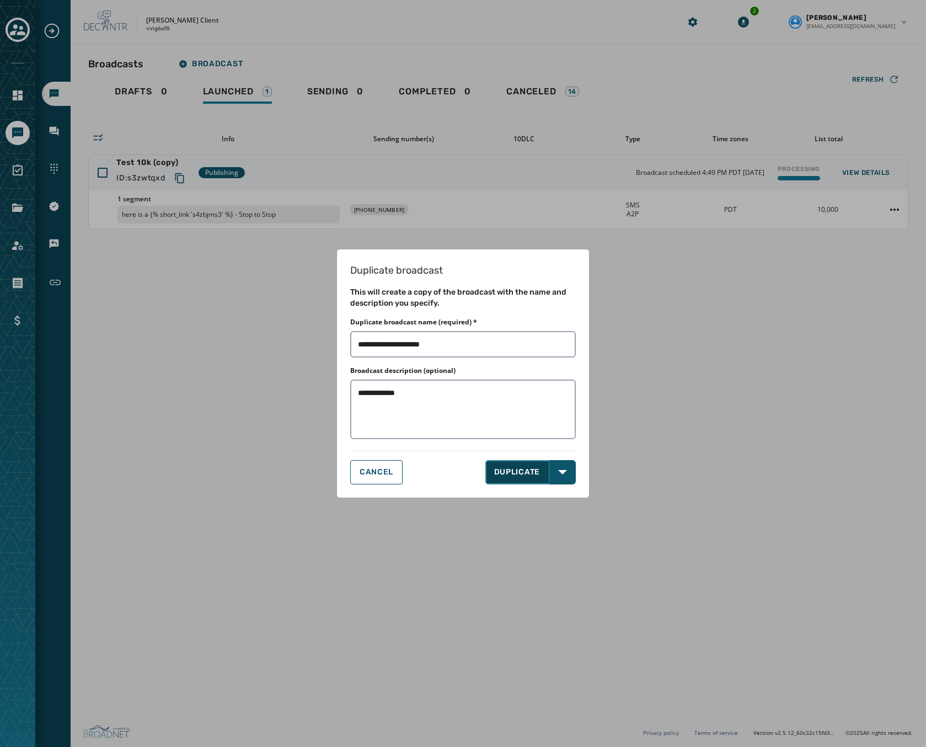
click at [512, 470] on button "DUPLICATE" at bounding box center [517, 472] width 65 height 24
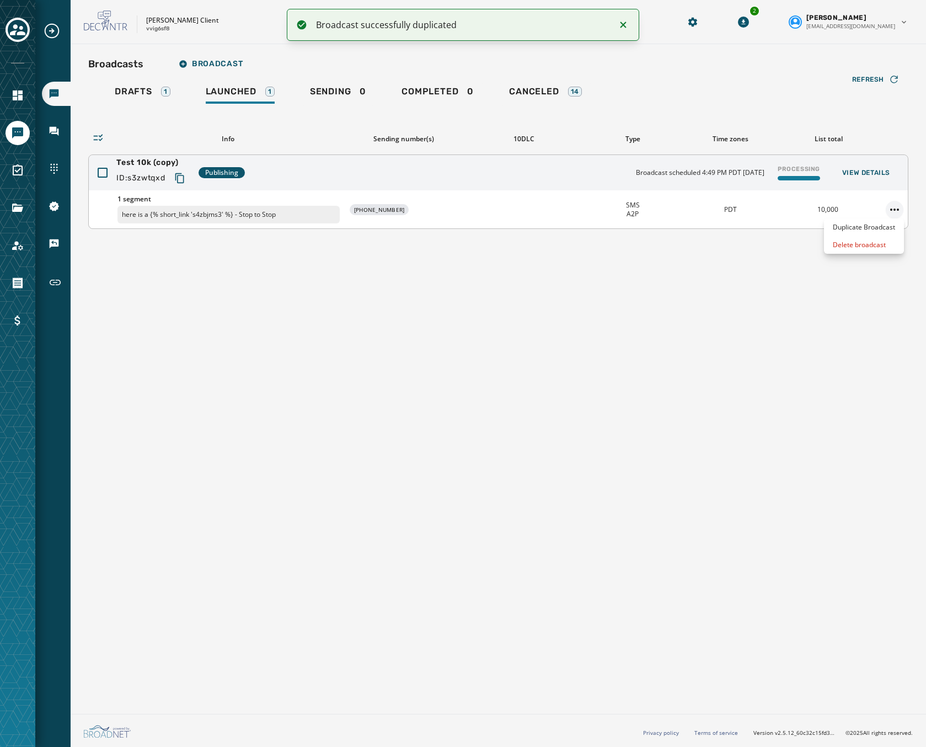
click at [893, 201] on html "Broadcast successfully duplicated Broadcasts Inbox Sending Numbers 10DLC Regist…" at bounding box center [463, 373] width 926 height 747
click at [891, 242] on div "Delete broadcast" at bounding box center [864, 245] width 80 height 18
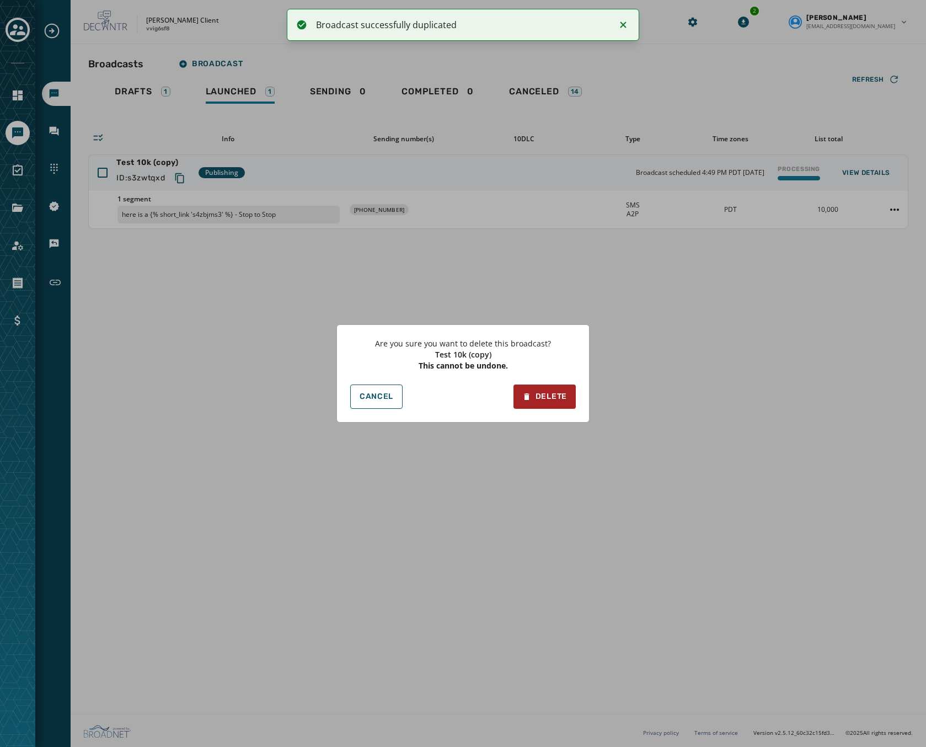
drag, startPoint x: 509, startPoint y: 407, endPoint x: 522, endPoint y: 403, distance: 14.5
click at [516, 405] on div "Cancel Delete" at bounding box center [463, 396] width 226 height 24
click at [536, 400] on div "Delete" at bounding box center [544, 396] width 45 height 11
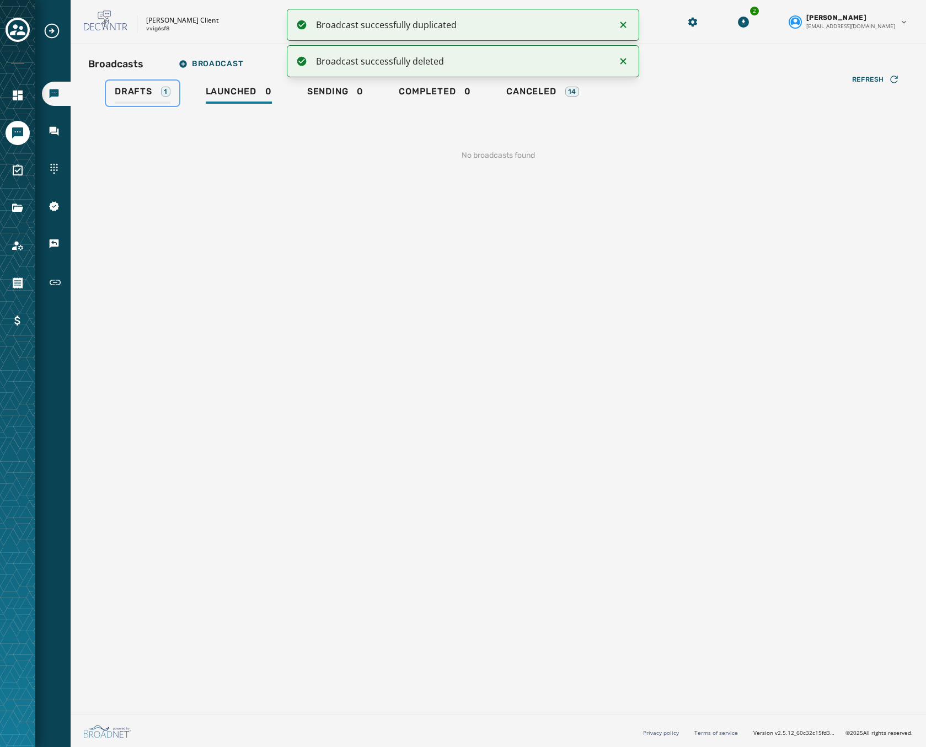
click at [142, 101] on div "Drafts 1" at bounding box center [143, 95] width 56 height 18
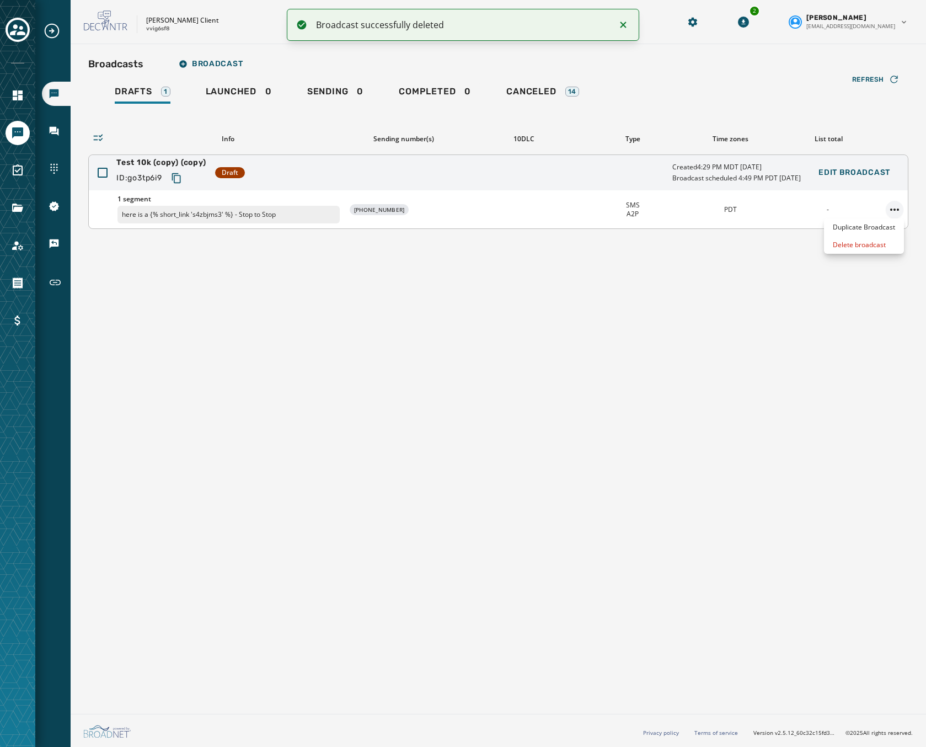
click at [899, 207] on html "Broadcast successfully deleted Broadcasts Inbox Sending Numbers 10DLC Registrat…" at bounding box center [463, 373] width 926 height 747
click at [455, 170] on html "Broadcast successfully deleted Broadcasts Inbox Sending Numbers 10DLC Registrat…" at bounding box center [463, 373] width 926 height 747
click at [474, 167] on div "Test 10k (copy) (copy) ID: go3tp6i9 Draft Created 4:29 PM MDT September 26, 202…" at bounding box center [498, 172] width 819 height 35
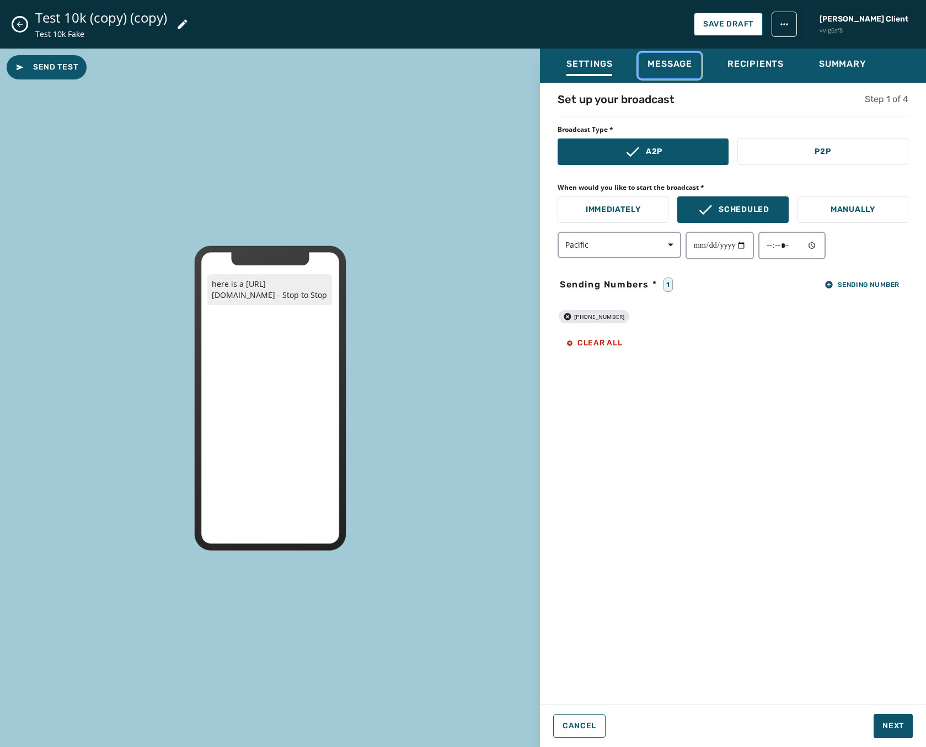
click at [670, 58] on span "Message" at bounding box center [670, 63] width 45 height 11
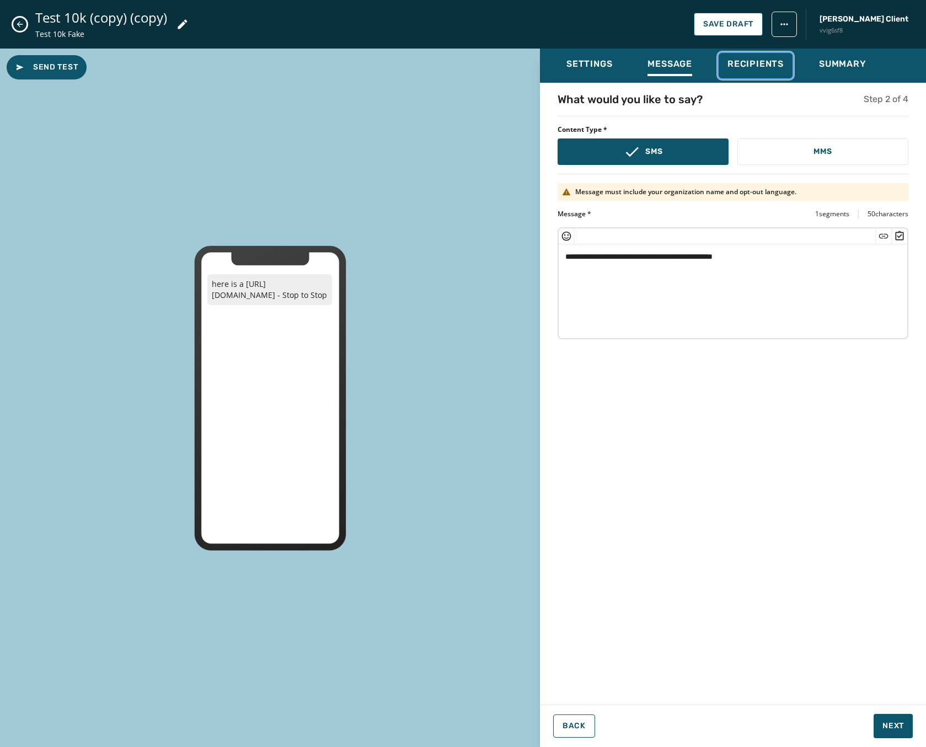
click at [740, 54] on button "Recipients" at bounding box center [756, 65] width 74 height 25
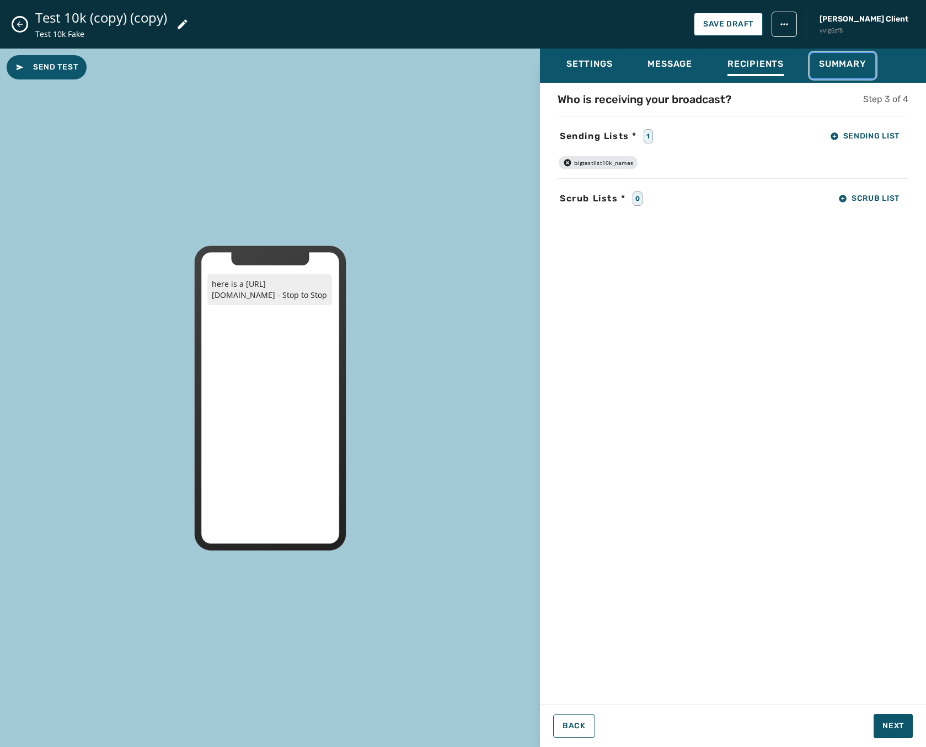
click at [813, 61] on button "Summary" at bounding box center [842, 65] width 65 height 25
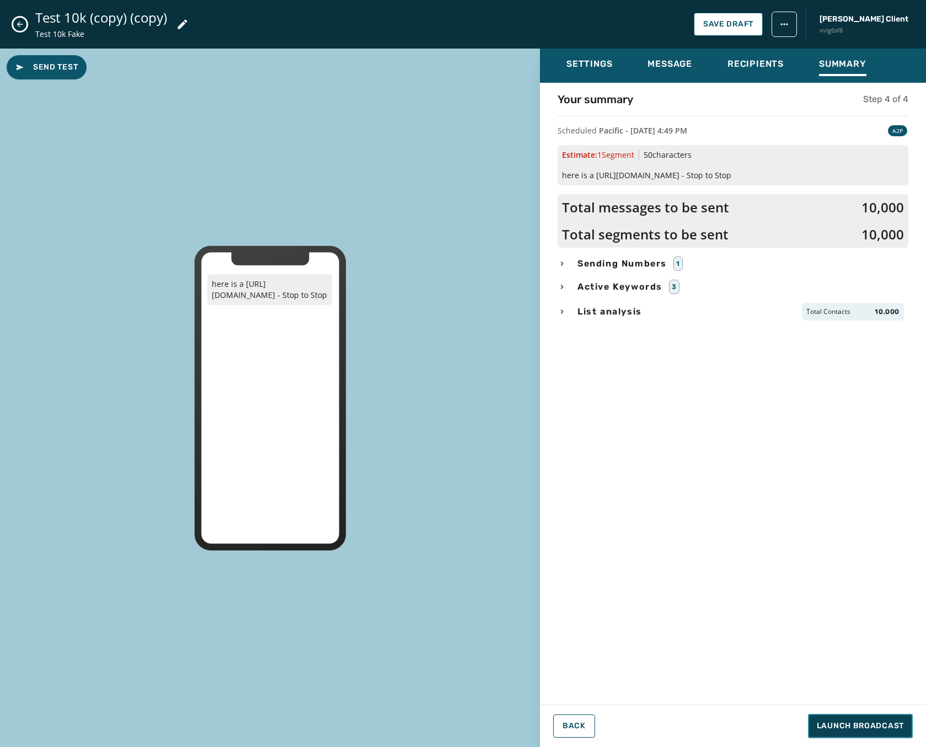
click at [836, 722] on span "Launch Broadcast" at bounding box center [860, 725] width 87 height 11
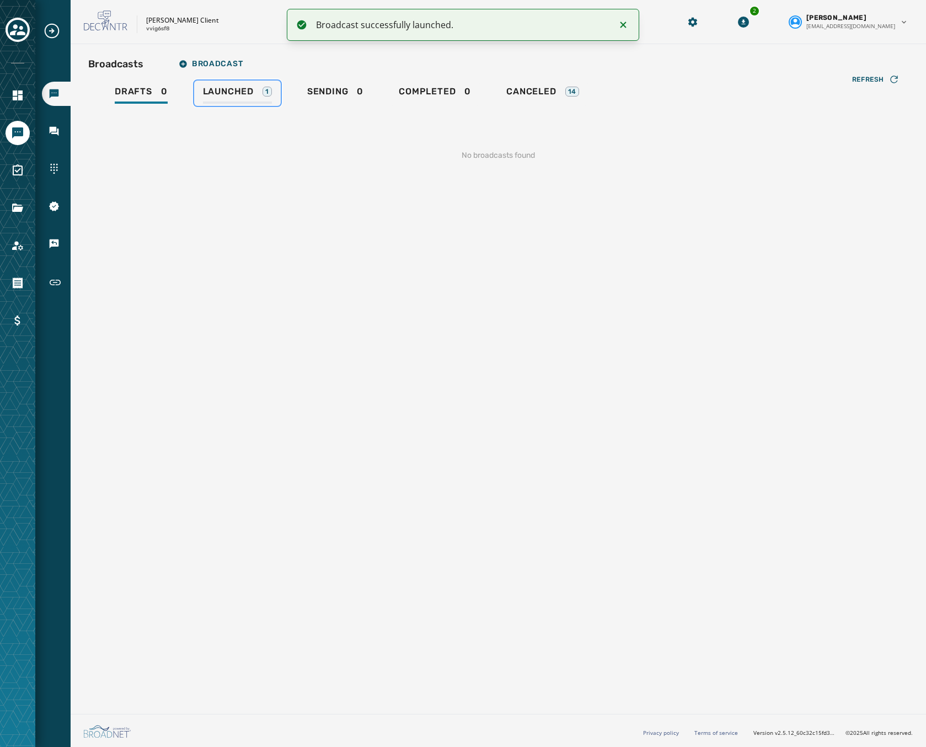
click at [204, 92] on span "Launched" at bounding box center [228, 91] width 51 height 11
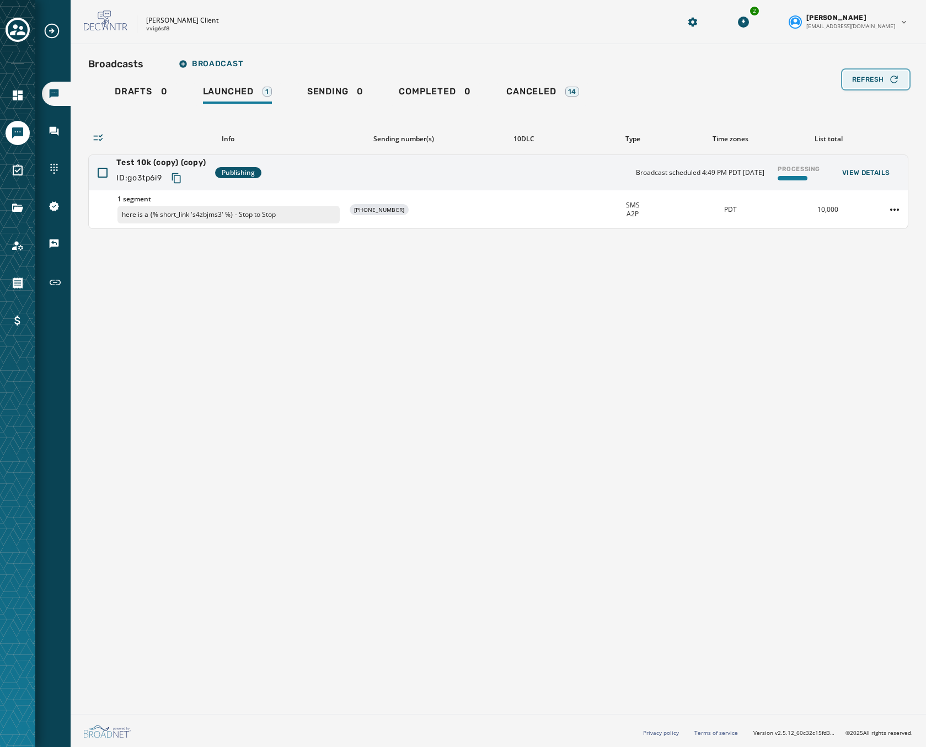
click at [891, 81] on icon "button" at bounding box center [893, 79] width 7 height 7
click at [886, 82] on div "Refresh" at bounding box center [875, 79] width 47 height 11
click at [874, 86] on button "Refresh" at bounding box center [875, 80] width 65 height 18
click at [888, 74] on div "Refresh" at bounding box center [875, 79] width 47 height 11
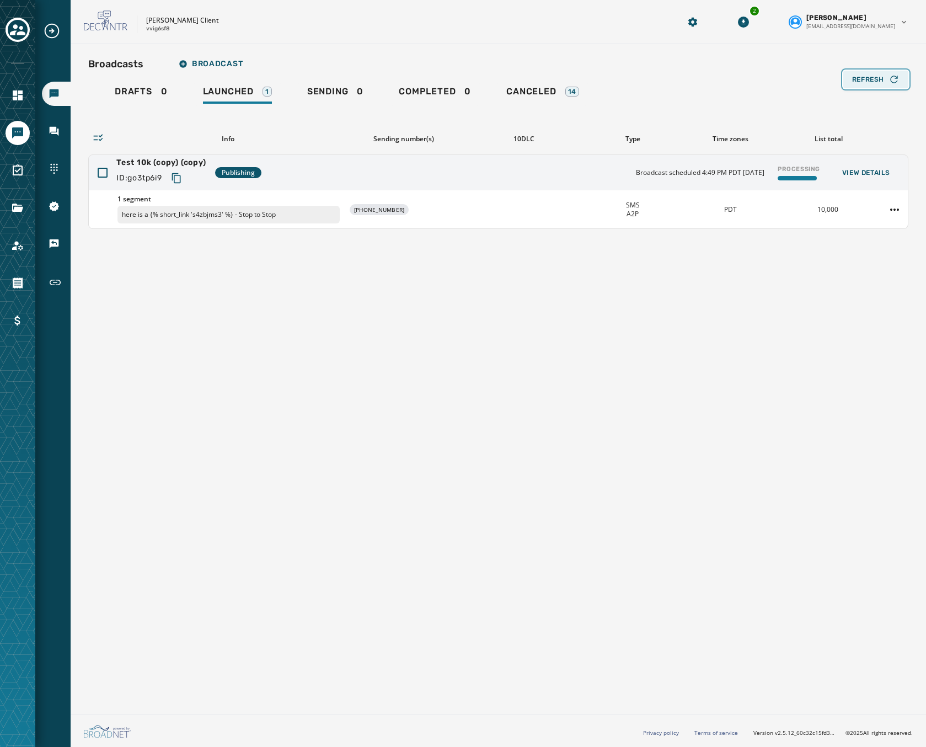
click at [888, 74] on div "Refresh" at bounding box center [875, 79] width 47 height 11
click at [881, 68] on div "Broadcasts Broadcast" at bounding box center [498, 64] width 820 height 22
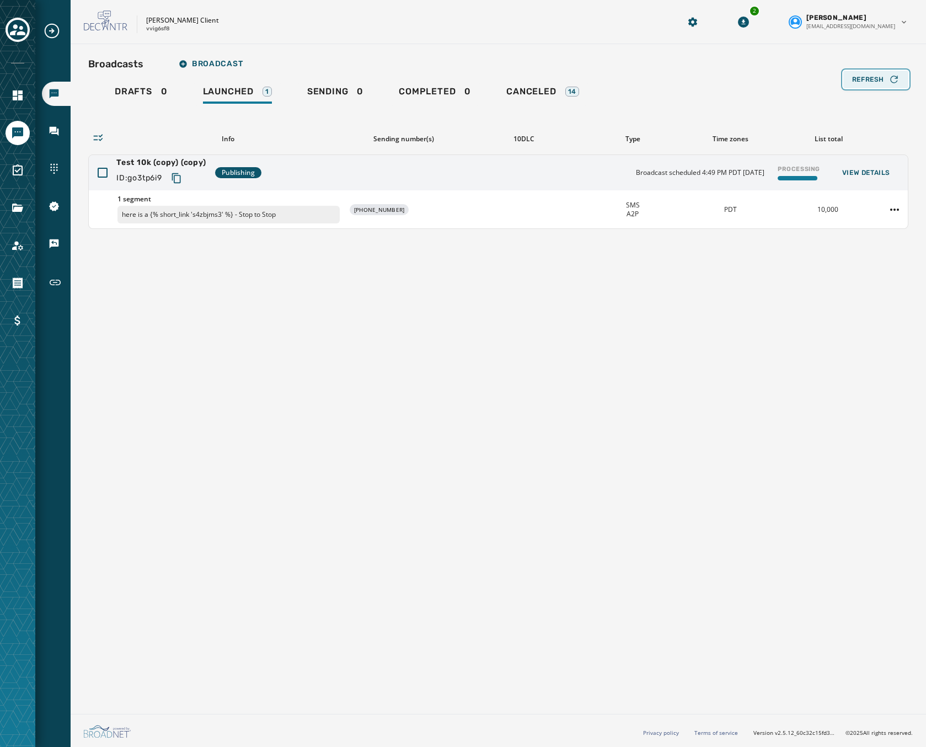
click at [876, 77] on span "Refresh" at bounding box center [868, 79] width 32 height 9
click at [871, 87] on button "Refresh" at bounding box center [875, 80] width 65 height 18
click at [884, 213] on div at bounding box center [894, 210] width 26 height 18
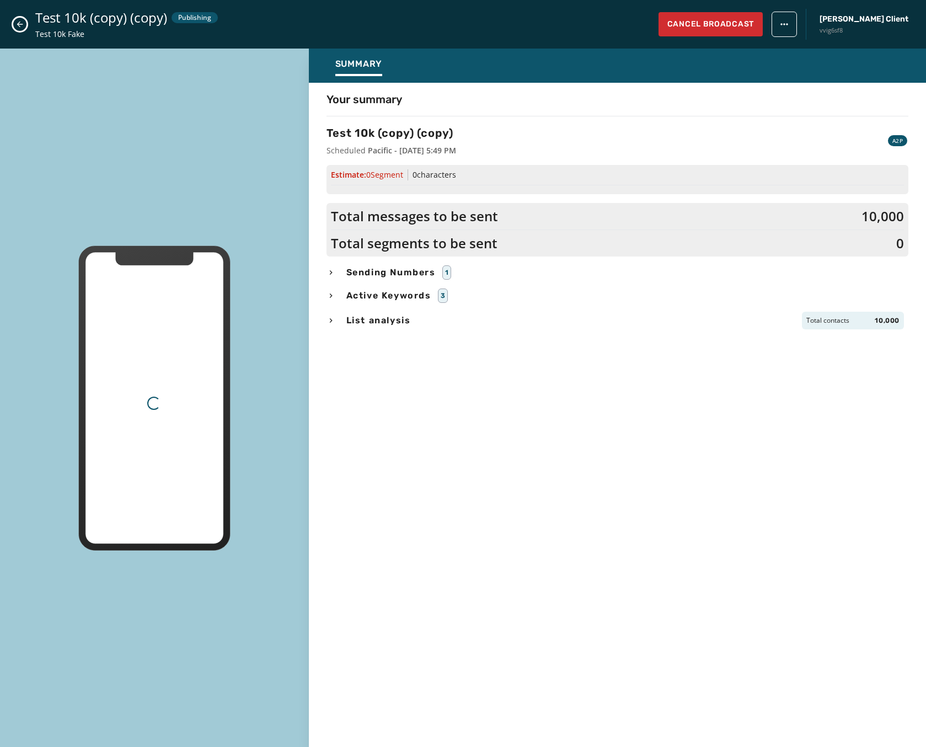
click at [890, 206] on div "Loading... Summary Your summary Test 10k (copy) (copy) Scheduled Pacific - Sept…" at bounding box center [463, 398] width 926 height 698
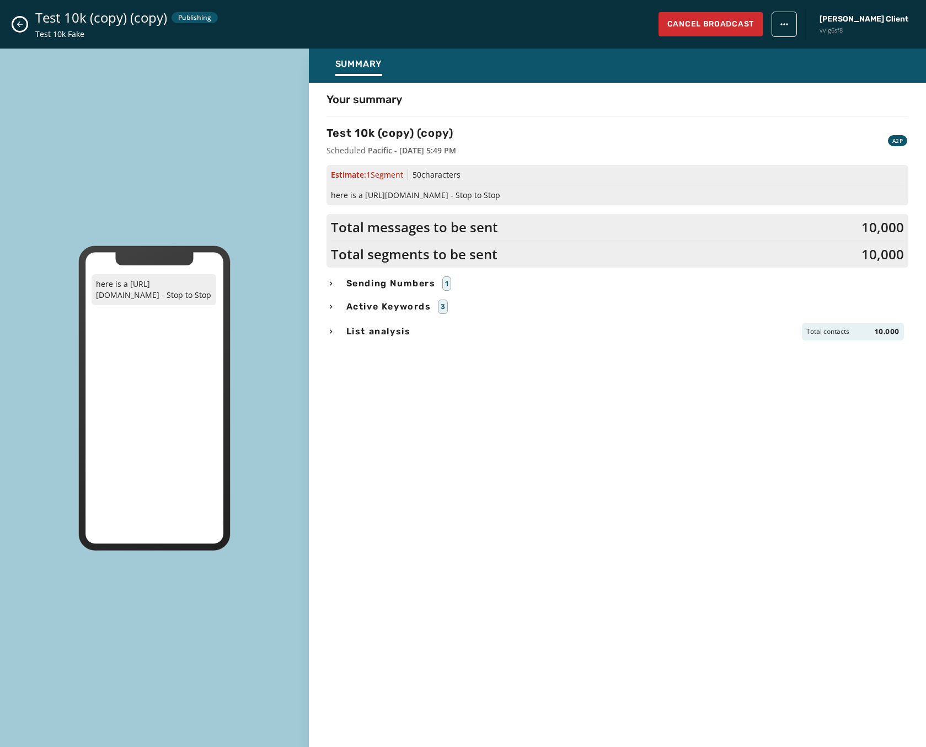
click at [19, 27] on icon "Close admin drawer" at bounding box center [19, 24] width 9 height 9
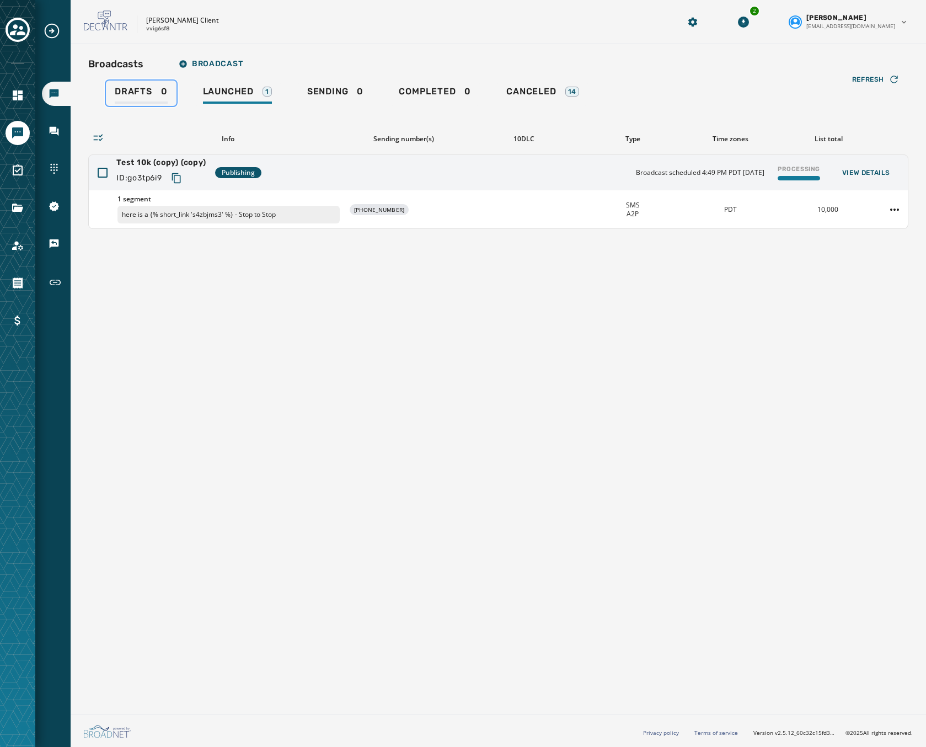
click at [135, 90] on span "Drafts" at bounding box center [134, 91] width 38 height 11
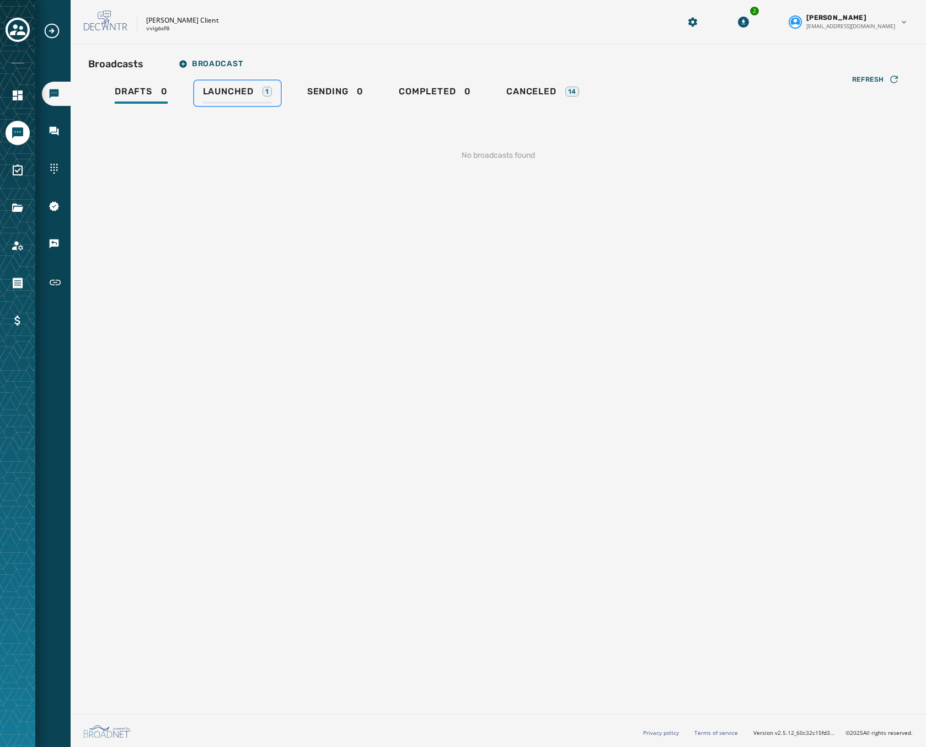
click at [237, 92] on span "Launched" at bounding box center [228, 91] width 51 height 11
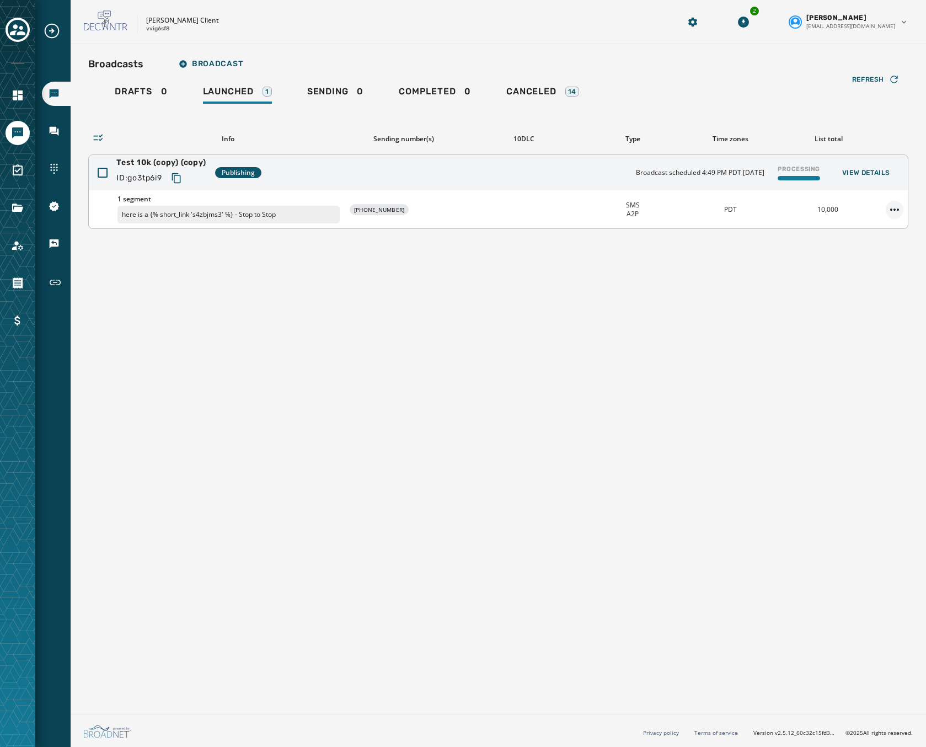
click at [896, 205] on html "Broadcasts Inbox Sending Numbers 10DLC Registration Keywords & Responders Short…" at bounding box center [463, 373] width 926 height 747
click at [863, 225] on div "Duplicate Broadcast" at bounding box center [864, 227] width 80 height 18
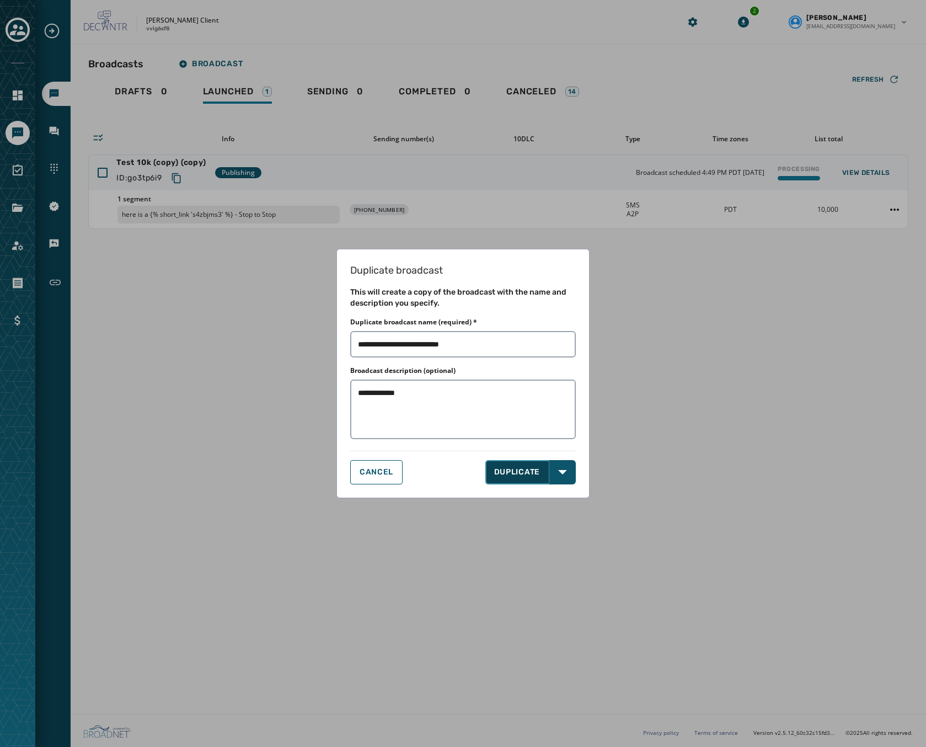
click at [526, 472] on button "DUPLICATE" at bounding box center [517, 472] width 65 height 24
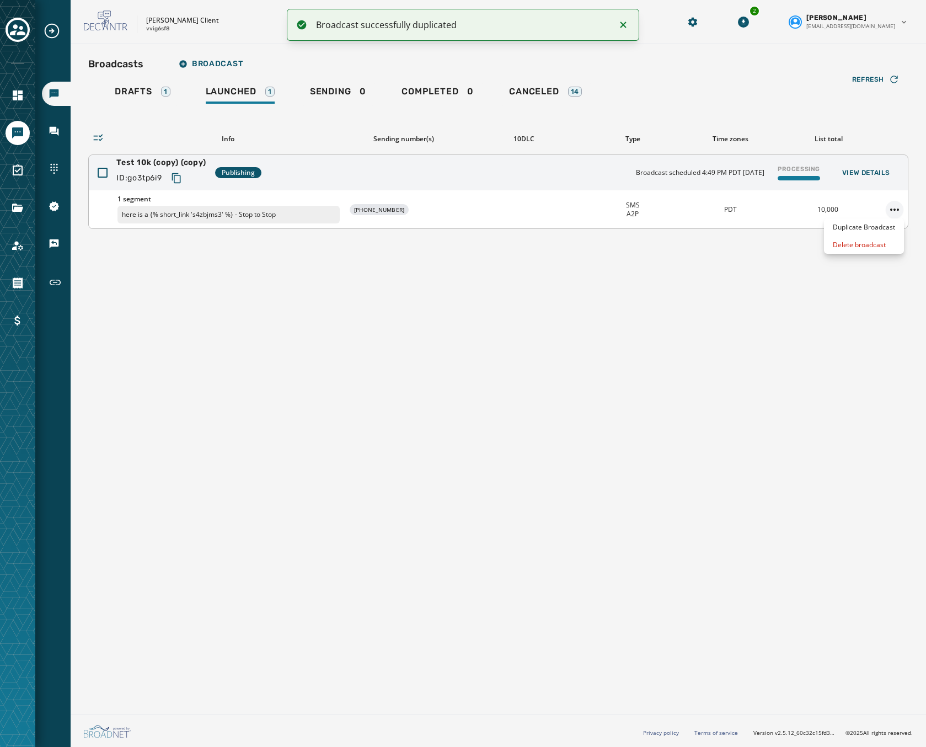
click at [889, 207] on html "Broadcast successfully duplicated Broadcasts Inbox Sending Numbers 10DLC Regist…" at bounding box center [463, 373] width 926 height 747
click at [884, 250] on div "Delete broadcast" at bounding box center [864, 245] width 80 height 18
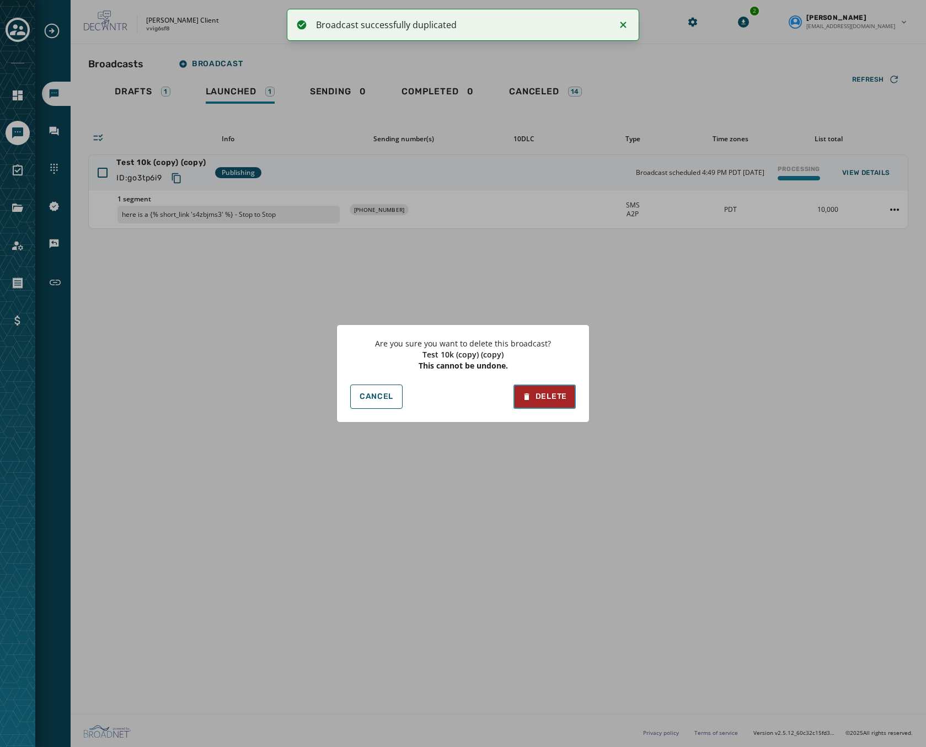
click at [547, 397] on div "Delete" at bounding box center [544, 396] width 45 height 11
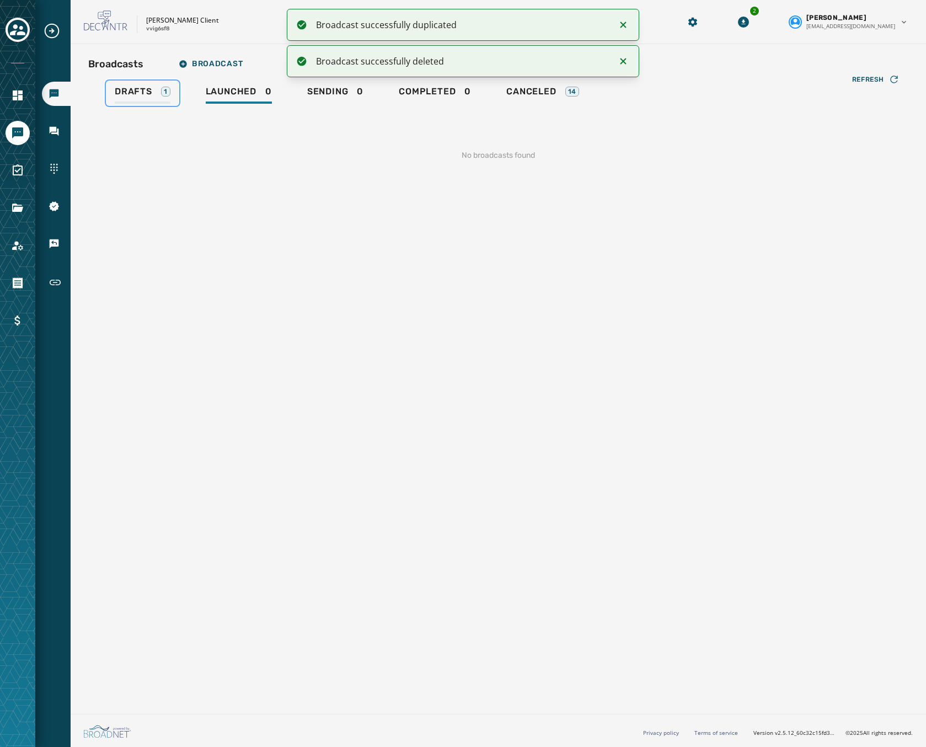
click at [135, 90] on span "Drafts" at bounding box center [134, 91] width 38 height 11
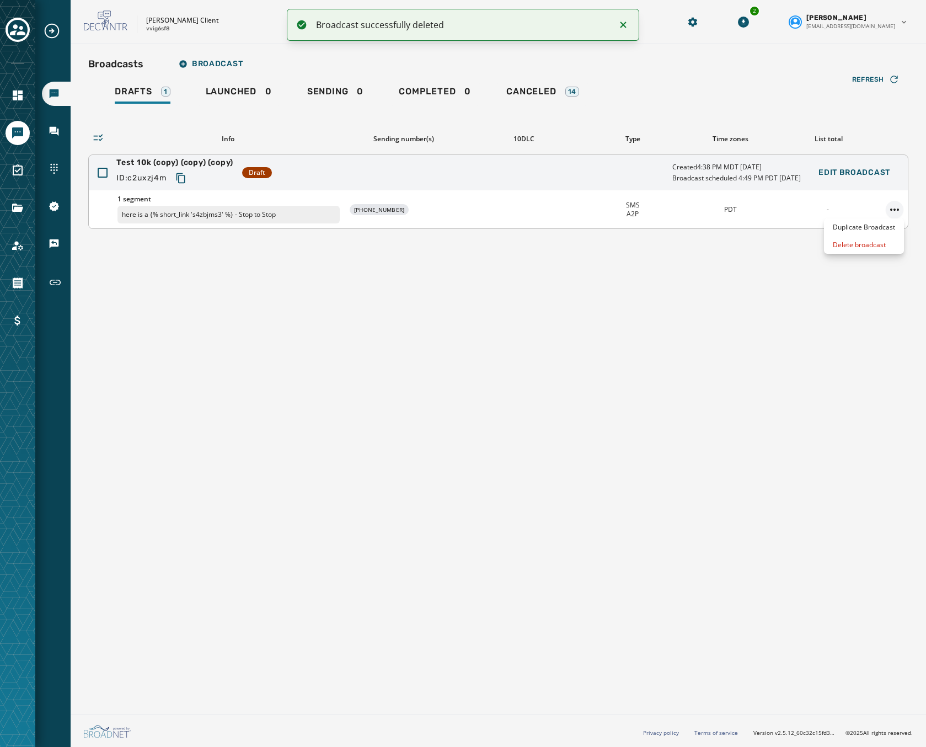
click at [898, 206] on html "Broadcast successfully deleted Broadcasts Inbox Sending Numbers 10DLC Registrat…" at bounding box center [463, 373] width 926 height 747
click at [456, 168] on html "Broadcast successfully deleted Broadcasts Inbox Sending Numbers 10DLC Registrat…" at bounding box center [463, 373] width 926 height 747
click at [456, 168] on div "Test 10k (copy) (copy) (copy) ID: c2uxzj4m Draft Created 4:38 PM MDT September …" at bounding box center [498, 172] width 819 height 35
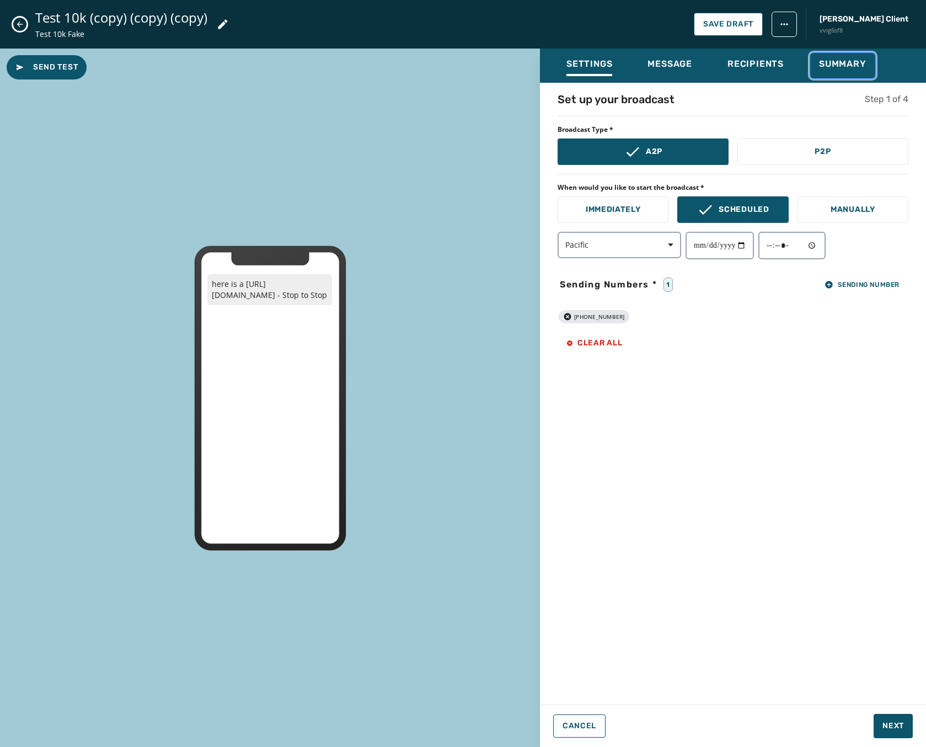
click at [855, 61] on span "Summary" at bounding box center [842, 63] width 47 height 11
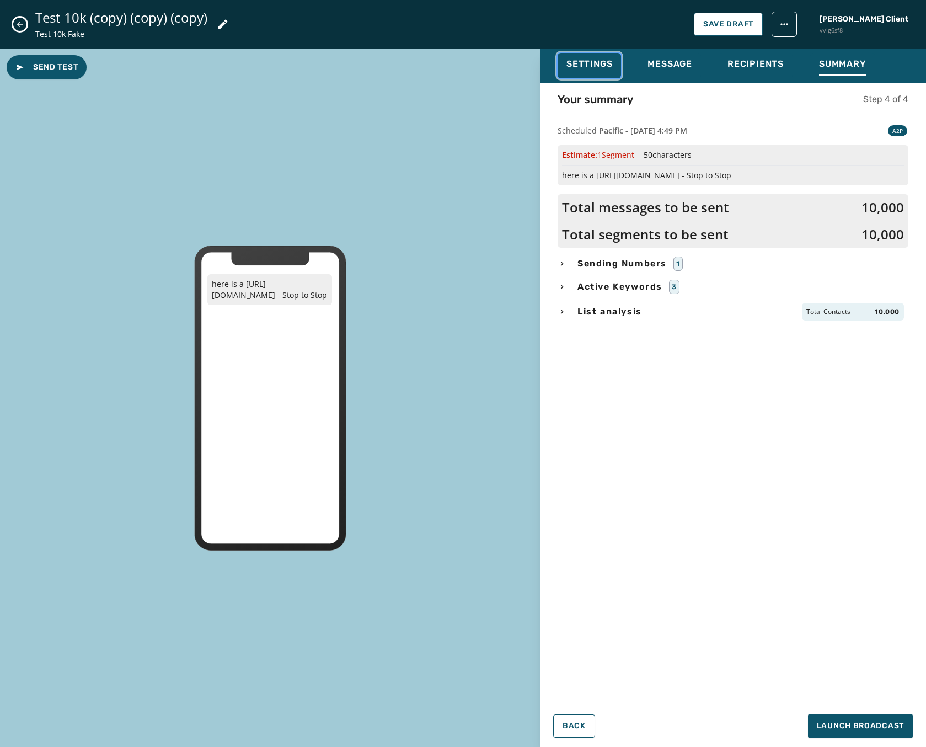
click at [587, 68] on span "Settings" at bounding box center [590, 63] width 46 height 11
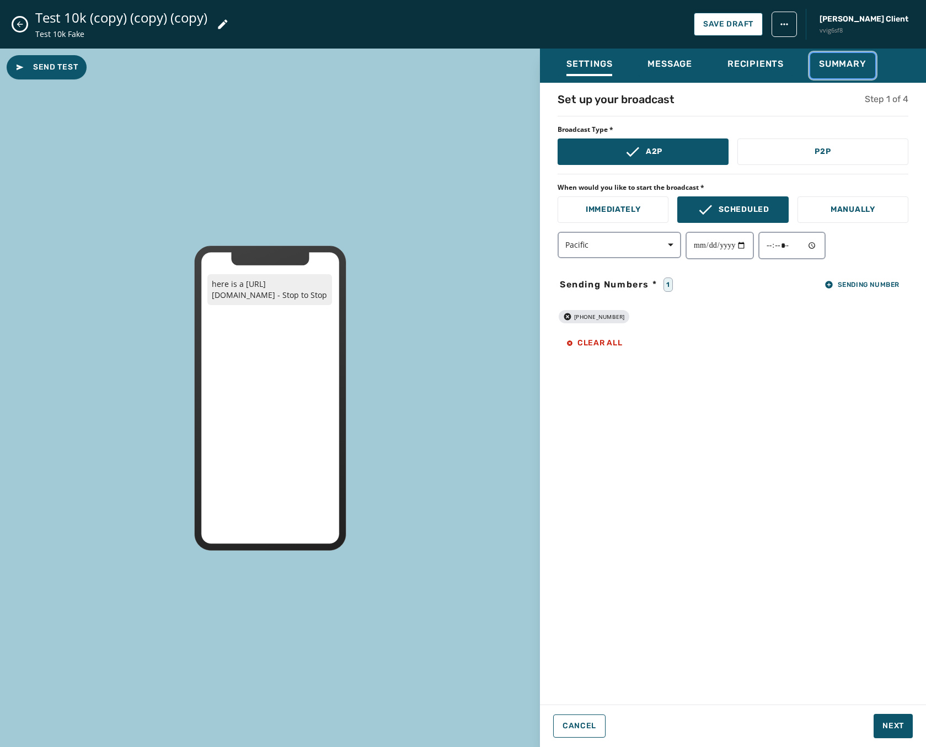
click at [858, 65] on span "Summary" at bounding box center [842, 63] width 47 height 11
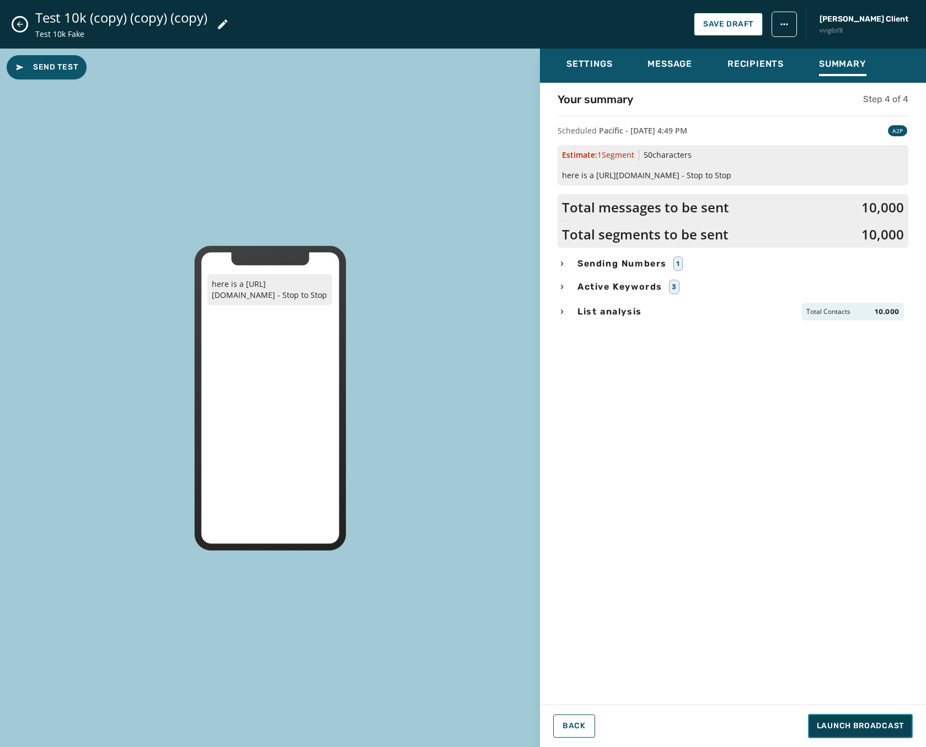
click at [861, 723] on span "Launch Broadcast" at bounding box center [860, 725] width 87 height 11
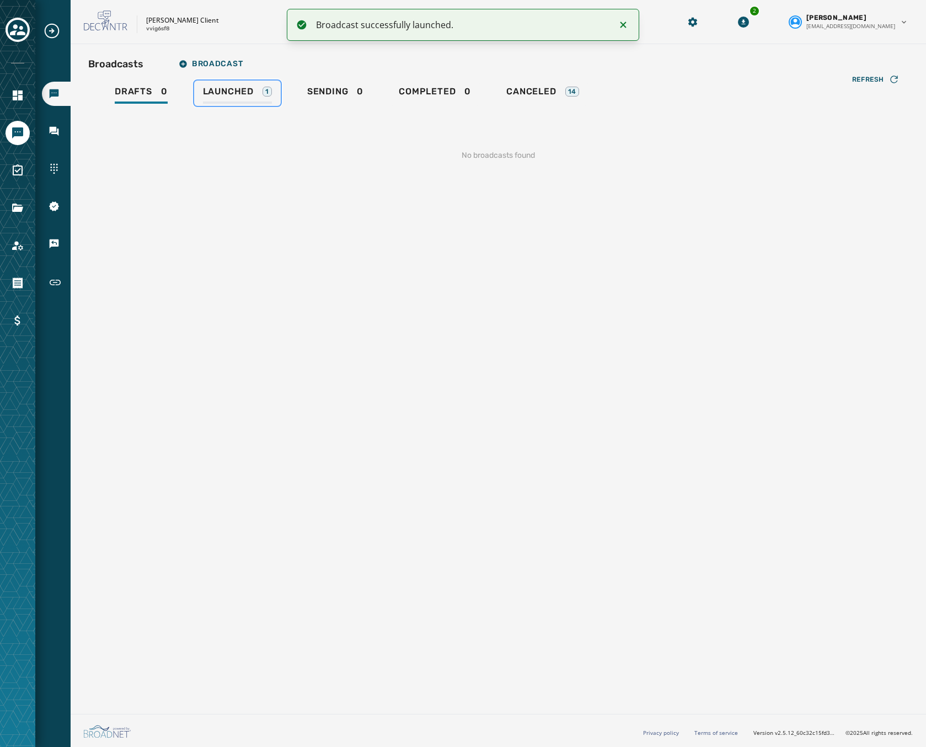
click at [233, 93] on span "Launched" at bounding box center [228, 91] width 51 height 11
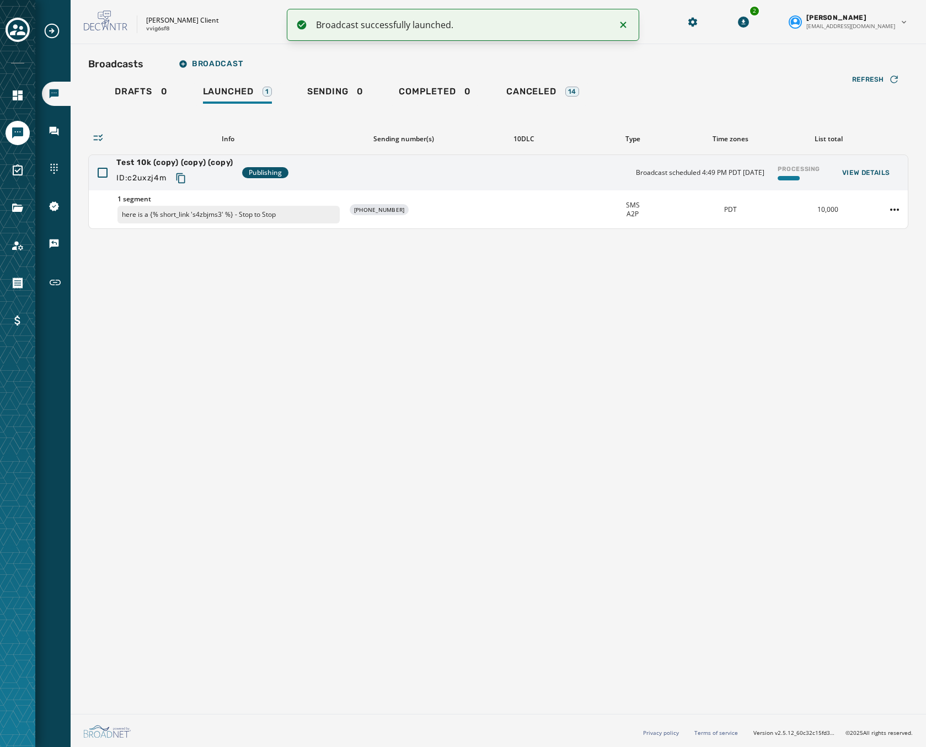
click at [642, 74] on div "Broadcasts Broadcast" at bounding box center [498, 64] width 820 height 22
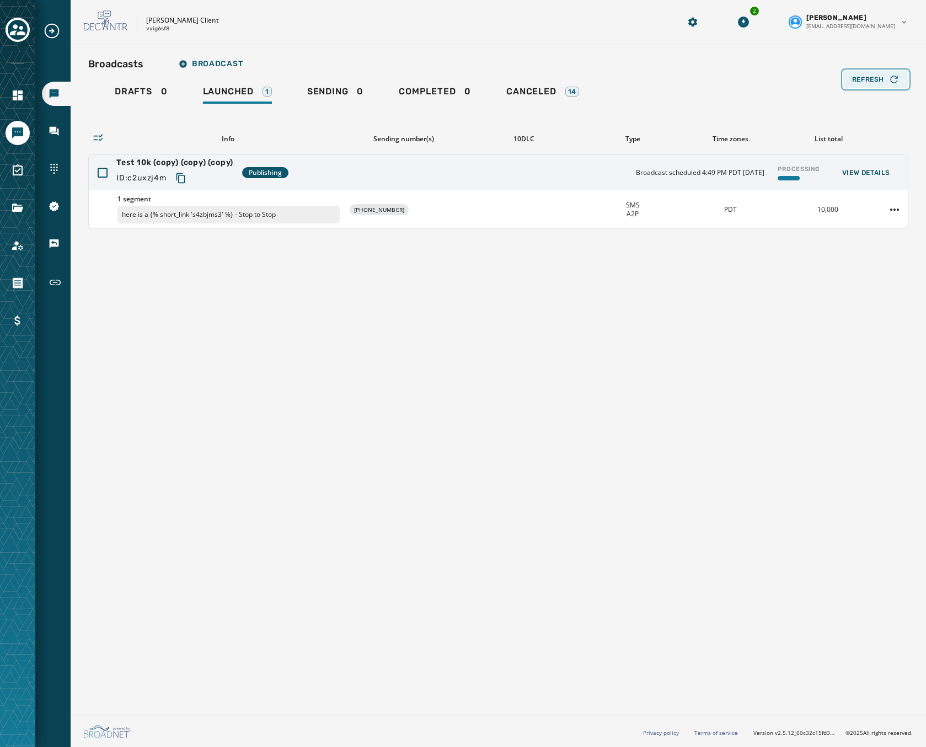
click at [858, 81] on span "Refresh" at bounding box center [868, 79] width 32 height 9
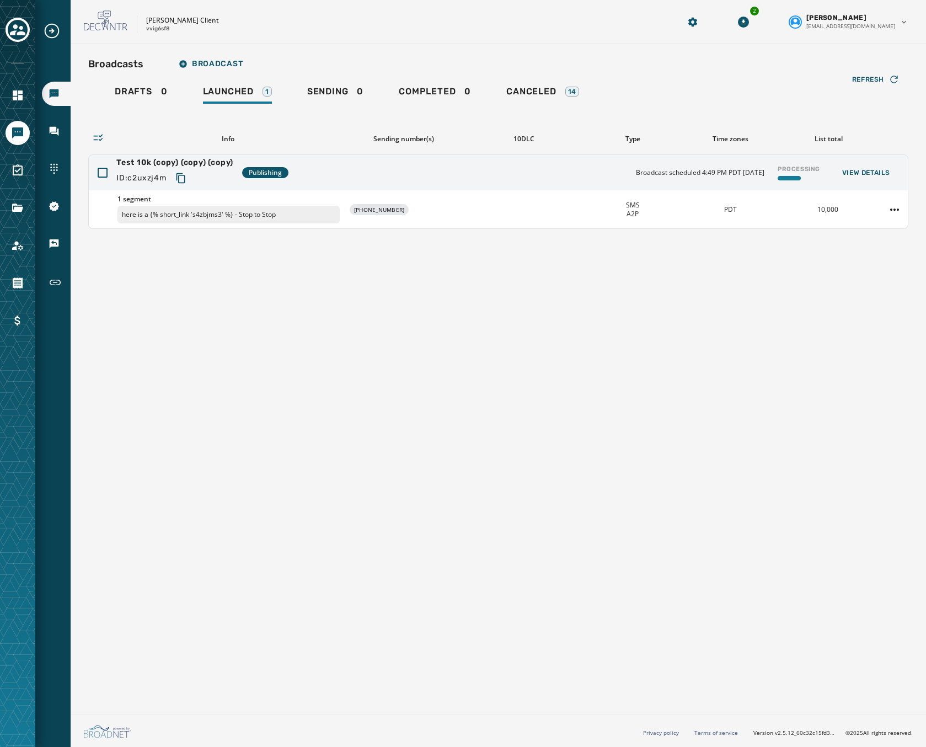
drag, startPoint x: 783, startPoint y: 88, endPoint x: 813, endPoint y: 88, distance: 30.3
click at [783, 88] on div "Drafts 0 Launched 1 Sending 0 Completed 0 Canceled 14" at bounding box center [498, 93] width 820 height 25
click at [885, 78] on div "Refresh" at bounding box center [875, 79] width 47 height 11
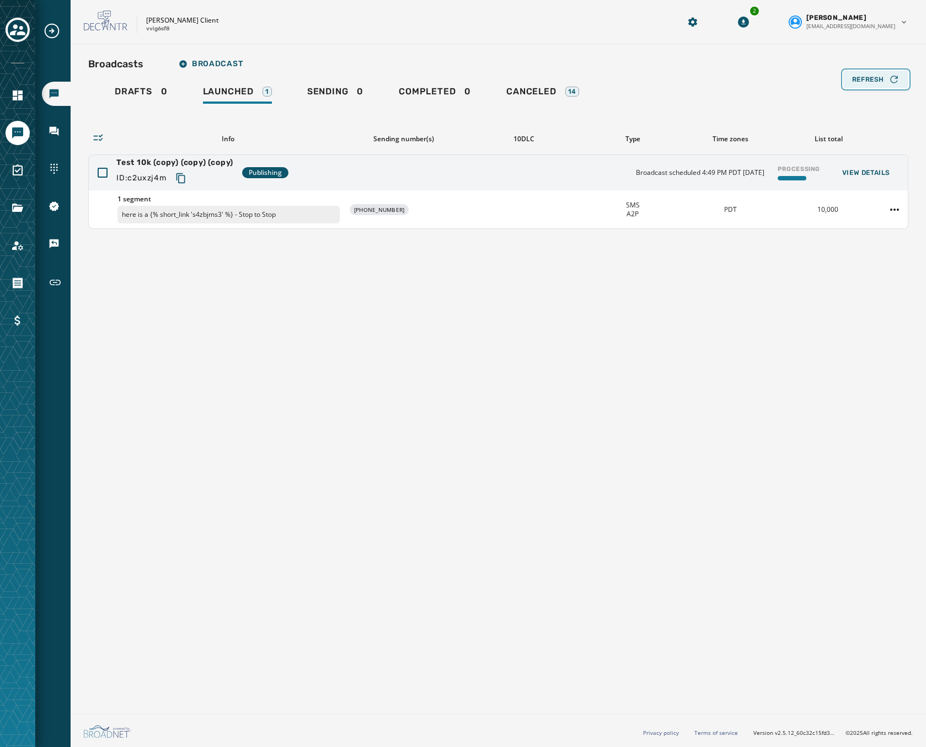
click at [885, 78] on div "Refresh" at bounding box center [875, 79] width 47 height 11
click at [878, 82] on span "Refresh" at bounding box center [868, 79] width 32 height 9
click at [876, 79] on span "Refresh" at bounding box center [868, 79] width 32 height 9
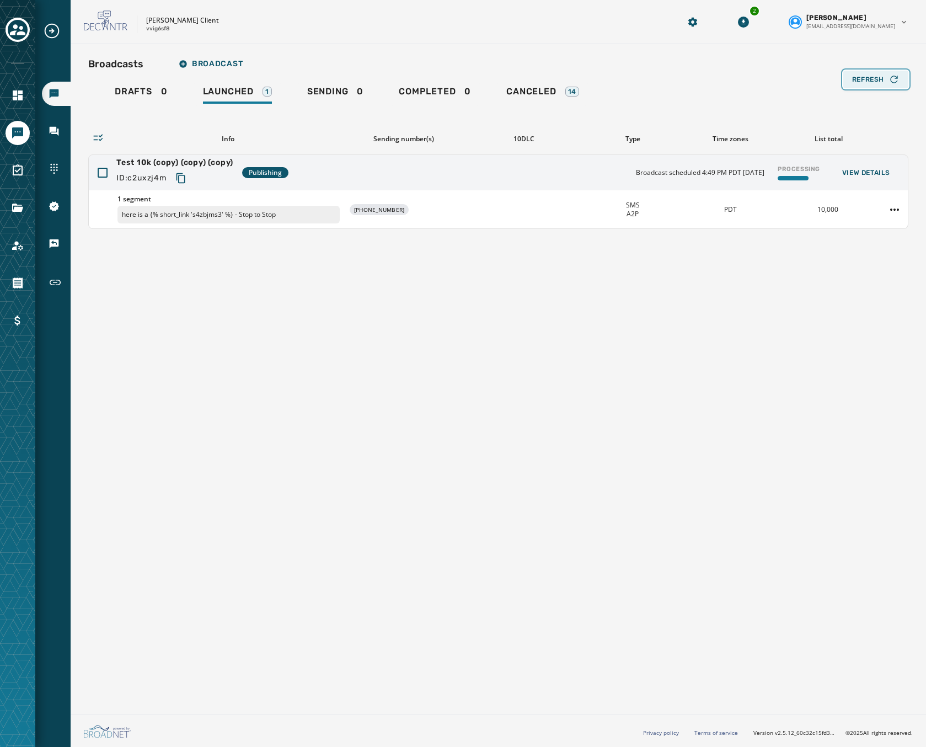
click at [876, 79] on span "Refresh" at bounding box center [868, 79] width 32 height 9
click at [880, 78] on span "Refresh" at bounding box center [868, 79] width 32 height 9
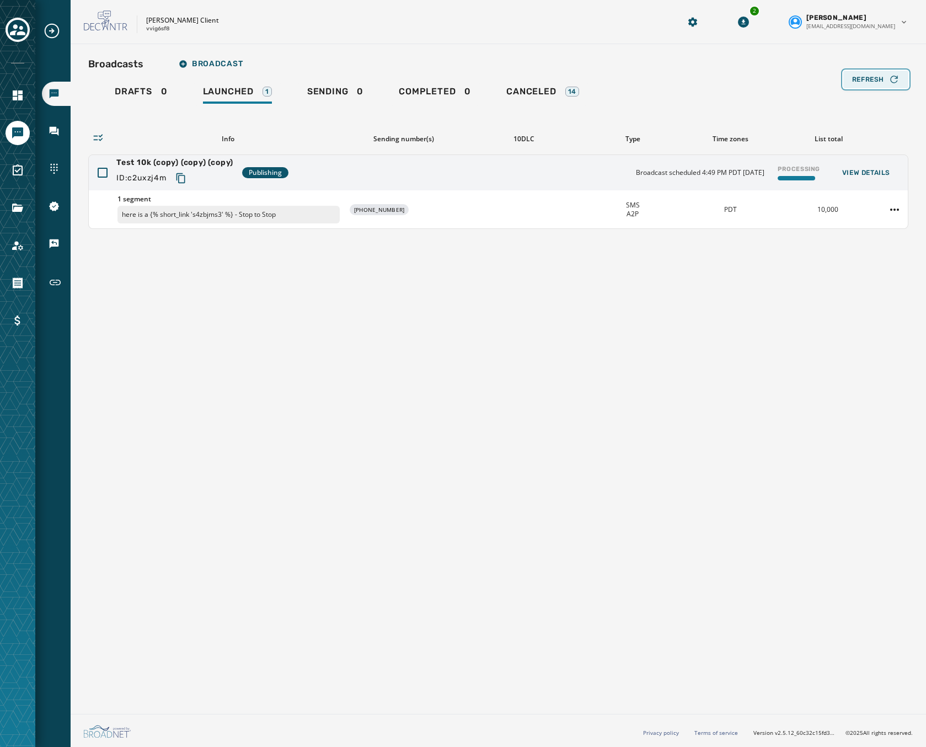
click at [880, 78] on span "Refresh" at bounding box center [868, 79] width 32 height 9
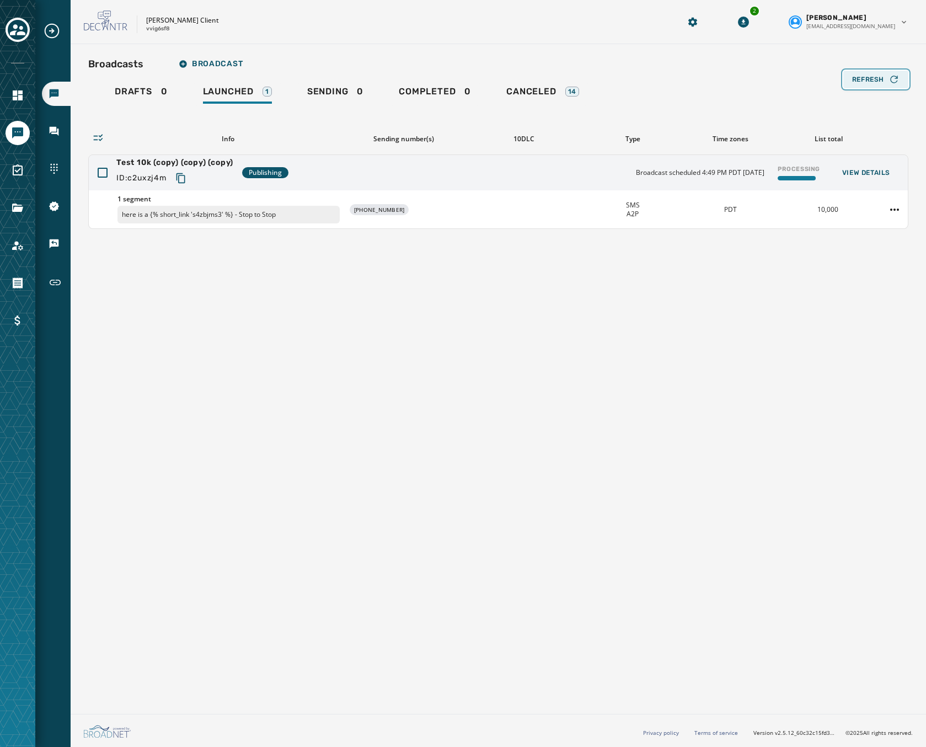
click at [880, 78] on span "Refresh" at bounding box center [868, 79] width 32 height 9
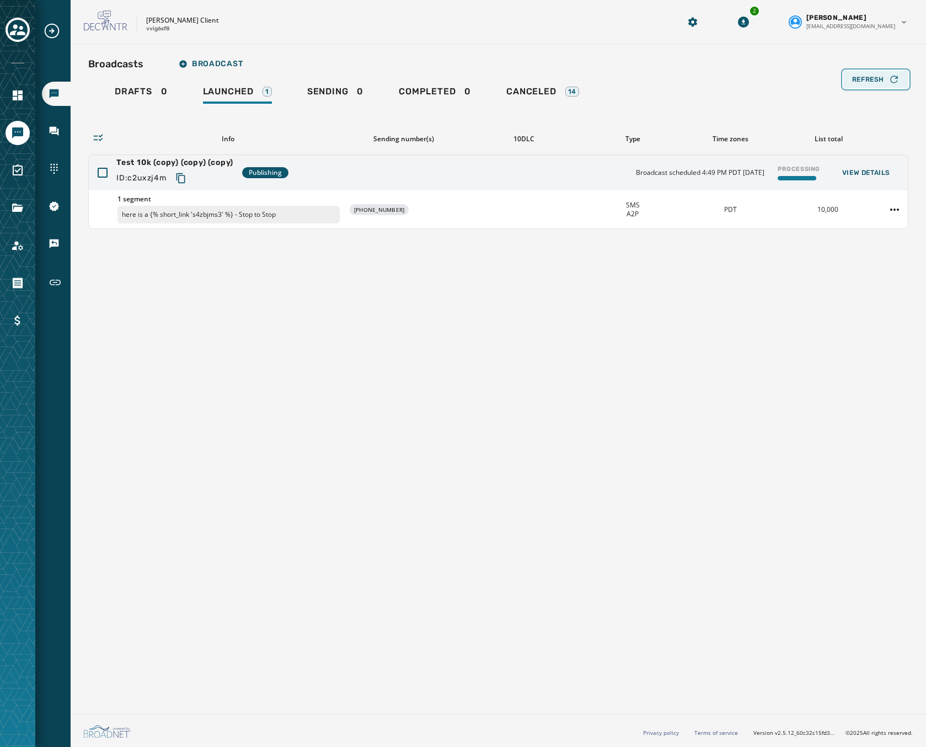
click at [880, 78] on span "Refresh" at bounding box center [868, 79] width 32 height 9
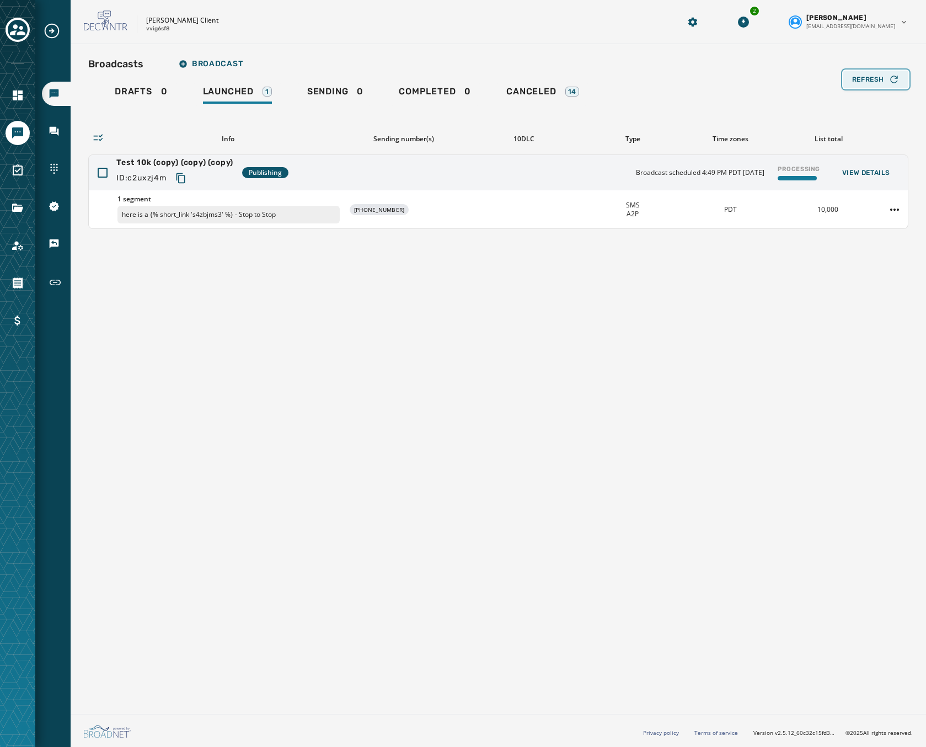
click at [880, 78] on span "Refresh" at bounding box center [868, 79] width 32 height 9
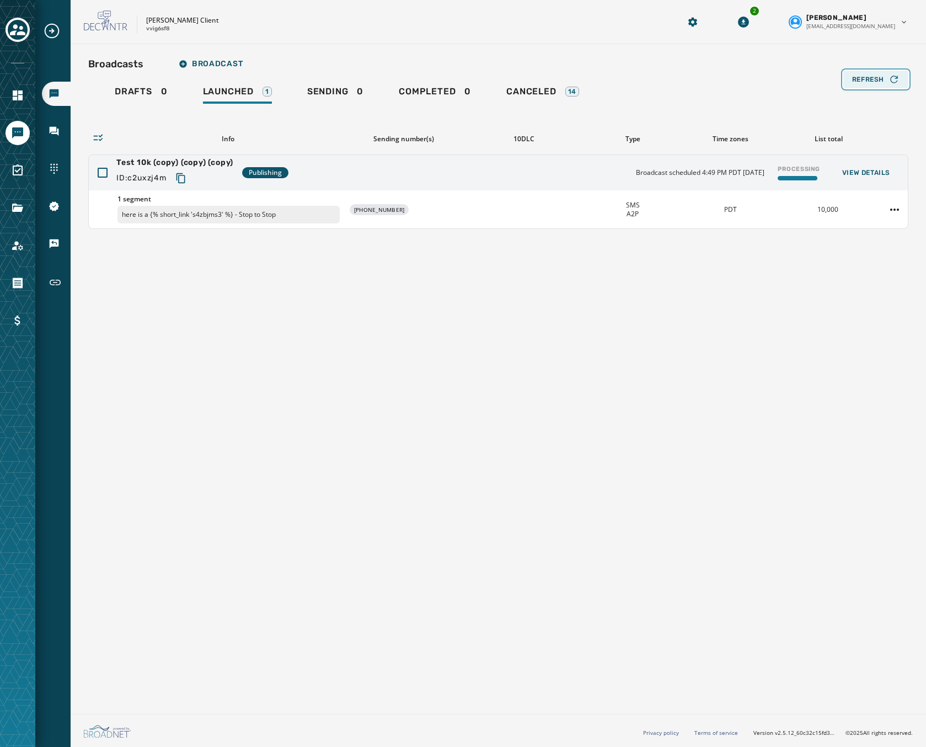
click at [880, 78] on span "Refresh" at bounding box center [868, 79] width 32 height 9
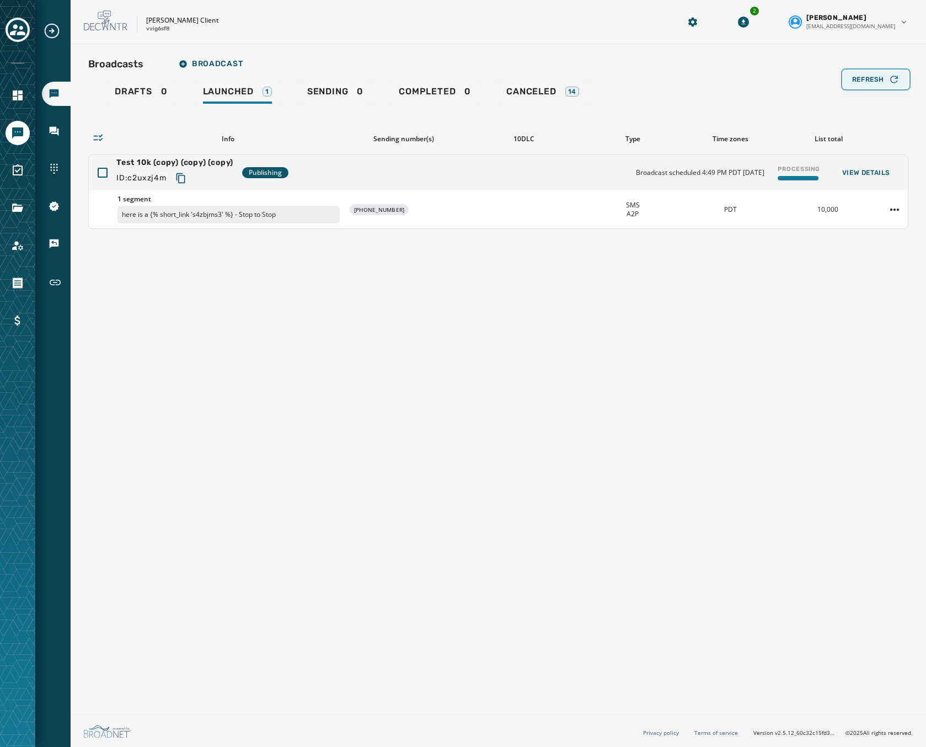
click at [880, 78] on span "Refresh" at bounding box center [868, 79] width 32 height 9
click at [868, 78] on span "Refresh" at bounding box center [868, 79] width 32 height 9
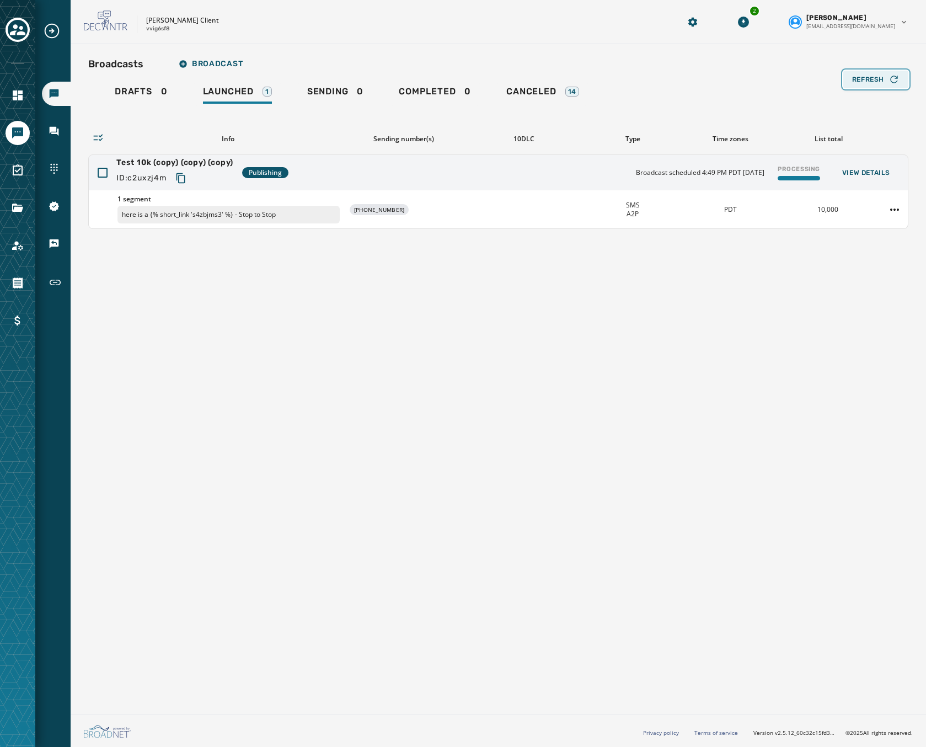
click at [875, 78] on span "Refresh" at bounding box center [868, 79] width 32 height 9
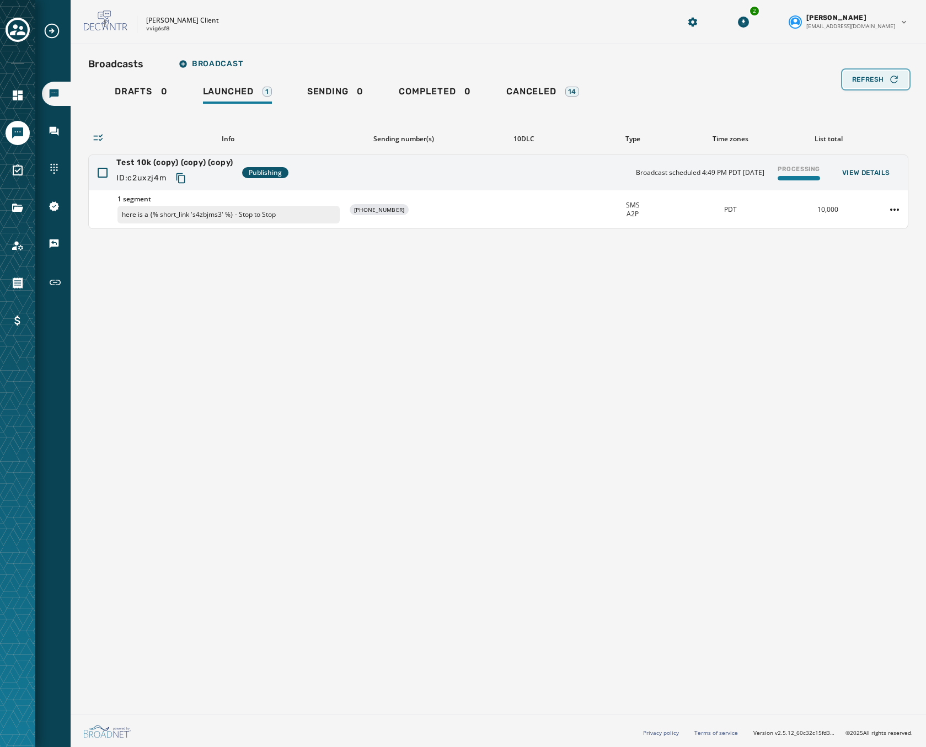
click at [875, 78] on span "Refresh" at bounding box center [868, 79] width 32 height 9
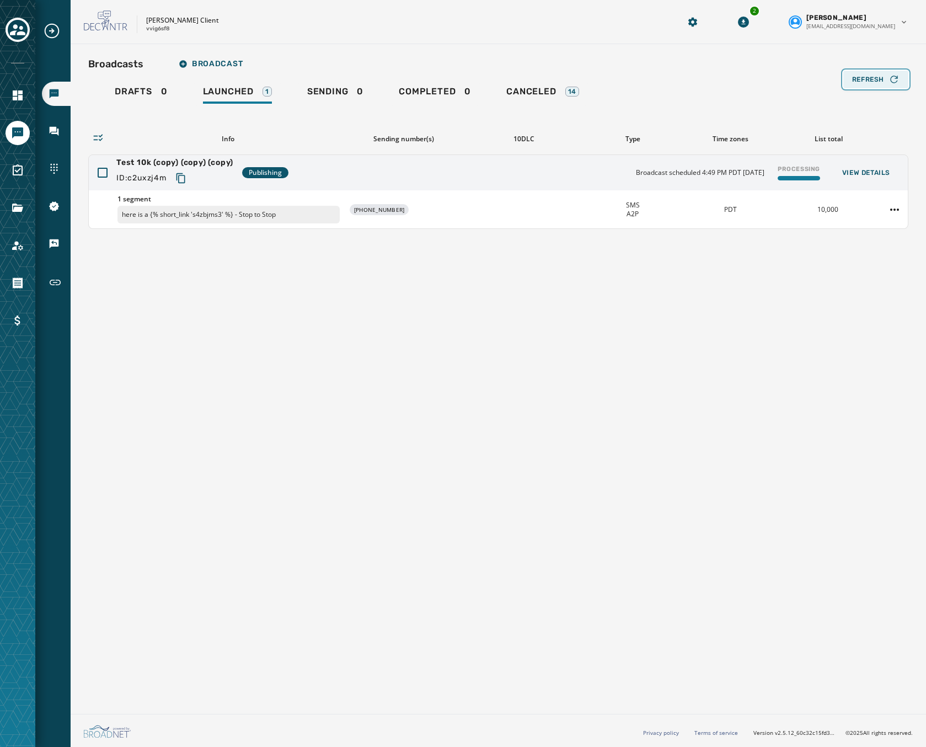
click at [875, 78] on span "Refresh" at bounding box center [868, 79] width 32 height 9
click at [857, 80] on span "Refresh" at bounding box center [868, 79] width 32 height 9
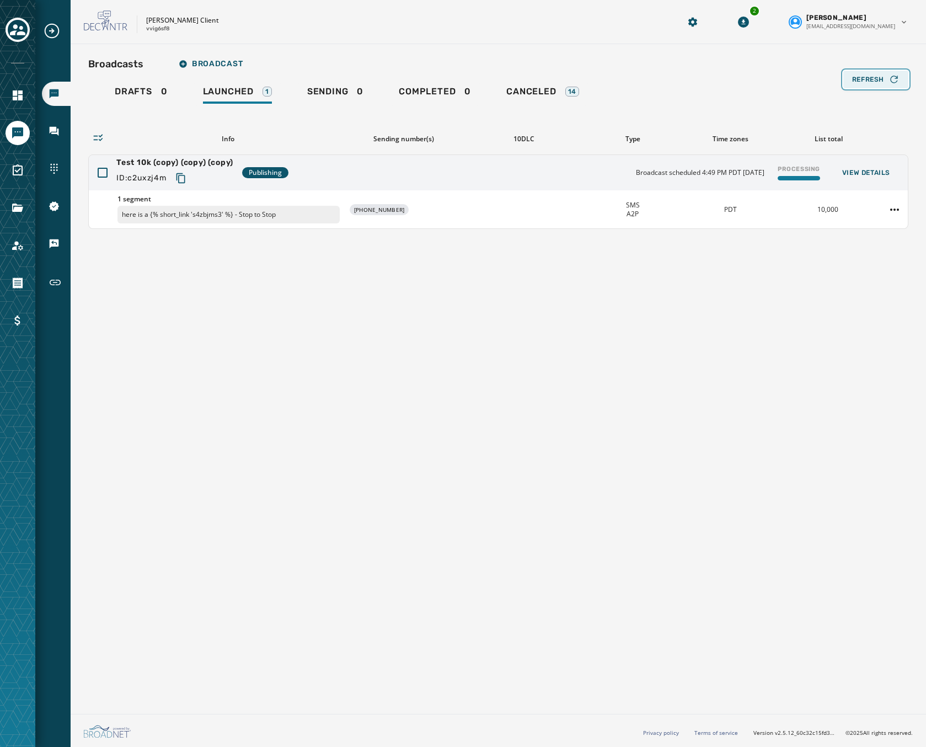
click at [857, 80] on span "Refresh" at bounding box center [868, 79] width 32 height 9
click at [893, 210] on html "Broadcasts Inbox Sending Numbers 10DLC Registration Keywords & Responders Short…" at bounding box center [463, 373] width 926 height 747
click at [858, 244] on div "Delete broadcast" at bounding box center [864, 245] width 80 height 18
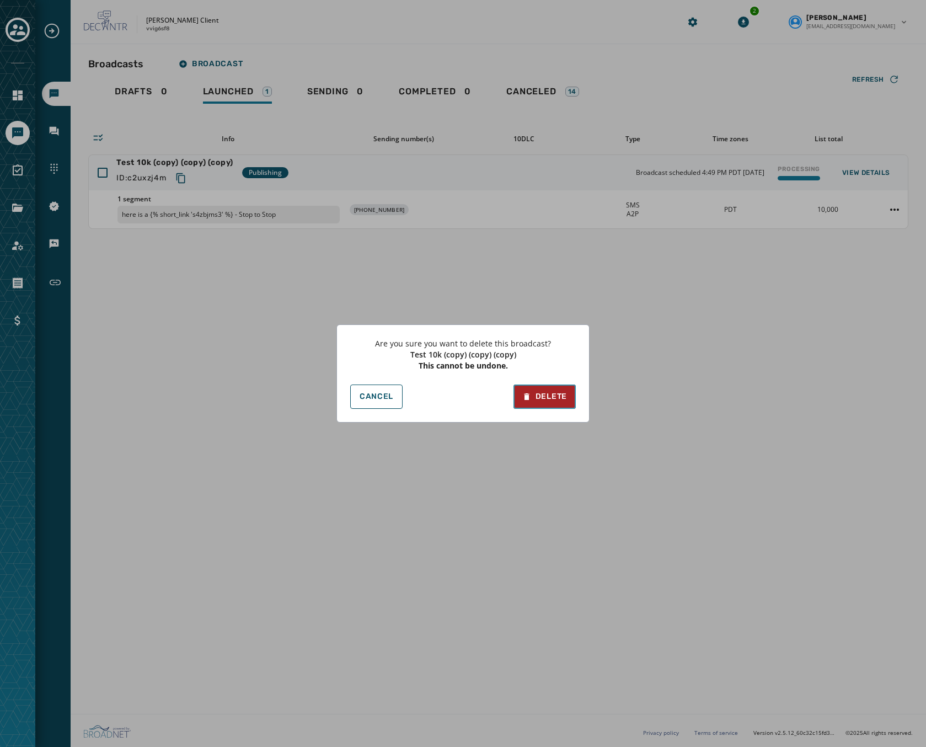
click at [567, 394] on div "Delete" at bounding box center [544, 396] width 45 height 11
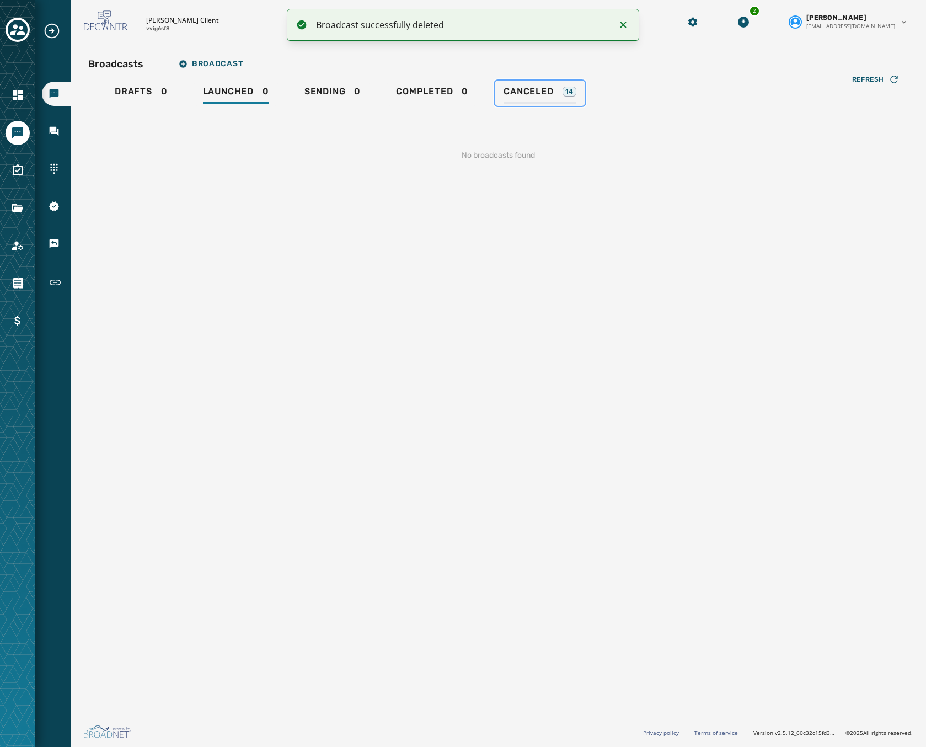
click at [526, 88] on span "Canceled" at bounding box center [529, 91] width 50 height 11
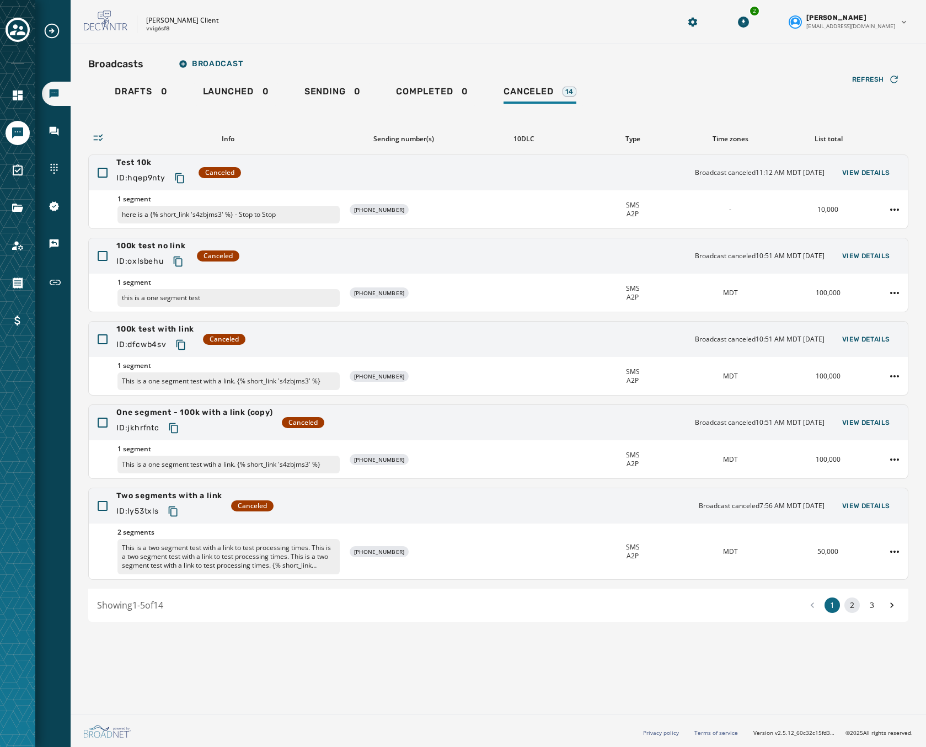
click at [848, 610] on button "2" at bounding box center [852, 604] width 15 height 15
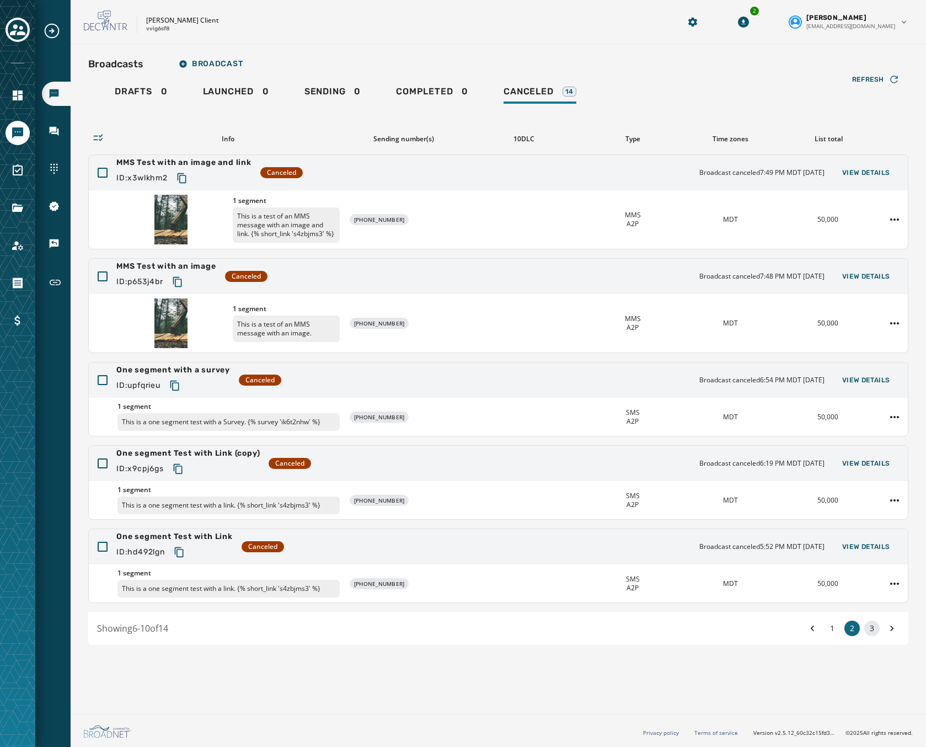
click at [876, 624] on button "3" at bounding box center [871, 628] width 15 height 15
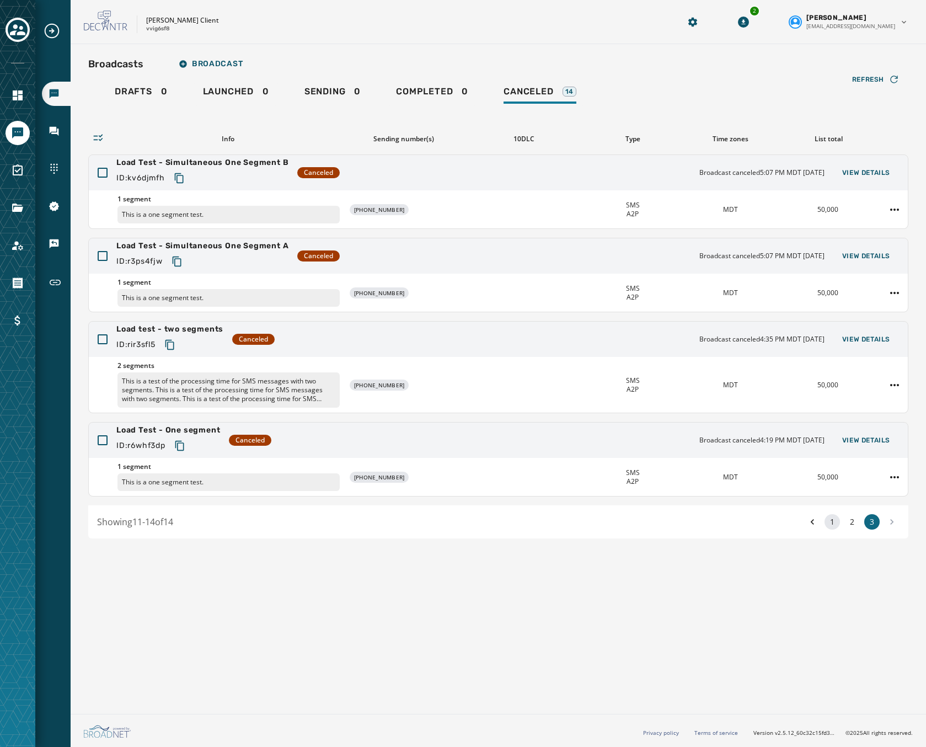
click at [836, 522] on button "1" at bounding box center [832, 521] width 15 height 15
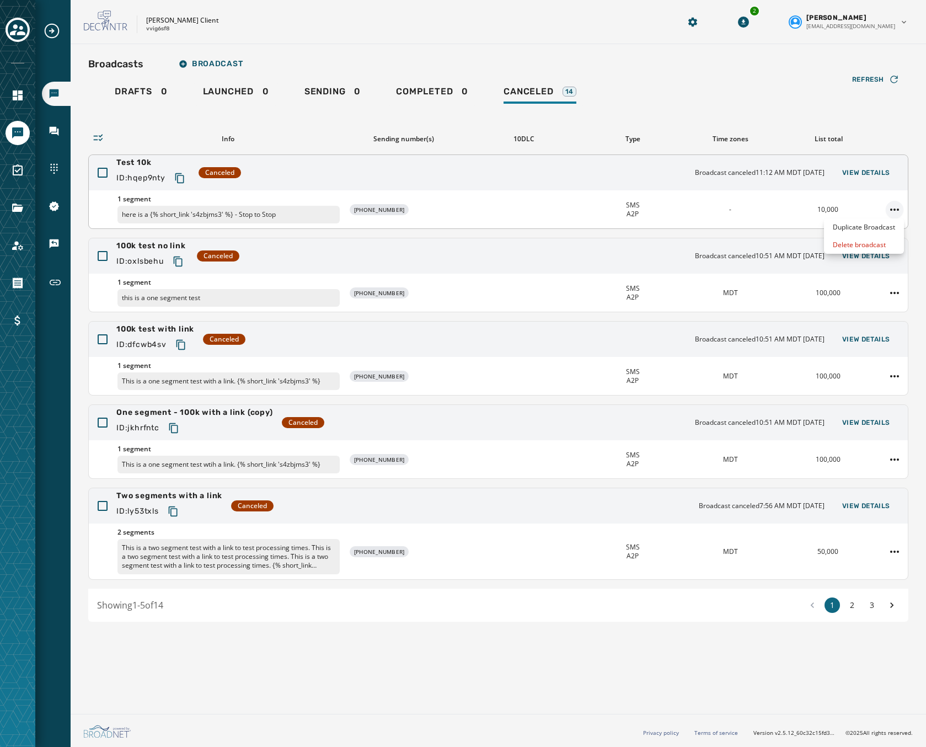
click at [893, 205] on html "Broadcasts Inbox Sending Numbers 10DLC Registration Keywords & Responders Short…" at bounding box center [463, 373] width 926 height 747
click at [865, 221] on div "Duplicate Broadcast" at bounding box center [864, 227] width 80 height 18
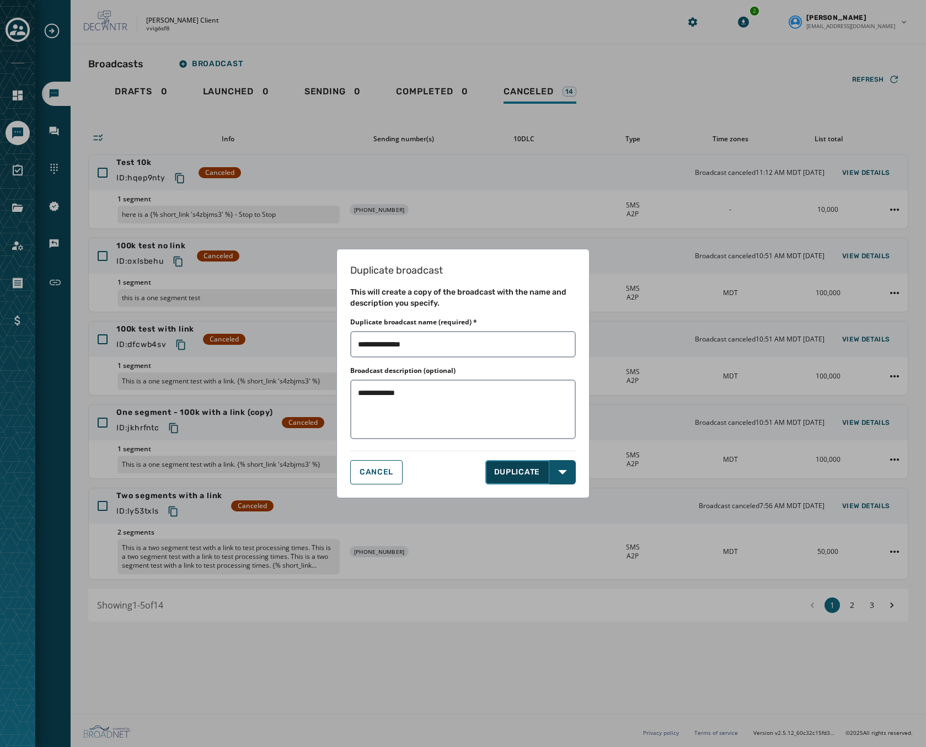
click at [532, 471] on button "DUPLICATE" at bounding box center [517, 472] width 65 height 24
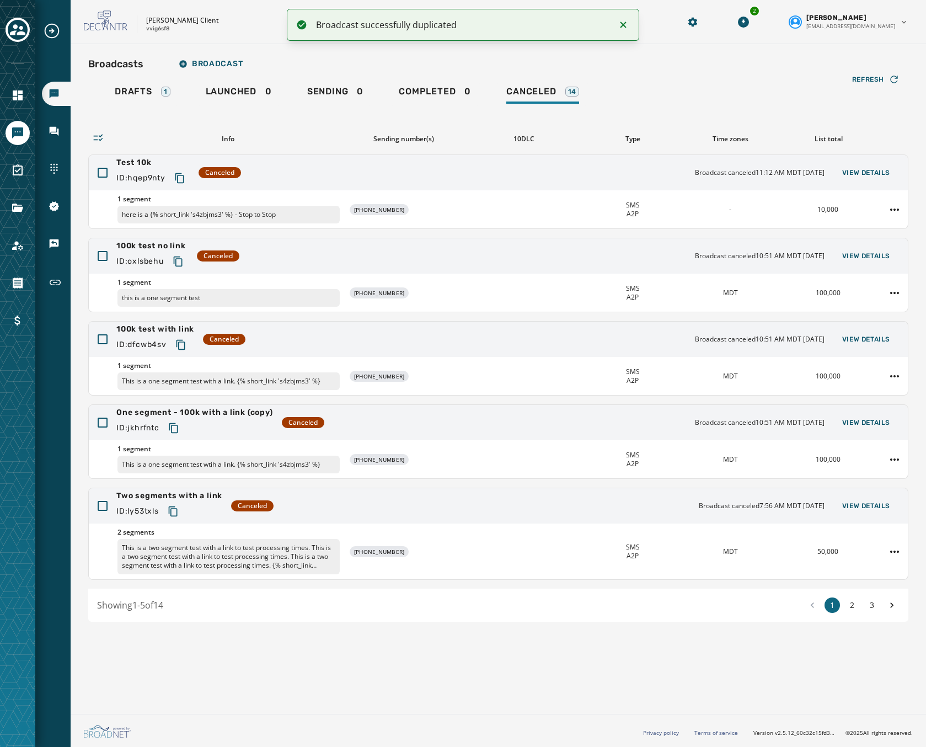
click at [131, 80] on div "Broadcasts Broadcast Drafts 1 Launched 0 Sending 0 Completed 0 Canceled 14 Refr…" at bounding box center [498, 337] width 820 height 569
click at [130, 83] on link "Drafts 1" at bounding box center [142, 93] width 73 height 25
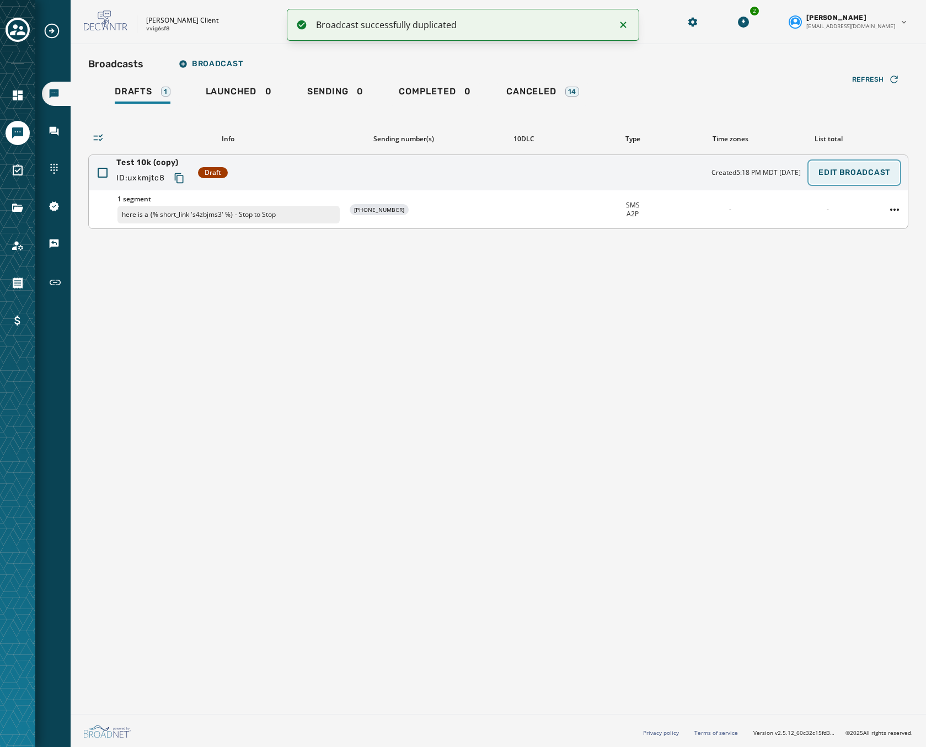
click at [884, 170] on span "Edit Broadcast" at bounding box center [855, 172] width 72 height 9
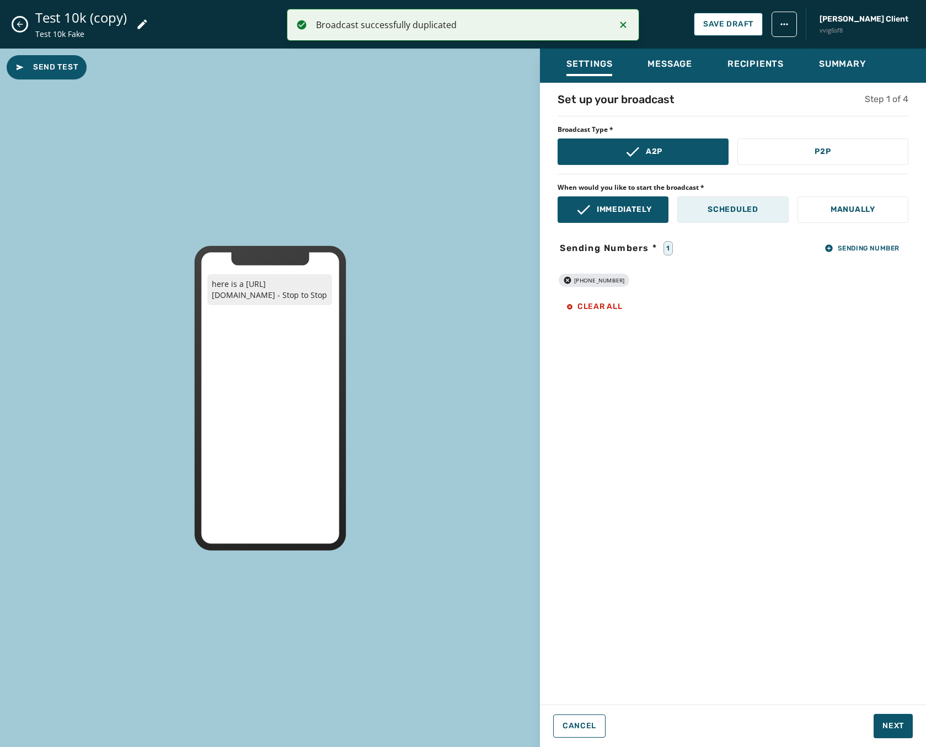
click at [709, 216] on button "Scheduled" at bounding box center [732, 209] width 111 height 26
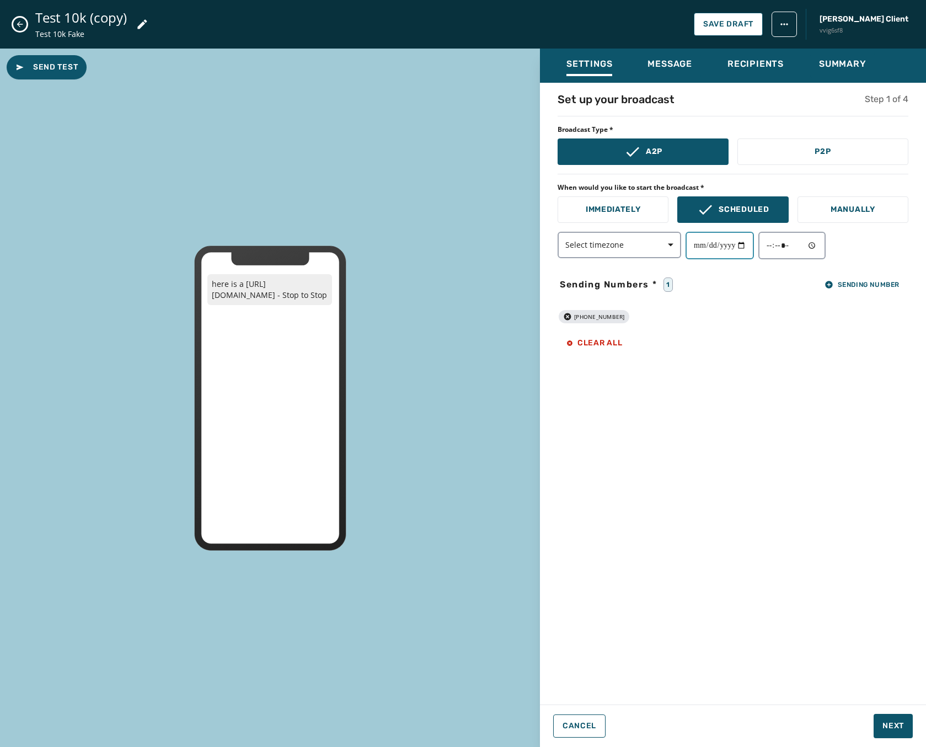
click at [742, 248] on input "date" at bounding box center [720, 246] width 68 height 28
click at [751, 247] on input "date" at bounding box center [720, 246] width 68 height 28
type input "**********"
click at [819, 244] on input "time" at bounding box center [791, 246] width 67 height 28
type input "*****"
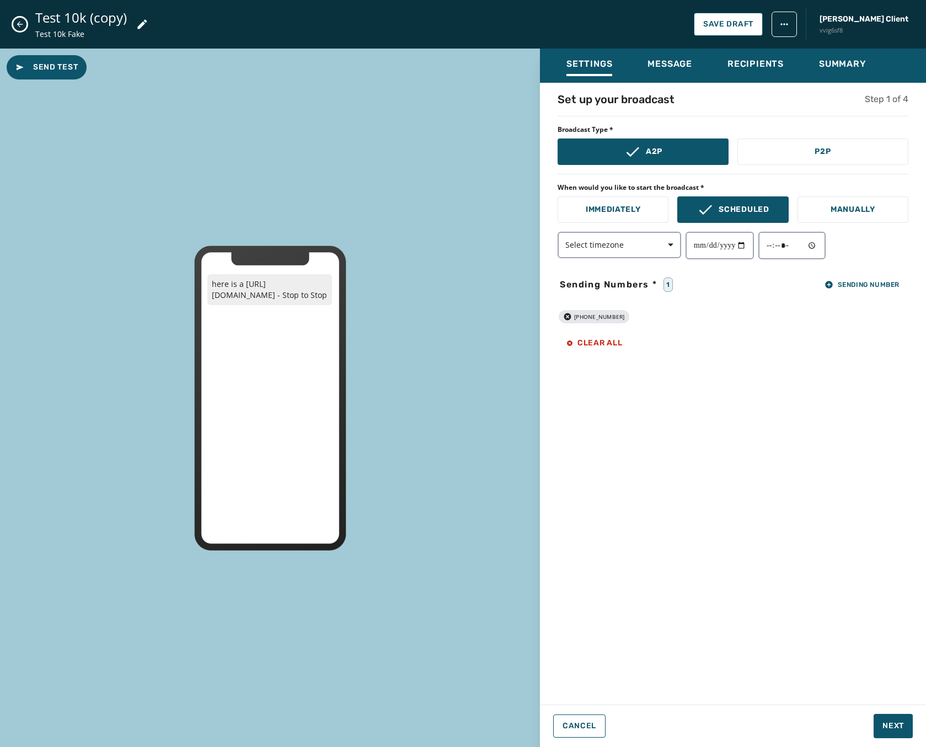
click at [722, 320] on div "+1 231 290-8929" at bounding box center [733, 316] width 351 height 13
click at [623, 242] on span "Select timezone" at bounding box center [619, 244] width 108 height 11
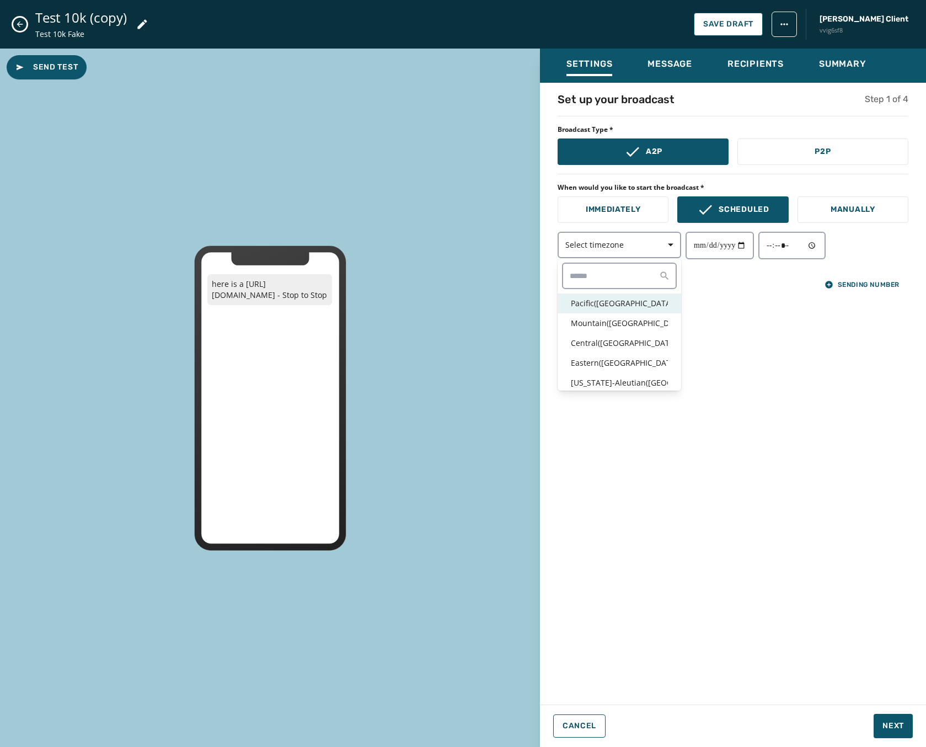
click at [597, 308] on p "Pacific ( USA / Canada )" at bounding box center [619, 303] width 97 height 11
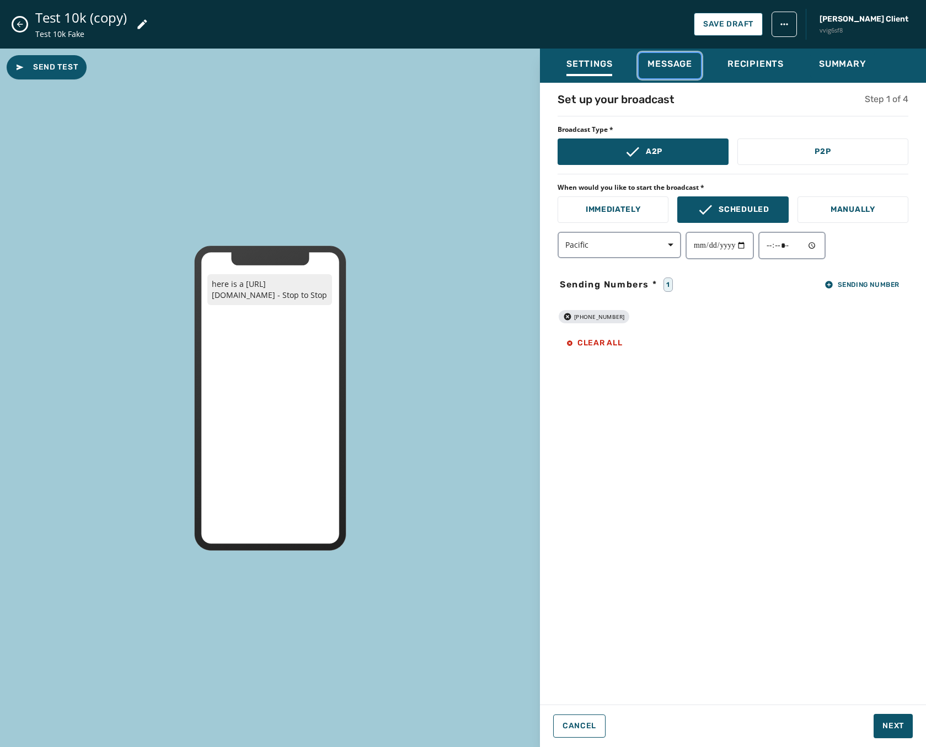
click at [660, 70] on div "Message" at bounding box center [670, 67] width 45 height 18
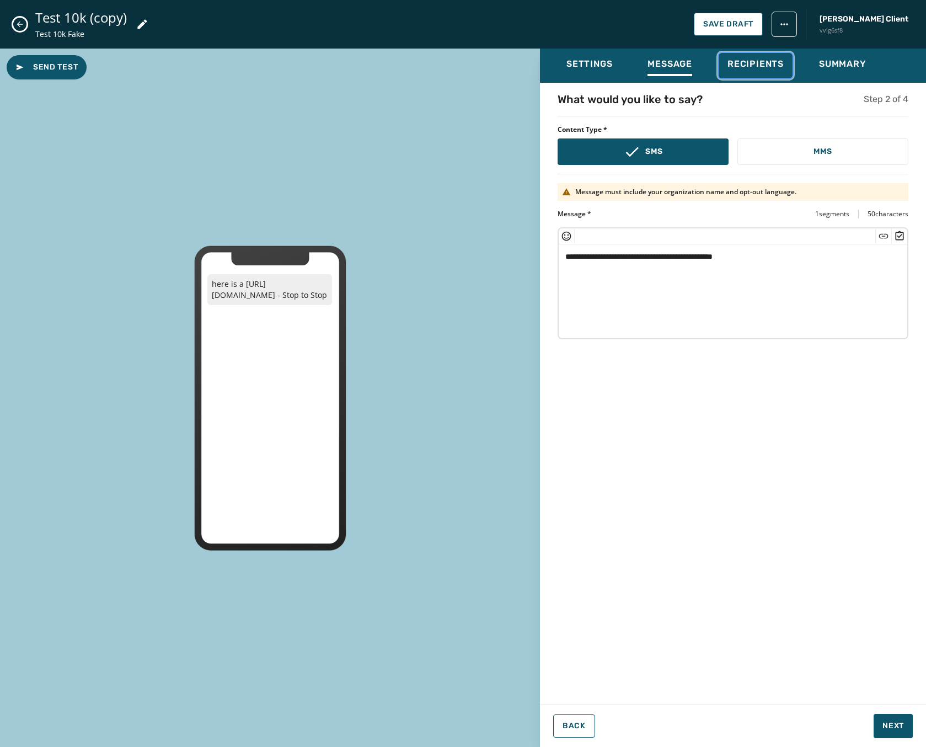
click at [741, 70] on div "Recipients" at bounding box center [756, 67] width 56 height 18
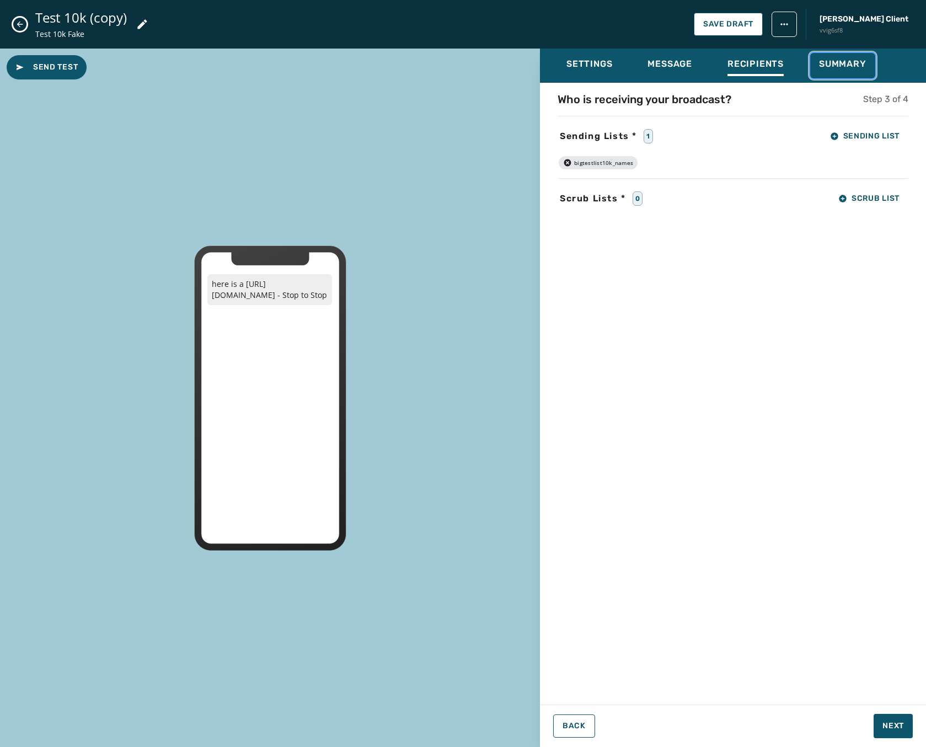
click at [852, 71] on div "Summary" at bounding box center [842, 67] width 47 height 18
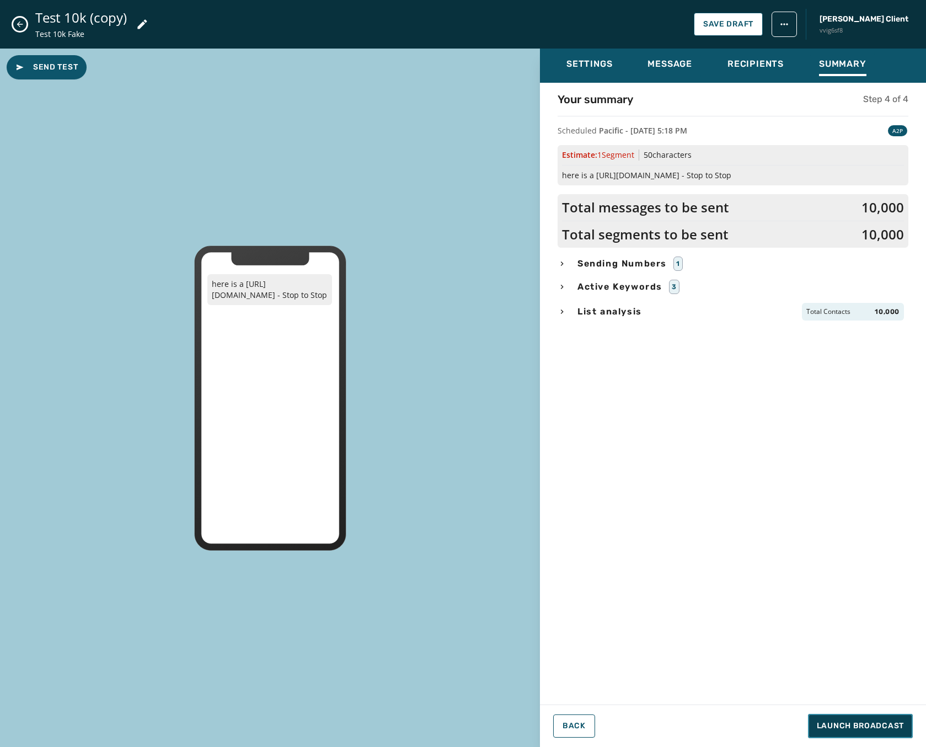
click at [835, 733] on button "Launch Broadcast" at bounding box center [860, 726] width 105 height 24
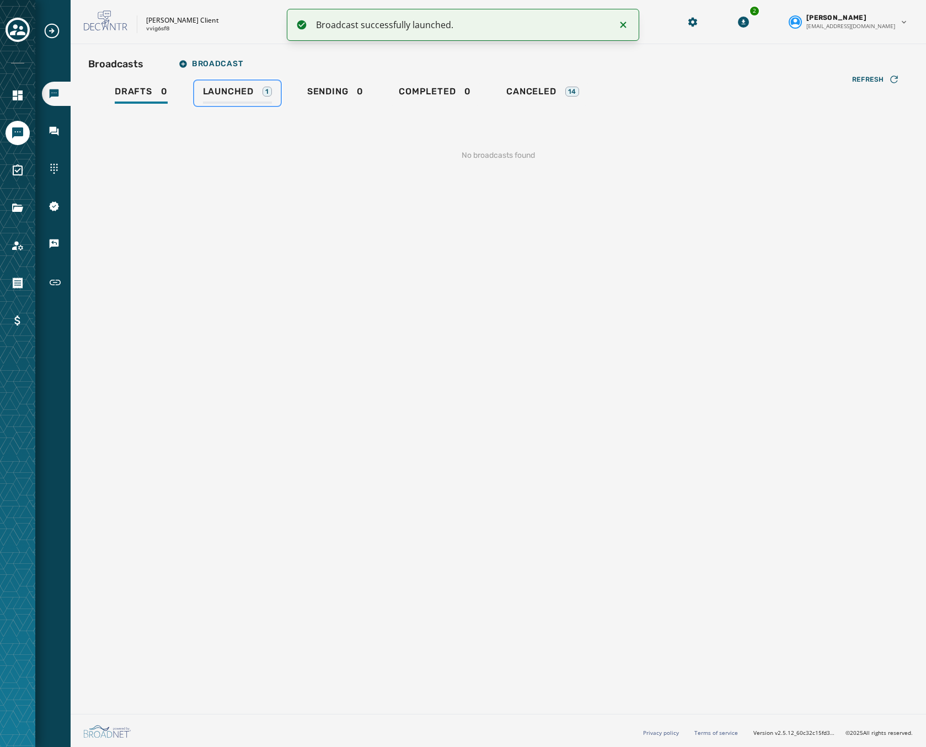
click at [223, 89] on span "Launched" at bounding box center [228, 91] width 51 height 11
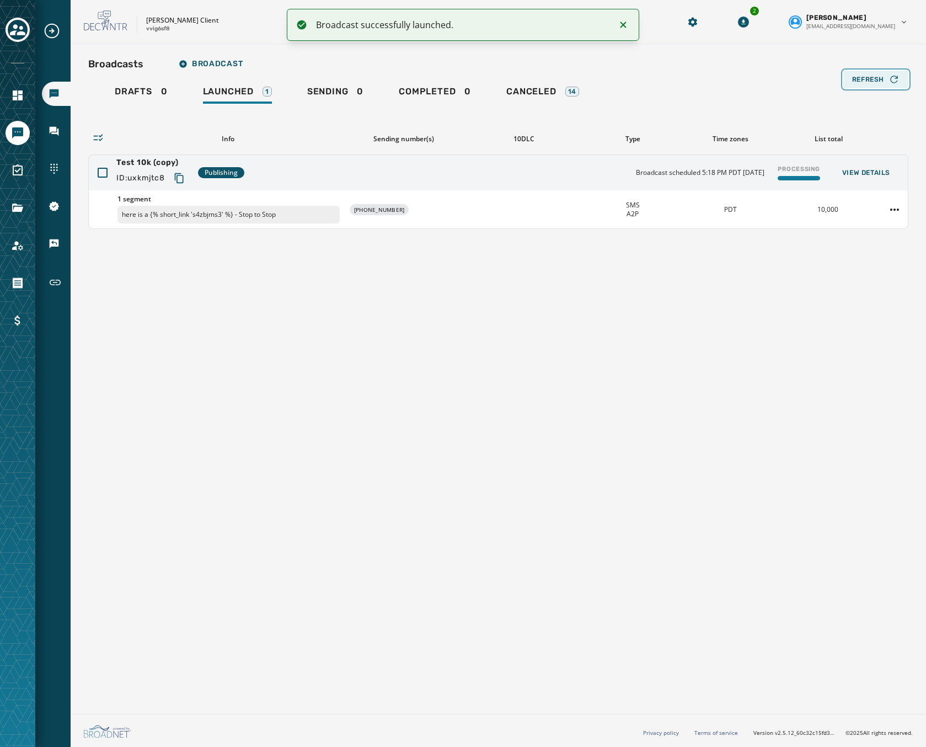
click at [864, 78] on span "Refresh" at bounding box center [868, 79] width 32 height 9
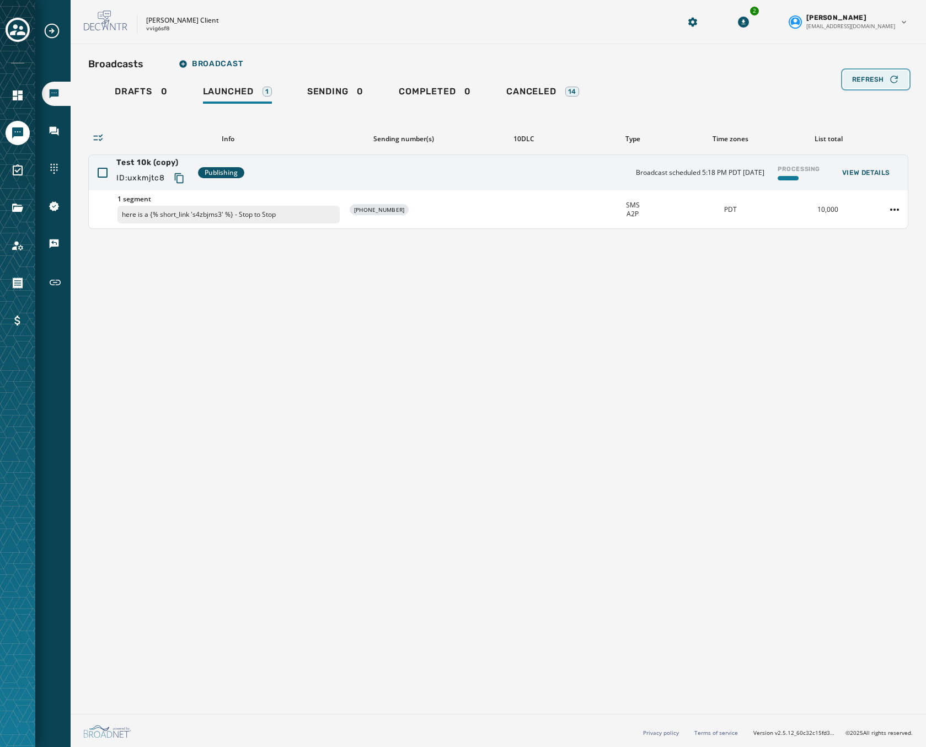
click at [859, 75] on span "Refresh" at bounding box center [868, 79] width 32 height 9
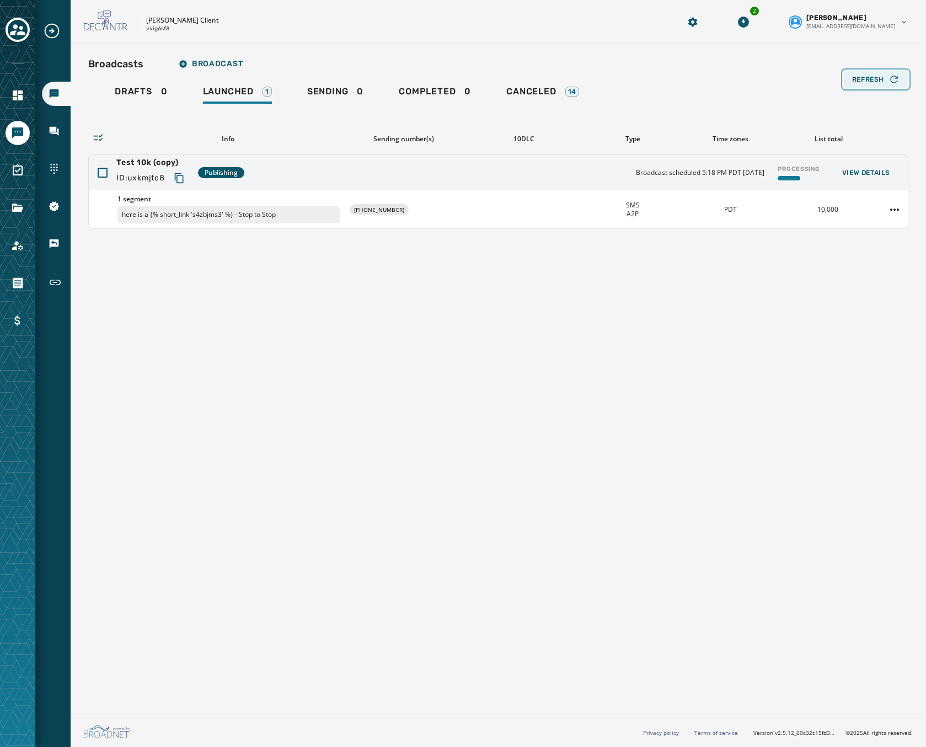
click at [859, 75] on span "Refresh" at bounding box center [868, 79] width 32 height 9
click at [877, 79] on span "Refresh" at bounding box center [868, 79] width 32 height 9
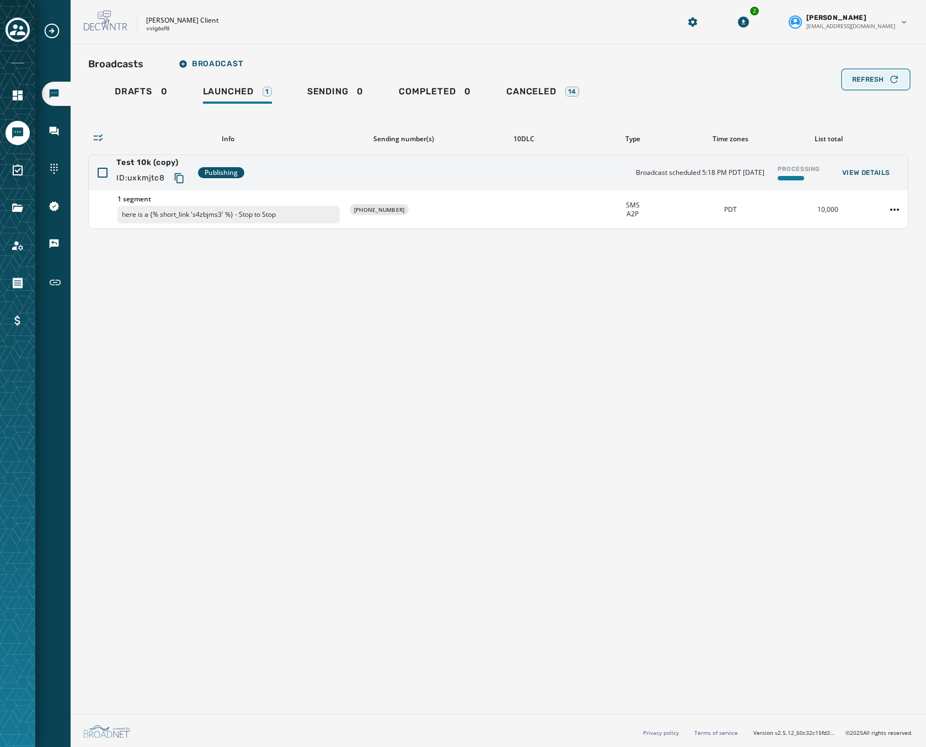
click at [877, 79] on span "Refresh" at bounding box center [868, 79] width 32 height 9
drag, startPoint x: 529, startPoint y: 693, endPoint x: 532, endPoint y: 683, distance: 10.5
click at [529, 693] on div "Broadcasts Broadcast Drafts 0 Launched 1 Sending 0 Completed 0 Canceled 14 Refr…" at bounding box center [499, 376] width 856 height 665
click at [895, 212] on html "Broadcasts Inbox Sending Numbers 10DLC Registration Keywords & Responders Short…" at bounding box center [463, 373] width 926 height 747
click at [863, 228] on div "Duplicate Broadcast" at bounding box center [864, 227] width 80 height 18
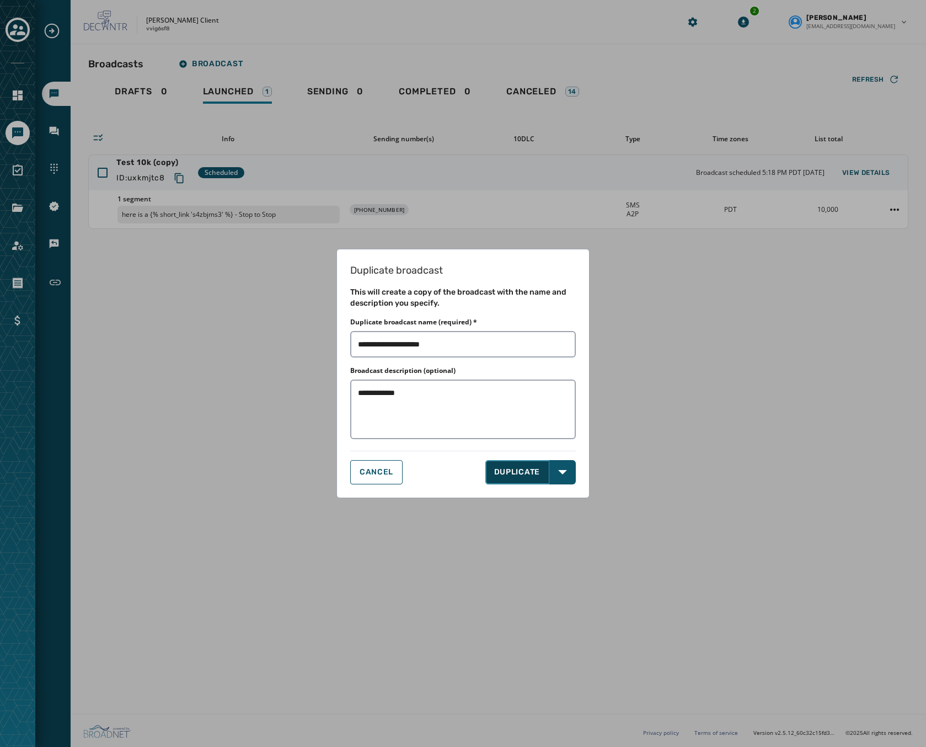
click at [500, 470] on button "DUPLICATE" at bounding box center [517, 472] width 65 height 24
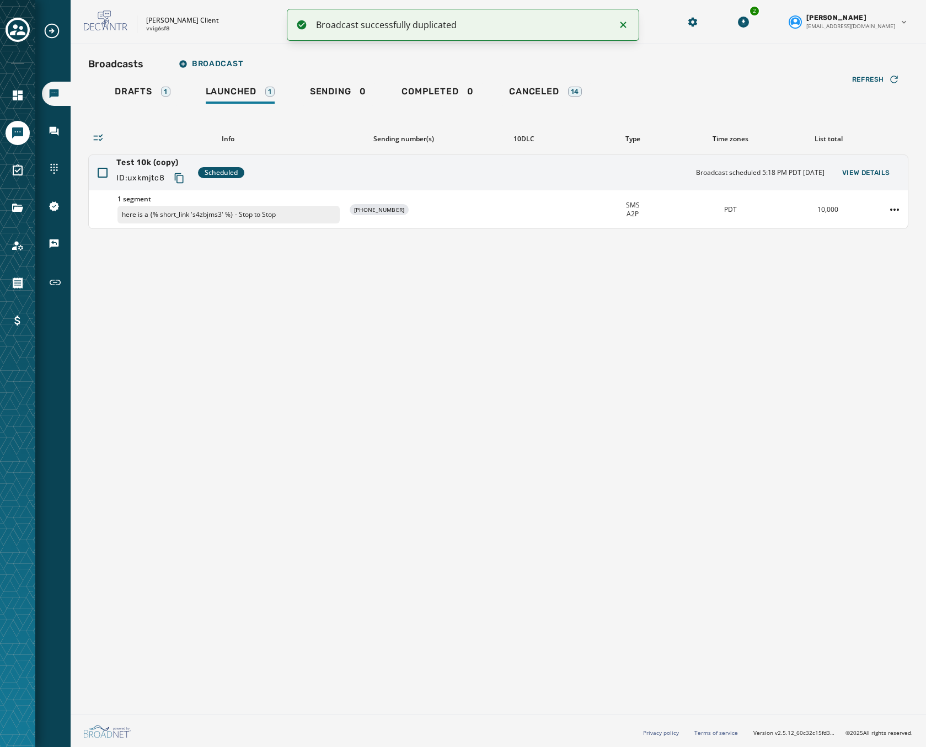
click at [139, 75] on div "Broadcasts Broadcast Drafts 1 Launched 1 Sending 0 Completed 0 Canceled 14 Refr…" at bounding box center [498, 141] width 820 height 176
click at [132, 88] on span "Drafts" at bounding box center [134, 91] width 38 height 11
click at [443, 184] on div "Test 10k (copy) (copy) ID: js3ljgxe Draft Created 5:26 PM MDT September 26, 202…" at bounding box center [498, 172] width 819 height 35
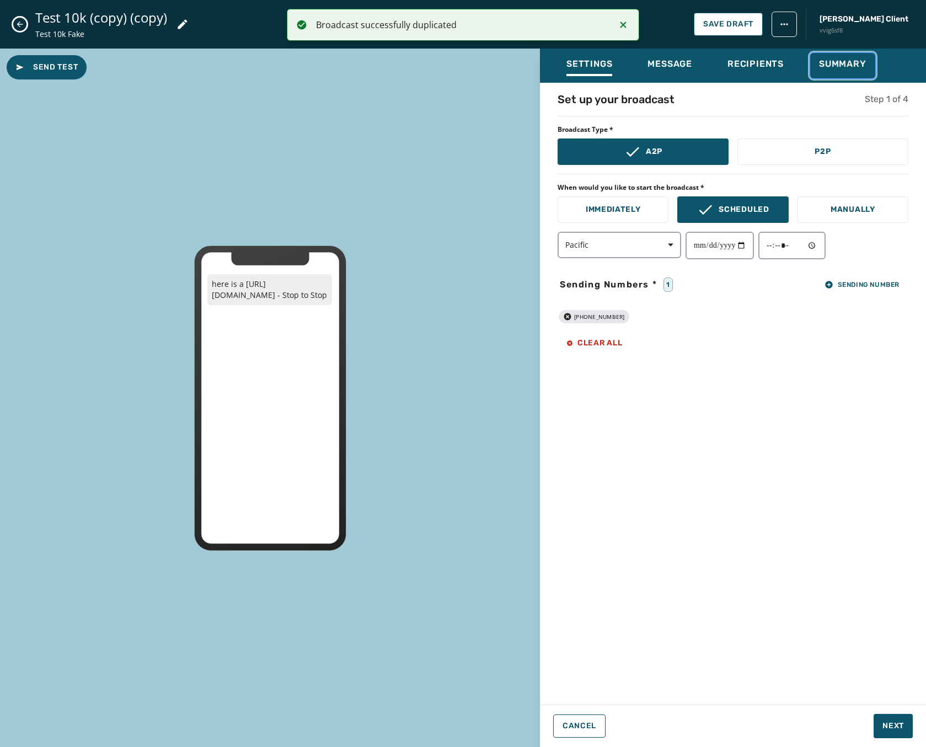
click at [838, 60] on span "Summary" at bounding box center [842, 63] width 47 height 11
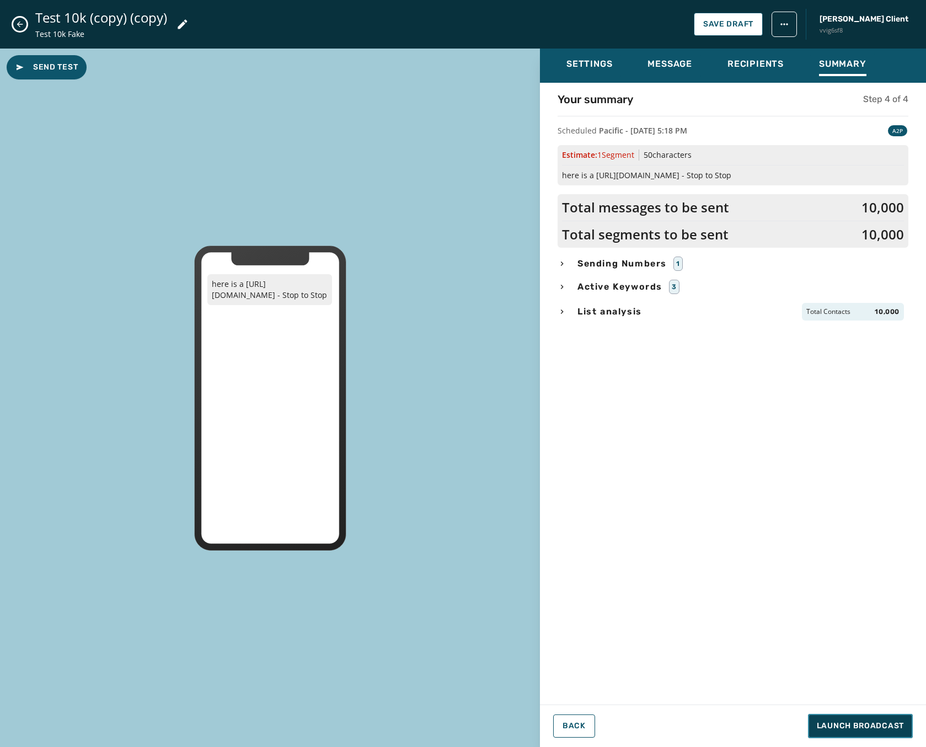
click at [836, 725] on span "Launch Broadcast" at bounding box center [860, 725] width 87 height 11
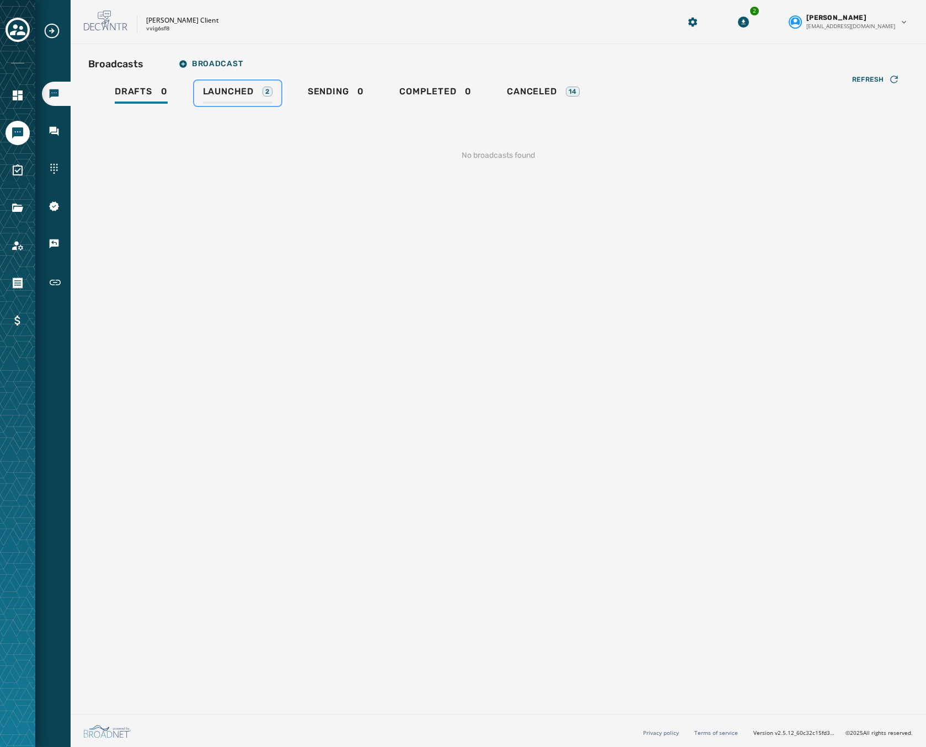
click at [236, 94] on span "Launched" at bounding box center [228, 91] width 51 height 11
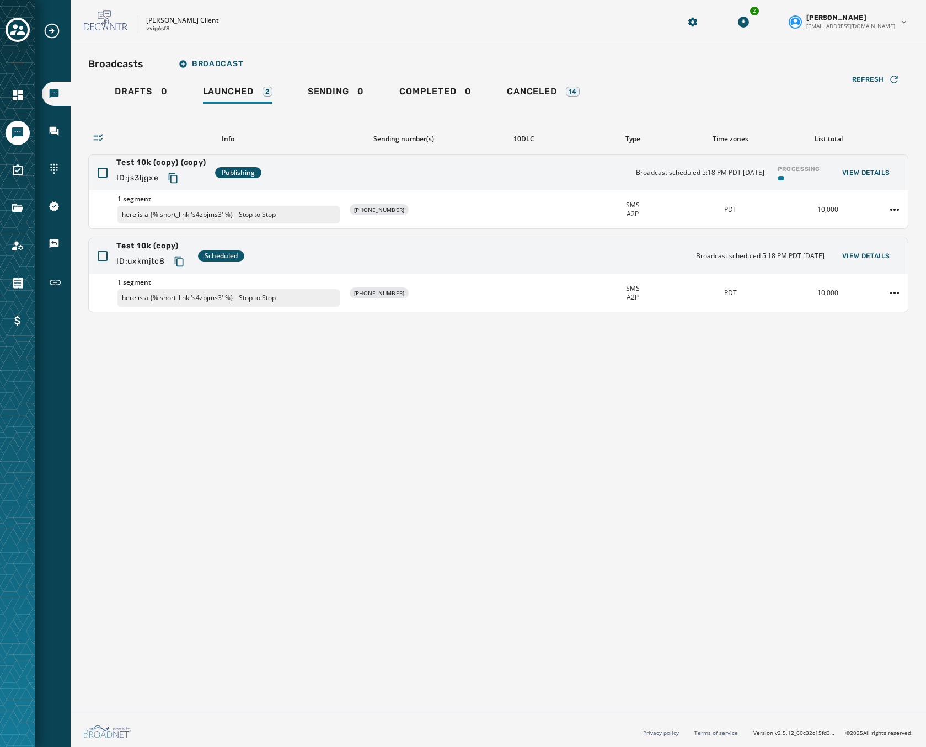
click at [877, 64] on div "Broadcasts Broadcast" at bounding box center [498, 64] width 820 height 22
click at [874, 73] on button "Refresh" at bounding box center [875, 80] width 65 height 18
click at [874, 74] on div "Refresh" at bounding box center [875, 79] width 47 height 11
click at [870, 83] on span "Refresh" at bounding box center [868, 79] width 32 height 9
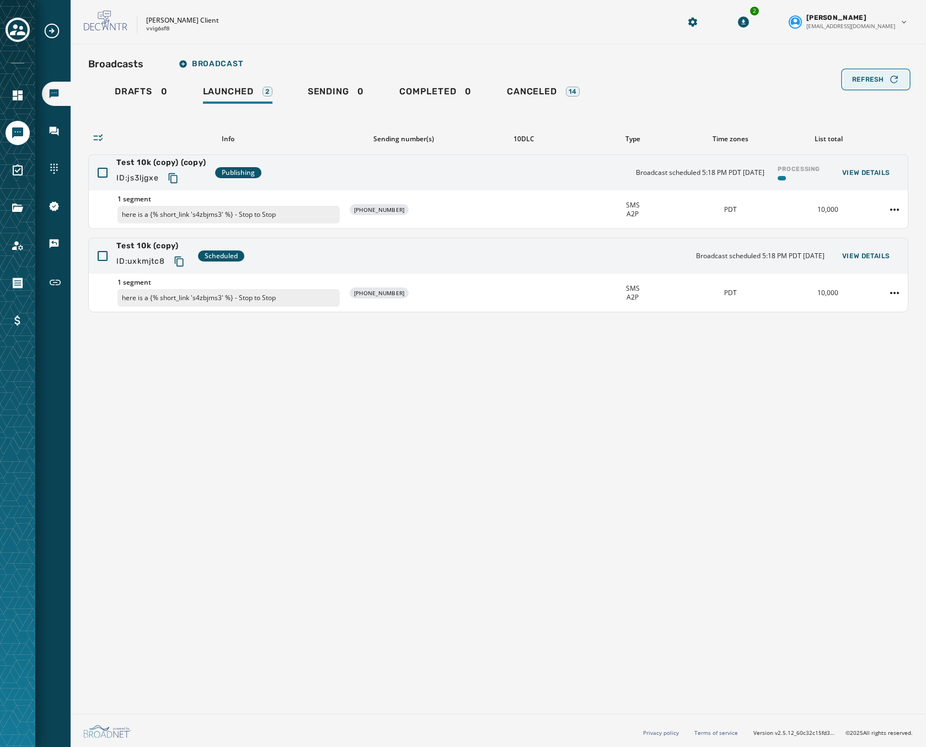
click at [870, 83] on span "Refresh" at bounding box center [868, 79] width 32 height 9
click at [883, 83] on span "Refresh" at bounding box center [868, 79] width 32 height 9
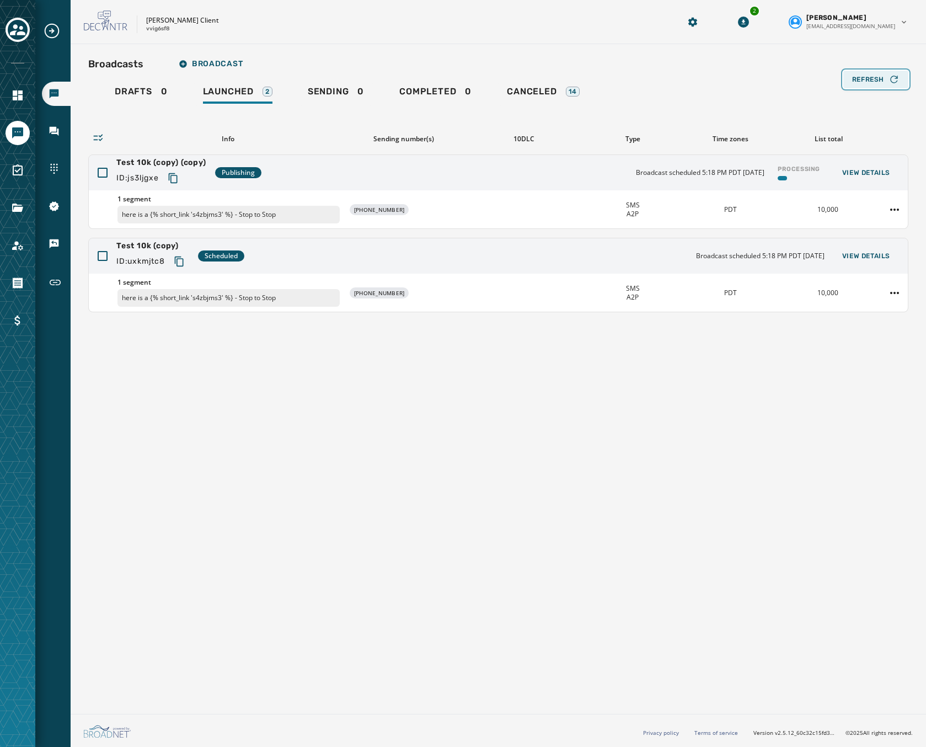
click at [883, 83] on span "Refresh" at bounding box center [868, 79] width 32 height 9
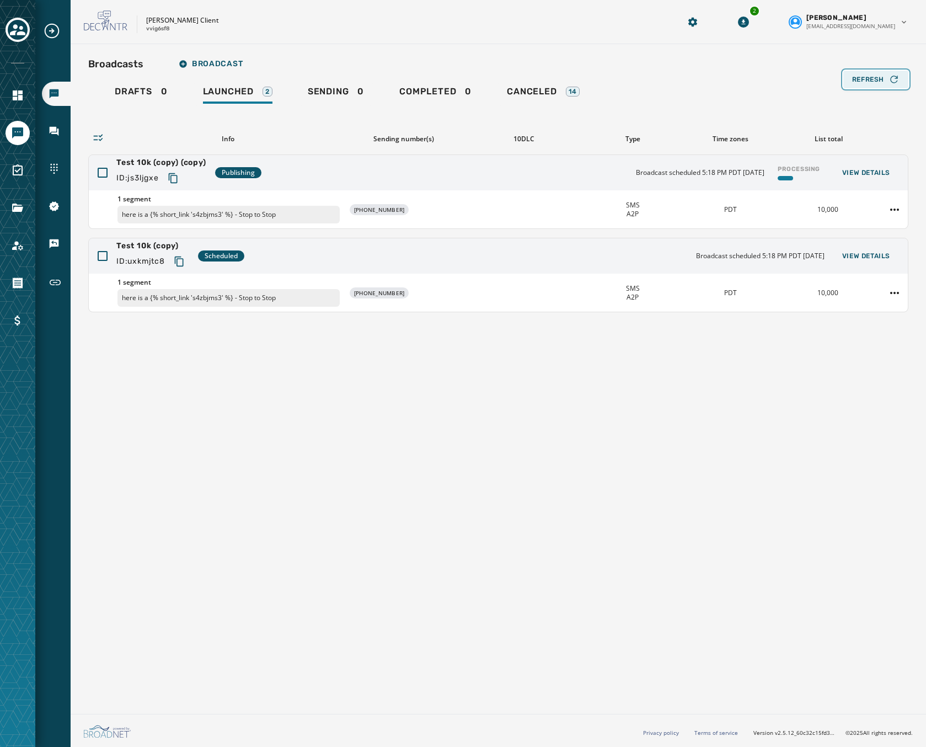
click at [883, 83] on span "Refresh" at bounding box center [868, 79] width 32 height 9
click at [885, 86] on button "Refresh" at bounding box center [875, 80] width 65 height 18
click at [886, 84] on div "Refresh" at bounding box center [875, 79] width 47 height 11
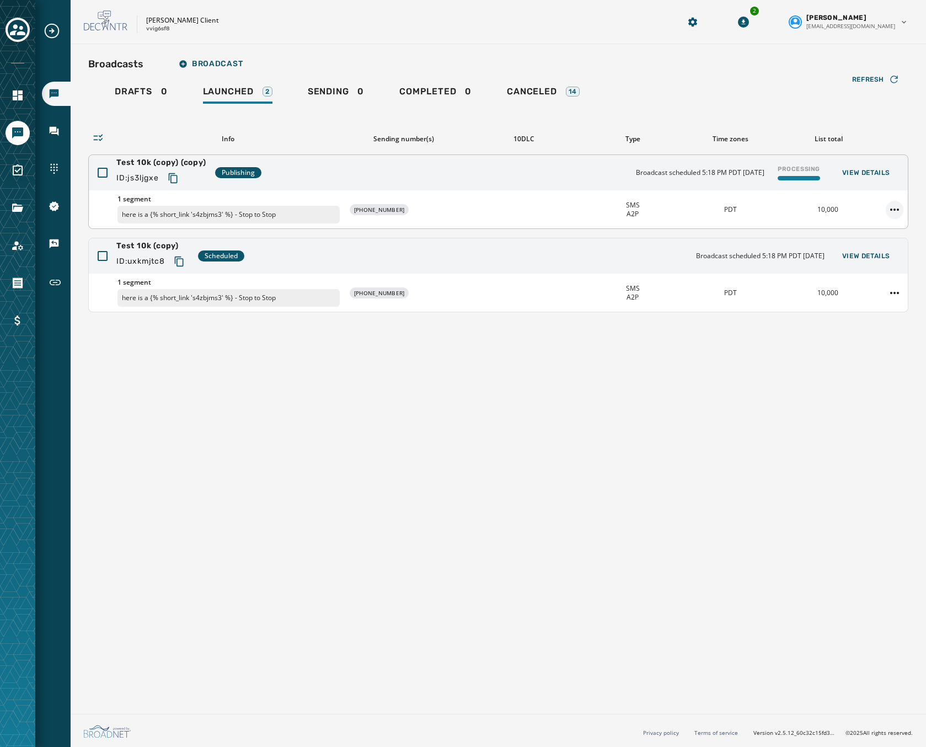
click at [893, 205] on html "Broadcasts Inbox Sending Numbers 10DLC Registration Keywords & Responders Short…" at bounding box center [463, 373] width 926 height 747
click at [866, 225] on div "Duplicate Broadcast" at bounding box center [864, 227] width 80 height 18
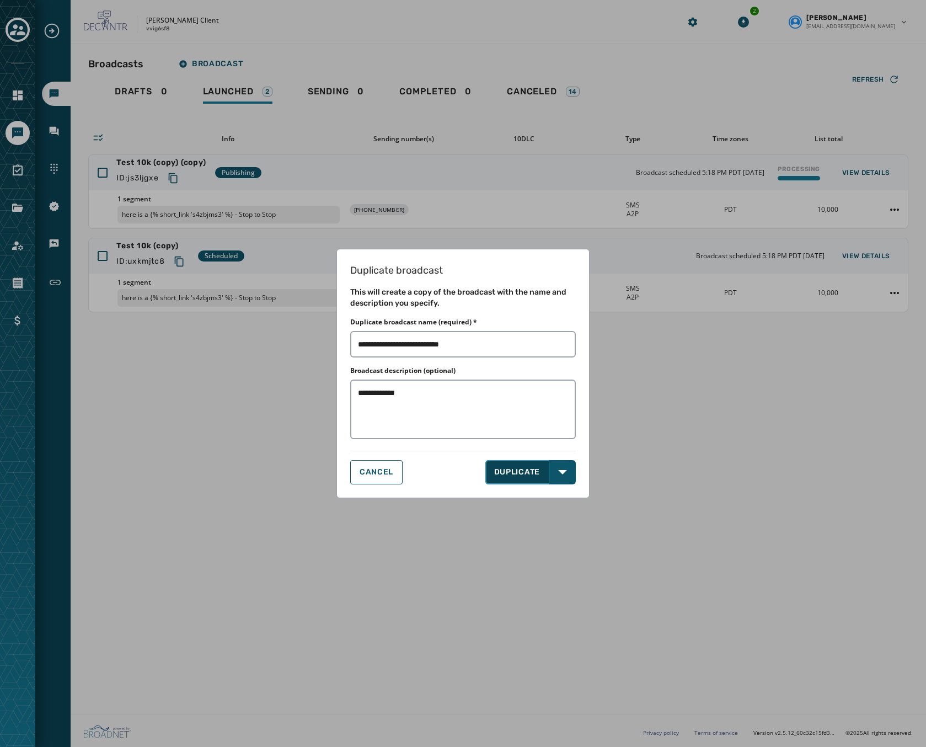
click at [509, 468] on button "DUPLICATE" at bounding box center [517, 472] width 65 height 24
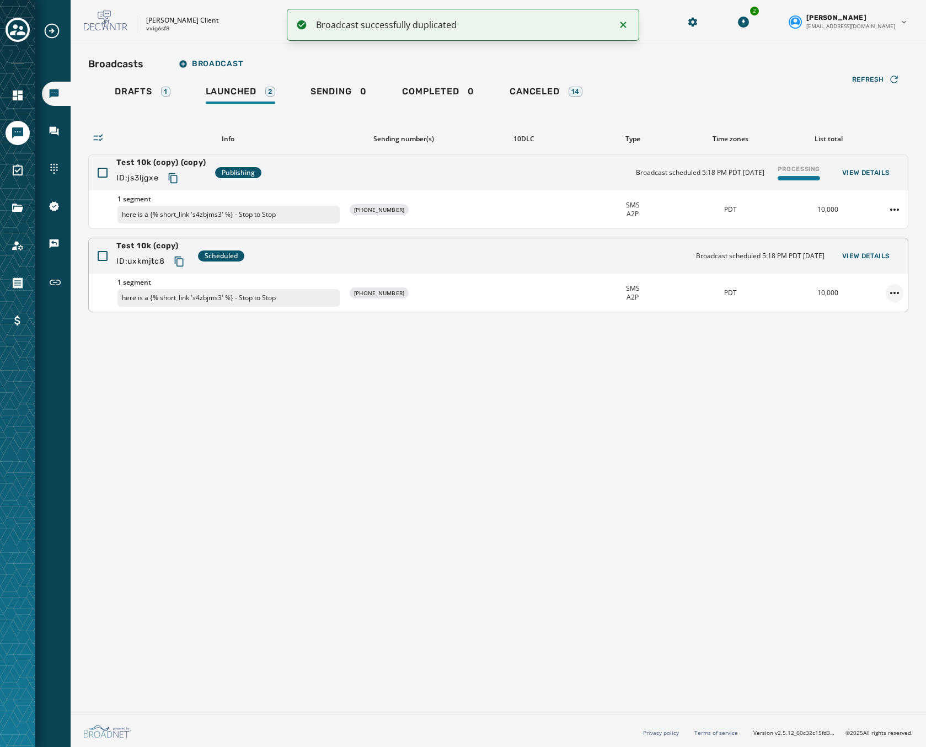
click at [889, 287] on html "Broadcast successfully duplicated Broadcasts Inbox Sending Numbers 10DLC Regist…" at bounding box center [463, 373] width 926 height 747
click at [869, 333] on div "Delete broadcast" at bounding box center [864, 328] width 80 height 18
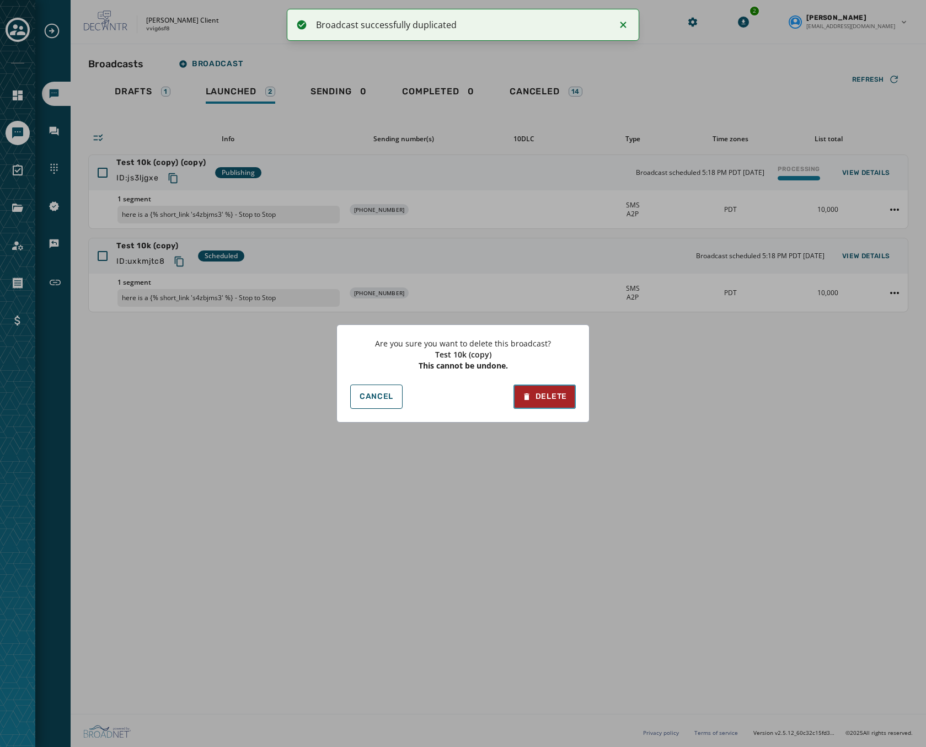
click at [565, 401] on div "Delete" at bounding box center [544, 396] width 45 height 11
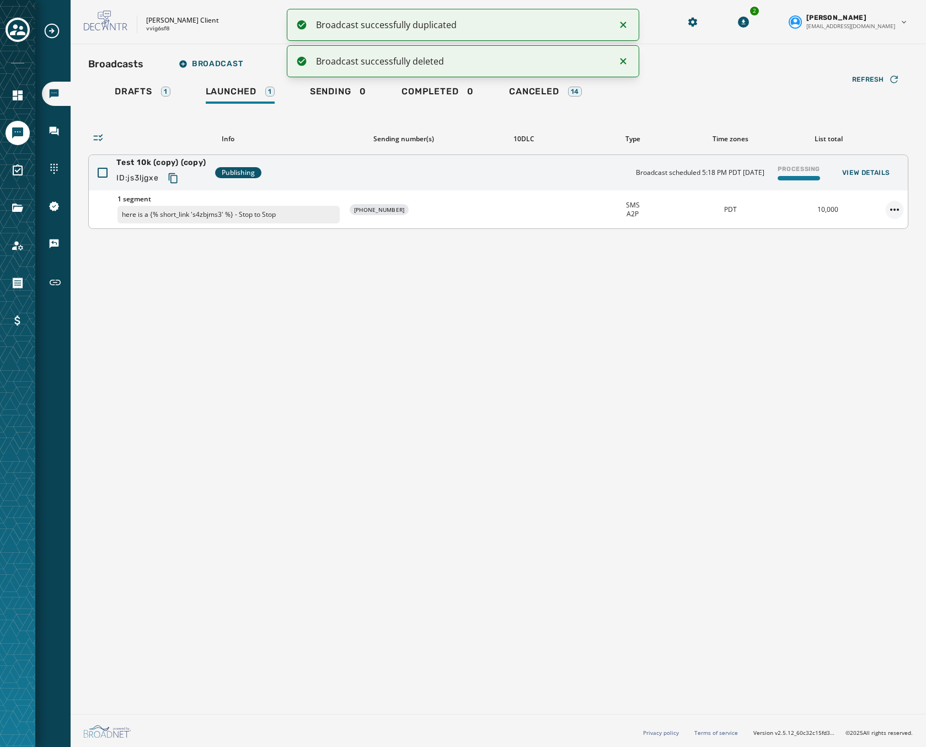
click at [891, 206] on html "Broadcast successfully duplicated Broadcast successfully deleted Broadcasts Inb…" at bounding box center [463, 373] width 926 height 747
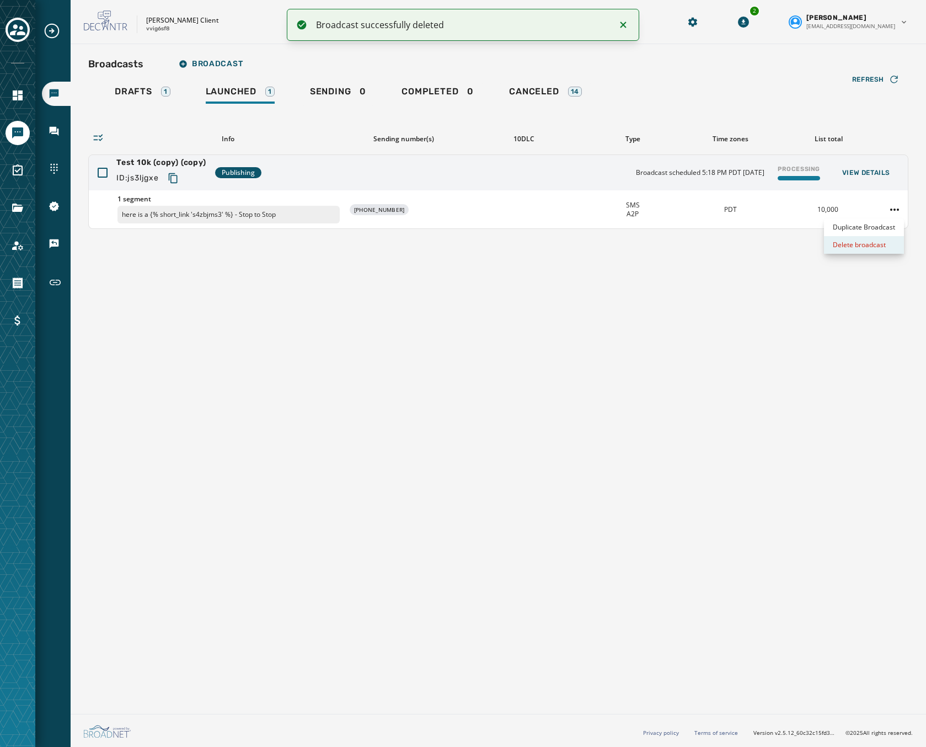
click at [868, 244] on div "Delete broadcast" at bounding box center [864, 245] width 80 height 18
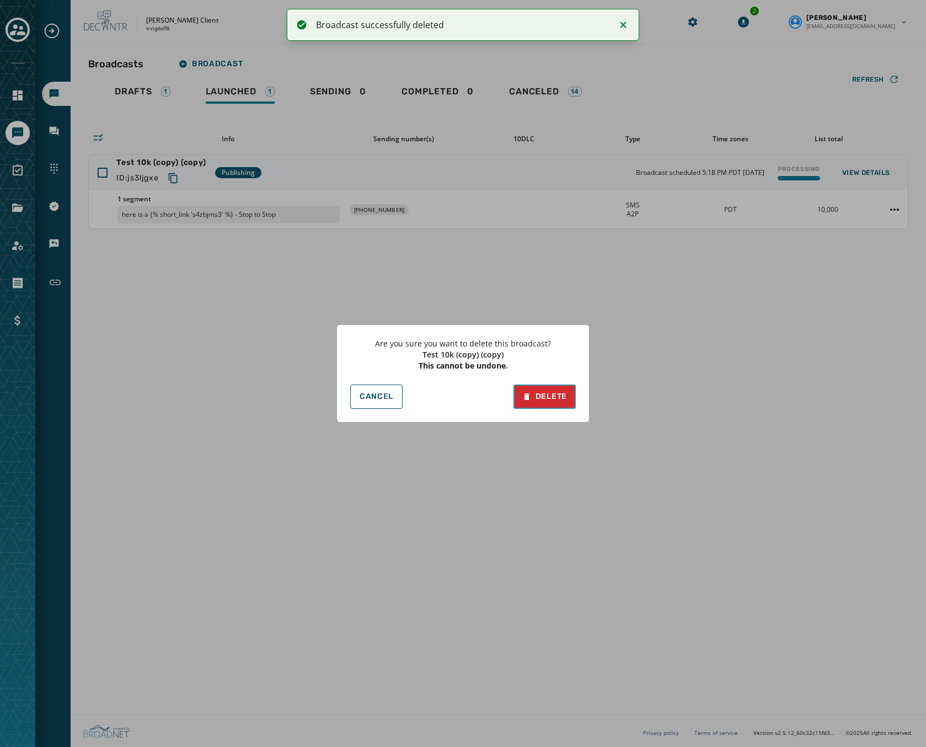
click at [541, 398] on div "Delete" at bounding box center [544, 396] width 45 height 11
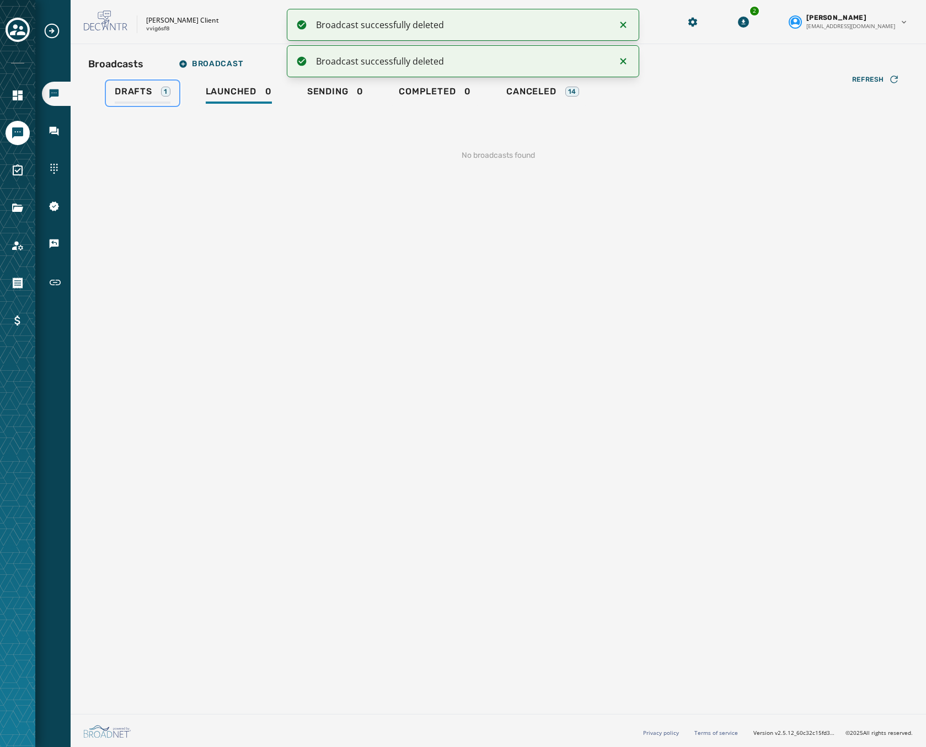
click at [137, 89] on span "Drafts" at bounding box center [134, 91] width 38 height 11
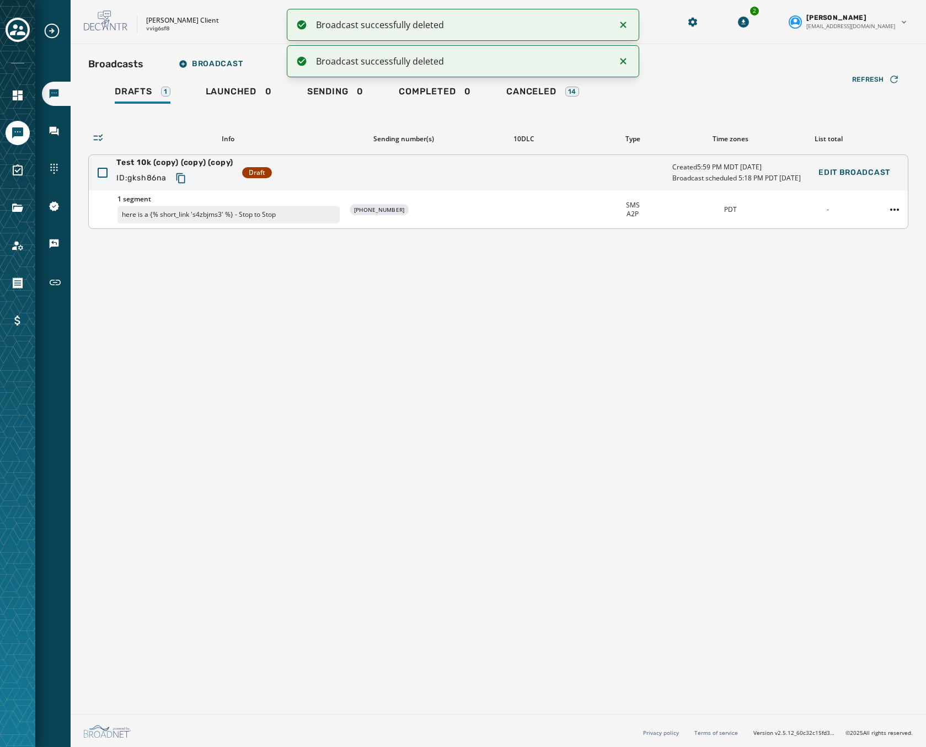
click at [832, 213] on div "-" at bounding box center [828, 209] width 89 height 9
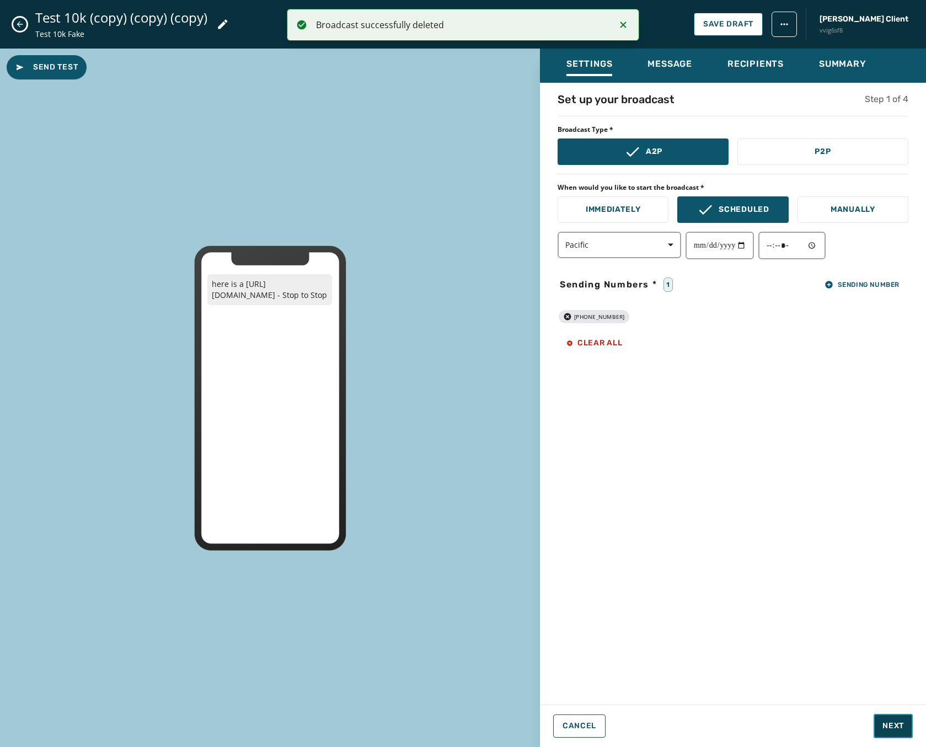
click at [893, 725] on span "Next" at bounding box center [894, 725] width 22 height 11
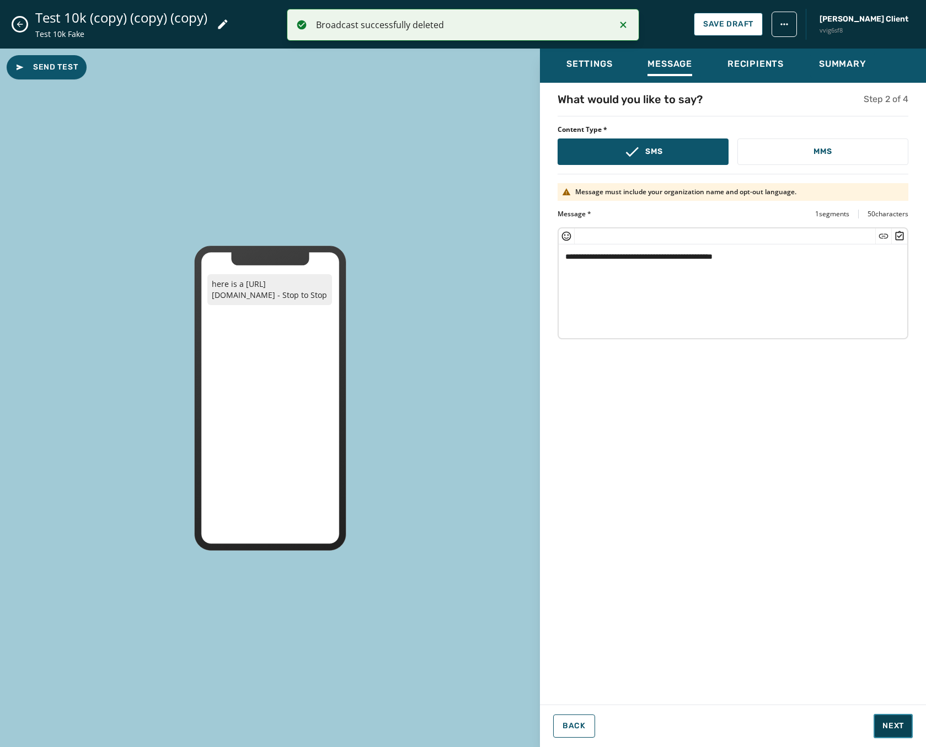
click at [893, 725] on span "Next" at bounding box center [894, 725] width 22 height 11
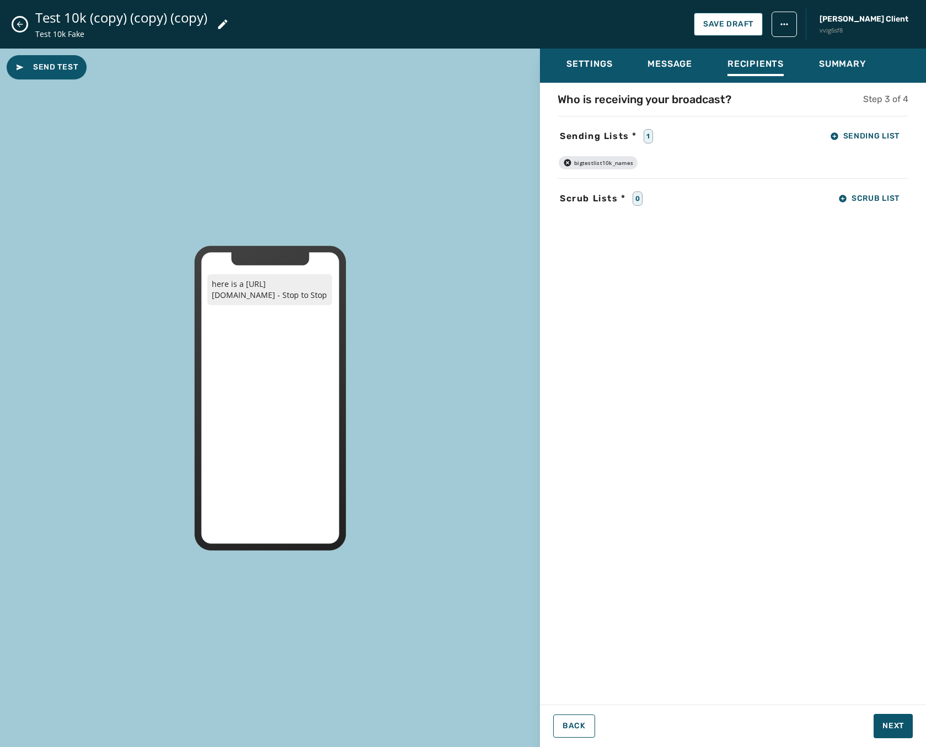
click at [540, 734] on div "Send Test here is a https://txtapp.io/xxxxxx - Stop to Stop Settings Message Re…" at bounding box center [463, 398] width 926 height 698
drag, startPoint x: 541, startPoint y: 734, endPoint x: 564, endPoint y: 732, distance: 22.7
click at [564, 732] on button "Back" at bounding box center [574, 725] width 42 height 23
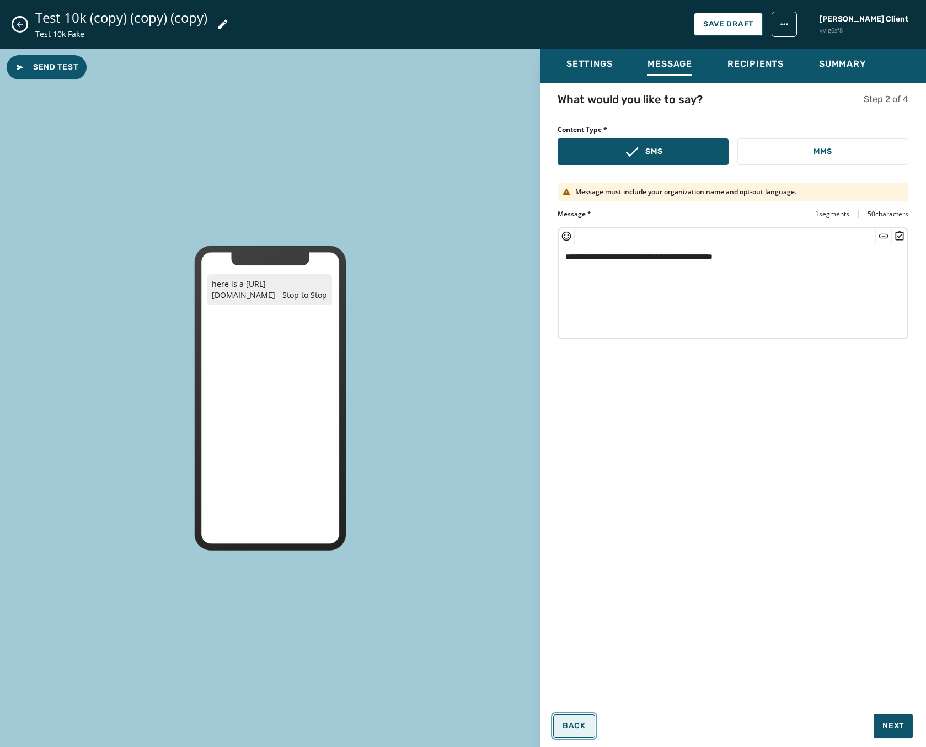
click at [564, 732] on button "Back" at bounding box center [574, 725] width 42 height 23
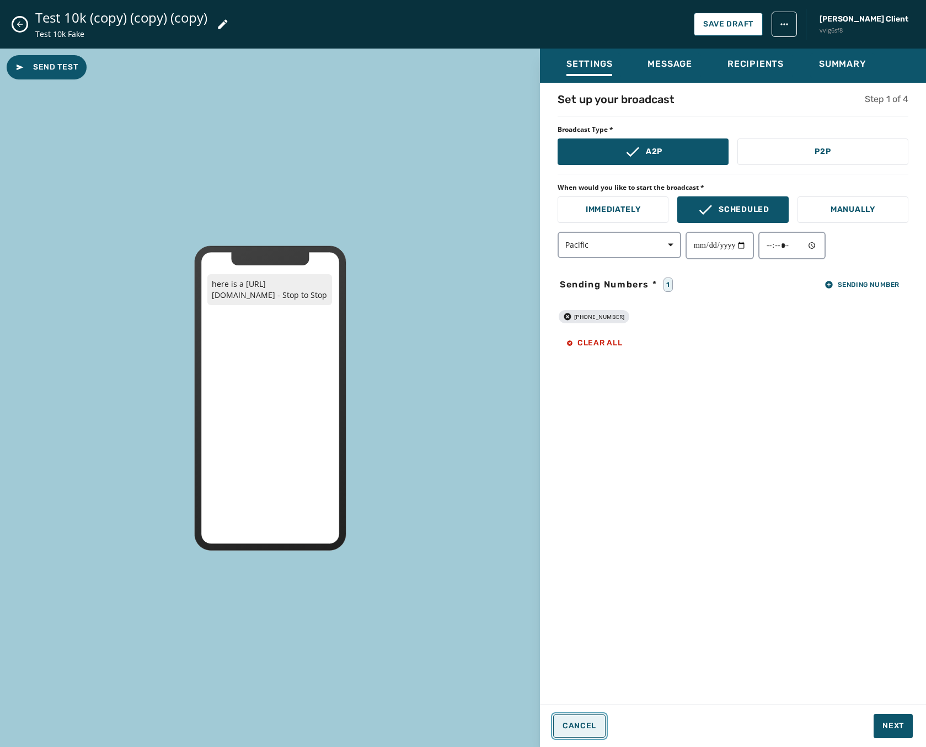
click at [564, 732] on button "Cancel" at bounding box center [579, 725] width 52 height 23
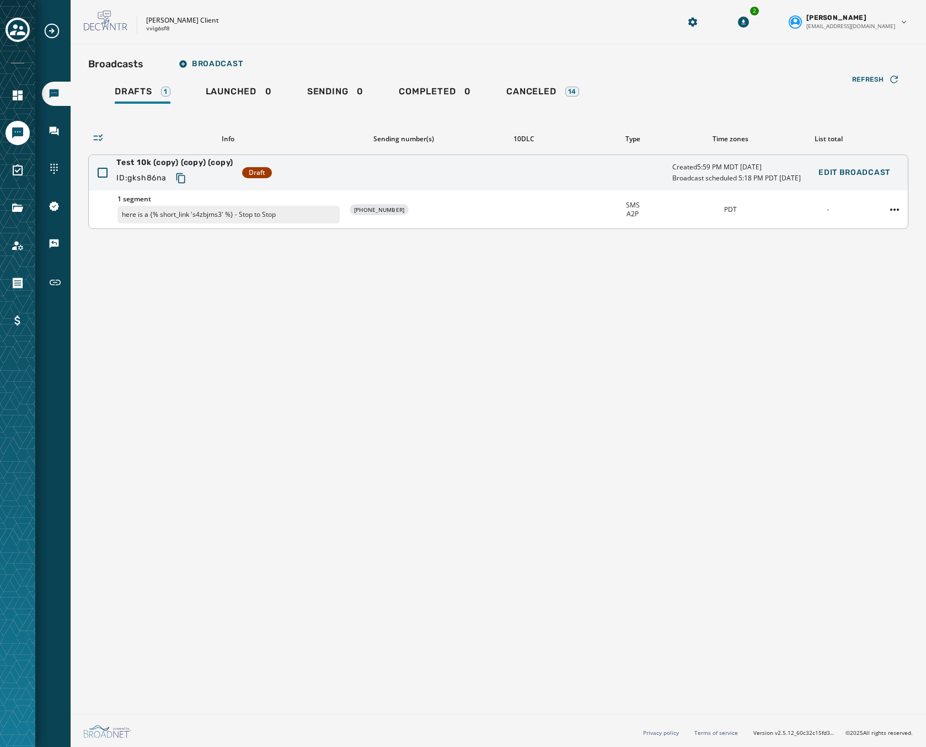
click at [483, 193] on div "1 segment here is a {% short_link 's4zbjms3' %} - Stop to Stop +1 231 290-8929 …" at bounding box center [498, 209] width 819 height 38
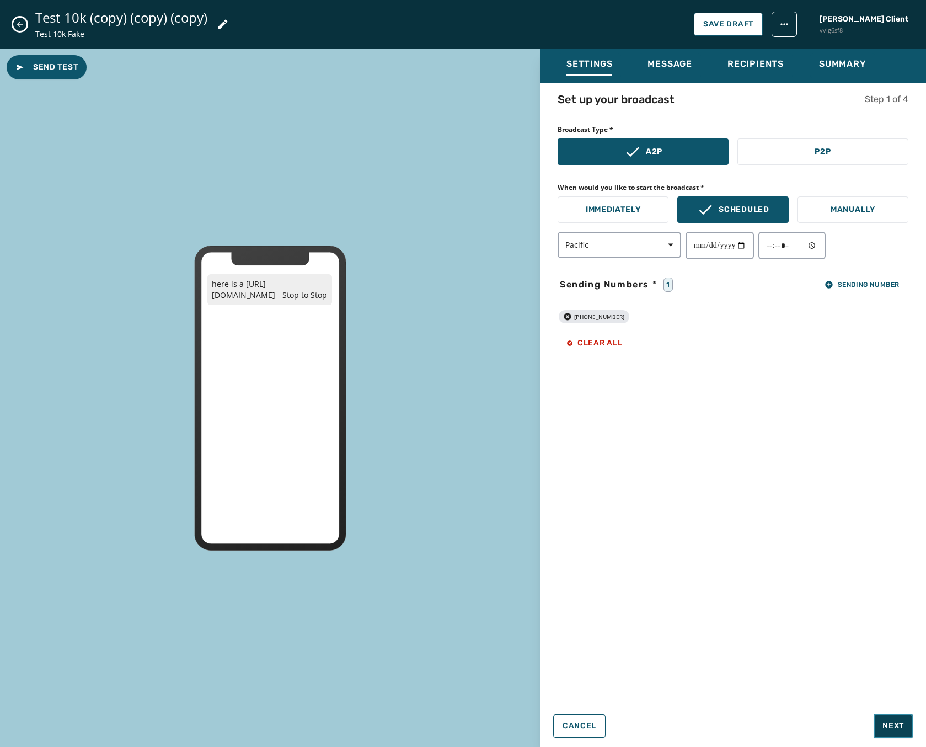
click at [905, 730] on button "Next" at bounding box center [893, 726] width 39 height 24
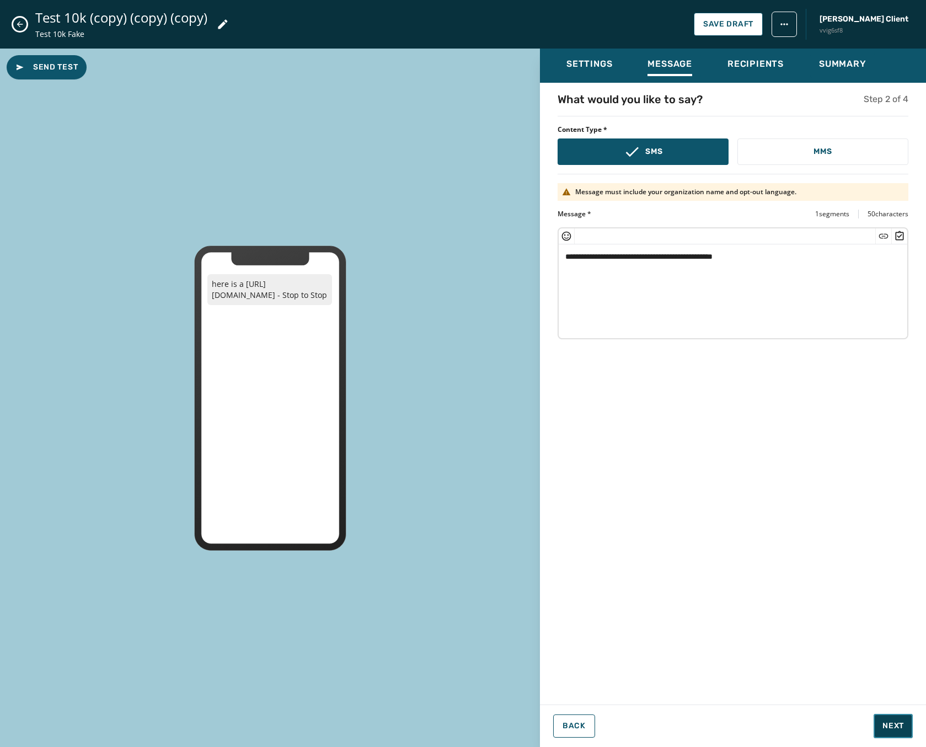
click at [905, 730] on button "Next" at bounding box center [893, 726] width 39 height 24
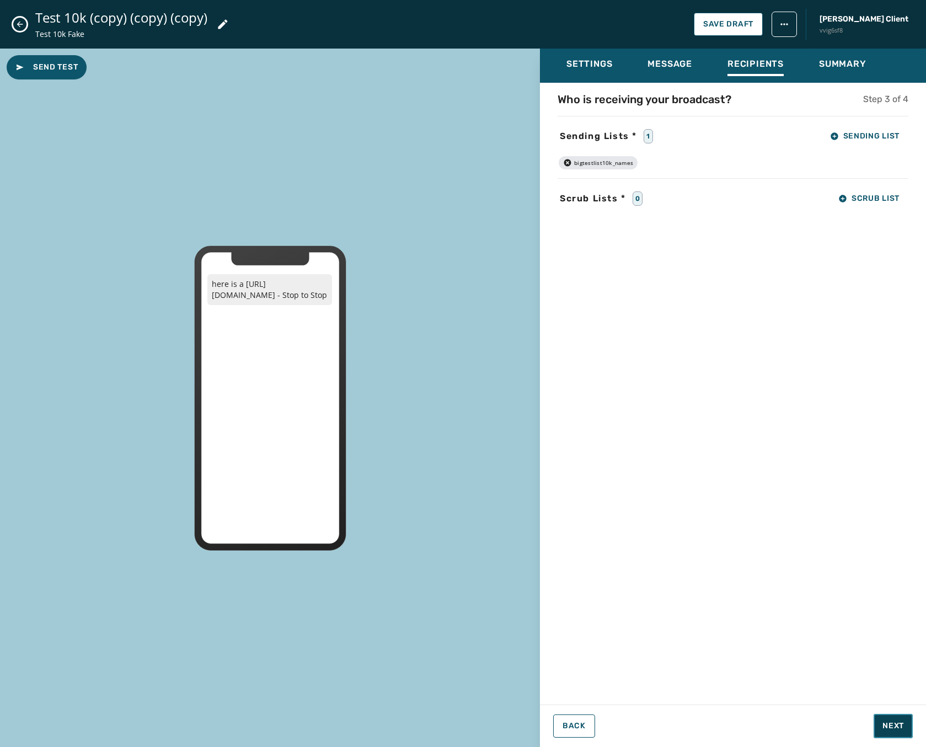
click at [905, 730] on button "Next" at bounding box center [893, 726] width 39 height 24
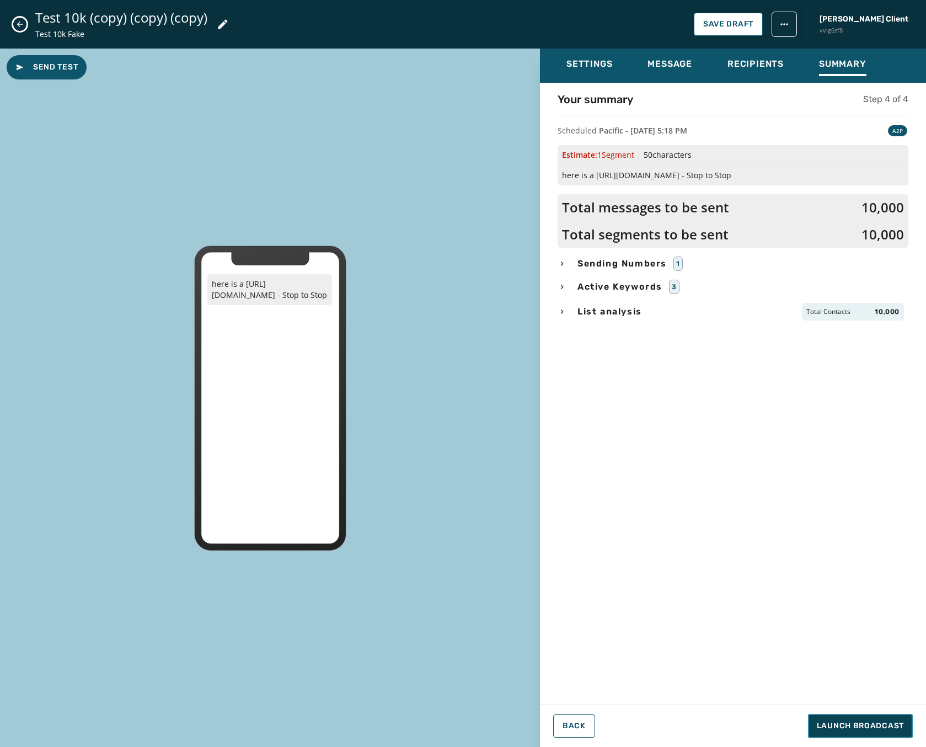
click at [905, 730] on button "Launch Broadcast" at bounding box center [860, 726] width 105 height 24
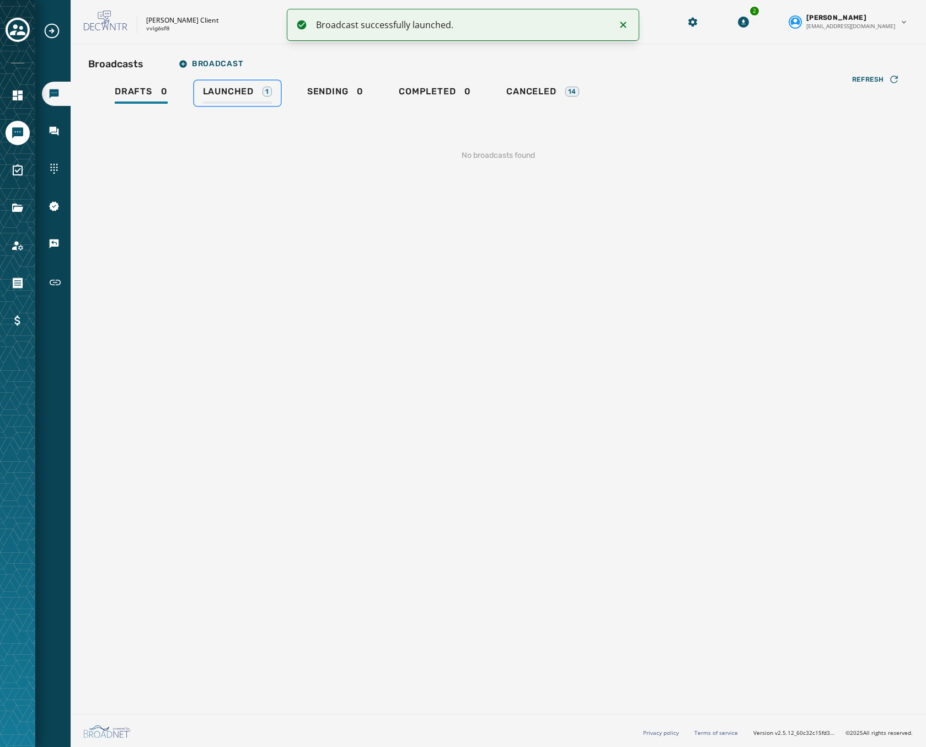
click at [220, 84] on link "Launched 1" at bounding box center [237, 93] width 87 height 25
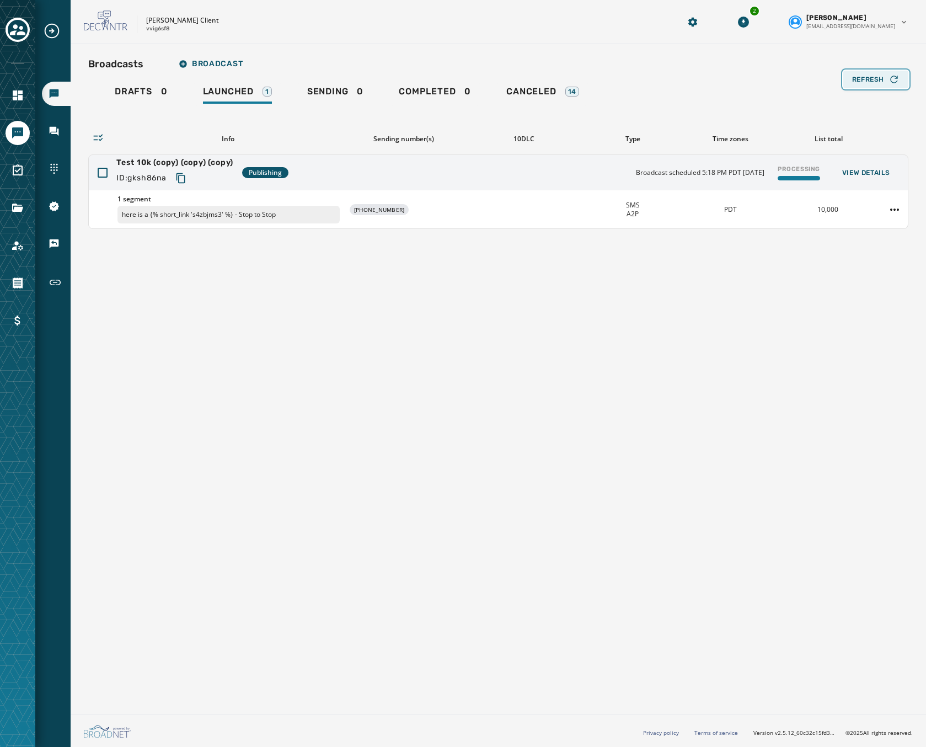
click at [880, 86] on button "Refresh" at bounding box center [875, 80] width 65 height 18
click at [877, 84] on div "Refresh" at bounding box center [875, 79] width 47 height 11
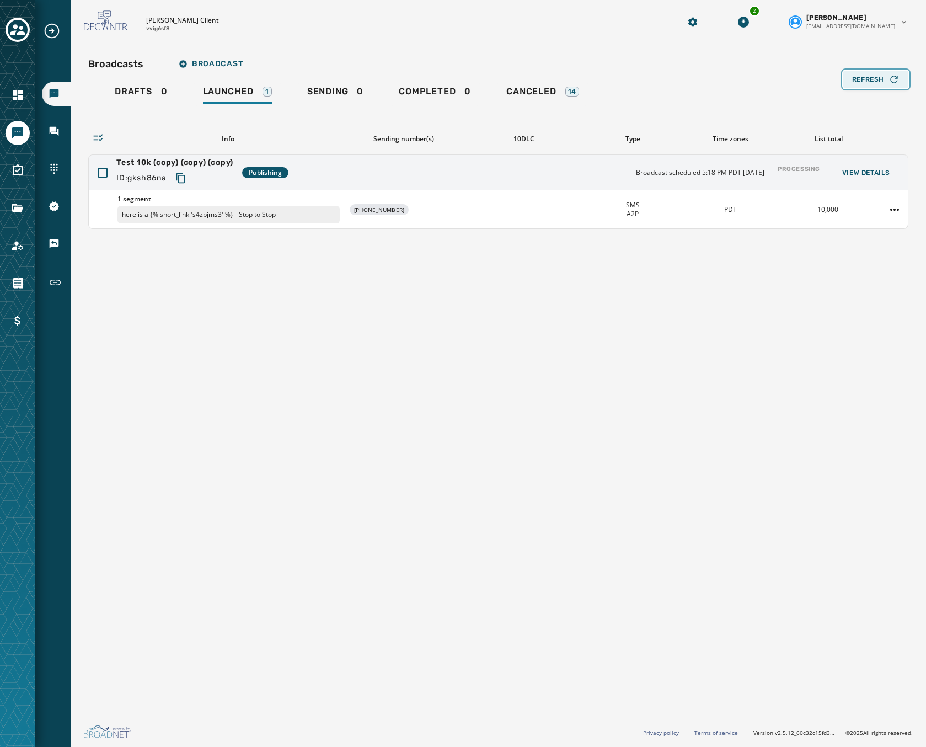
click at [877, 84] on div "Refresh" at bounding box center [875, 79] width 47 height 11
click at [517, 51] on div "Broadcasts Broadcast Drafts 0 Launched 1 Sending 0 Completed 0 Canceled 14 Refr…" at bounding box center [499, 376] width 856 height 665
drag, startPoint x: 145, startPoint y: 304, endPoint x: 145, endPoint y: 276, distance: 28.7
click at [145, 277] on div "Broadcasts Broadcast Drafts 0 Launched 1 Sending 0 Completed 0 Canceled 14 Refr…" at bounding box center [499, 376] width 856 height 665
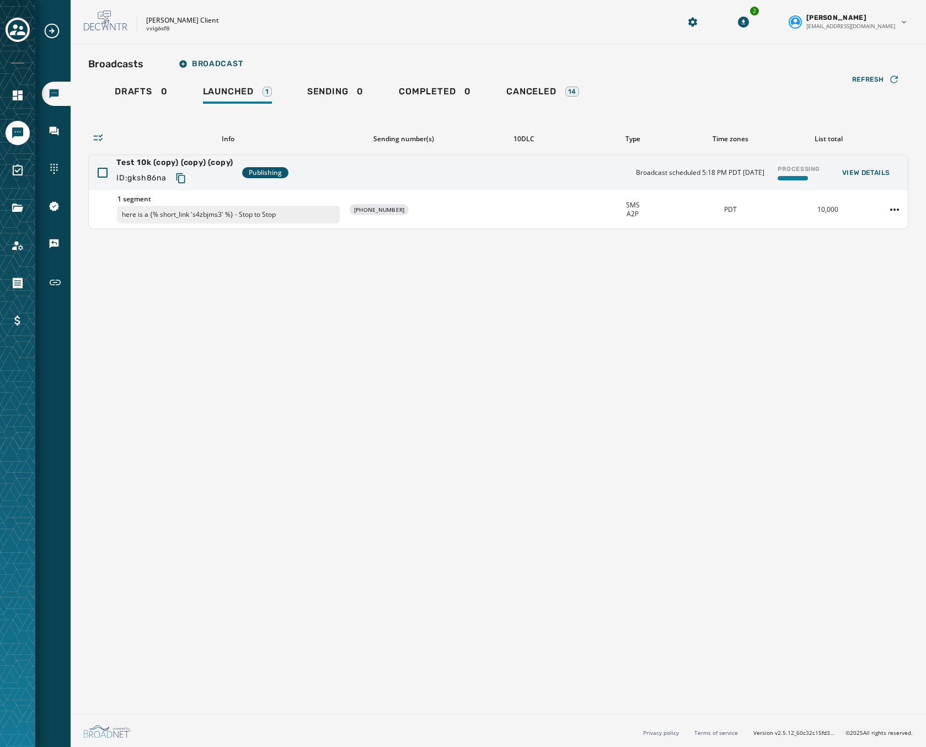
click at [859, 69] on div "Broadcasts Broadcast" at bounding box center [498, 64] width 820 height 22
click at [861, 77] on span "Refresh" at bounding box center [868, 79] width 32 height 9
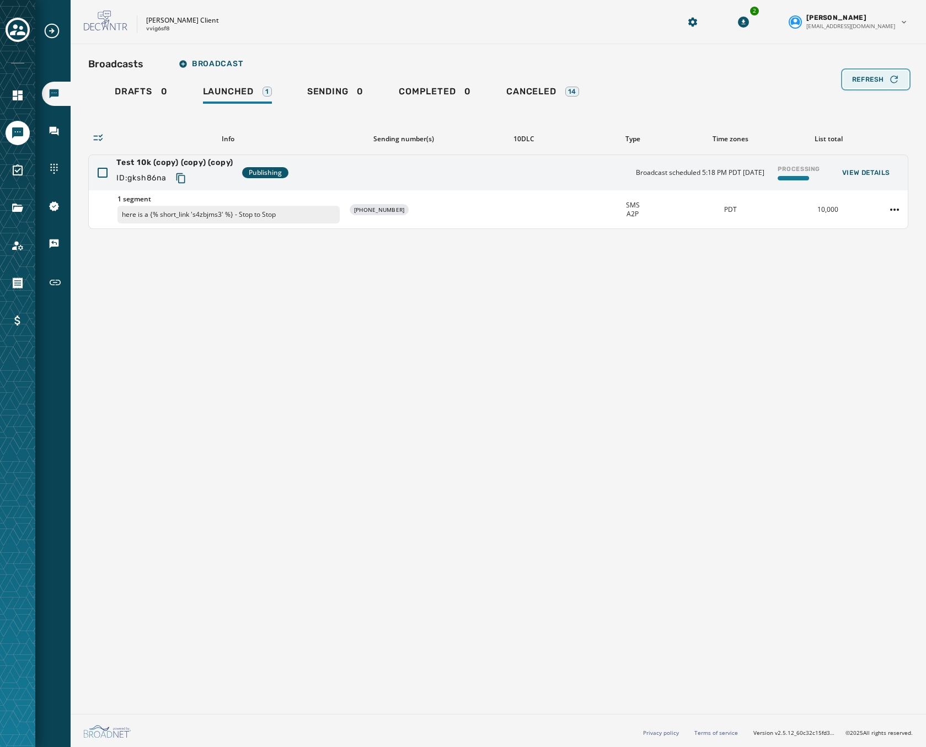
click at [861, 77] on span "Refresh" at bounding box center [868, 79] width 32 height 9
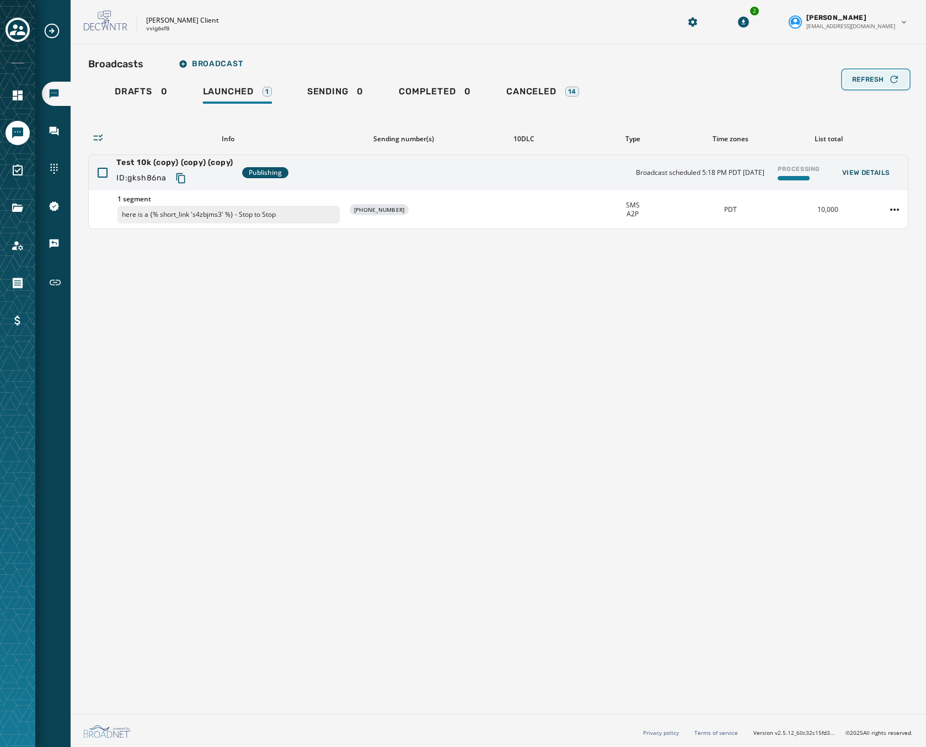
click at [861, 77] on span "Refresh" at bounding box center [868, 79] width 32 height 9
click at [858, 84] on div "Refresh" at bounding box center [875, 79] width 47 height 11
click at [478, 51] on div "Broadcasts Broadcast Drafts 0 Launched 1 Sending 0 Completed 0 Canceled 14 Refr…" at bounding box center [499, 376] width 856 height 665
click at [873, 80] on span "Refresh" at bounding box center [868, 79] width 32 height 9
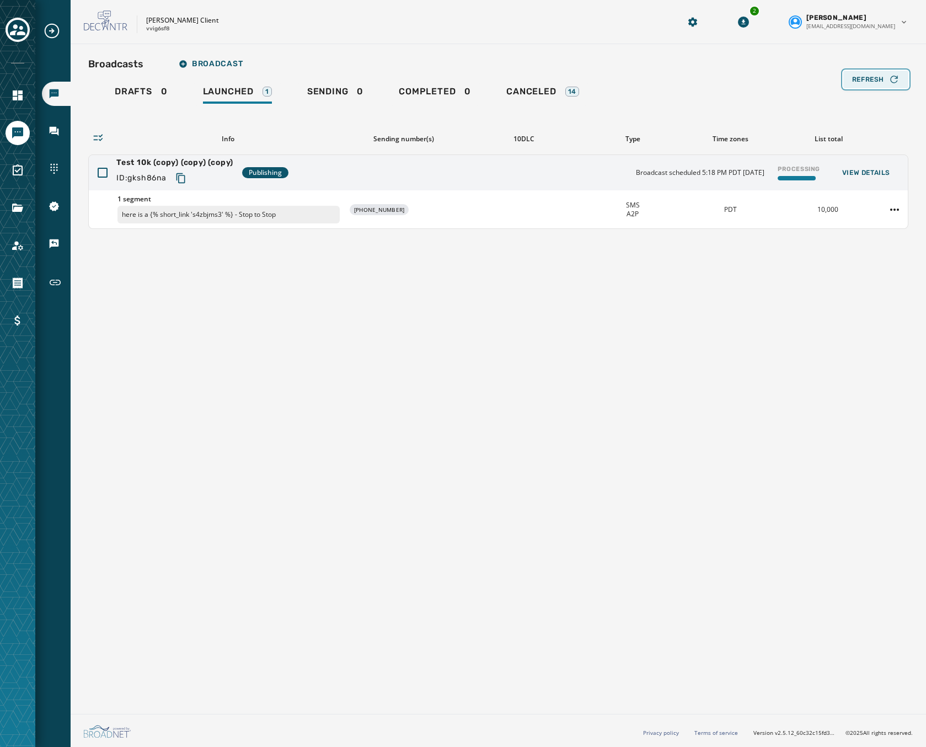
click at [873, 80] on span "Refresh" at bounding box center [868, 79] width 32 height 9
click at [869, 81] on span "Refresh" at bounding box center [868, 79] width 32 height 9
click at [869, 81] on div "Drafts 0 Launched 1 Sending 0 Completed 0 Canceled 14" at bounding box center [498, 93] width 820 height 25
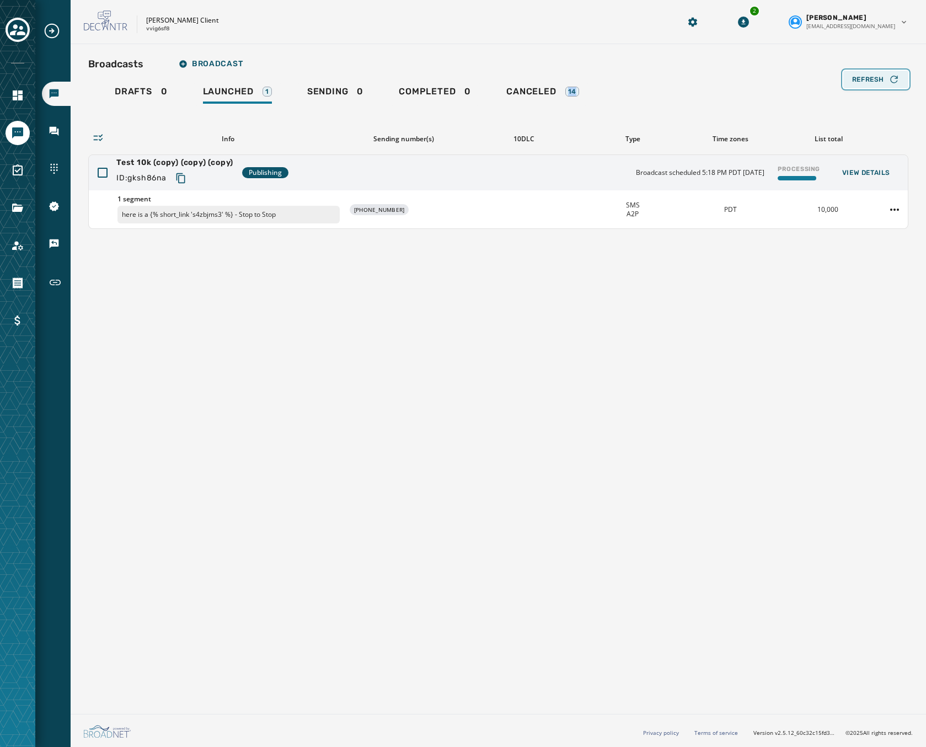
click at [869, 81] on span "Refresh" at bounding box center [868, 79] width 32 height 9
click at [894, 206] on html "Broadcasts Inbox Sending Numbers 10DLC Registration Keywords & Responders Short…" at bounding box center [463, 373] width 926 height 747
click at [869, 220] on div "Duplicate Broadcast" at bounding box center [864, 227] width 80 height 18
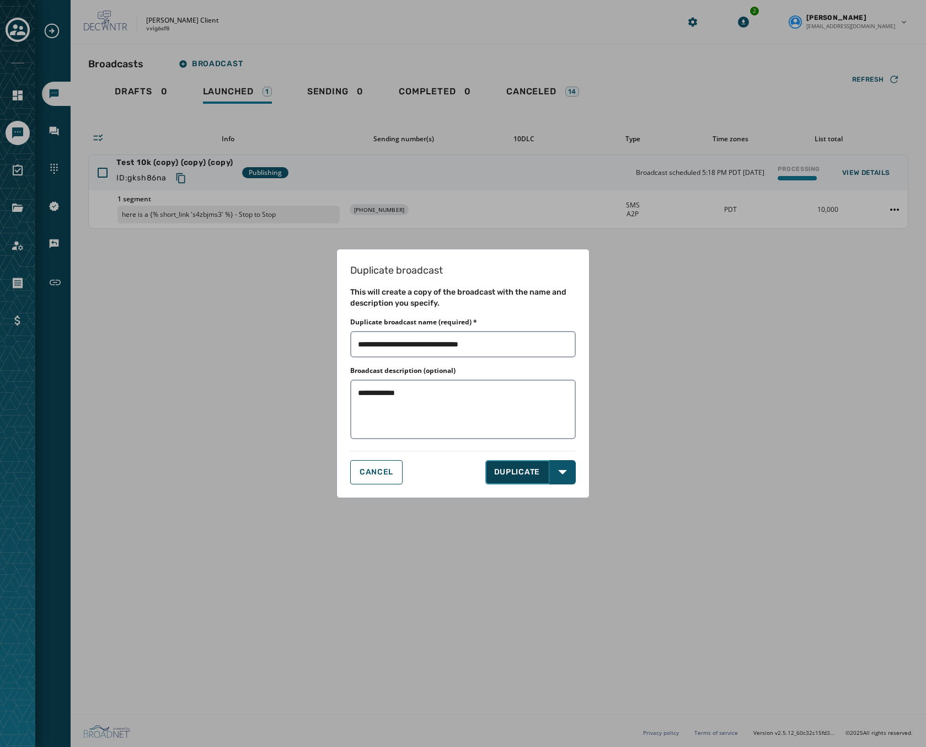
click at [508, 475] on button "DUPLICATE" at bounding box center [517, 472] width 65 height 24
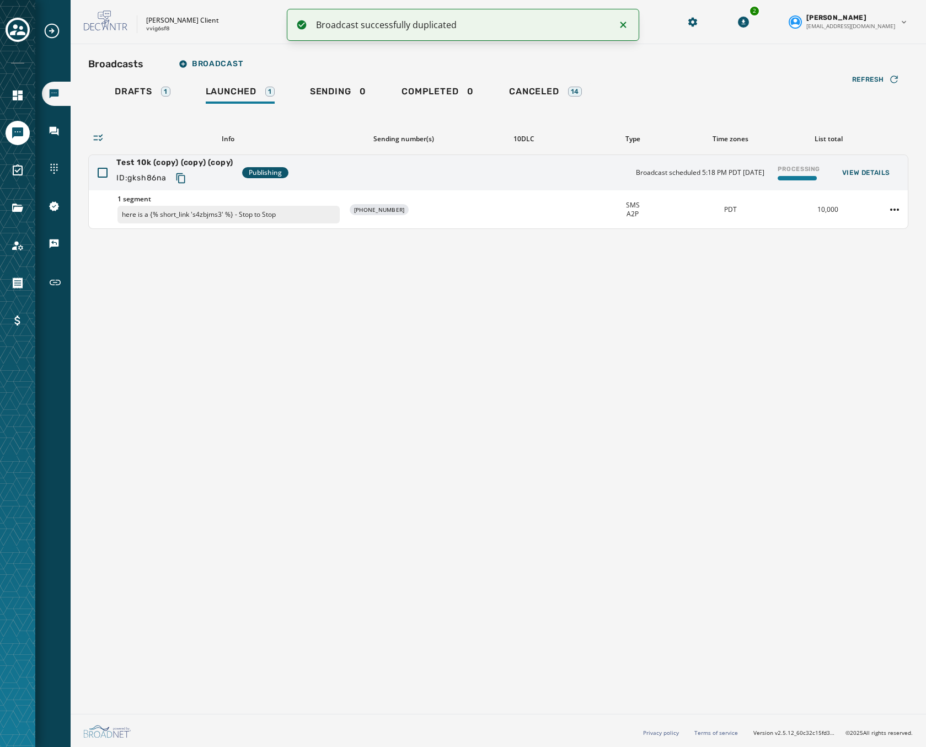
click at [122, 79] on div "Broadcasts Broadcast Drafts 1 Launched 1 Sending 0 Completed 0 Canceled 14 Refr…" at bounding box center [498, 141] width 820 height 176
click at [879, 88] on div "Broadcasts Broadcast Drafts 1 Launched 1 Sending 0 Completed 0 Canceled 14 Refr…" at bounding box center [498, 141] width 820 height 176
drag, startPoint x: 879, startPoint y: 88, endPoint x: 879, endPoint y: 81, distance: 7.2
click at [879, 81] on span "Refresh" at bounding box center [868, 79] width 32 height 9
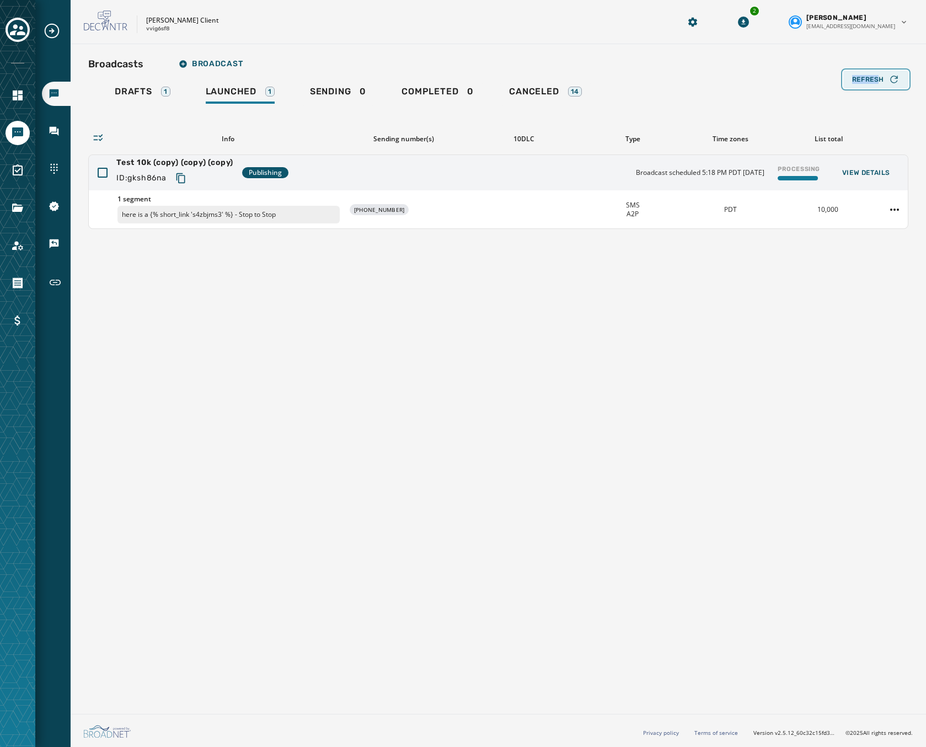
click at [847, 80] on button "Refresh" at bounding box center [875, 80] width 65 height 18
click at [861, 80] on span "Refresh" at bounding box center [868, 79] width 32 height 9
click at [869, 84] on div "Refresh" at bounding box center [875, 79] width 47 height 11
click at [863, 71] on button "Refresh" at bounding box center [875, 80] width 65 height 18
click at [862, 79] on span "Refresh" at bounding box center [868, 79] width 32 height 9
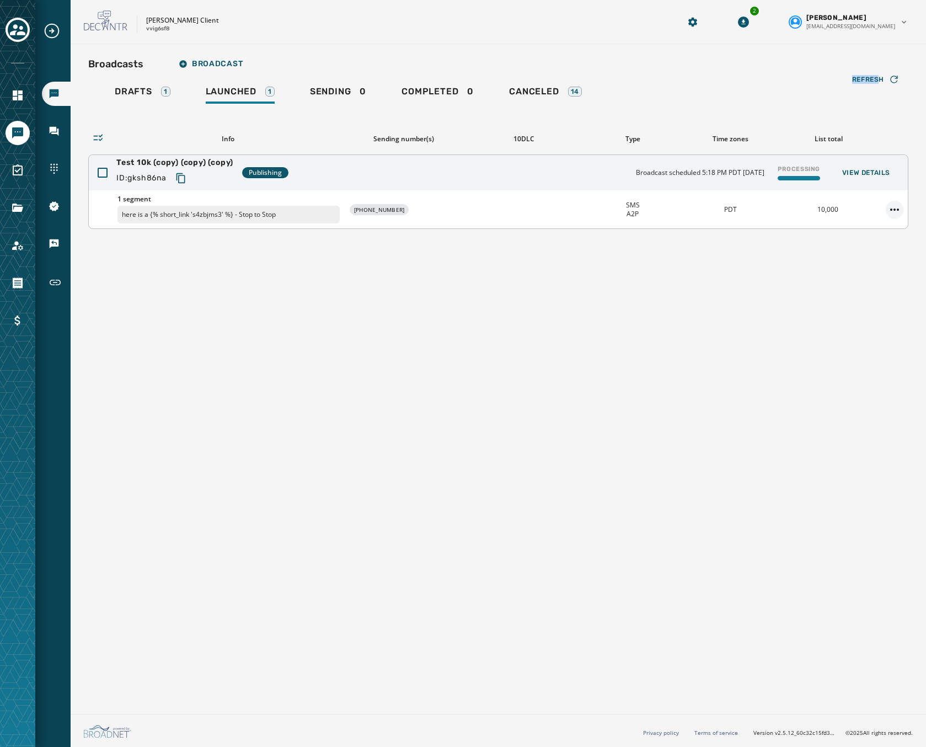
click at [900, 209] on html "Broadcasts Inbox Sending Numbers 10DLC Registration Keywords & Responders Short…" at bounding box center [463, 373] width 926 height 747
click at [859, 243] on div "Delete broadcast" at bounding box center [864, 245] width 80 height 18
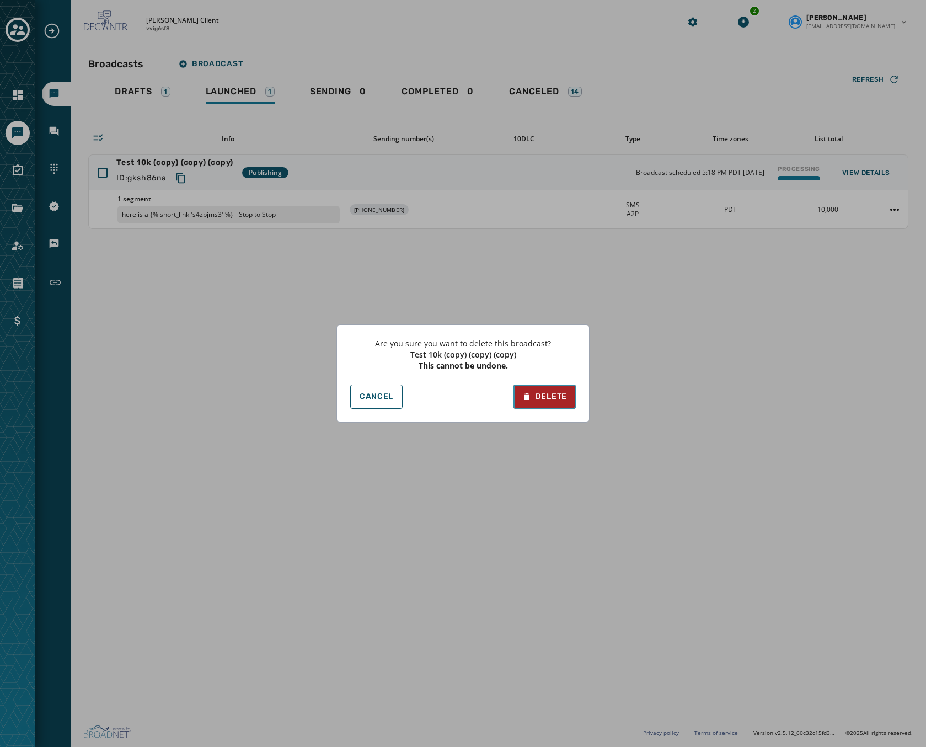
click at [547, 401] on div "Delete" at bounding box center [544, 396] width 45 height 11
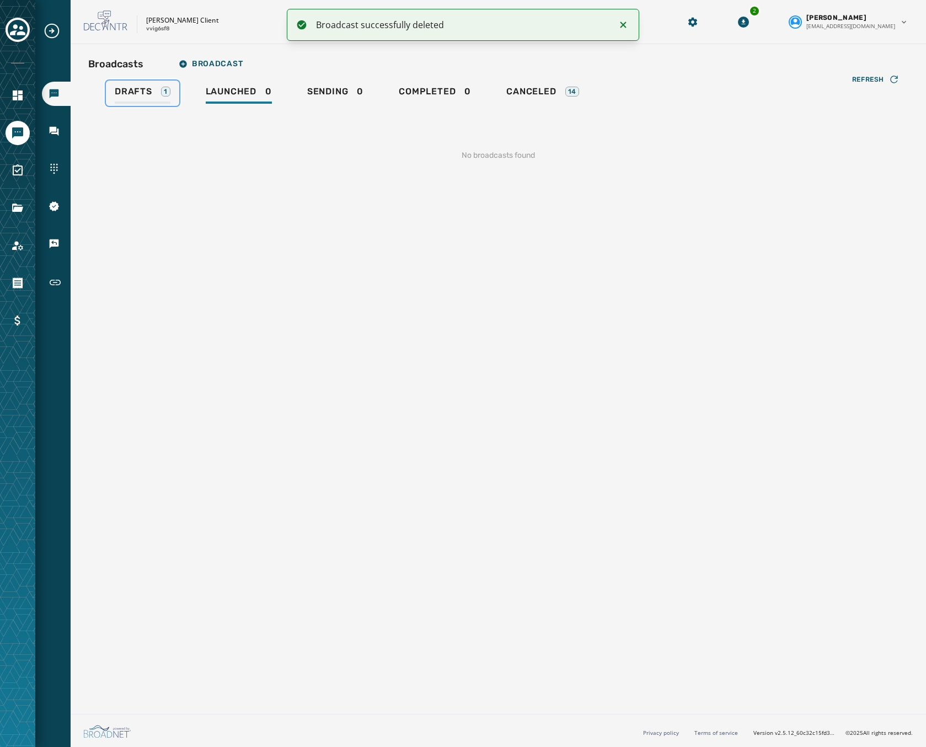
click at [137, 90] on span "Drafts" at bounding box center [134, 91] width 38 height 11
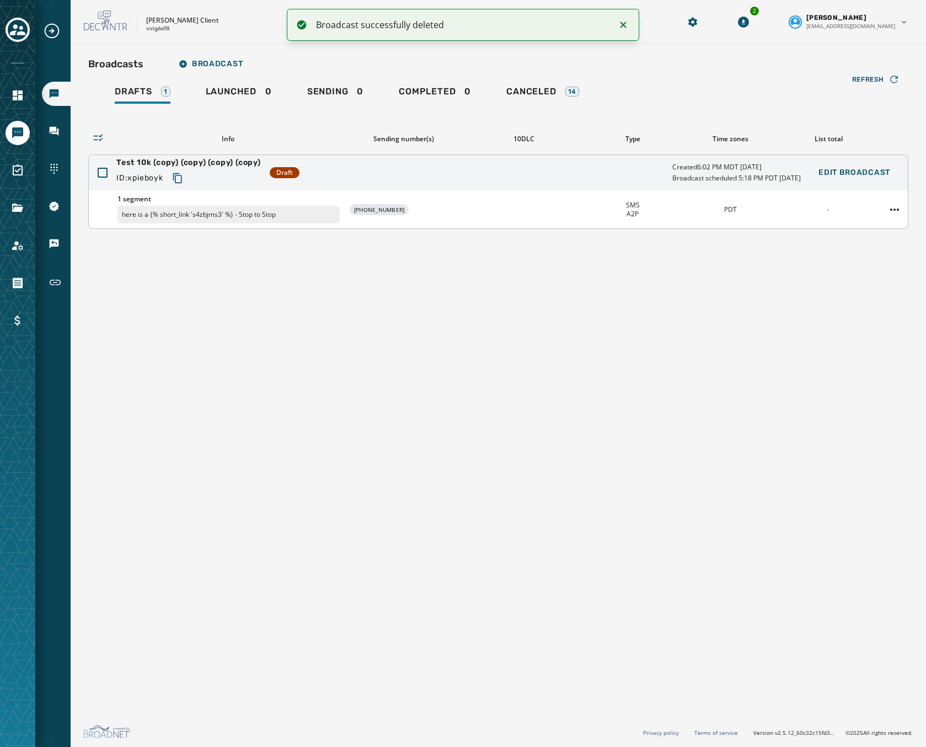
click at [522, 173] on div "Test 10k (copy) (copy) (copy) (copy) ID: xpieboyk Draft Created 6:02 PM MDT Sep…" at bounding box center [498, 172] width 819 height 35
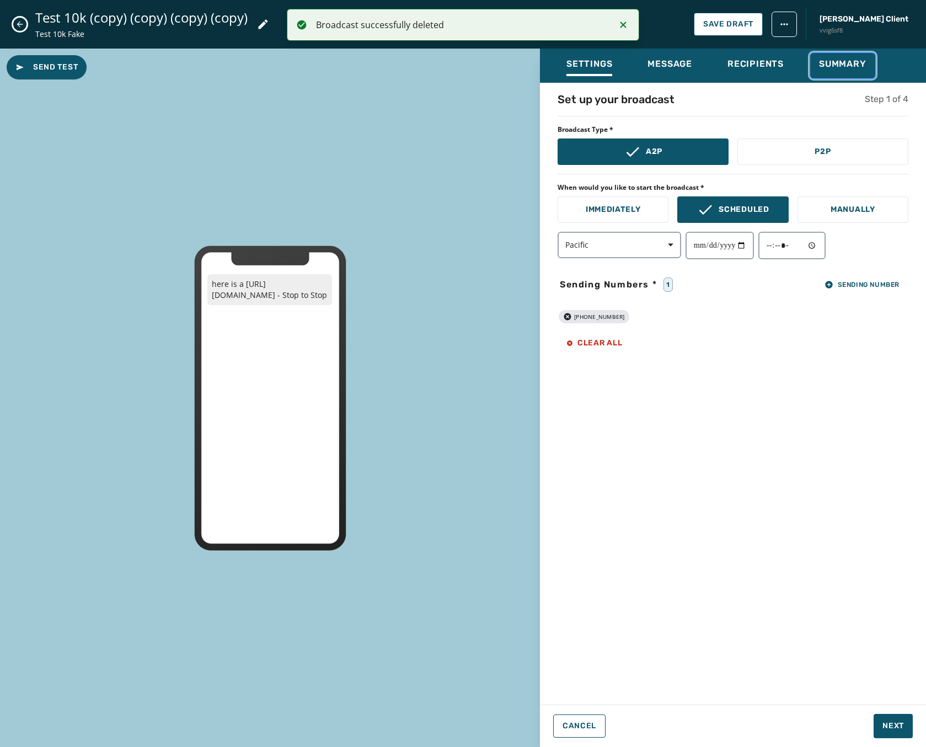
click at [852, 60] on span "Summary" at bounding box center [842, 63] width 47 height 11
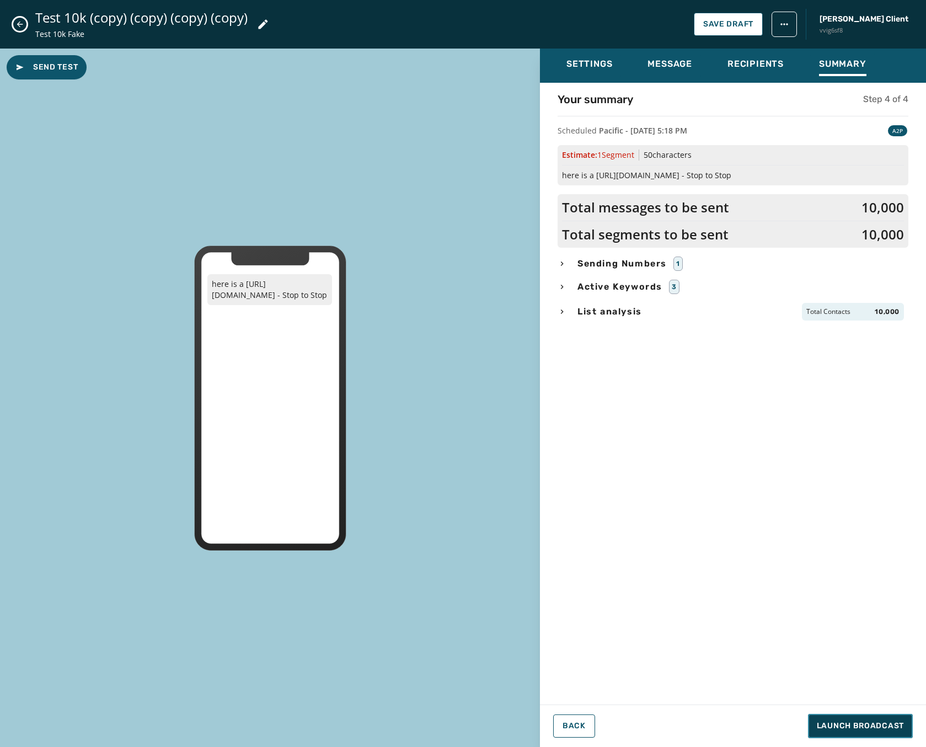
click at [841, 719] on button "Launch Broadcast" at bounding box center [860, 726] width 105 height 24
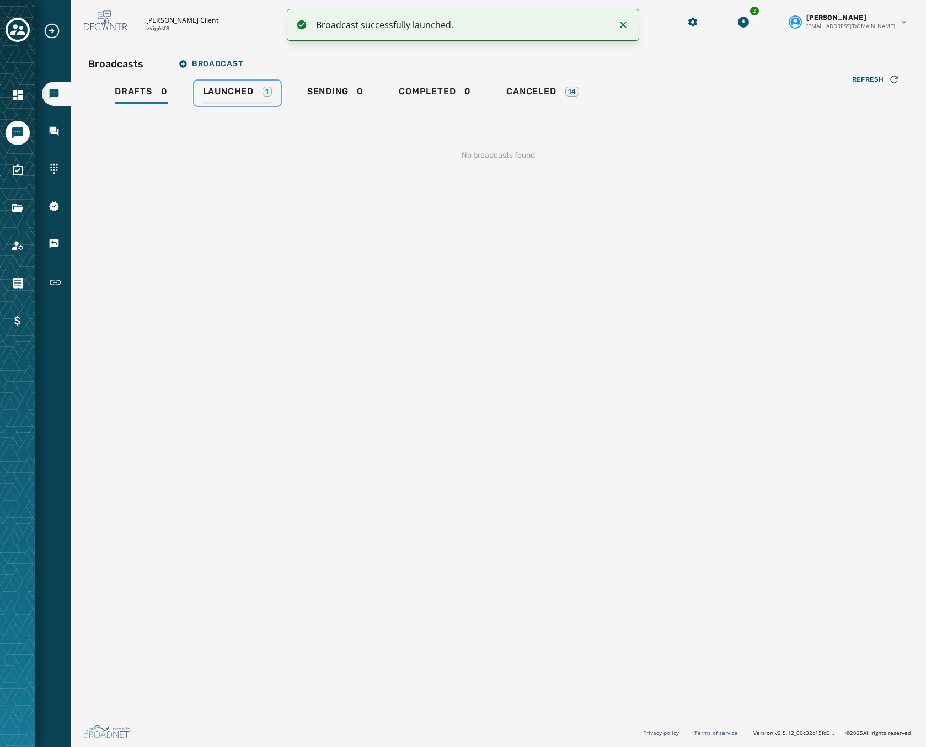
click at [232, 93] on span "Launched" at bounding box center [228, 91] width 51 height 11
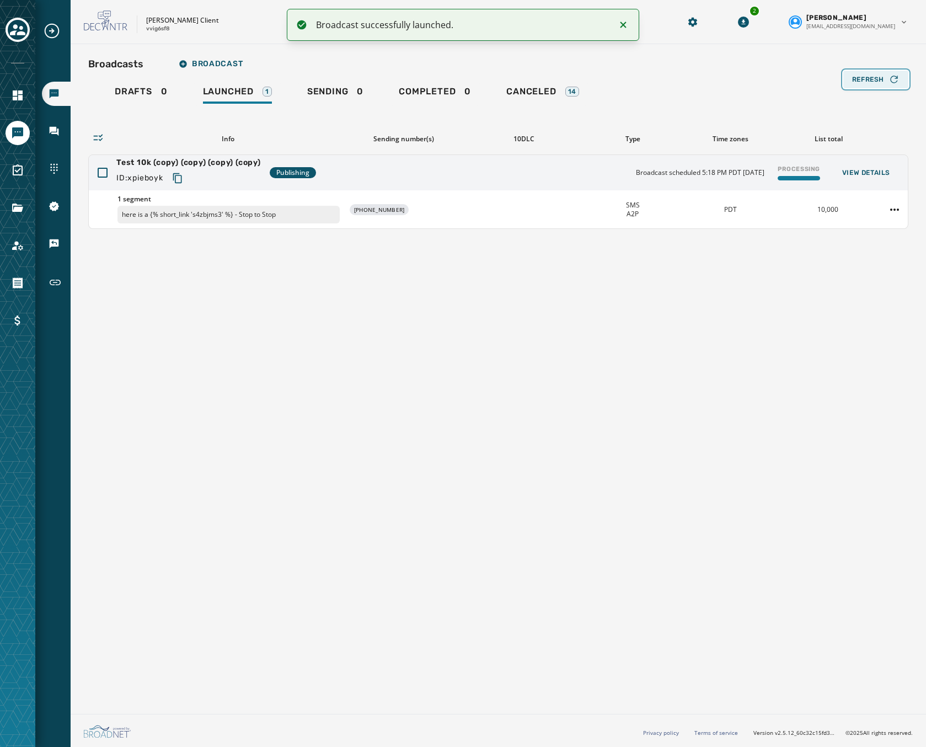
click at [883, 72] on button "Refresh" at bounding box center [875, 80] width 65 height 18
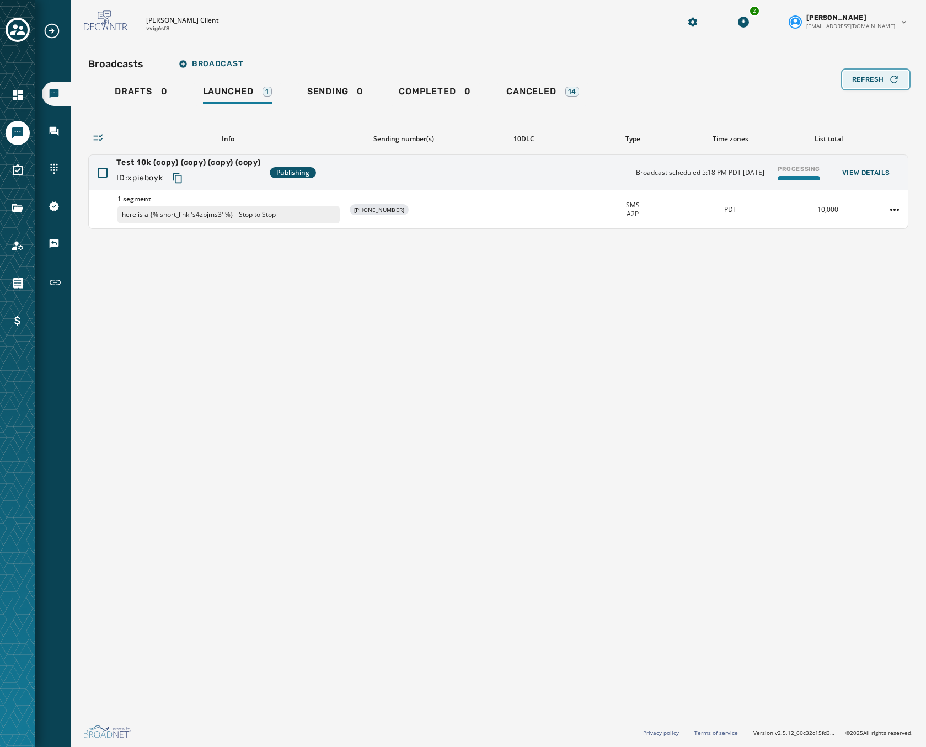
click at [863, 77] on span "Refresh" at bounding box center [868, 79] width 32 height 9
click at [869, 78] on span "Refresh" at bounding box center [868, 79] width 32 height 9
click at [872, 76] on span "Refresh" at bounding box center [868, 79] width 32 height 9
click at [889, 74] on icon "button" at bounding box center [894, 79] width 11 height 11
click at [889, 81] on icon "button" at bounding box center [894, 79] width 11 height 11
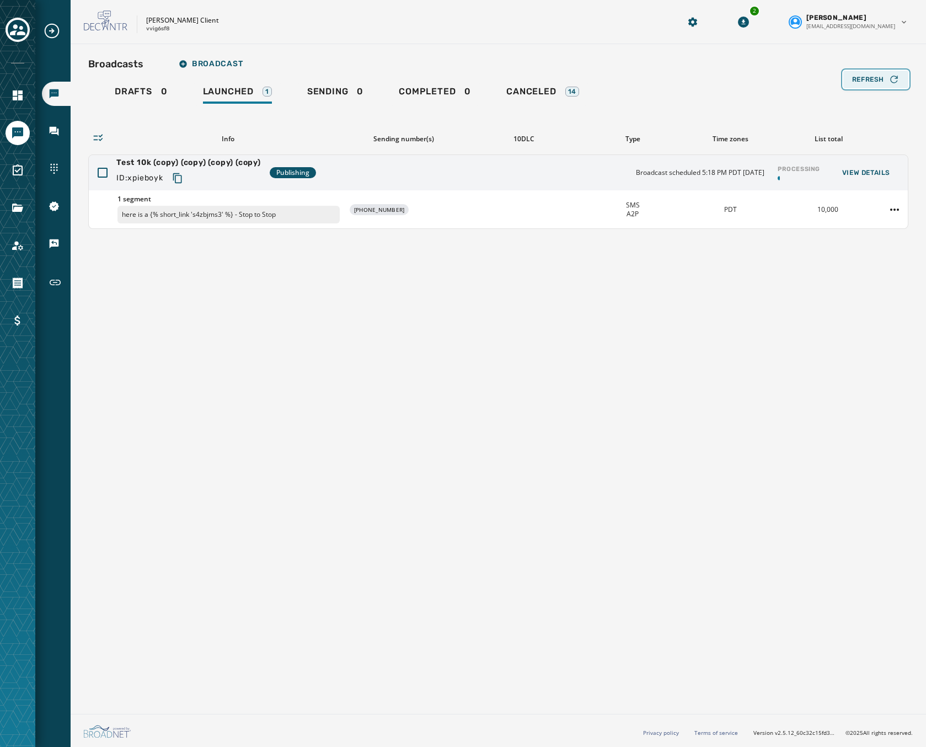
click at [865, 77] on span "Refresh" at bounding box center [868, 79] width 32 height 9
click at [869, 77] on span "Refresh" at bounding box center [868, 79] width 32 height 9
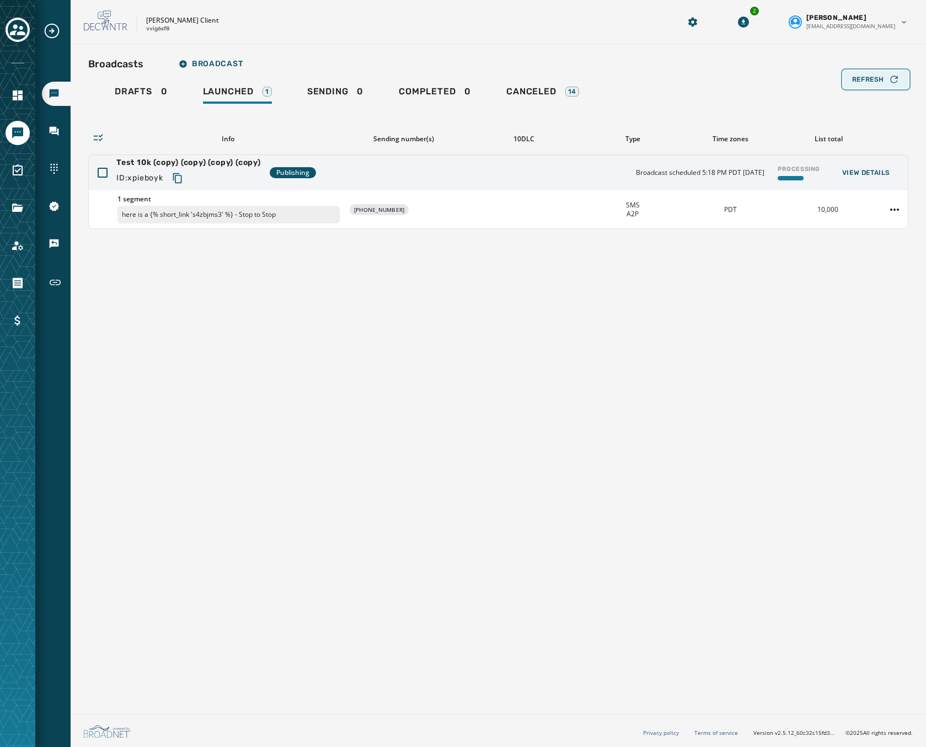
click at [868, 80] on span "Refresh" at bounding box center [868, 79] width 32 height 9
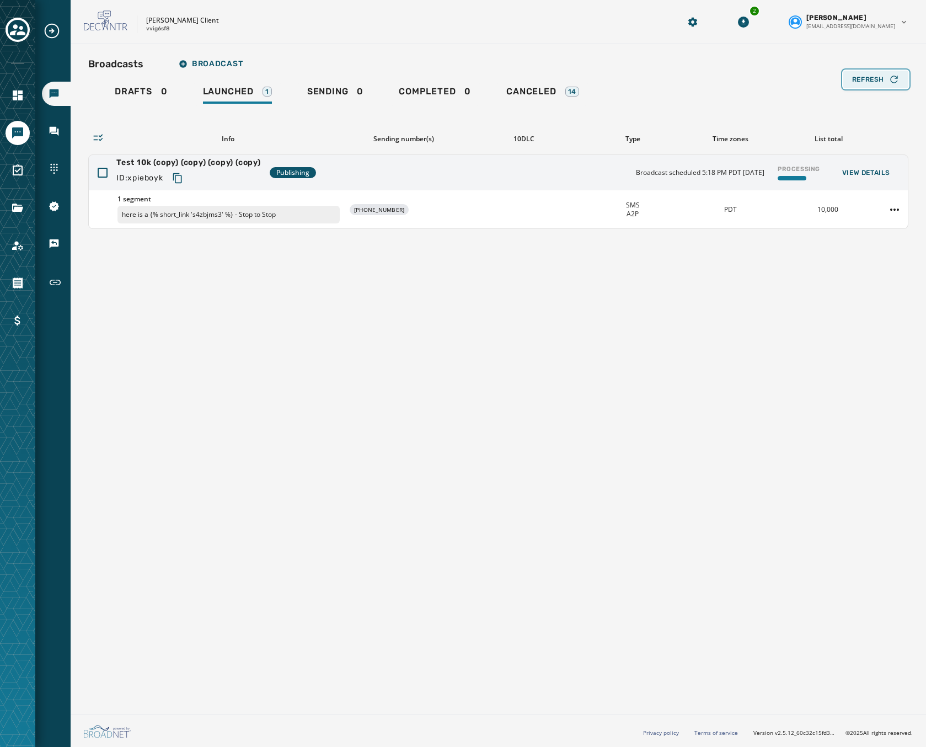
click at [868, 80] on span "Refresh" at bounding box center [868, 79] width 32 height 9
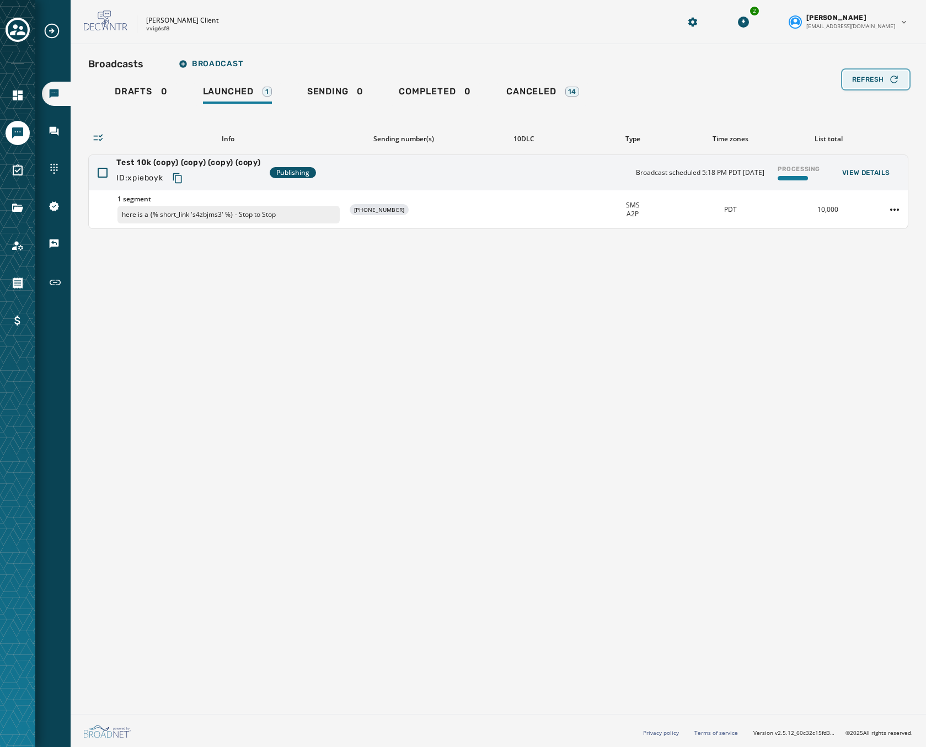
click at [868, 80] on span "Refresh" at bounding box center [868, 79] width 32 height 9
click at [875, 80] on span "Refresh" at bounding box center [868, 79] width 32 height 9
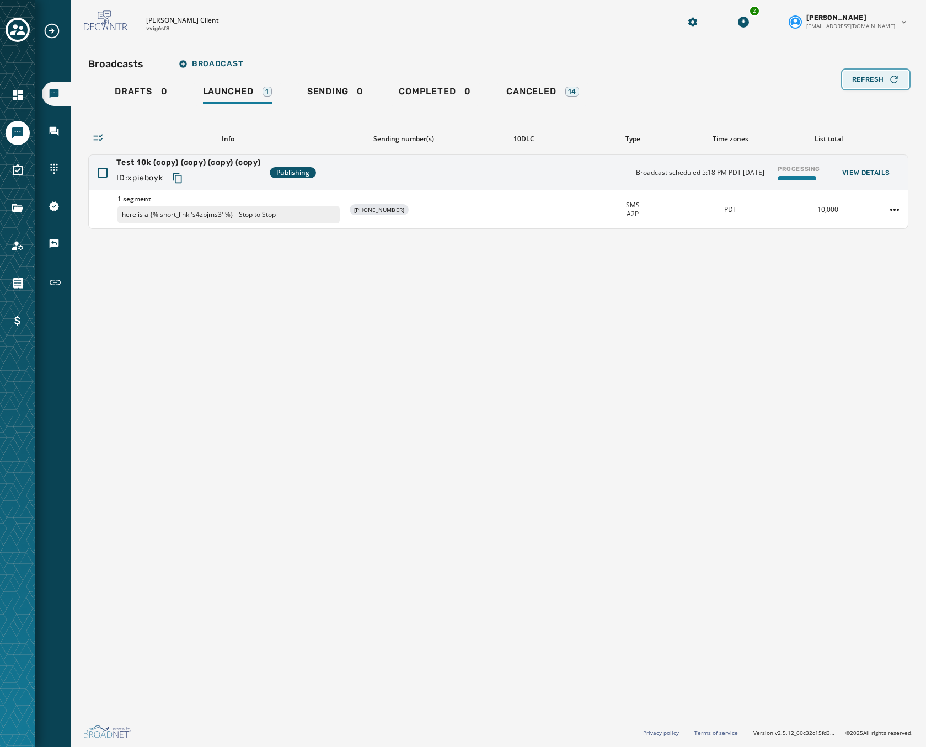
click at [875, 80] on span "Refresh" at bounding box center [868, 79] width 32 height 9
click at [861, 75] on span "Refresh" at bounding box center [868, 79] width 32 height 9
click at [23, 27] on icon "Toggle account select drawer" at bounding box center [17, 29] width 15 height 15
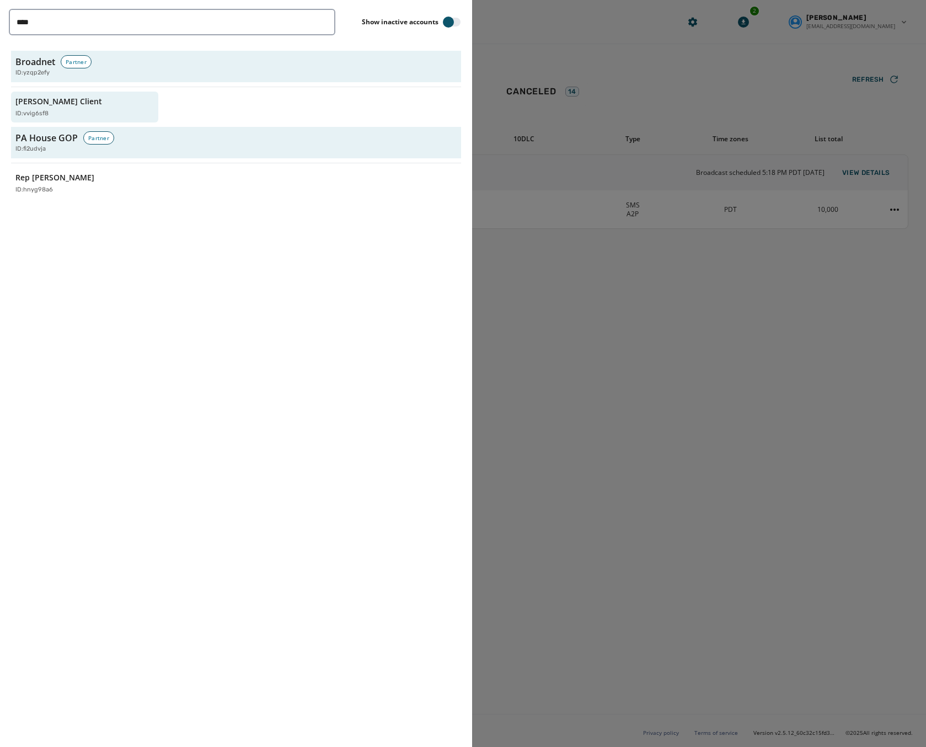
click at [611, 329] on div at bounding box center [463, 373] width 926 height 747
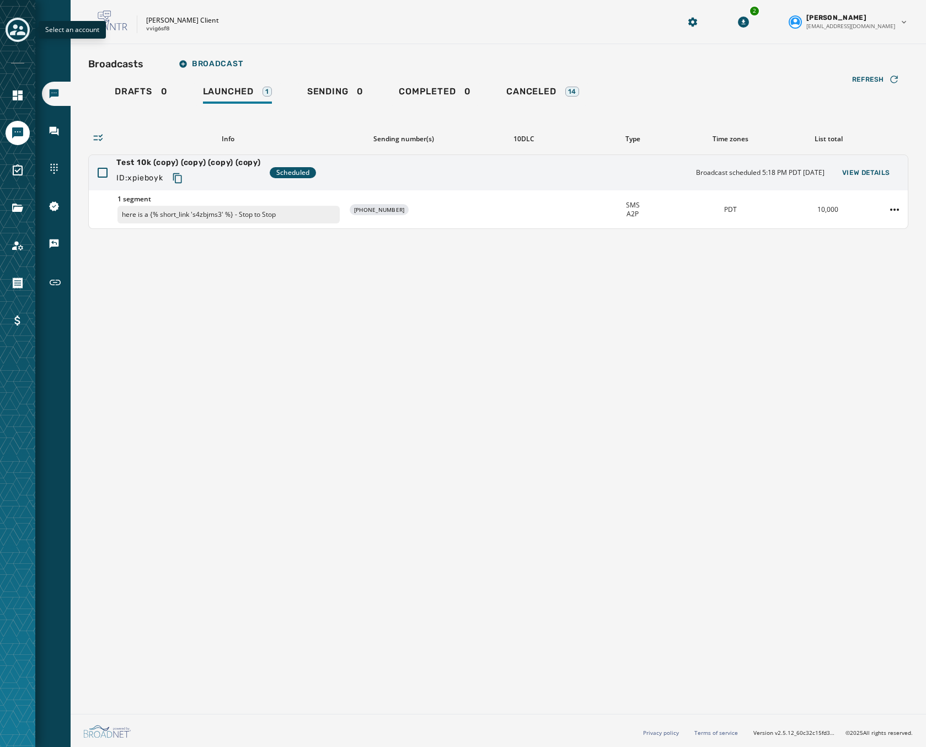
click at [14, 28] on icon "Toggle account select drawer" at bounding box center [17, 29] width 15 height 11
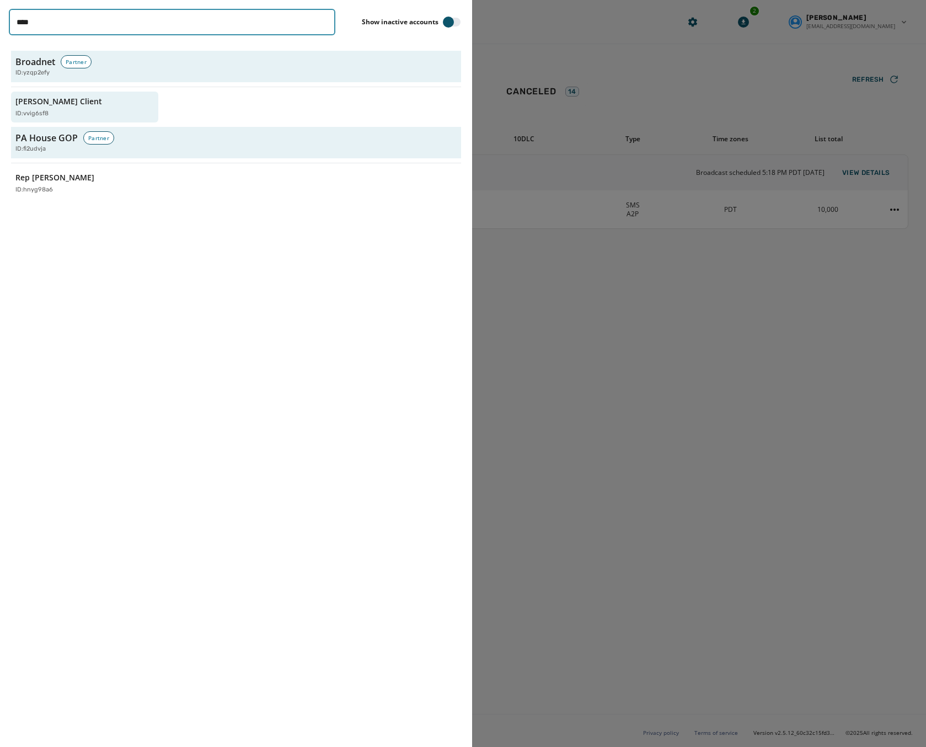
click at [324, 22] on input "****" at bounding box center [172, 22] width 327 height 26
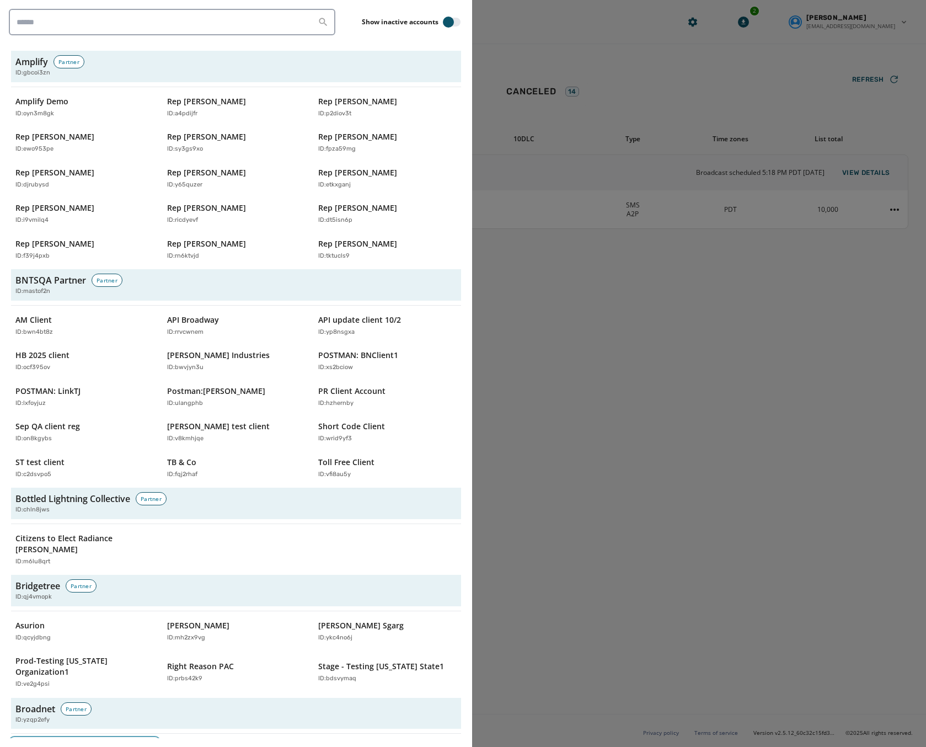
click at [91, 738] on button "Broadnet Demo ID: rbwave8h" at bounding box center [84, 753] width 147 height 31
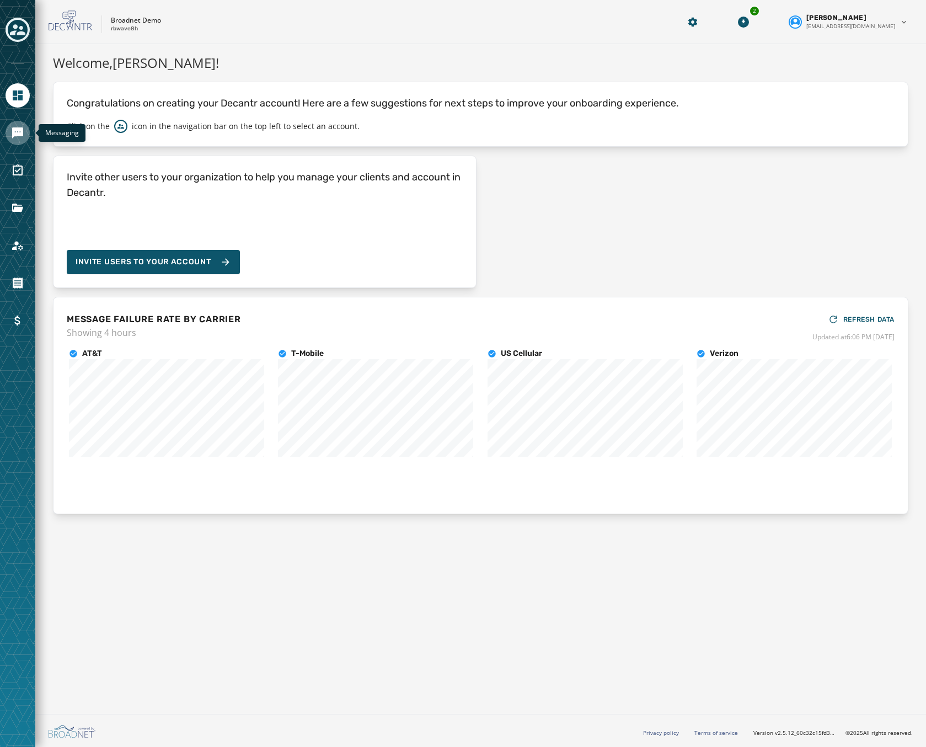
click at [20, 125] on link "Navigate to Messaging" at bounding box center [18, 133] width 24 height 24
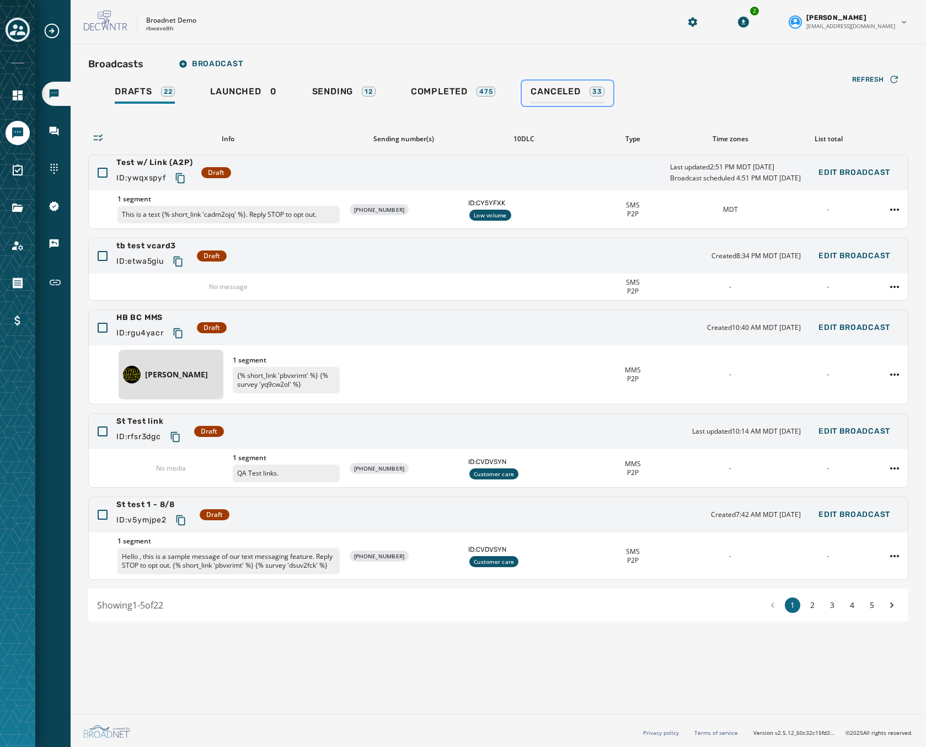
click at [572, 92] on span "Canceled" at bounding box center [556, 91] width 50 height 11
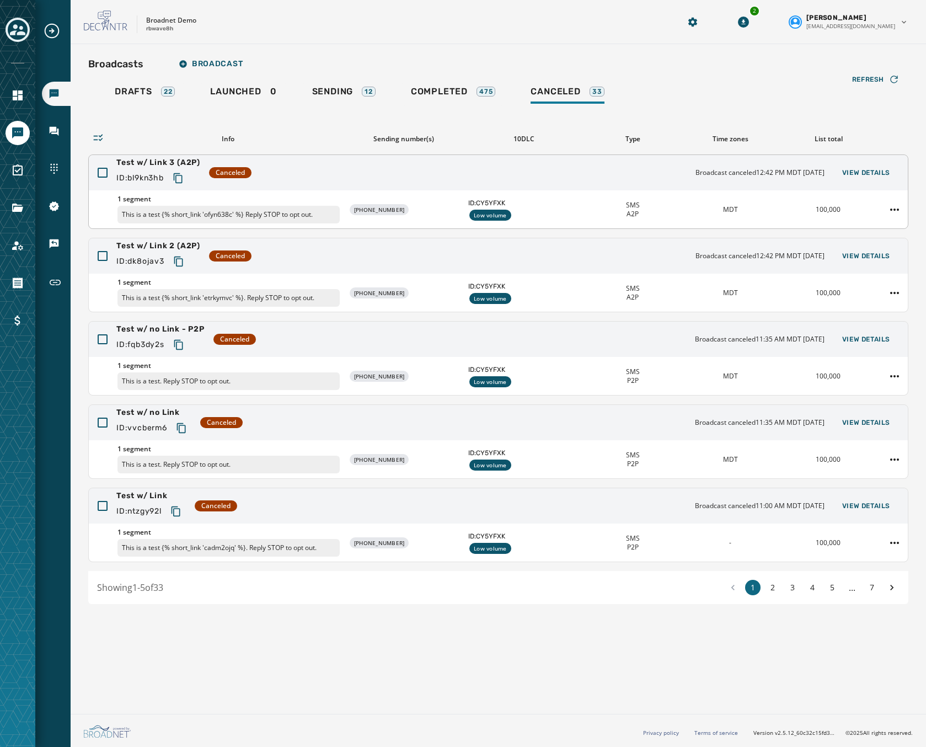
click at [450, 182] on div "Test w/ Link 3 (A2P) ID: bl9kn3hb Canceled Broadcast canceled 12:42 PM MDT Sept…" at bounding box center [498, 172] width 819 height 35
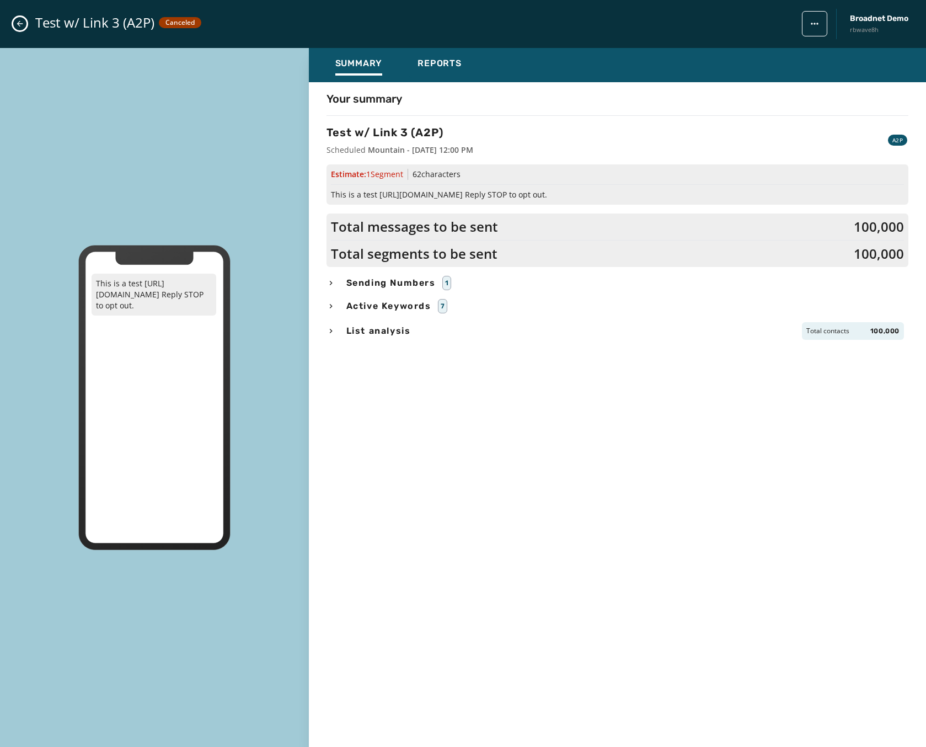
click at [25, 30] on div "Test w/ Link 3 (A2P) Canceled Broadnet Demo rbwave8h" at bounding box center [463, 24] width 926 height 48
click at [17, 25] on button "Close admin drawer" at bounding box center [19, 23] width 13 height 13
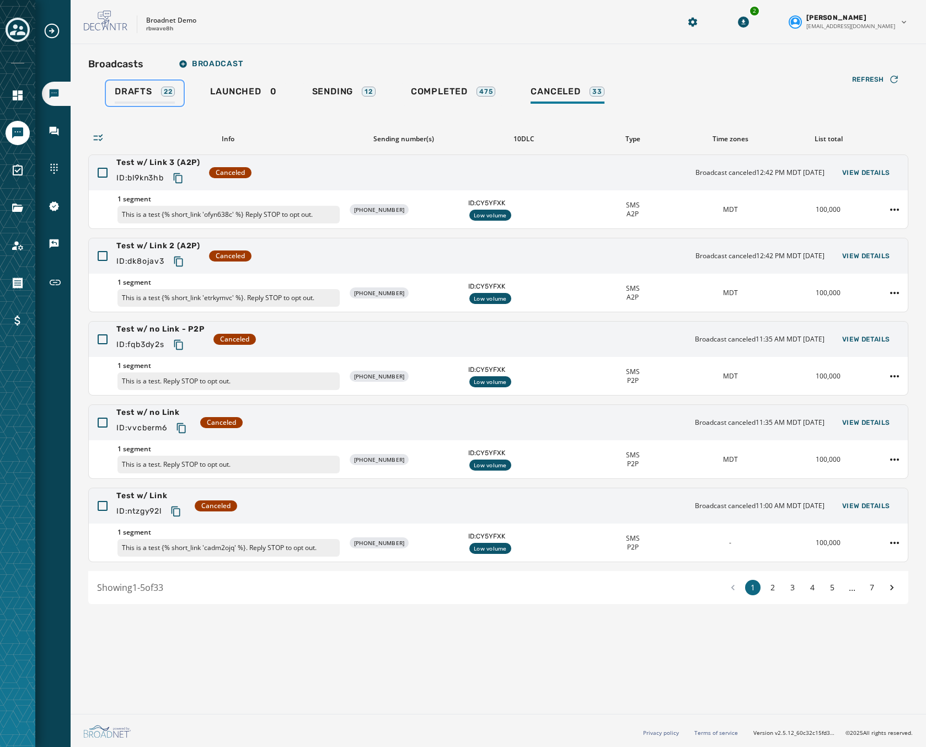
click at [140, 104] on link "Drafts 22" at bounding box center [145, 93] width 78 height 25
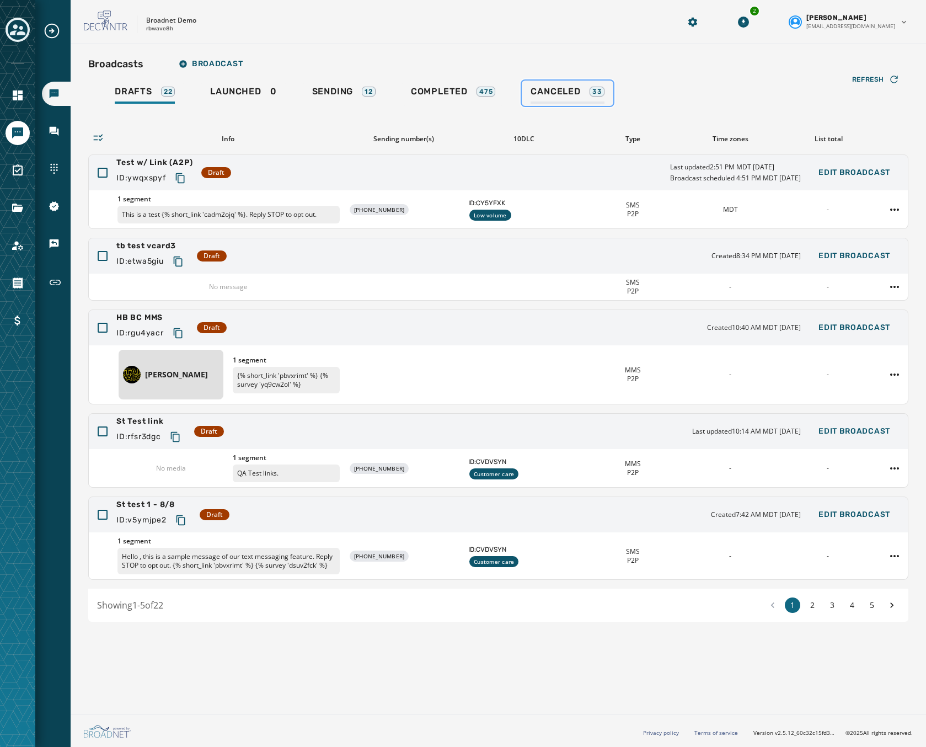
click at [569, 87] on span "Canceled" at bounding box center [556, 91] width 50 height 11
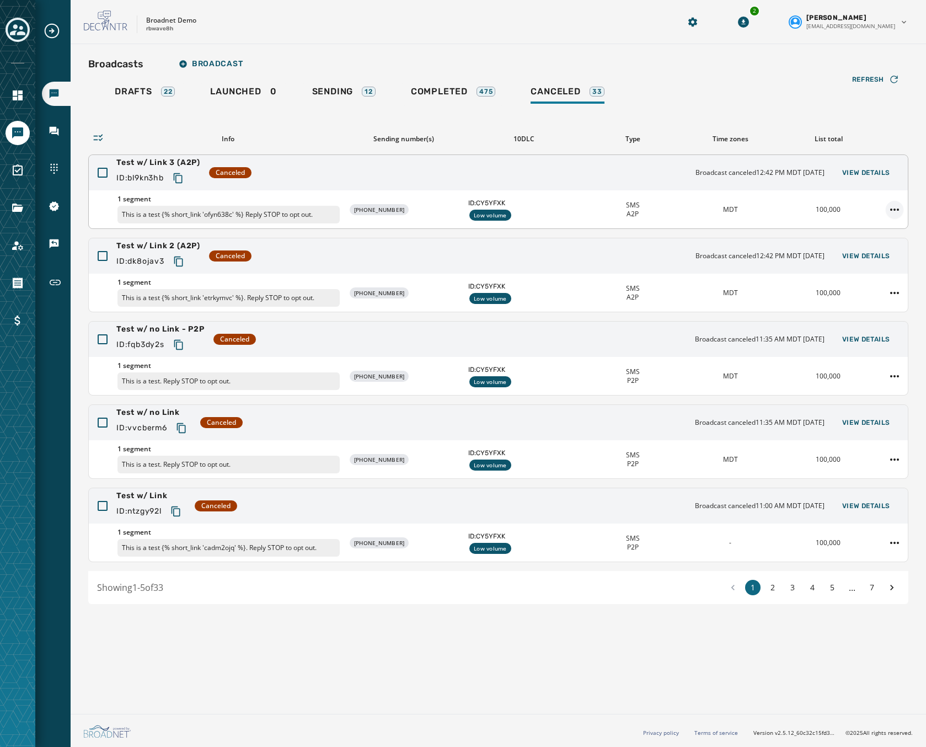
click at [895, 210] on html "Broadcasts Inbox Sending Numbers 10DLC Registration Keywords & Responders Short…" at bounding box center [463, 373] width 926 height 747
click at [869, 225] on div "Duplicate Broadcast" at bounding box center [864, 227] width 80 height 18
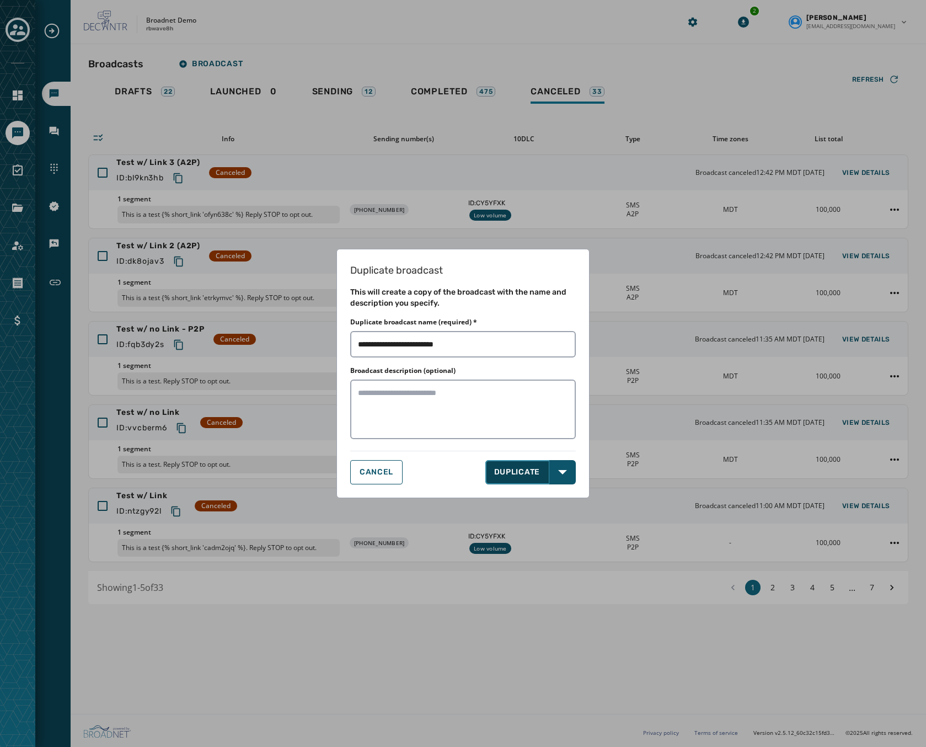
click at [506, 471] on button "DUPLICATE" at bounding box center [517, 472] width 65 height 24
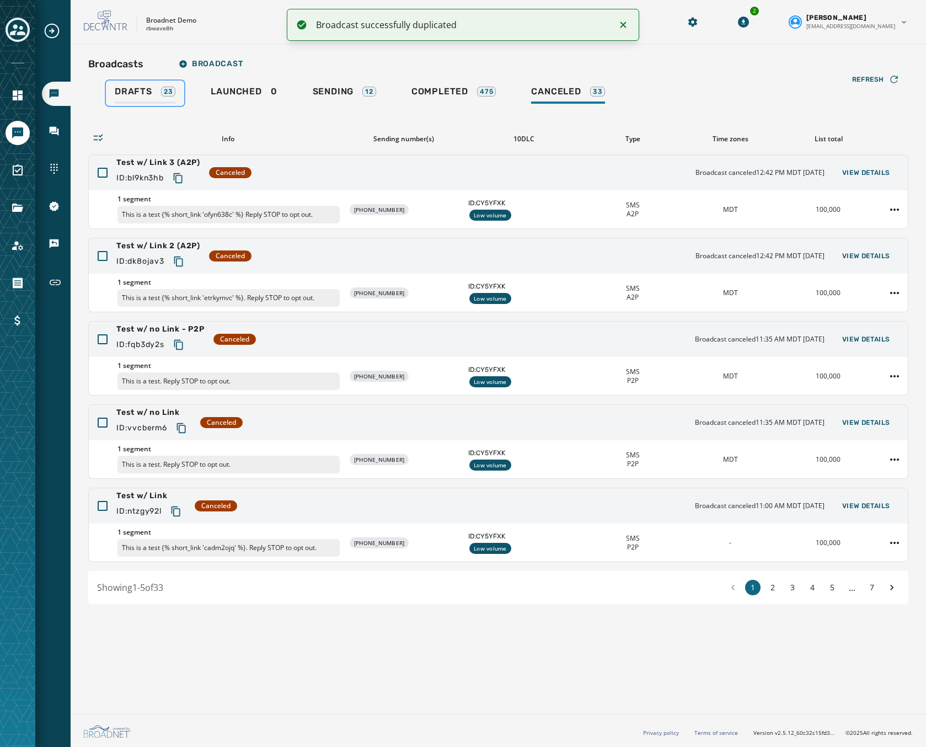
click at [145, 100] on div "Drafts 23" at bounding box center [145, 95] width 61 height 18
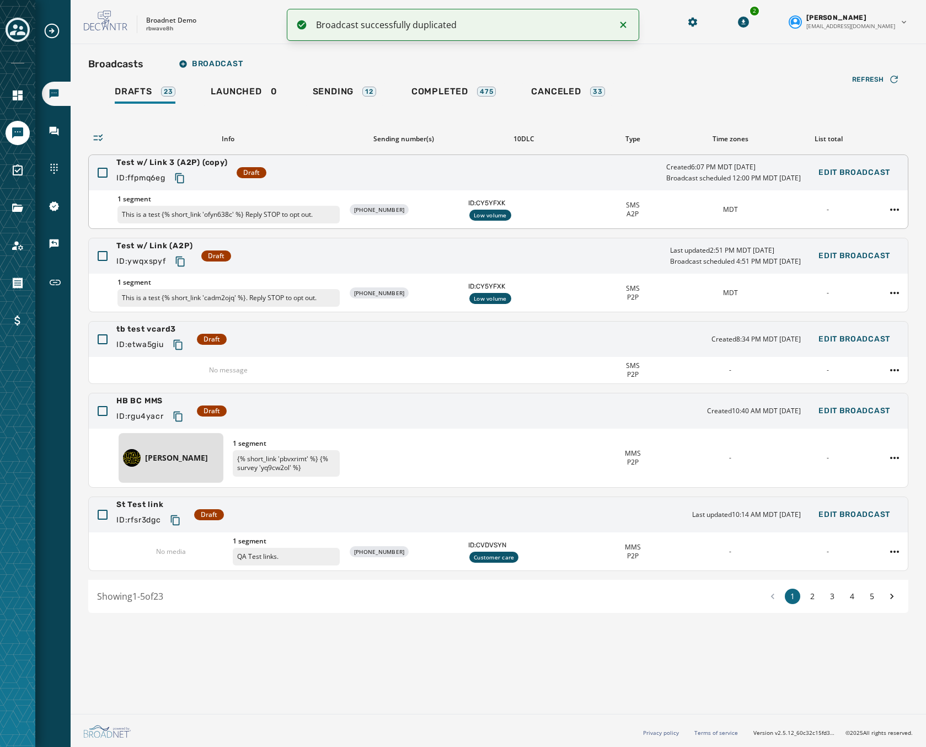
click at [371, 173] on div "Test w/ Link 3 (A2P) (copy) ID: ffpmq6eg Draft Created 6:07 PM MDT September 26…" at bounding box center [498, 172] width 819 height 35
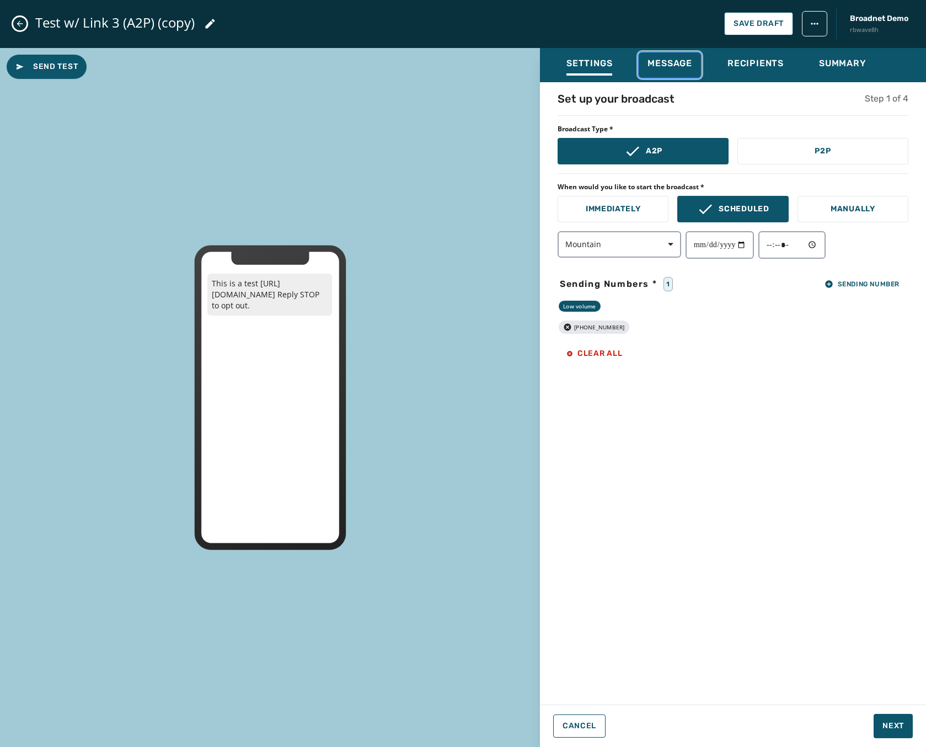
click at [674, 60] on span "Message" at bounding box center [670, 63] width 45 height 11
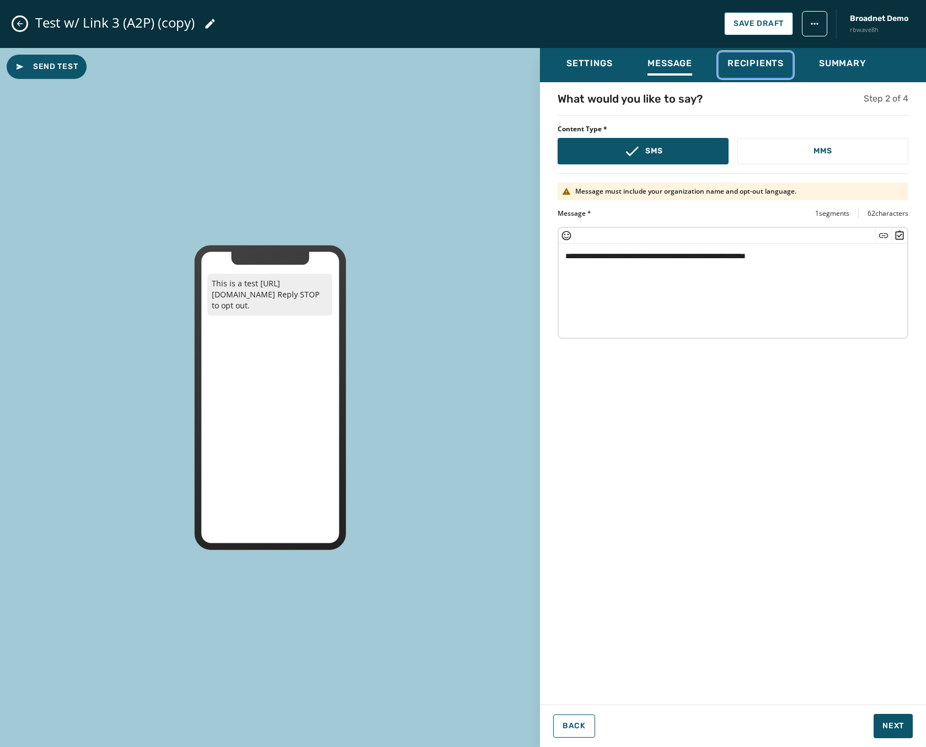
click at [748, 63] on span "Recipients" at bounding box center [756, 63] width 56 height 11
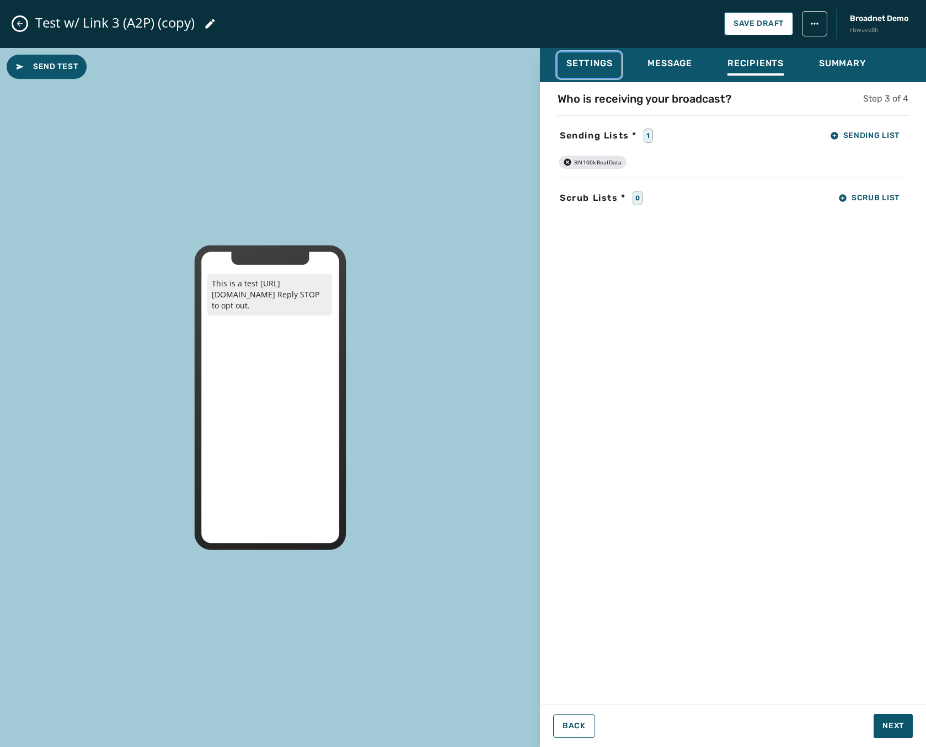
click at [594, 64] on span "Settings" at bounding box center [590, 63] width 46 height 11
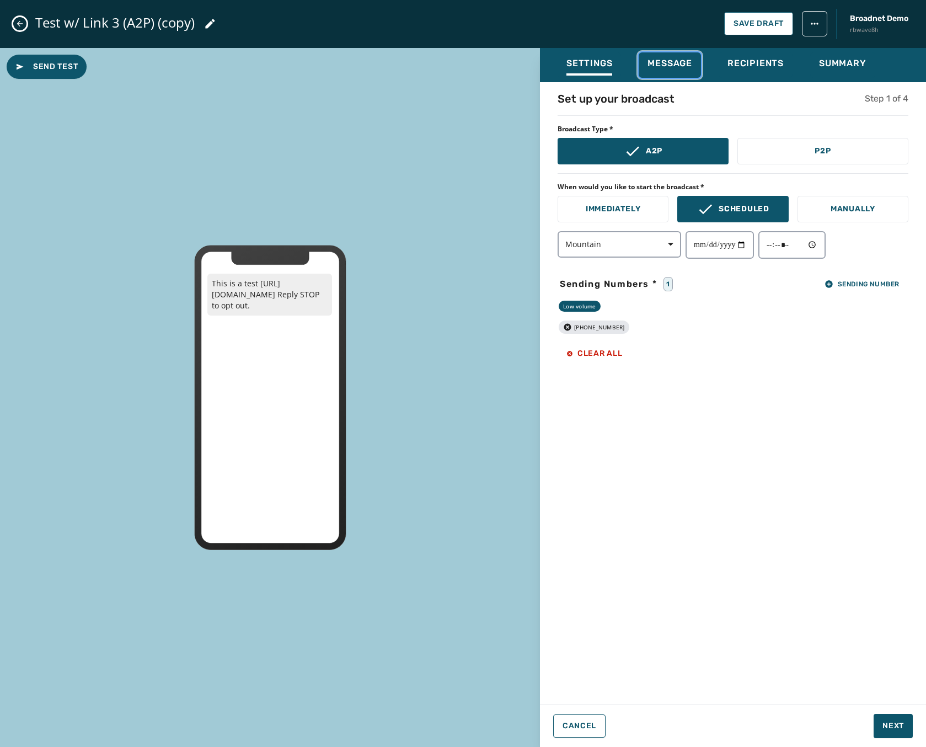
click at [664, 67] on span "Message" at bounding box center [670, 63] width 45 height 11
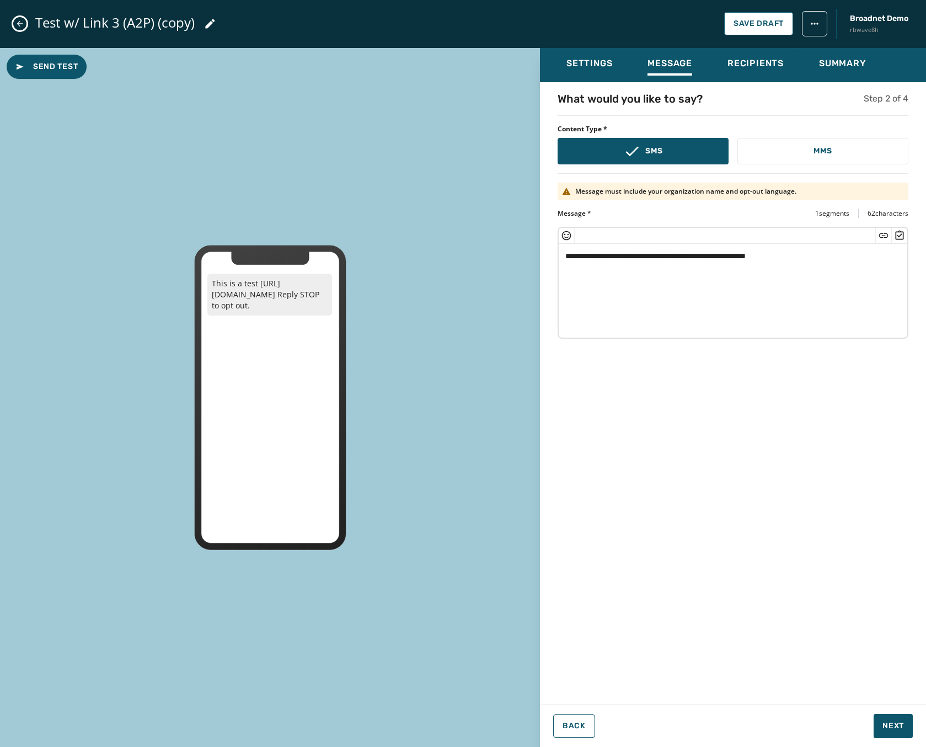
click at [19, 27] on icon "Close admin drawer" at bounding box center [19, 23] width 9 height 9
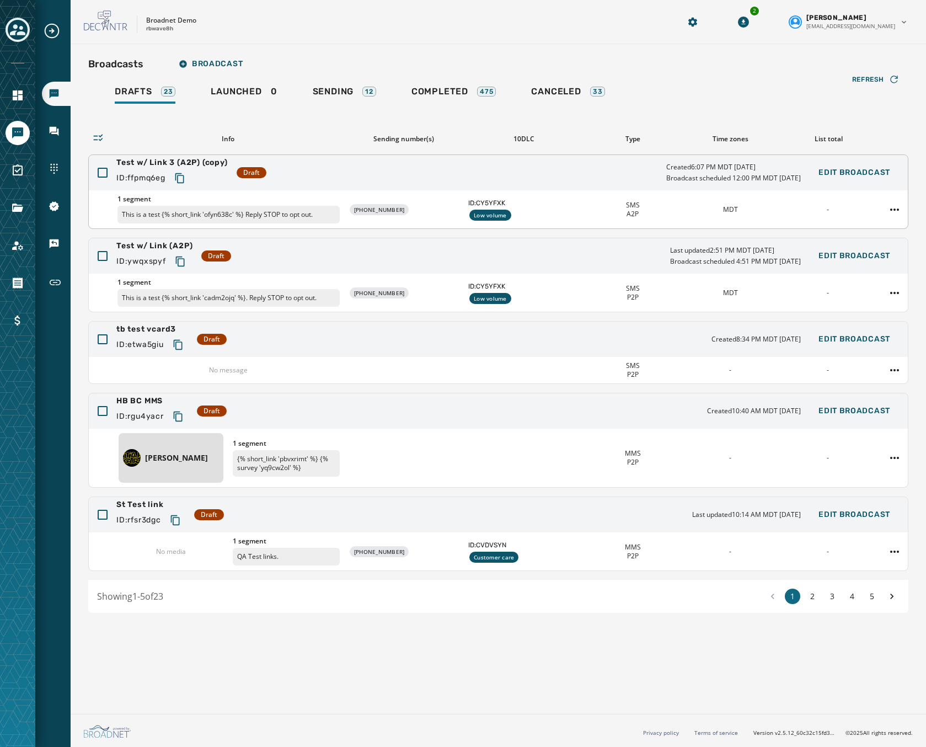
click at [398, 166] on div "Test w/ Link 3 (A2P) (copy) ID: ffpmq6eg Draft Created 6:07 PM MDT September 26…" at bounding box center [498, 172] width 819 height 35
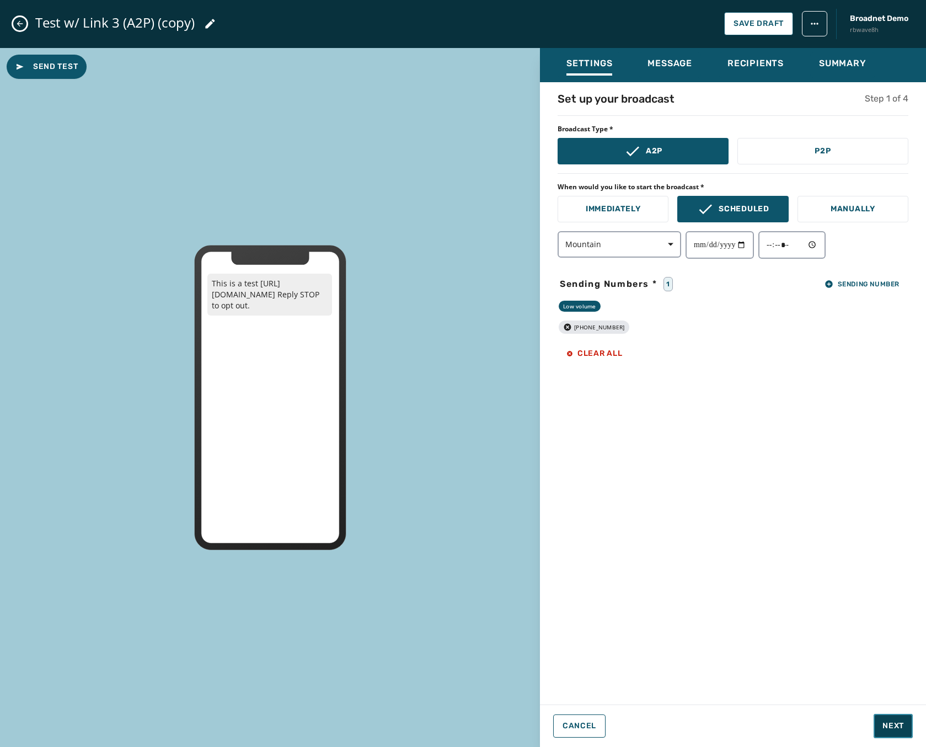
click at [879, 717] on button "Next" at bounding box center [893, 726] width 39 height 24
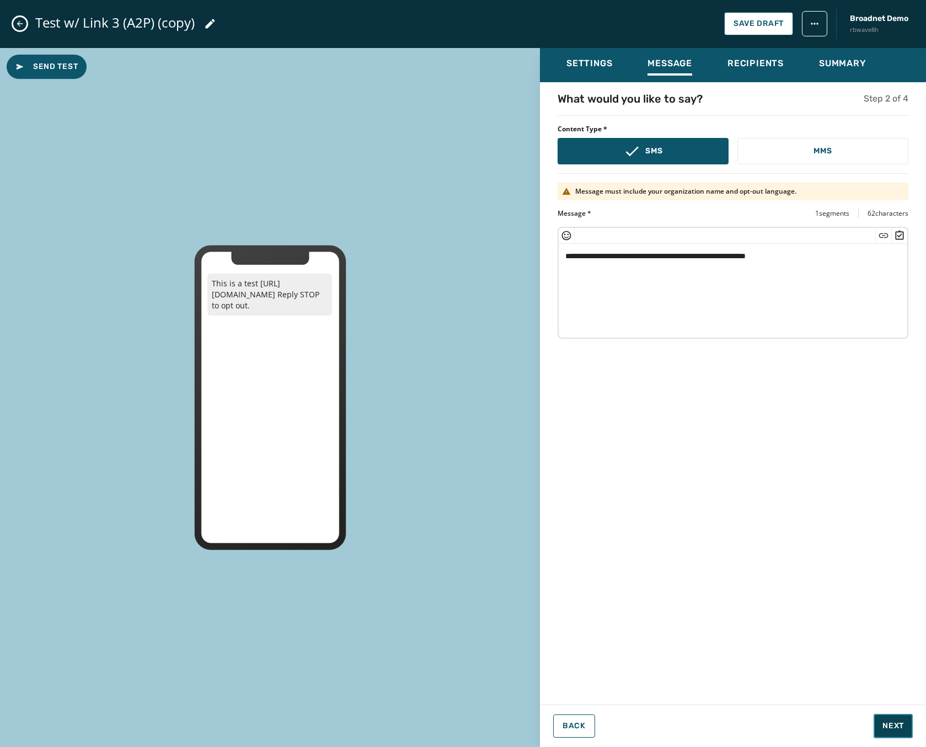
click at [888, 724] on span "Next" at bounding box center [894, 725] width 22 height 11
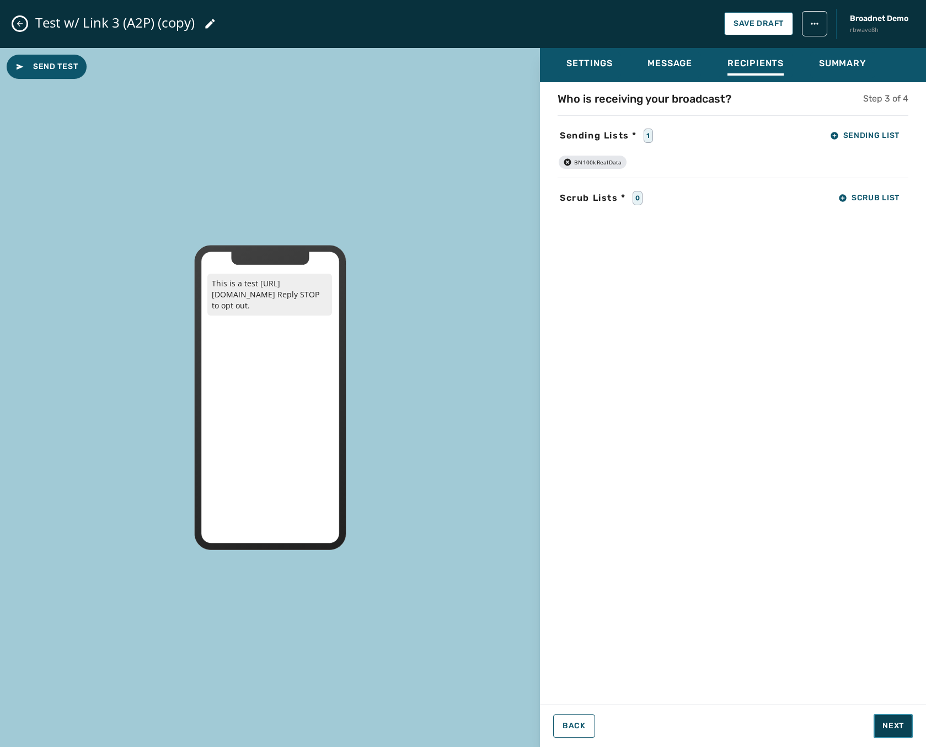
click at [888, 724] on span "Next" at bounding box center [894, 725] width 22 height 11
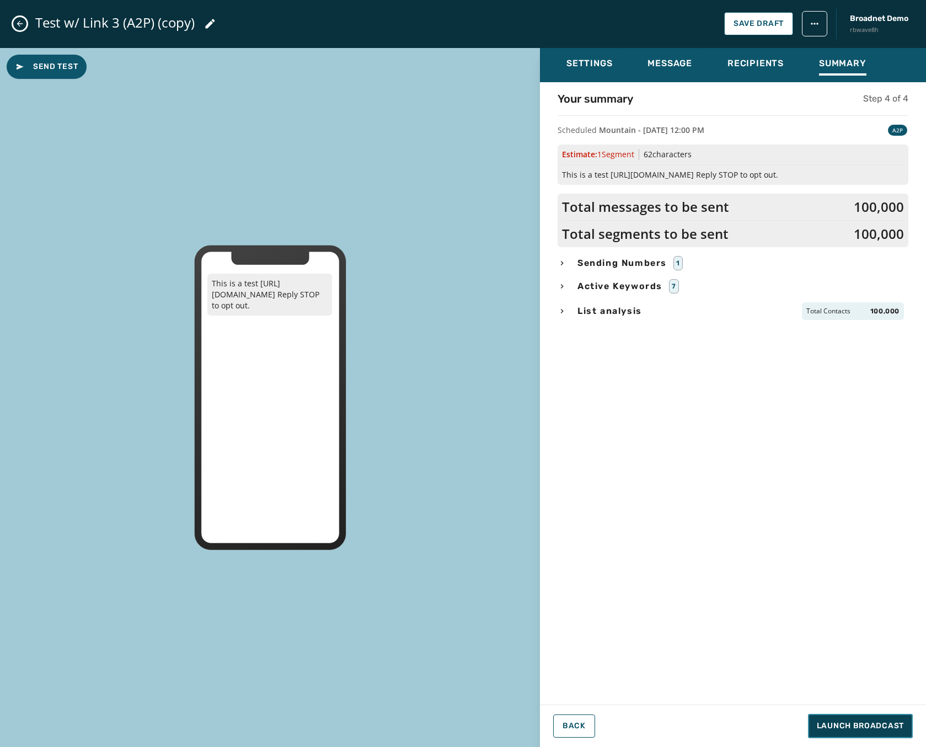
click at [848, 728] on span "Launch Broadcast" at bounding box center [860, 725] width 87 height 11
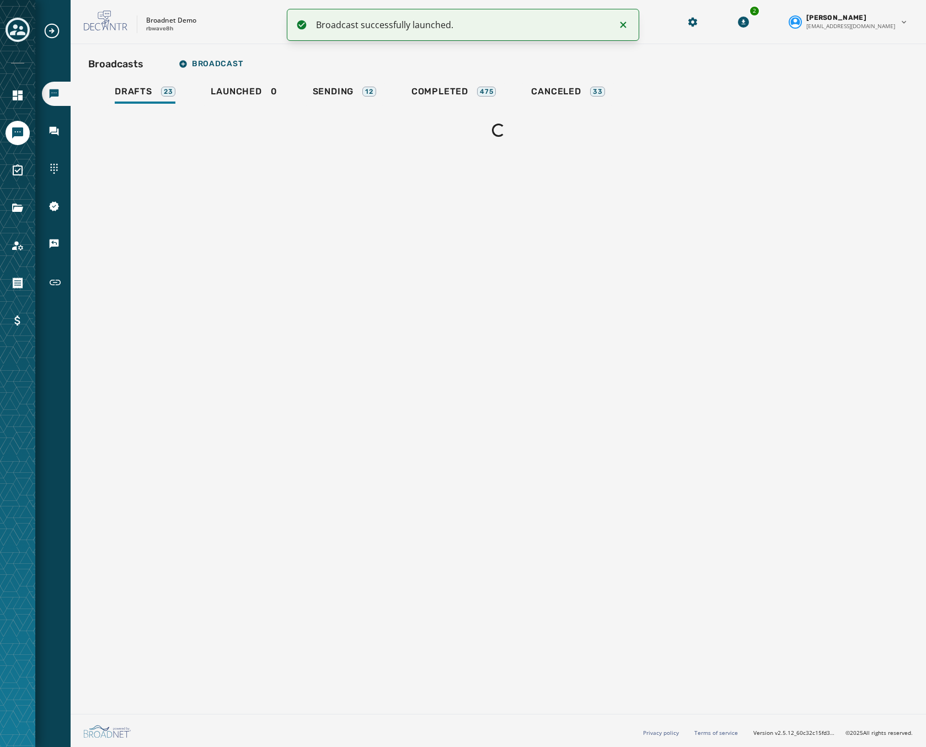
click at [323, 124] on div "Loading..." at bounding box center [498, 123] width 820 height 35
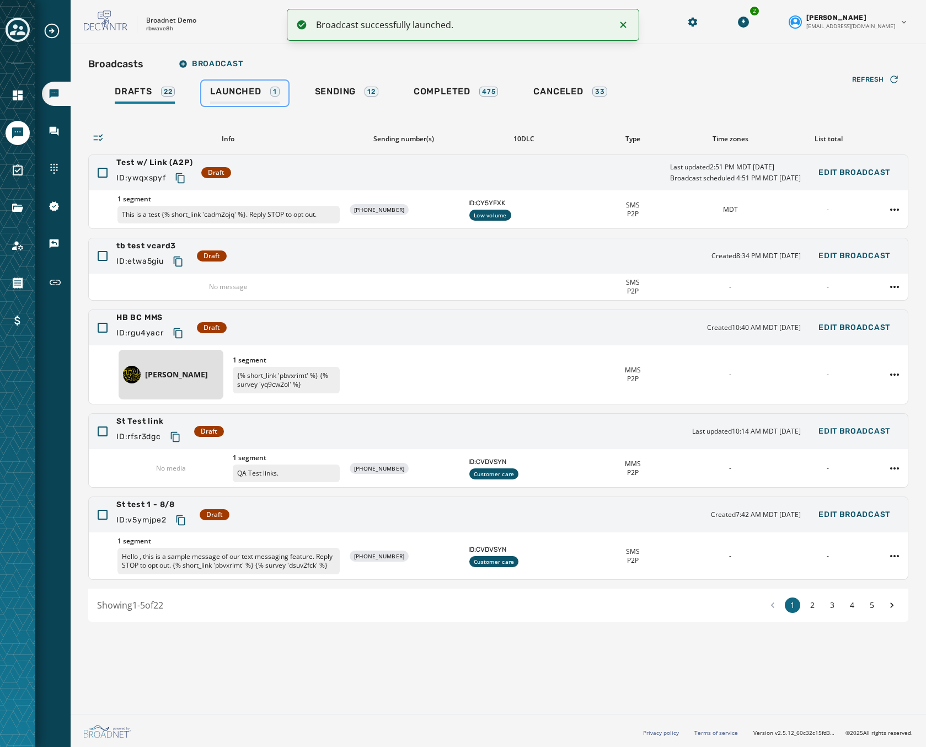
click at [243, 84] on link "Launched 1" at bounding box center [244, 93] width 87 height 25
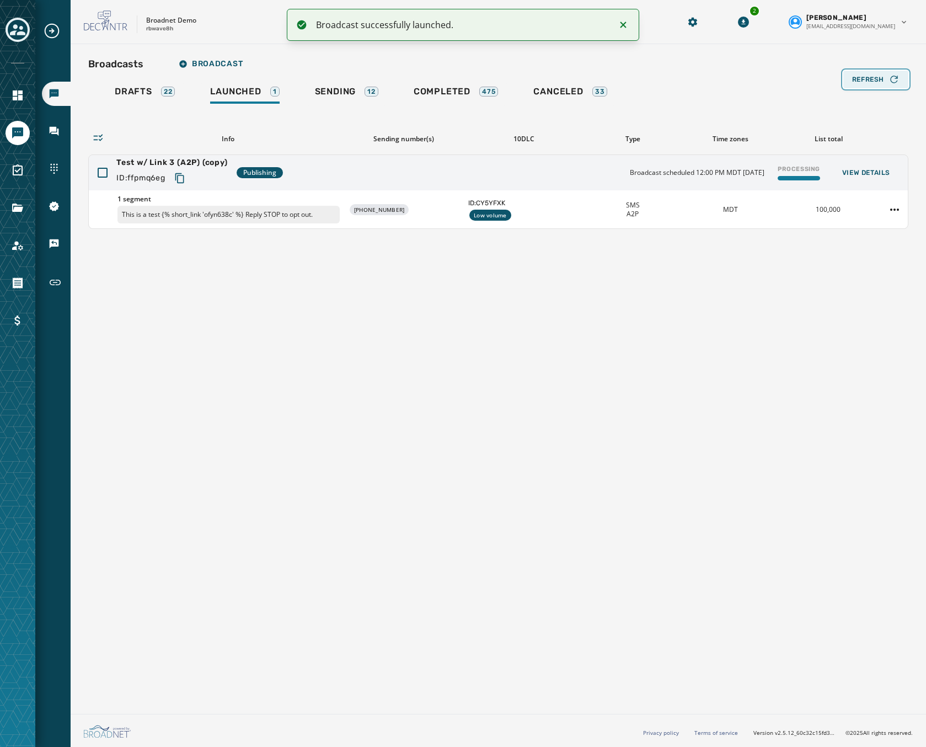
click at [865, 84] on div "Refresh" at bounding box center [875, 79] width 47 height 11
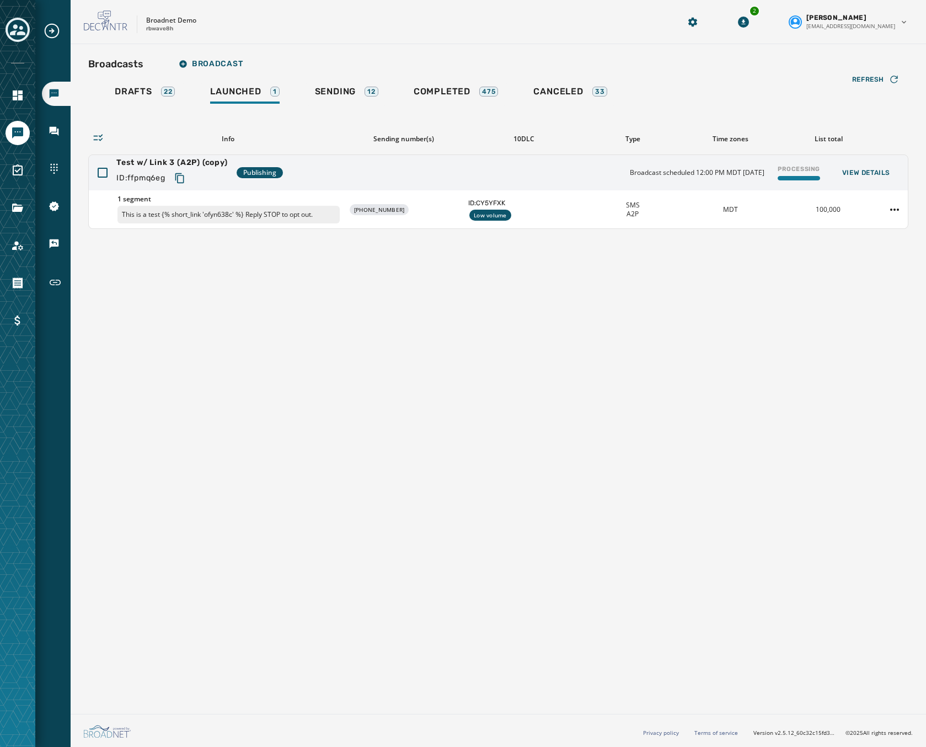
click at [895, 66] on div "Broadcasts Broadcast" at bounding box center [498, 64] width 820 height 22
click at [889, 84] on icon "button" at bounding box center [894, 79] width 11 height 11
click at [886, 87] on button "Refresh" at bounding box center [875, 80] width 65 height 18
click at [875, 72] on button "Refresh" at bounding box center [875, 80] width 65 height 18
click at [202, 316] on div "Broadcasts Broadcast Drafts 22 Launched 1 Sending 12 Completed 475 Canceled 33 …" at bounding box center [499, 376] width 856 height 665
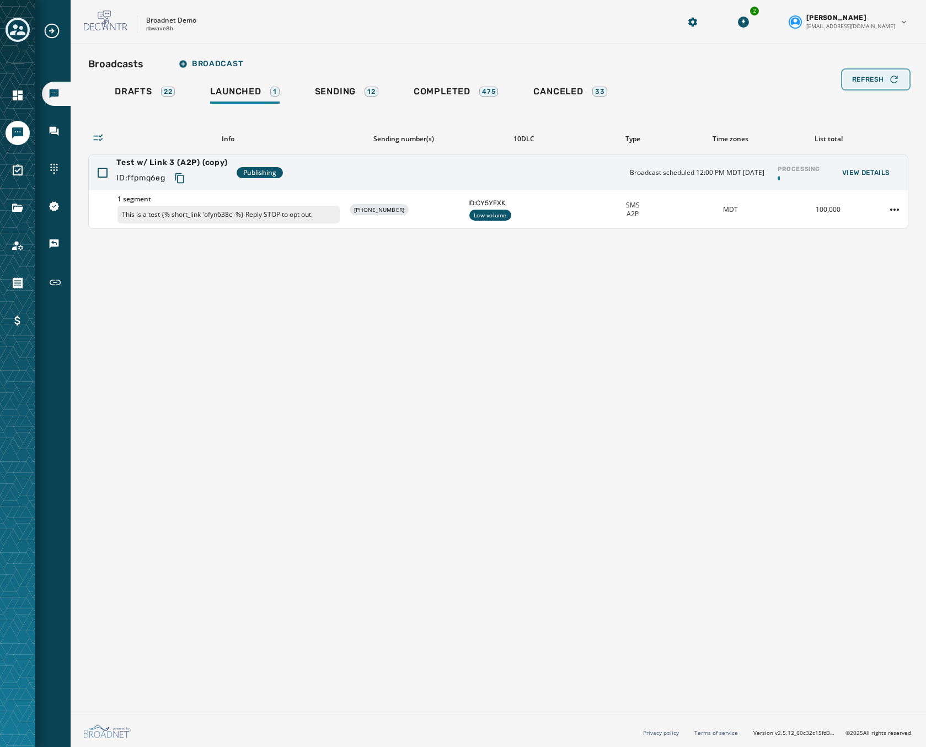
click at [867, 77] on span "Refresh" at bounding box center [868, 79] width 32 height 9
click at [144, 272] on div "Broadcasts Broadcast Drafts 22 Launched 1 Sending 12 Completed 475 Canceled 33 …" at bounding box center [499, 376] width 856 height 665
click at [876, 73] on button "Refresh" at bounding box center [875, 80] width 65 height 18
click at [206, 580] on div "Broadcasts Broadcast Drafts 22 Launched 1 Sending 12 Completed 475 Canceled 33 …" at bounding box center [499, 376] width 856 height 665
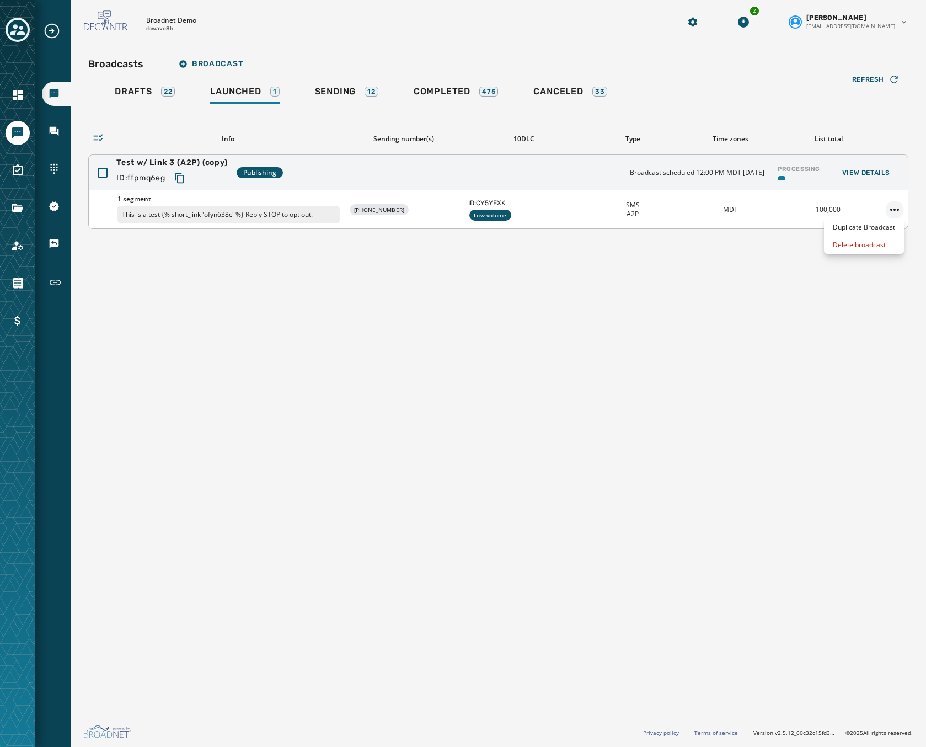
click at [887, 207] on html "Broadcasts Inbox Sending Numbers 10DLC Registration Keywords & Responders Short…" at bounding box center [463, 373] width 926 height 747
click at [864, 247] on div "Delete broadcast" at bounding box center [864, 245] width 80 height 18
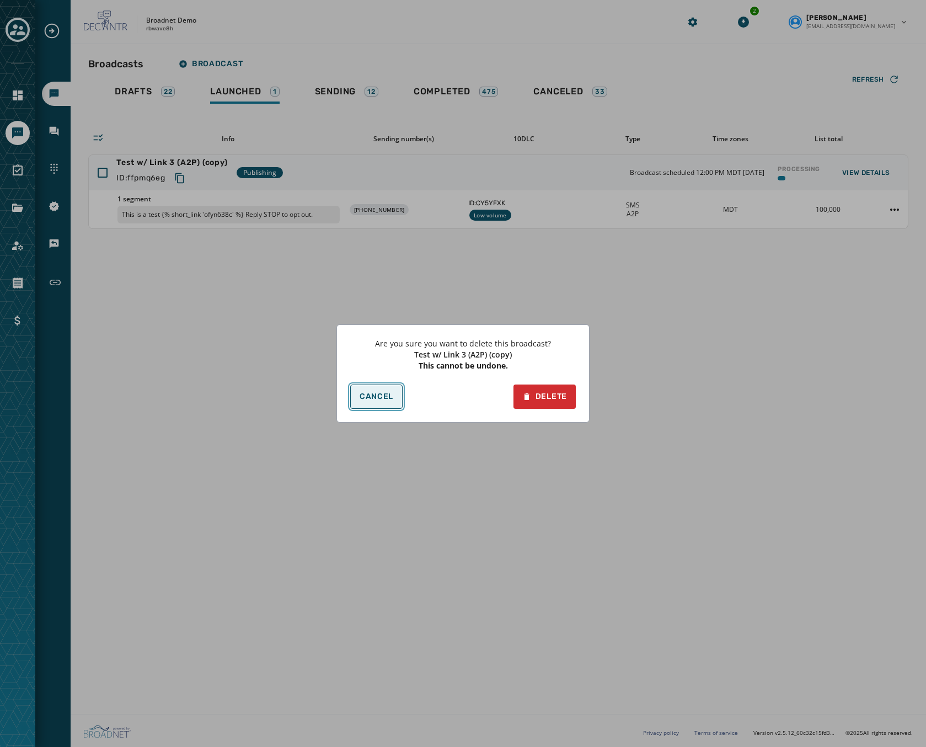
click at [383, 387] on button "Cancel" at bounding box center [376, 396] width 52 height 24
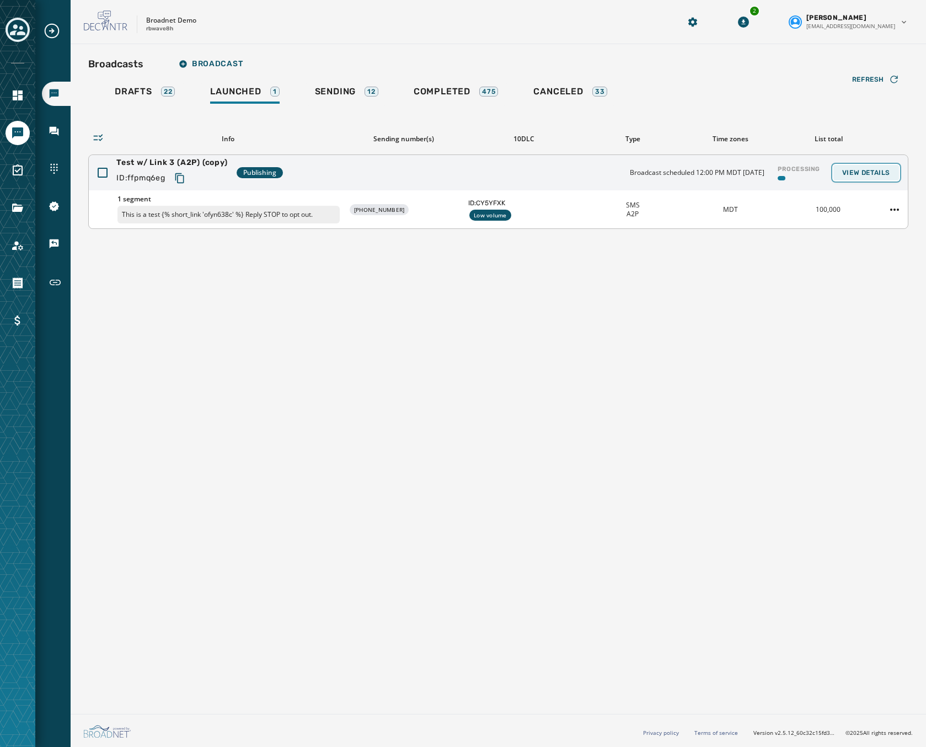
click at [861, 177] on button "View Details" at bounding box center [866, 172] width 66 height 15
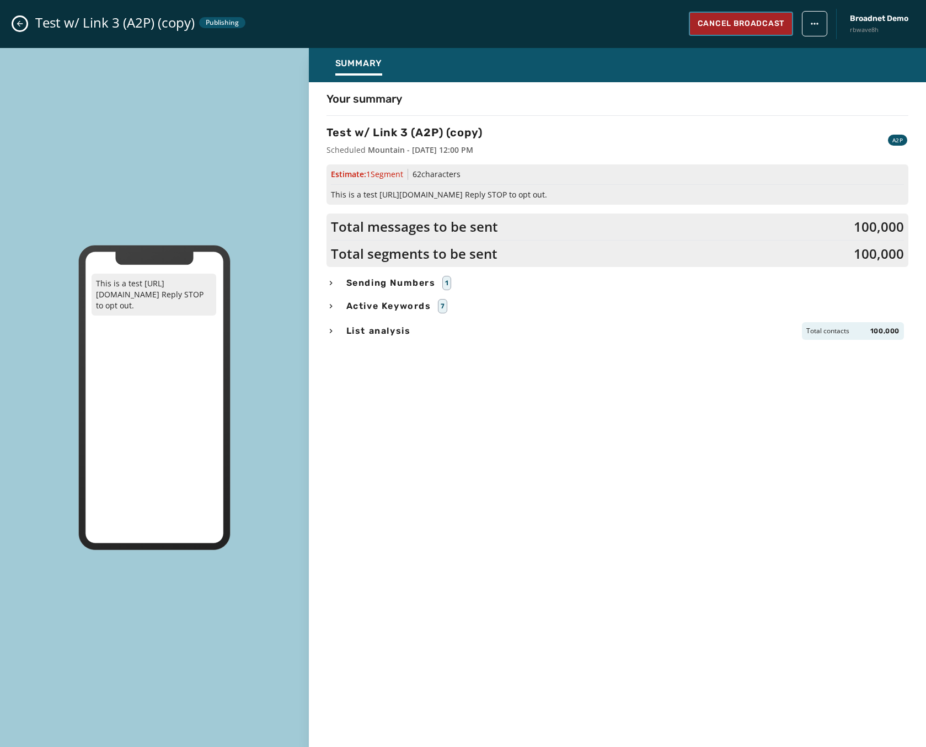
click at [758, 23] on span "Cancel Broadcast" at bounding box center [741, 23] width 87 height 11
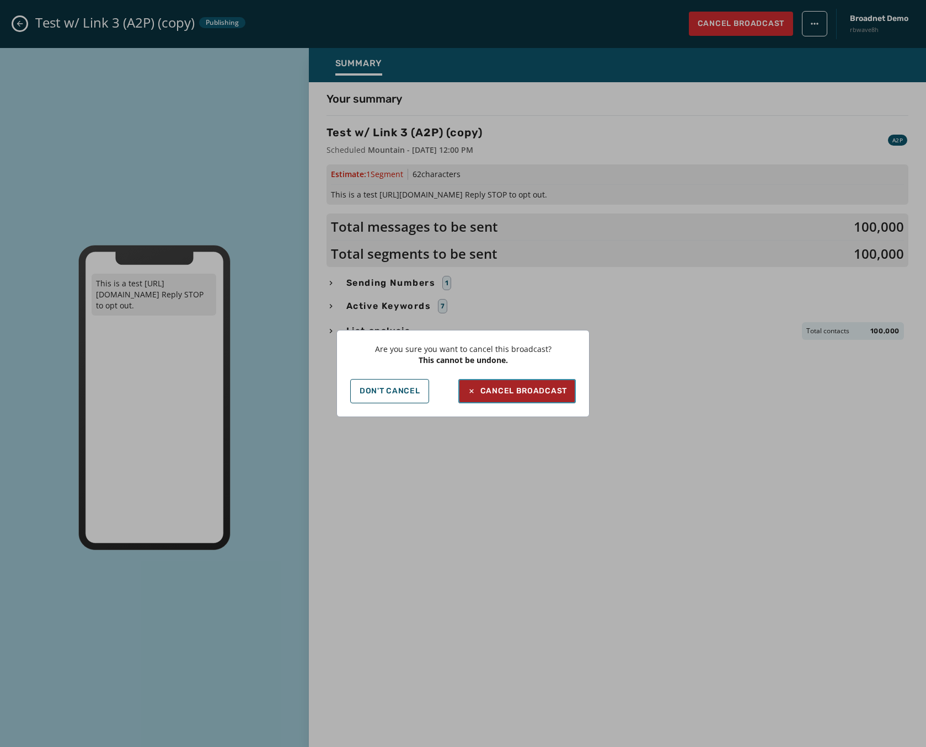
click at [499, 389] on div "Cancel Broadcast" at bounding box center [517, 391] width 100 height 11
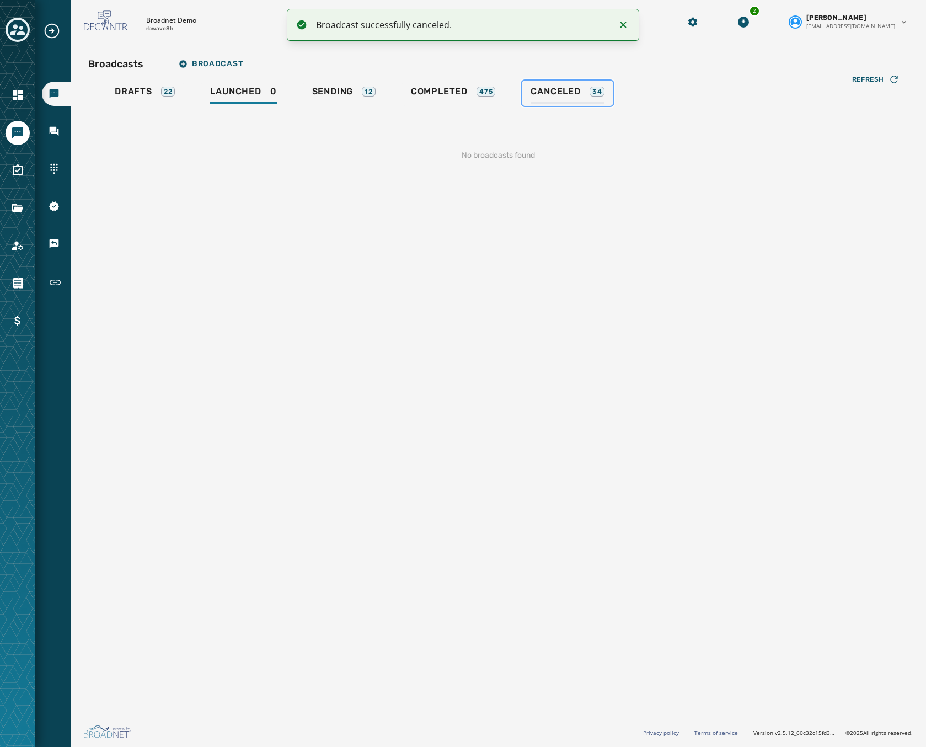
click at [576, 93] on span "Canceled" at bounding box center [556, 91] width 50 height 11
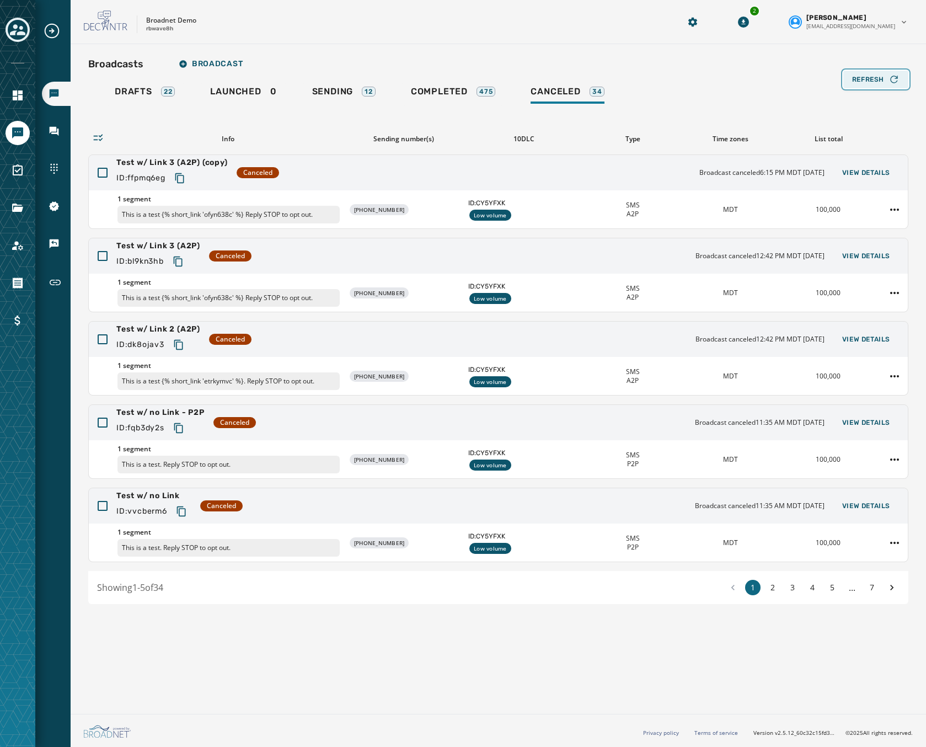
click at [844, 76] on button "Refresh" at bounding box center [875, 80] width 65 height 18
click at [894, 201] on html "Broadcasts Inbox Sending Numbers 10DLC Registration Keywords & Responders Short…" at bounding box center [463, 373] width 926 height 747
click at [878, 224] on div "Duplicate Broadcast" at bounding box center [864, 227] width 80 height 18
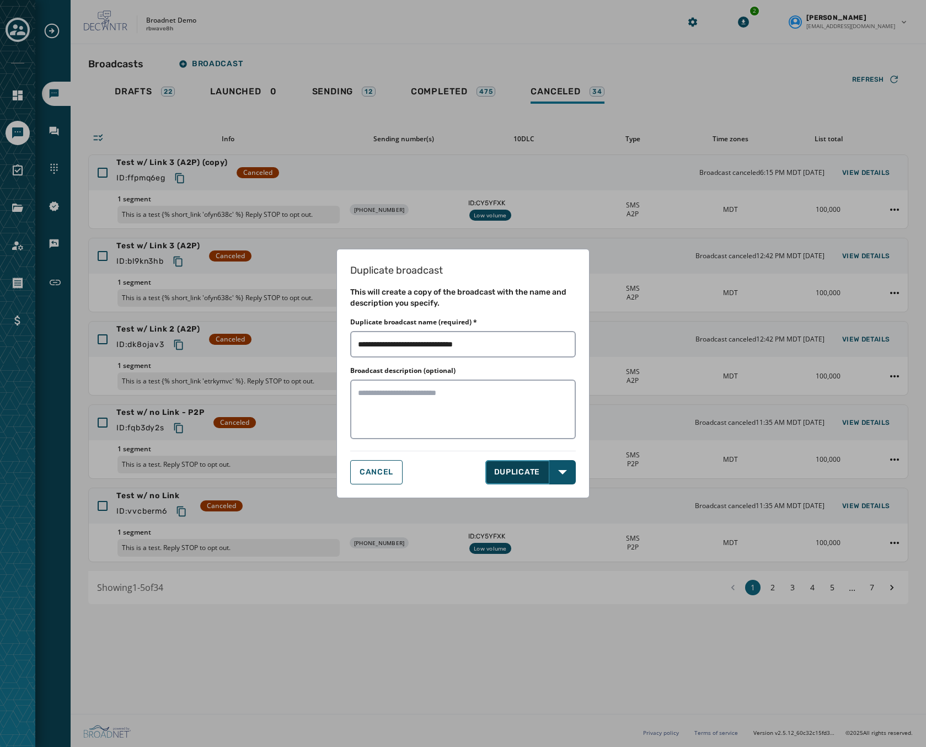
click at [504, 469] on button "DUPLICATE" at bounding box center [517, 472] width 65 height 24
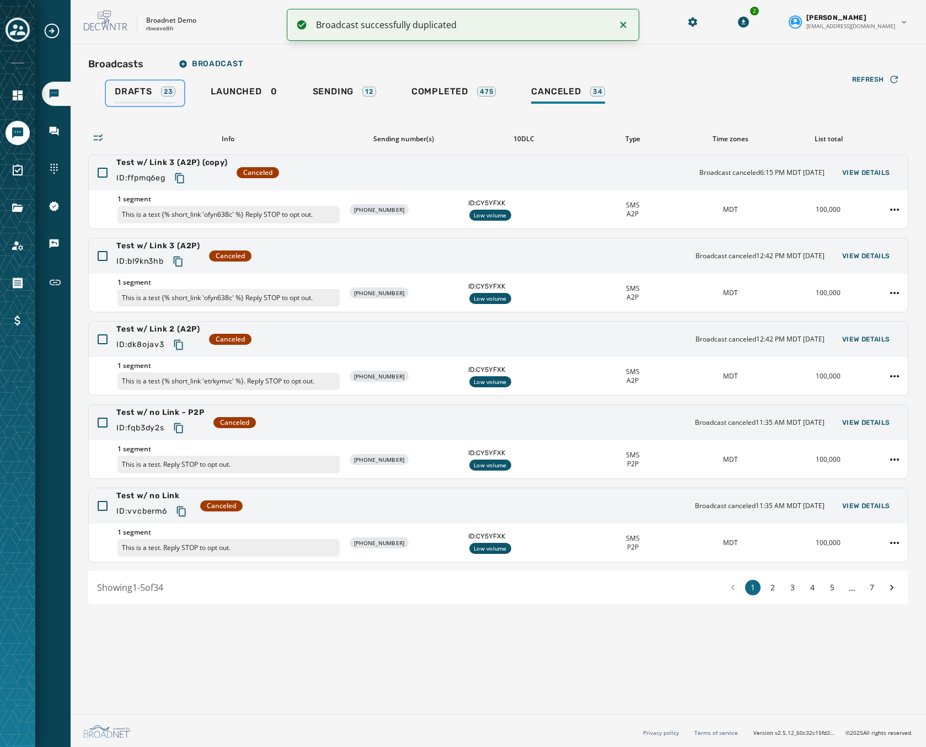
click at [151, 93] on span "Drafts" at bounding box center [134, 91] width 38 height 11
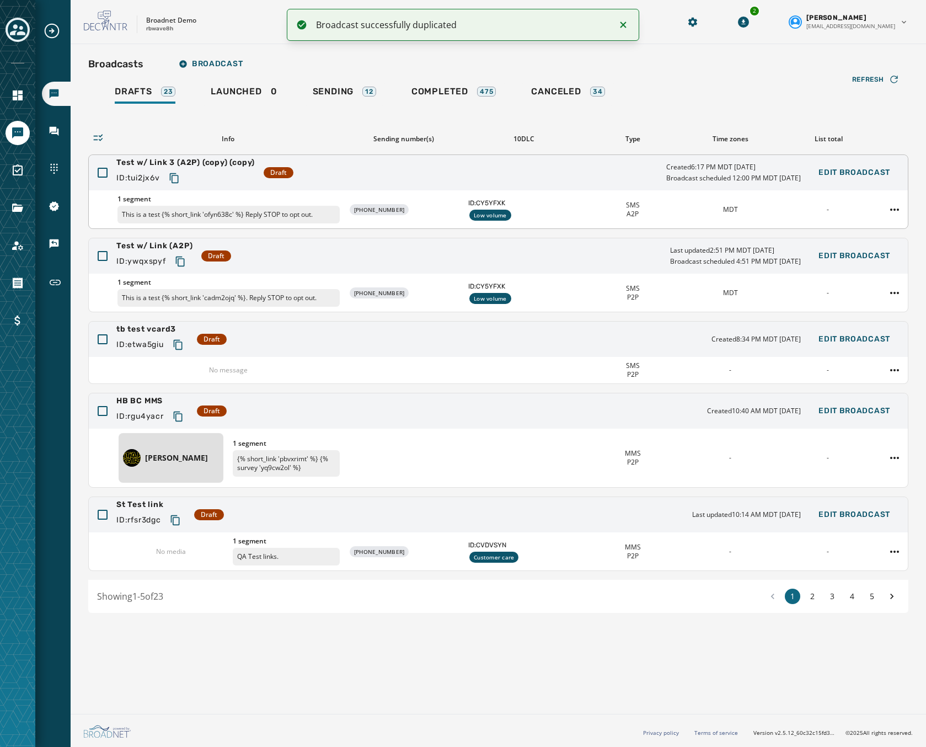
click at [560, 182] on div "Test w/ Link 3 (A2P) (copy) (copy) ID: tui2jx6v Draft Created 6:17 PM MDT Septe…" at bounding box center [498, 172] width 819 height 35
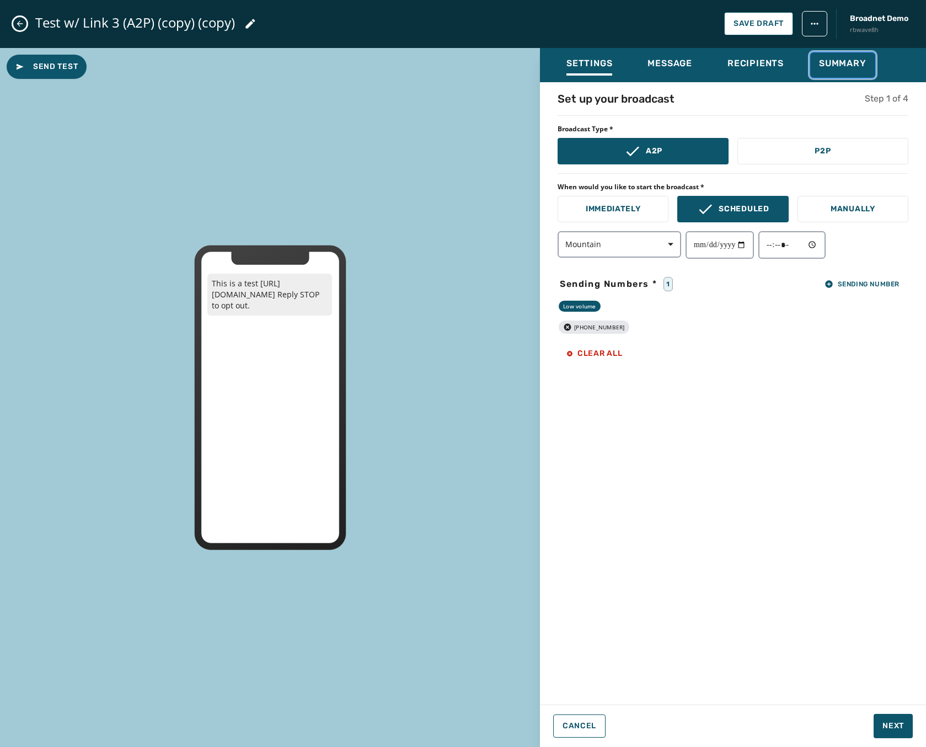
click at [833, 58] on span "Summary" at bounding box center [842, 63] width 47 height 11
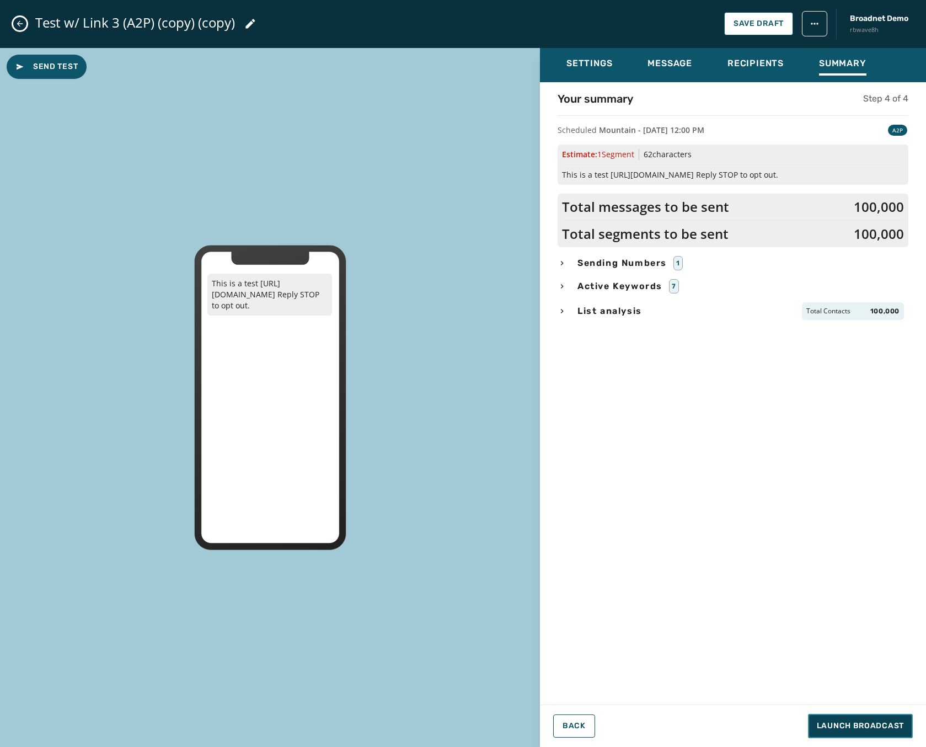
click at [856, 723] on span "Launch Broadcast" at bounding box center [860, 725] width 87 height 11
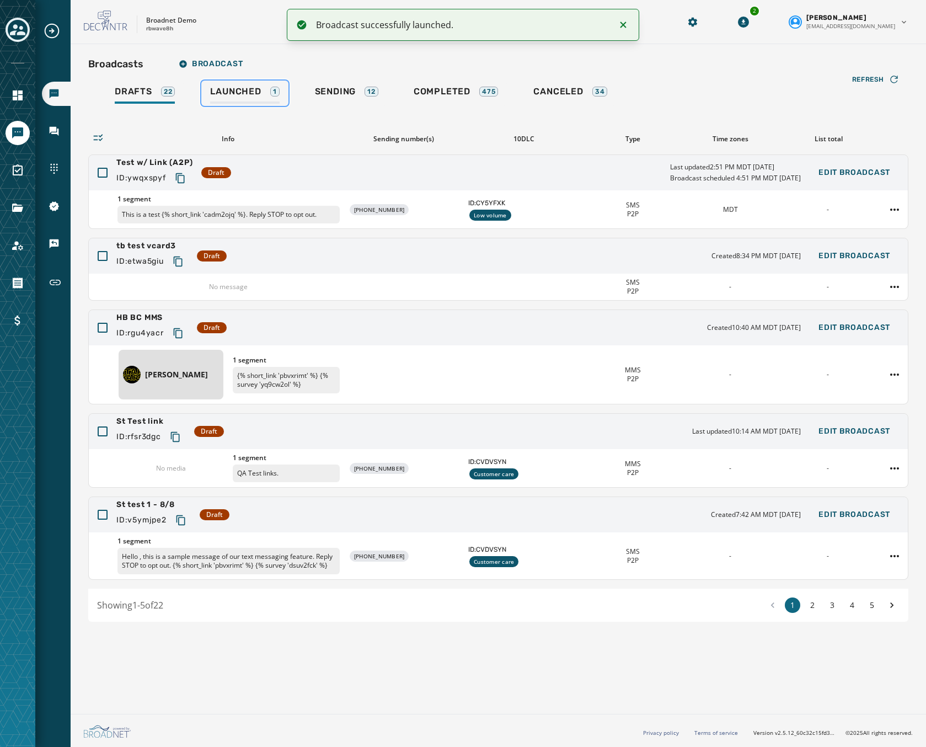
click at [254, 100] on div "Launched 1" at bounding box center [244, 95] width 69 height 18
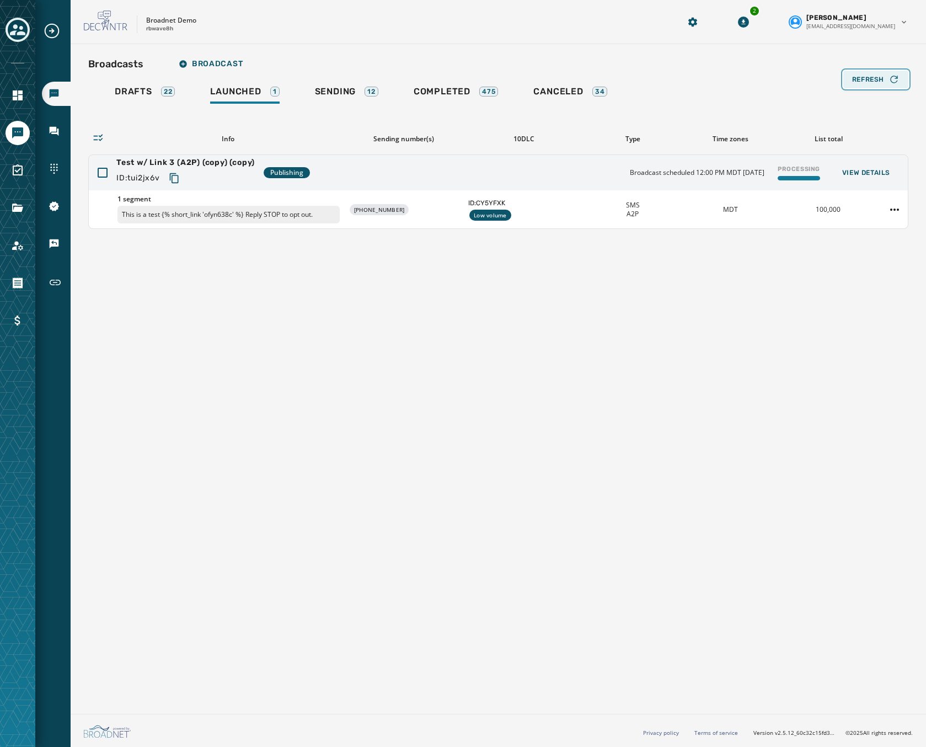
click at [862, 81] on span "Refresh" at bounding box center [868, 79] width 32 height 9
click at [856, 70] on div "Broadcasts Broadcast" at bounding box center [498, 64] width 820 height 22
click at [856, 74] on div "Refresh" at bounding box center [875, 79] width 47 height 11
click at [859, 70] on div "Broadcasts Broadcast" at bounding box center [498, 64] width 820 height 22
click at [859, 79] on span "Refresh" at bounding box center [868, 79] width 32 height 9
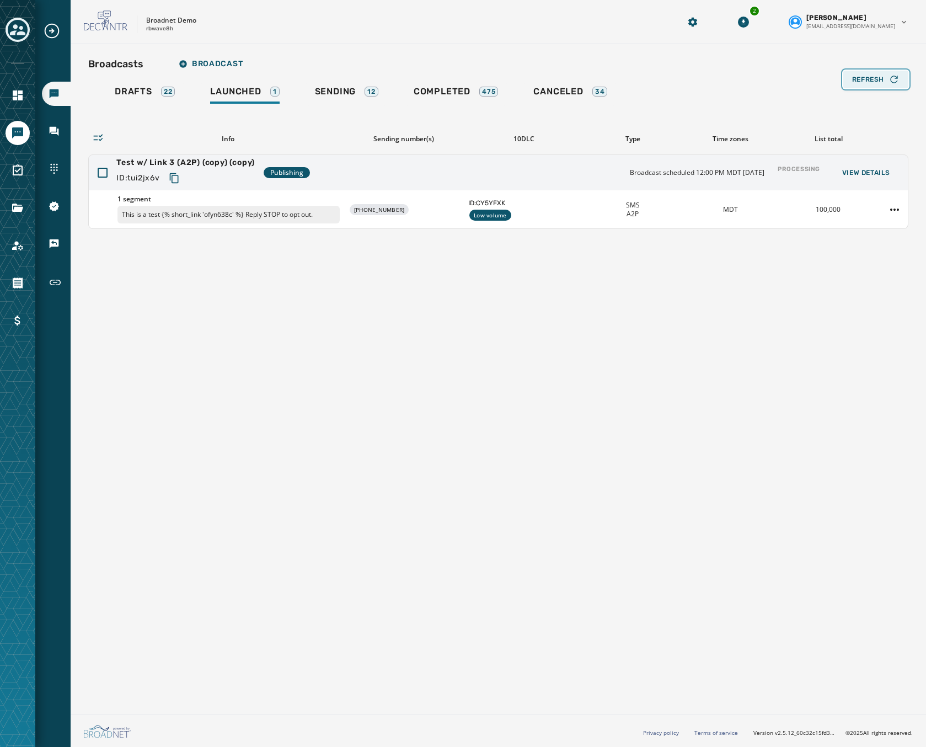
click at [868, 74] on div "Refresh" at bounding box center [875, 79] width 47 height 11
click at [881, 81] on span "Refresh" at bounding box center [868, 79] width 32 height 9
click at [886, 79] on div "Refresh" at bounding box center [875, 79] width 47 height 11
click at [865, 79] on span "Refresh" at bounding box center [868, 79] width 32 height 9
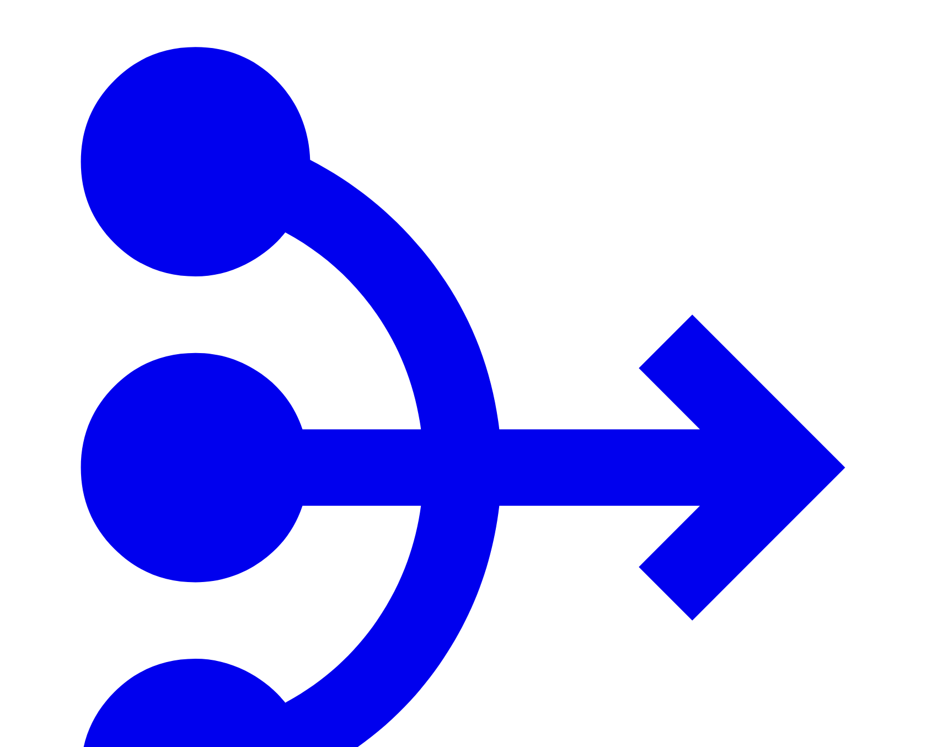
type input "****"
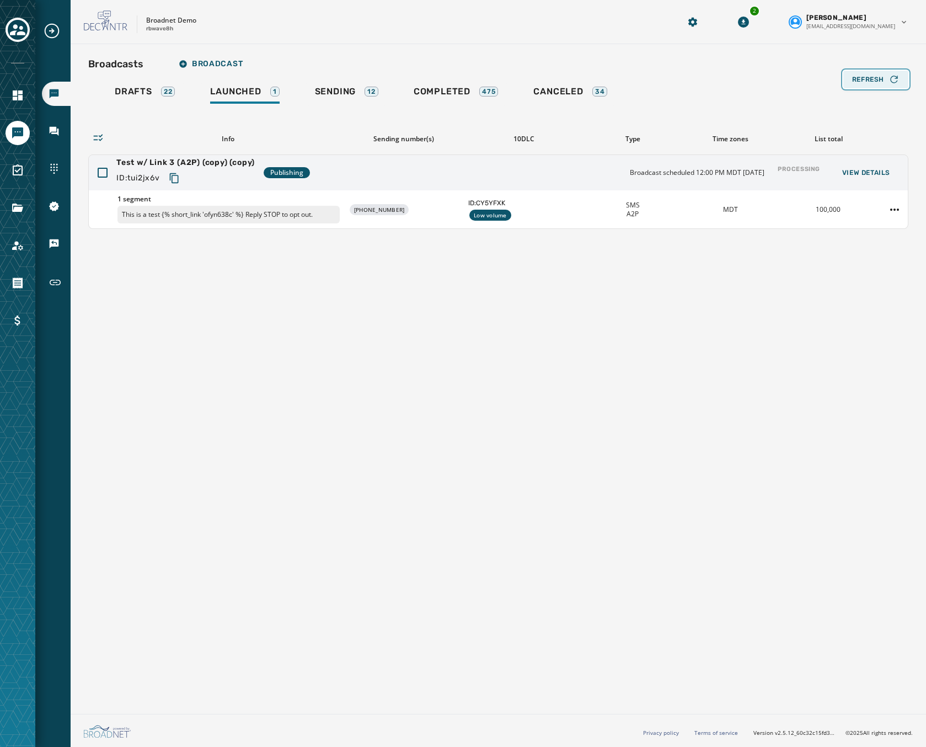
click at [862, 79] on span "Refresh" at bounding box center [868, 79] width 32 height 9
click at [872, 84] on div "Refresh" at bounding box center [875, 79] width 47 height 11
click at [866, 85] on button "Refresh" at bounding box center [875, 80] width 65 height 18
click at [862, 85] on button "Refresh" at bounding box center [875, 80] width 65 height 18
click at [180, 178] on icon "Copy text to clipboard" at bounding box center [174, 178] width 11 height 11
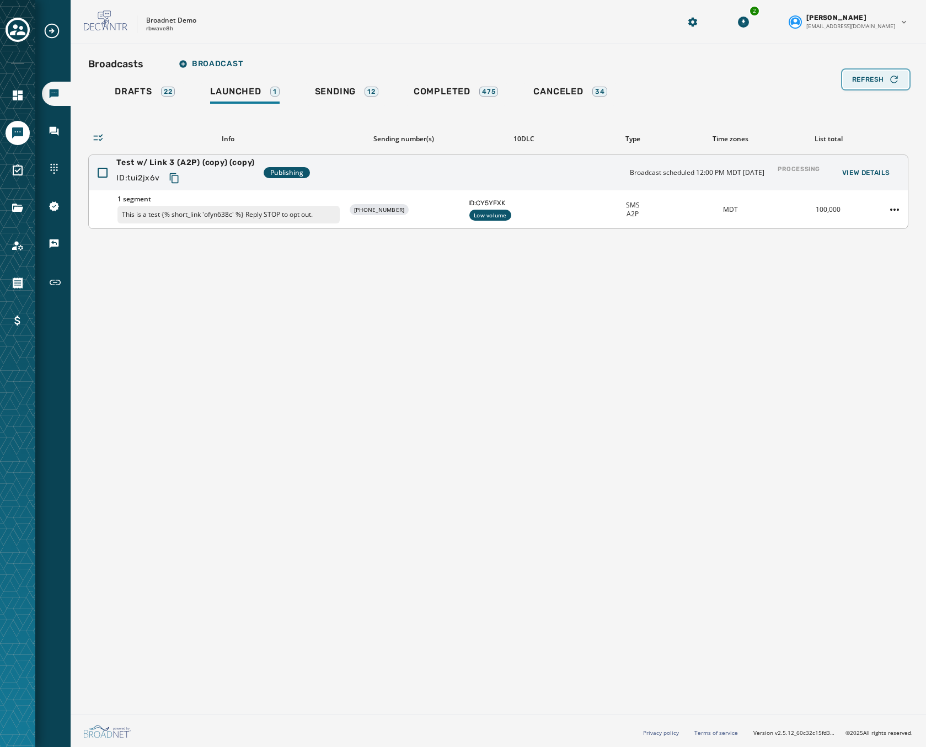
click at [875, 86] on button "Refresh" at bounding box center [875, 80] width 65 height 18
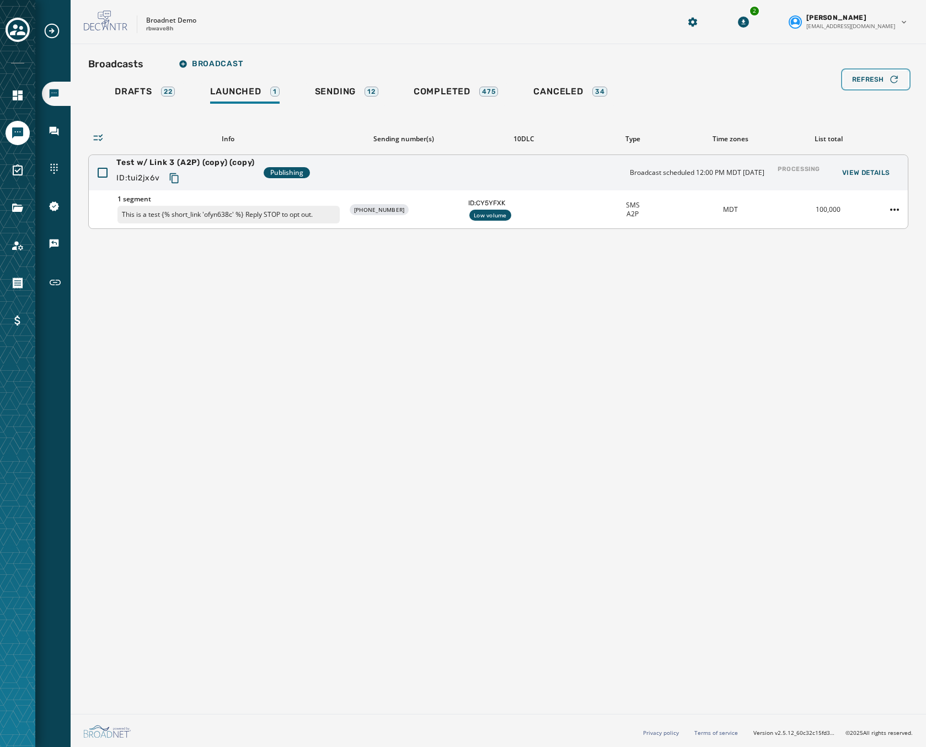
click at [875, 86] on button "Refresh" at bounding box center [875, 80] width 65 height 18
click at [891, 80] on icon "button" at bounding box center [893, 79] width 7 height 7
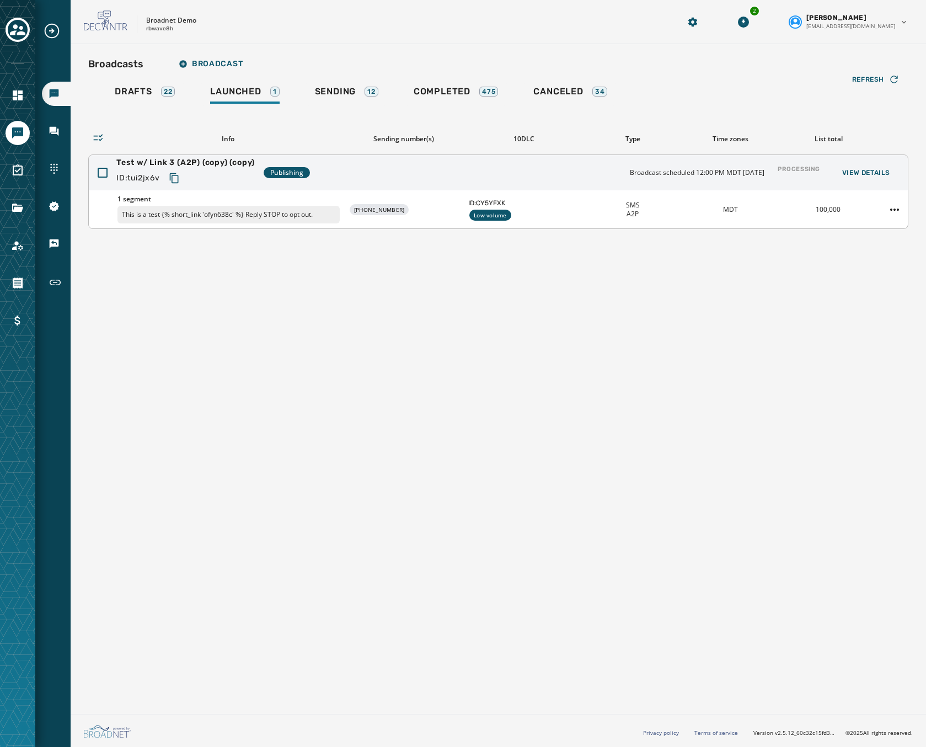
click at [360, 22] on div "Broadnet Demo rbwave8h" at bounding box center [368, 21] width 568 height 23
click at [876, 78] on span "Refresh" at bounding box center [868, 79] width 32 height 9
